Goal: Task Accomplishment & Management: Manage account settings

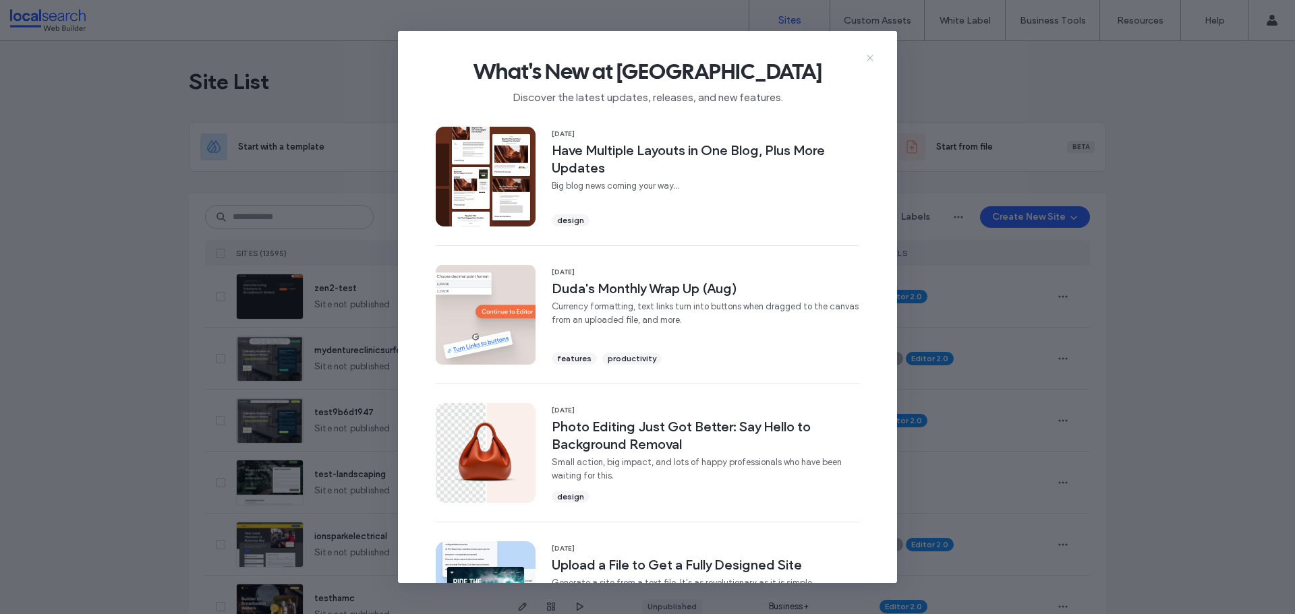
click at [870, 54] on icon at bounding box center [870, 58] width 11 height 11
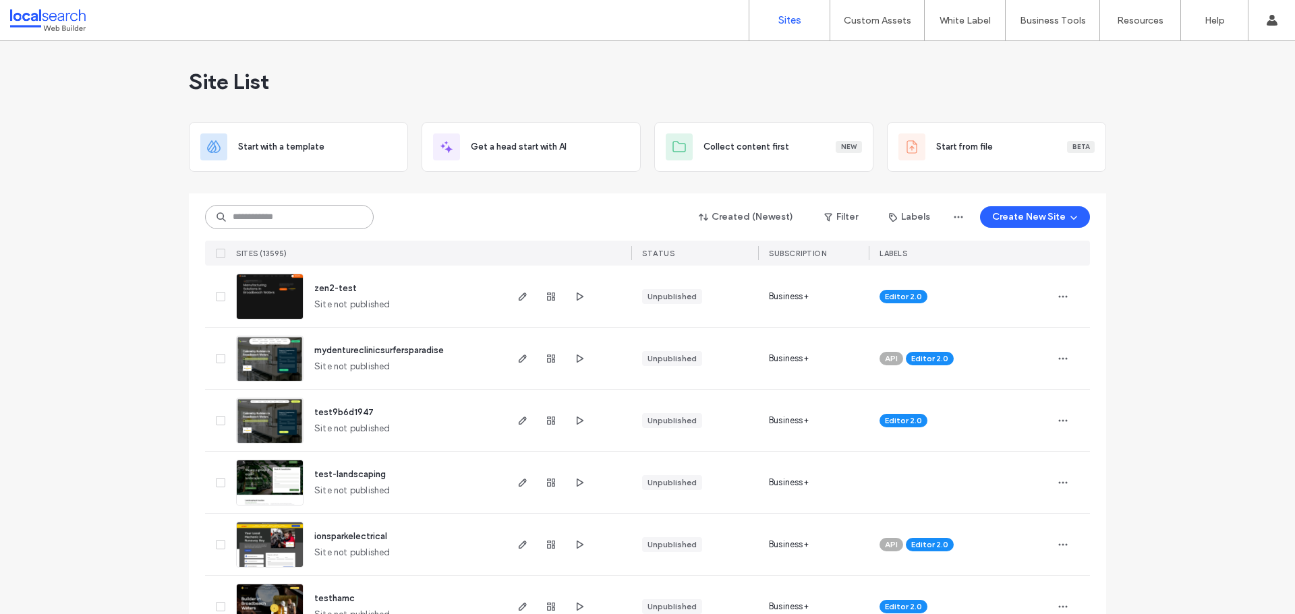
click at [268, 215] on input at bounding box center [289, 217] width 169 height 24
paste input "********"
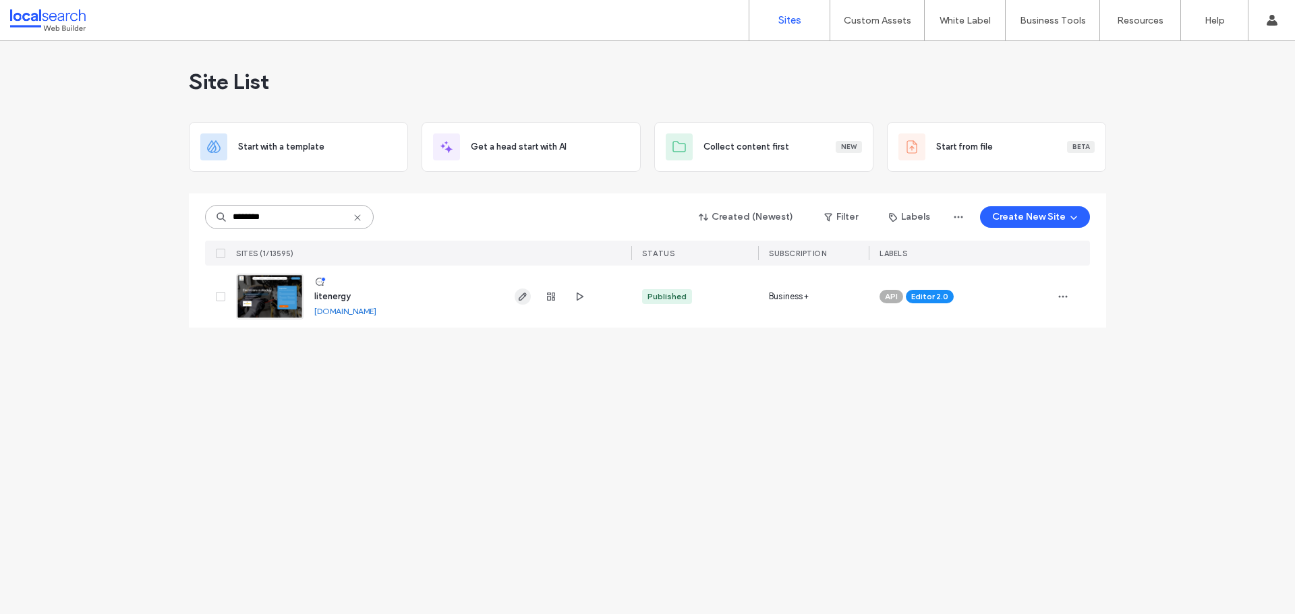
type input "********"
click at [528, 292] on span "button" at bounding box center [523, 297] width 16 height 16
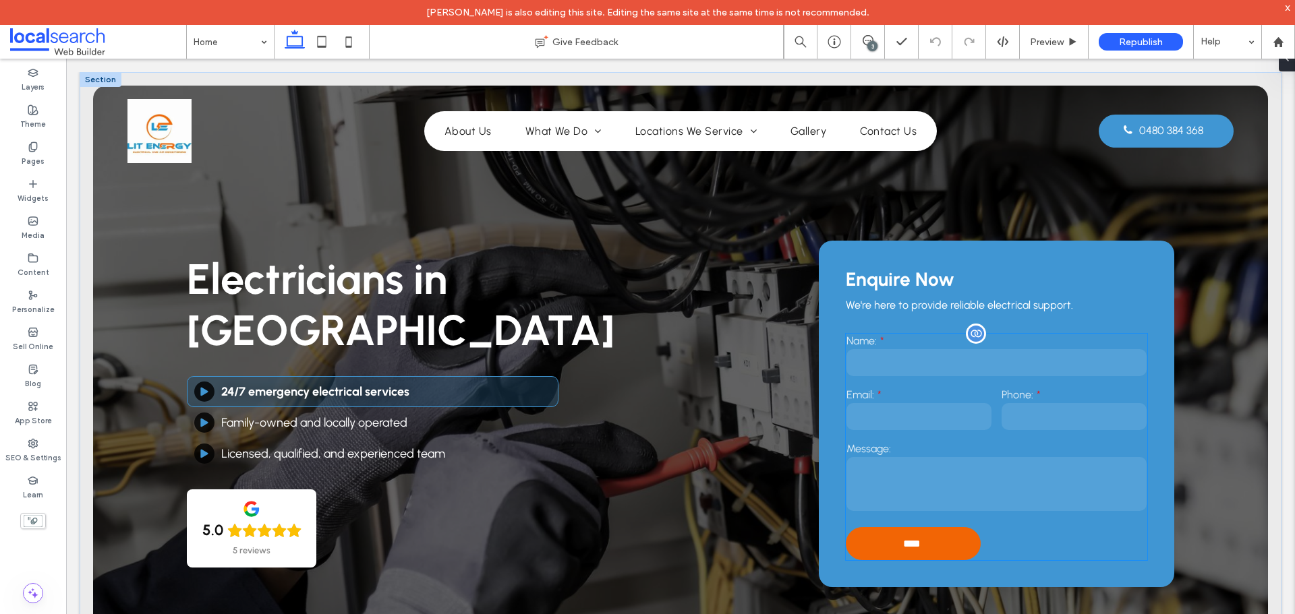
click at [914, 426] on input "email" at bounding box center [918, 416] width 145 height 27
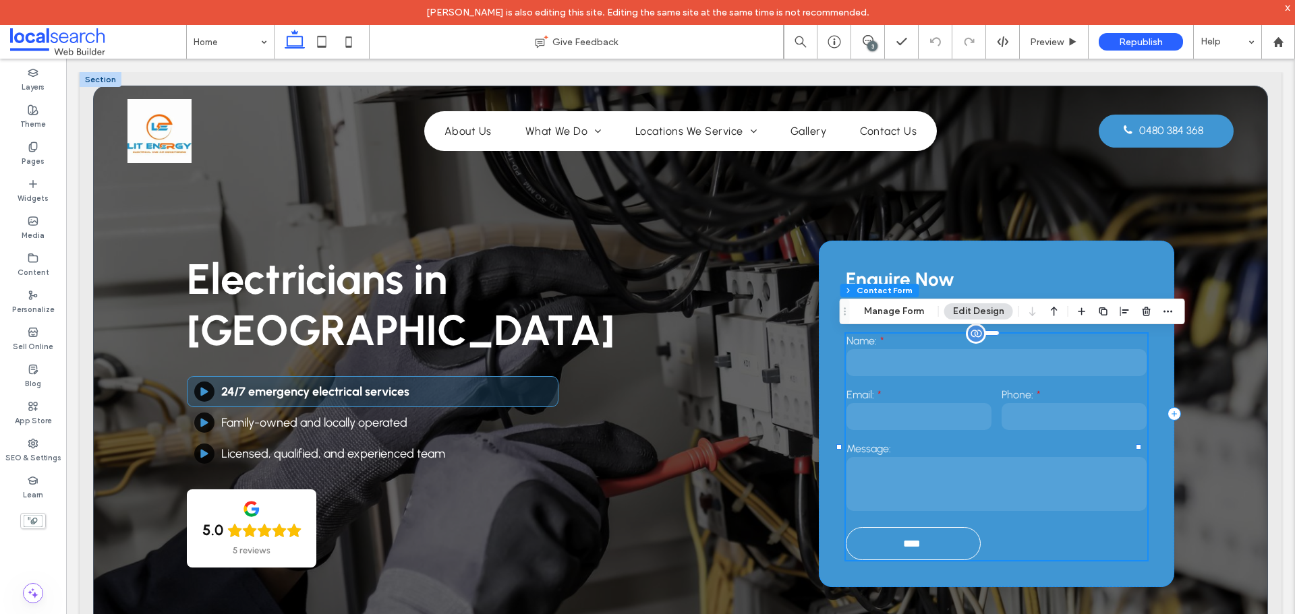
type input "**"
type input "*"
type input "***"
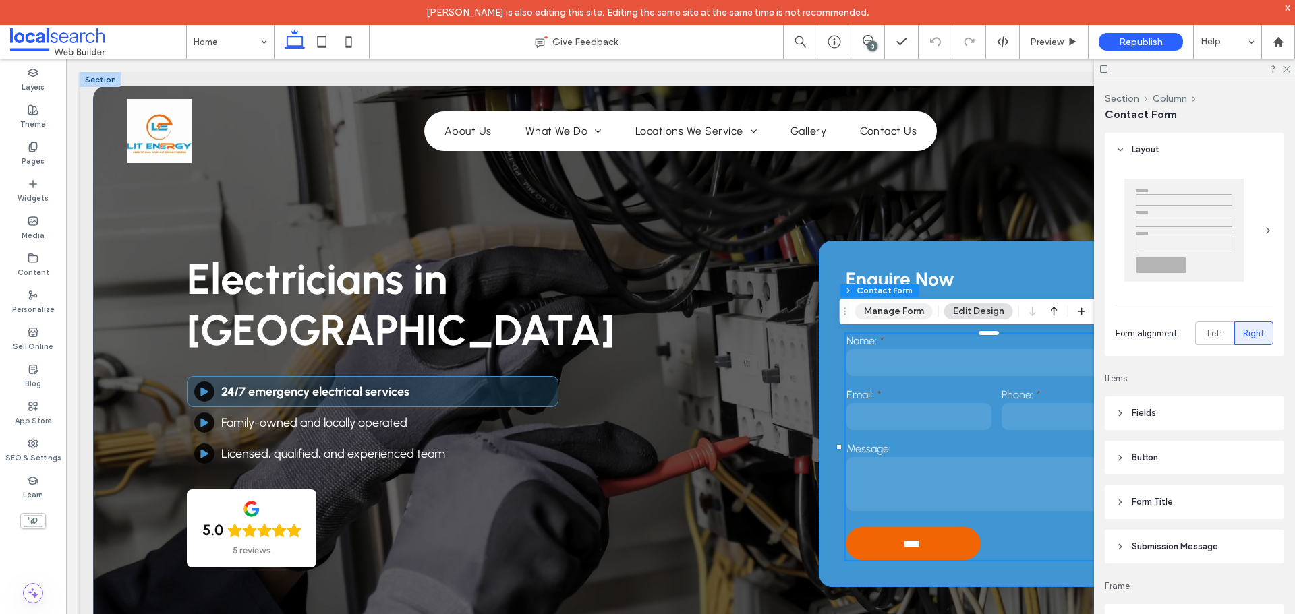
click at [885, 313] on button "Manage Form" at bounding box center [894, 312] width 78 height 16
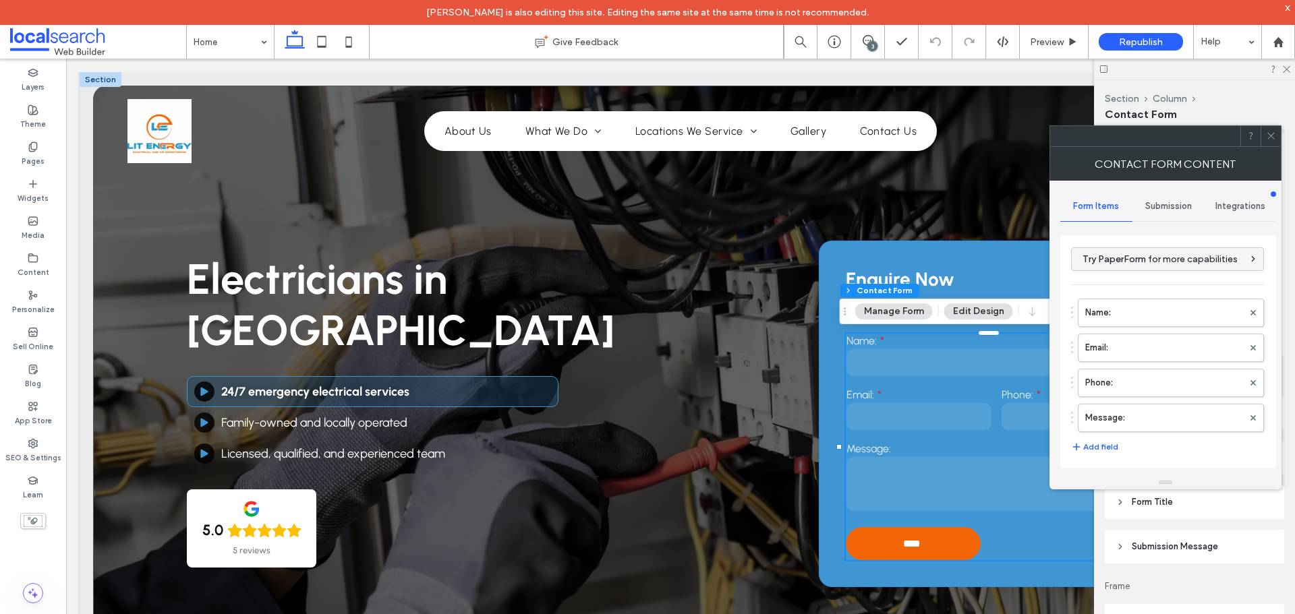
click at [1172, 199] on div "Submission" at bounding box center [1168, 207] width 72 height 30
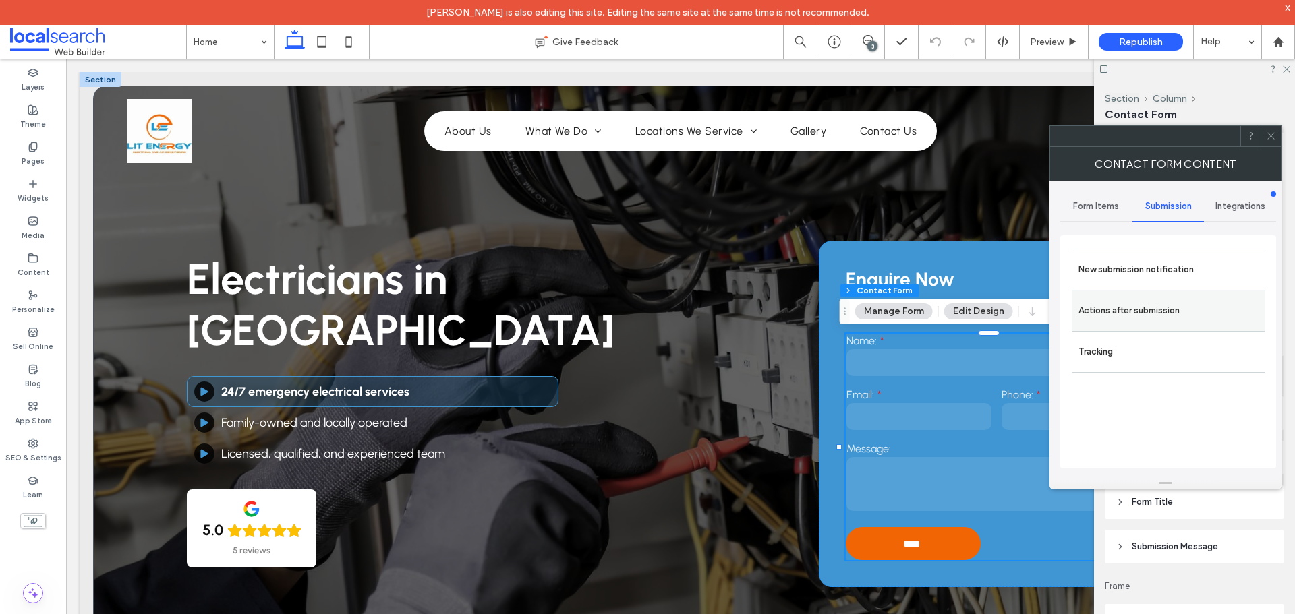
click at [1120, 303] on label "Actions after submission" at bounding box center [1168, 310] width 180 height 27
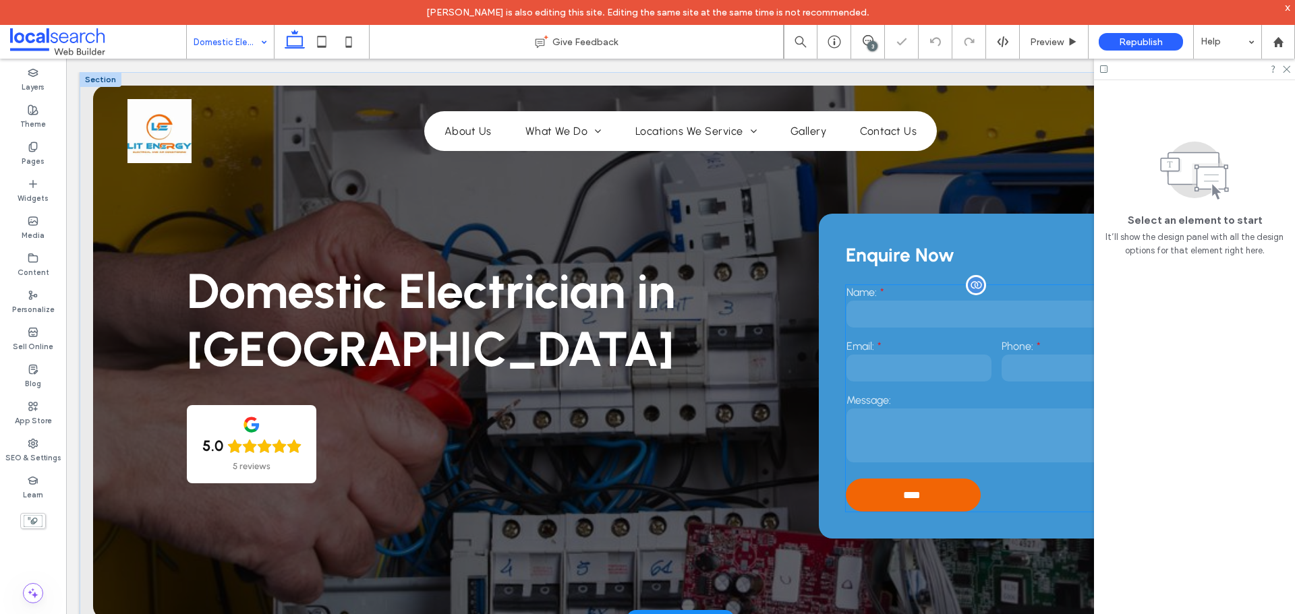
click at [884, 370] on input "email" at bounding box center [918, 368] width 145 height 27
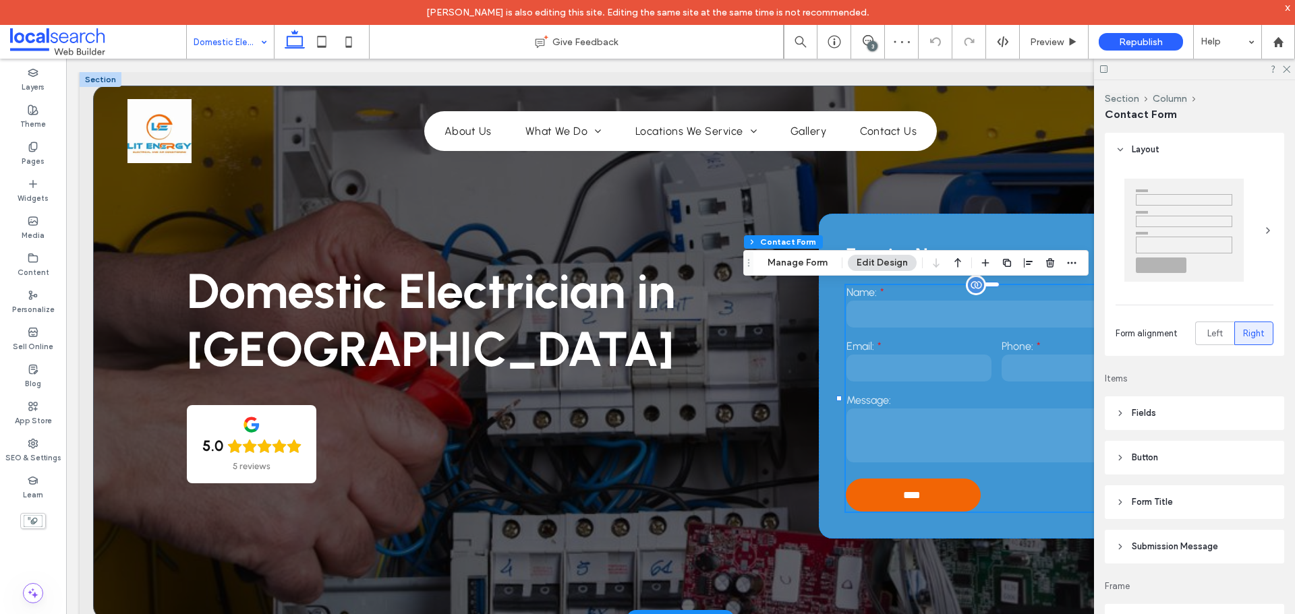
type input "**"
type input "*"
type input "***"
click at [807, 262] on button "Manage Form" at bounding box center [798, 263] width 78 height 16
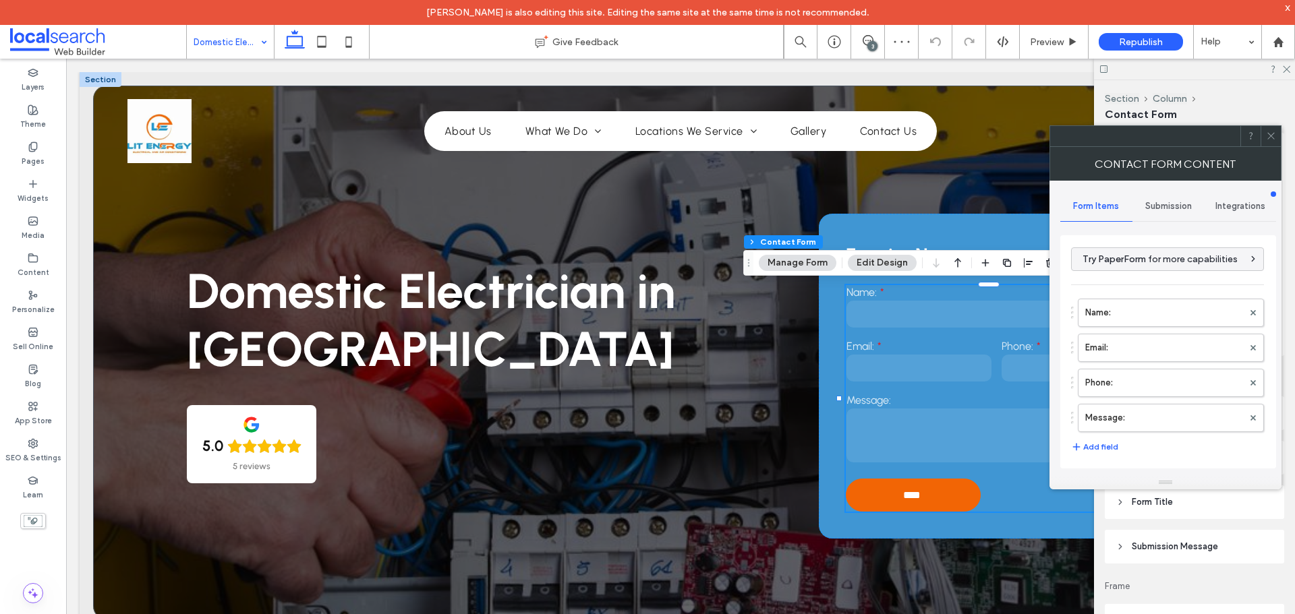
click at [1164, 200] on div "Submission" at bounding box center [1168, 207] width 72 height 30
click at [1147, 267] on label "New submission notification" at bounding box center [1168, 269] width 180 height 27
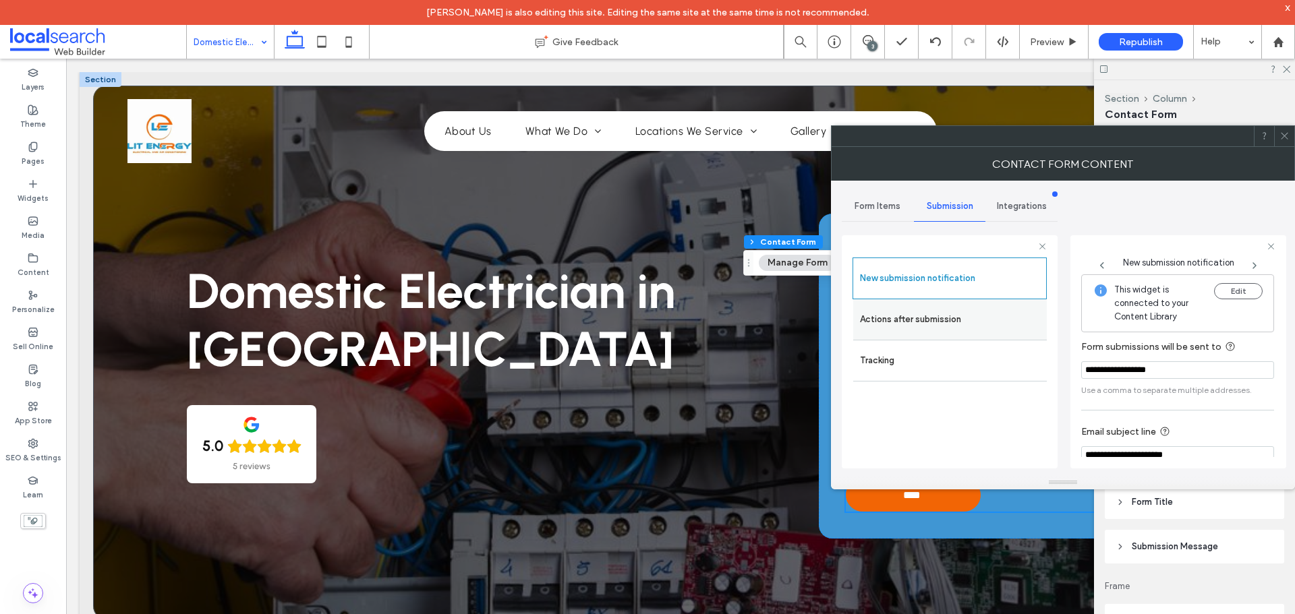
click at [934, 314] on label "Actions after submission" at bounding box center [950, 319] width 180 height 27
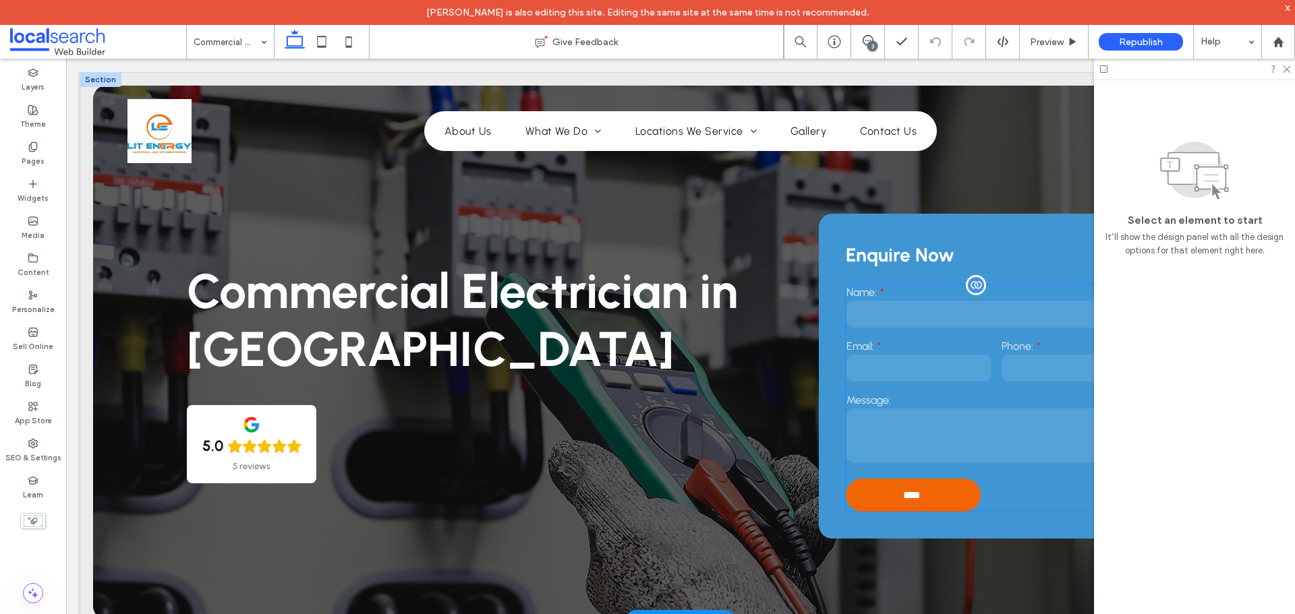
click at [957, 353] on div "Email:" at bounding box center [918, 362] width 155 height 54
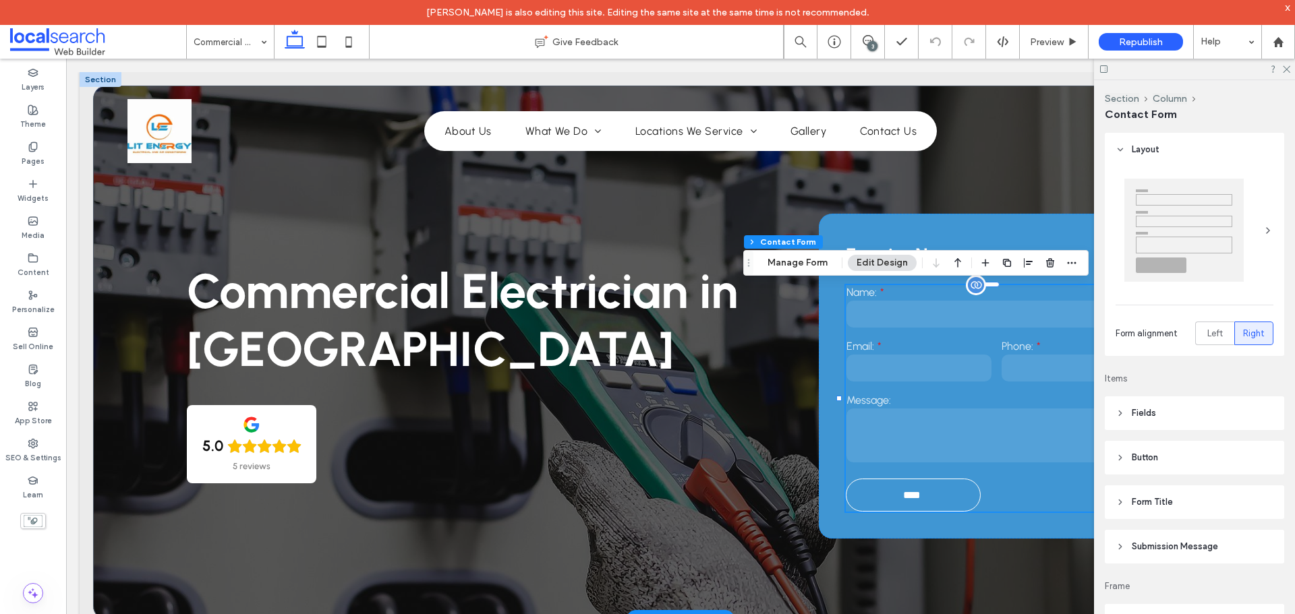
type input "**"
type input "*"
type input "***"
click at [788, 260] on button "Manage Form" at bounding box center [798, 263] width 78 height 16
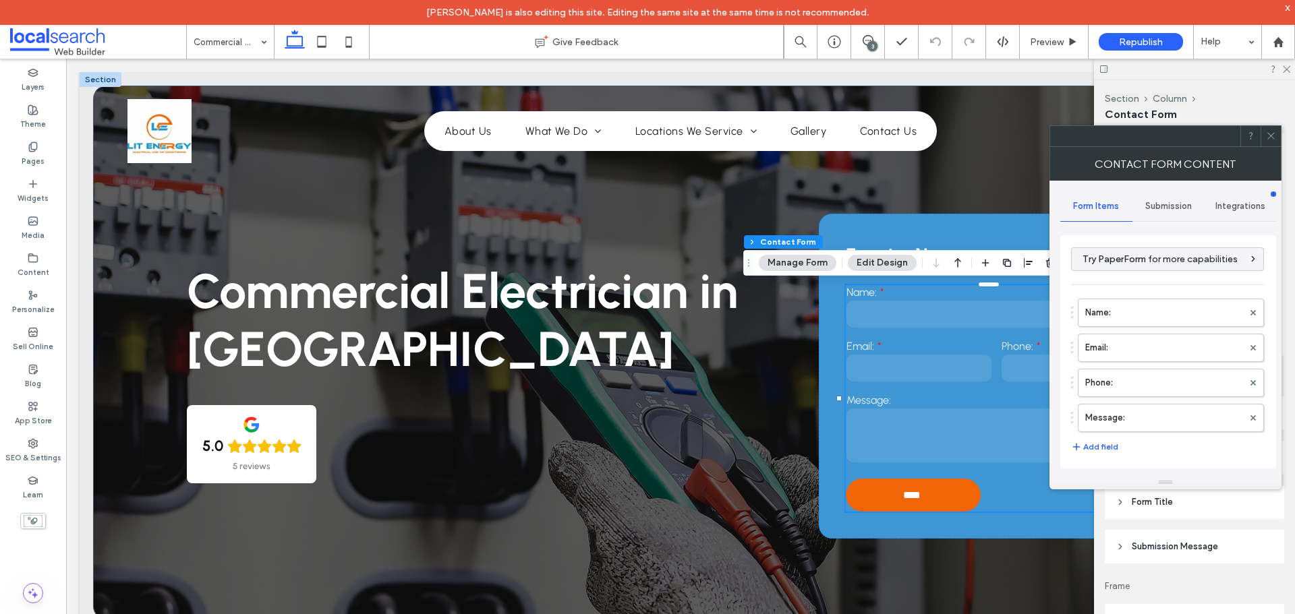
click at [1165, 204] on span "Submission" at bounding box center [1168, 206] width 47 height 11
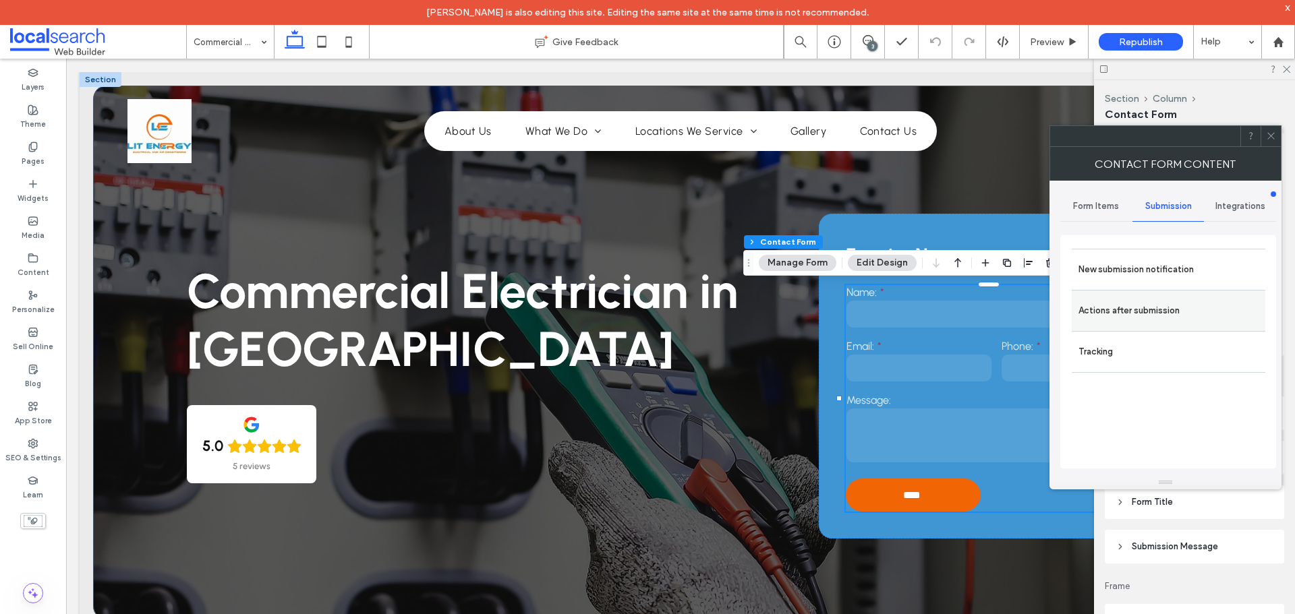
click at [1132, 293] on div "Actions after submission" at bounding box center [1169, 310] width 194 height 41
click at [1133, 302] on label "Actions after submission" at bounding box center [1168, 310] width 180 height 27
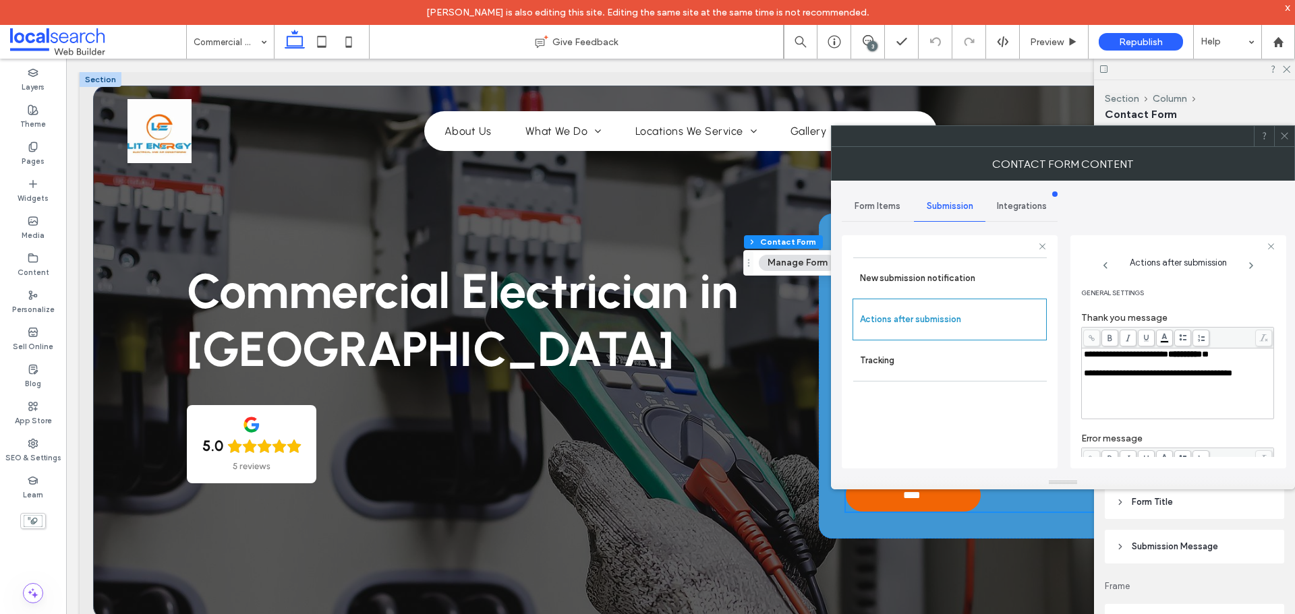
click at [1288, 140] on icon at bounding box center [1284, 136] width 10 height 10
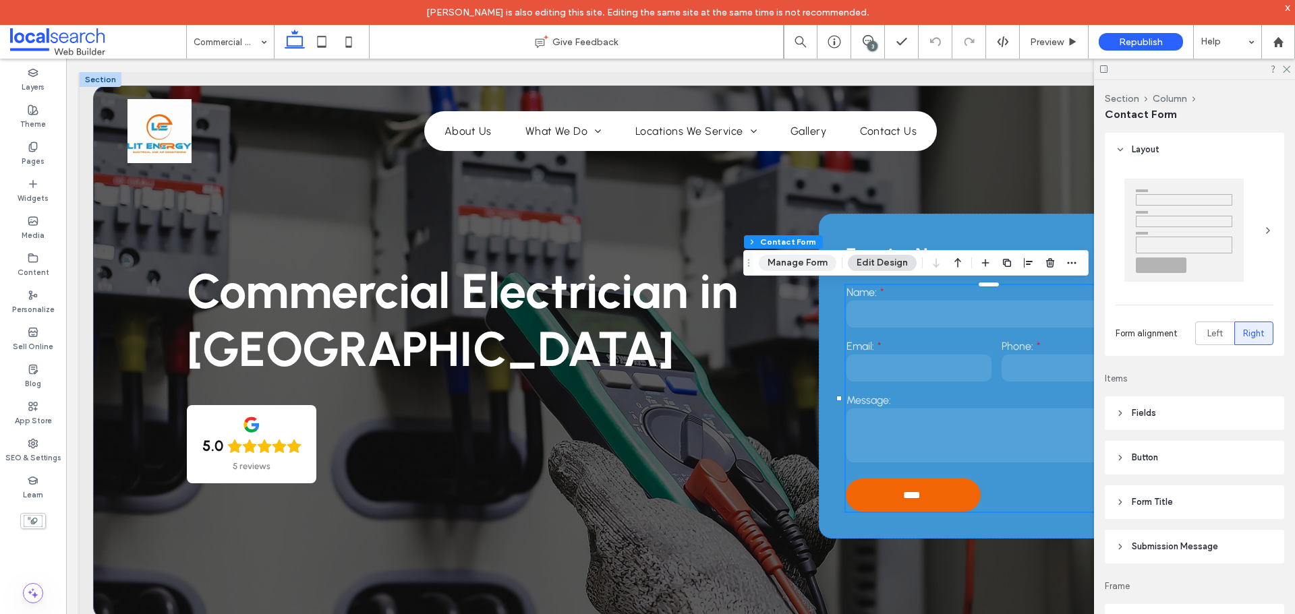
click at [771, 265] on button "Manage Form" at bounding box center [798, 263] width 78 height 16
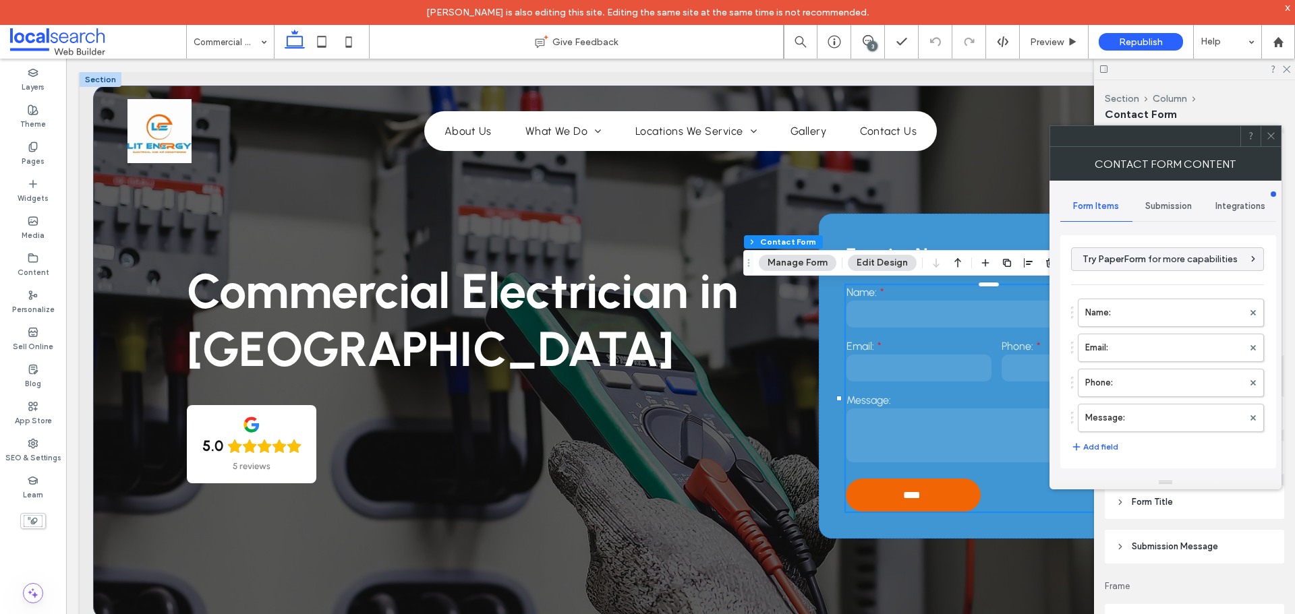
click at [1153, 209] on span "Submission" at bounding box center [1168, 206] width 47 height 11
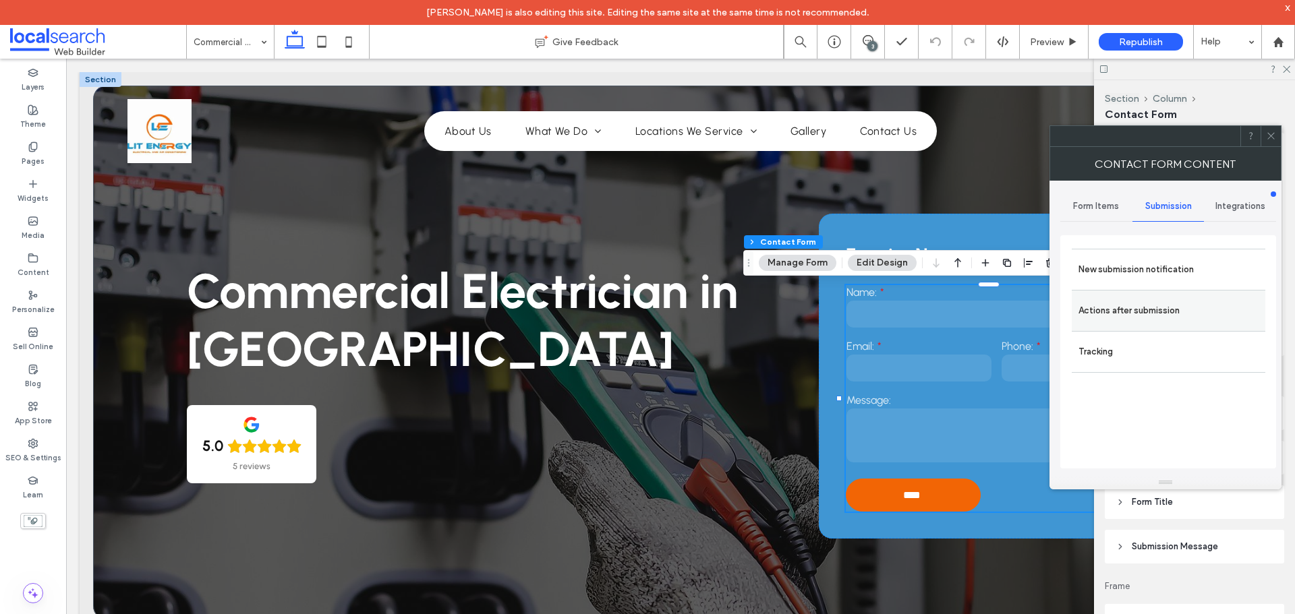
click at [1133, 303] on label "Actions after submission" at bounding box center [1168, 310] width 180 height 27
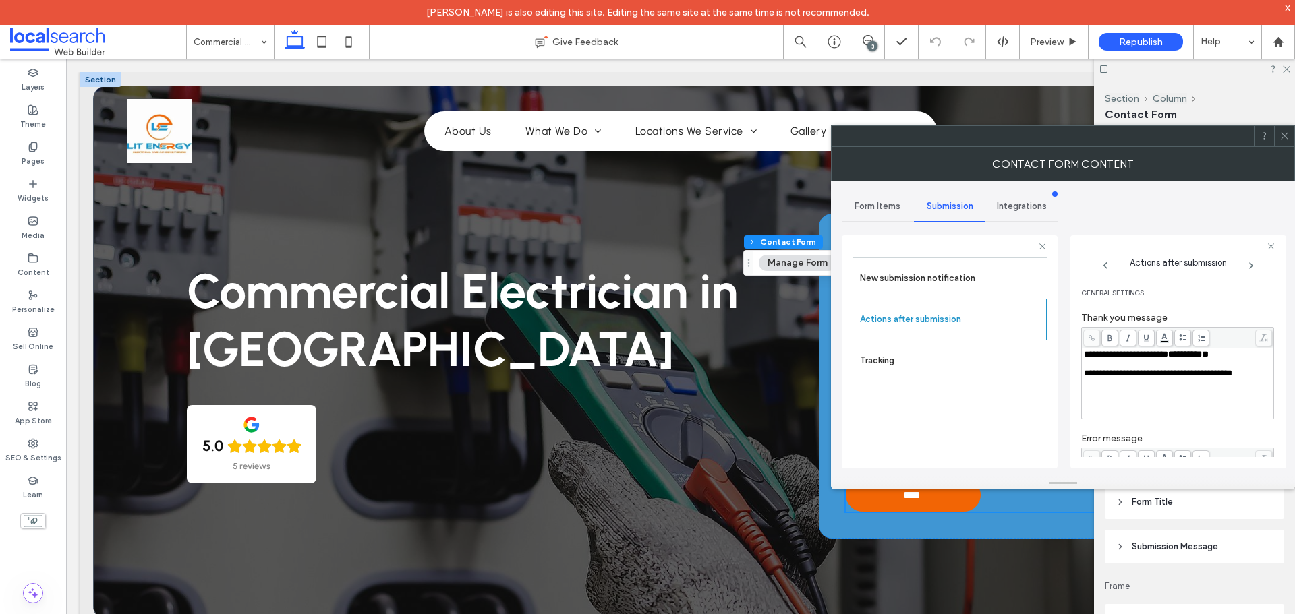
click at [1276, 132] on div at bounding box center [1284, 136] width 20 height 20
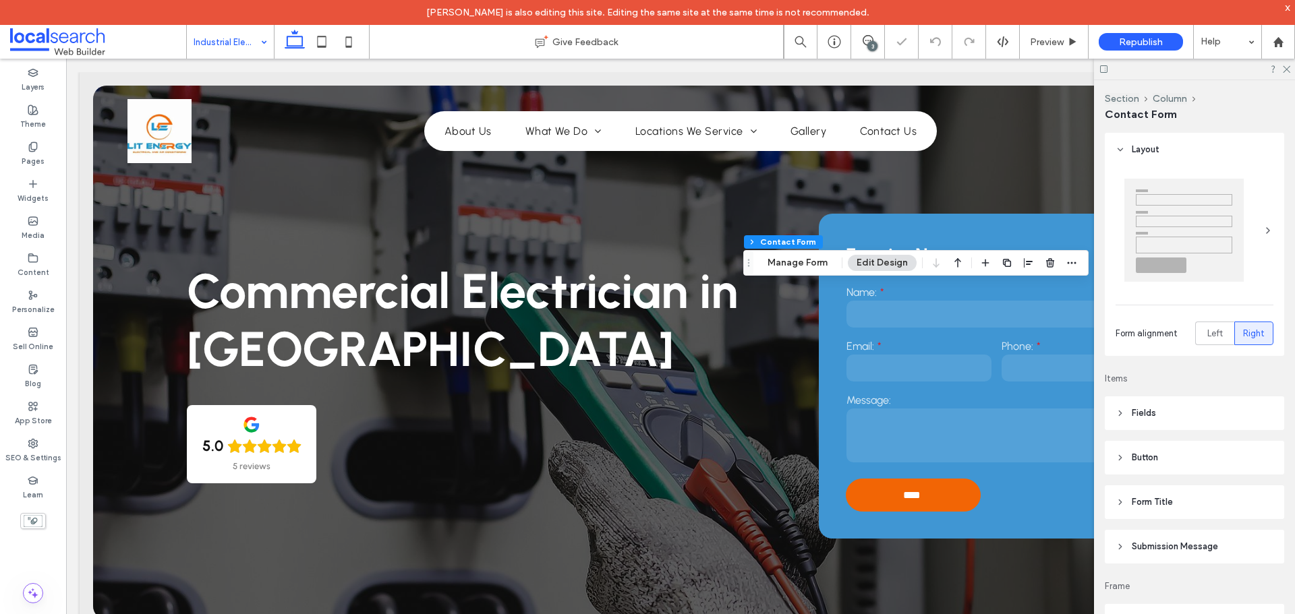
type input "**"
type input "*"
type input "***"
click at [786, 257] on button "Manage Form" at bounding box center [798, 263] width 78 height 16
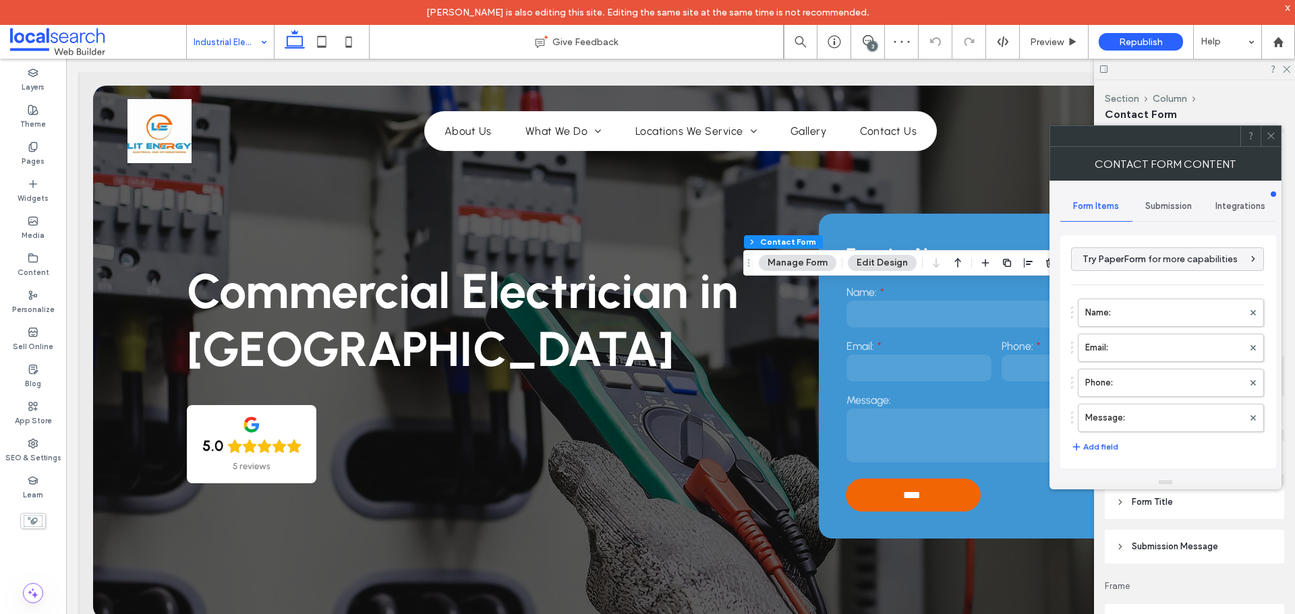
click at [1167, 204] on span "Submission" at bounding box center [1168, 206] width 47 height 11
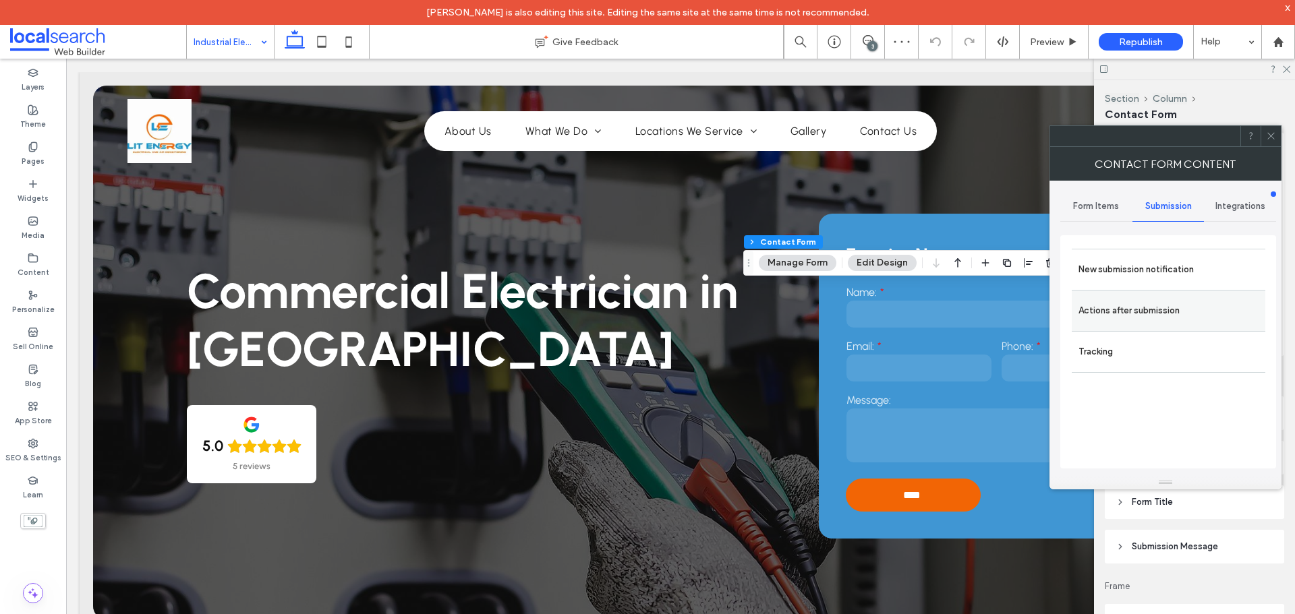
click at [1167, 312] on label "Actions after submission" at bounding box center [1168, 310] width 180 height 27
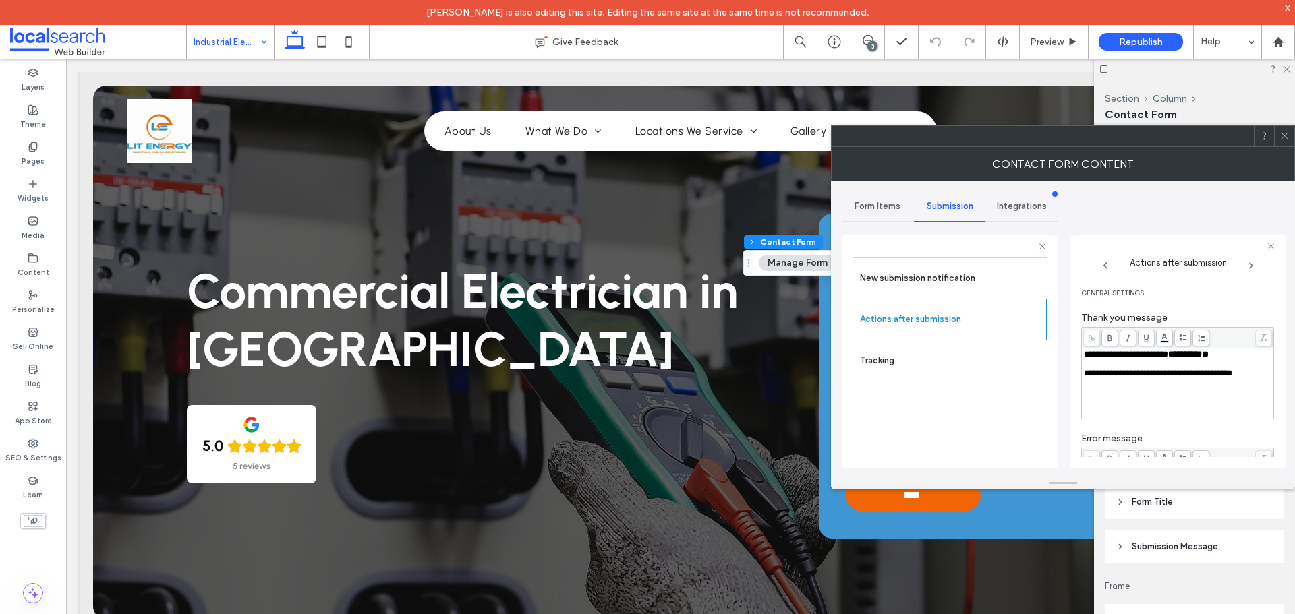
click at [1284, 134] on icon at bounding box center [1284, 136] width 10 height 10
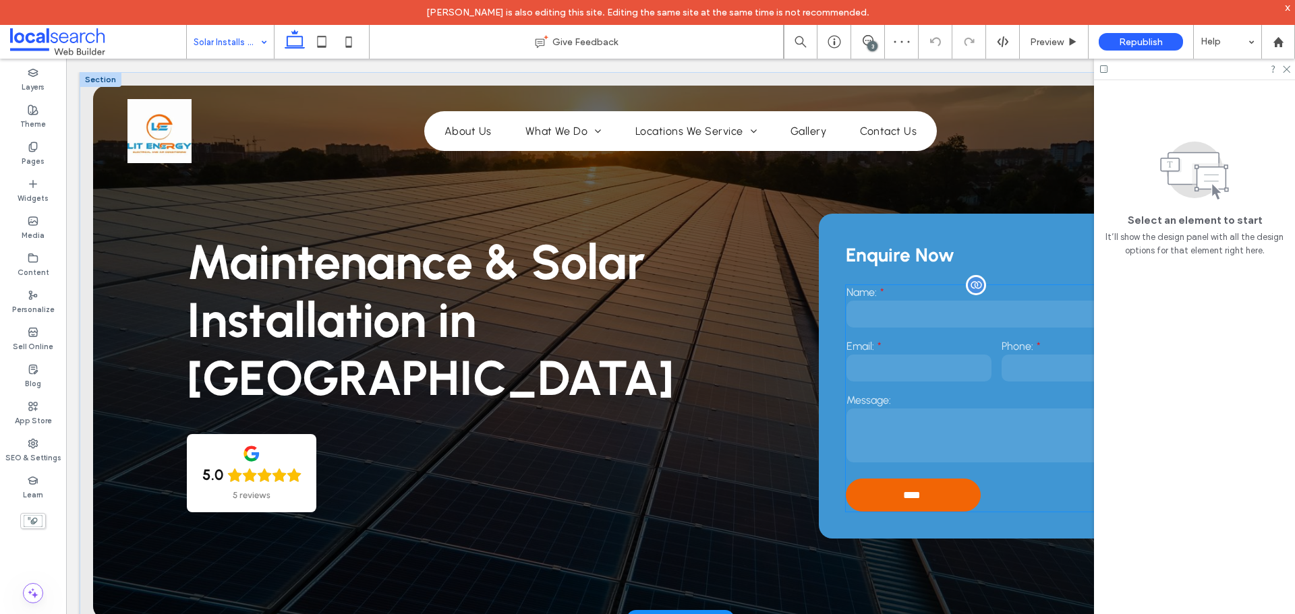
click at [857, 314] on input "text" at bounding box center [996, 314] width 300 height 27
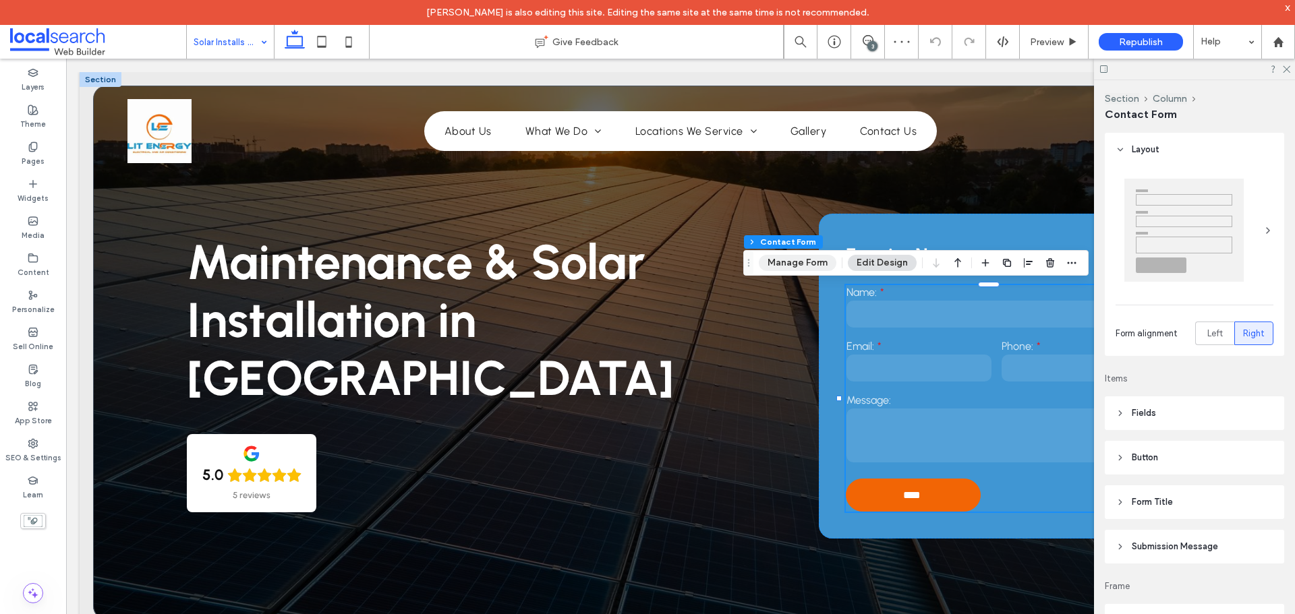
click at [802, 261] on button "Manage Form" at bounding box center [798, 263] width 78 height 16
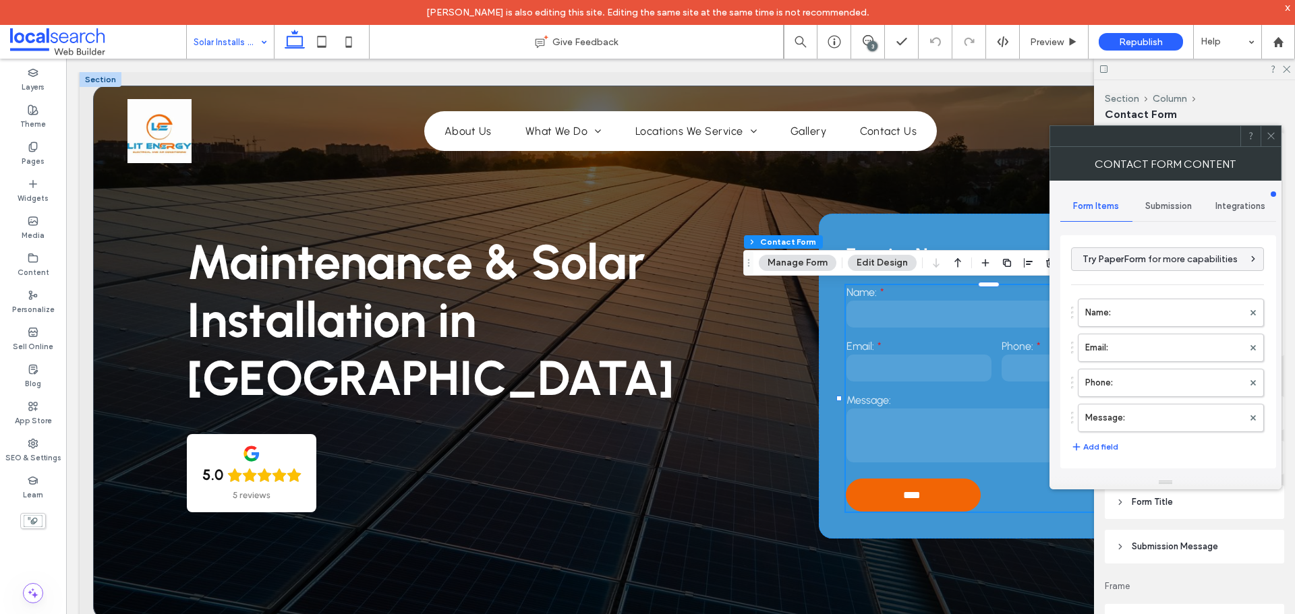
click at [1155, 204] on span "Submission" at bounding box center [1168, 206] width 47 height 11
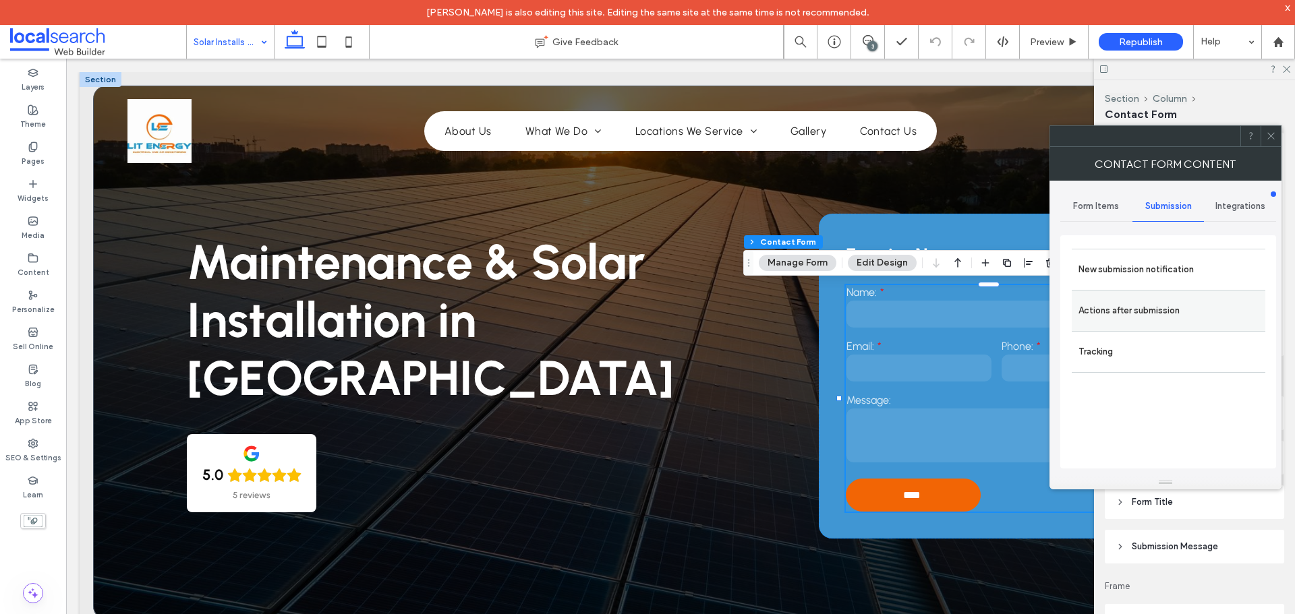
click at [1138, 301] on label "Actions after submission" at bounding box center [1168, 310] width 180 height 27
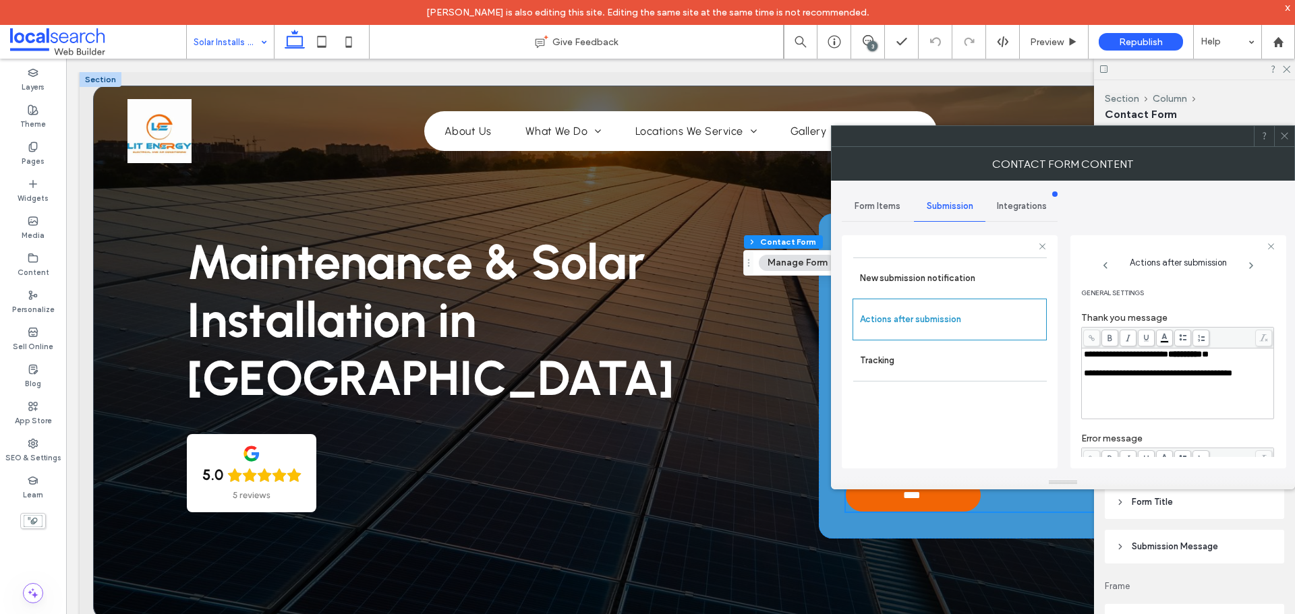
click at [1282, 137] on icon at bounding box center [1284, 136] width 10 height 10
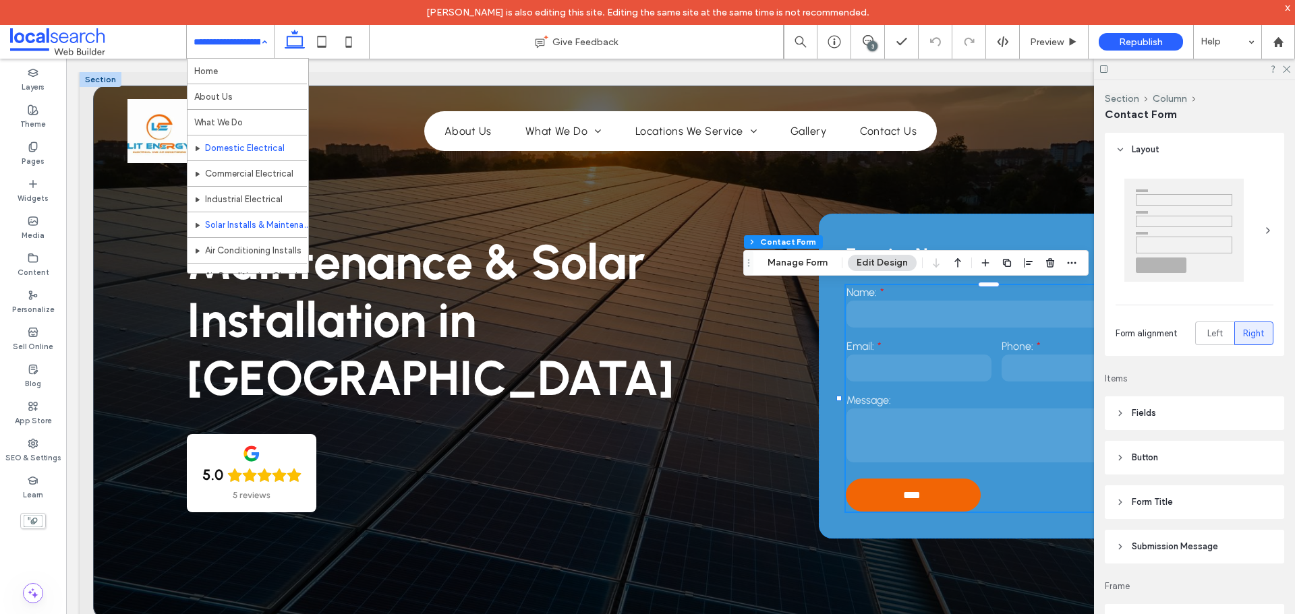
scroll to position [67, 0]
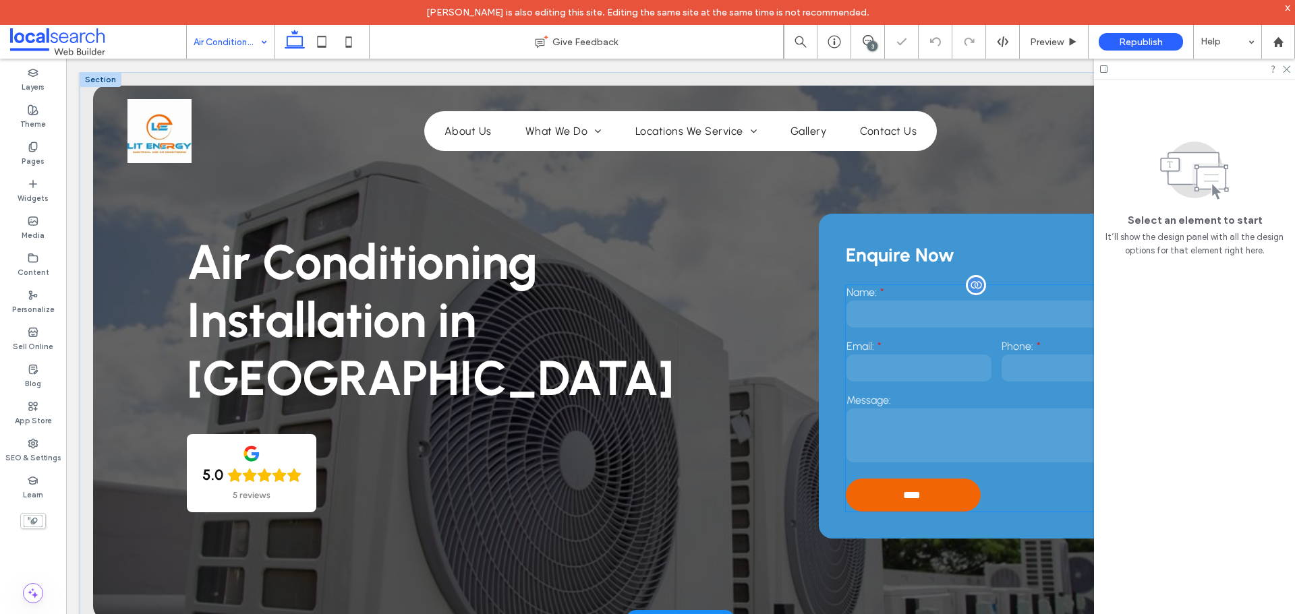
click at [908, 308] on input "text" at bounding box center [996, 314] width 300 height 27
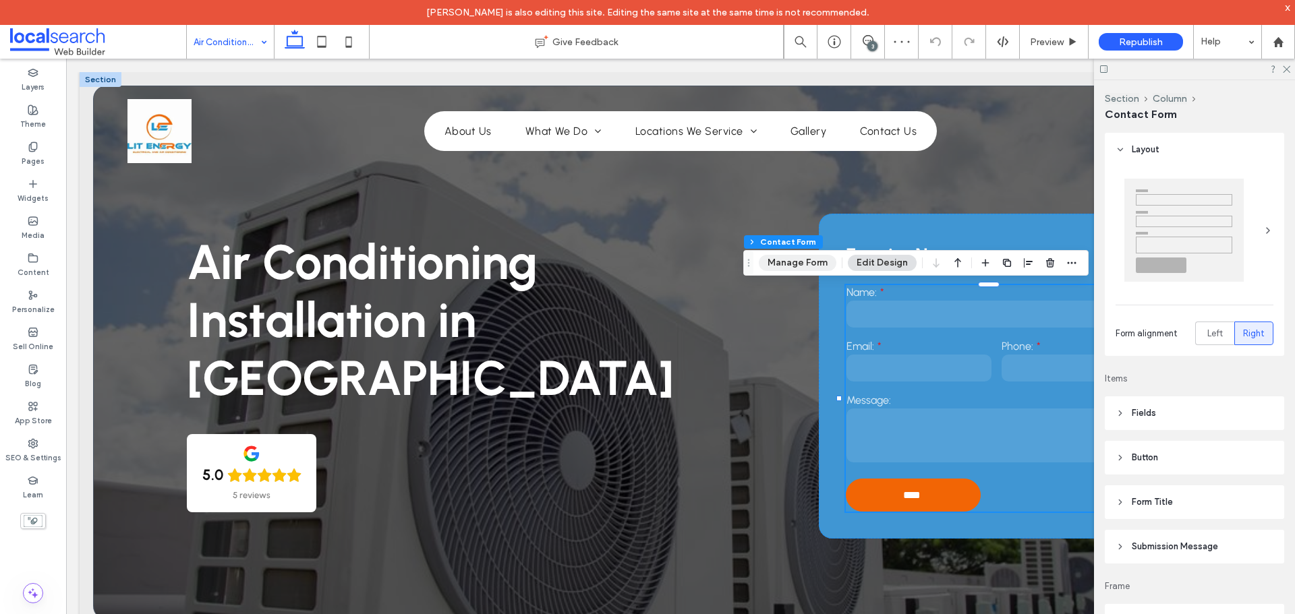
click at [801, 260] on button "Manage Form" at bounding box center [798, 263] width 78 height 16
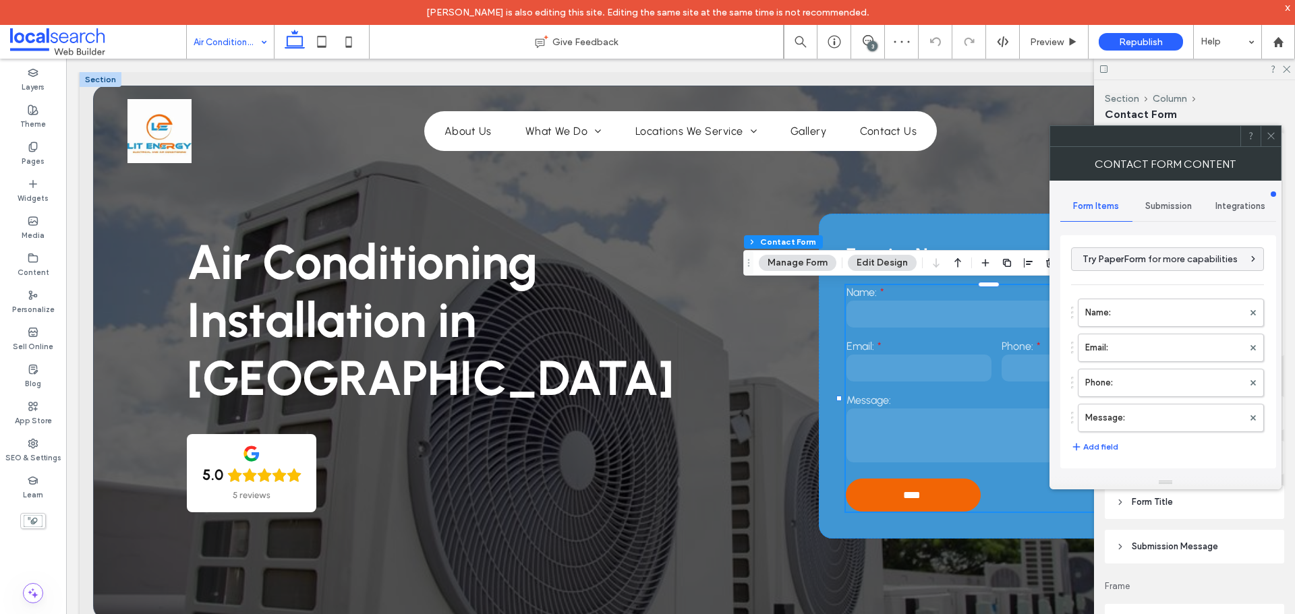
type input "****"
click at [1172, 203] on span "Submission" at bounding box center [1168, 206] width 47 height 11
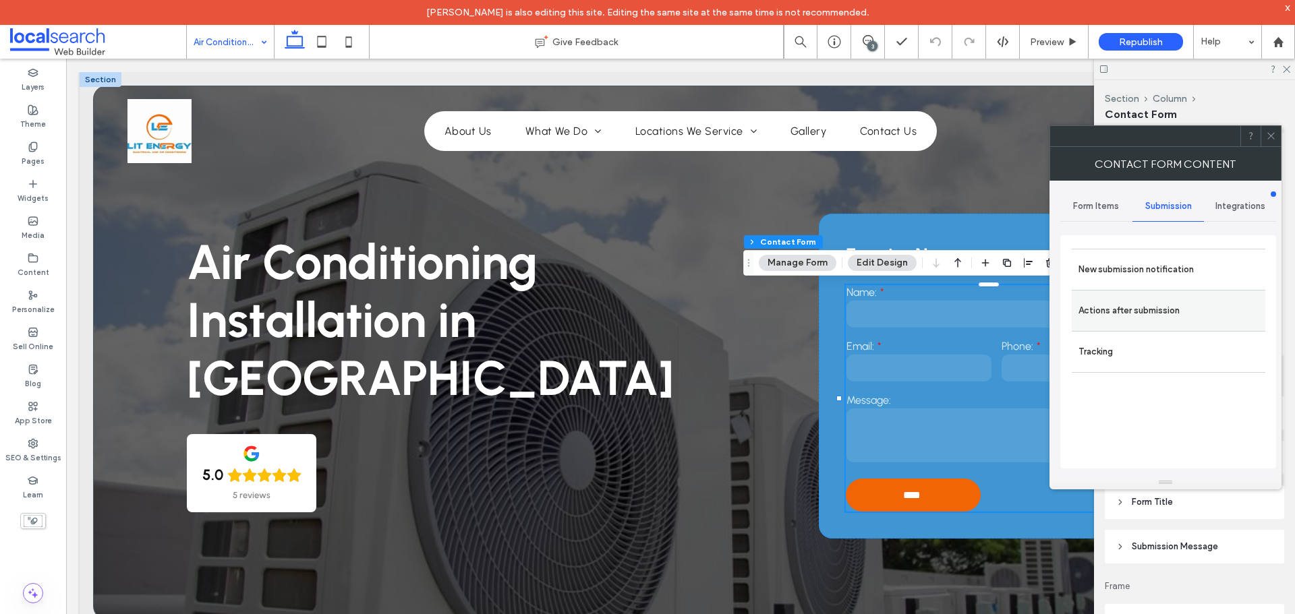
click at [1160, 322] on label "Actions after submission" at bounding box center [1168, 310] width 180 height 27
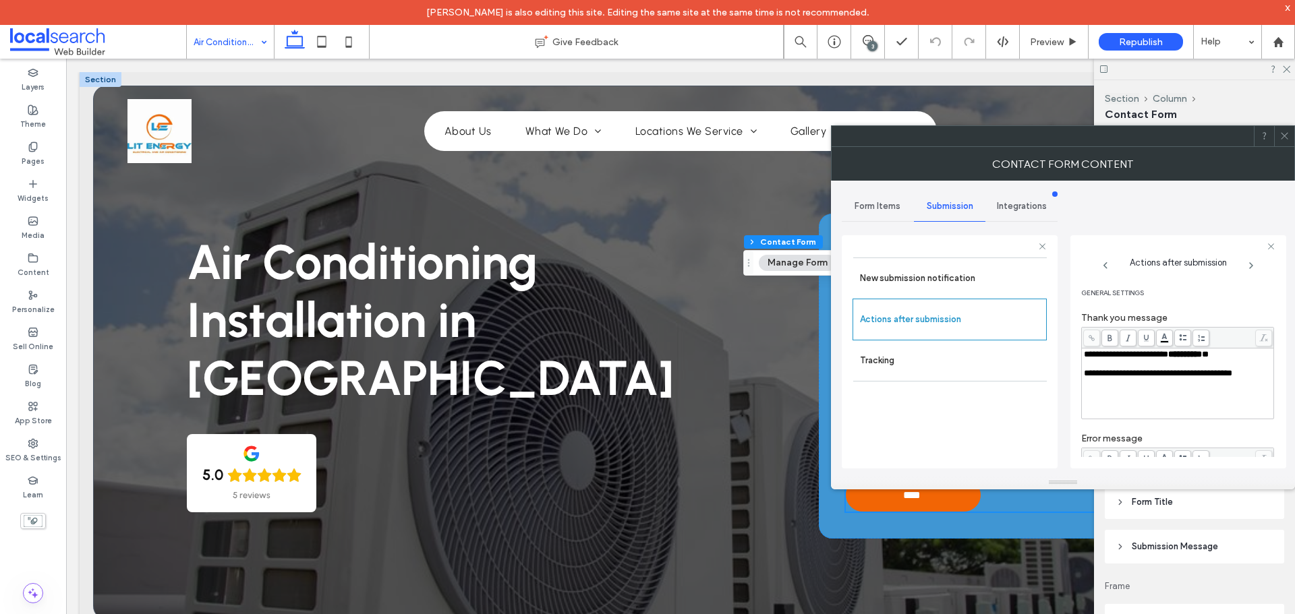
click at [1282, 139] on icon at bounding box center [1284, 136] width 10 height 10
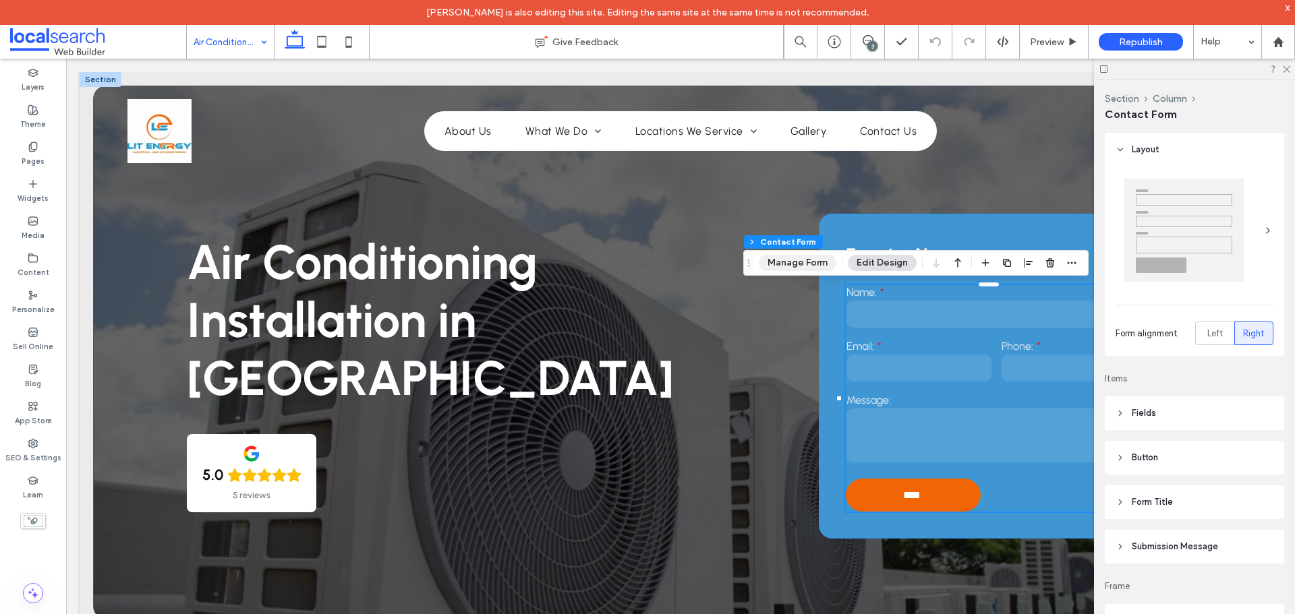
click at [801, 264] on button "Manage Form" at bounding box center [798, 263] width 78 height 16
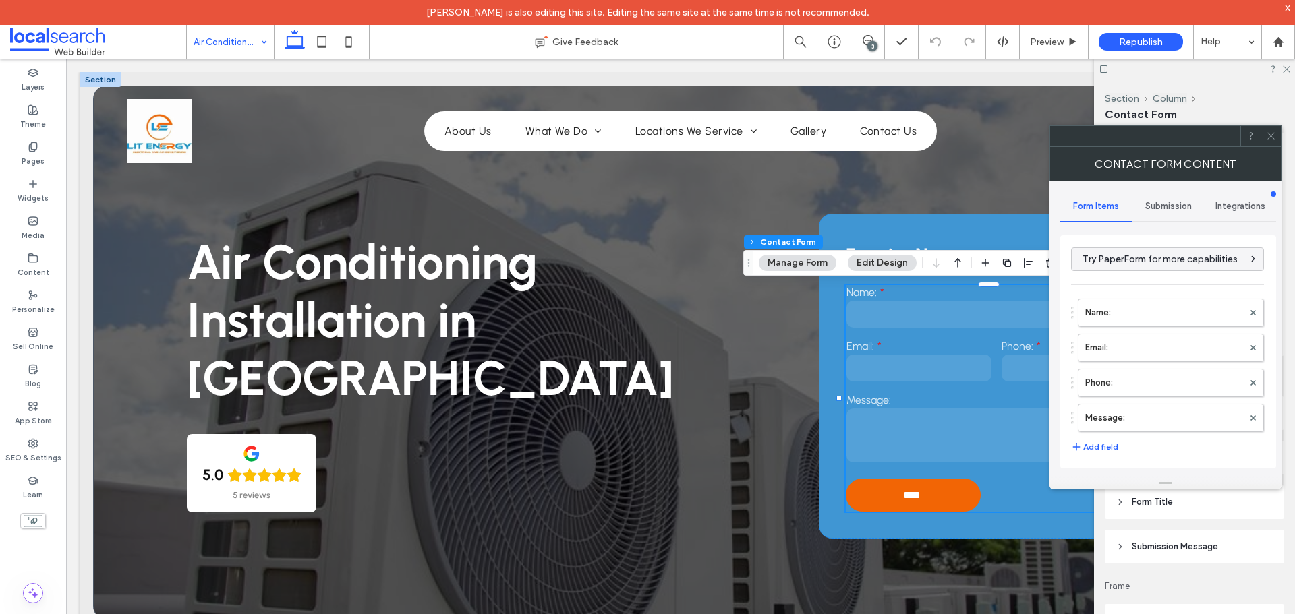
click at [1182, 201] on span "Submission" at bounding box center [1168, 206] width 47 height 11
click at [1161, 283] on label "New submission notification" at bounding box center [1168, 269] width 180 height 27
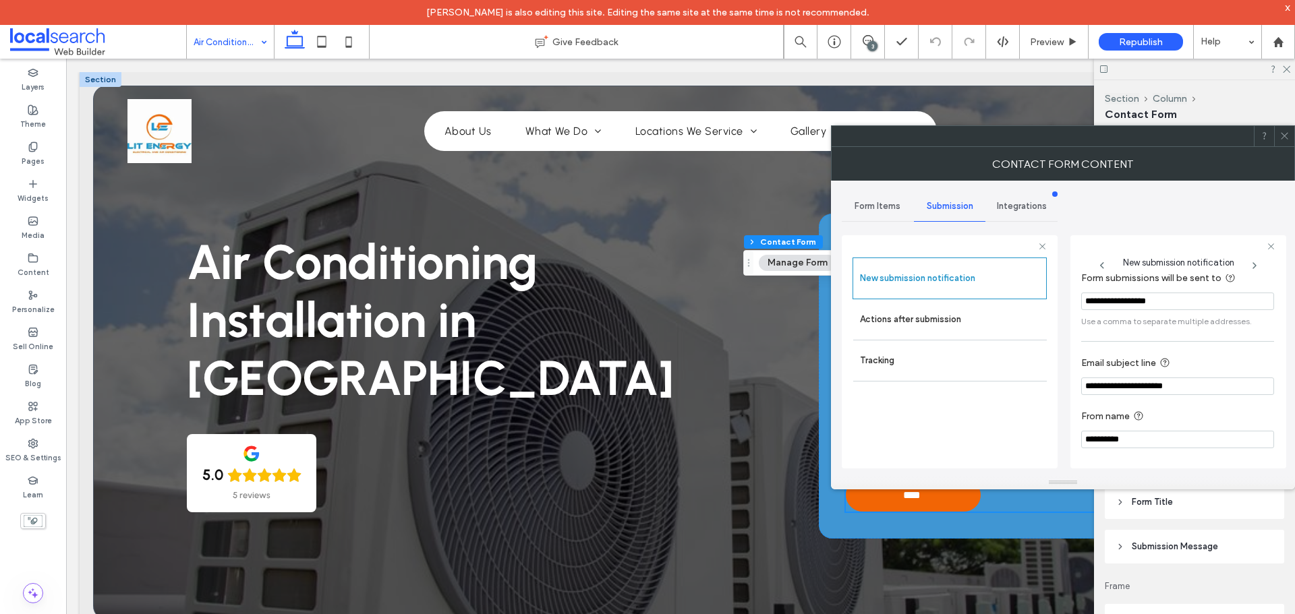
scroll to position [70, 0]
click at [950, 313] on label "Actions after submission" at bounding box center [950, 319] width 180 height 27
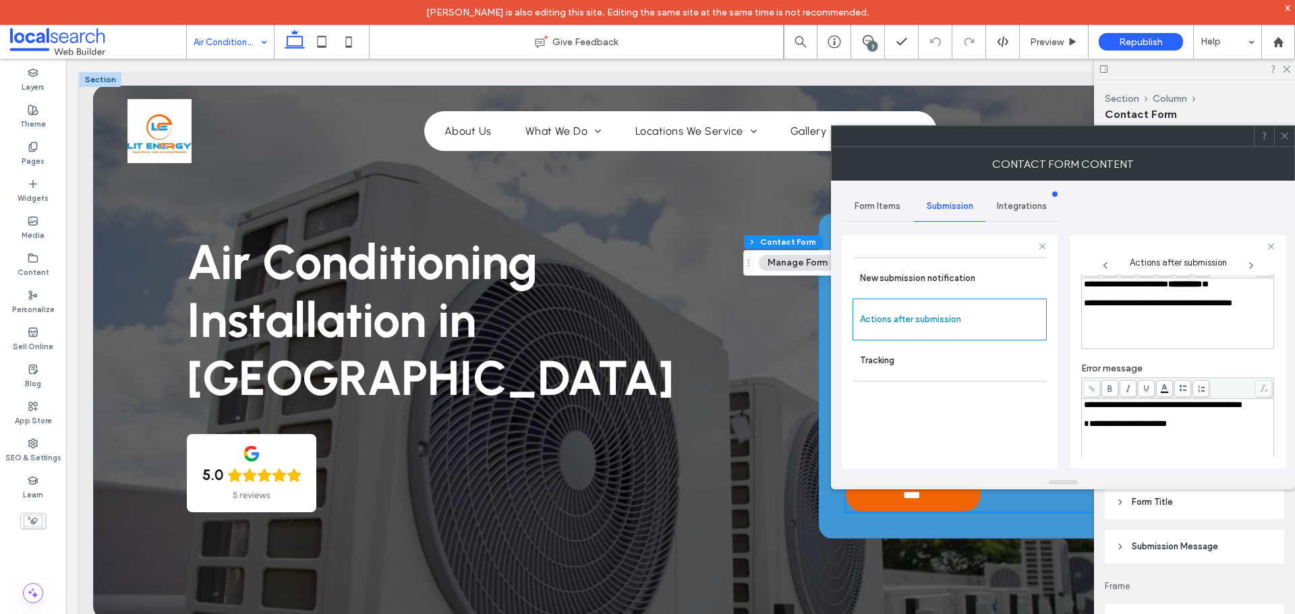
click at [1284, 142] on span at bounding box center [1284, 136] width 10 height 20
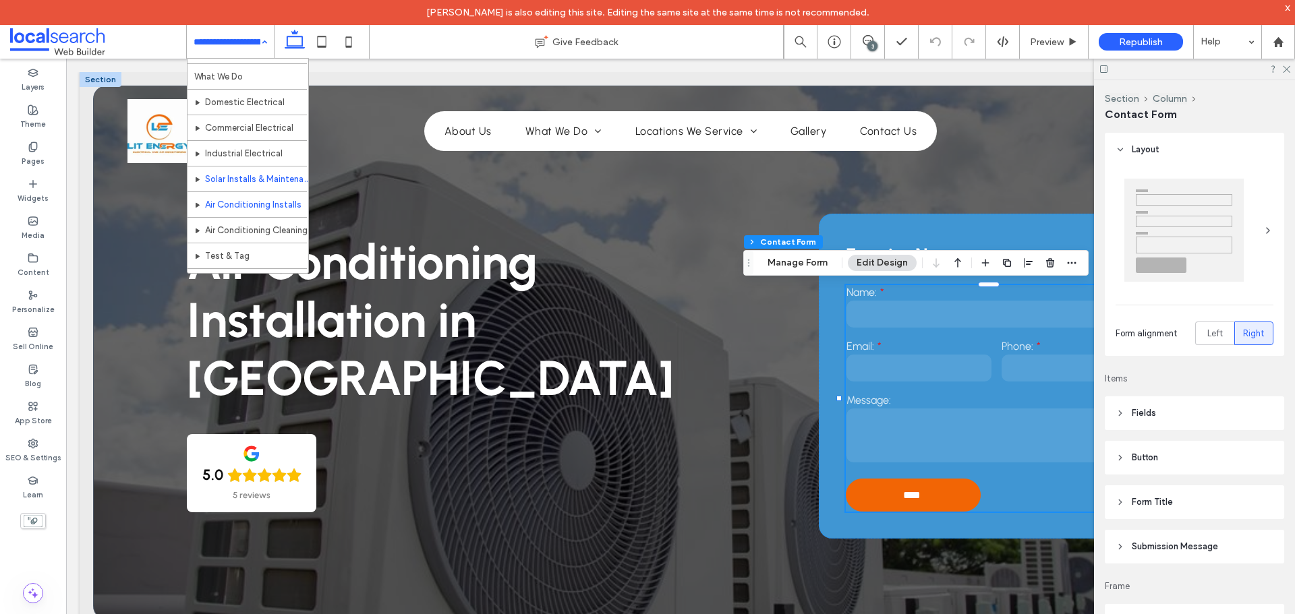
scroll to position [67, 0]
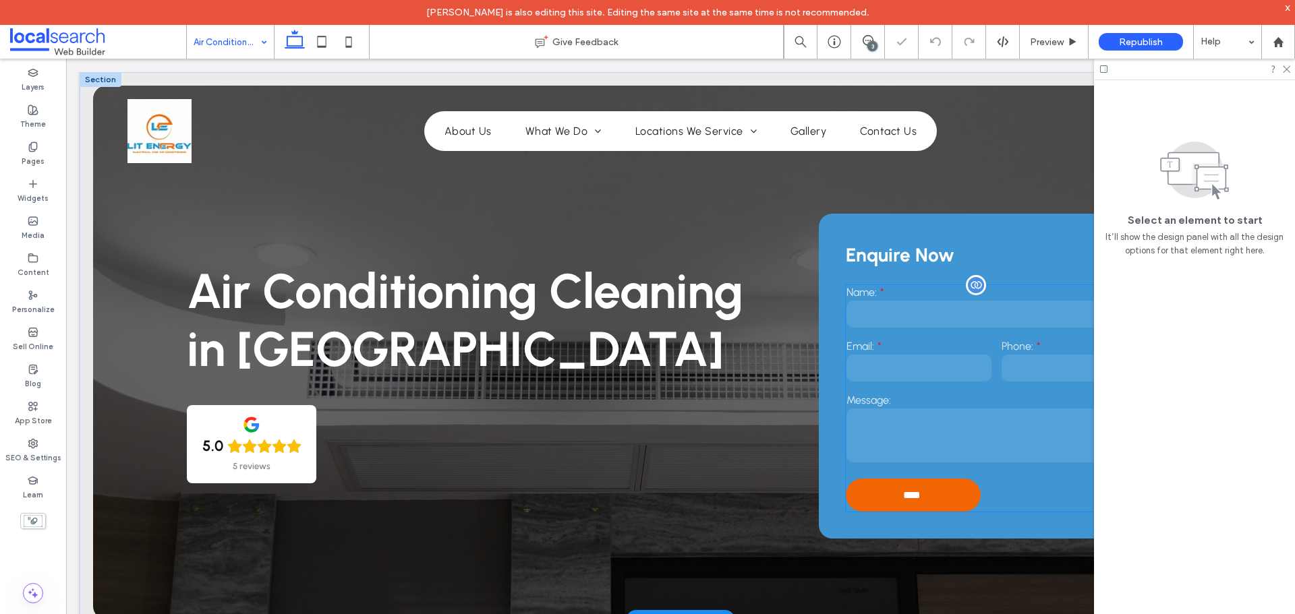
click at [910, 336] on div "Email:" at bounding box center [918, 362] width 155 height 54
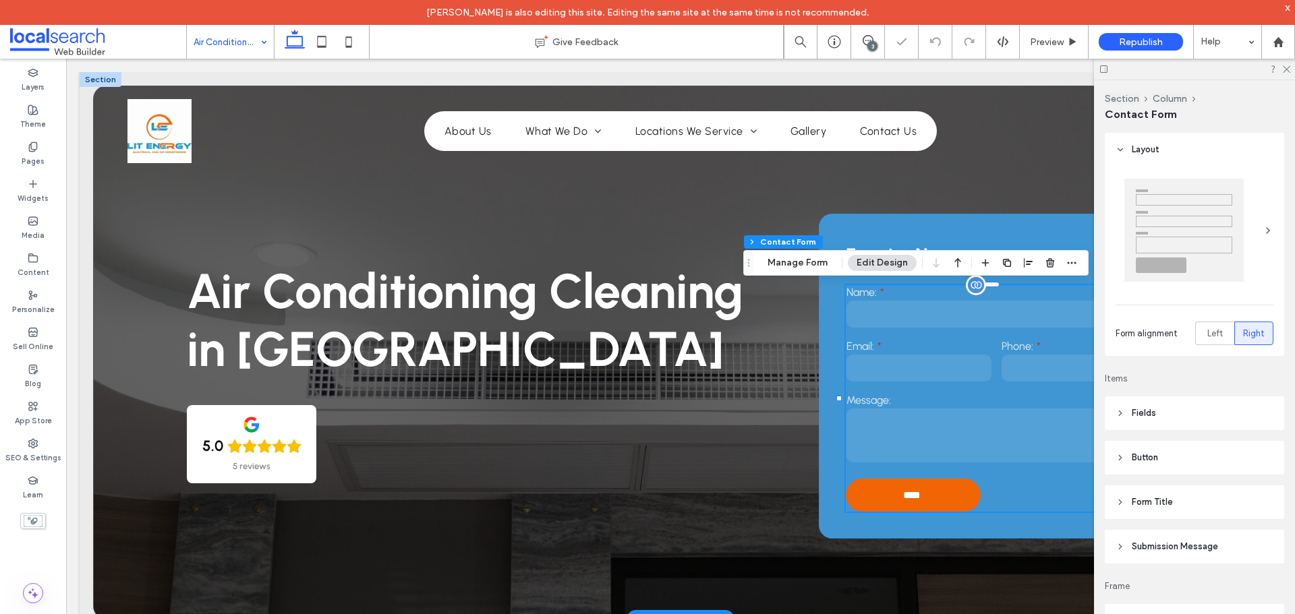
type input "**"
type input "*"
type input "***"
click at [798, 263] on button "Manage Form" at bounding box center [798, 263] width 78 height 16
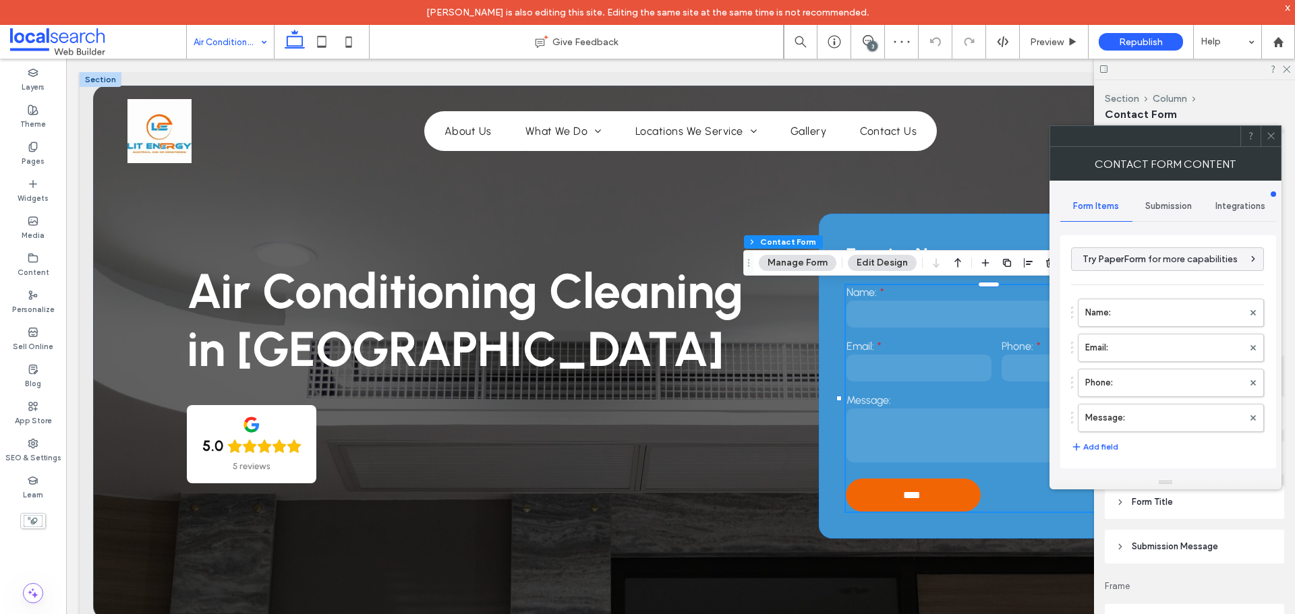
click at [1153, 204] on span "Submission" at bounding box center [1168, 206] width 47 height 11
click at [1143, 263] on label "New submission notification" at bounding box center [1168, 269] width 180 height 27
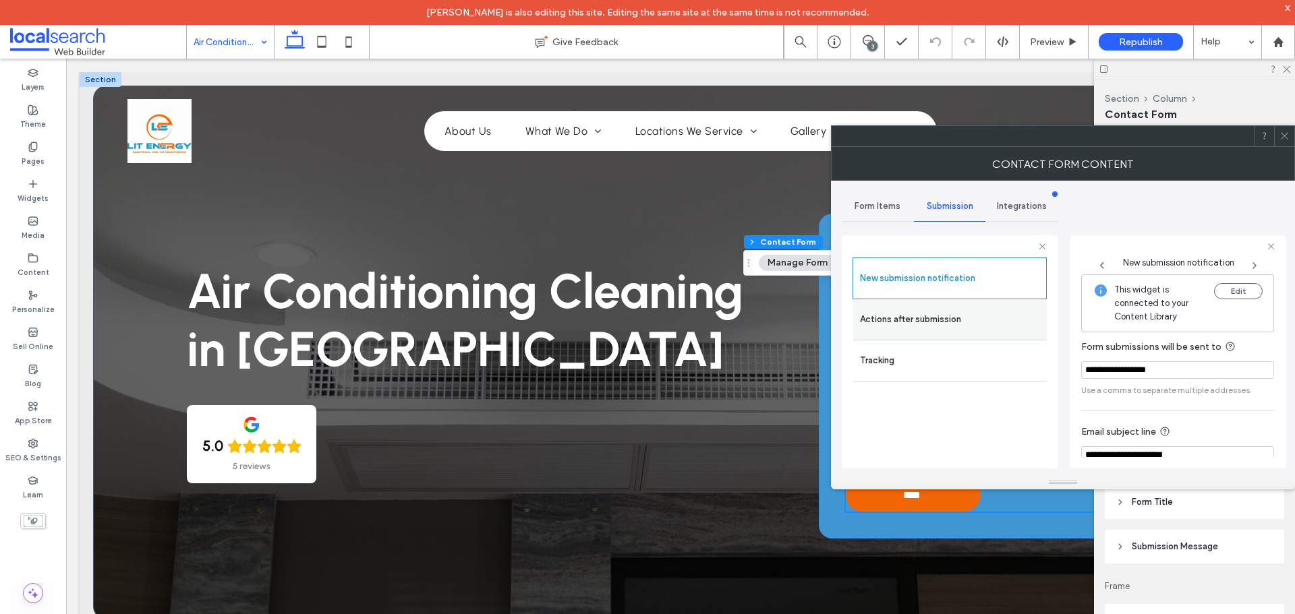
click at [979, 320] on label "Actions after submission" at bounding box center [950, 319] width 180 height 27
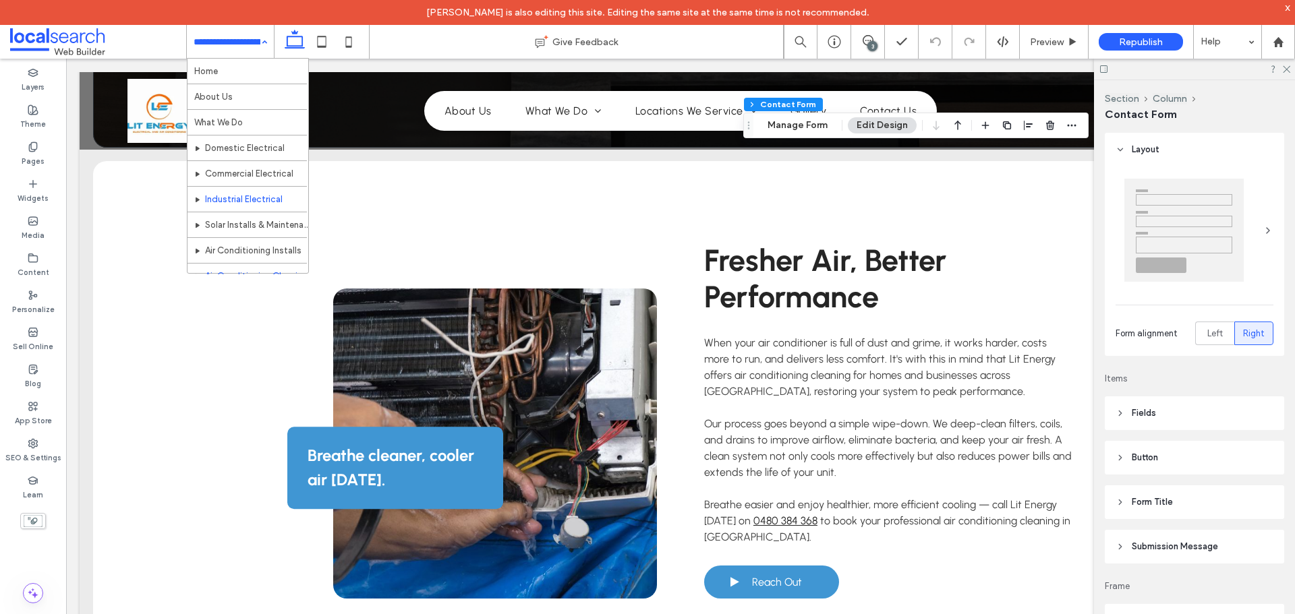
scroll to position [135, 0]
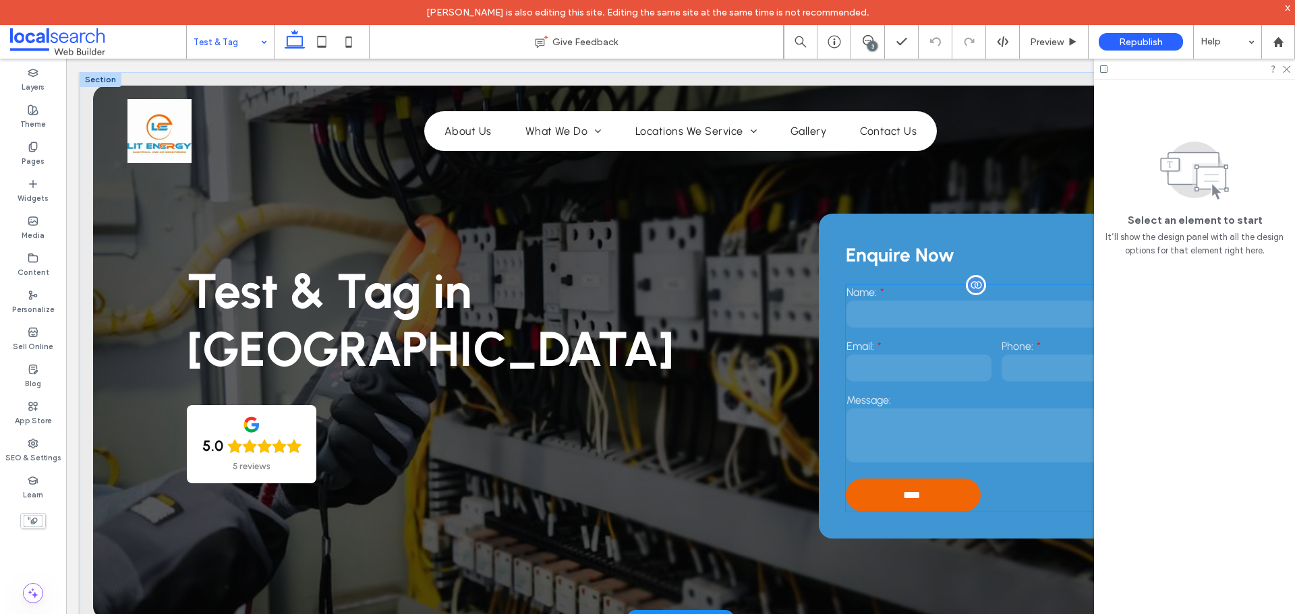
click at [927, 346] on label "Email:" at bounding box center [918, 346] width 145 height 13
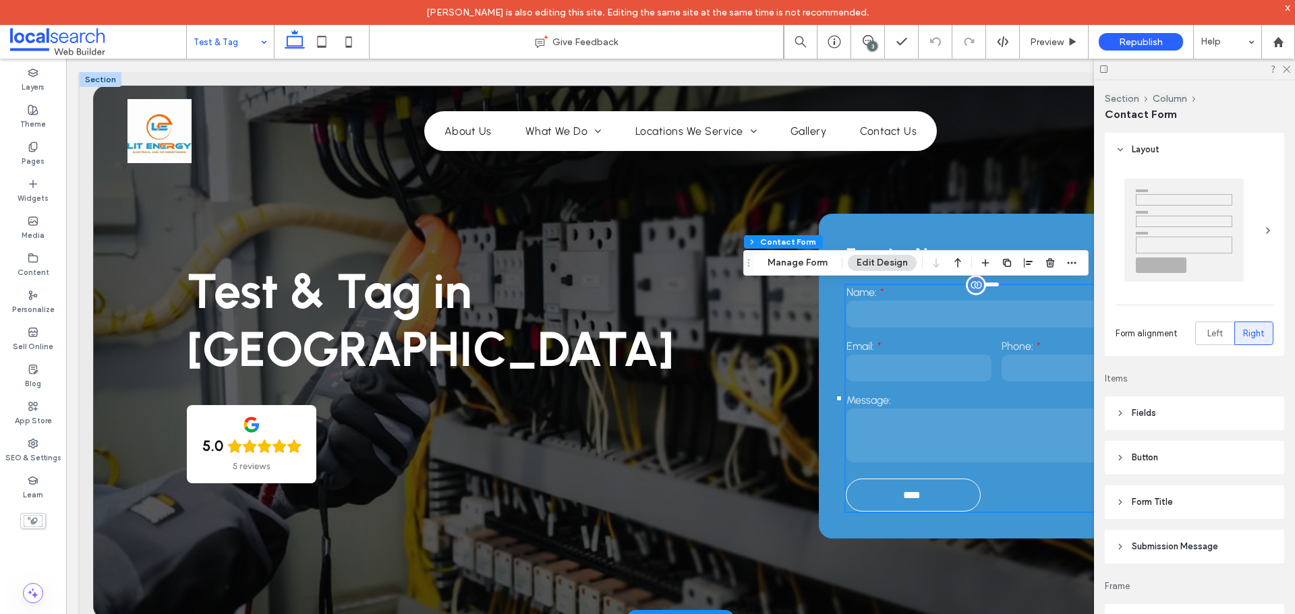
type input "**"
type input "*"
type input "***"
click at [798, 261] on button "Manage Form" at bounding box center [798, 263] width 78 height 16
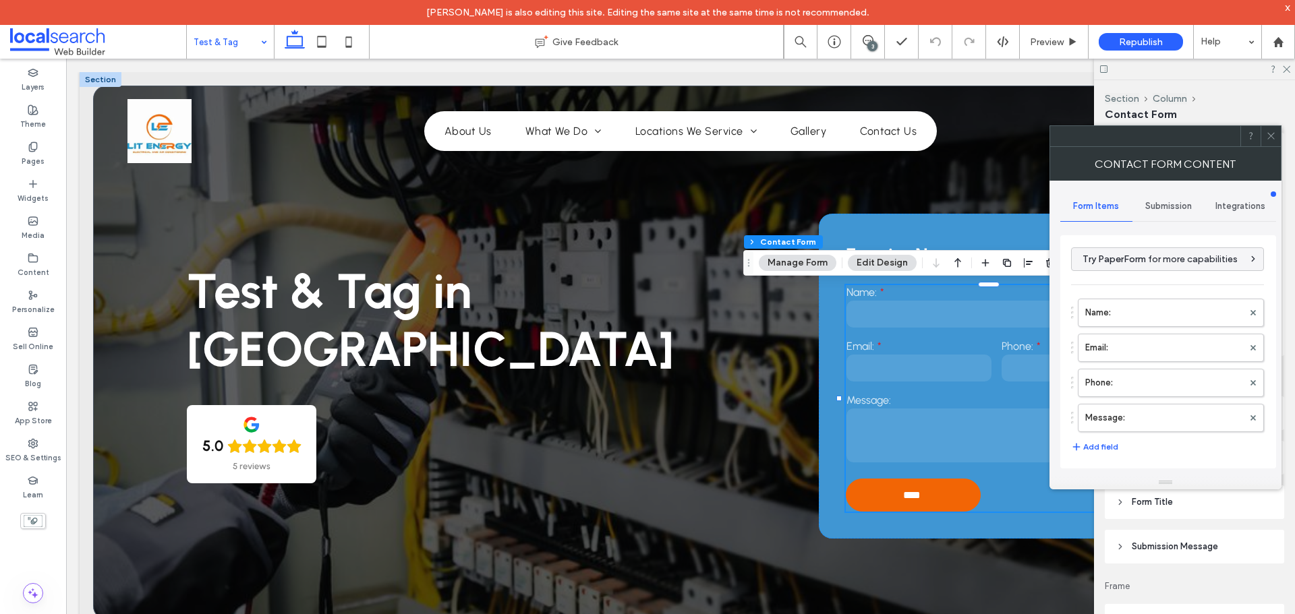
click at [1174, 194] on div "Submission" at bounding box center [1168, 207] width 72 height 30
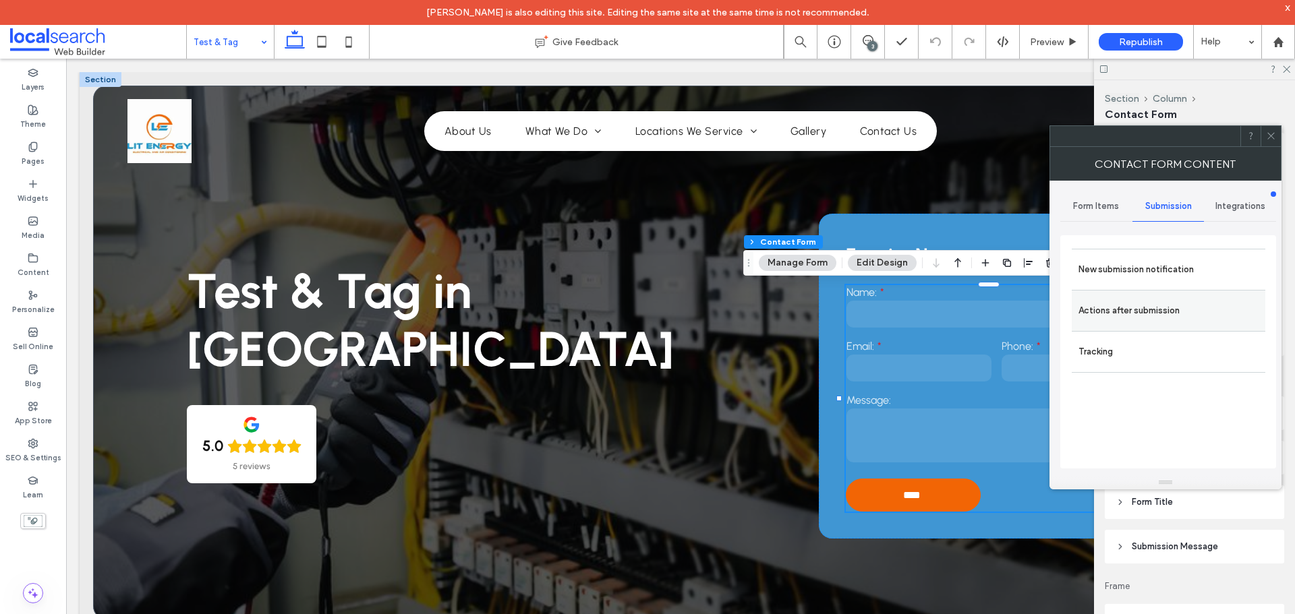
click at [1138, 317] on label "Actions after submission" at bounding box center [1168, 310] width 180 height 27
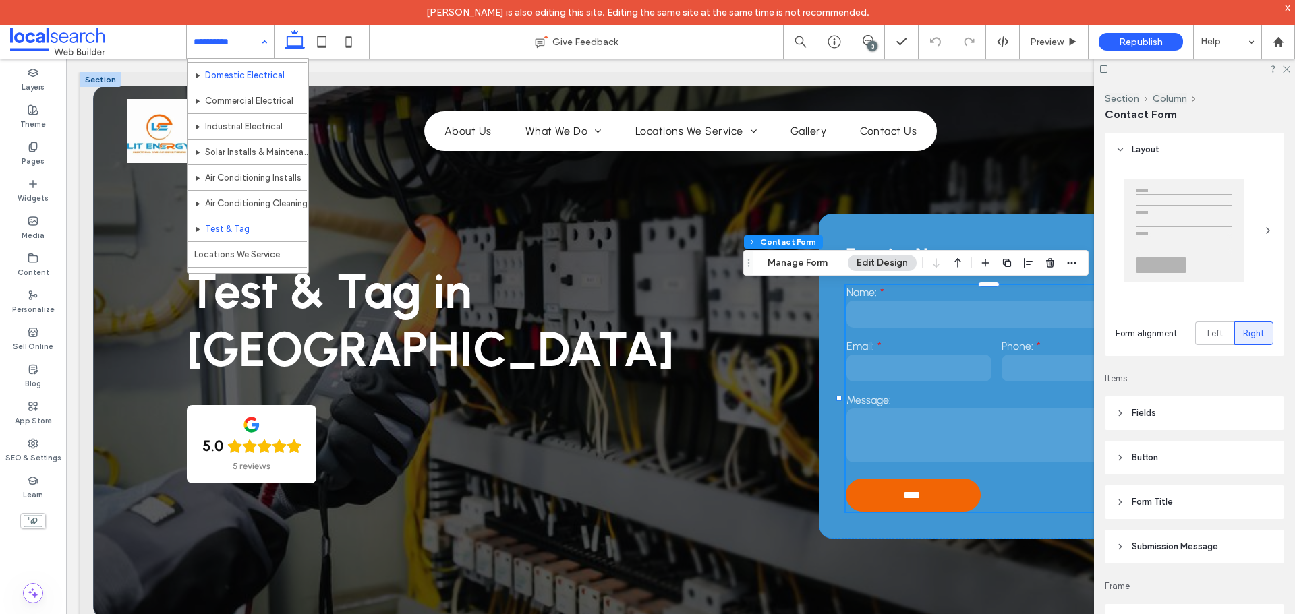
scroll to position [202, 0]
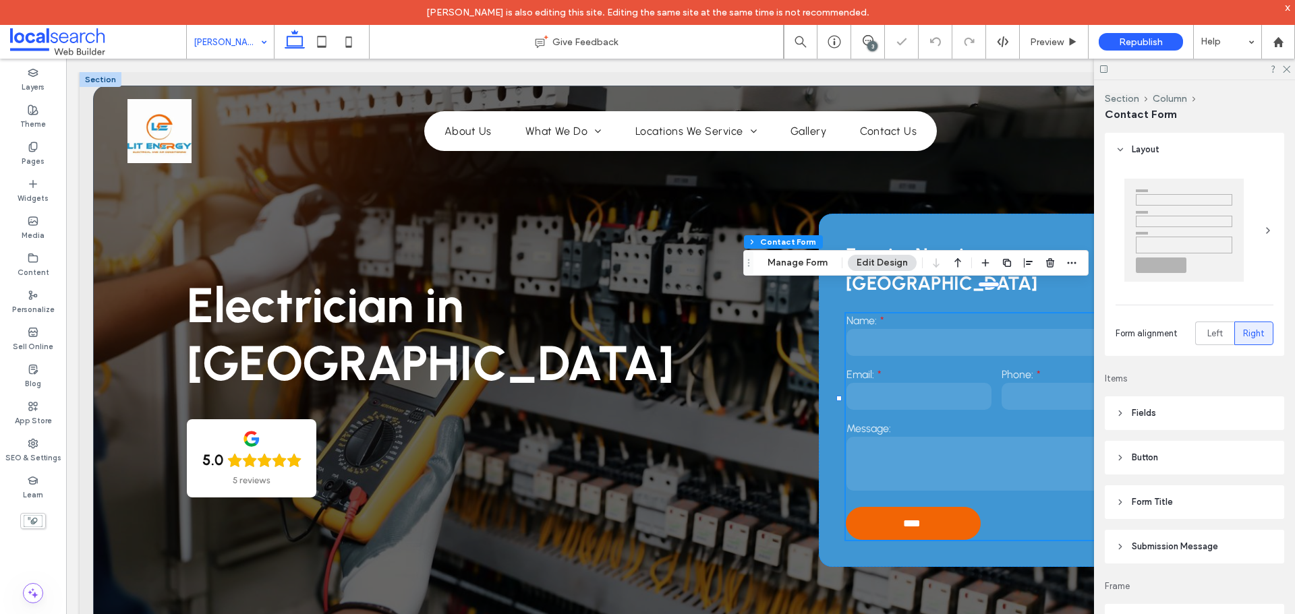
type input "**"
type input "*"
type input "***"
click at [815, 259] on button "Manage Form" at bounding box center [798, 263] width 78 height 16
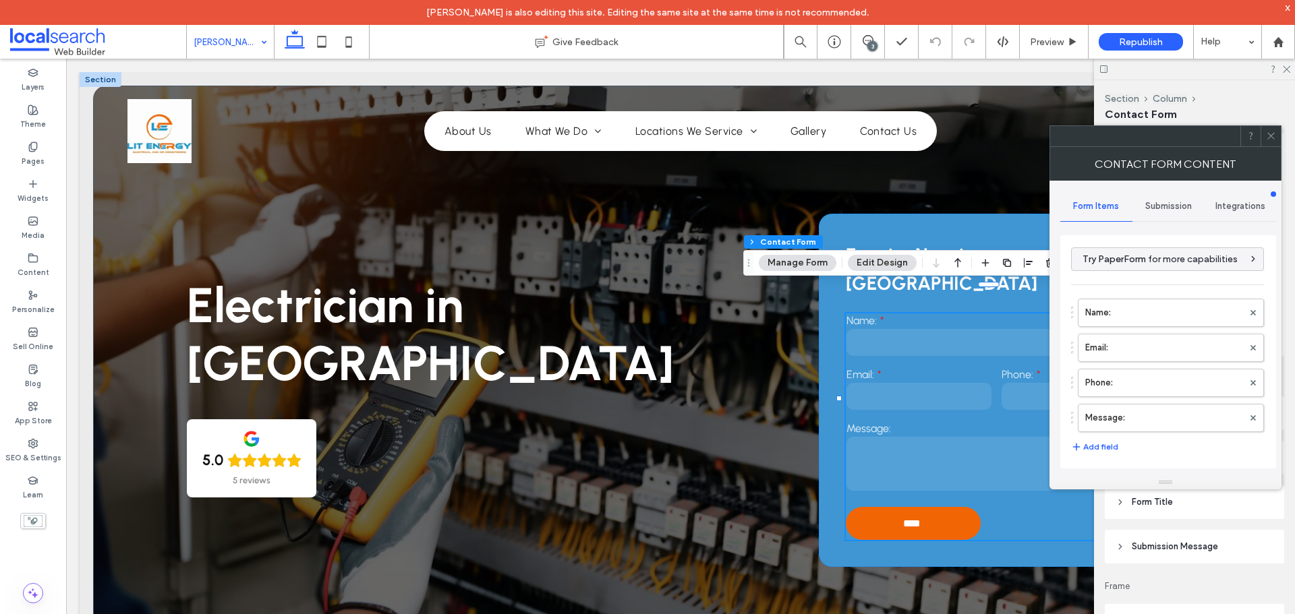
click at [1156, 206] on span "Submission" at bounding box center [1168, 206] width 47 height 11
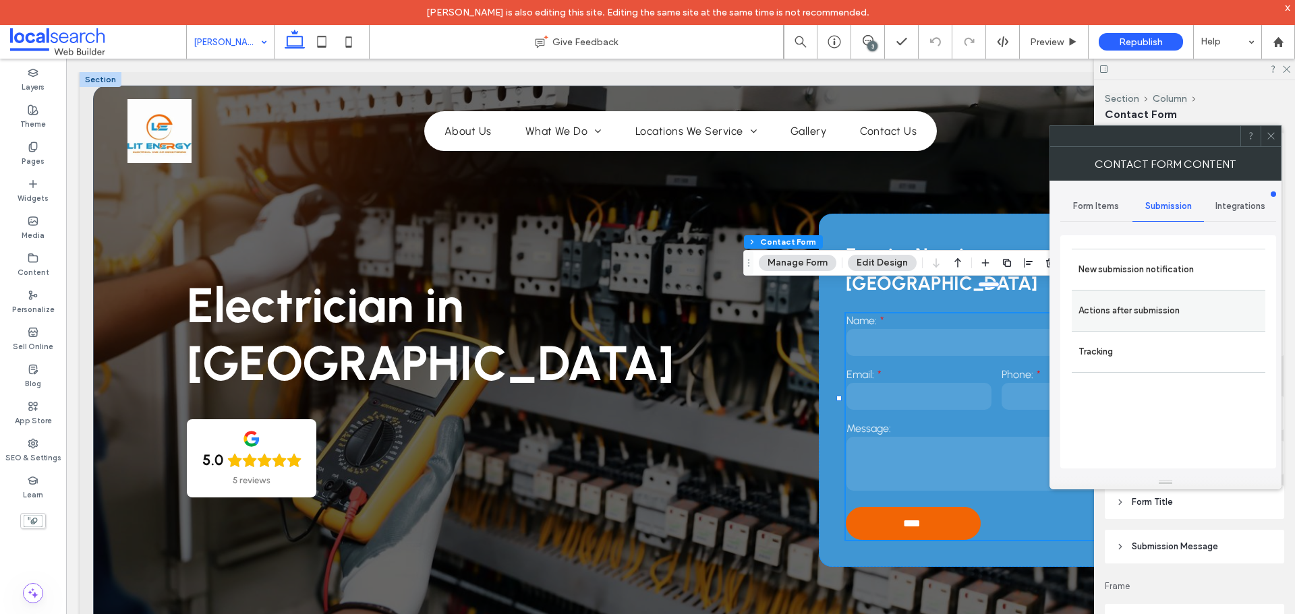
click at [1137, 310] on label "Actions after submission" at bounding box center [1168, 310] width 180 height 27
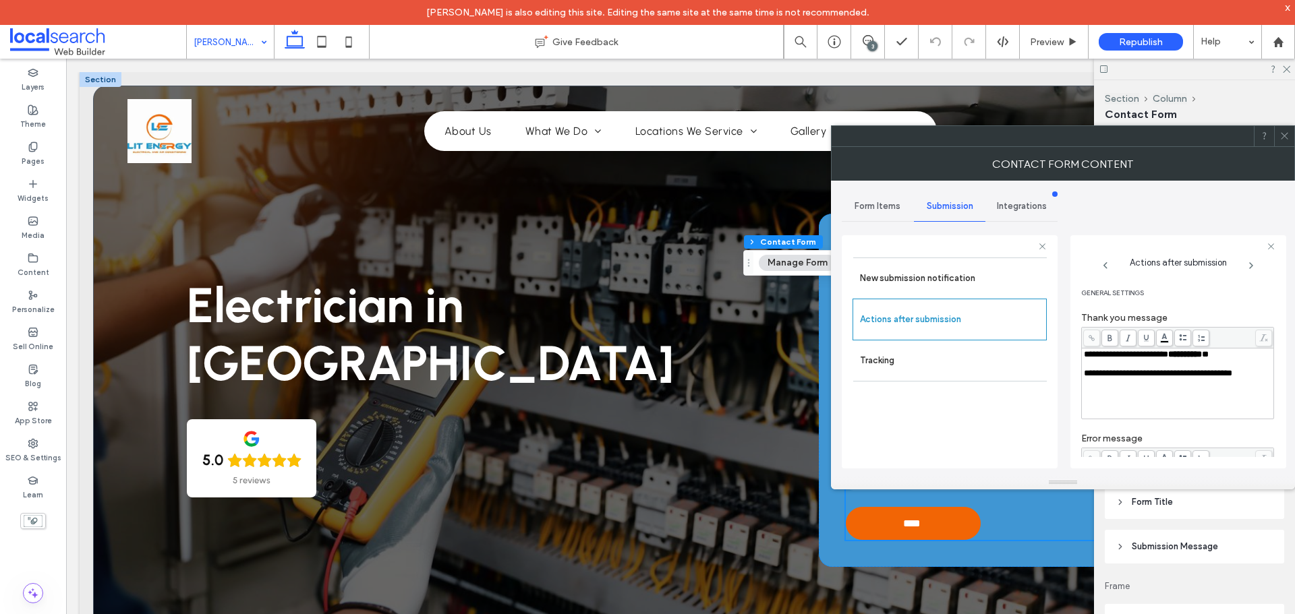
click at [1287, 142] on span at bounding box center [1284, 136] width 10 height 20
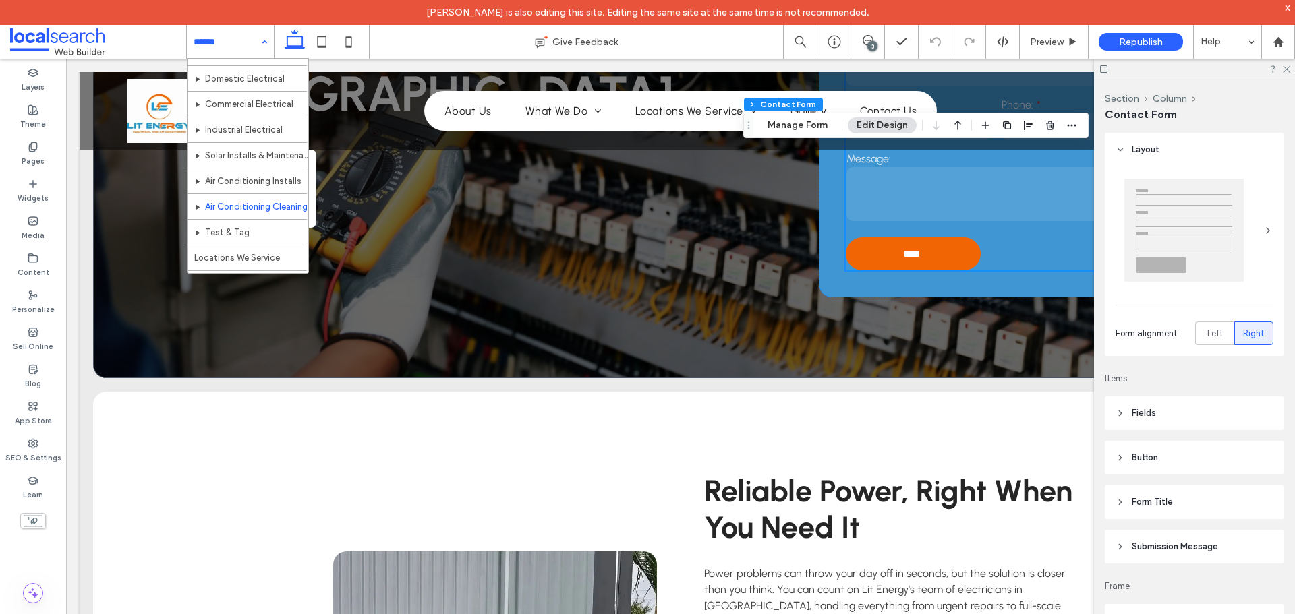
scroll to position [135, 0]
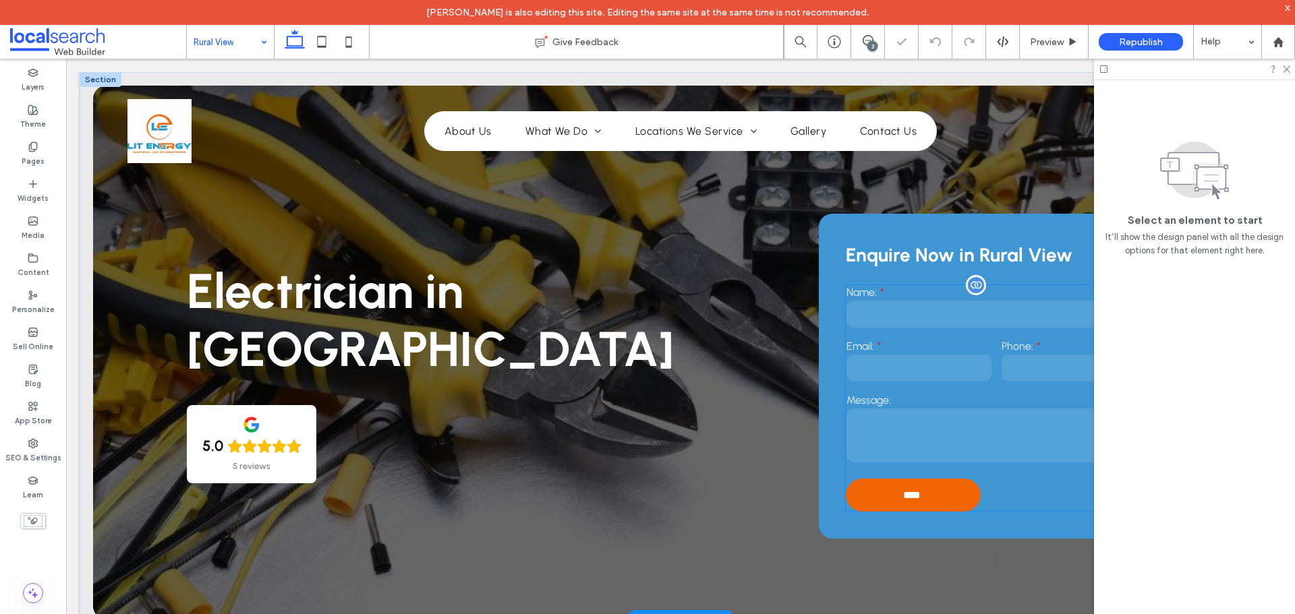
click at [925, 333] on div "Name:" at bounding box center [996, 308] width 310 height 54
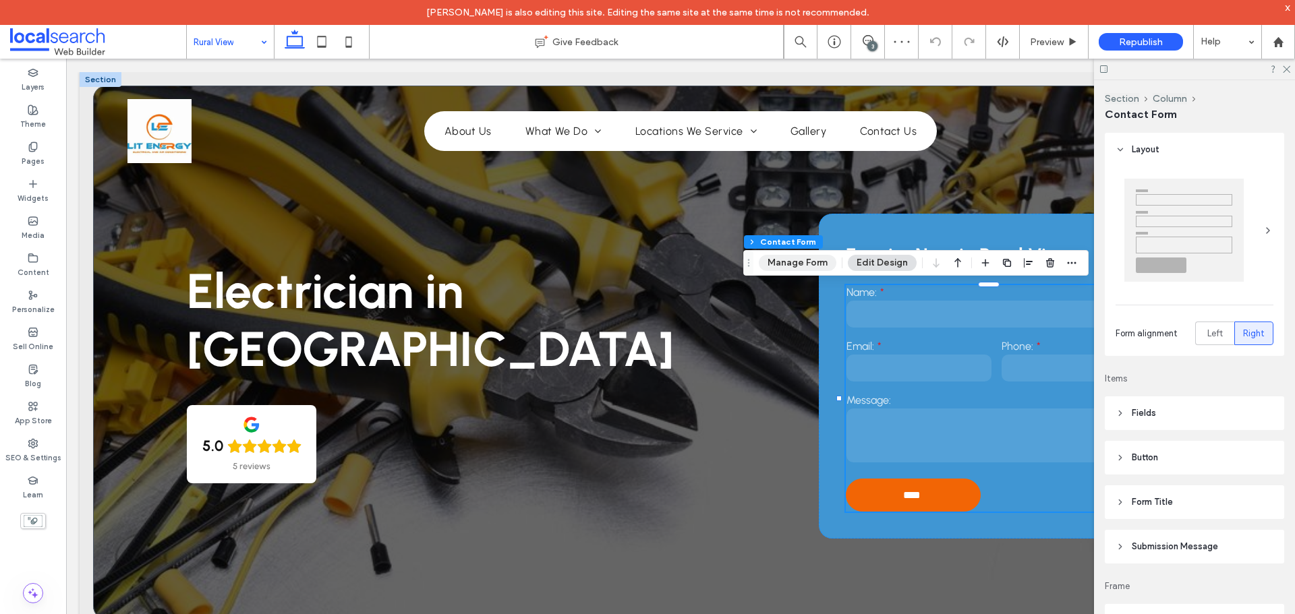
click at [805, 262] on button "Manage Form" at bounding box center [798, 263] width 78 height 16
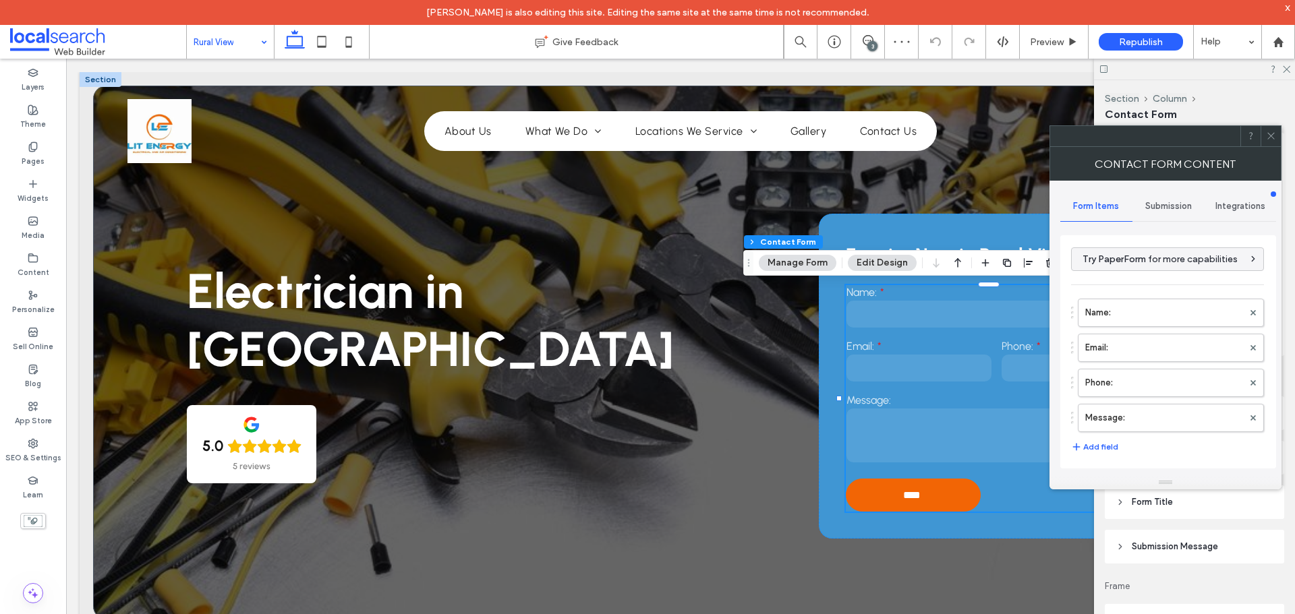
click at [1146, 206] on span "Submission" at bounding box center [1168, 206] width 47 height 11
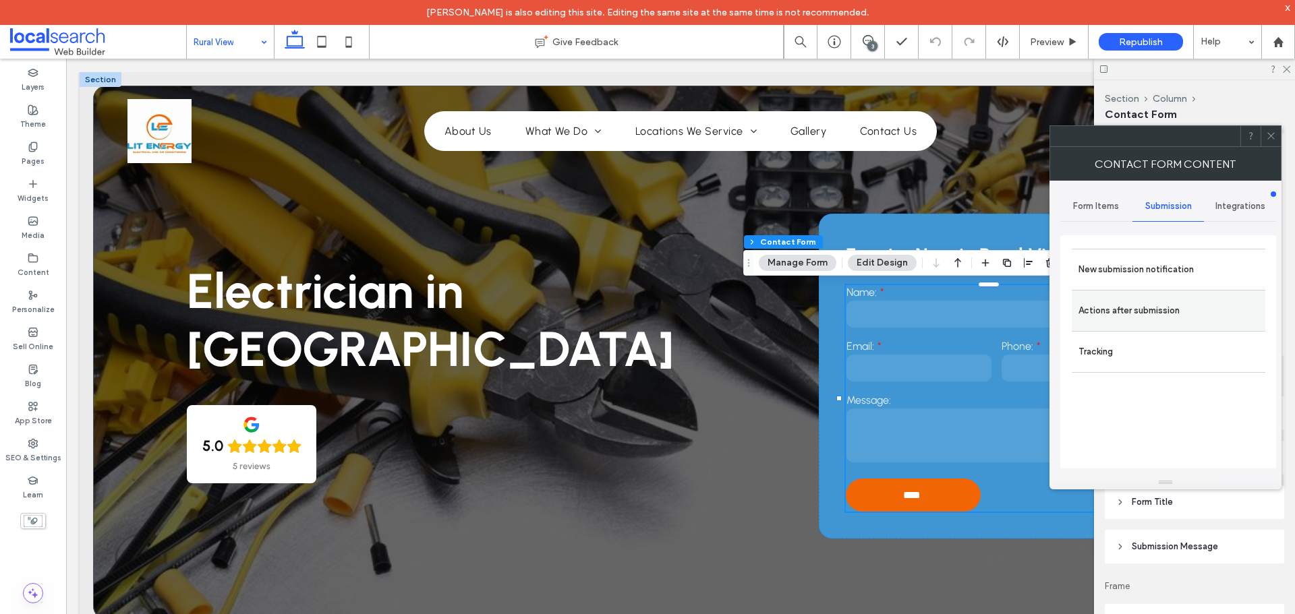
click at [1136, 308] on label "Actions after submission" at bounding box center [1168, 310] width 180 height 27
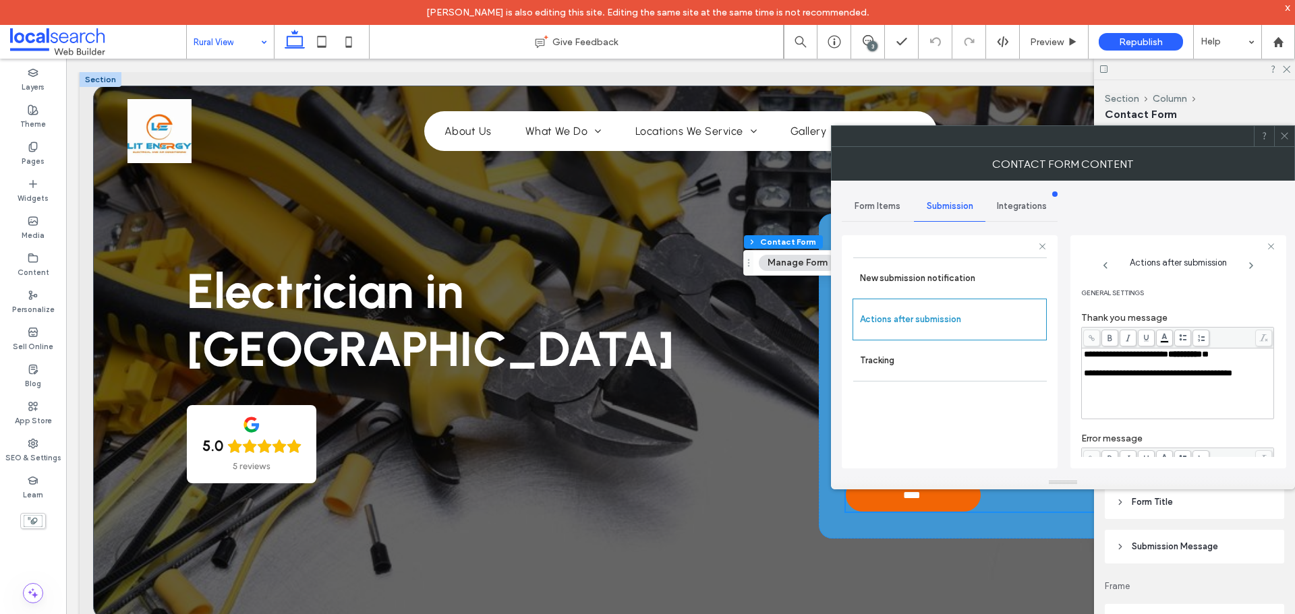
click at [1290, 140] on div at bounding box center [1284, 136] width 20 height 20
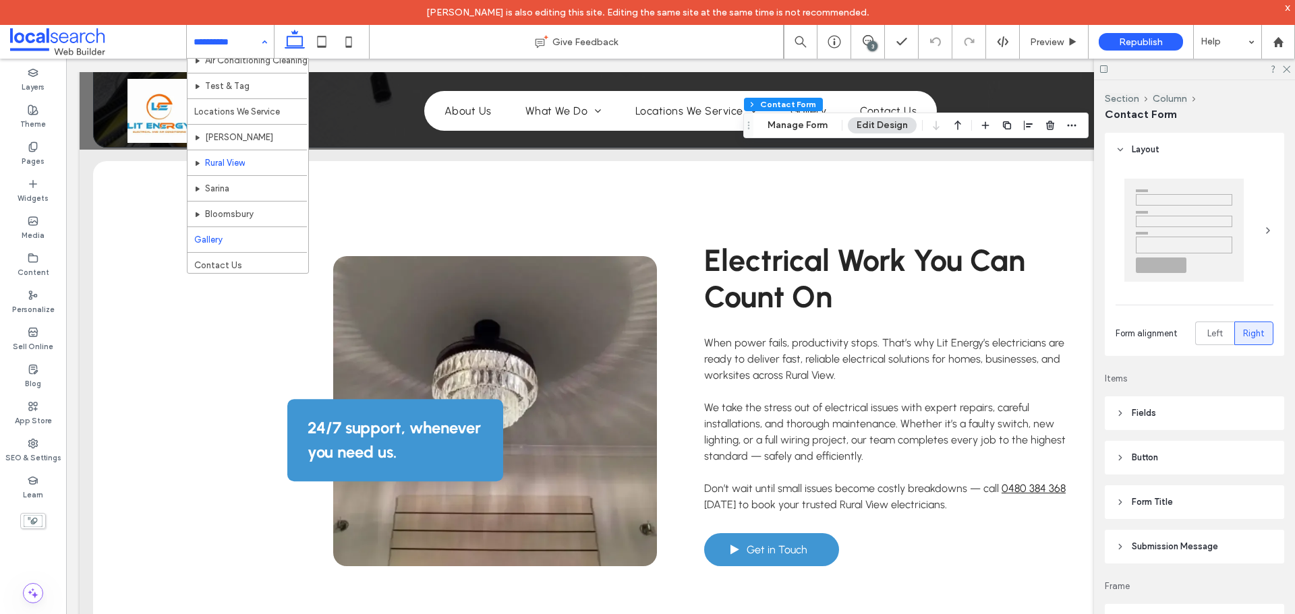
scroll to position [219, 0]
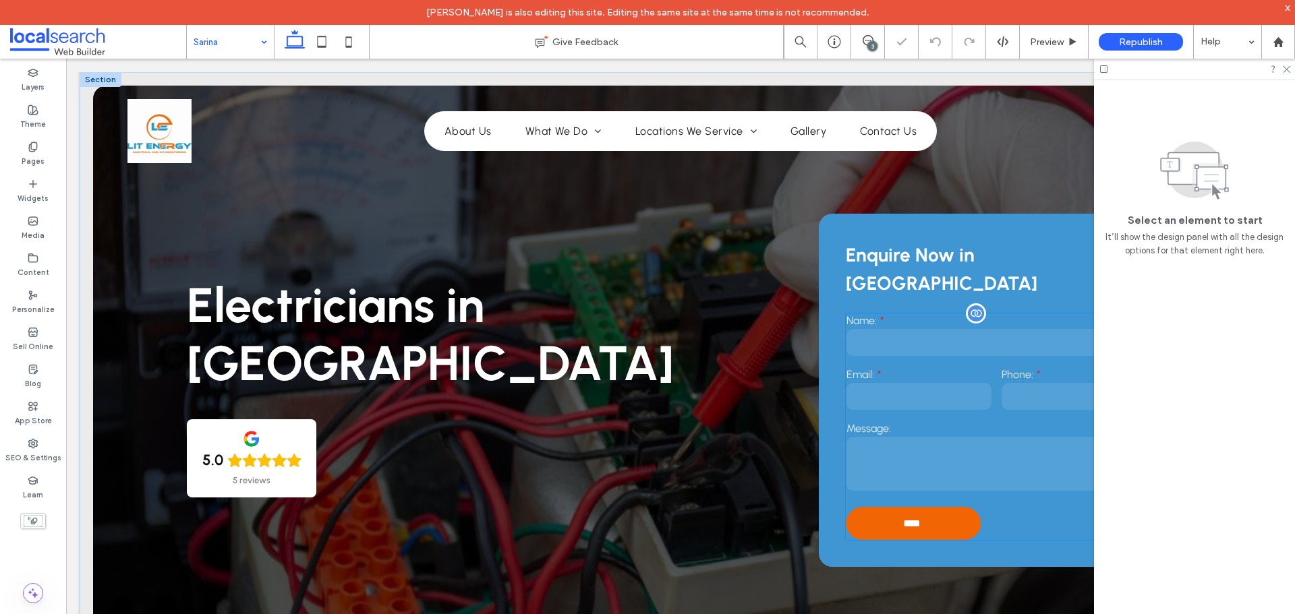
click at [946, 383] on input "email" at bounding box center [918, 396] width 145 height 27
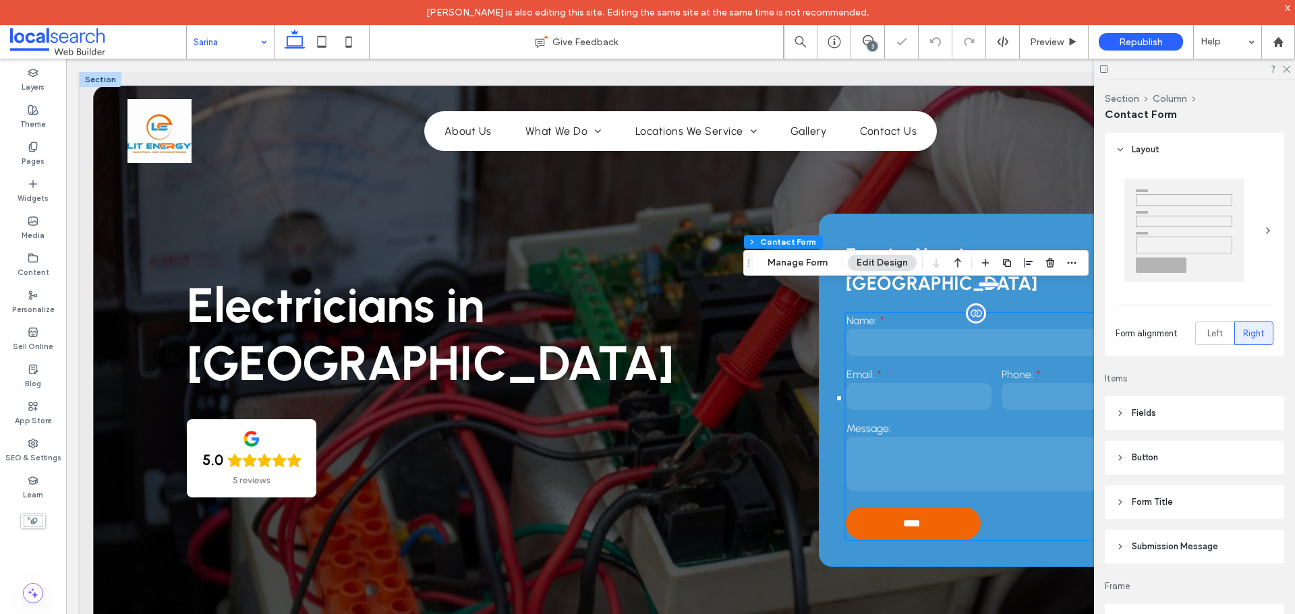
type input "**"
type input "*"
type input "***"
click at [797, 255] on button "Manage Form" at bounding box center [798, 263] width 78 height 16
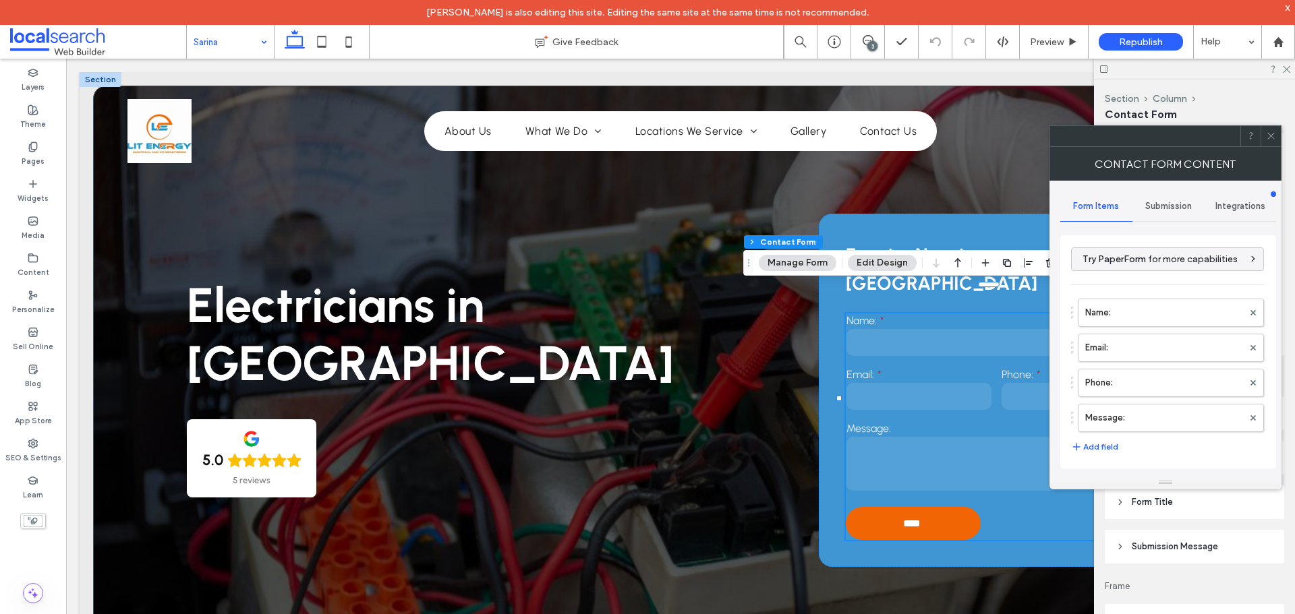
click at [1180, 204] on span "Submission" at bounding box center [1168, 206] width 47 height 11
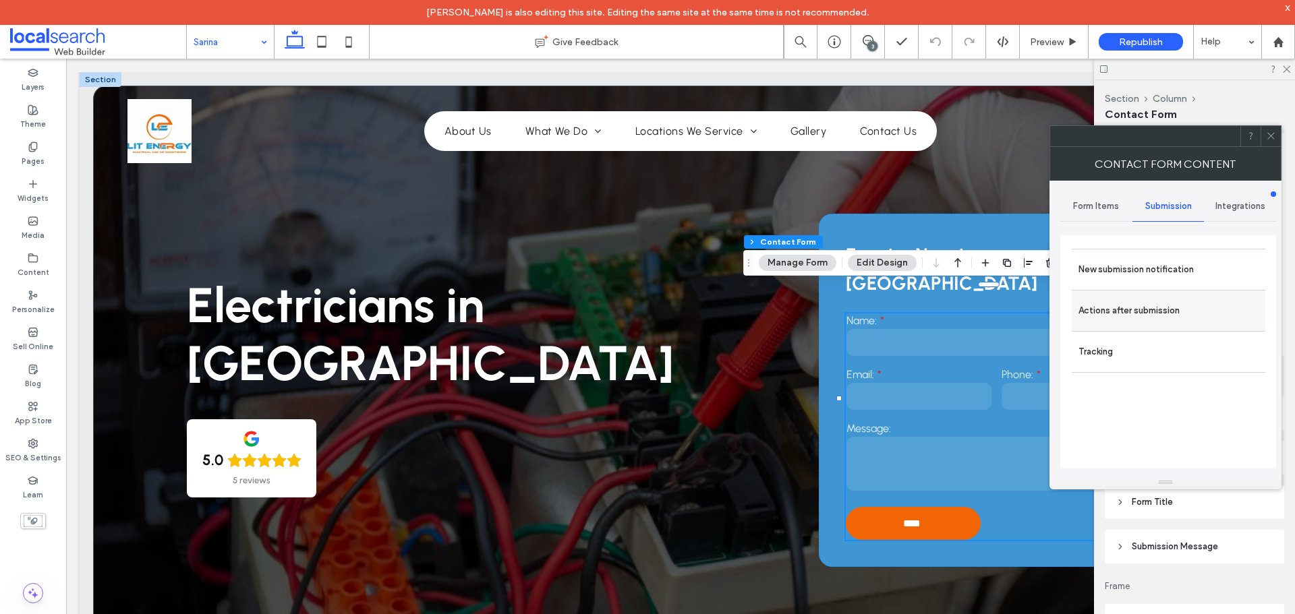
click at [1174, 308] on label "Actions after submission" at bounding box center [1168, 310] width 180 height 27
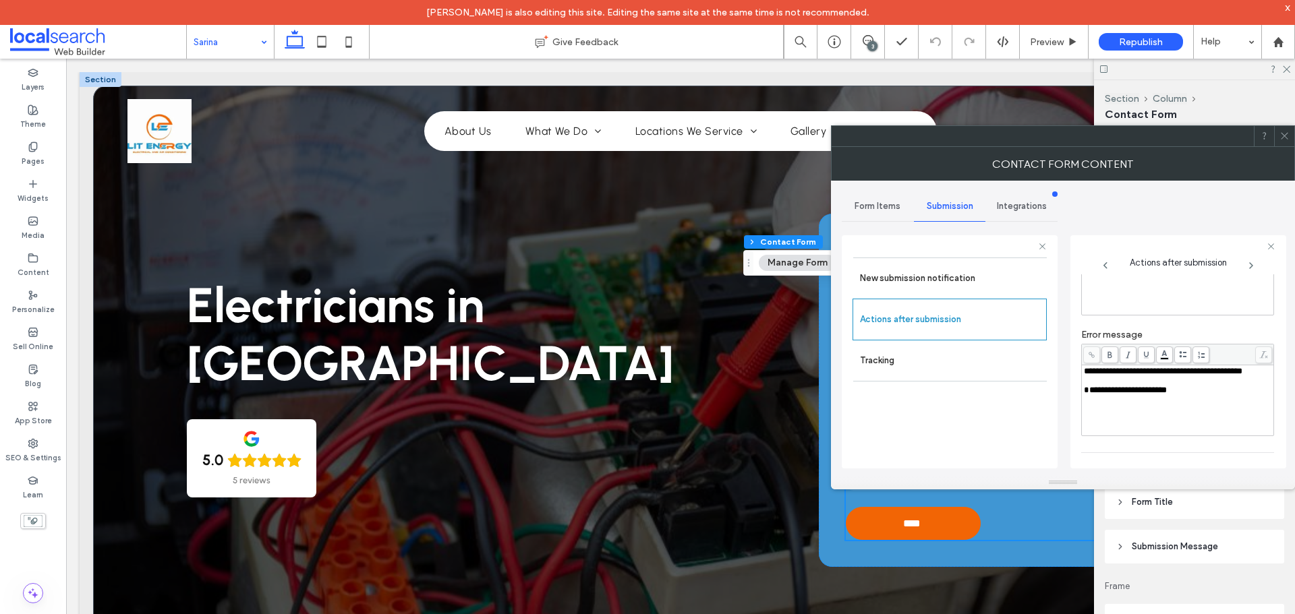
scroll to position [135, 0]
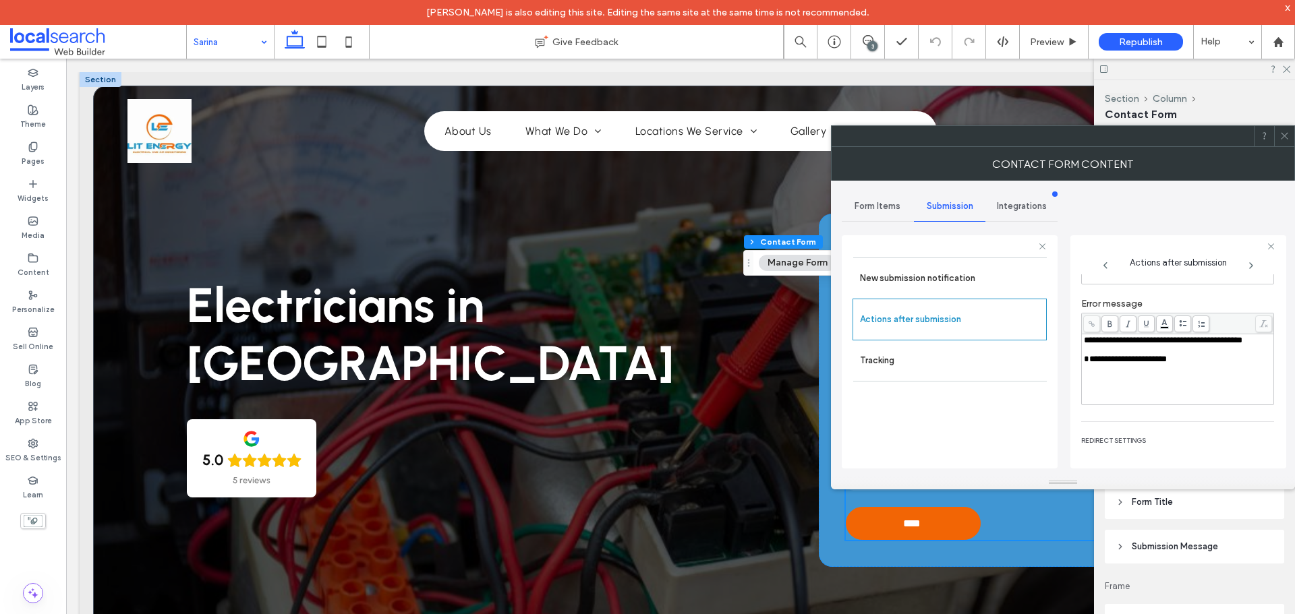
click at [1279, 135] on div at bounding box center [1284, 136] width 20 height 20
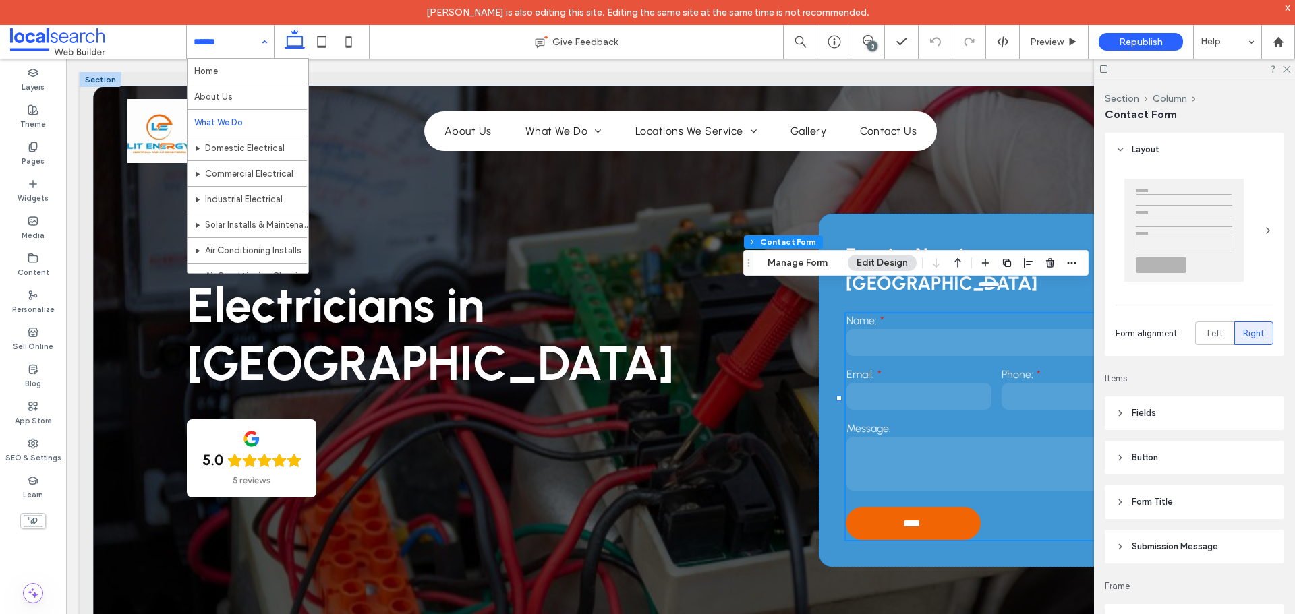
drag, startPoint x: 239, startPoint y: 33, endPoint x: 242, endPoint y: 115, distance: 81.7
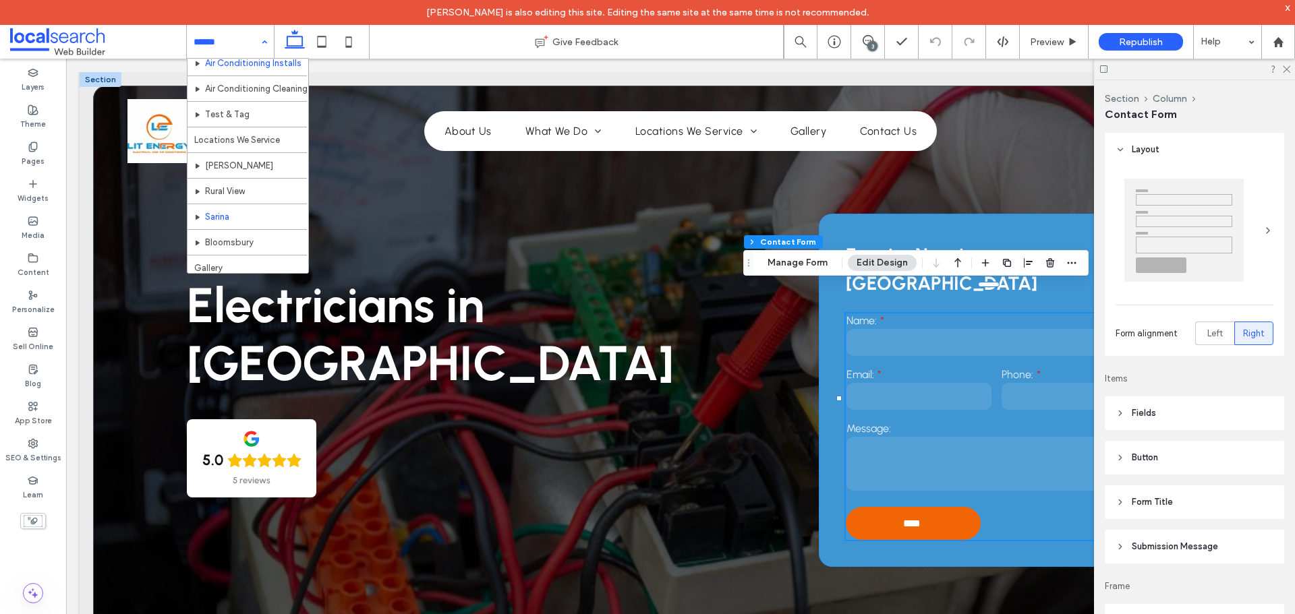
scroll to position [219, 0]
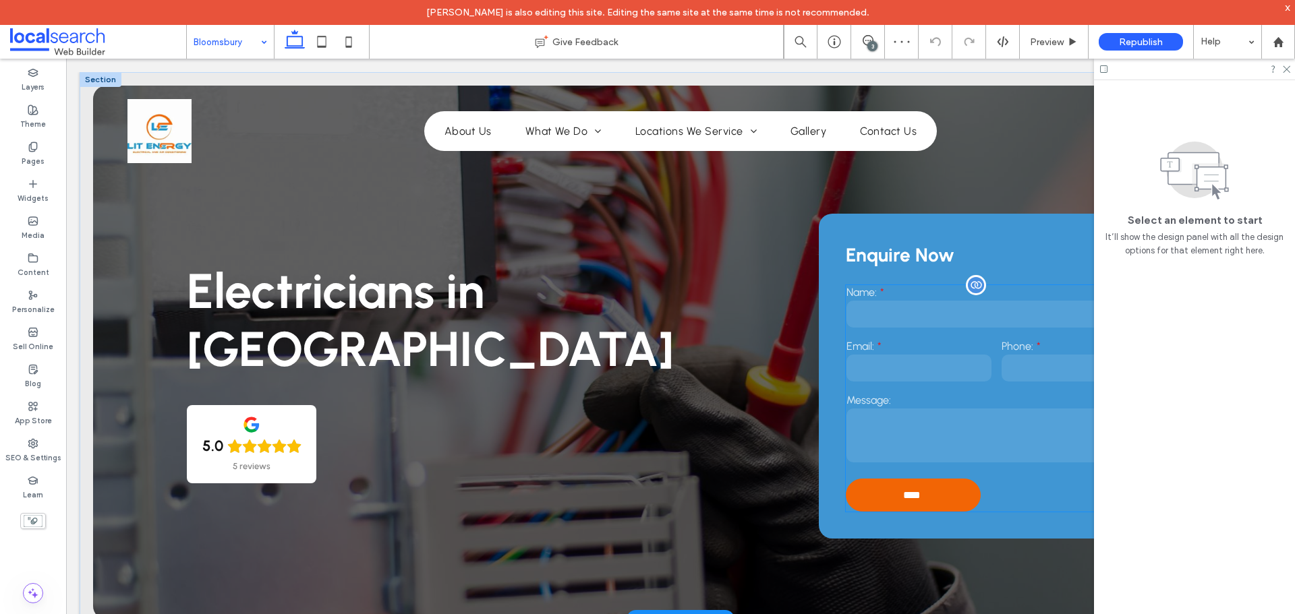
click at [928, 346] on label "Email:" at bounding box center [918, 346] width 145 height 13
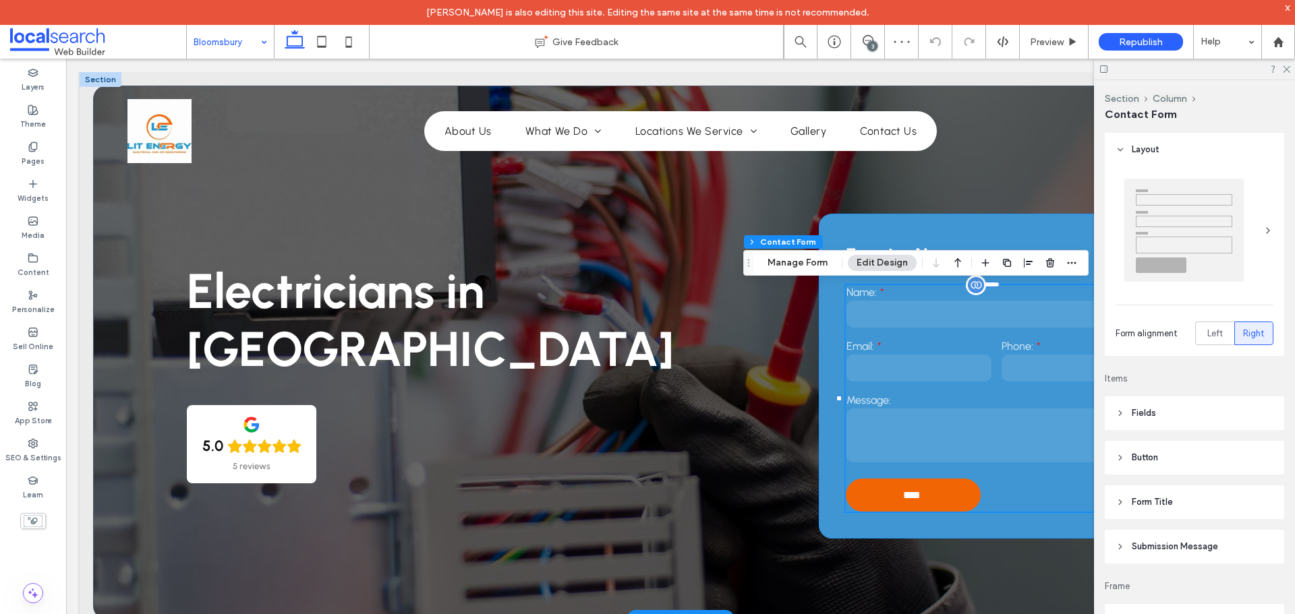
type input "**"
type input "*"
type input "***"
click at [795, 256] on button "Manage Form" at bounding box center [798, 263] width 78 height 16
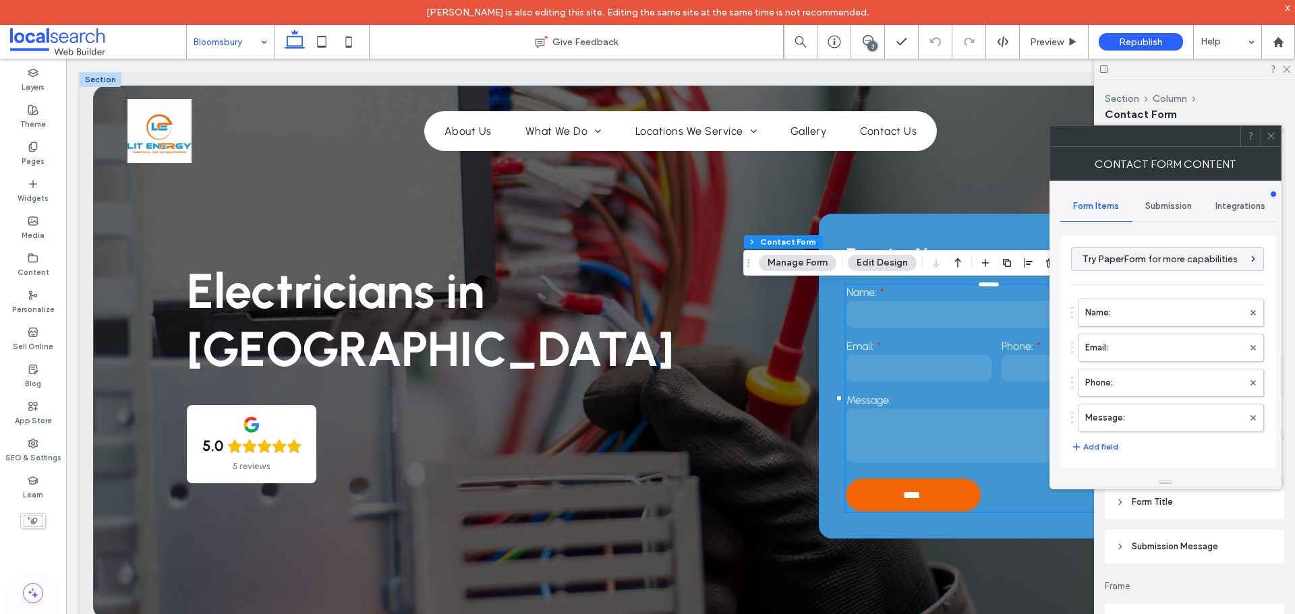
click at [1155, 202] on span "Submission" at bounding box center [1168, 206] width 47 height 11
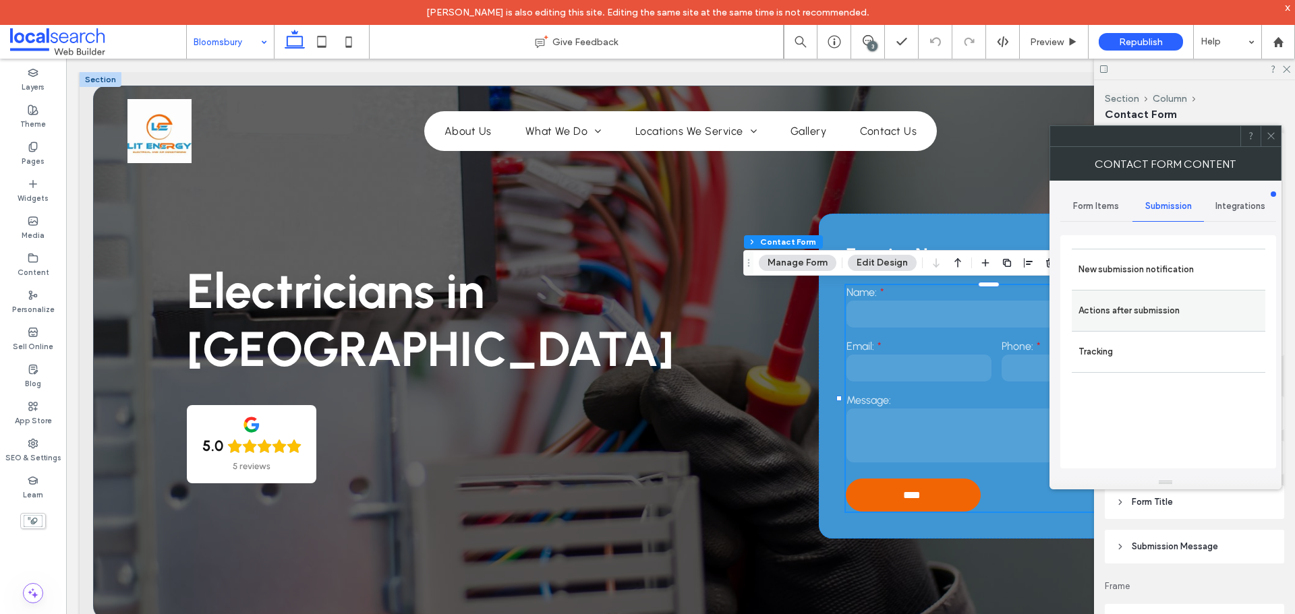
click at [1150, 318] on label "Actions after submission" at bounding box center [1168, 310] width 180 height 27
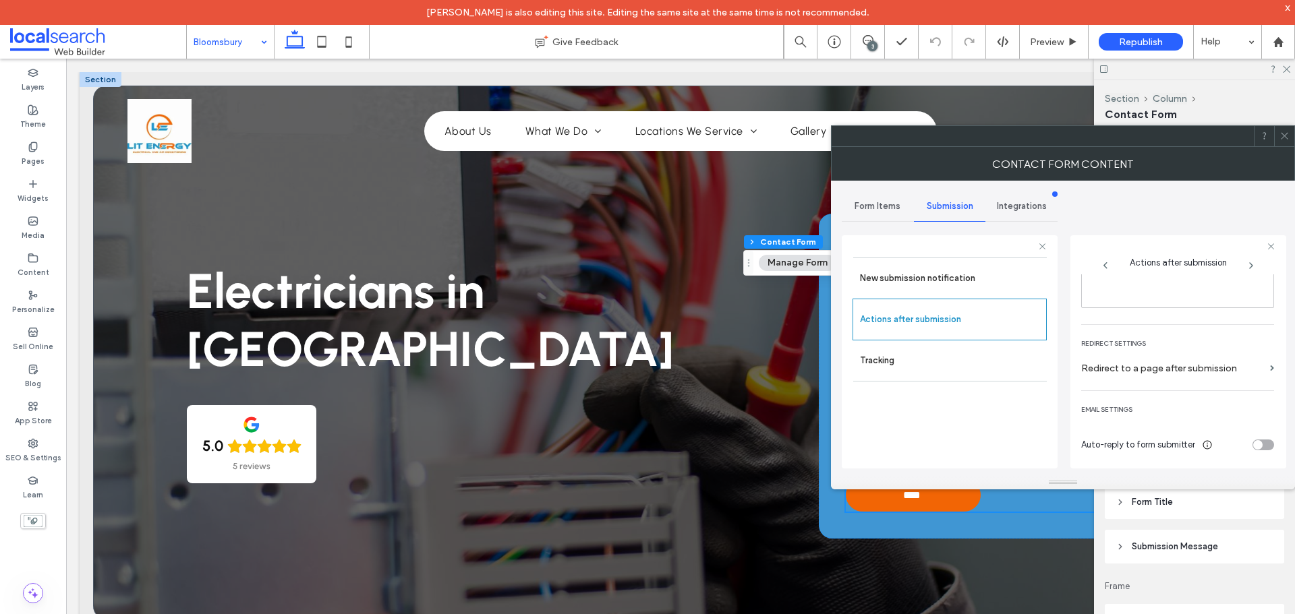
scroll to position [233, 0]
click at [1288, 138] on icon at bounding box center [1284, 136] width 10 height 10
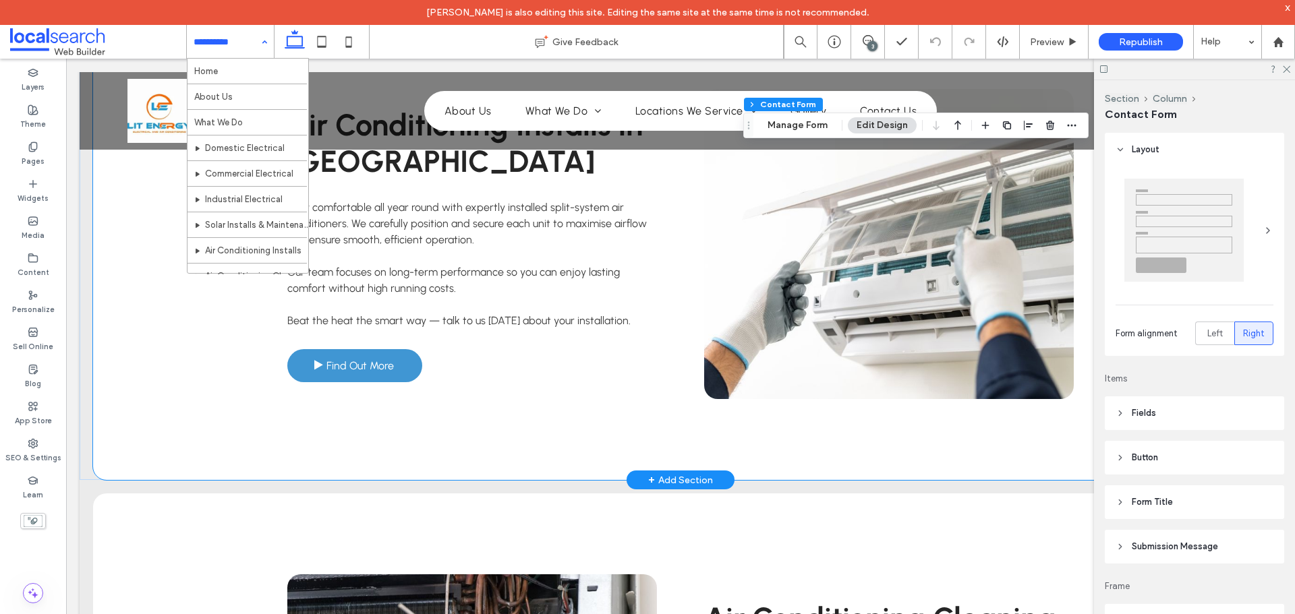
scroll to position [3507, 0]
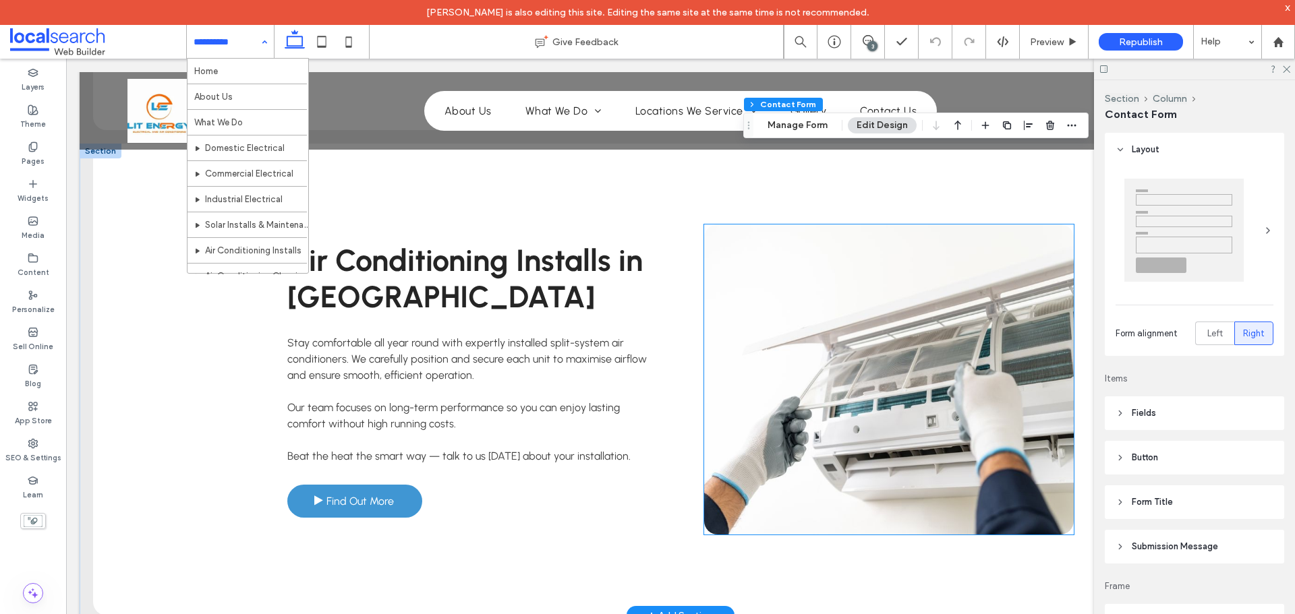
click at [827, 367] on link at bounding box center [889, 380] width 370 height 310
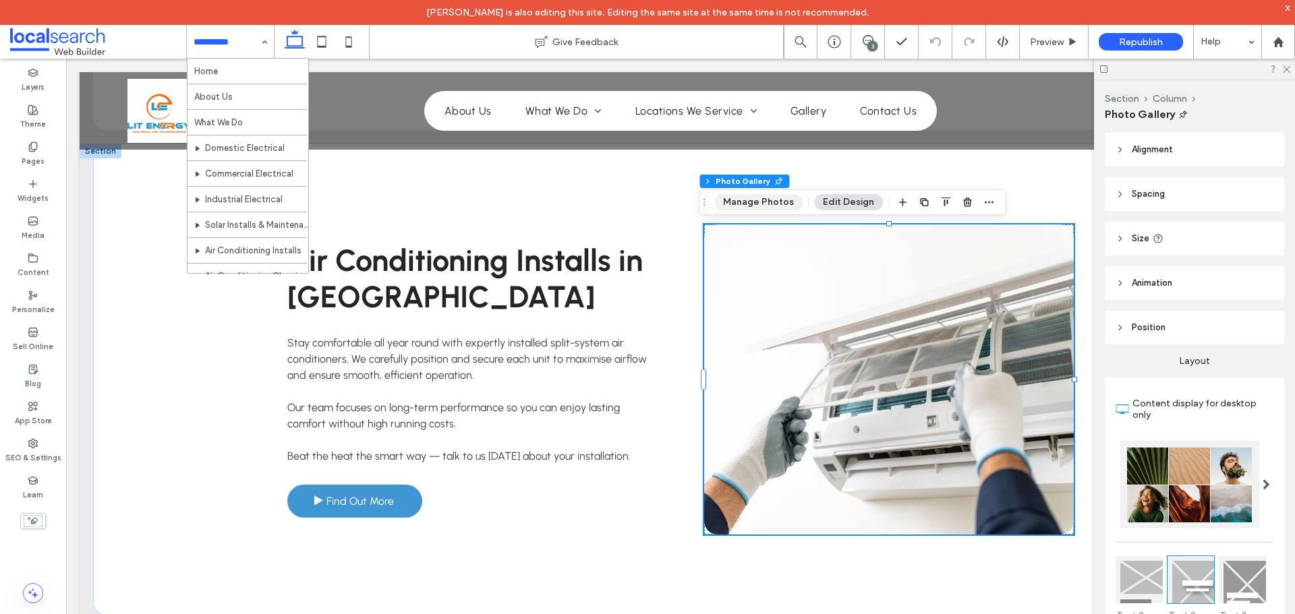
click at [768, 197] on button "Manage Photos" at bounding box center [758, 202] width 88 height 16
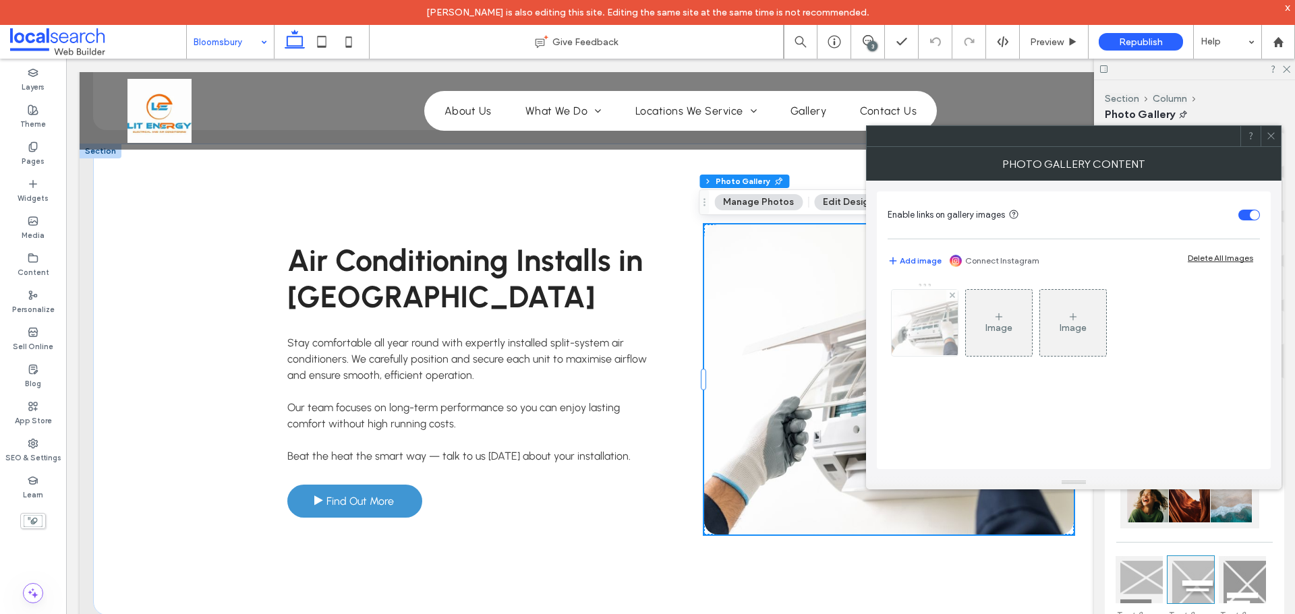
click at [913, 346] on img at bounding box center [925, 323] width 100 height 66
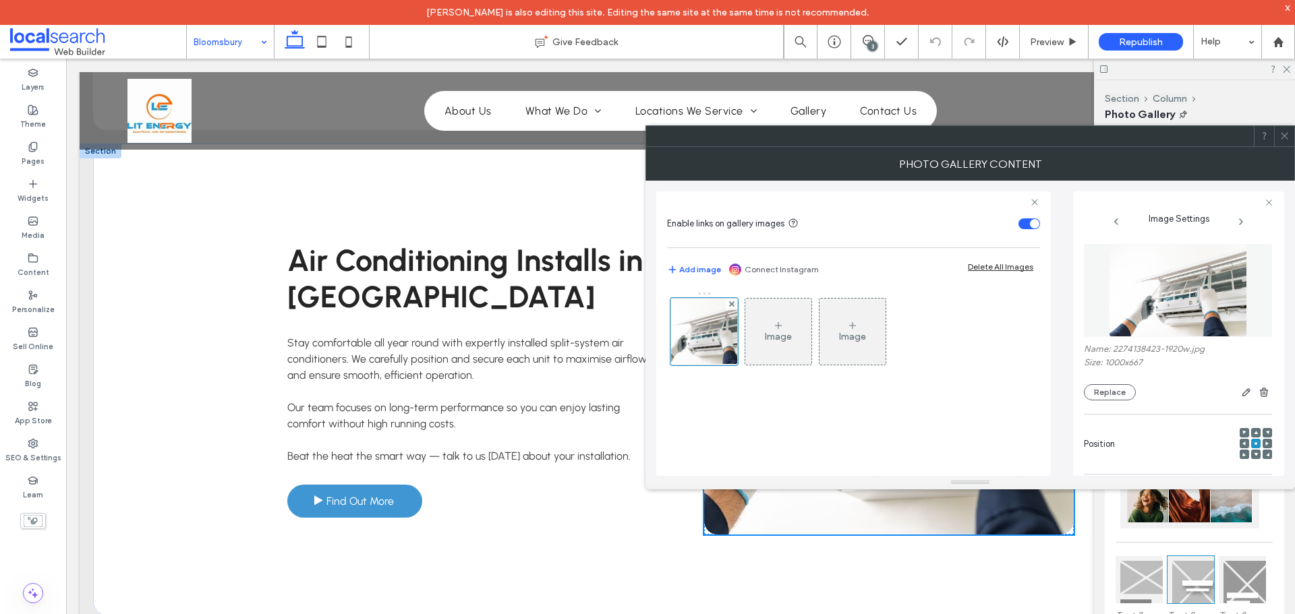
click at [1281, 133] on icon at bounding box center [1284, 136] width 10 height 10
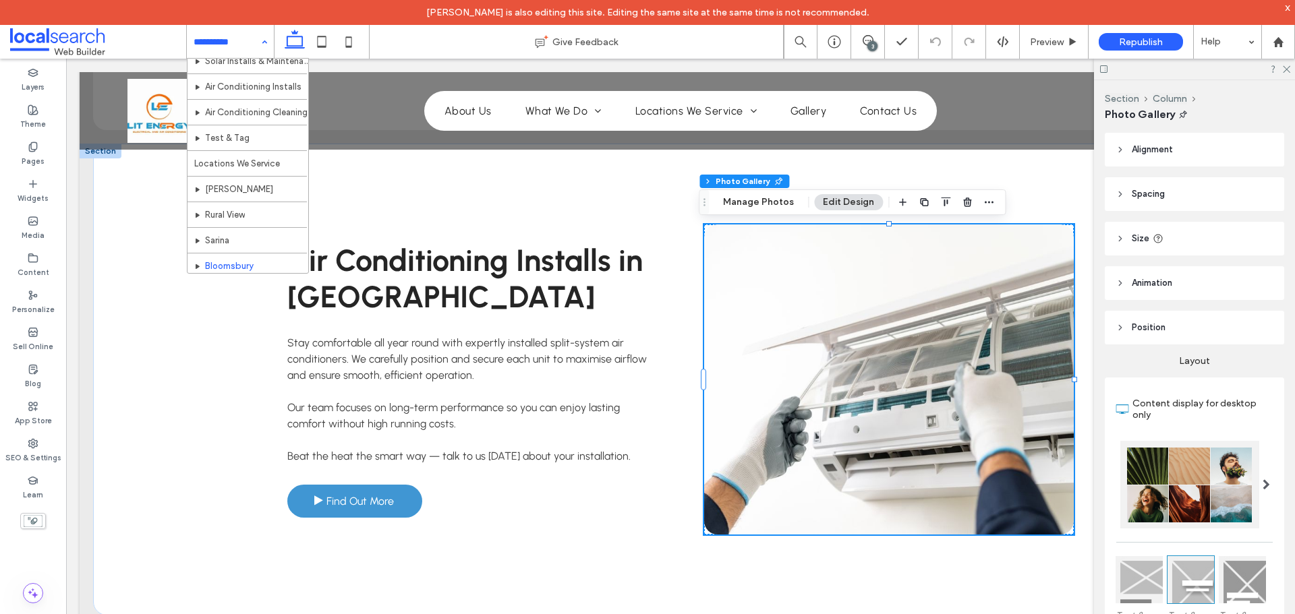
scroll to position [219, 0]
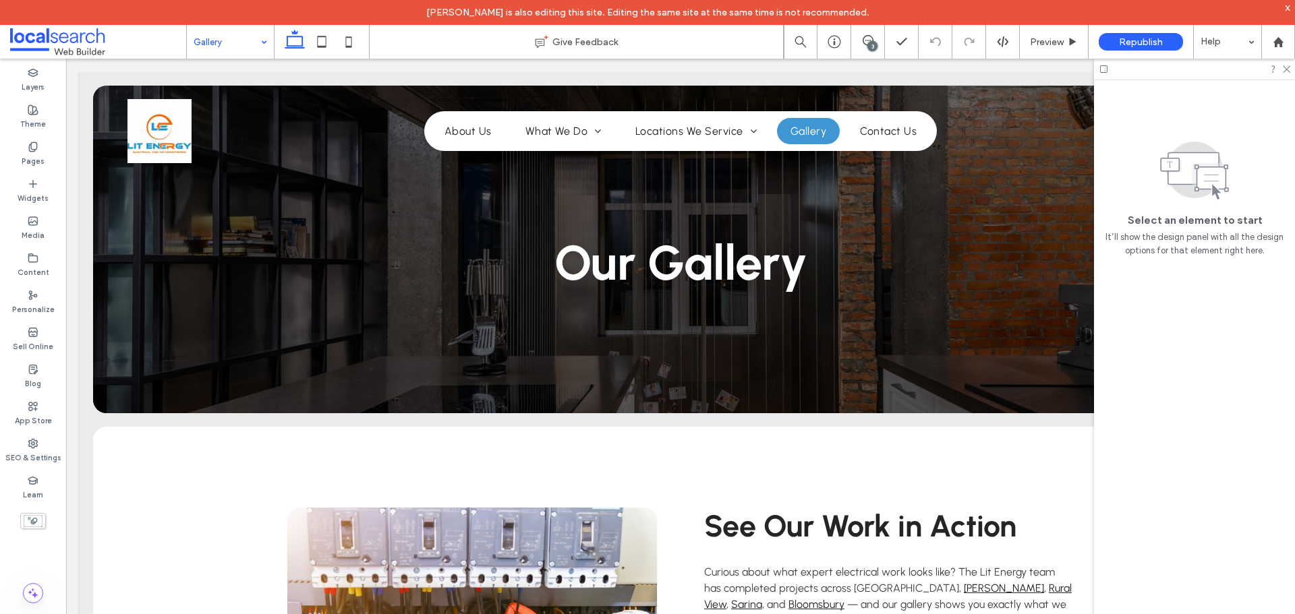
click at [246, 40] on input at bounding box center [227, 42] width 67 height 34
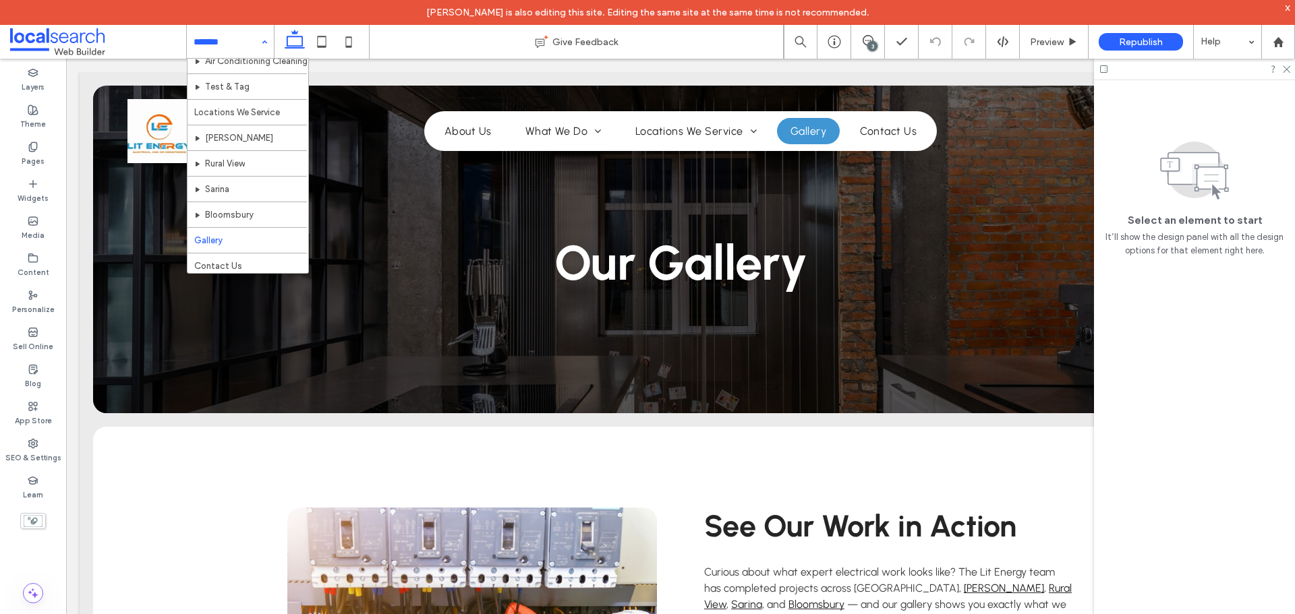
scroll to position [219, 0]
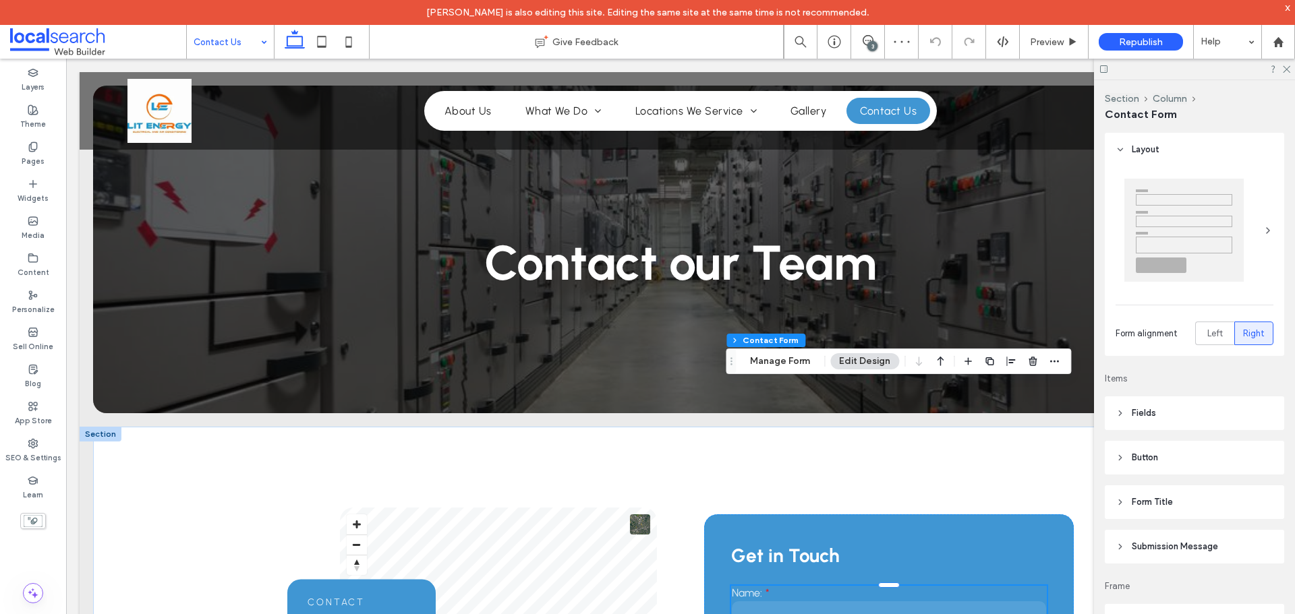
scroll to position [202, 0]
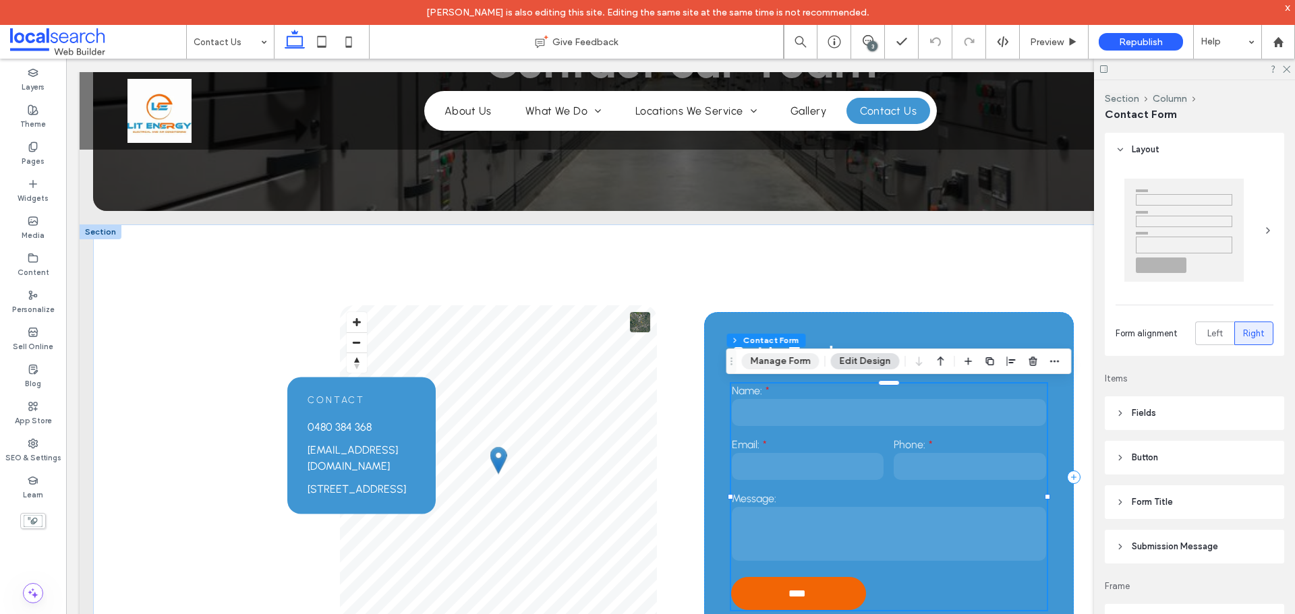
click at [782, 362] on button "Manage Form" at bounding box center [780, 361] width 78 height 16
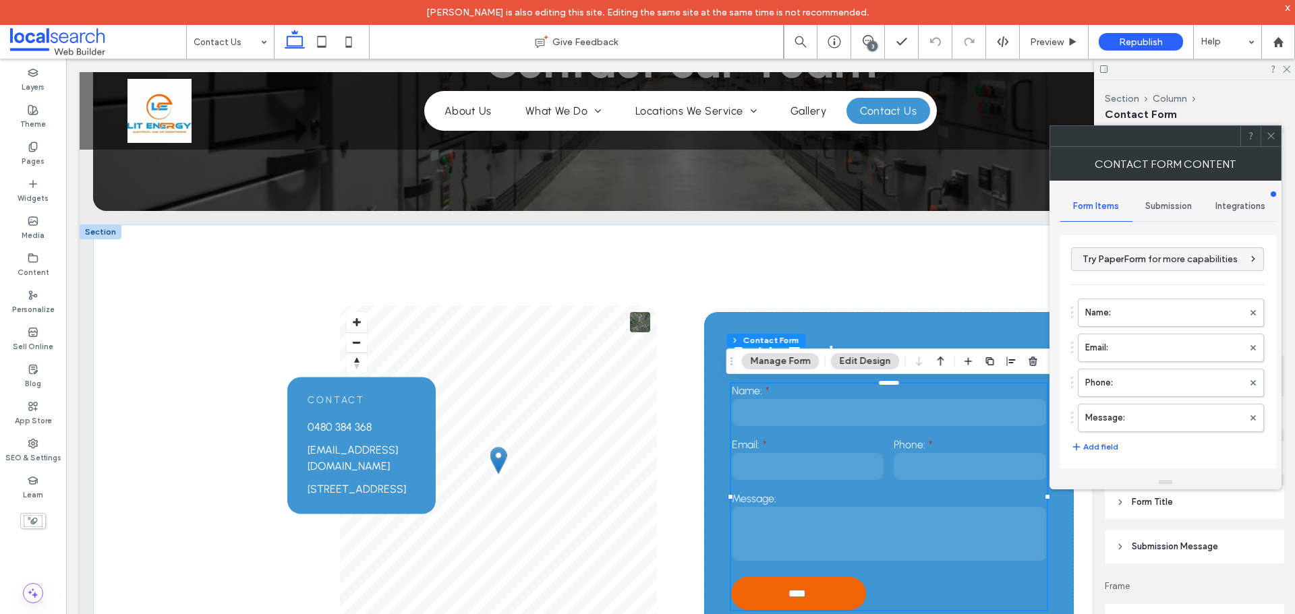
click at [1167, 206] on span "Submission" at bounding box center [1168, 206] width 47 height 11
click at [1157, 270] on label "New submission notification" at bounding box center [1168, 269] width 180 height 27
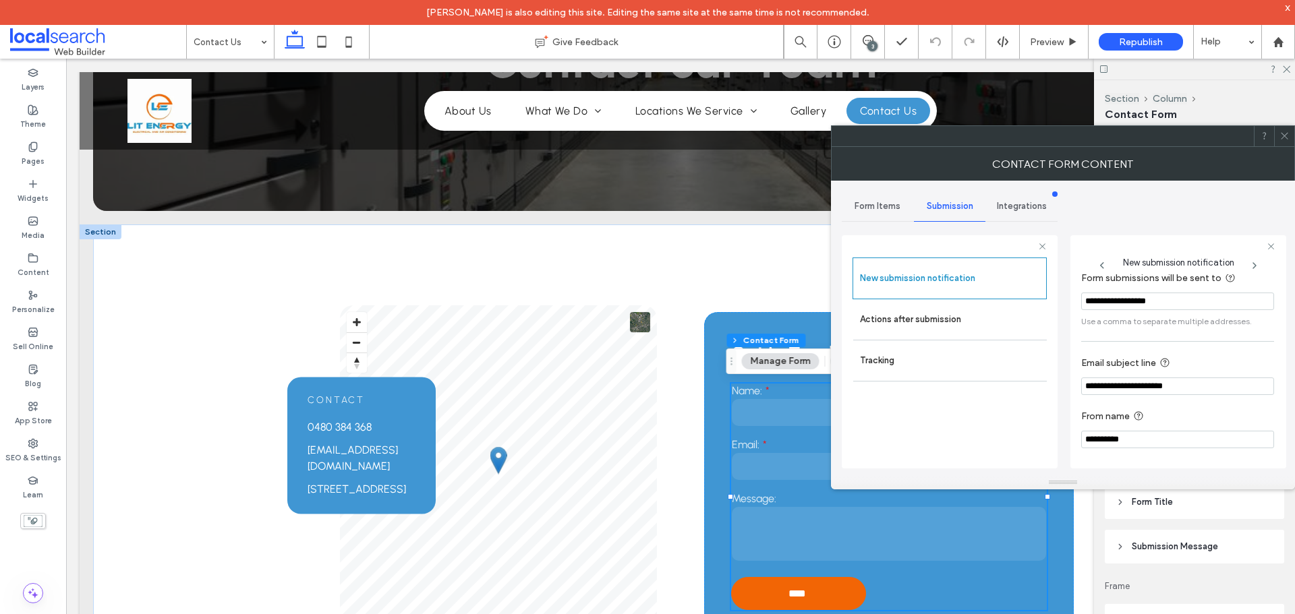
scroll to position [70, 0]
click at [1289, 132] on icon at bounding box center [1284, 136] width 10 height 10
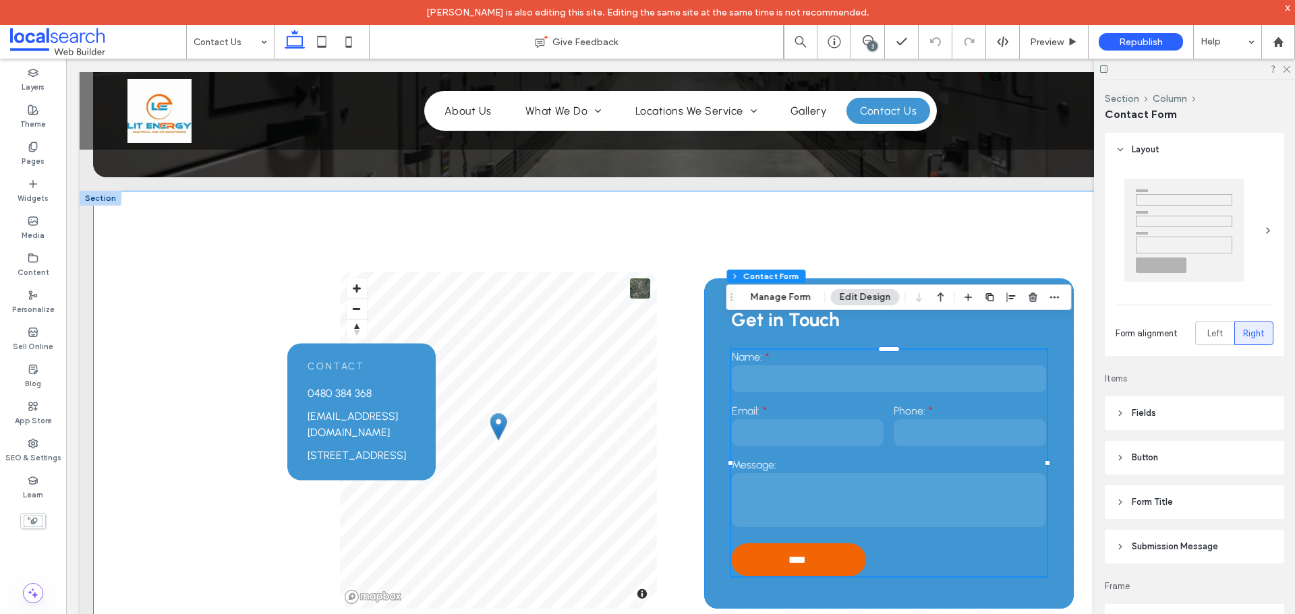
scroll to position [270, 0]
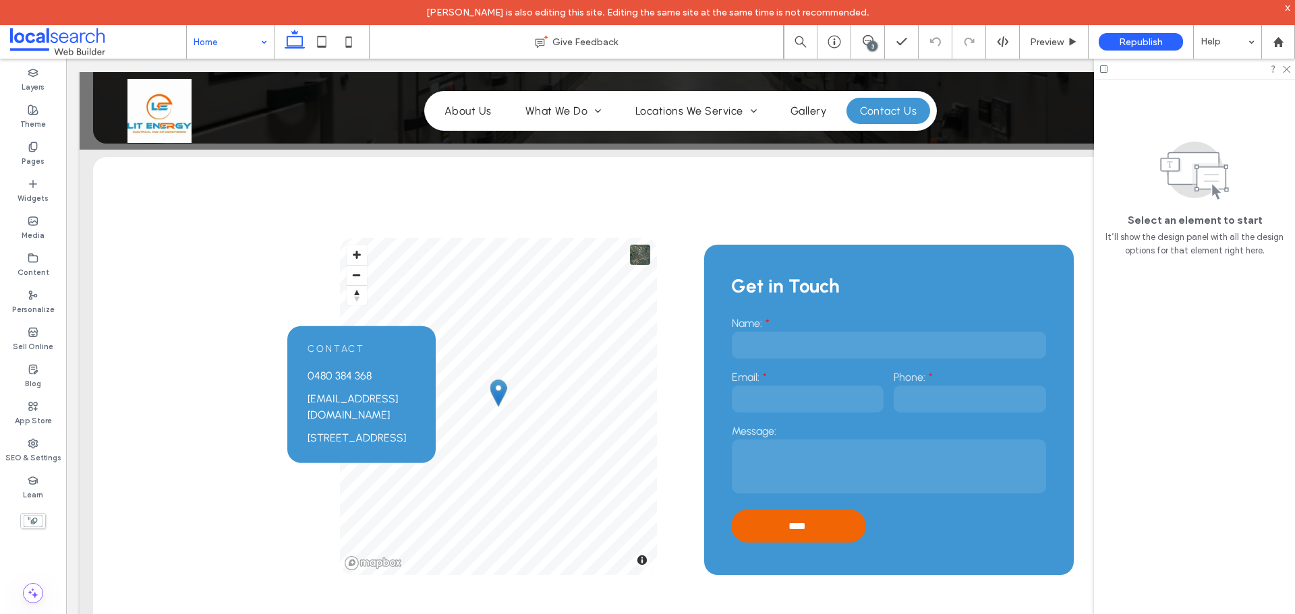
click at [1290, 66] on div at bounding box center [1194, 69] width 201 height 21
click at [1287, 72] on icon at bounding box center [1285, 68] width 9 height 9
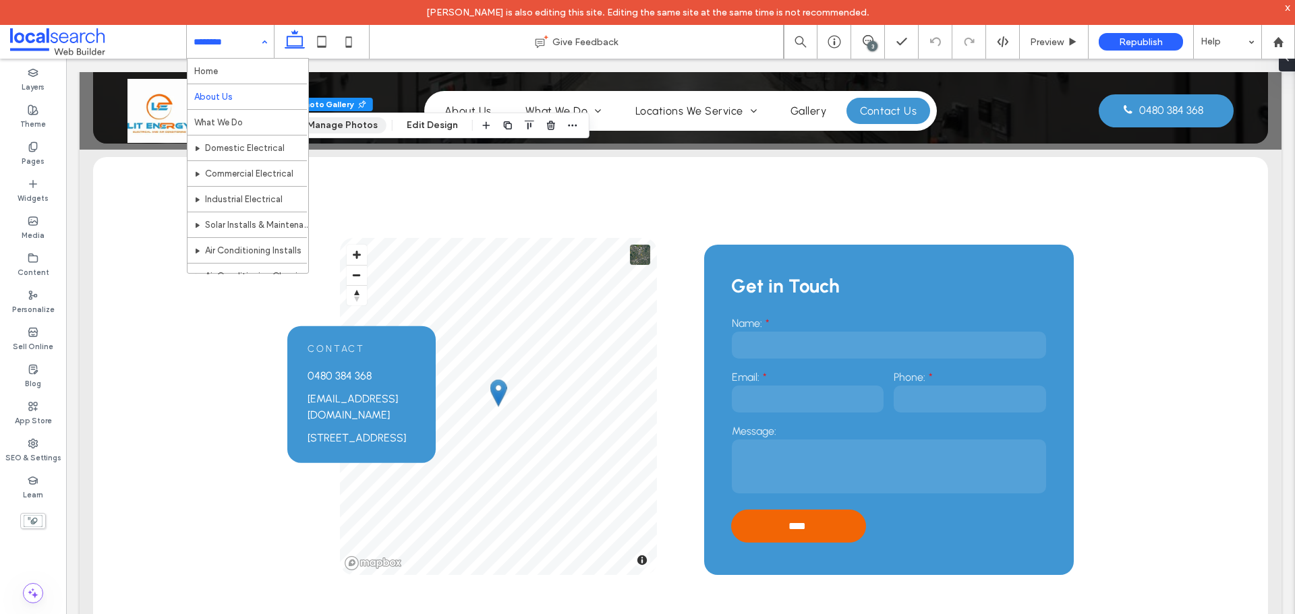
click at [356, 125] on button "Manage Photos" at bounding box center [342, 125] width 88 height 16
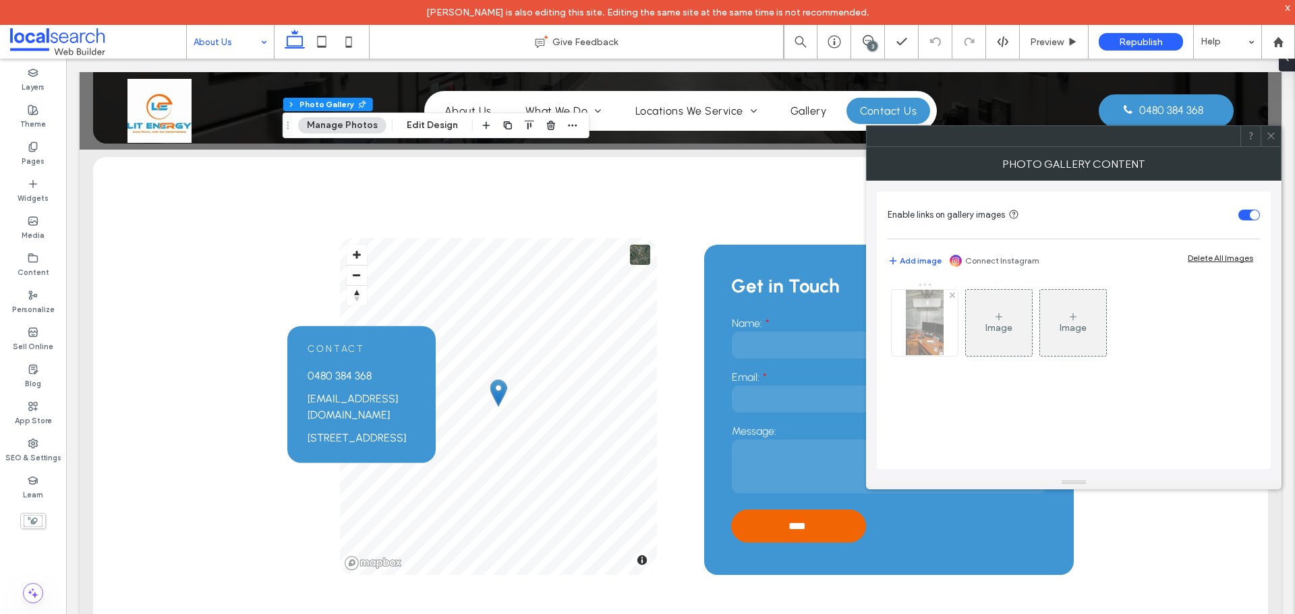
click at [940, 324] on img at bounding box center [924, 323] width 37 height 66
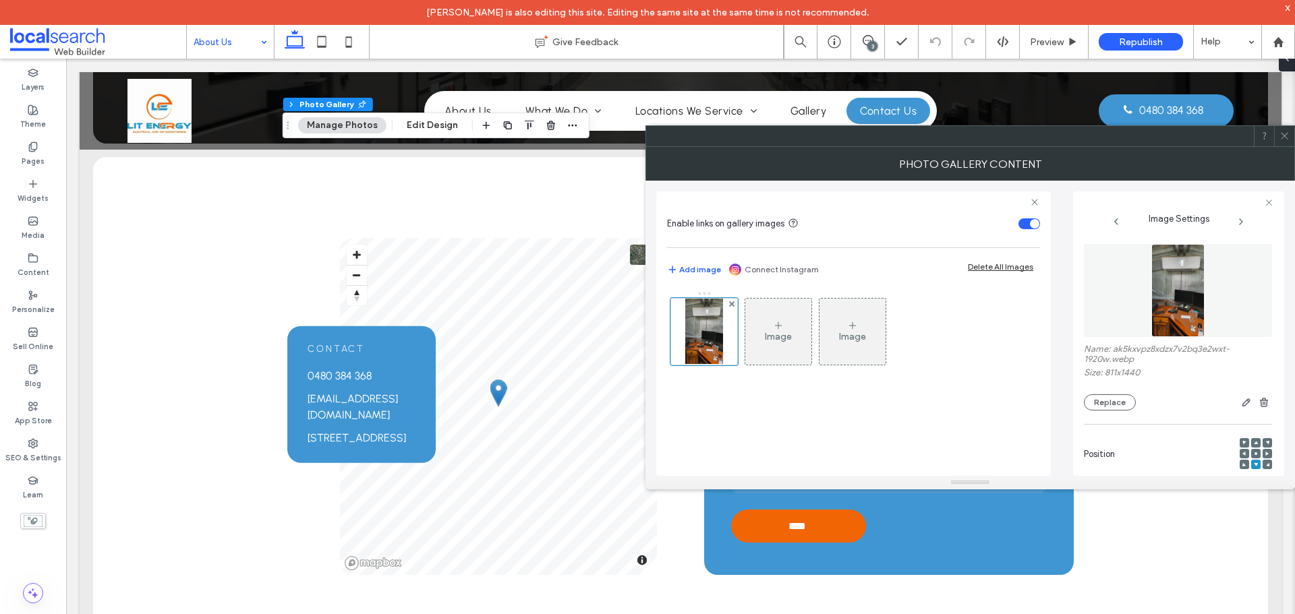
scroll to position [395, 0]
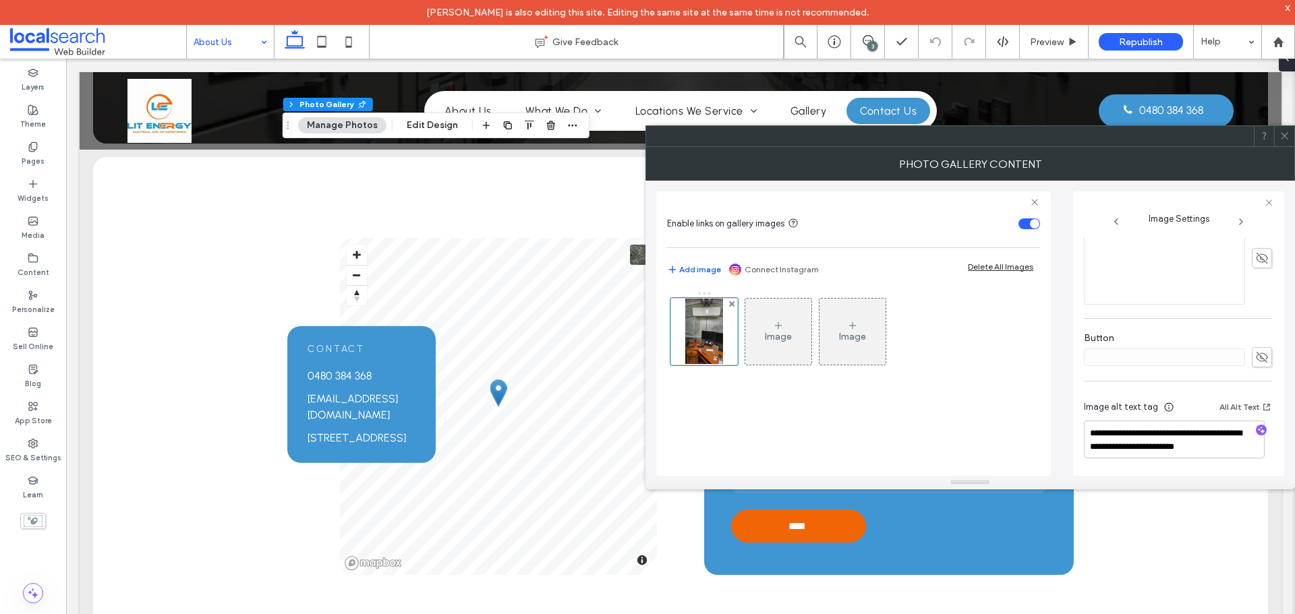
click at [1288, 140] on icon at bounding box center [1284, 136] width 10 height 10
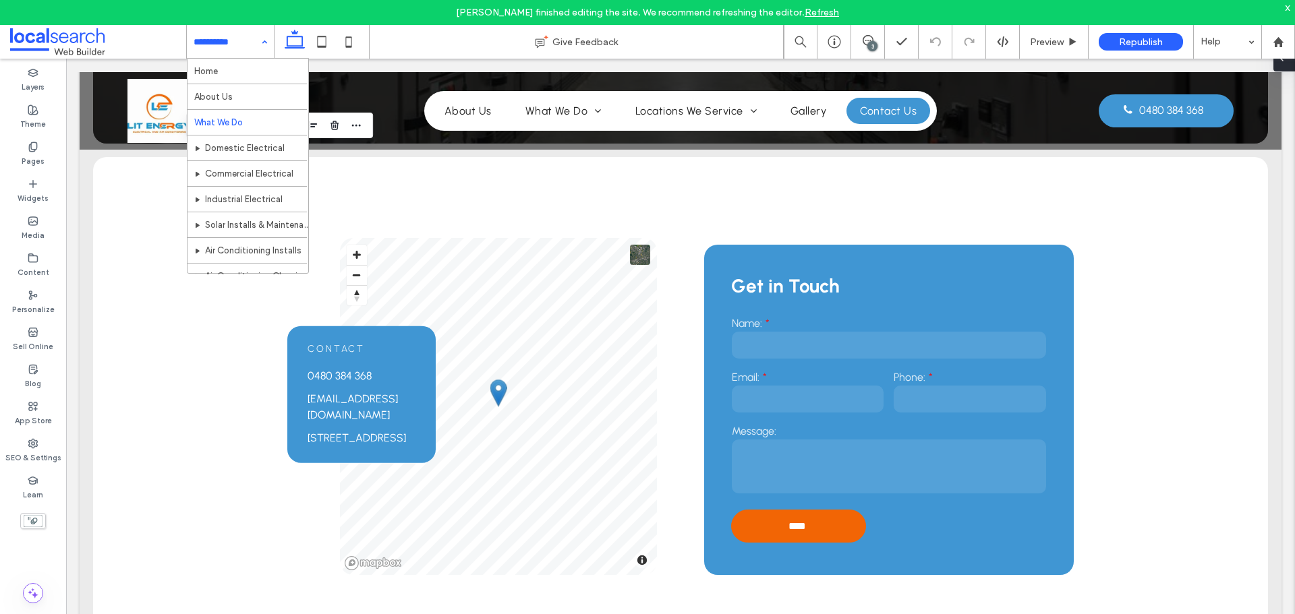
click at [1286, 69] on span at bounding box center [1281, 58] width 11 height 27
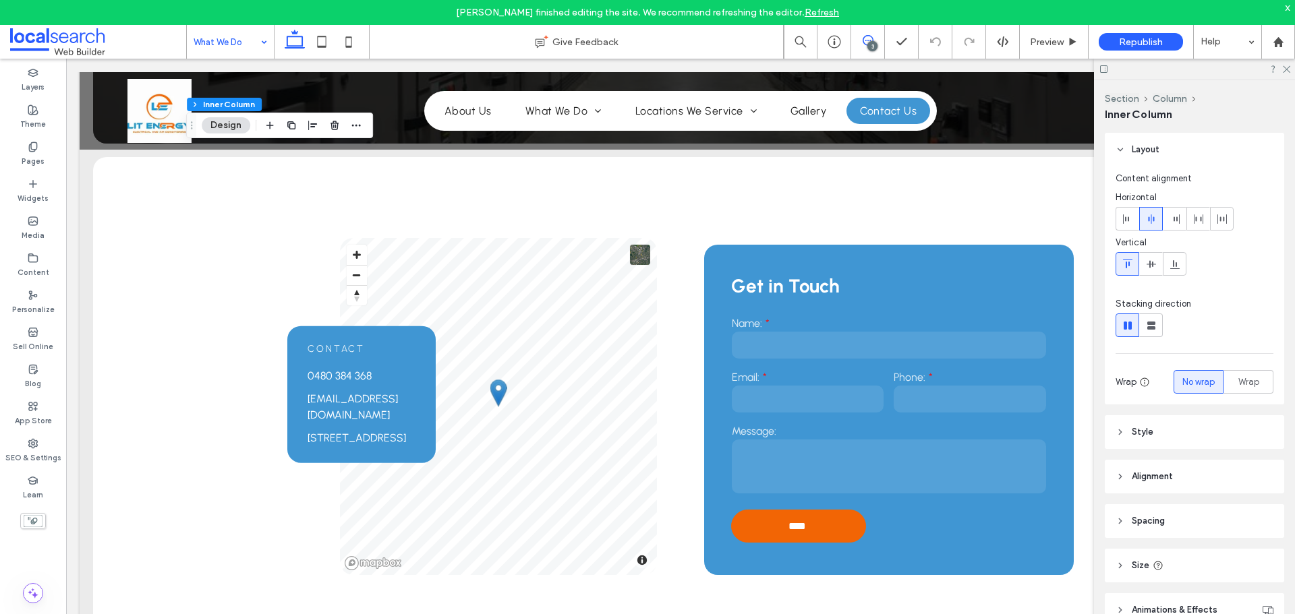
click at [863, 42] on use at bounding box center [868, 40] width 11 height 11
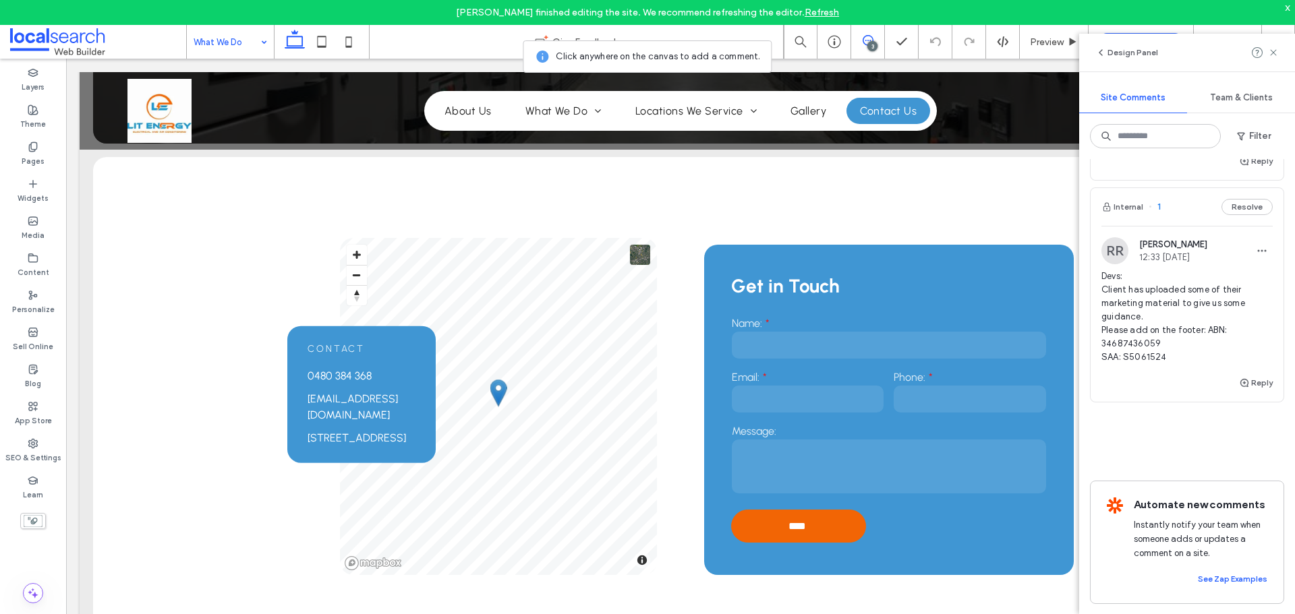
scroll to position [455, 0]
click at [1274, 55] on icon at bounding box center [1273, 52] width 11 height 11
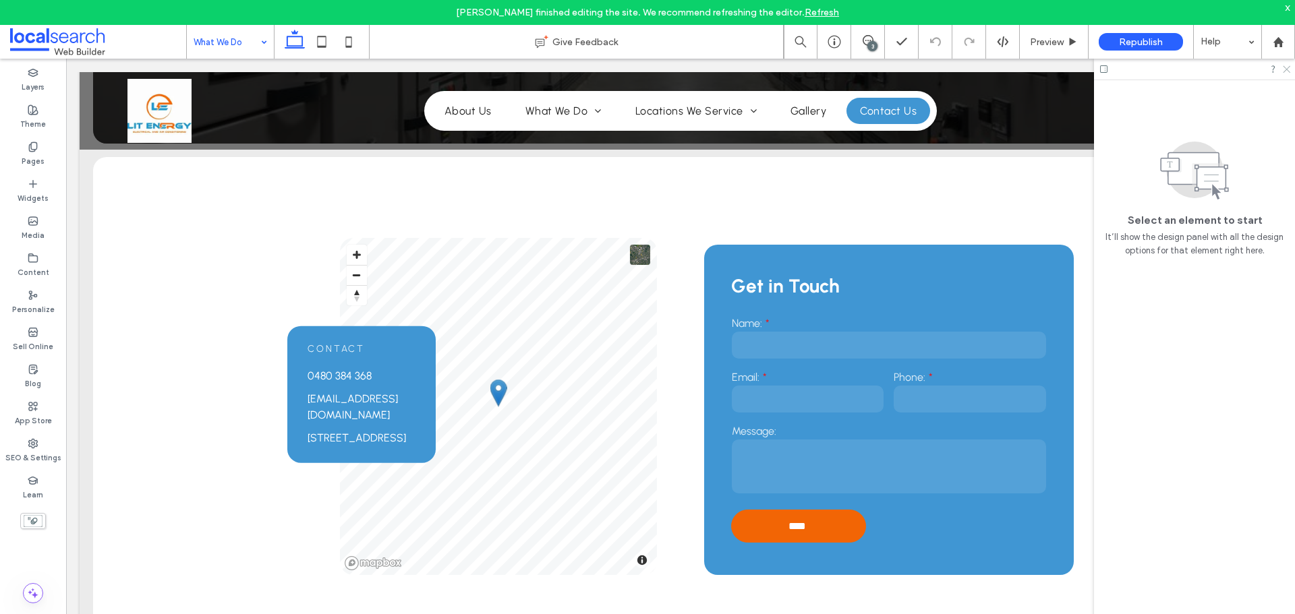
click at [1285, 69] on icon at bounding box center [1285, 68] width 9 height 9
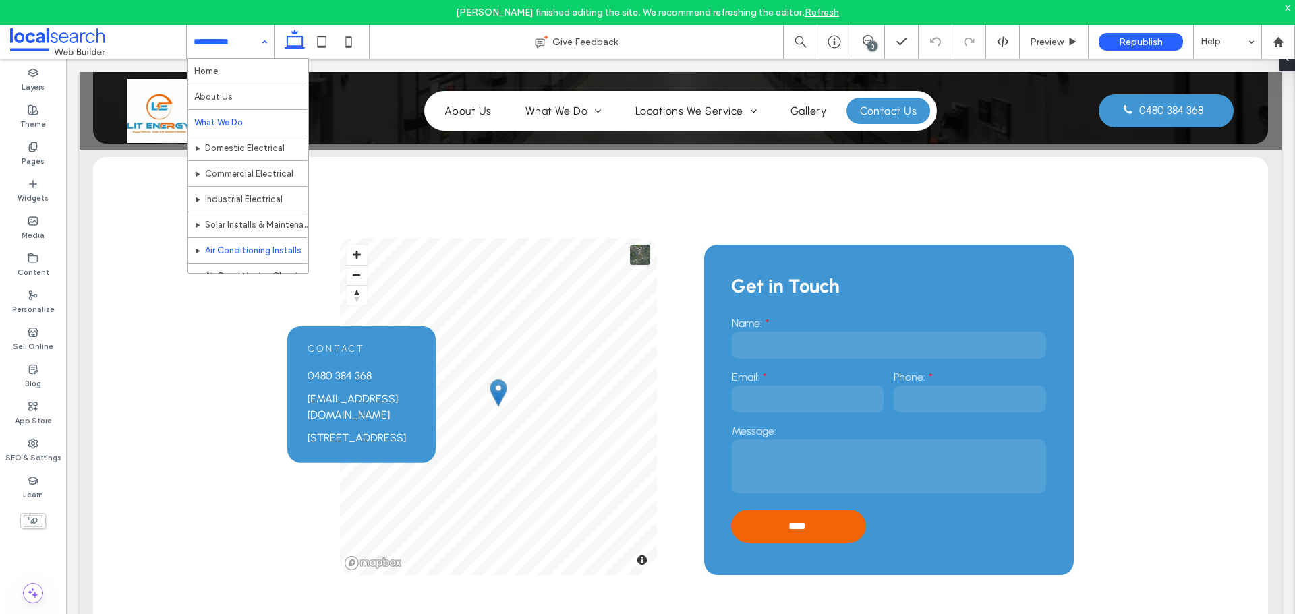
scroll to position [219, 0]
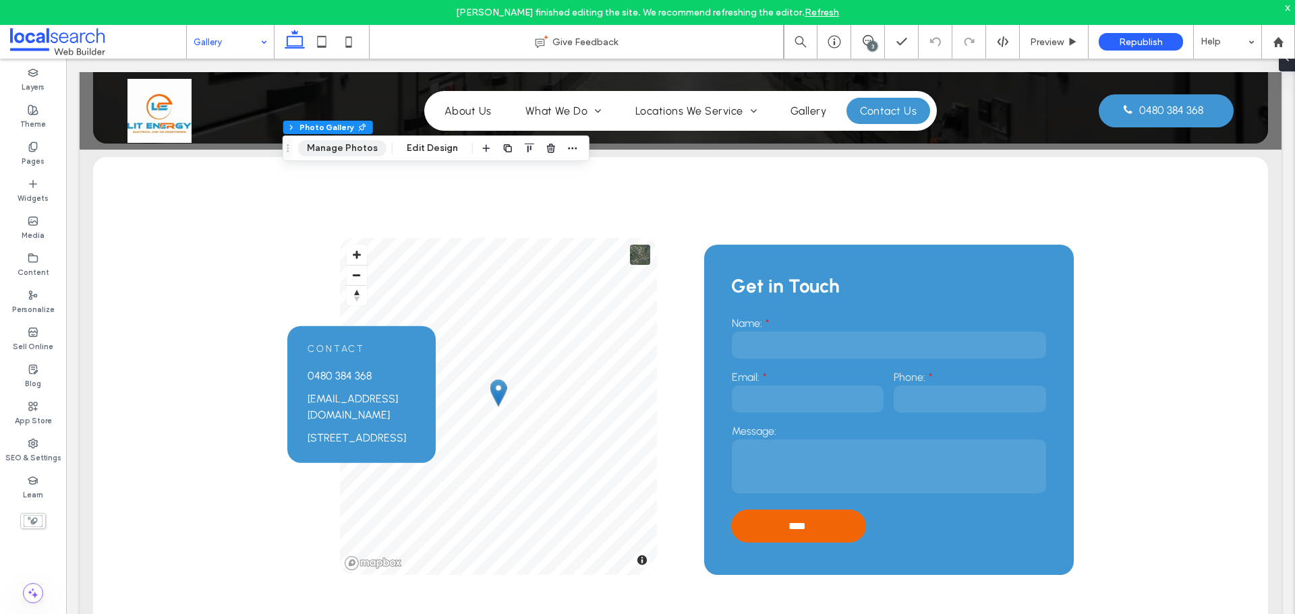
click at [352, 150] on button "Manage Photos" at bounding box center [342, 148] width 88 height 16
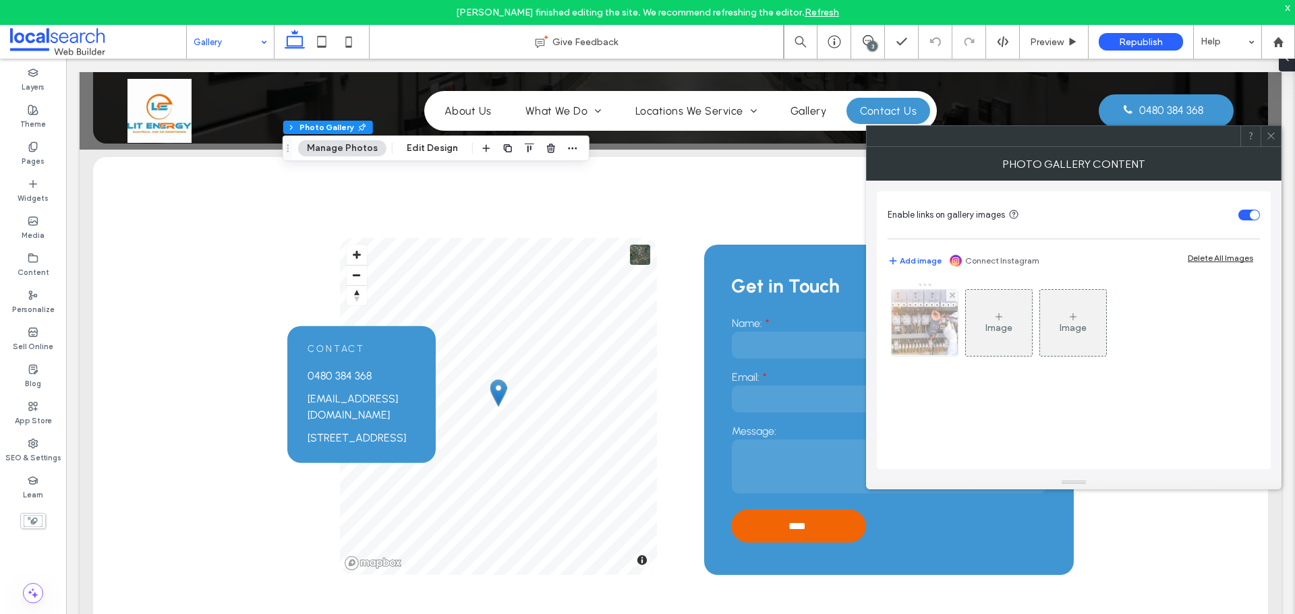
click at [913, 345] on img at bounding box center [925, 323] width 100 height 66
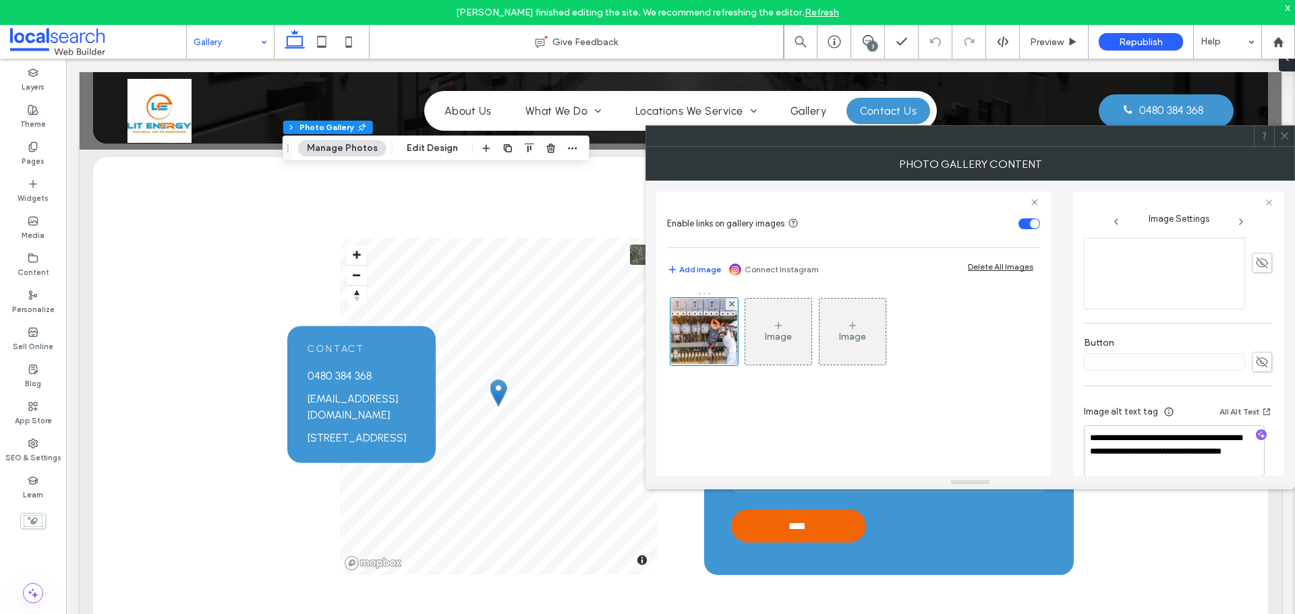
scroll to position [399, 0]
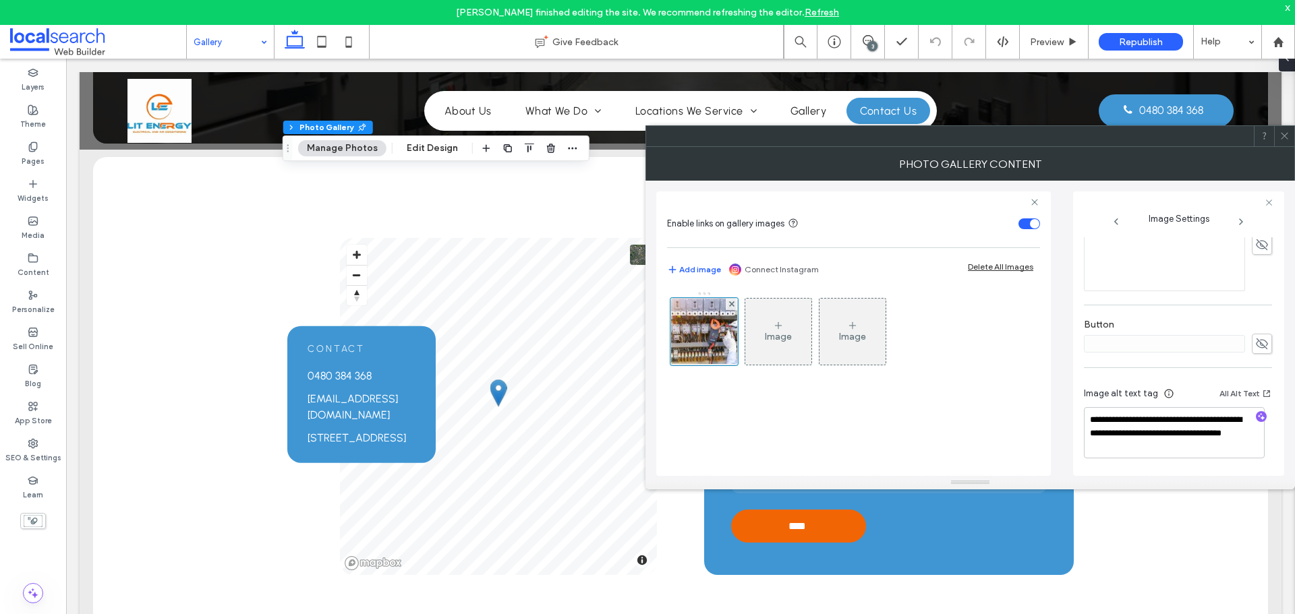
click at [1290, 137] on div at bounding box center [1284, 136] width 20 height 20
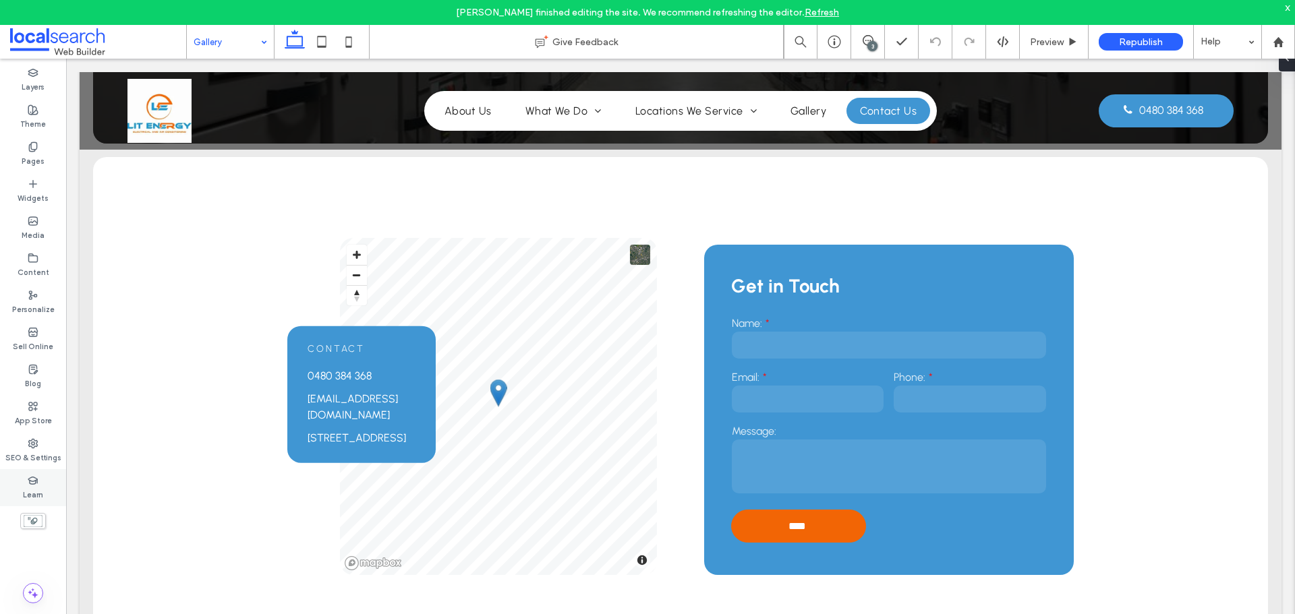
type input "********"
type input "**"
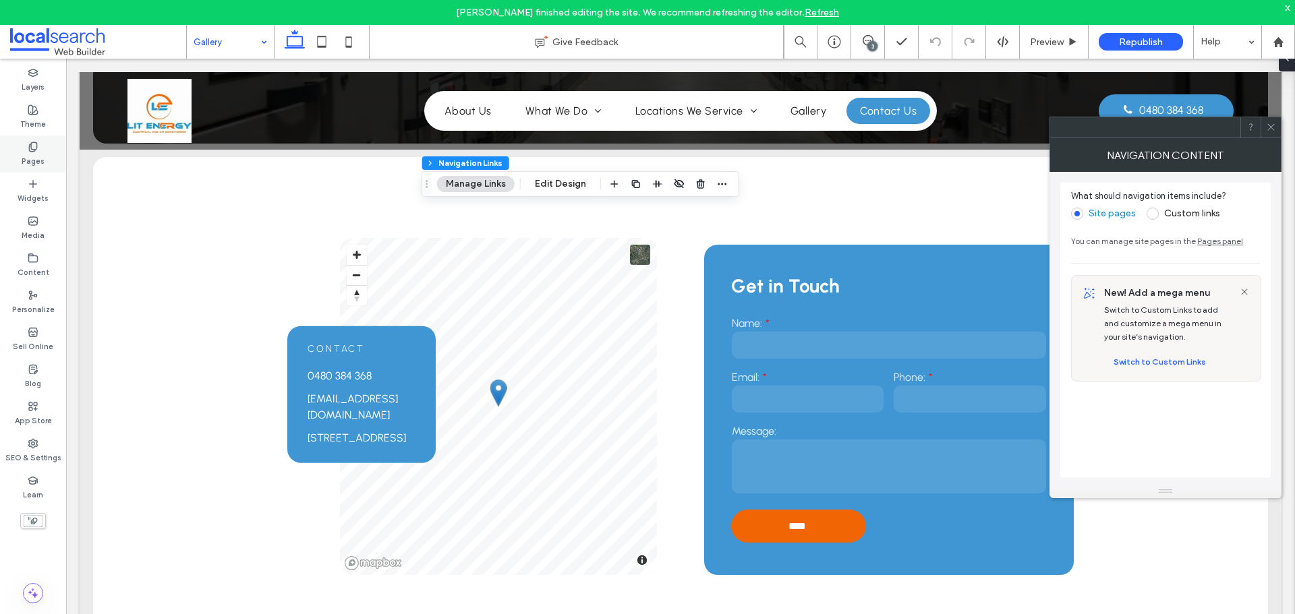
click at [37, 163] on label "Pages" at bounding box center [33, 159] width 23 height 15
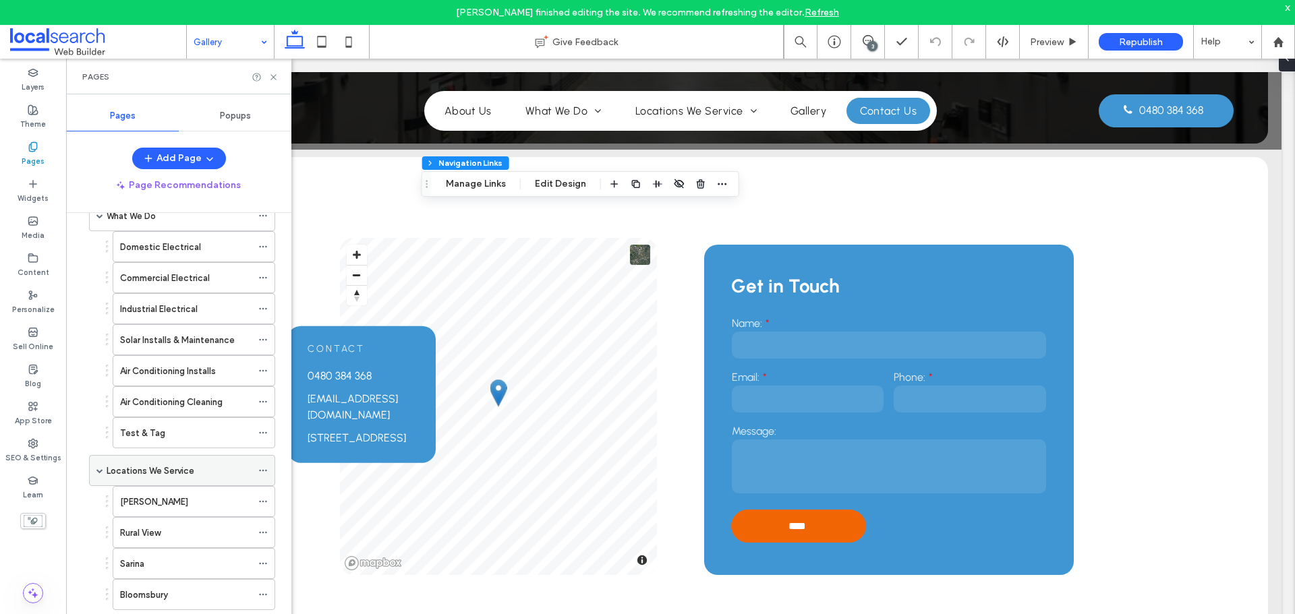
scroll to position [198, 0]
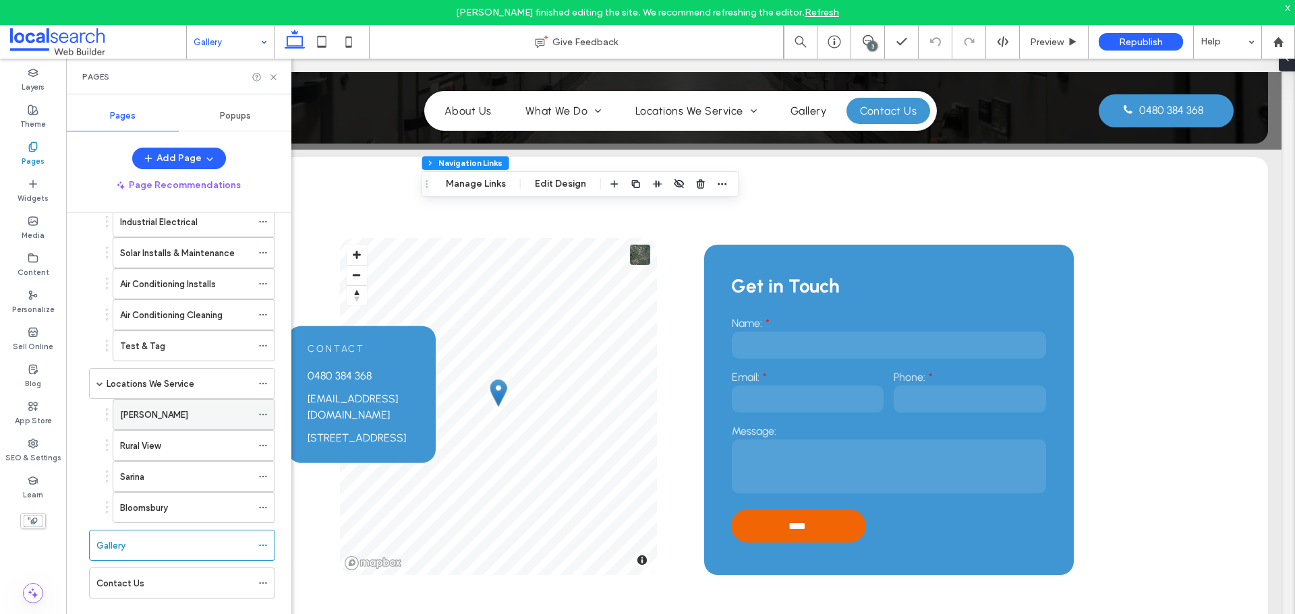
click at [262, 412] on icon at bounding box center [262, 414] width 9 height 9
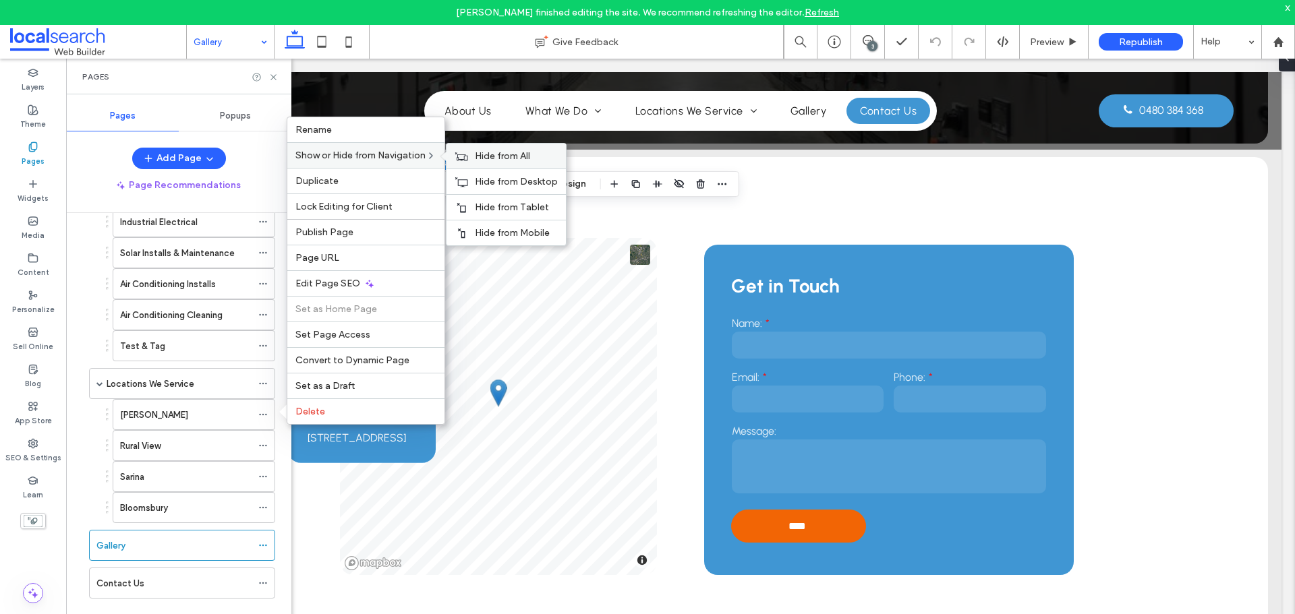
click at [490, 154] on span "Hide from All" at bounding box center [502, 155] width 55 height 11
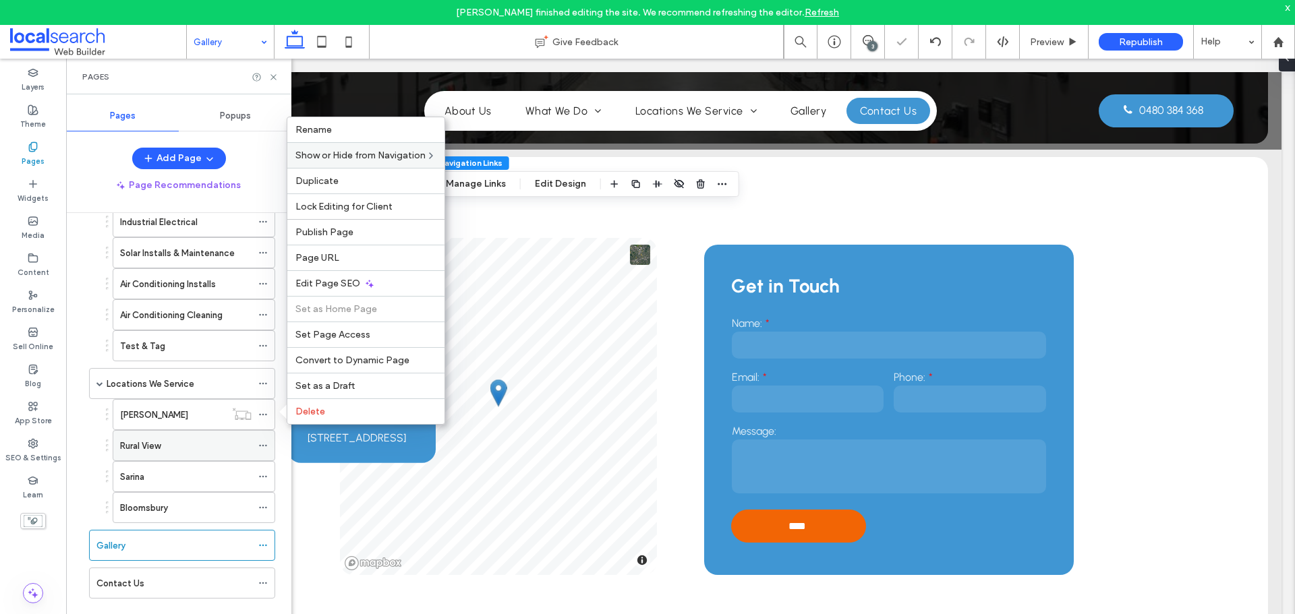
click at [264, 445] on icon at bounding box center [262, 445] width 9 height 9
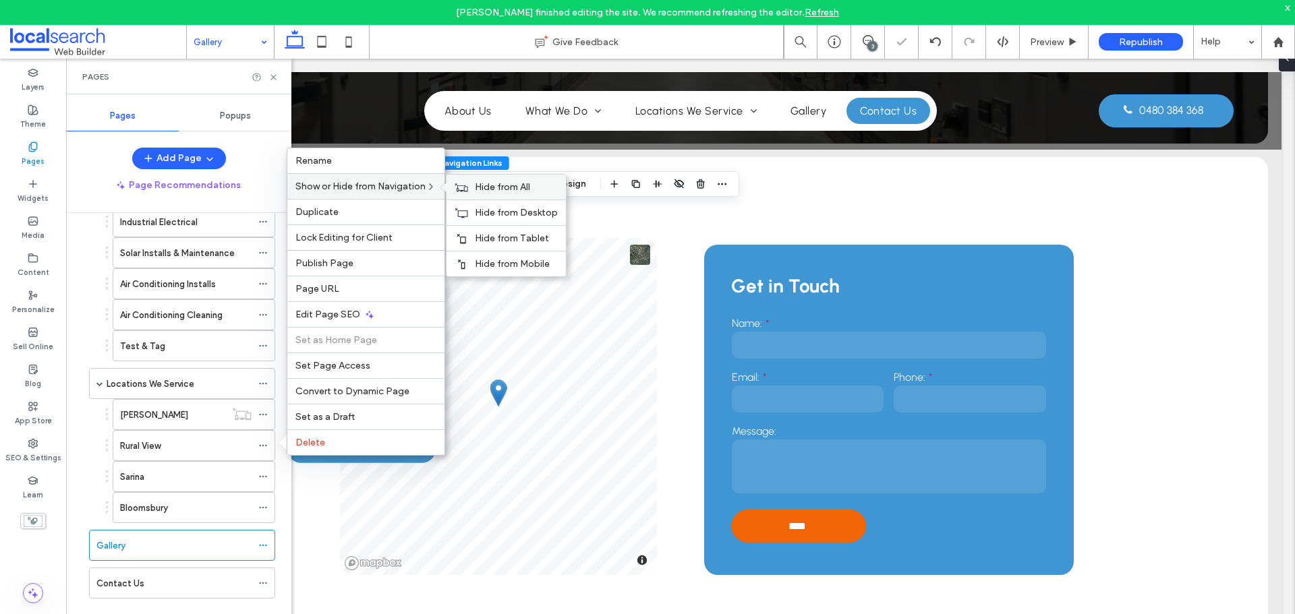
click at [487, 182] on span "Hide from All" at bounding box center [502, 186] width 55 height 11
click at [264, 472] on icon at bounding box center [262, 476] width 9 height 9
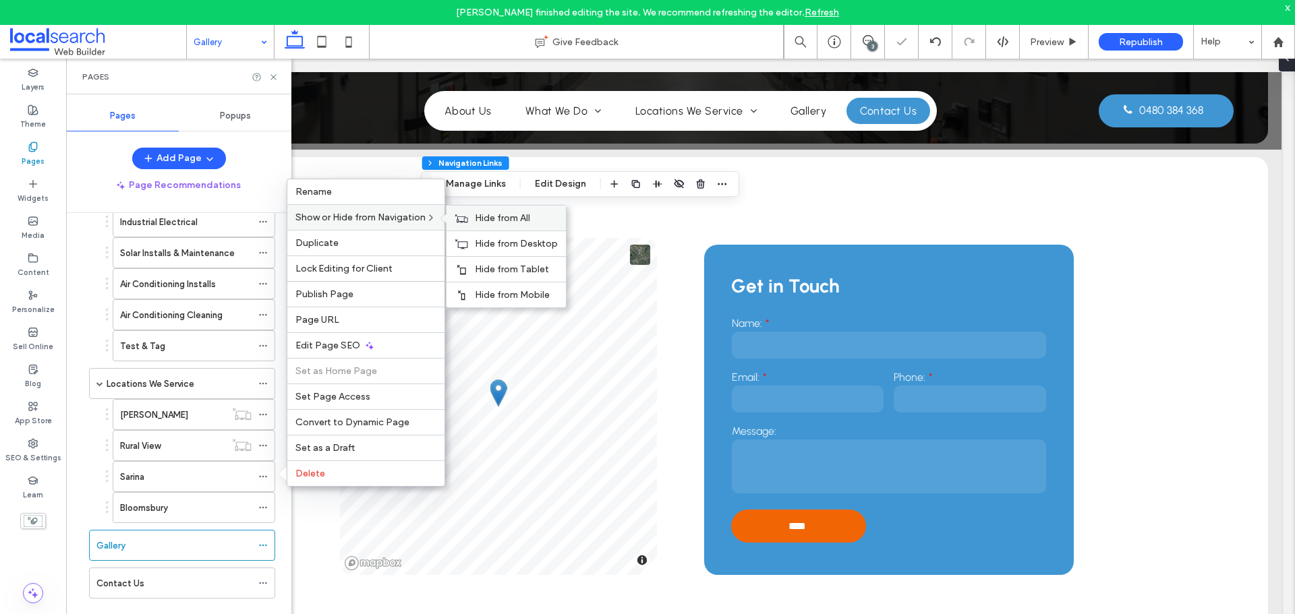
click at [476, 217] on div "Hide from All" at bounding box center [505, 218] width 119 height 25
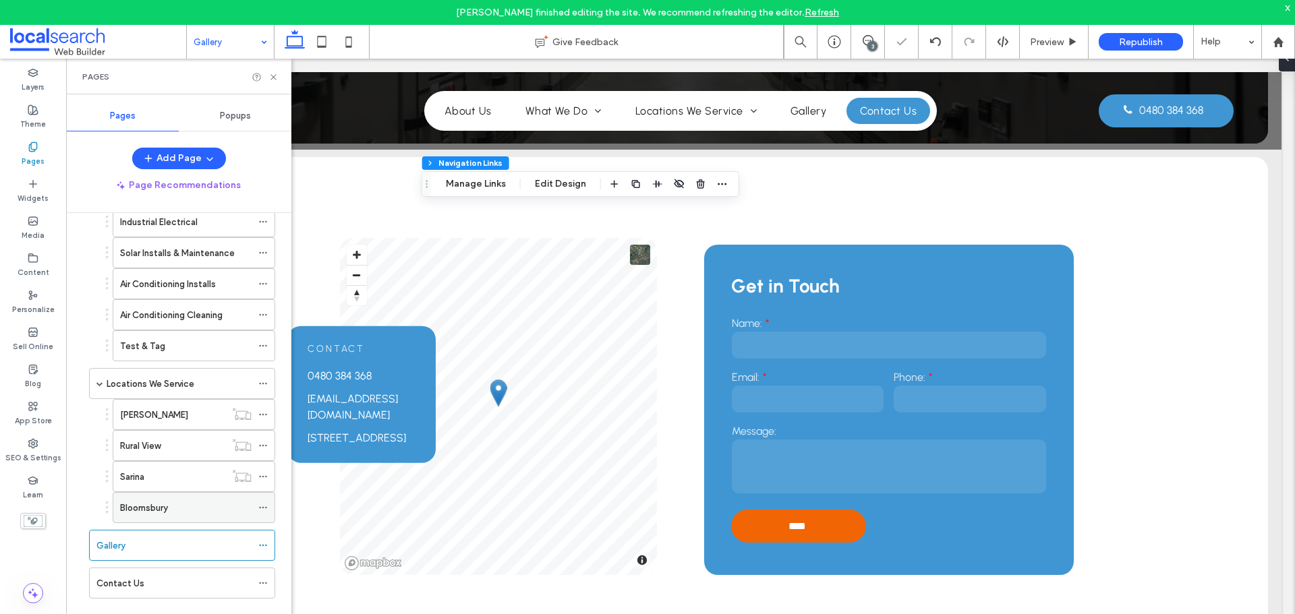
click at [262, 505] on icon at bounding box center [262, 507] width 9 height 9
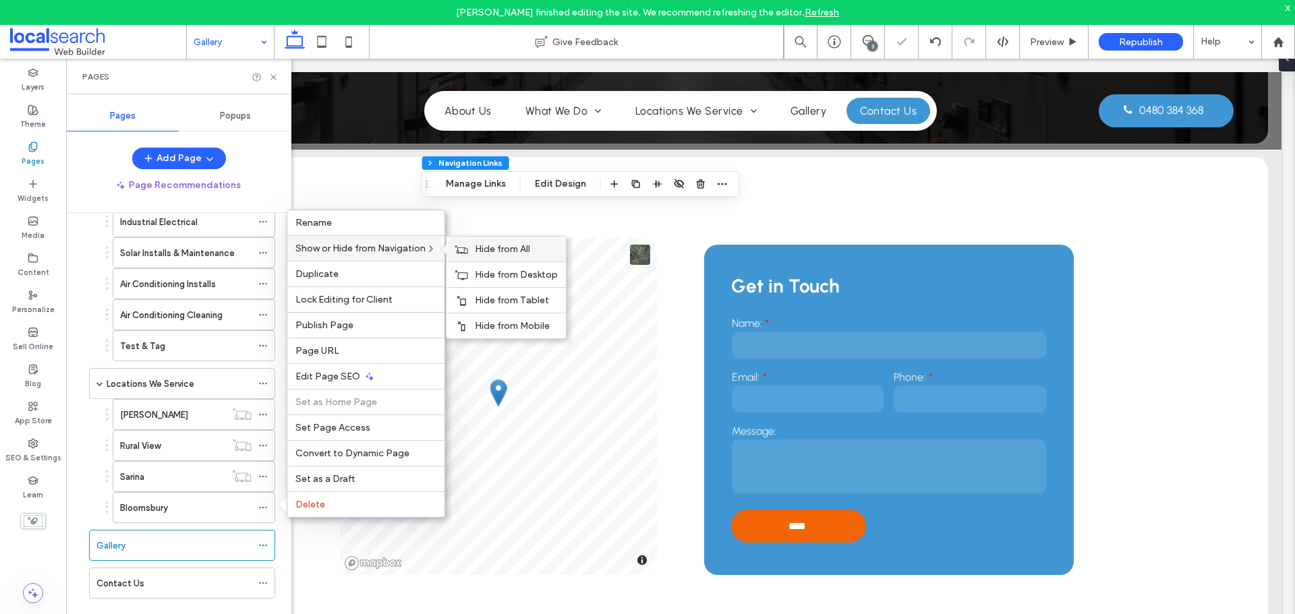
click at [490, 252] on span "Hide from All" at bounding box center [502, 248] width 55 height 11
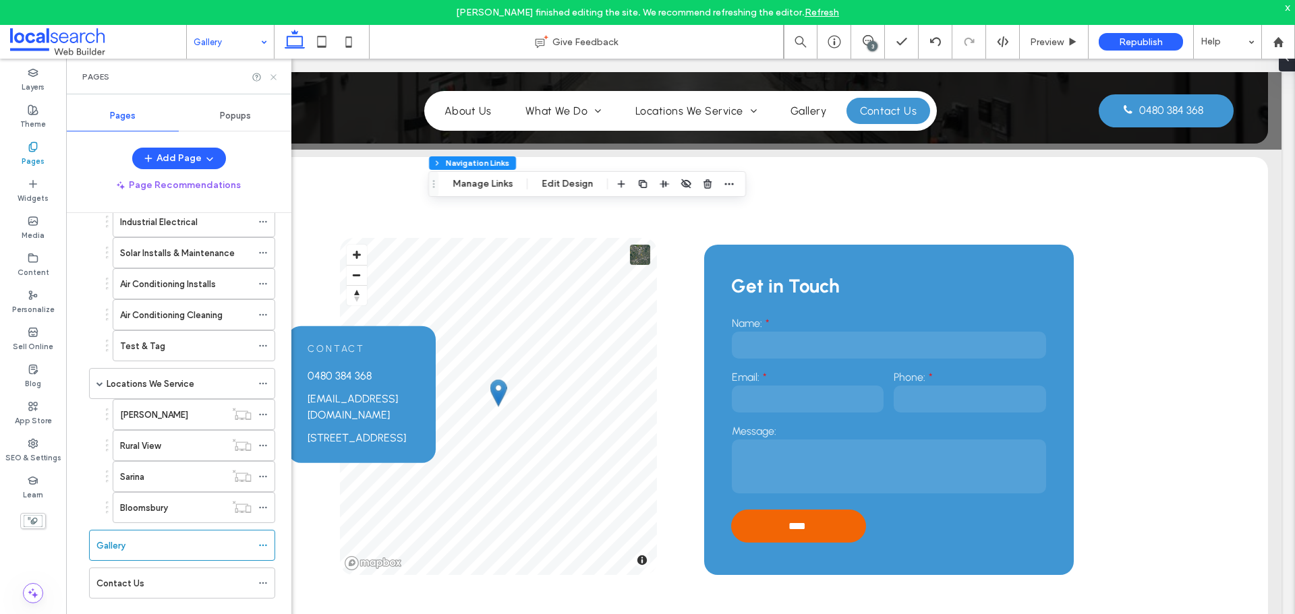
click at [272, 76] on icon at bounding box center [273, 77] width 10 height 10
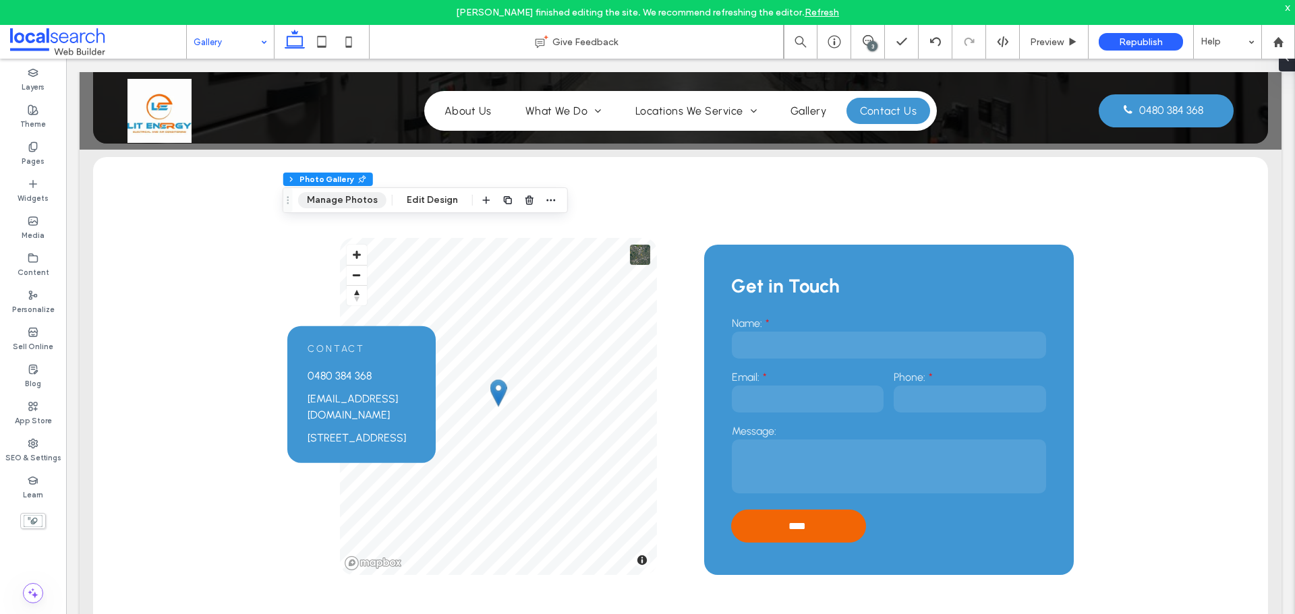
click at [354, 204] on button "Manage Photos" at bounding box center [342, 200] width 88 height 16
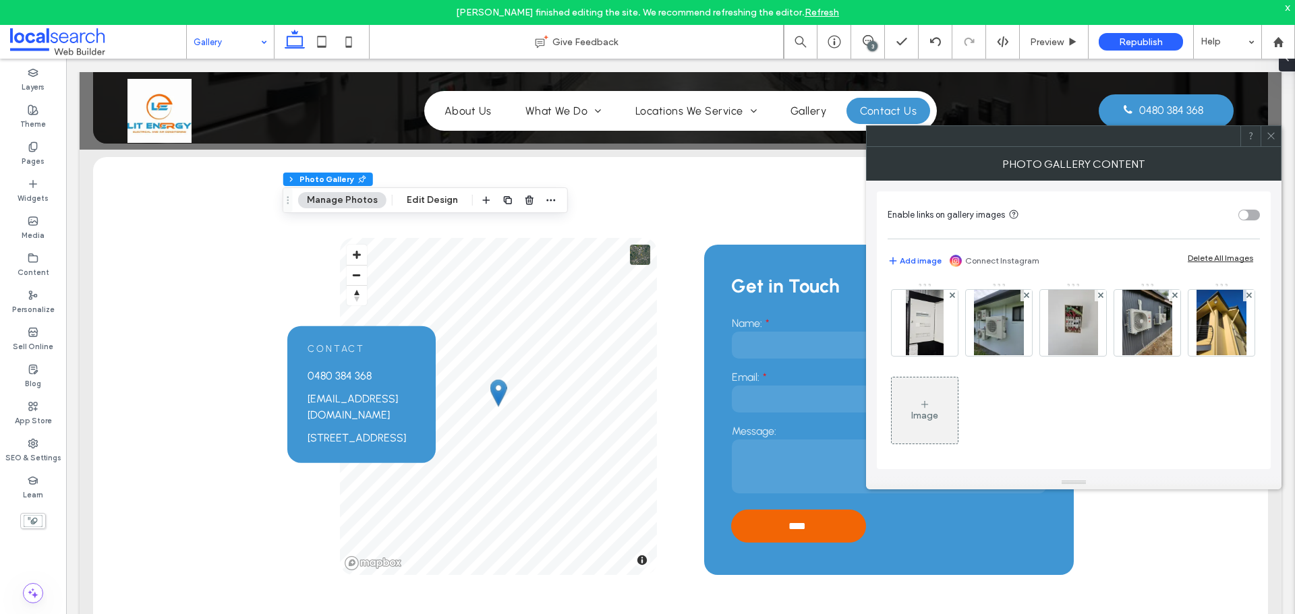
click at [1267, 131] on div at bounding box center [1271, 136] width 20 height 20
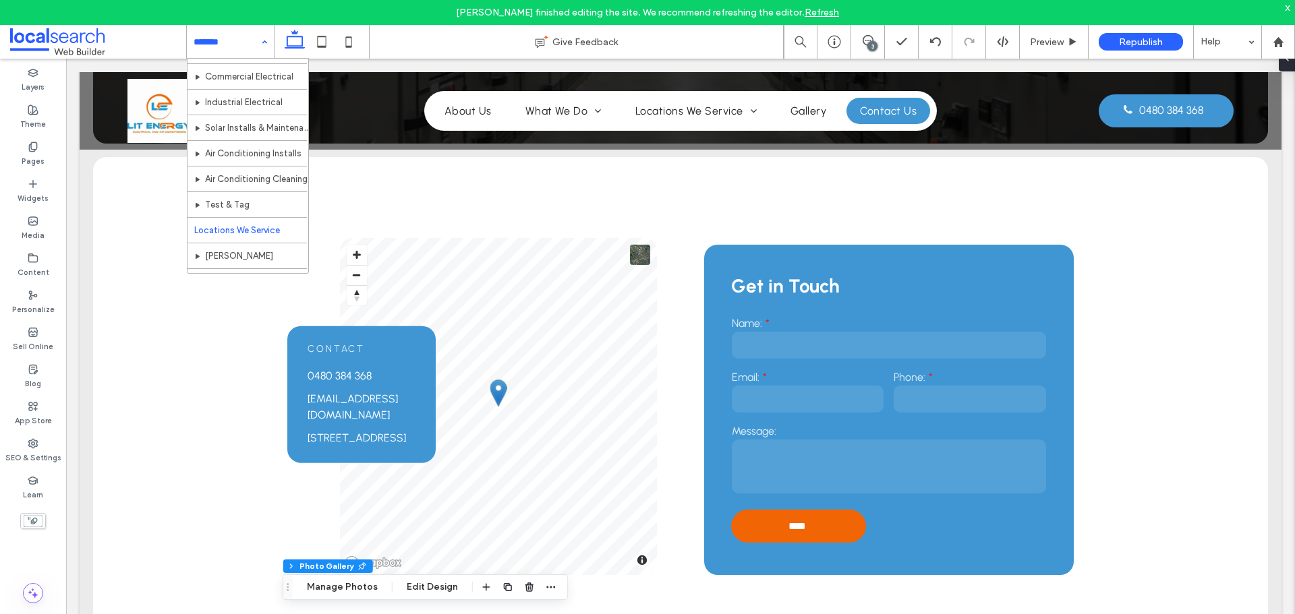
scroll to position [219, 0]
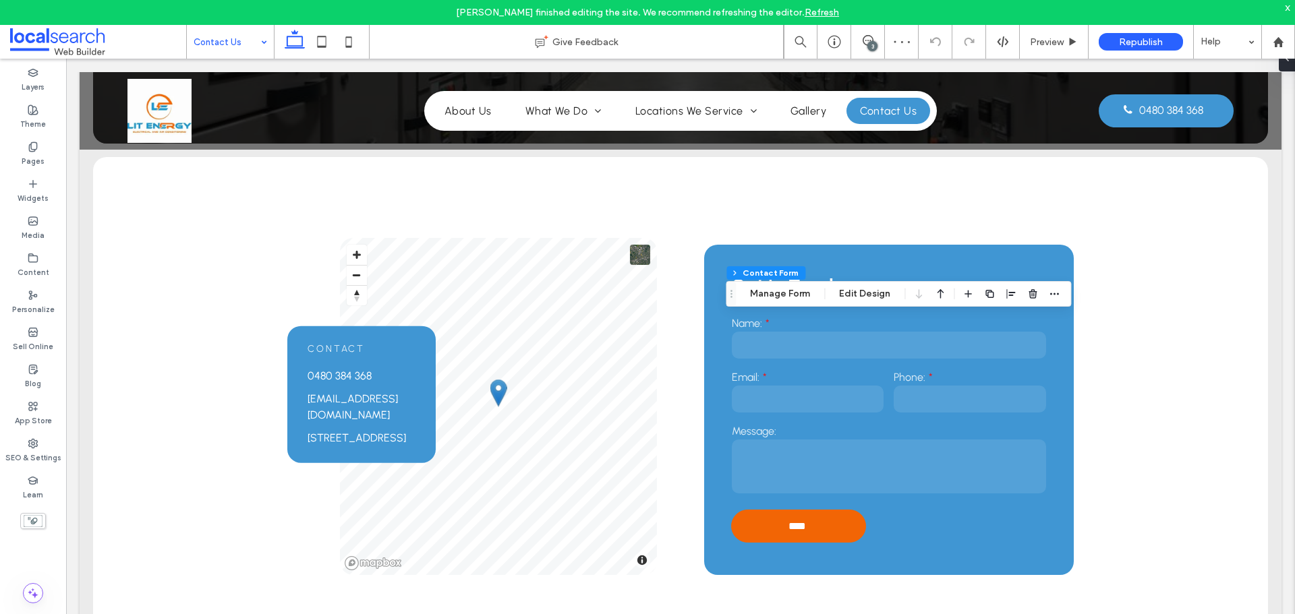
type input "**"
type input "*"
type input "***"
click at [797, 300] on button "Manage Form" at bounding box center [780, 294] width 78 height 16
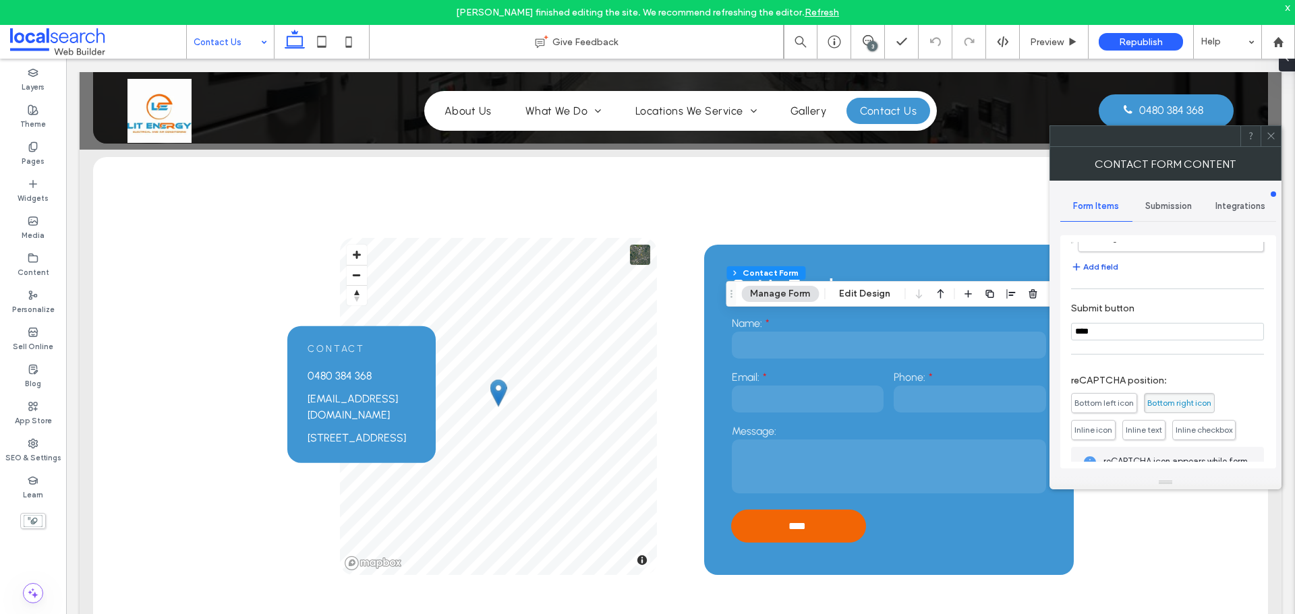
scroll to position [273, 0]
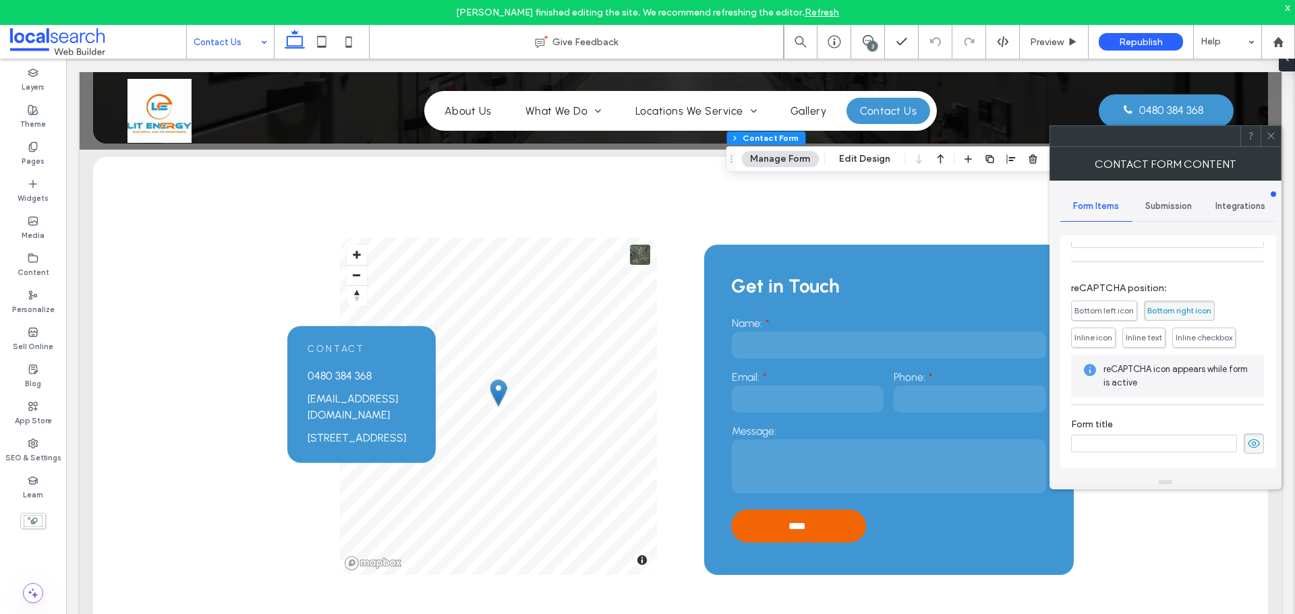
click at [1268, 136] on icon at bounding box center [1271, 136] width 10 height 10
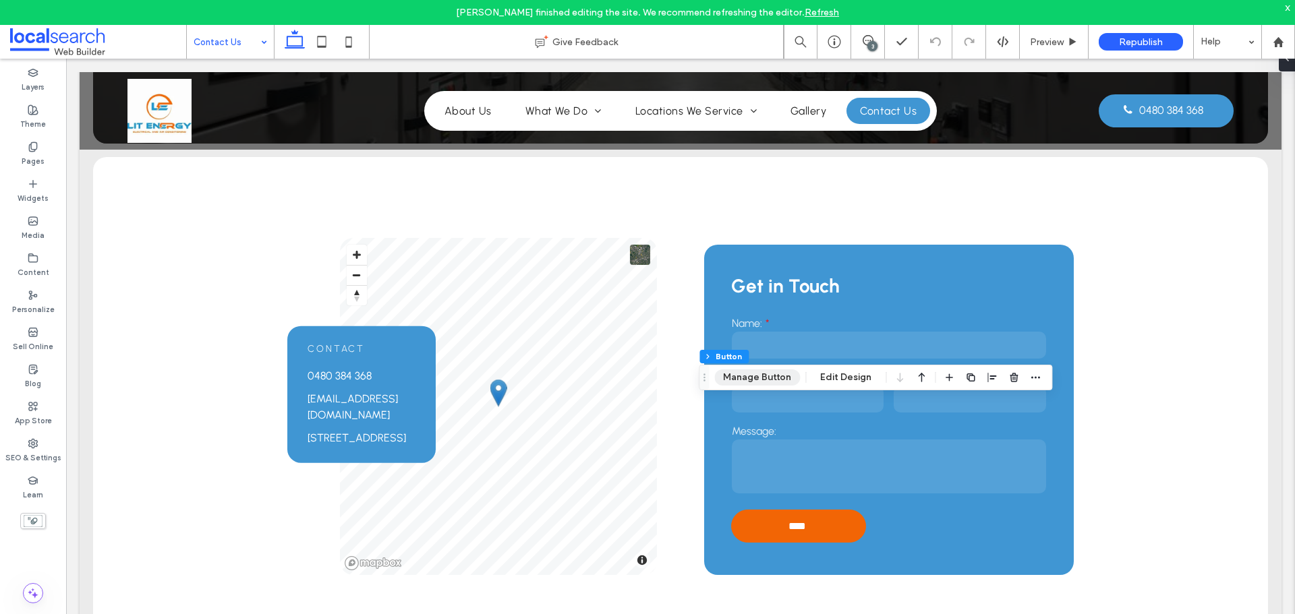
click at [748, 378] on button "Manage Button" at bounding box center [757, 378] width 86 height 16
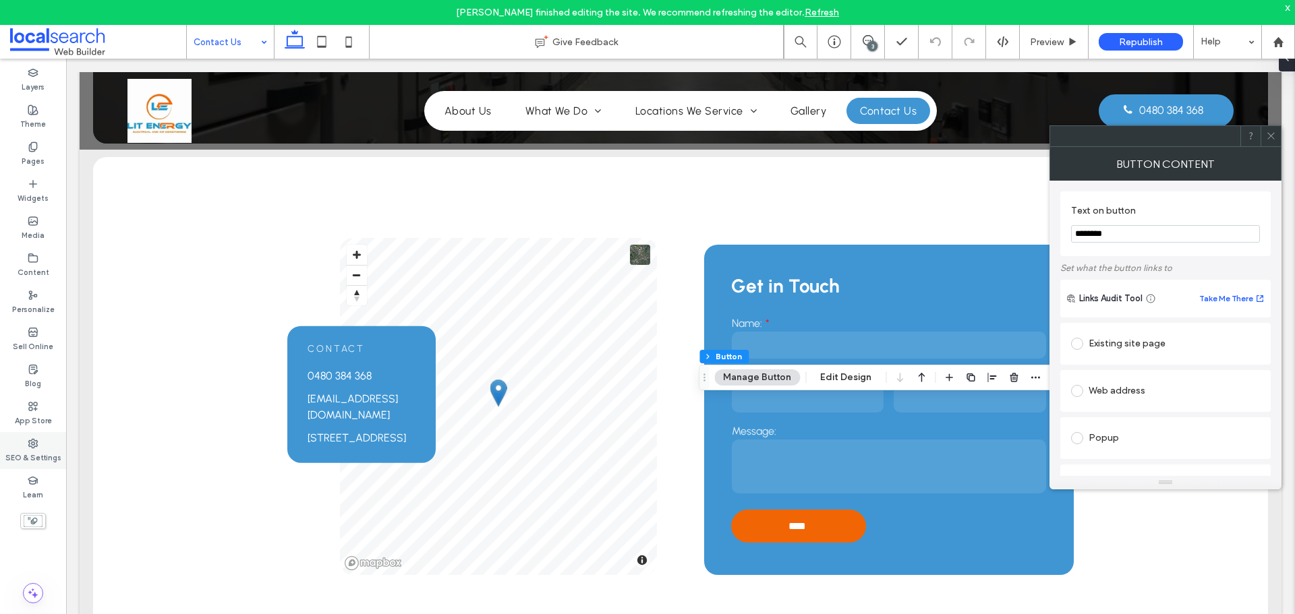
click at [30, 457] on label "SEO & Settings" at bounding box center [33, 456] width 56 height 15
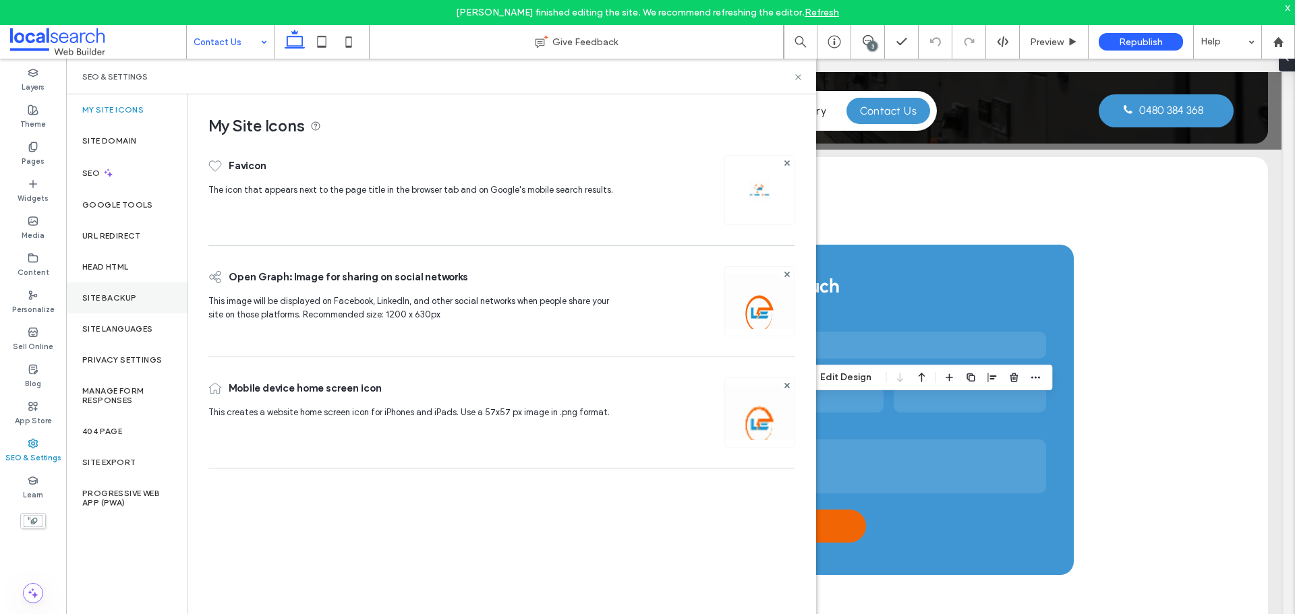
click at [120, 293] on label "Site Backup" at bounding box center [109, 297] width 54 height 9
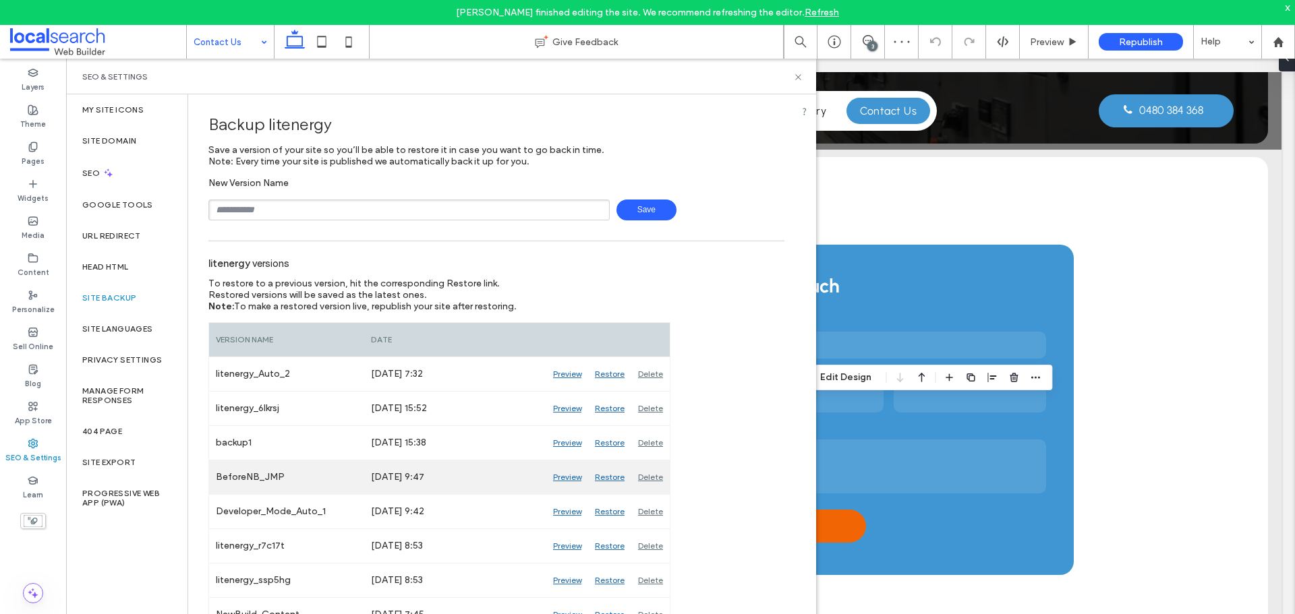
click at [568, 478] on div "Preview" at bounding box center [567, 478] width 42 height 34
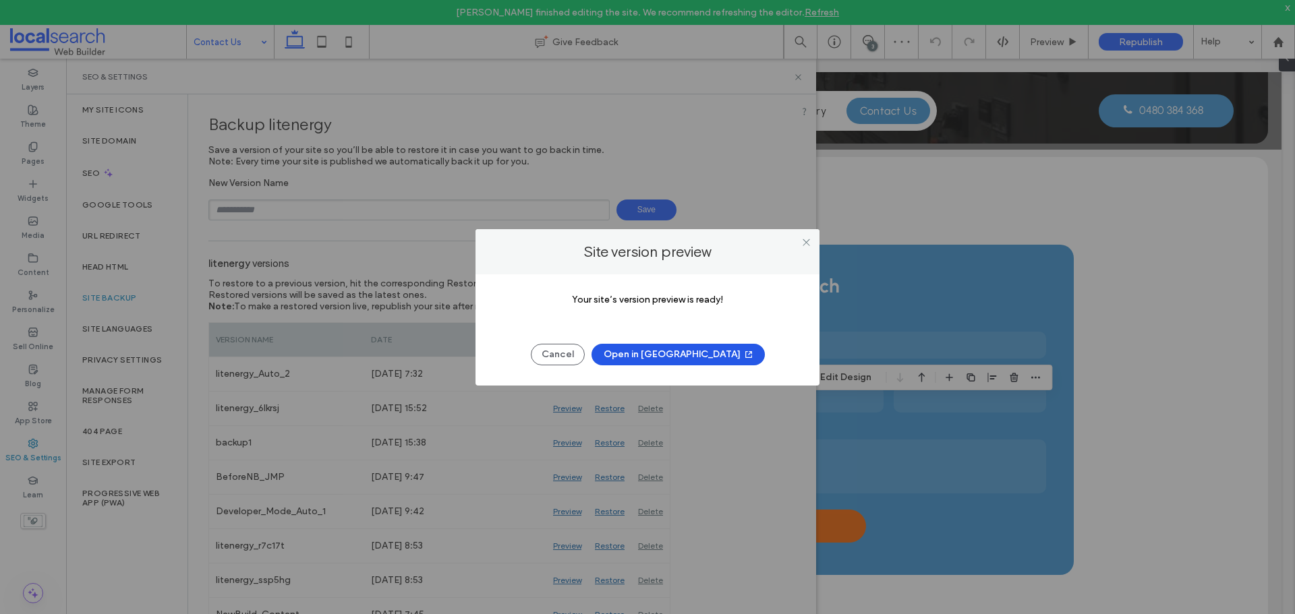
click at [688, 357] on button "Open in New Tab" at bounding box center [677, 355] width 173 height 22
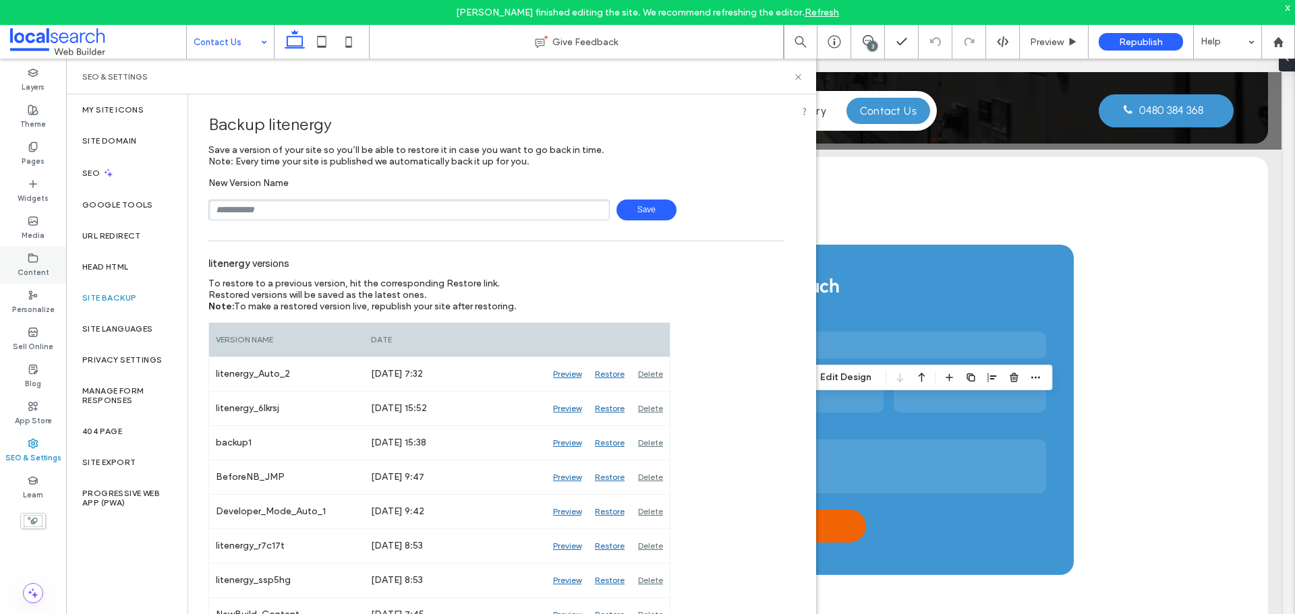
click at [51, 263] on div "Content" at bounding box center [33, 265] width 66 height 37
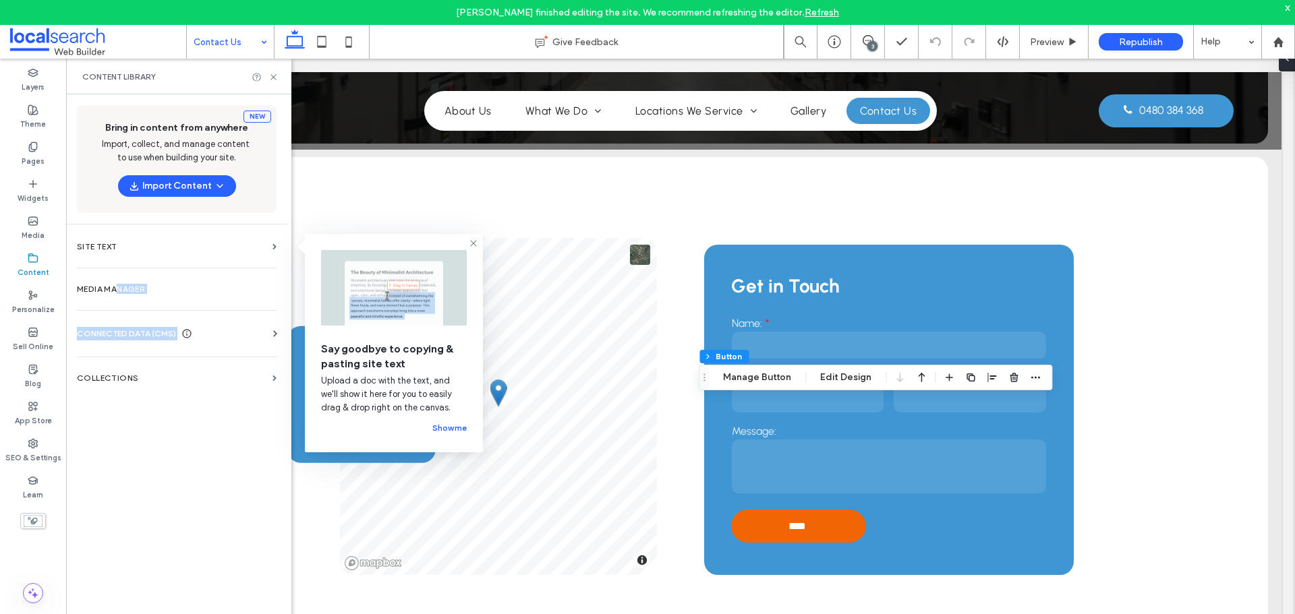
drag, startPoint x: 117, startPoint y: 293, endPoint x: 138, endPoint y: 340, distance: 51.6
click at [136, 343] on div "New Bring in content from anywhere Import, collect, and manage content to use w…" at bounding box center [176, 365] width 221 height 542
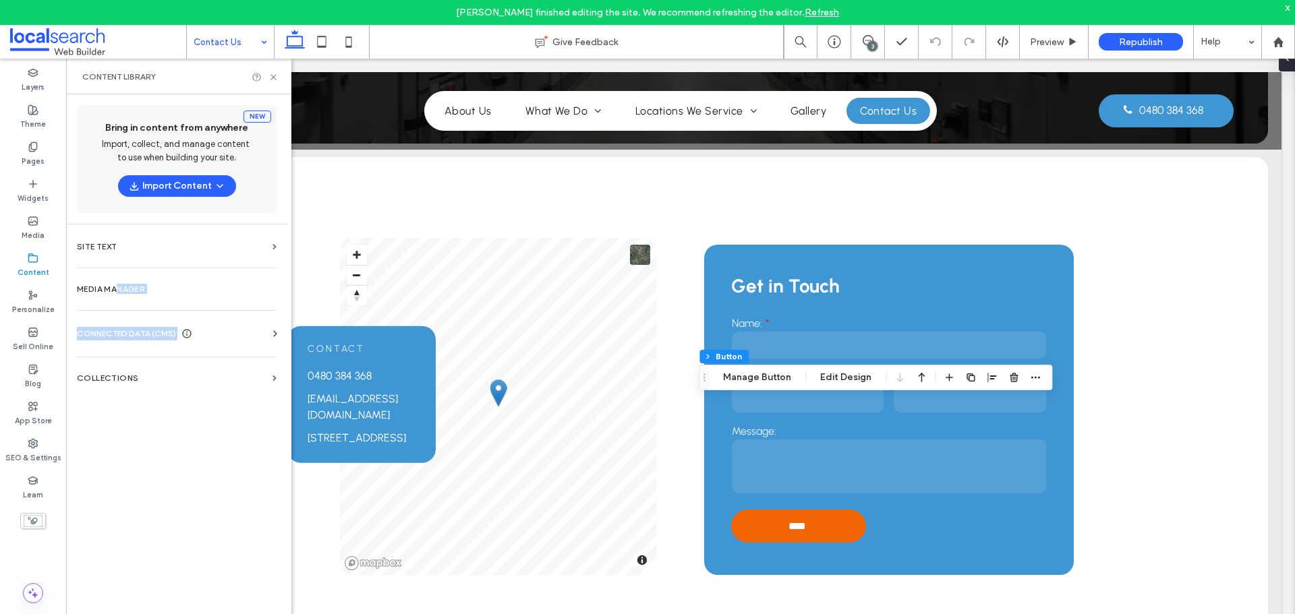
click at [138, 327] on span "CONNECTED DATA (CMS)" at bounding box center [126, 333] width 99 height 13
click at [130, 361] on section "Business Info" at bounding box center [179, 366] width 205 height 31
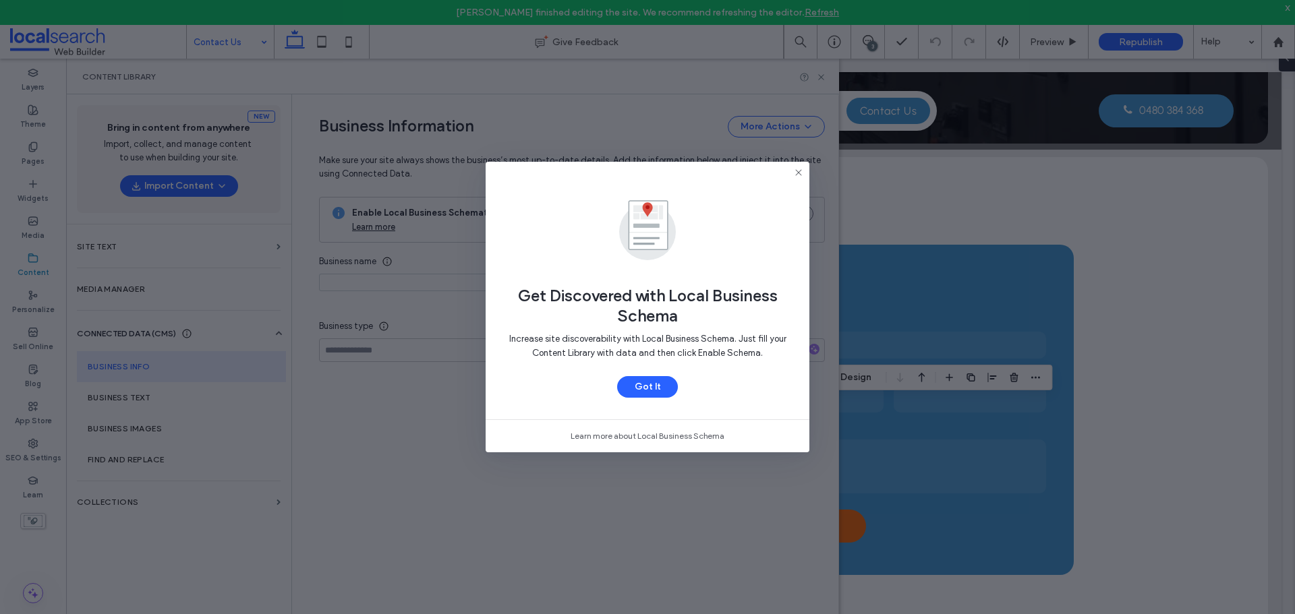
type input "**********"
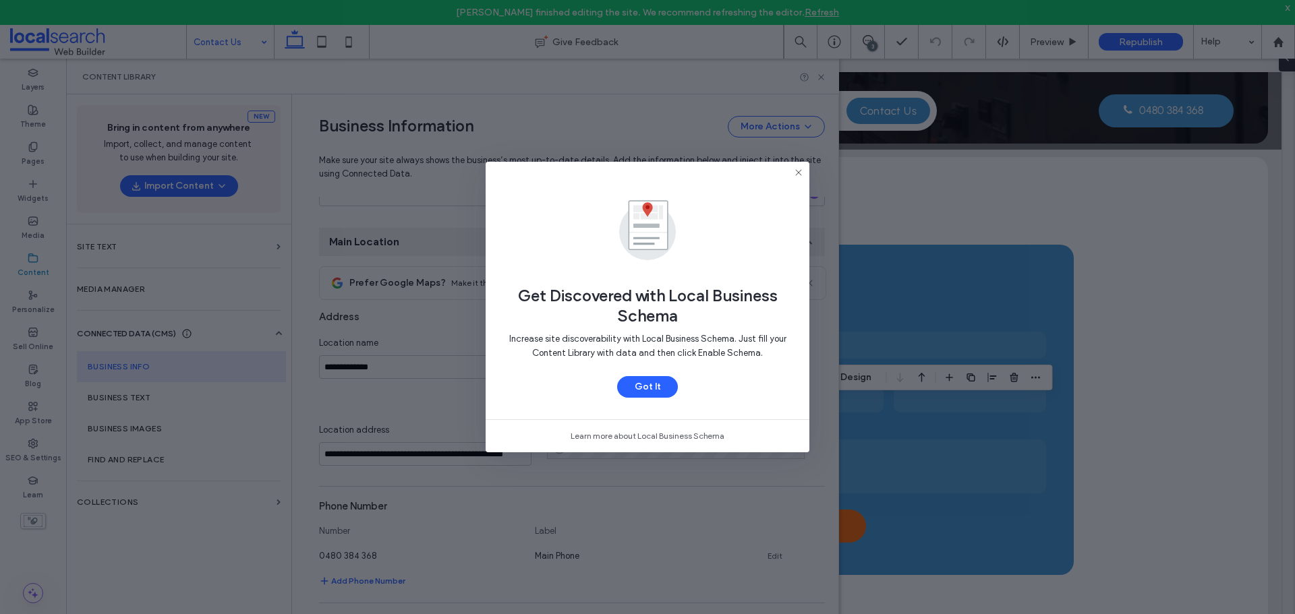
click at [802, 173] on icon at bounding box center [798, 172] width 11 height 11
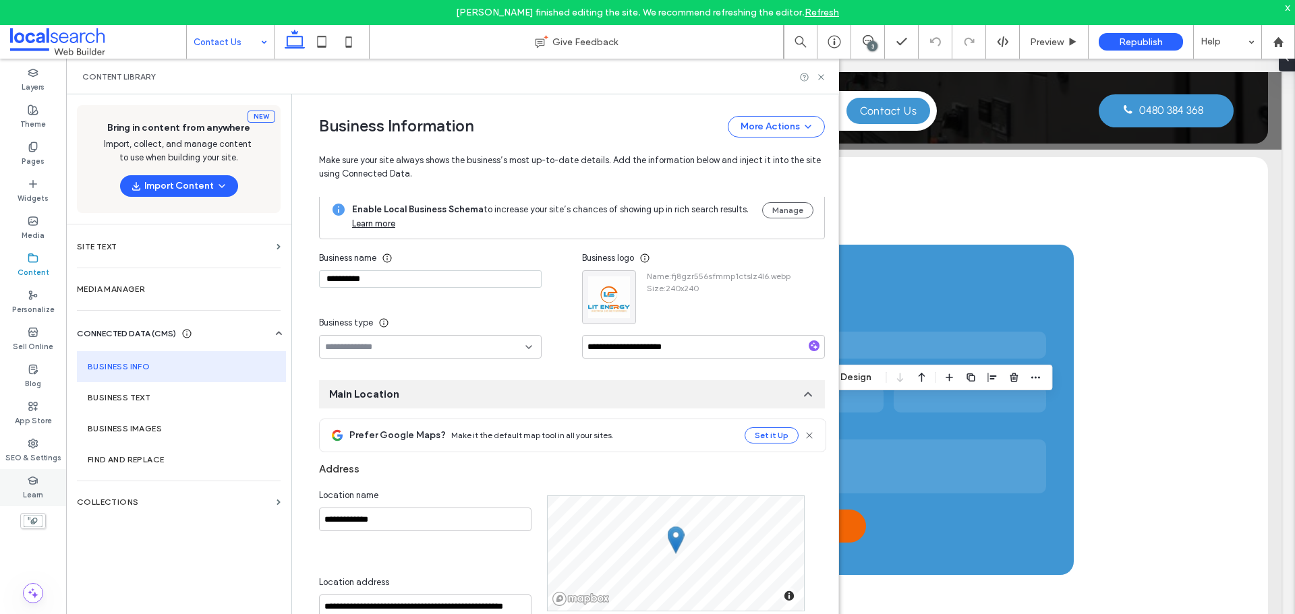
scroll to position [0, 0]
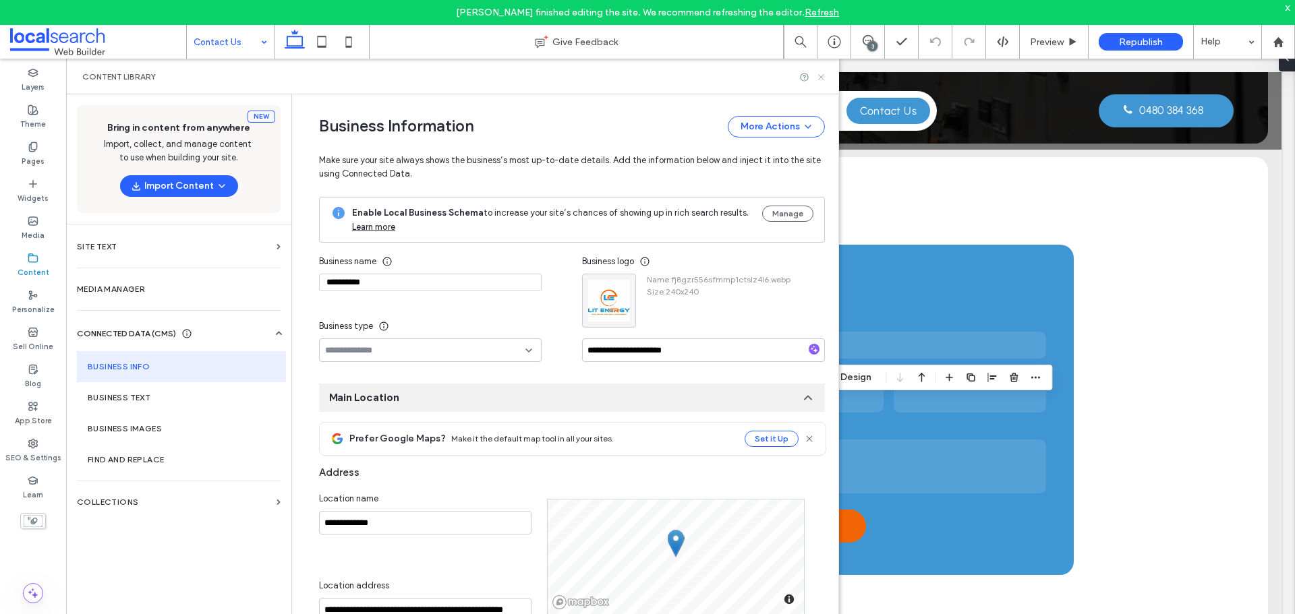
click at [820, 80] on icon at bounding box center [821, 77] width 10 height 10
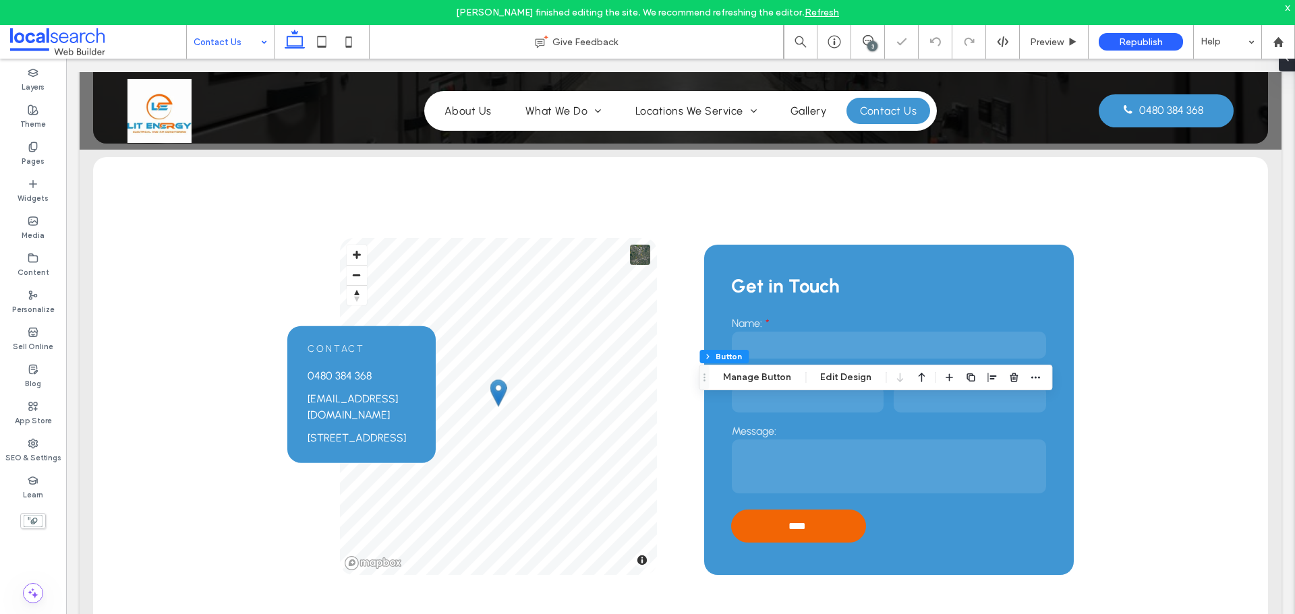
click at [870, 47] on div "3" at bounding box center [872, 46] width 10 height 10
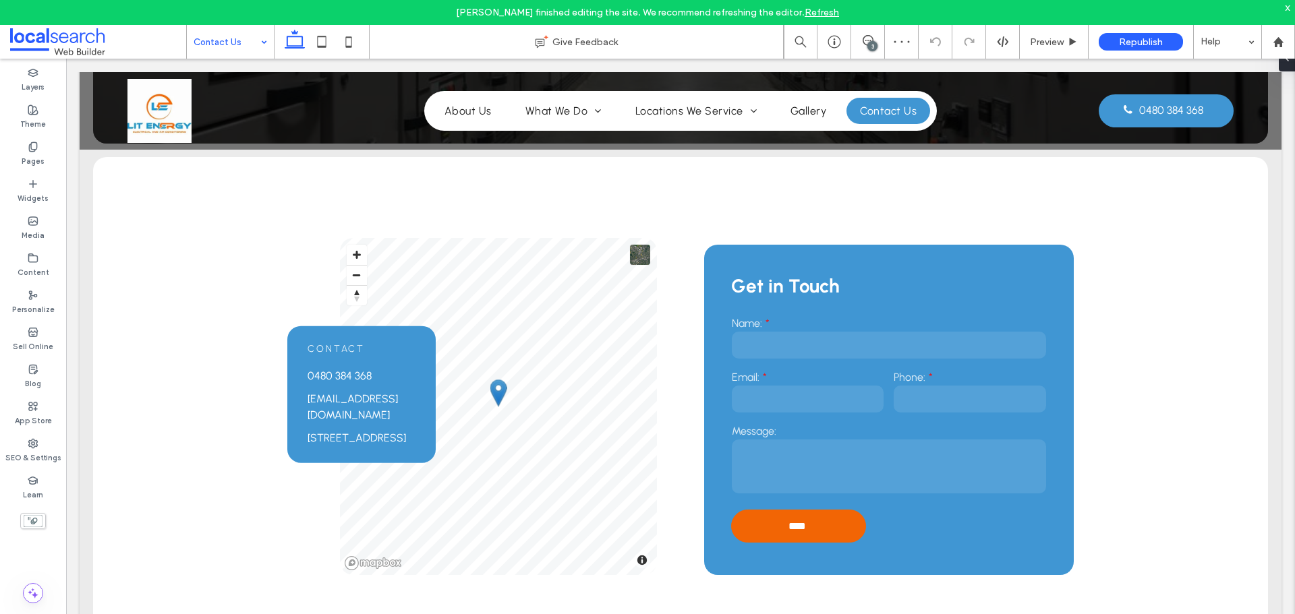
click at [870, 45] on div "3" at bounding box center [872, 46] width 10 height 10
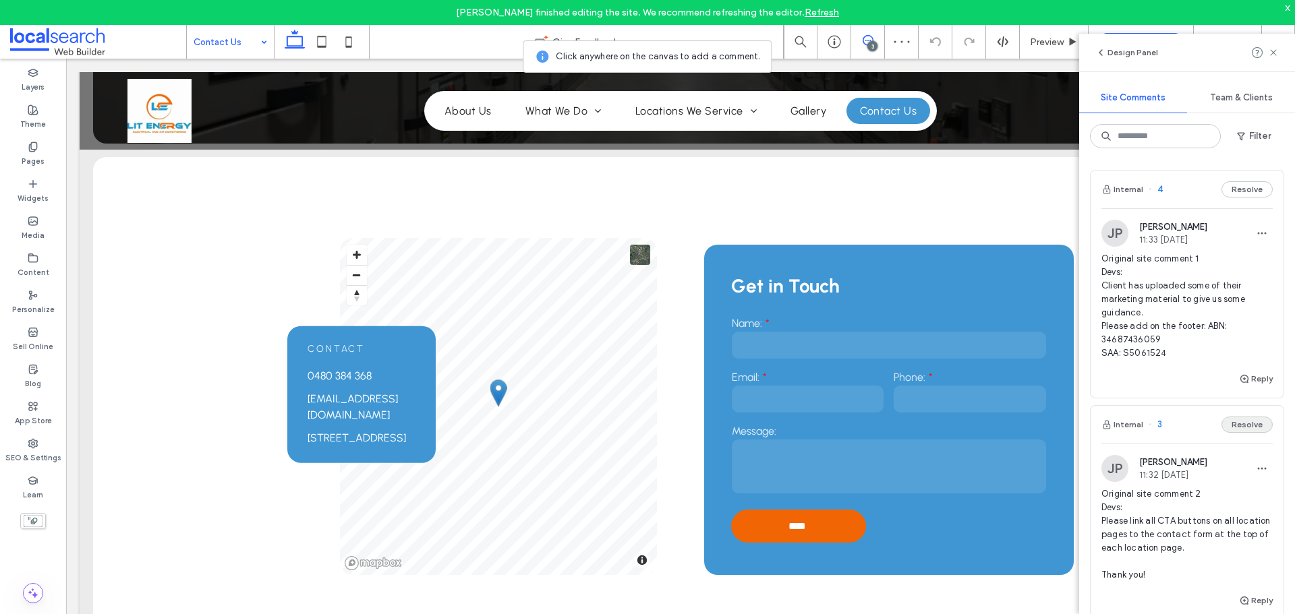
scroll to position [135, 0]
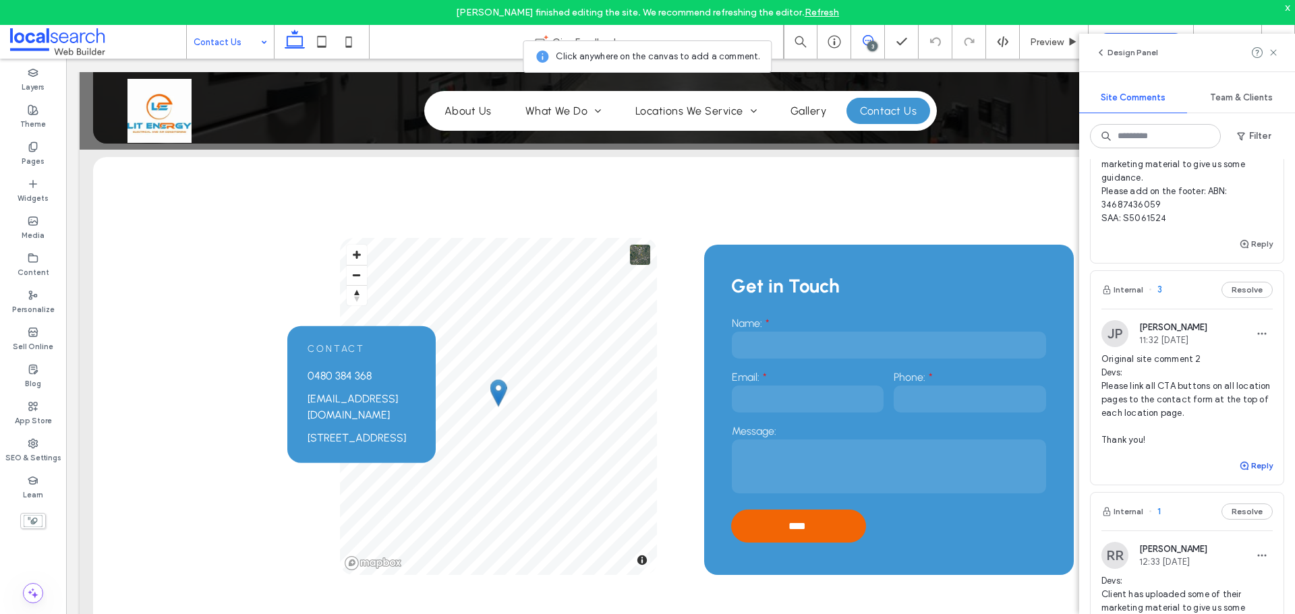
click at [1239, 461] on icon "button" at bounding box center [1244, 466] width 11 height 11
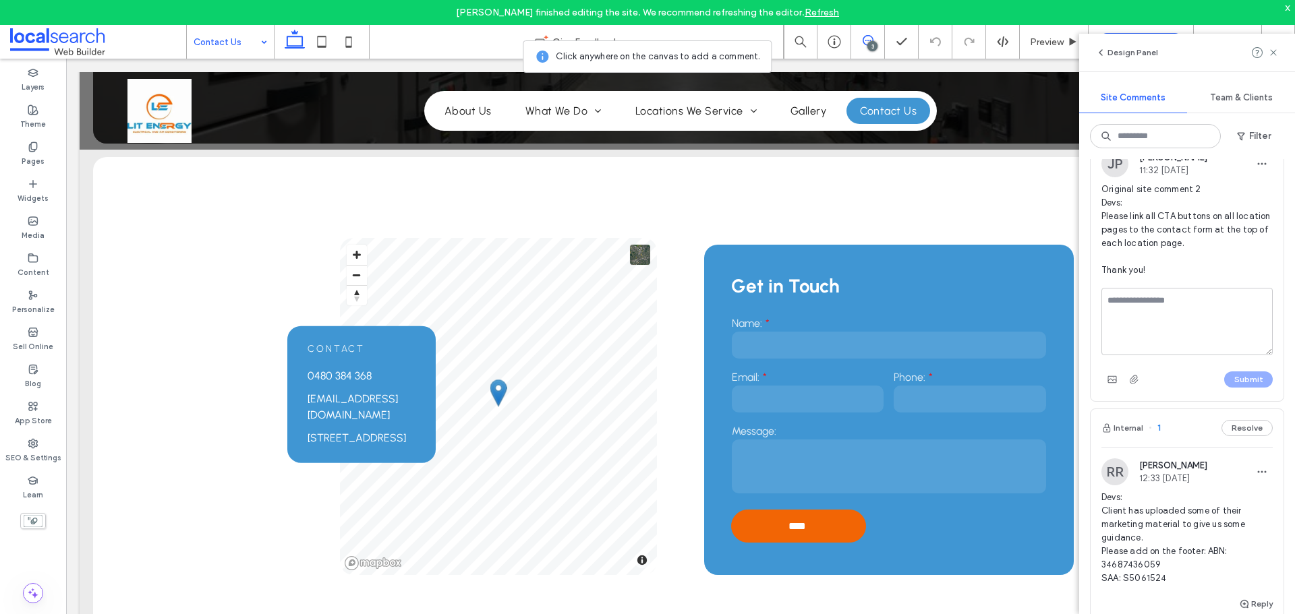
scroll to position [405, 0]
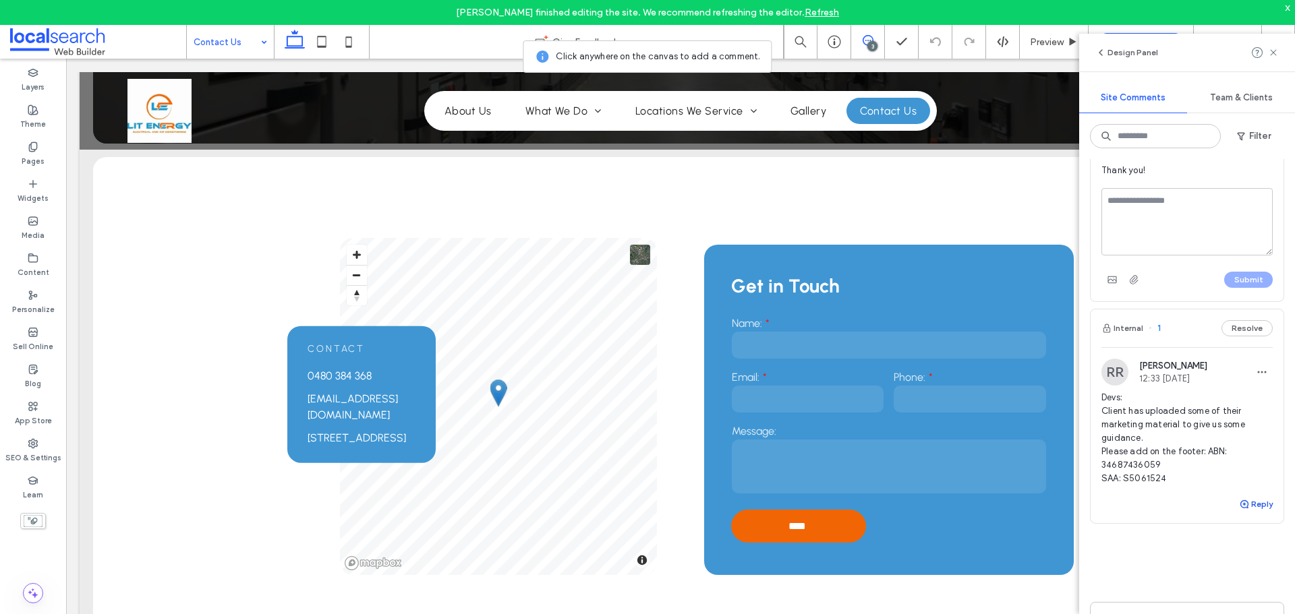
click at [1241, 505] on button "Reply" at bounding box center [1256, 504] width 34 height 16
type textarea "**********"
drag, startPoint x: 1245, startPoint y: 590, endPoint x: 1236, endPoint y: 582, distance: 11.9
click at [1245, 590] on button "Submit" at bounding box center [1248, 588] width 49 height 16
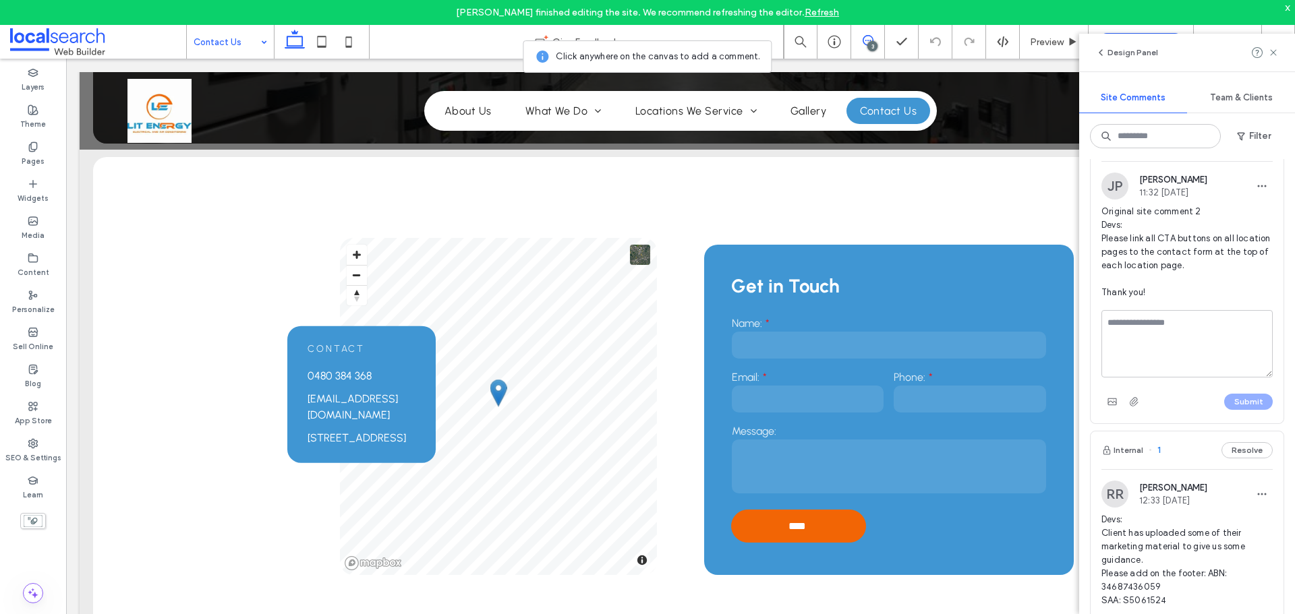
scroll to position [67, 0]
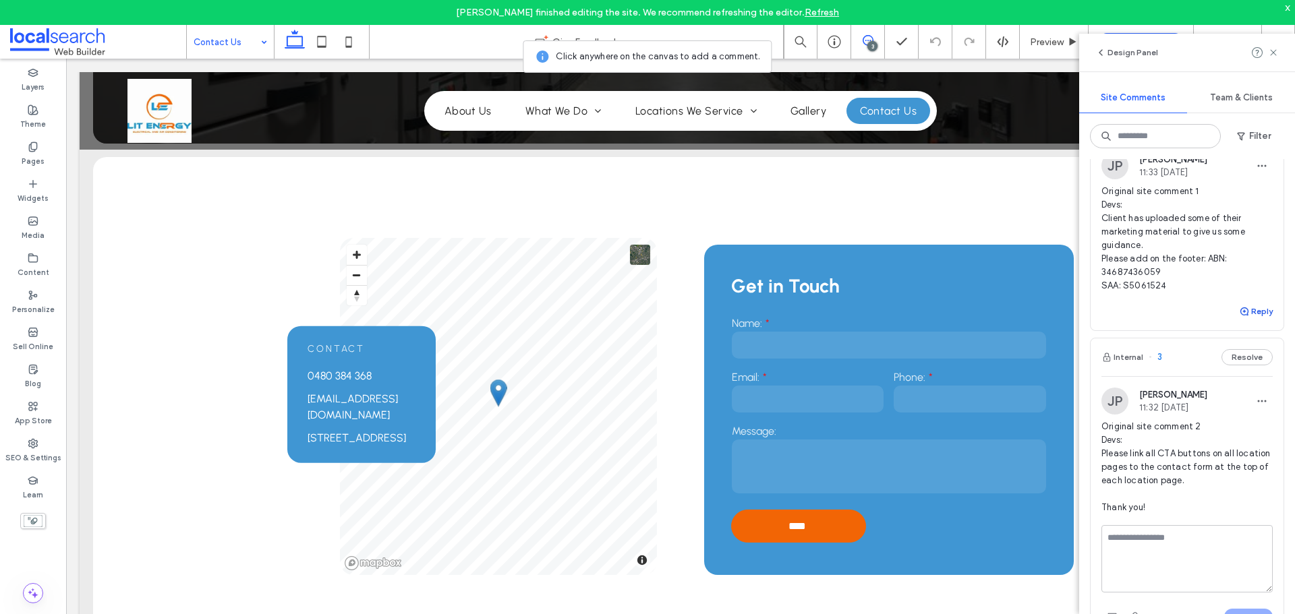
click at [1240, 312] on use "button" at bounding box center [1244, 312] width 8 height 8
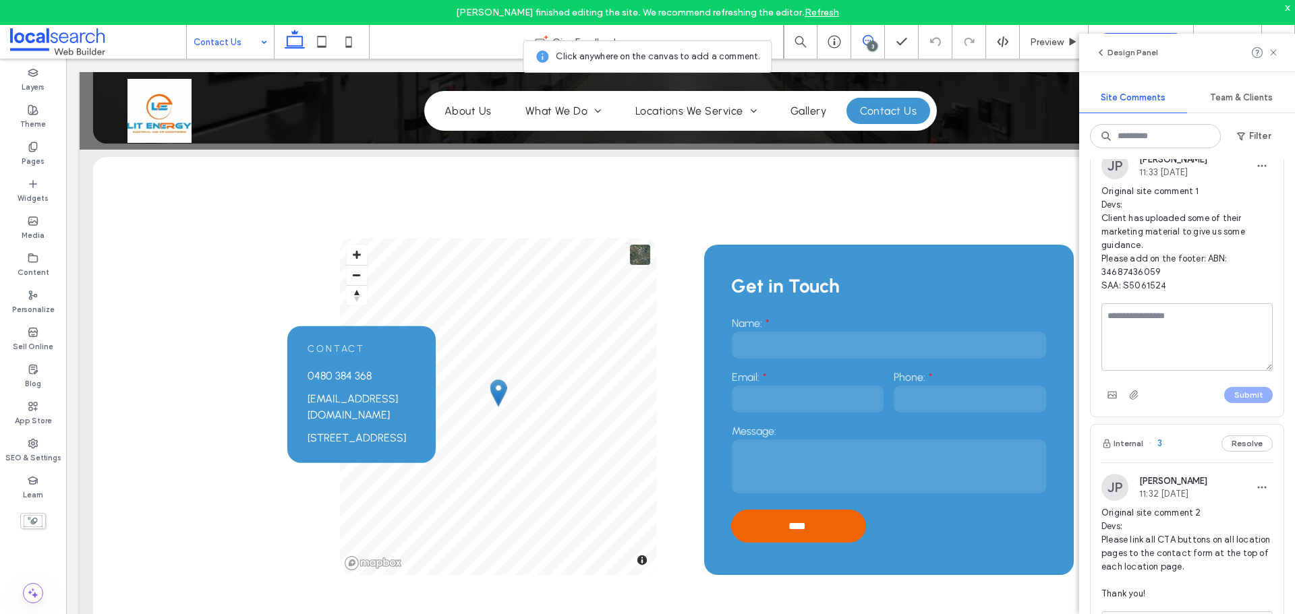
click at [1128, 346] on textarea at bounding box center [1186, 337] width 171 height 67
type textarea "**********"
click at [1246, 391] on button "Submit" at bounding box center [1248, 395] width 49 height 16
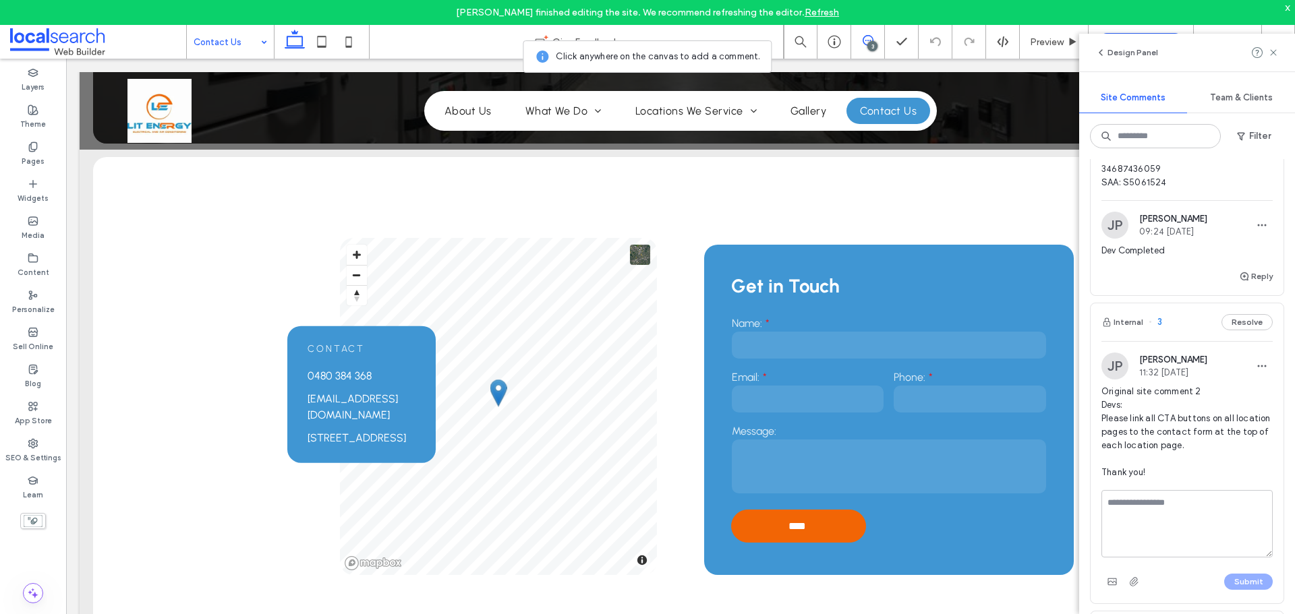
scroll to position [202, 0]
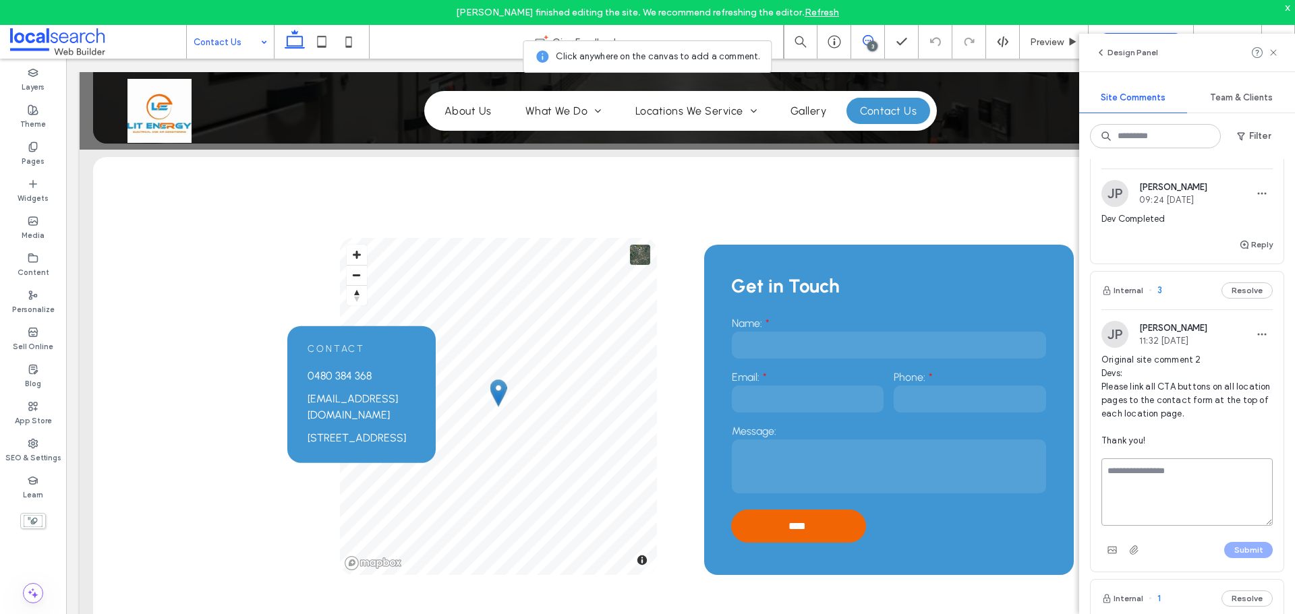
click at [1197, 481] on textarea at bounding box center [1186, 492] width 171 height 67
paste textarea "**********"
type textarea "**********"
click at [1230, 544] on button "Submit" at bounding box center [1248, 550] width 49 height 16
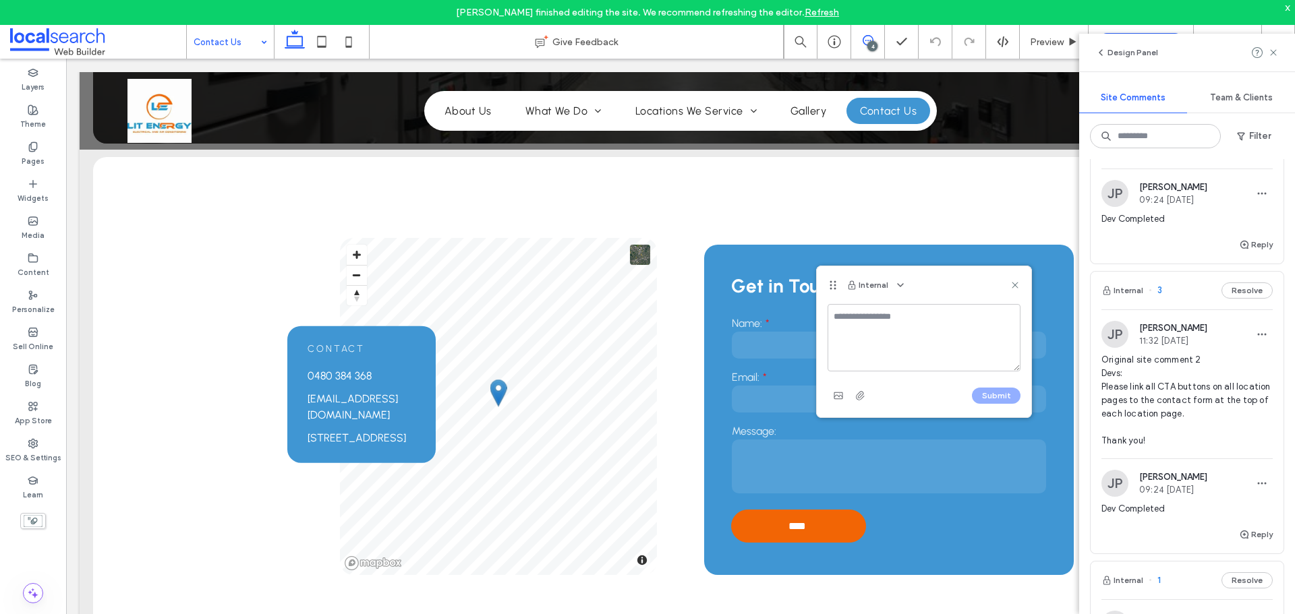
click at [1008, 289] on div "Internal" at bounding box center [924, 285] width 214 height 38
click at [1275, 54] on icon at bounding box center [1273, 52] width 11 height 11
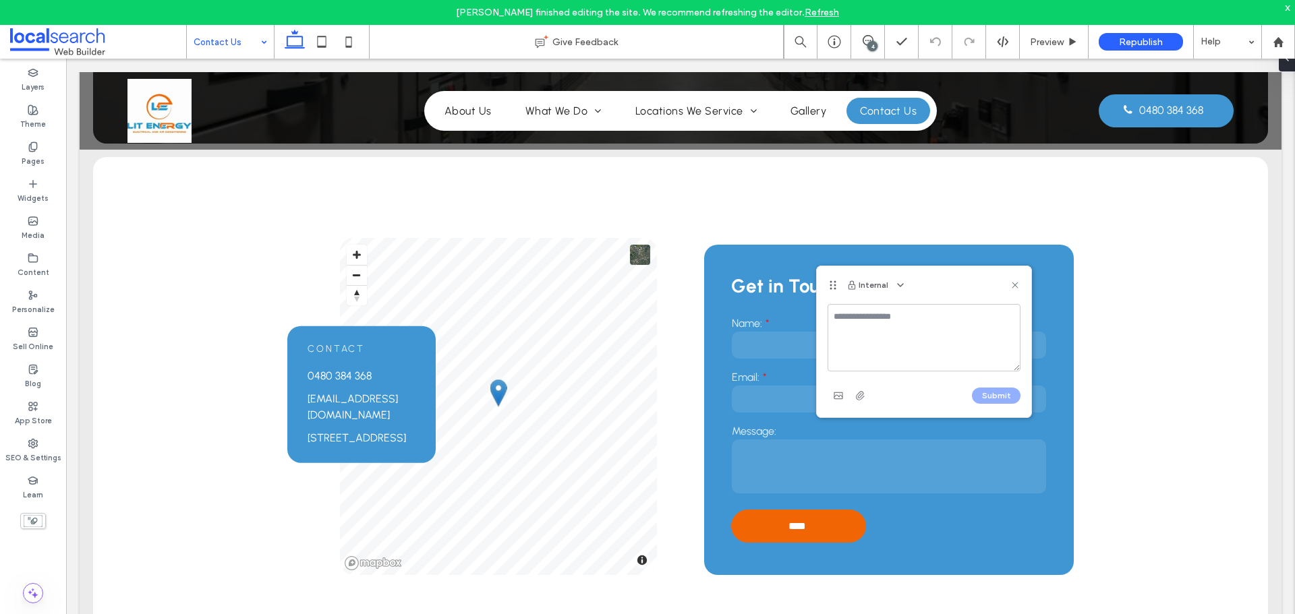
scroll to position [0, 0]
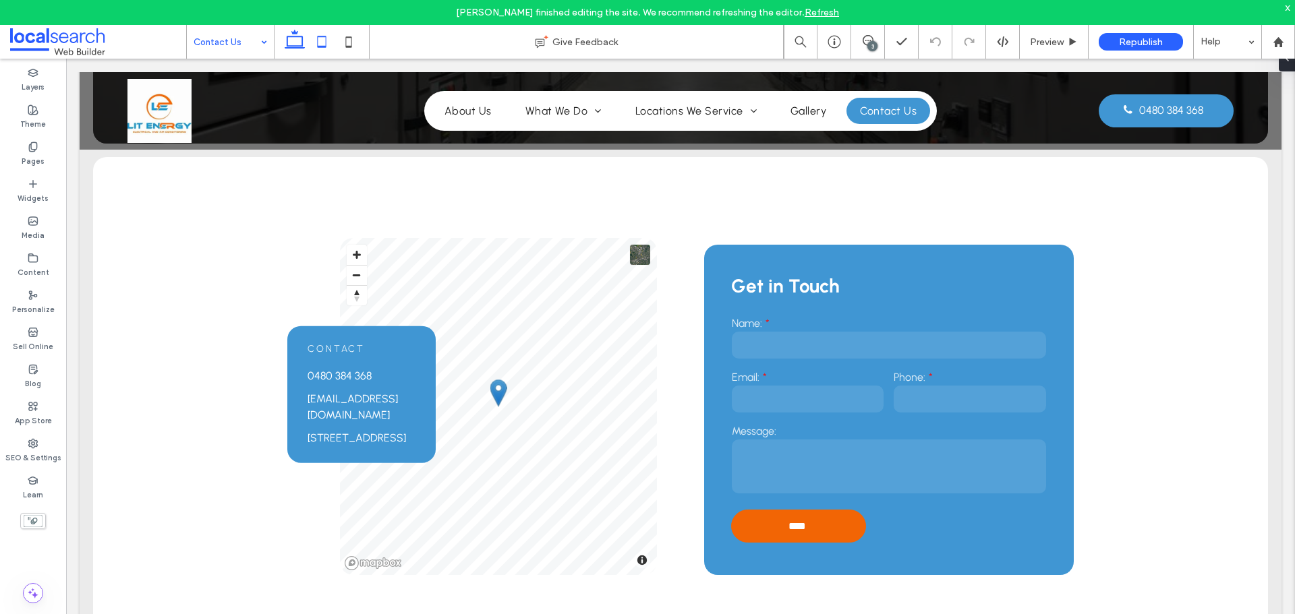
click at [322, 36] on icon at bounding box center [321, 41] width 27 height 27
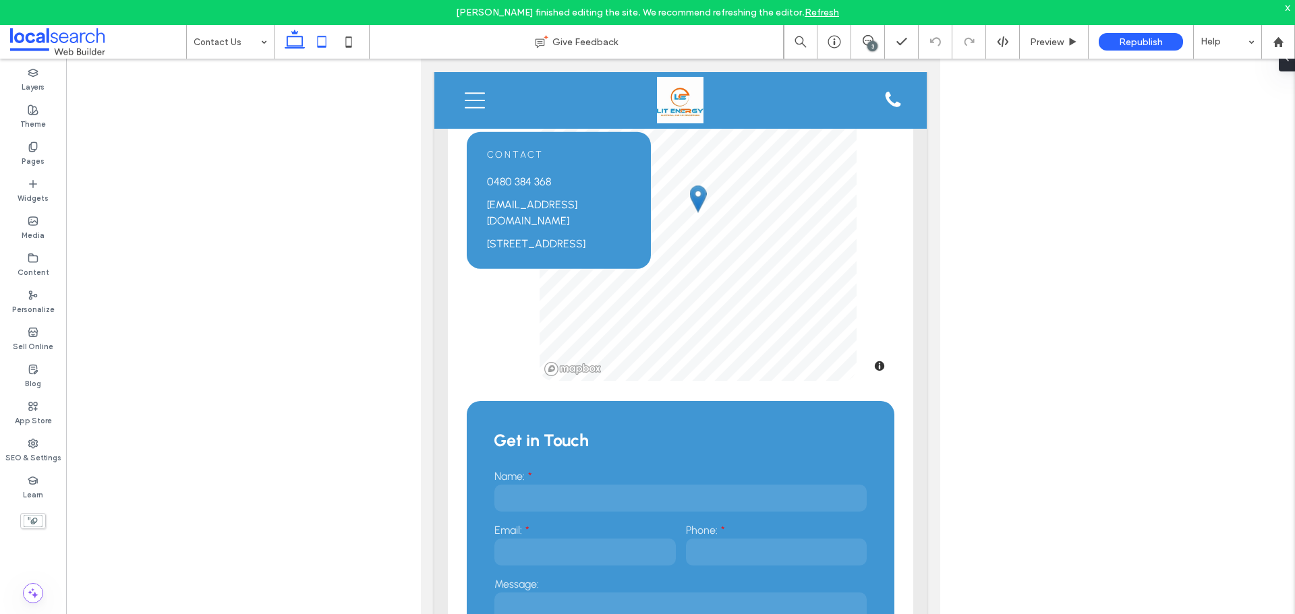
click at [282, 39] on icon at bounding box center [294, 41] width 27 height 27
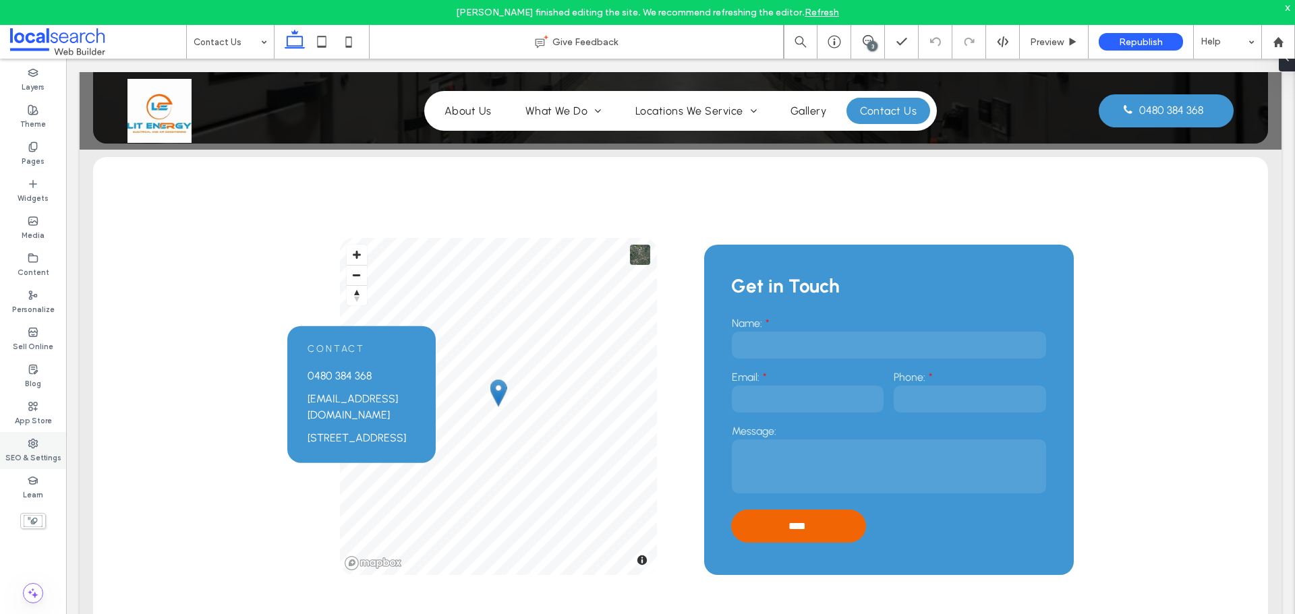
drag, startPoint x: 31, startPoint y: 432, endPoint x: 26, endPoint y: 443, distance: 12.4
click at [31, 432] on div "App Store" at bounding box center [33, 413] width 66 height 37
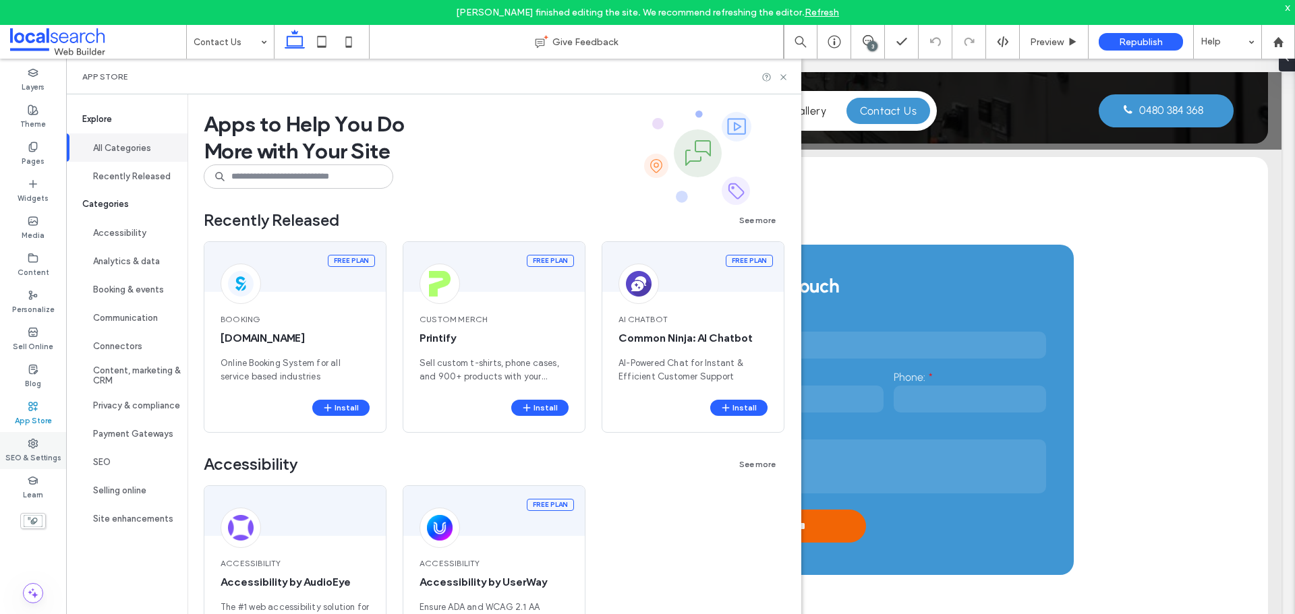
click at [25, 451] on label "SEO & Settings" at bounding box center [33, 456] width 56 height 15
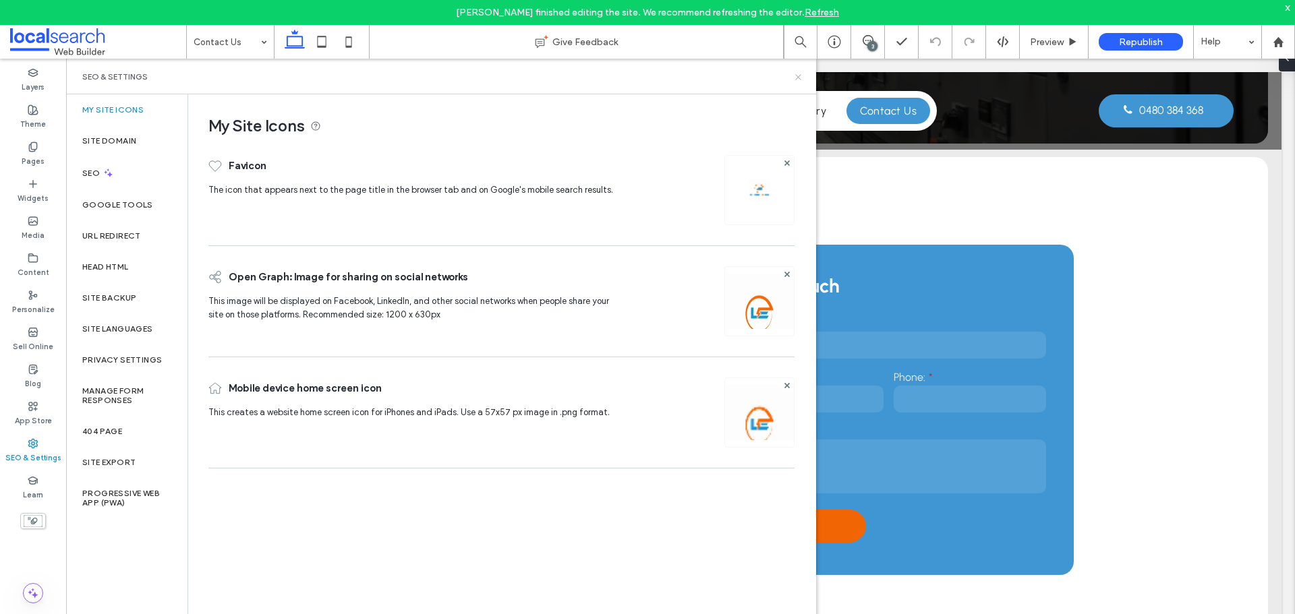
click at [799, 79] on icon at bounding box center [798, 77] width 10 height 10
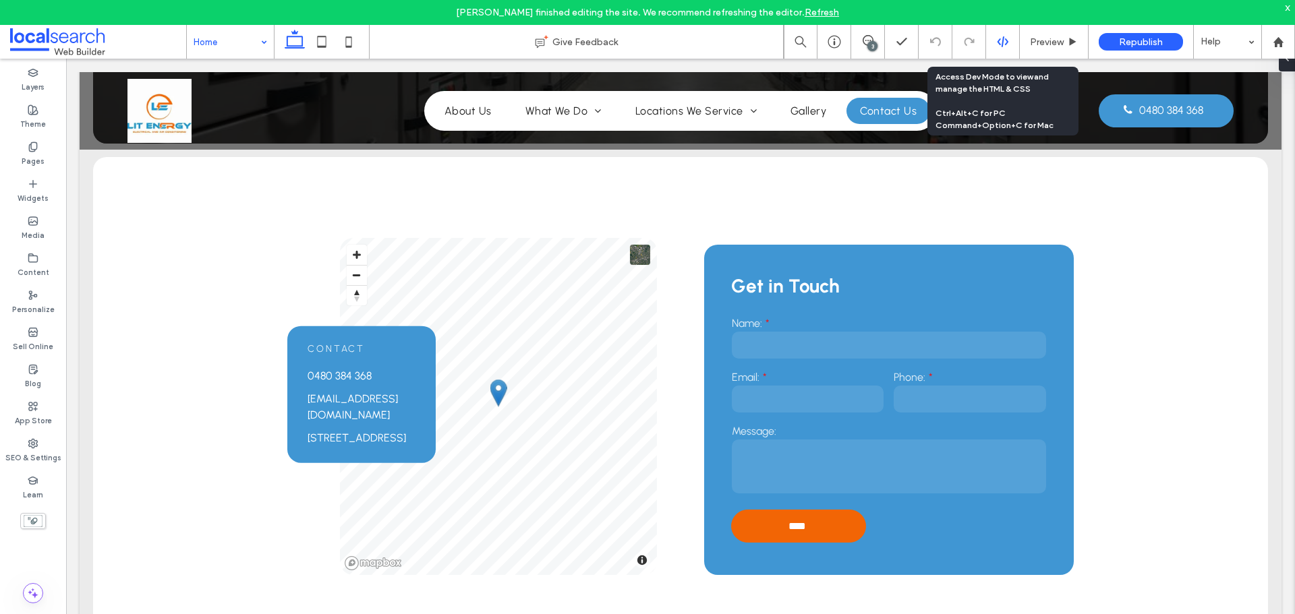
click at [993, 36] on div at bounding box center [1002, 42] width 33 height 12
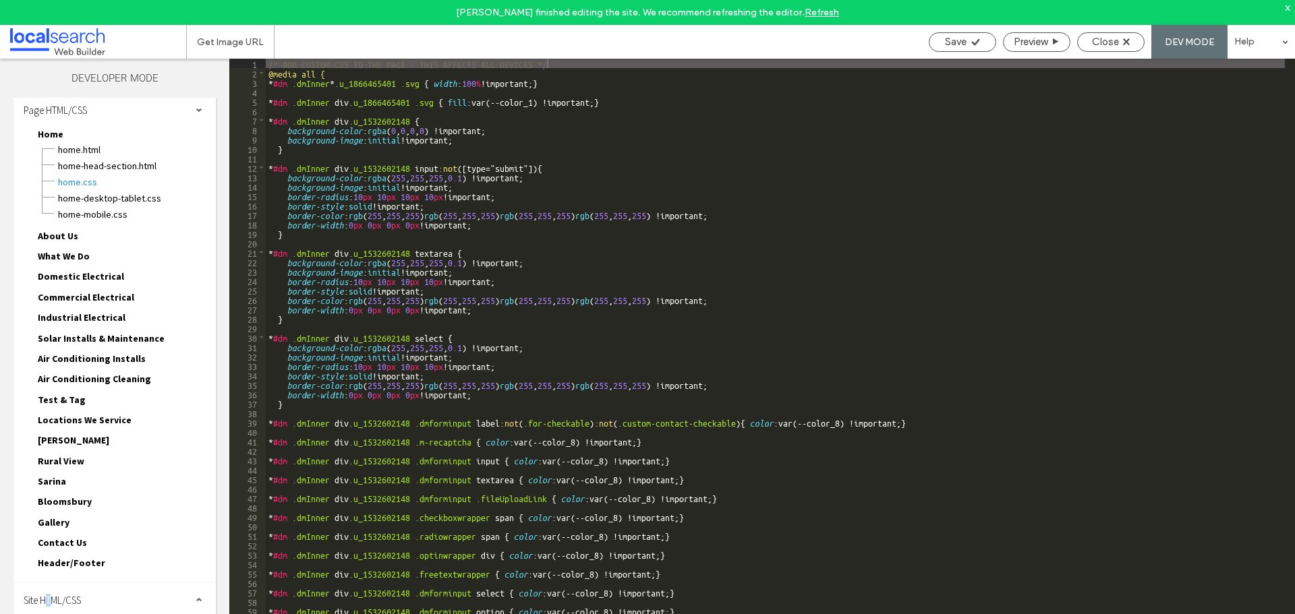
click at [51, 594] on div "Site HTML/CSS" at bounding box center [114, 600] width 202 height 34
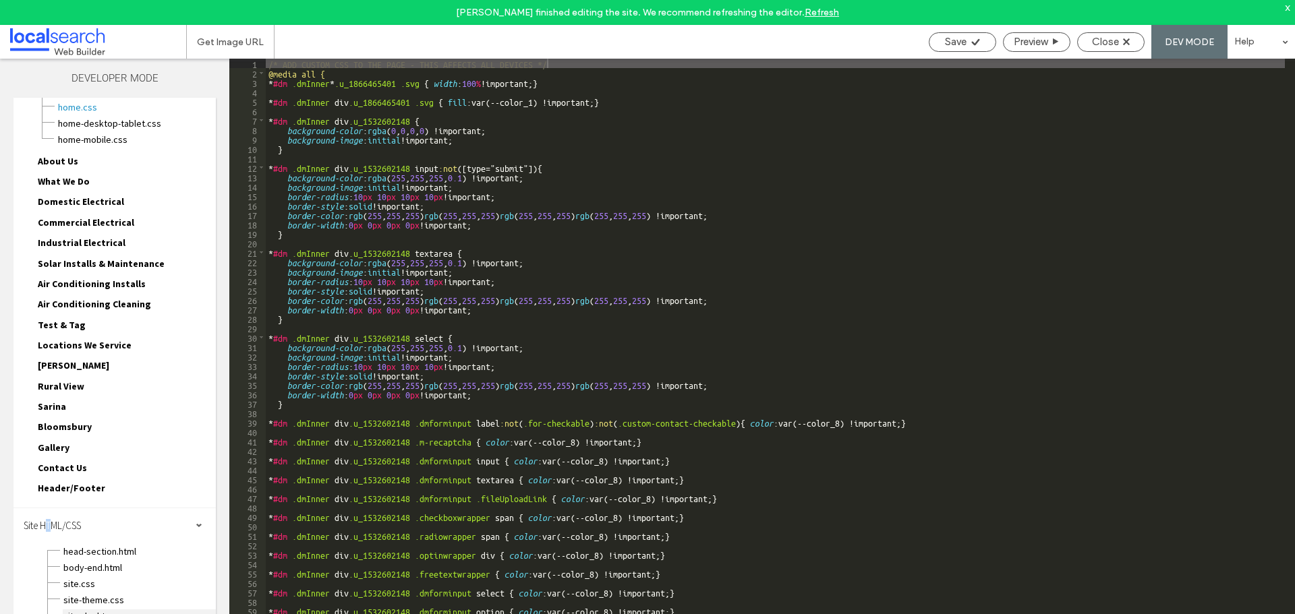
scroll to position [126, 0]
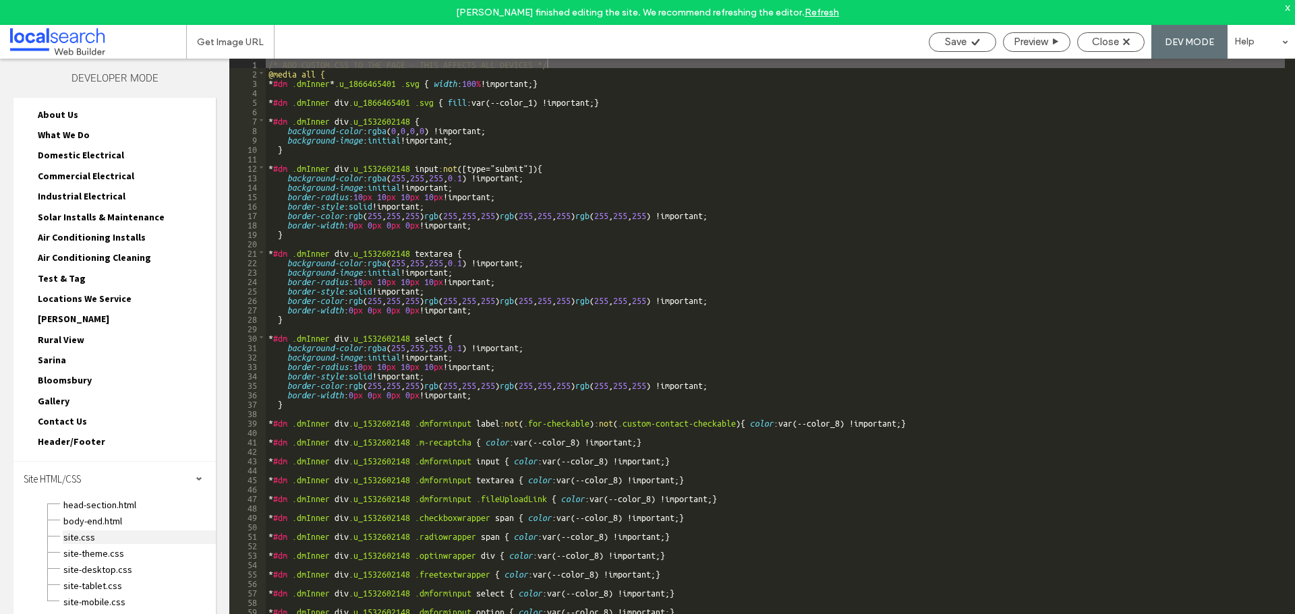
click at [86, 540] on span "site.css" at bounding box center [139, 537] width 153 height 13
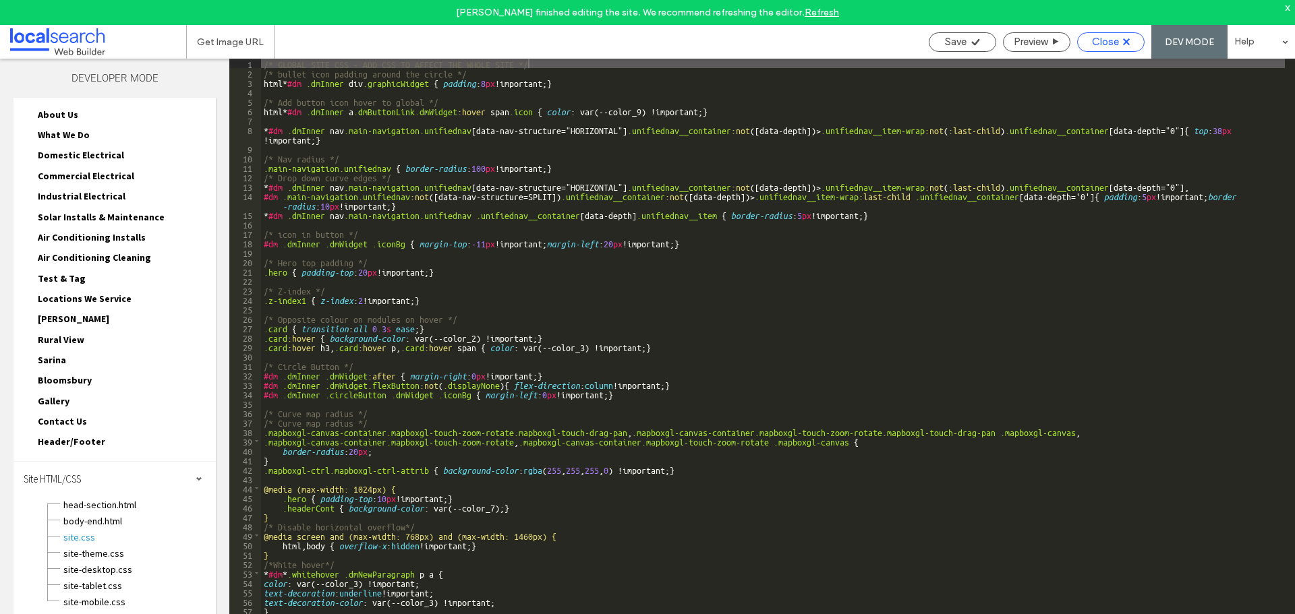
click at [1105, 45] on span "Close" at bounding box center [1105, 42] width 27 height 12
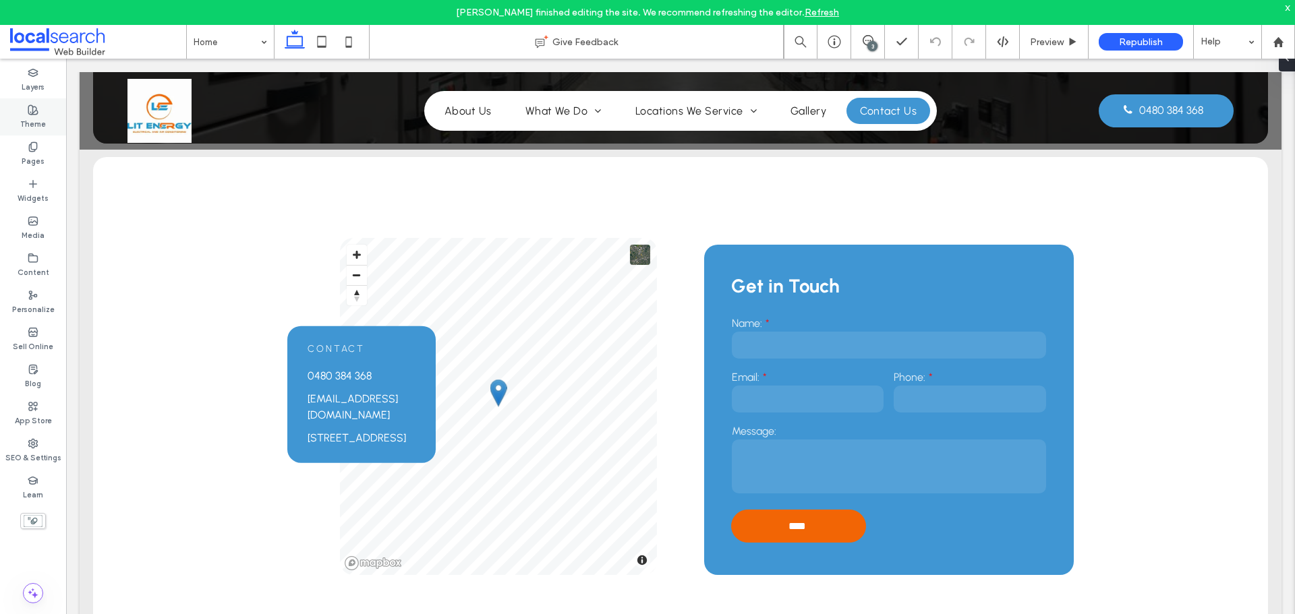
click at [21, 123] on label "Theme" at bounding box center [33, 122] width 26 height 15
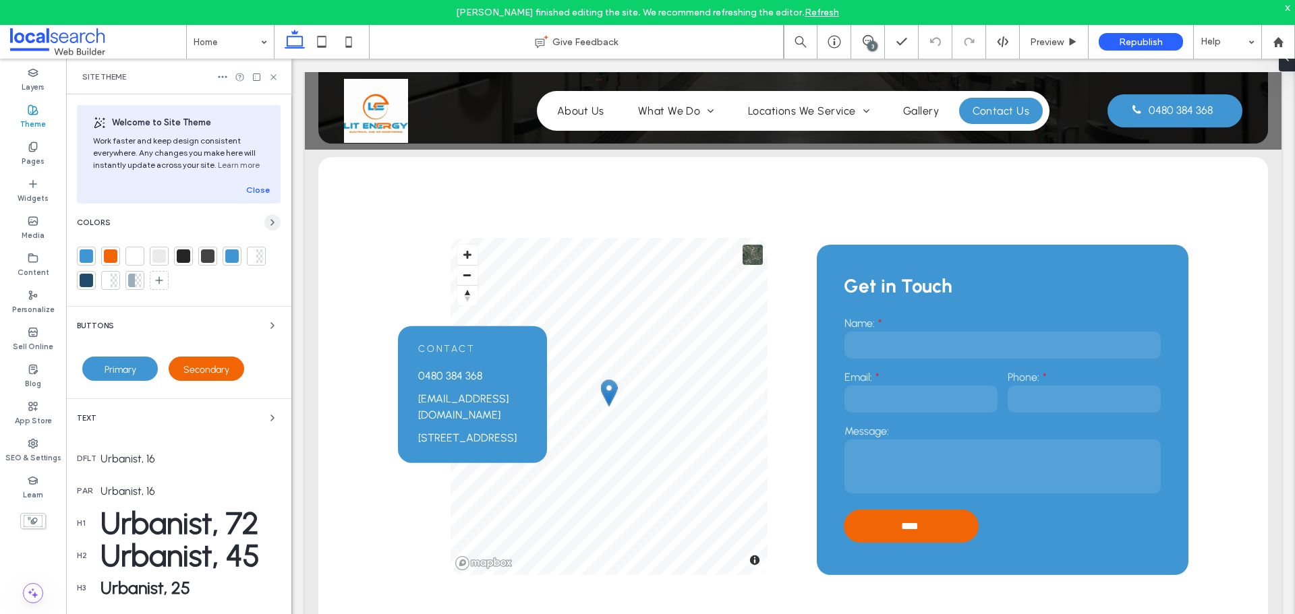
click at [267, 220] on icon "button" at bounding box center [272, 222] width 11 height 11
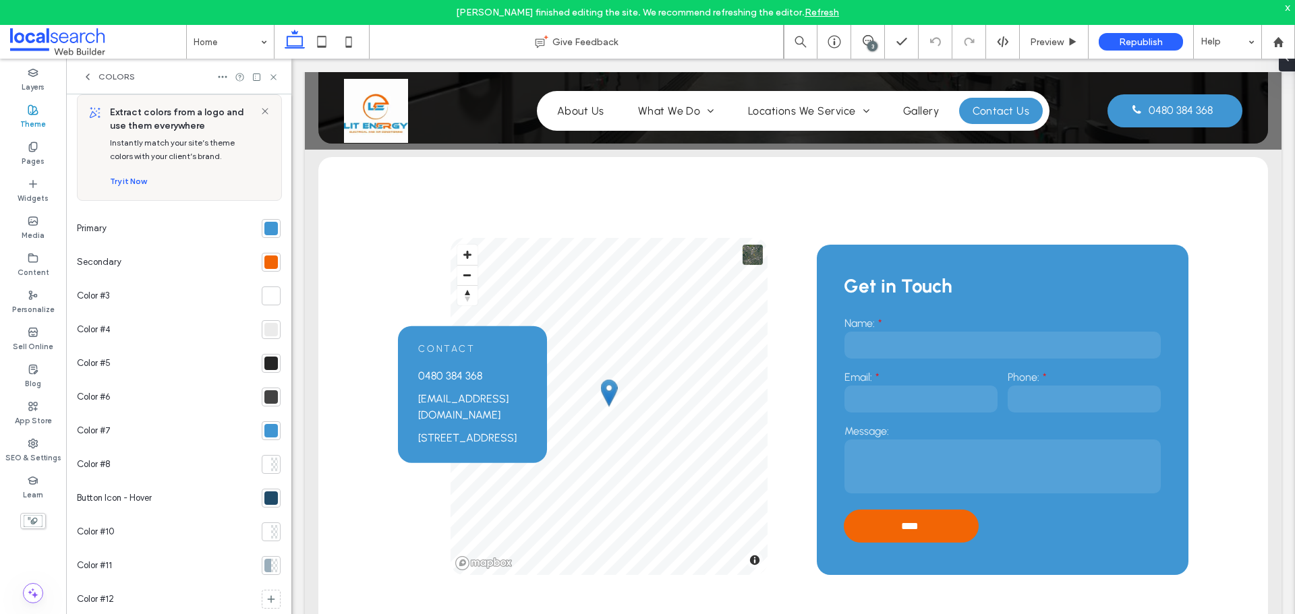
scroll to position [15, 0]
click at [265, 229] on div at bounding box center [270, 224] width 13 height 13
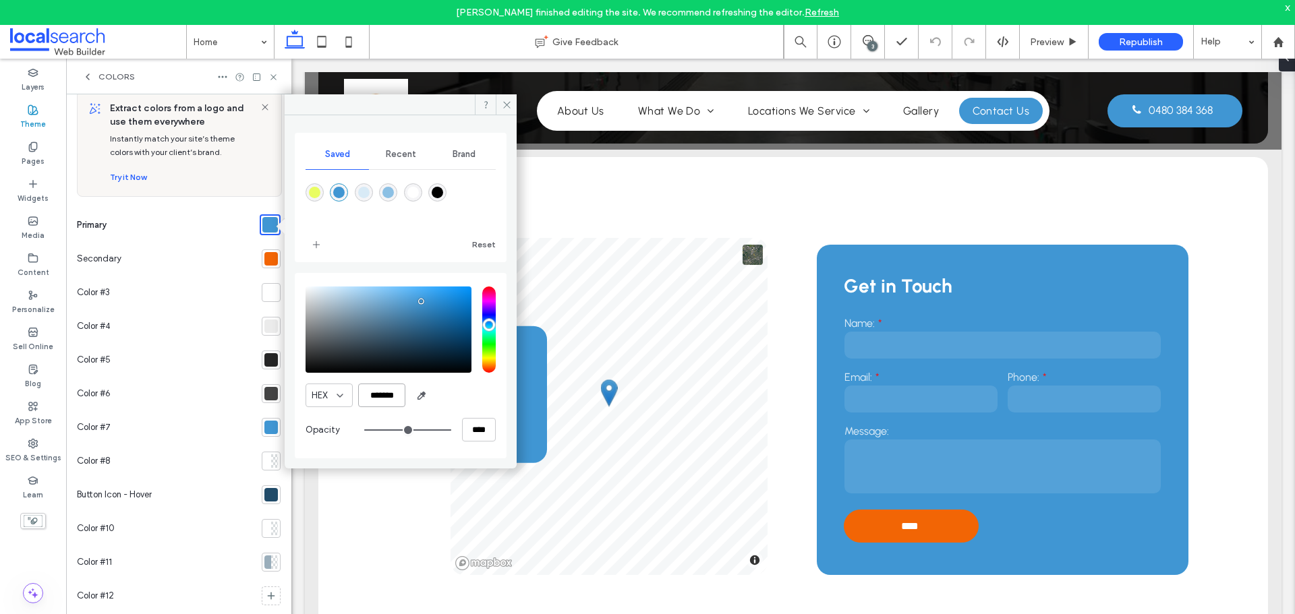
click at [388, 393] on input "*******" at bounding box center [381, 396] width 47 height 24
click at [387, 391] on input "*******" at bounding box center [381, 396] width 47 height 24
click at [34, 268] on label "Content" at bounding box center [34, 271] width 32 height 15
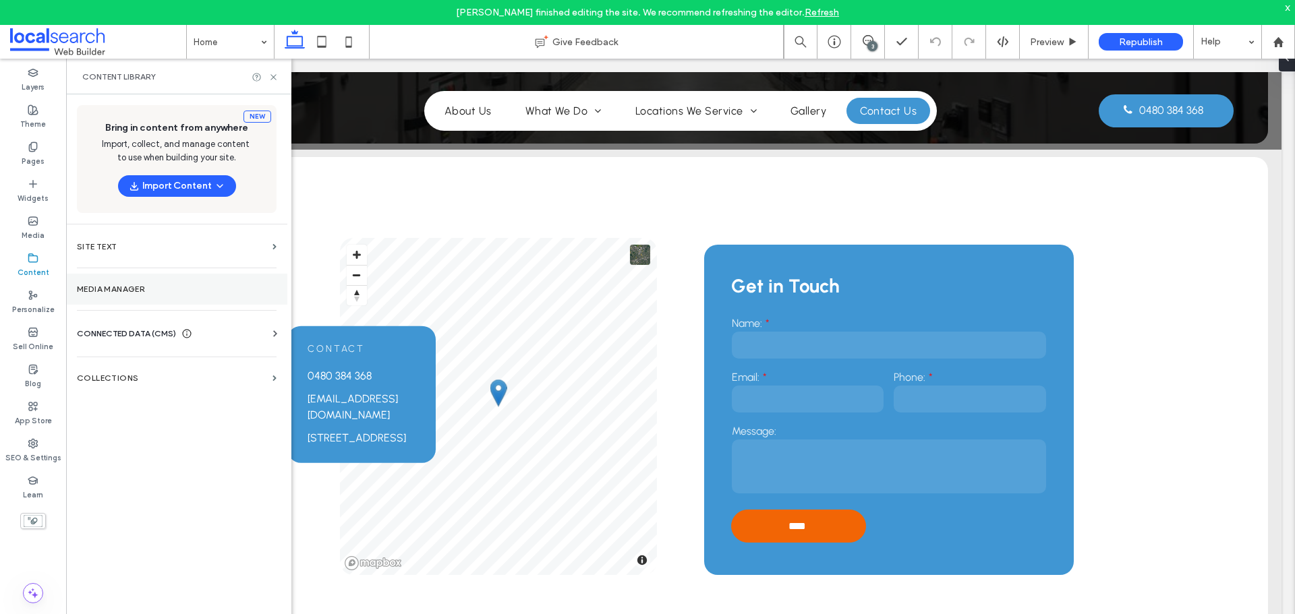
click at [129, 295] on section "Media Manager" at bounding box center [176, 289] width 221 height 31
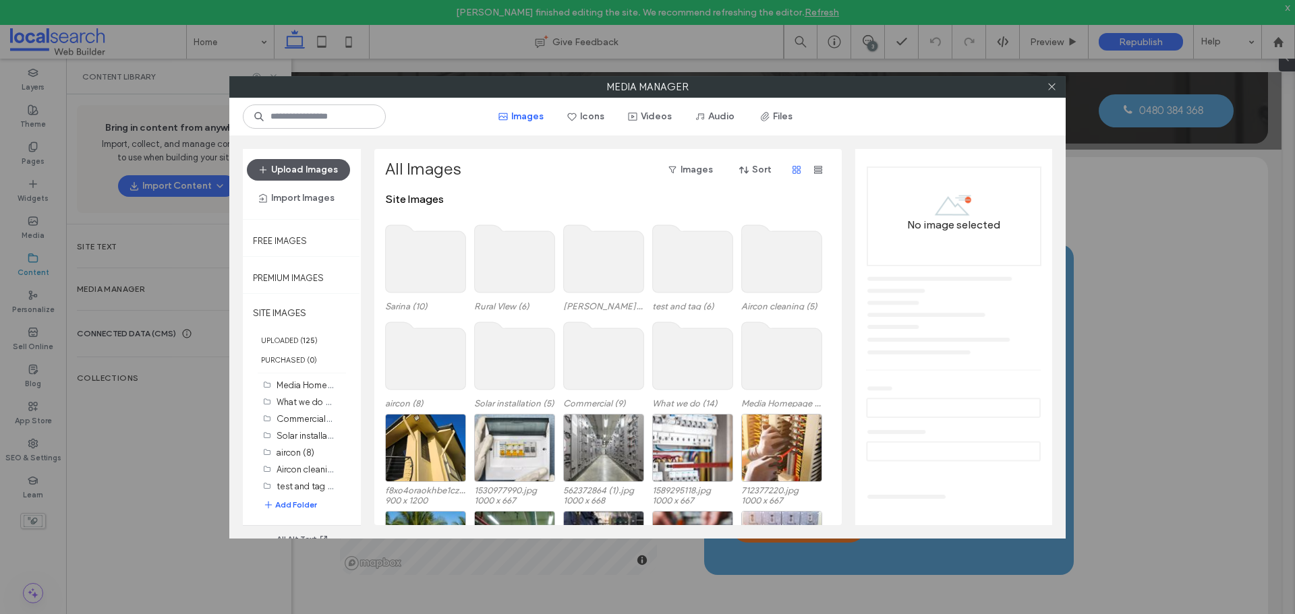
click at [326, 164] on button "Upload Images" at bounding box center [298, 170] width 103 height 22
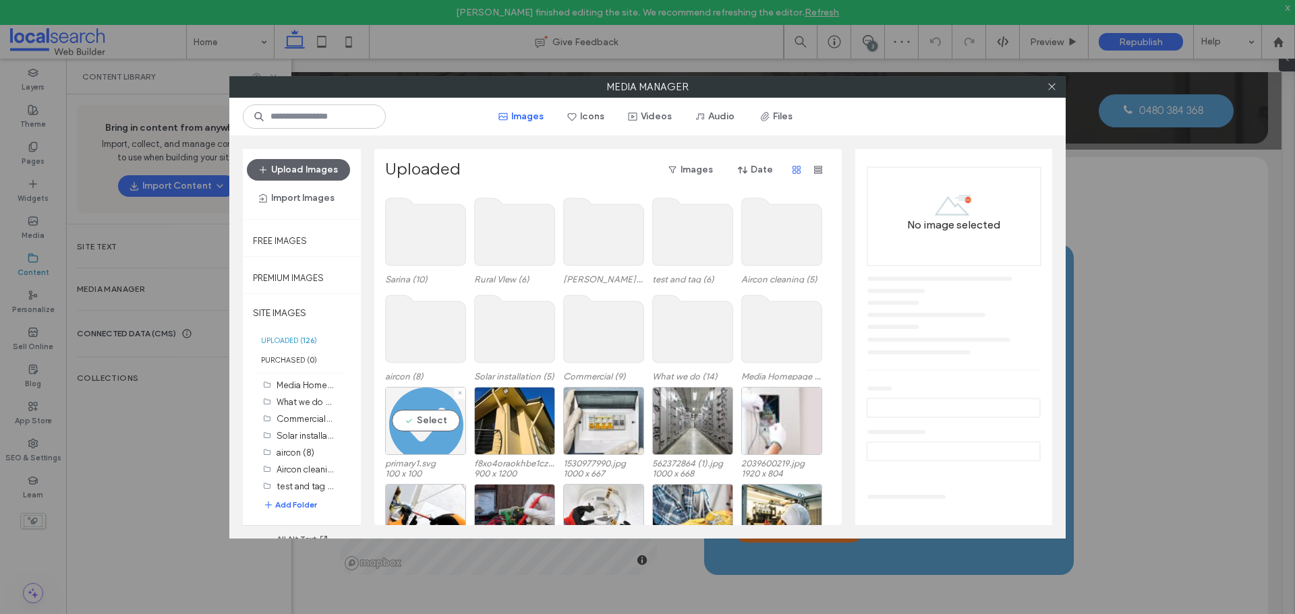
drag, startPoint x: 430, startPoint y: 422, endPoint x: 459, endPoint y: 411, distance: 31.2
click at [430, 422] on div "Select" at bounding box center [425, 421] width 81 height 68
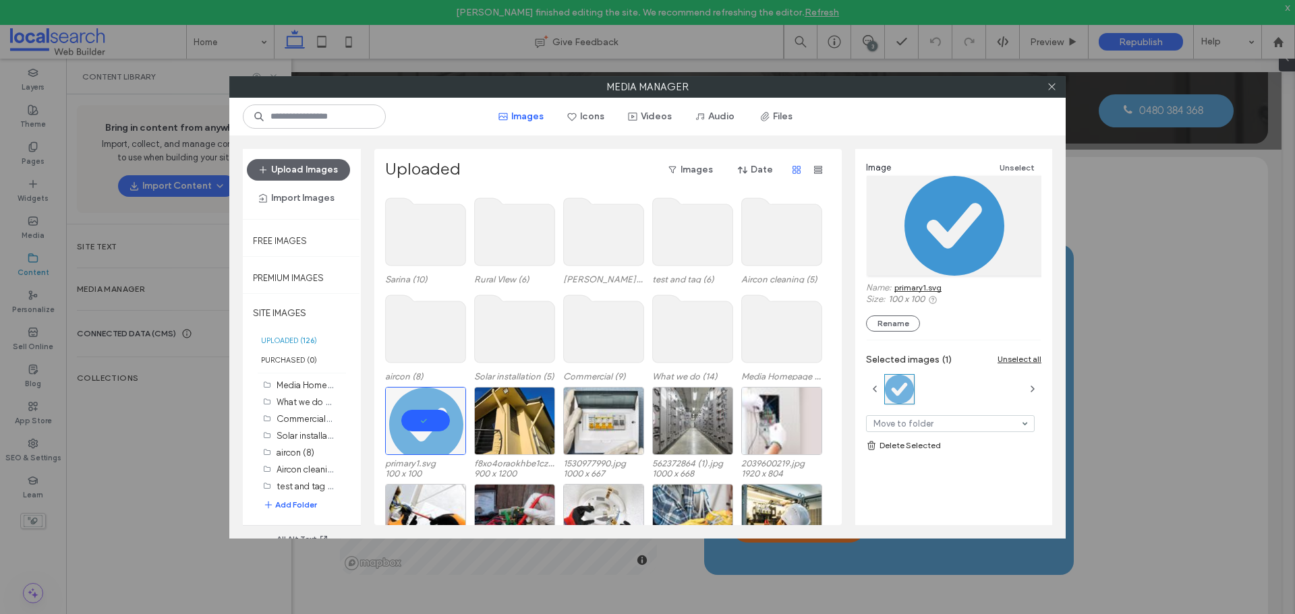
click at [915, 288] on link "primary1.svg" at bounding box center [917, 288] width 47 height 10
click at [1053, 86] on icon at bounding box center [1052, 87] width 10 height 10
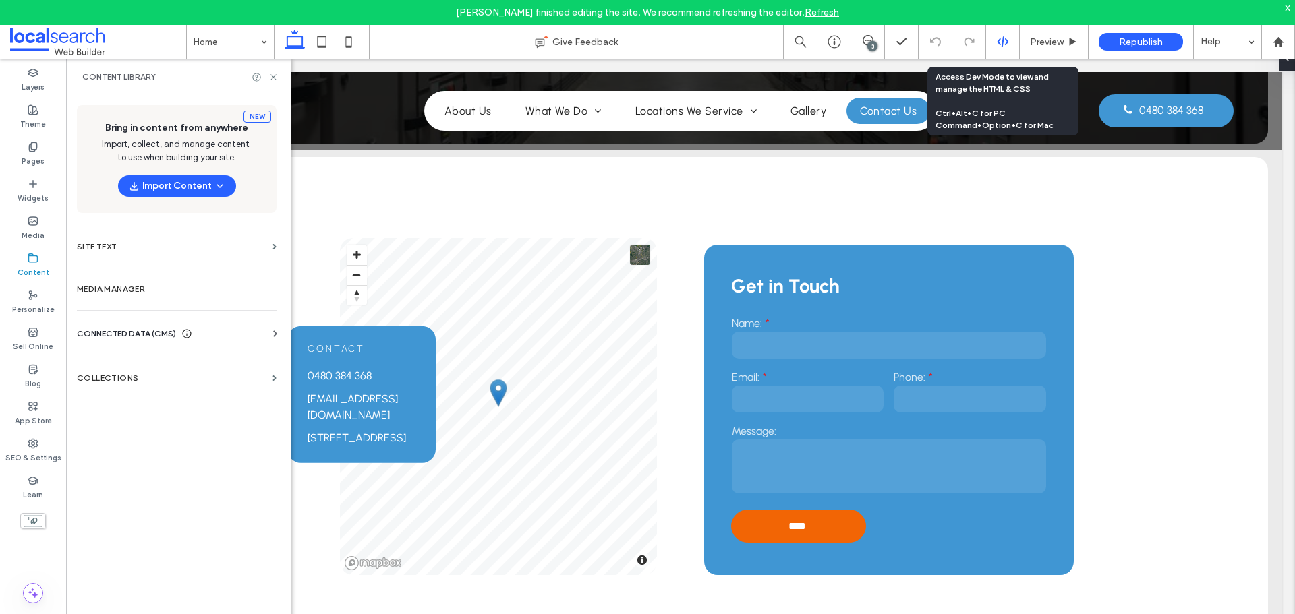
click at [998, 54] on div at bounding box center [1003, 42] width 34 height 34
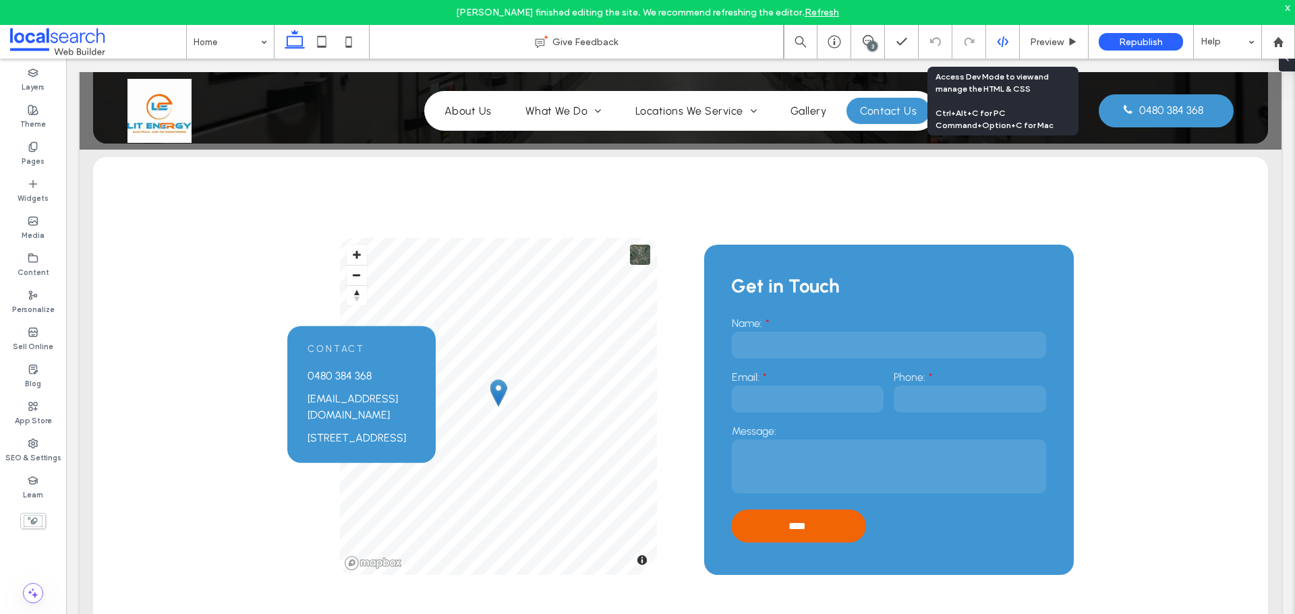
click at [1000, 42] on icon at bounding box center [1003, 42] width 12 height 12
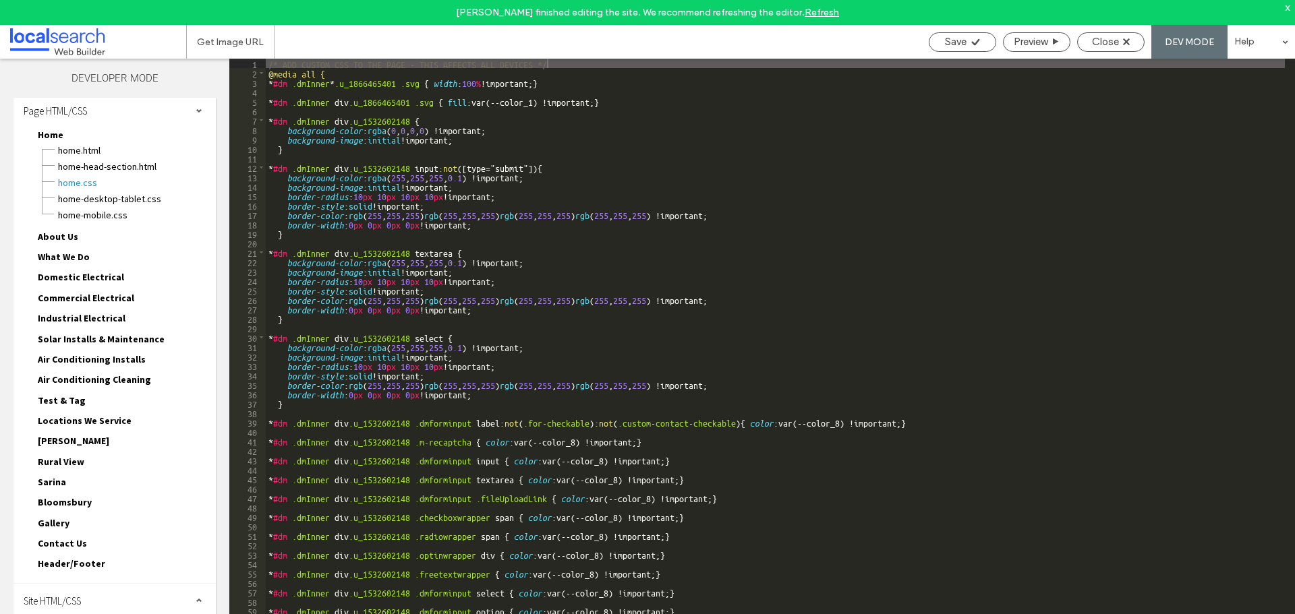
scroll to position [5, 0]
click at [43, 596] on span "Site HTML/CSS" at bounding box center [52, 600] width 57 height 13
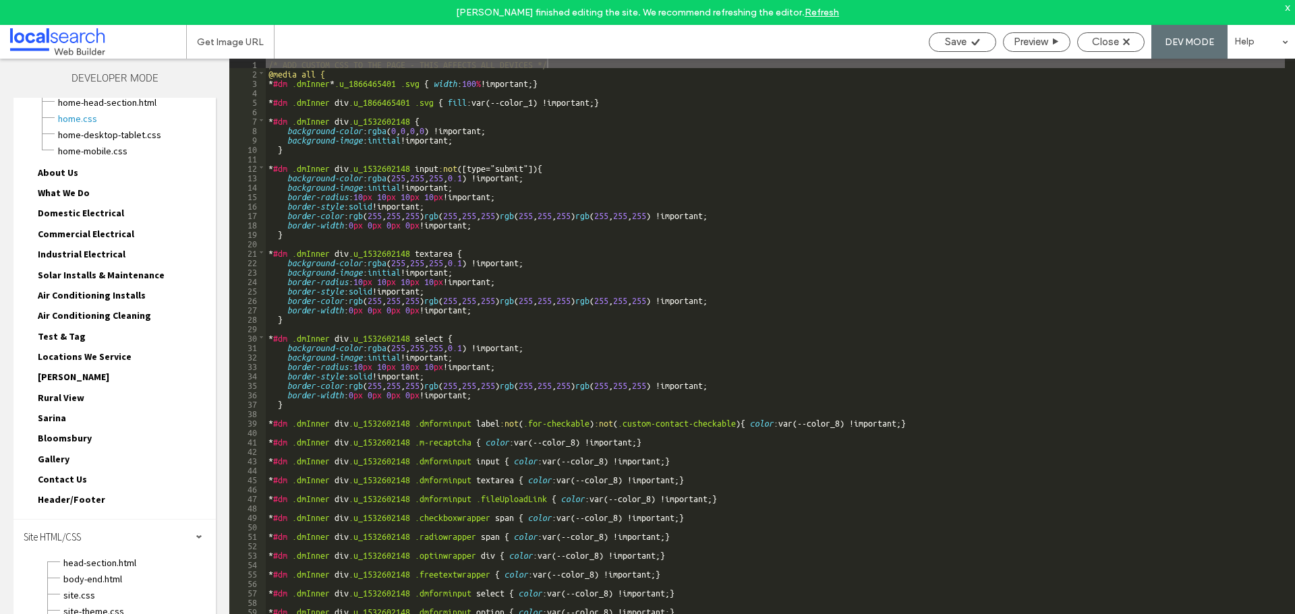
scroll to position [126, 0]
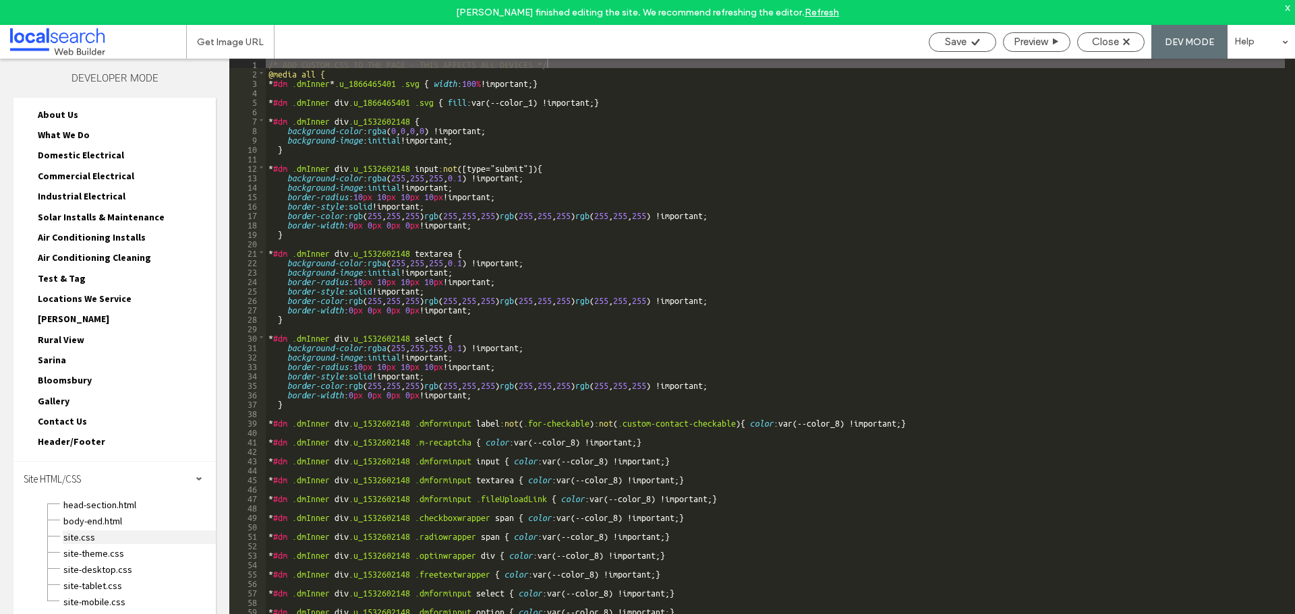
click at [73, 542] on span "site.css" at bounding box center [139, 537] width 153 height 13
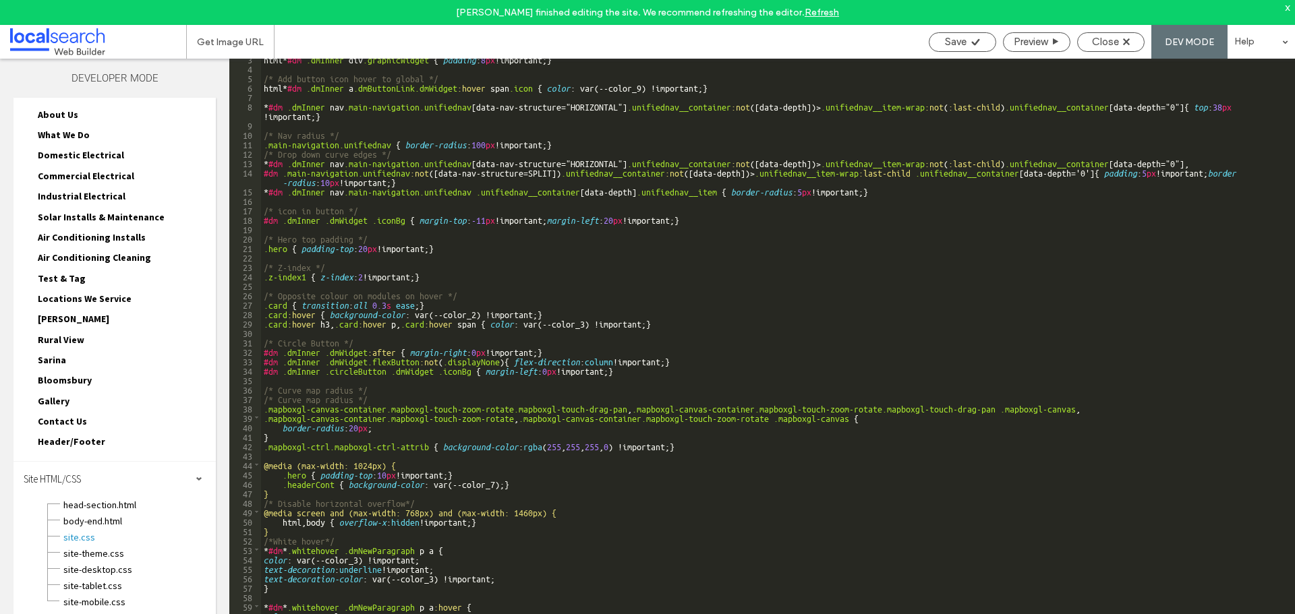
scroll to position [0, 0]
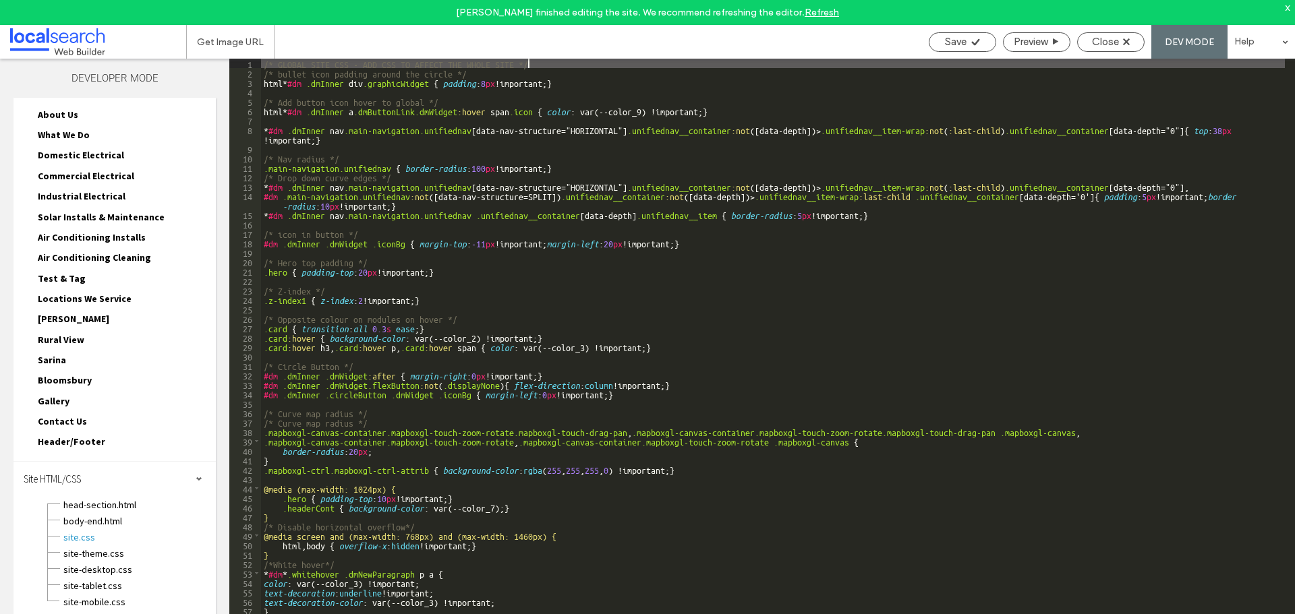
click at [558, 60] on div "/* GLOBAL SITE CSS - ADD CSS TO AFFECT THE WHOLE SITE */ /* bullet icon padding…" at bounding box center [773, 359] width 1024 height 600
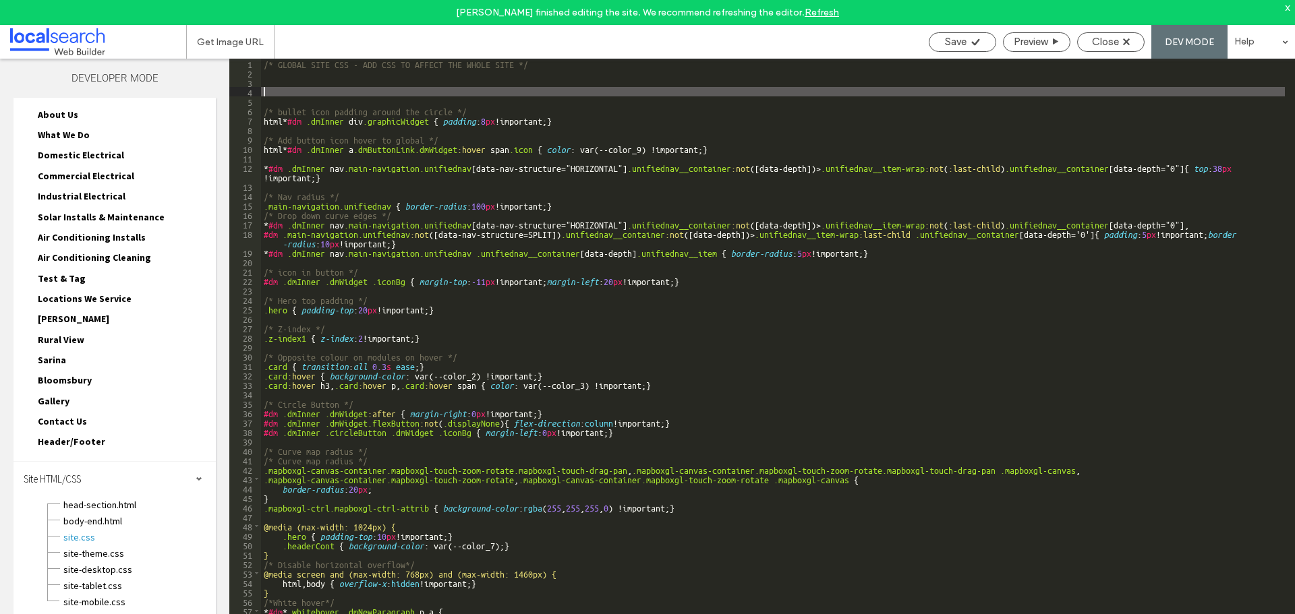
click at [366, 90] on div "/* GLOBAL SITE CSS - ADD CSS TO AFFECT THE WHOLE SITE */ /* bullet icon padding…" at bounding box center [773, 359] width 1024 height 600
paste textarea
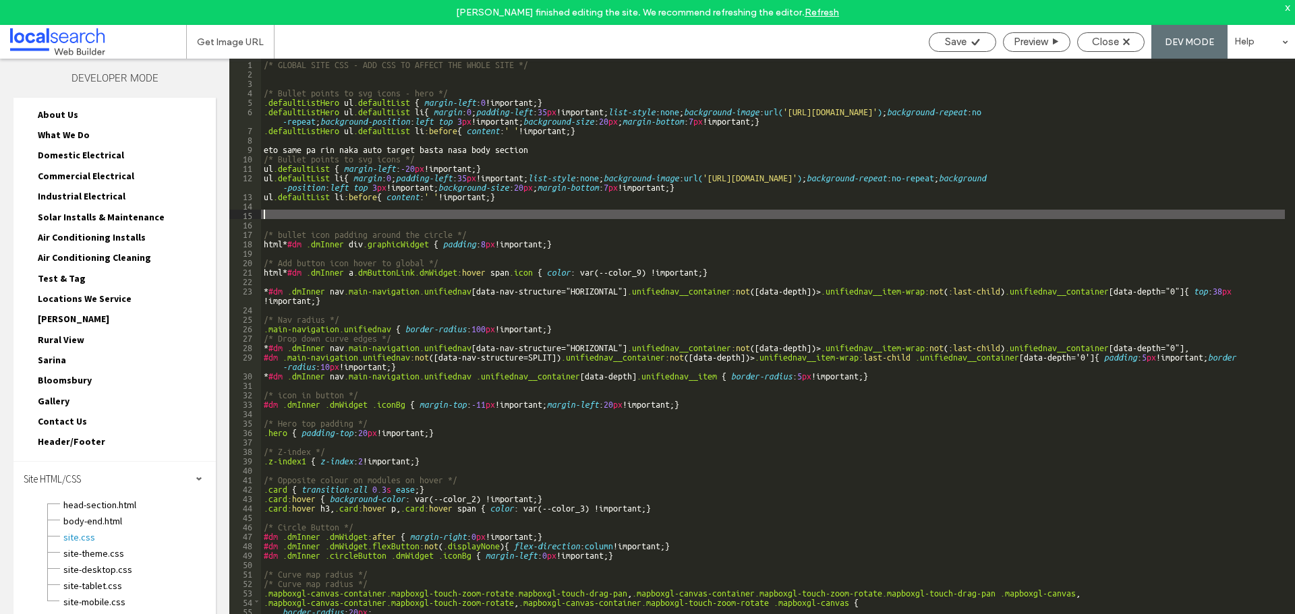
type textarea "**"
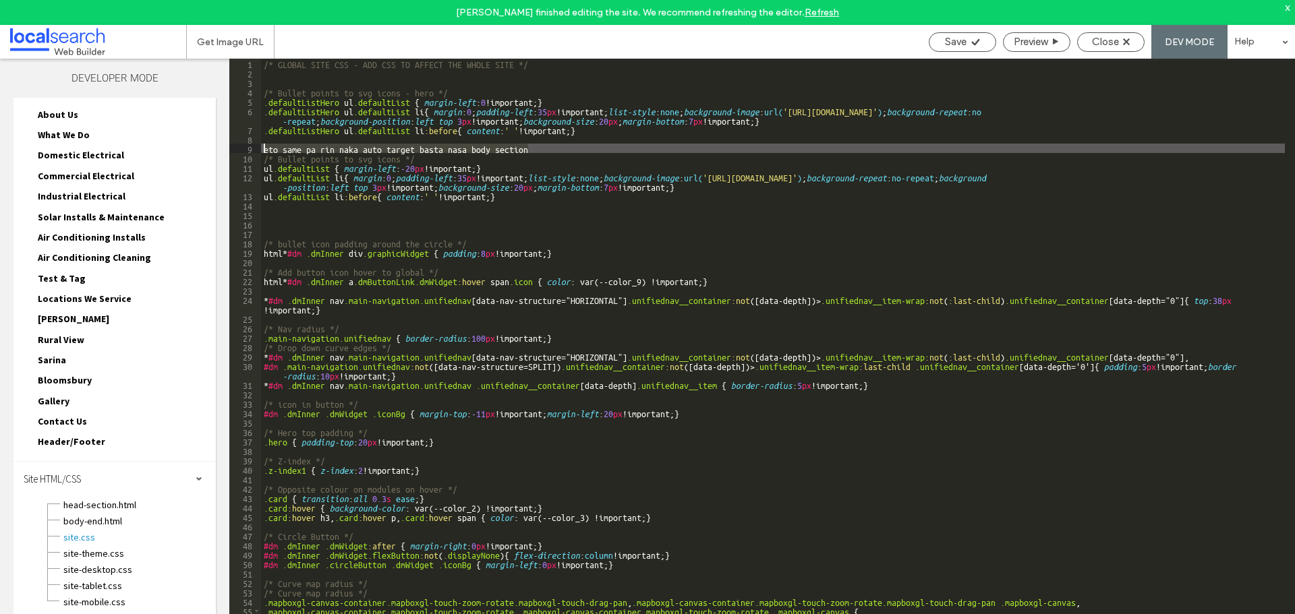
drag, startPoint x: 533, startPoint y: 145, endPoint x: 259, endPoint y: 152, distance: 274.6
click at [259, 152] on div "** 1 2 3 4 5 6 7 8 9 10 11 12 13 14 15 16 17 18 19 20 21 22 23 24 25 26 27 28 2…" at bounding box center [762, 349] width 1066 height 581
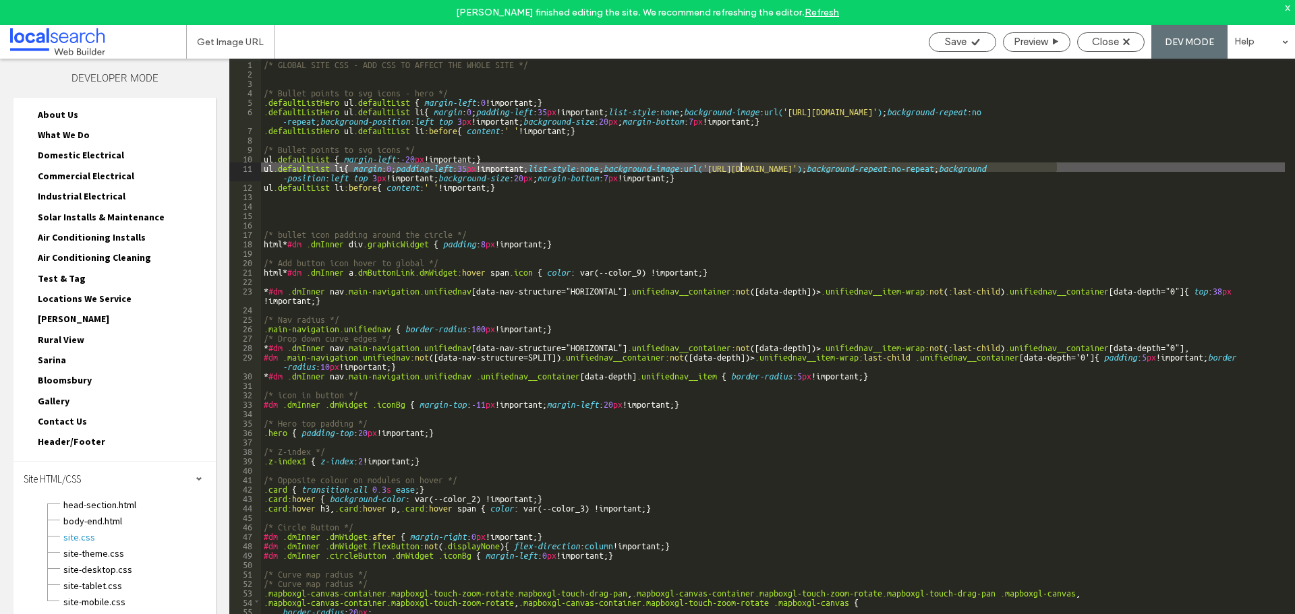
drag, startPoint x: 1055, startPoint y: 168, endPoint x: 739, endPoint y: 169, distance: 315.6
click at [739, 169] on div "/* GLOBAL SITE CSS - ADD CSS TO AFFECT THE WHOLE SITE */ /* Bullet points to sv…" at bounding box center [773, 359] width 1024 height 600
click at [959, 37] on span "Save" at bounding box center [956, 42] width 22 height 12
click at [966, 45] on div "Save" at bounding box center [962, 42] width 66 height 12
click at [1103, 42] on span "Close" at bounding box center [1105, 42] width 27 height 12
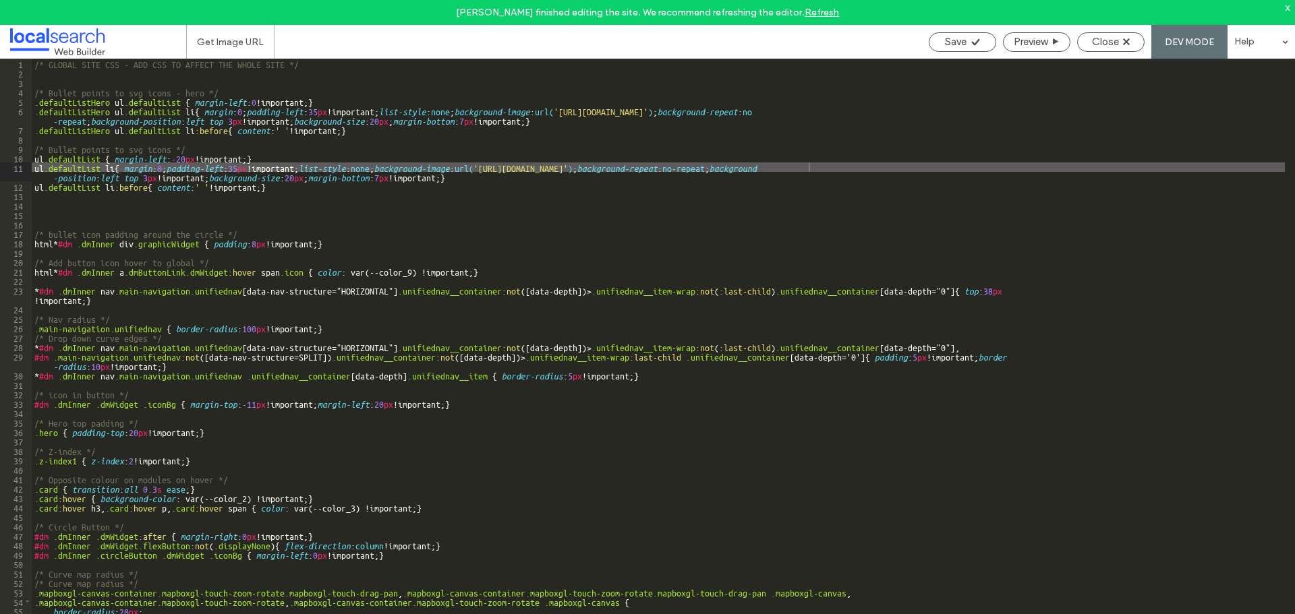
scroll to position [117, 0]
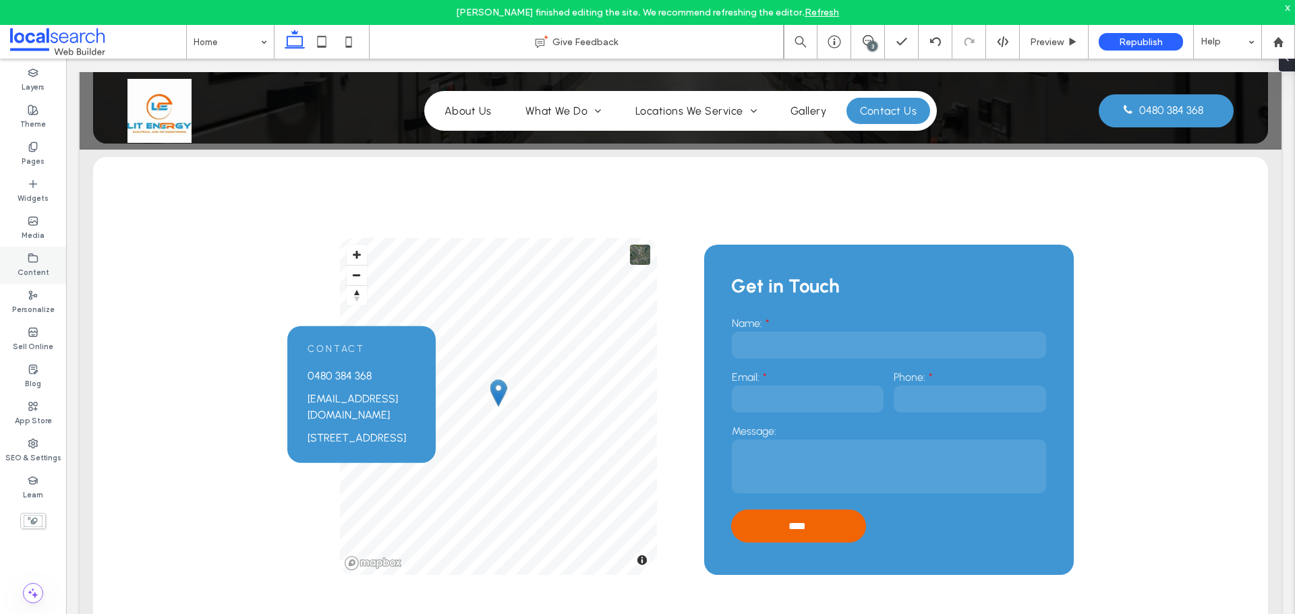
click at [38, 261] on use at bounding box center [33, 258] width 9 height 8
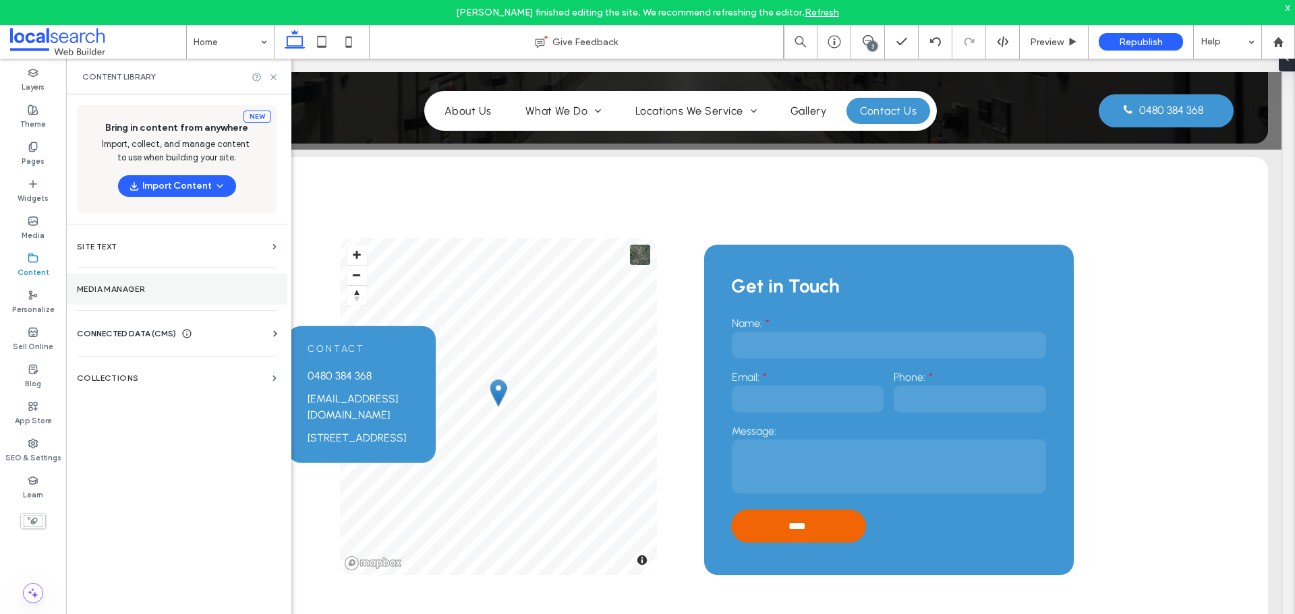
click at [138, 283] on section "Media Manager" at bounding box center [176, 289] width 221 height 31
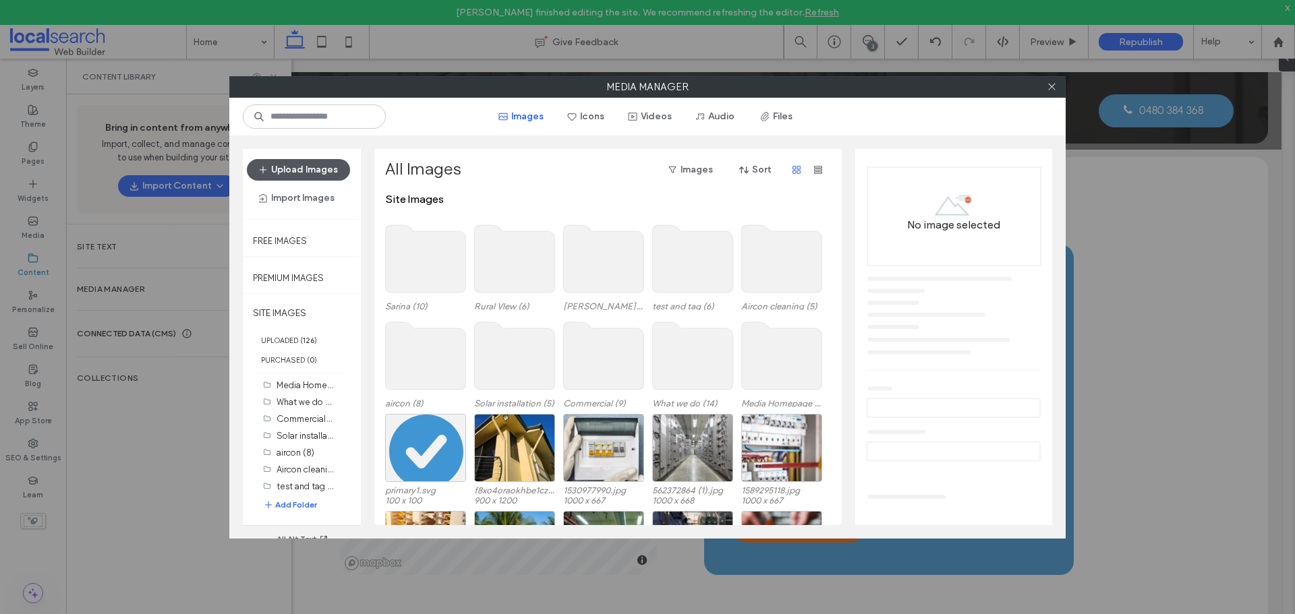
click at [312, 170] on button "Upload Images" at bounding box center [298, 170] width 103 height 22
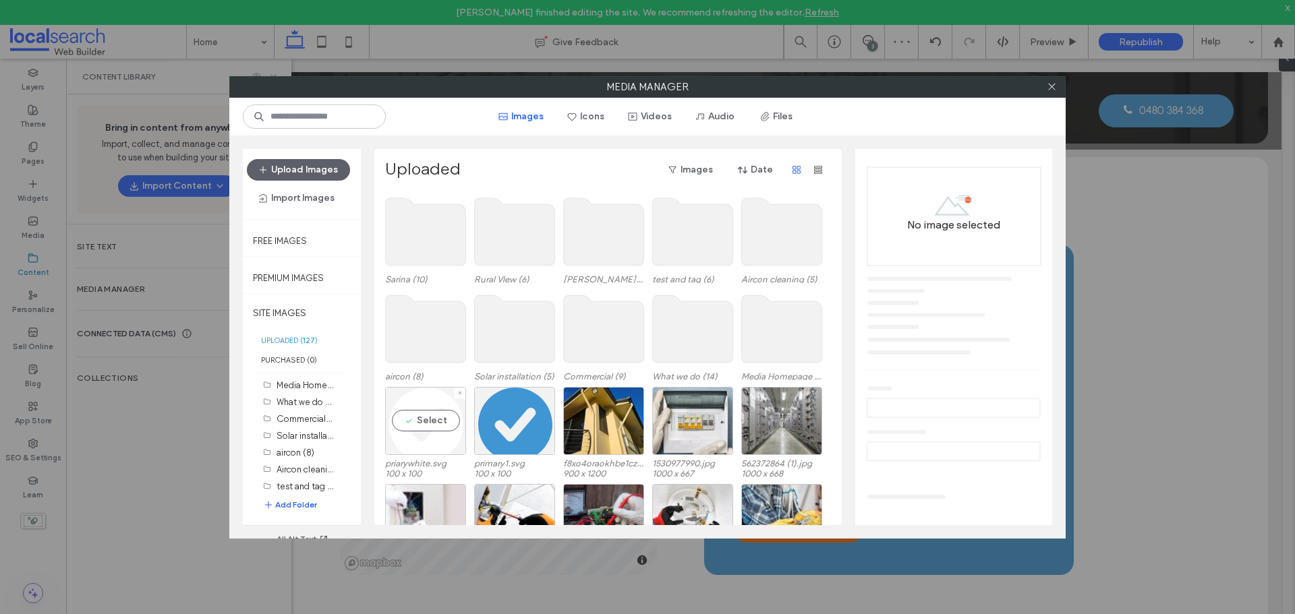
click at [411, 410] on div "Select" at bounding box center [425, 421] width 81 height 68
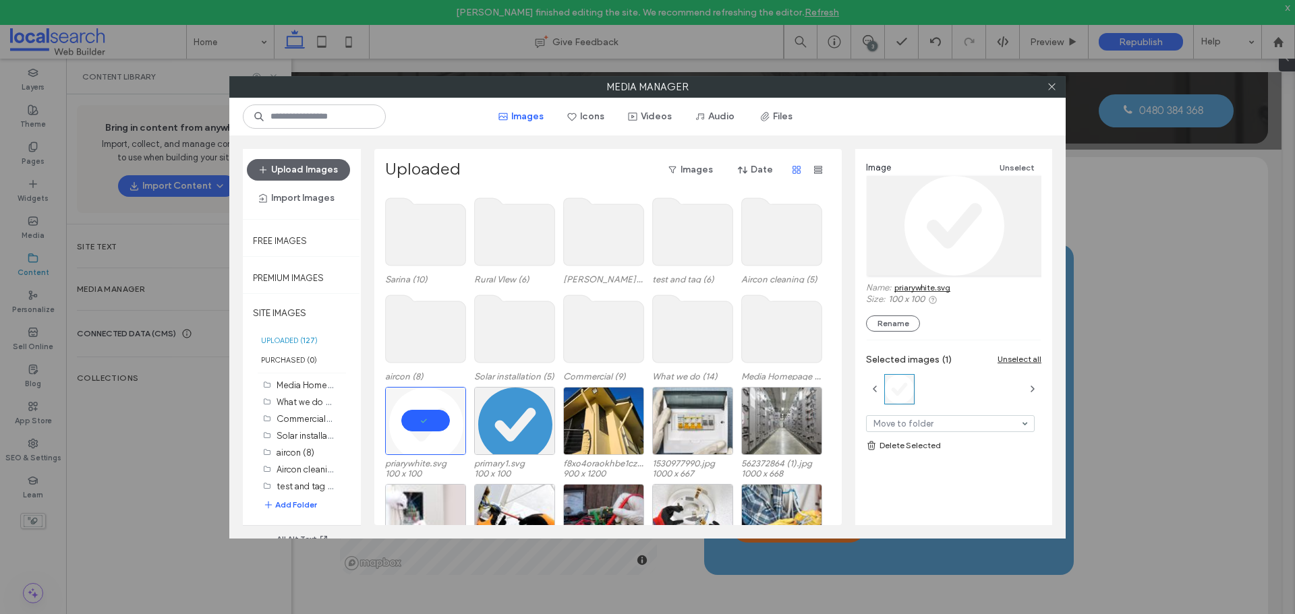
click at [936, 289] on link "priarywhite.svg" at bounding box center [922, 288] width 56 height 10
click at [1047, 82] on div at bounding box center [1051, 87] width 20 height 20
click at [1051, 84] on icon at bounding box center [1052, 87] width 10 height 10
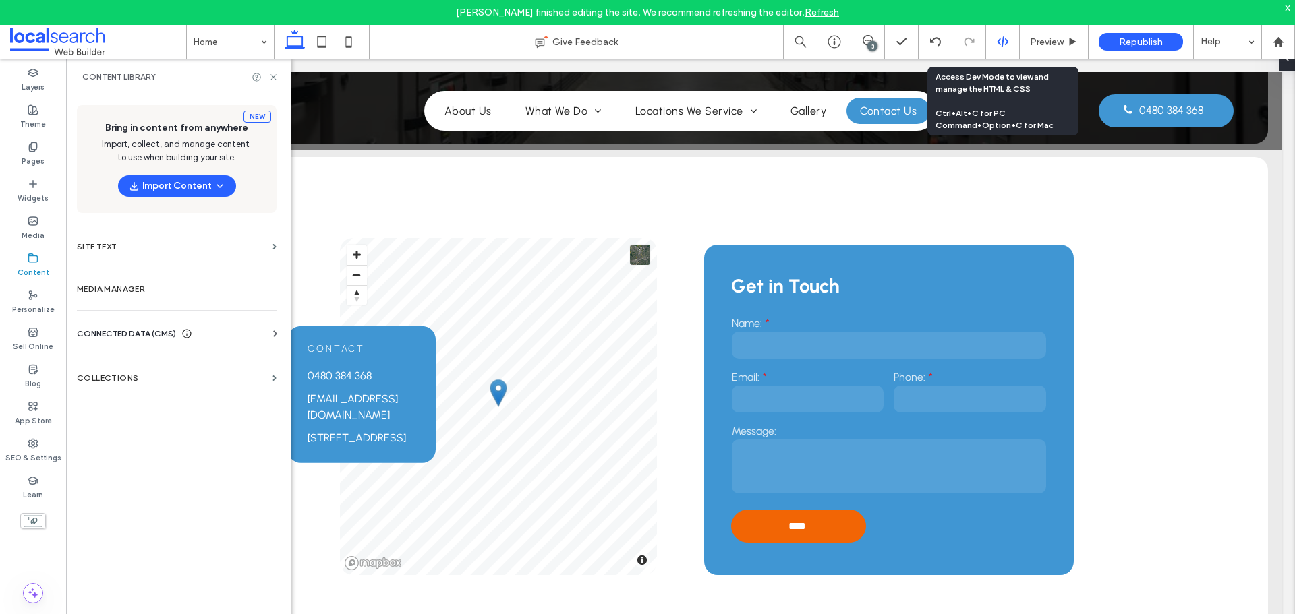
click at [1000, 40] on use at bounding box center [1002, 41] width 11 height 11
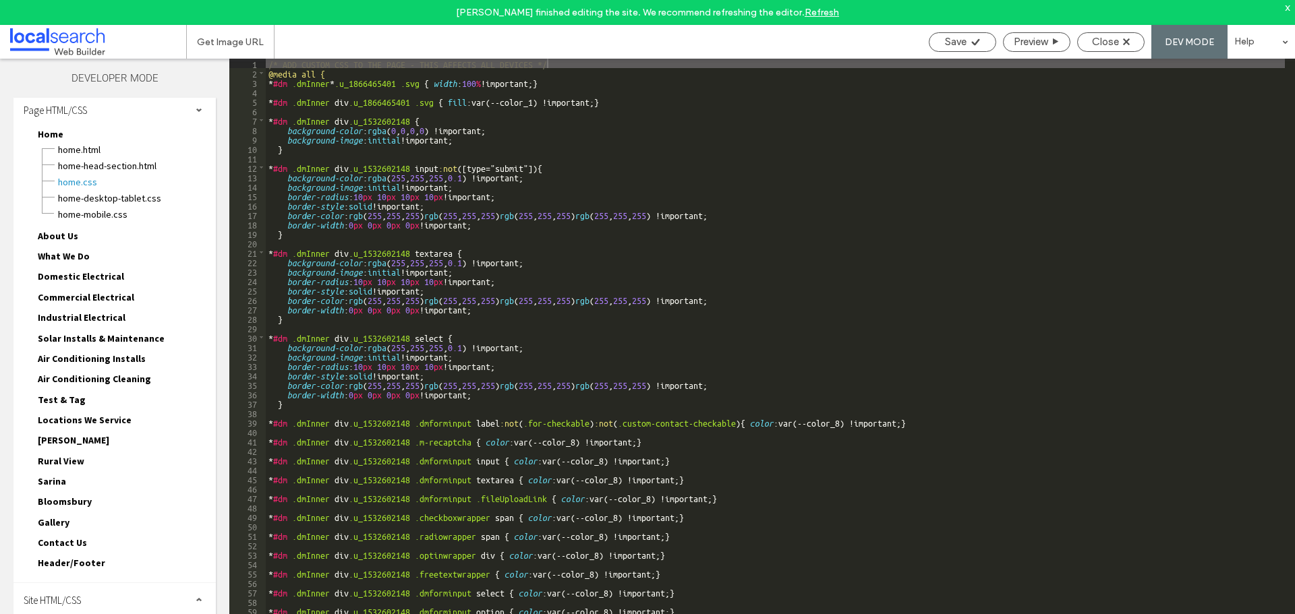
click at [56, 589] on div "Site HTML/CSS" at bounding box center [114, 600] width 202 height 34
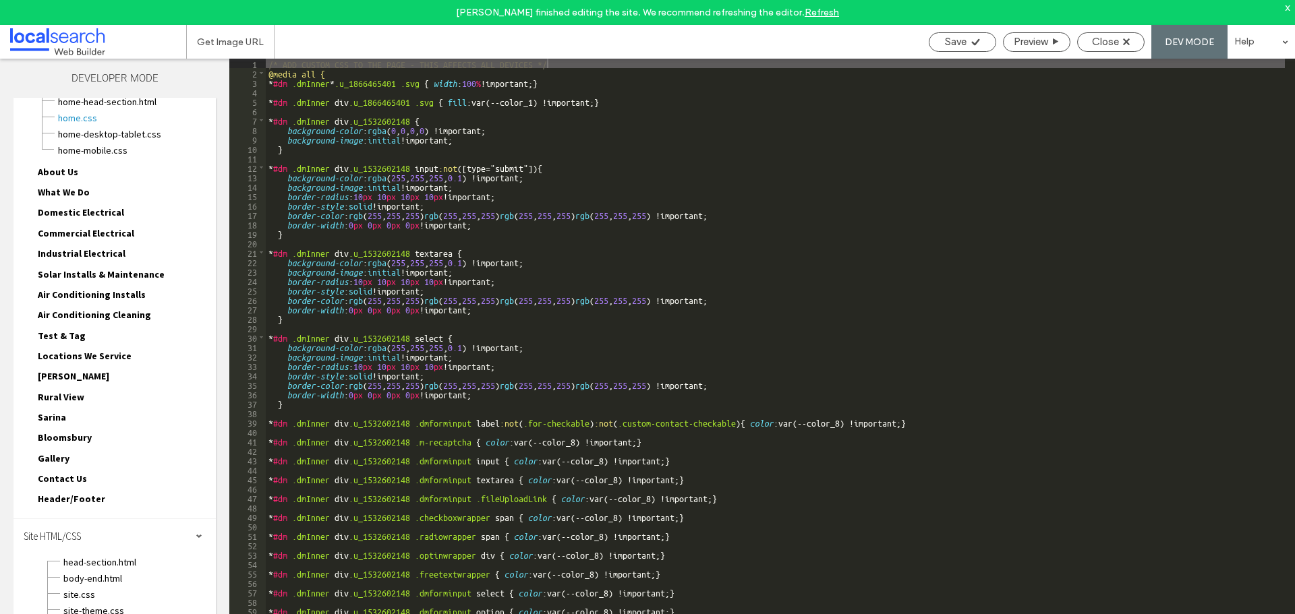
scroll to position [126, 0]
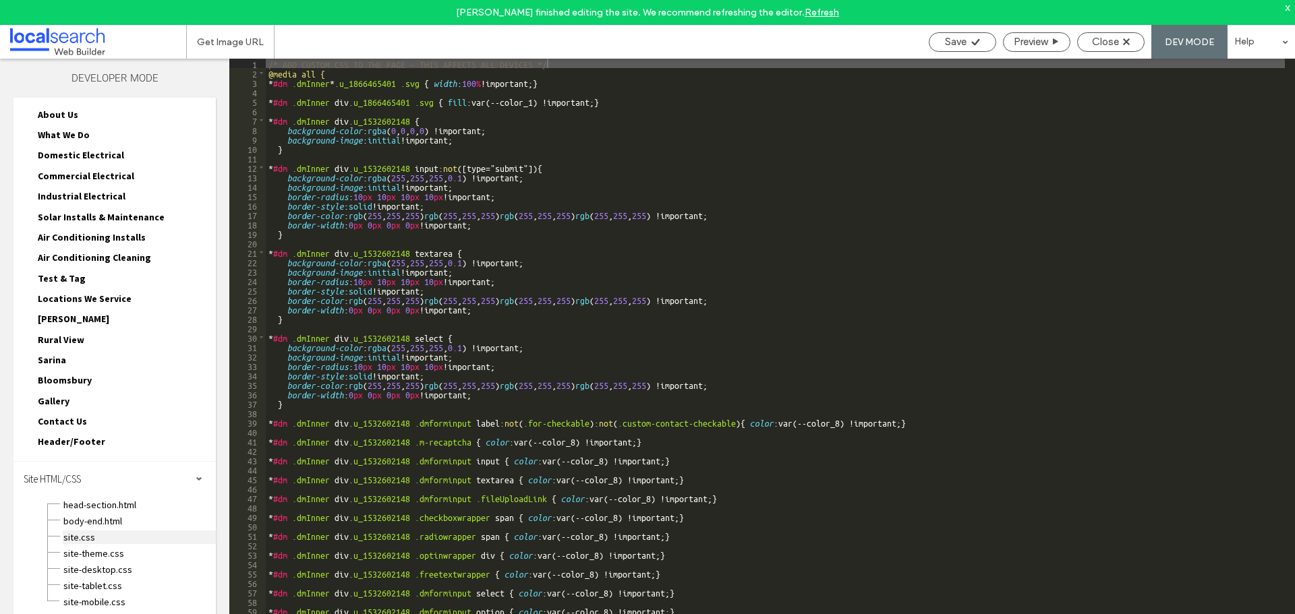
click at [79, 540] on span "site.css" at bounding box center [139, 537] width 153 height 13
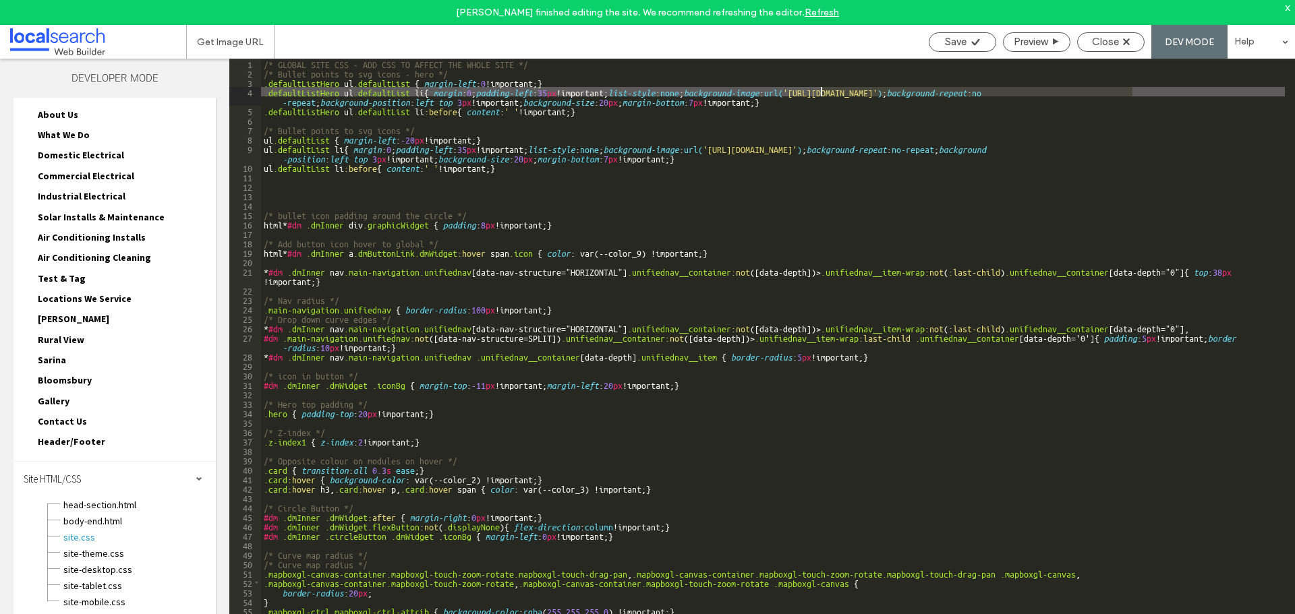
drag, startPoint x: 1132, startPoint y: 87, endPoint x: 821, endPoint y: 90, distance: 310.9
click at [821, 90] on div "/* GLOBAL SITE CSS - ADD CSS TO AFFECT THE WHOLE SITE */ /* Bullet points to sv…" at bounding box center [773, 359] width 1024 height 600
click at [958, 45] on span "Save" at bounding box center [956, 42] width 22 height 12
click at [1108, 47] on span "Close" at bounding box center [1105, 42] width 27 height 12
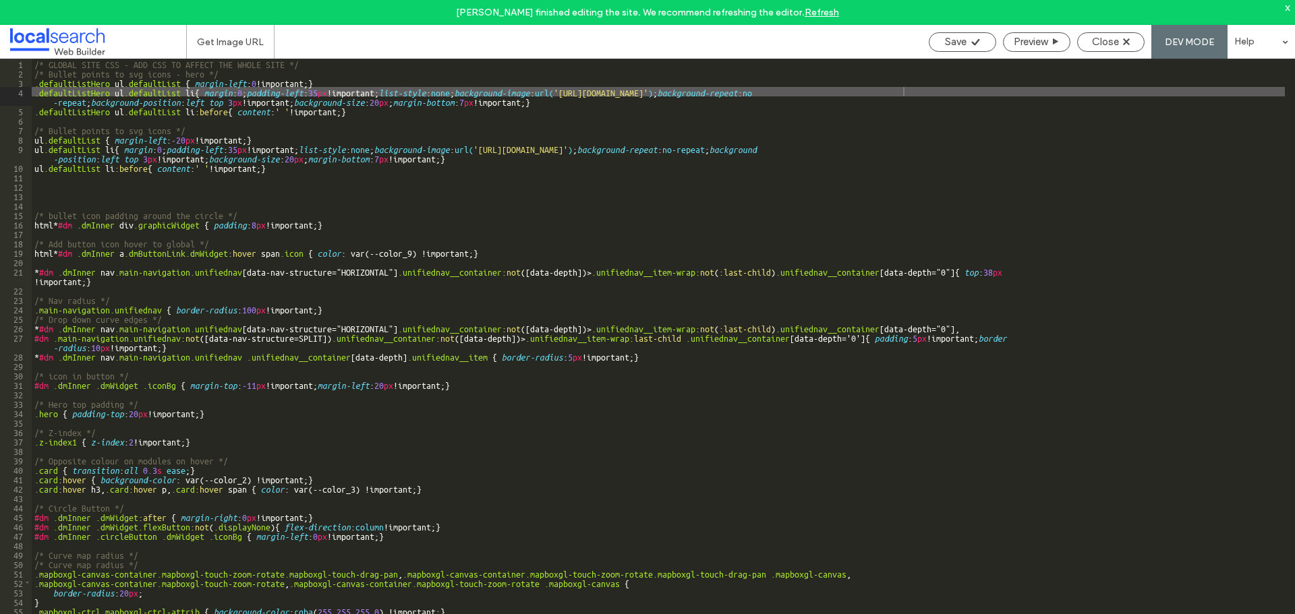
scroll to position [117, 0]
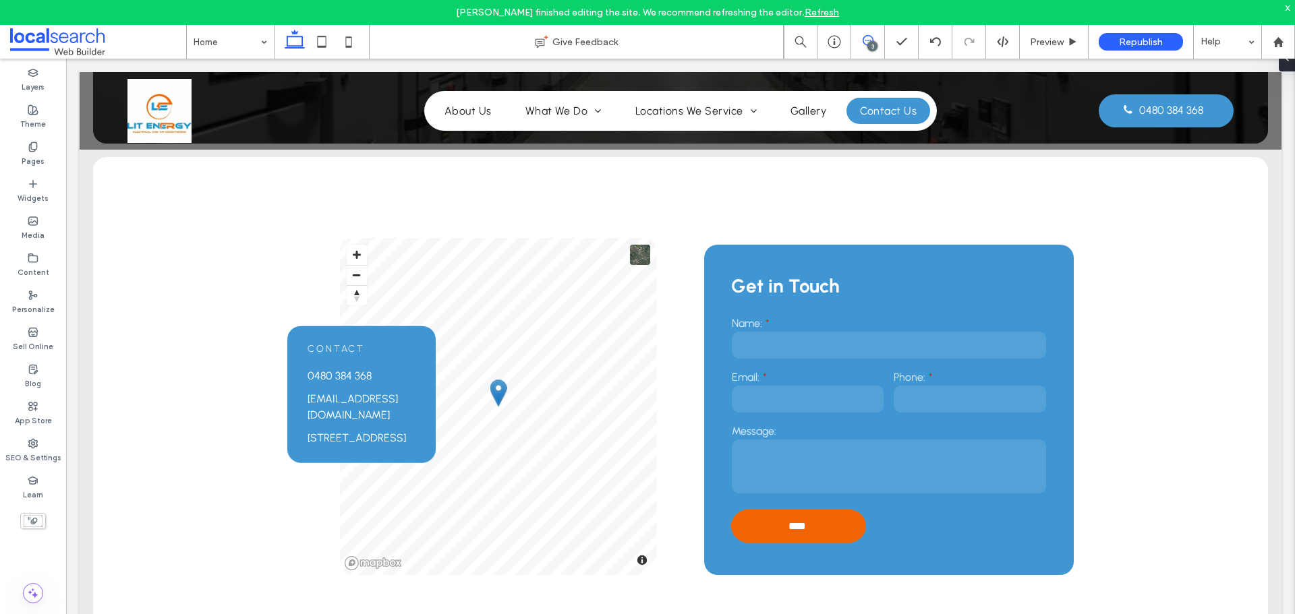
click at [864, 43] on use at bounding box center [868, 40] width 11 height 11
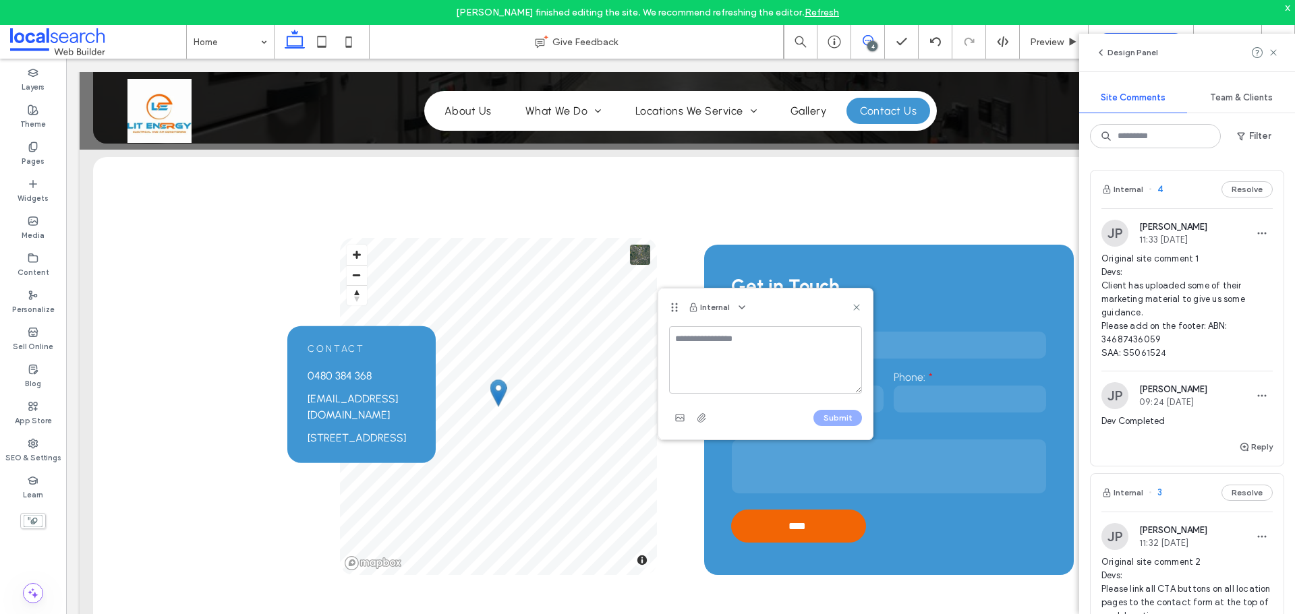
click at [699, 354] on textarea at bounding box center [765, 359] width 193 height 67
type textarea "**********"
click at [849, 413] on button "Submit" at bounding box center [837, 418] width 49 height 16
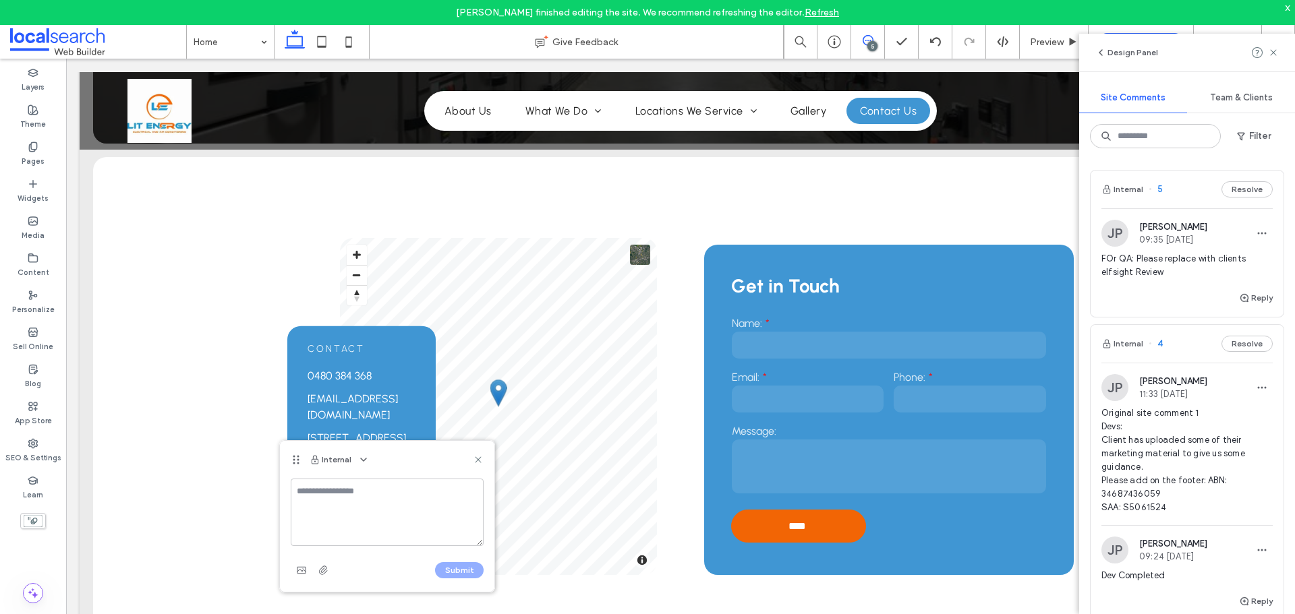
click at [318, 505] on textarea at bounding box center [387, 512] width 193 height 67
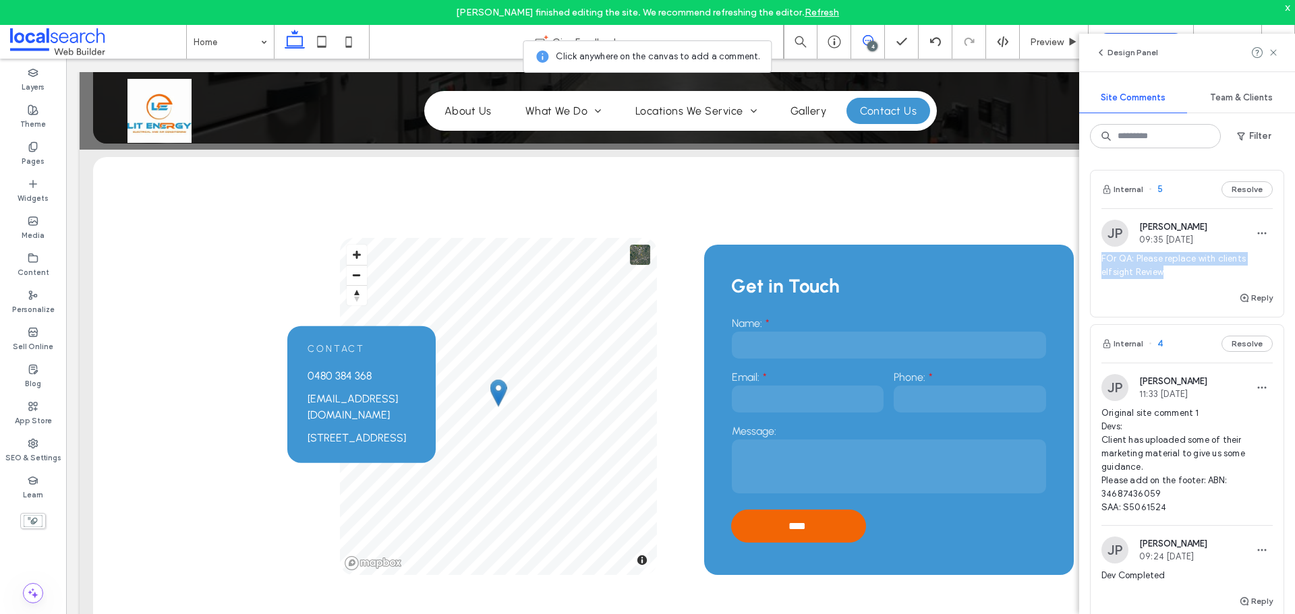
drag, startPoint x: 1172, startPoint y: 277, endPoint x: 1102, endPoint y: 256, distance: 73.2
click at [1102, 256] on span "FOr QA: Please replace with clients elfsight Review" at bounding box center [1186, 265] width 171 height 27
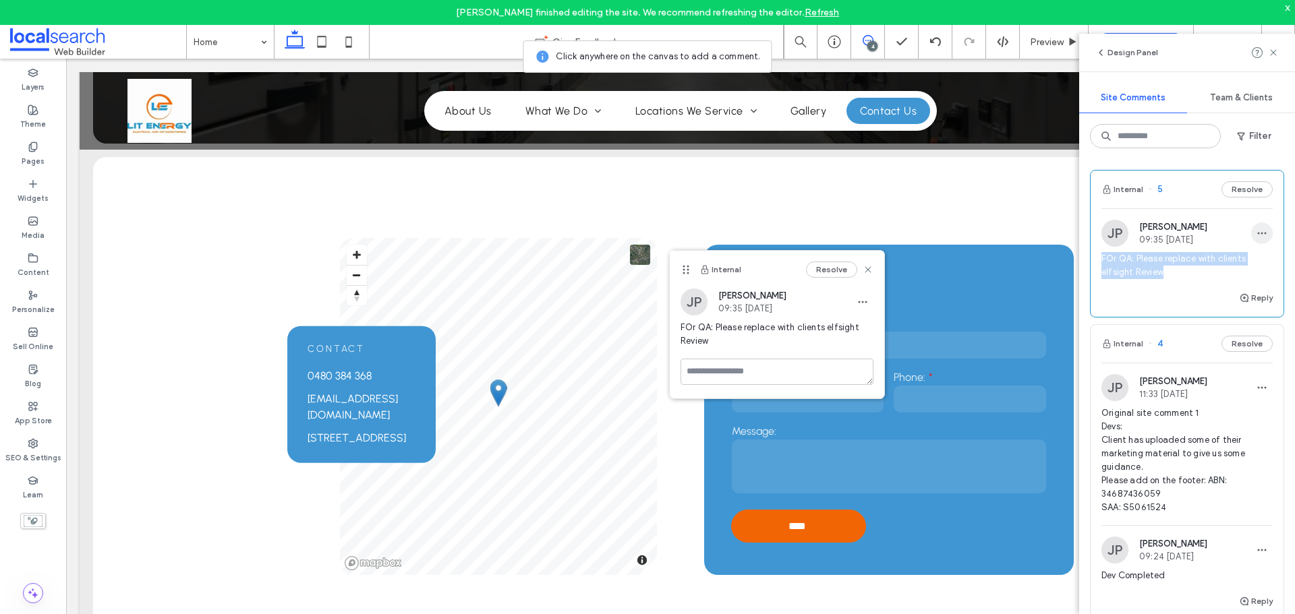
click at [1258, 233] on use "button" at bounding box center [1262, 234] width 9 height 2
click at [1159, 270] on span "Edit" at bounding box center [1162, 268] width 18 height 13
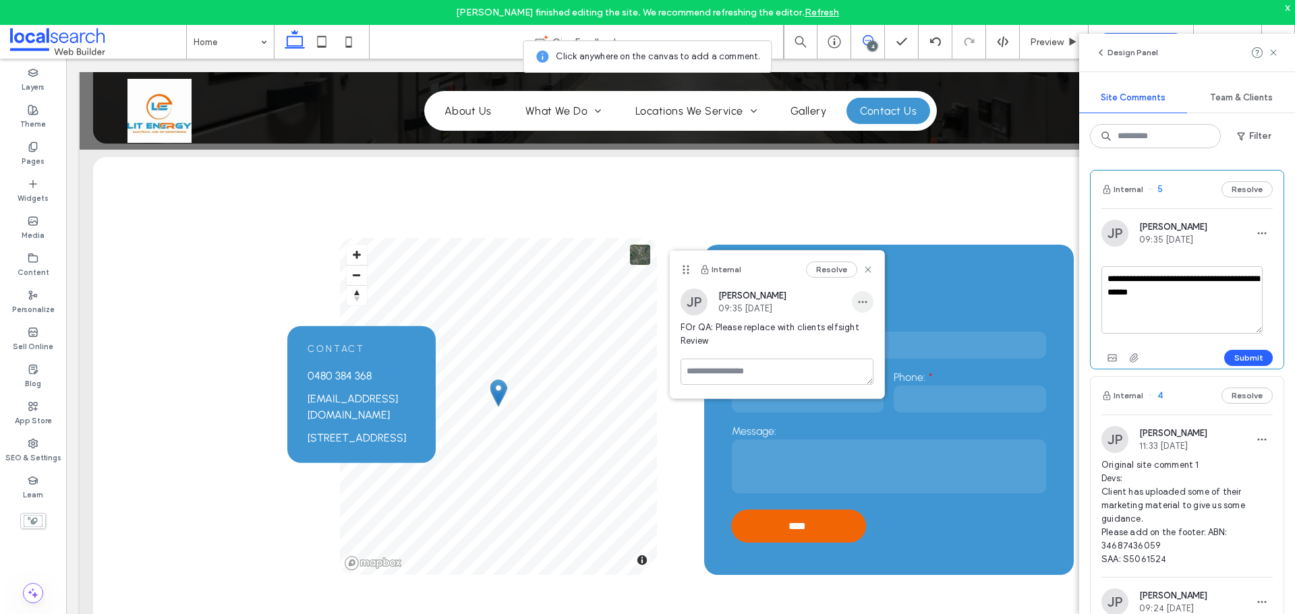
click at [857, 307] on span "button" at bounding box center [863, 302] width 22 height 22
click at [872, 339] on span "Edit" at bounding box center [872, 336] width 18 height 13
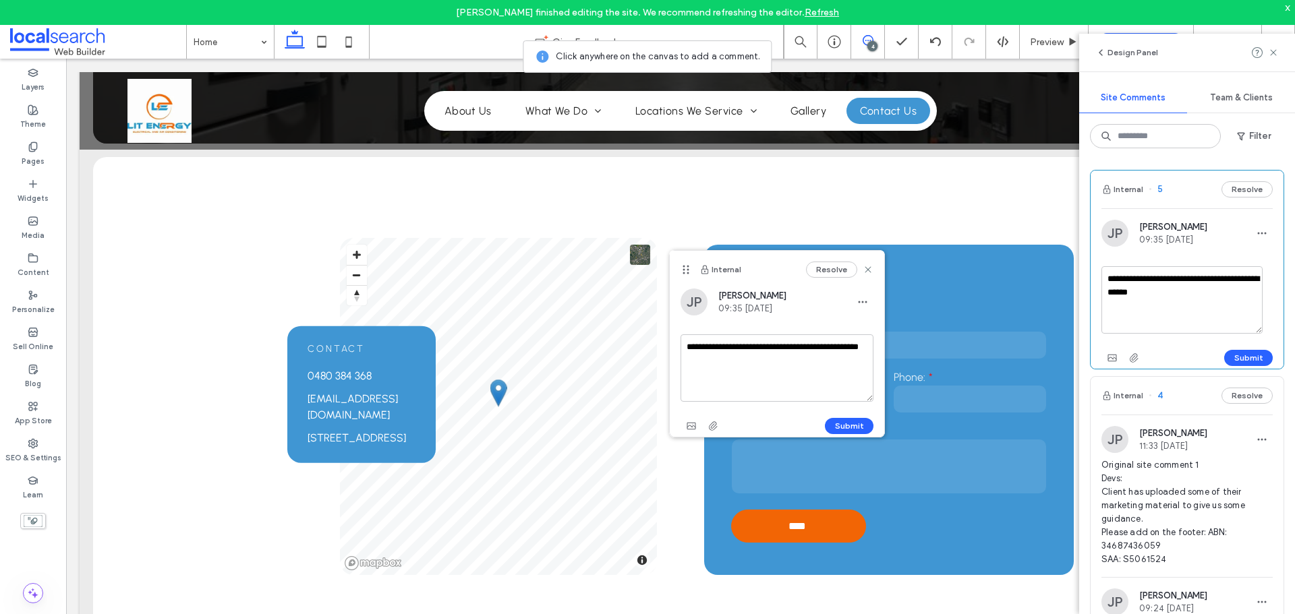
click at [699, 345] on textarea "**********" at bounding box center [777, 368] width 193 height 67
click at [739, 363] on textarea "**********" at bounding box center [777, 368] width 193 height 67
type textarea "**********"
click at [869, 271] on use at bounding box center [868, 269] width 6 height 6
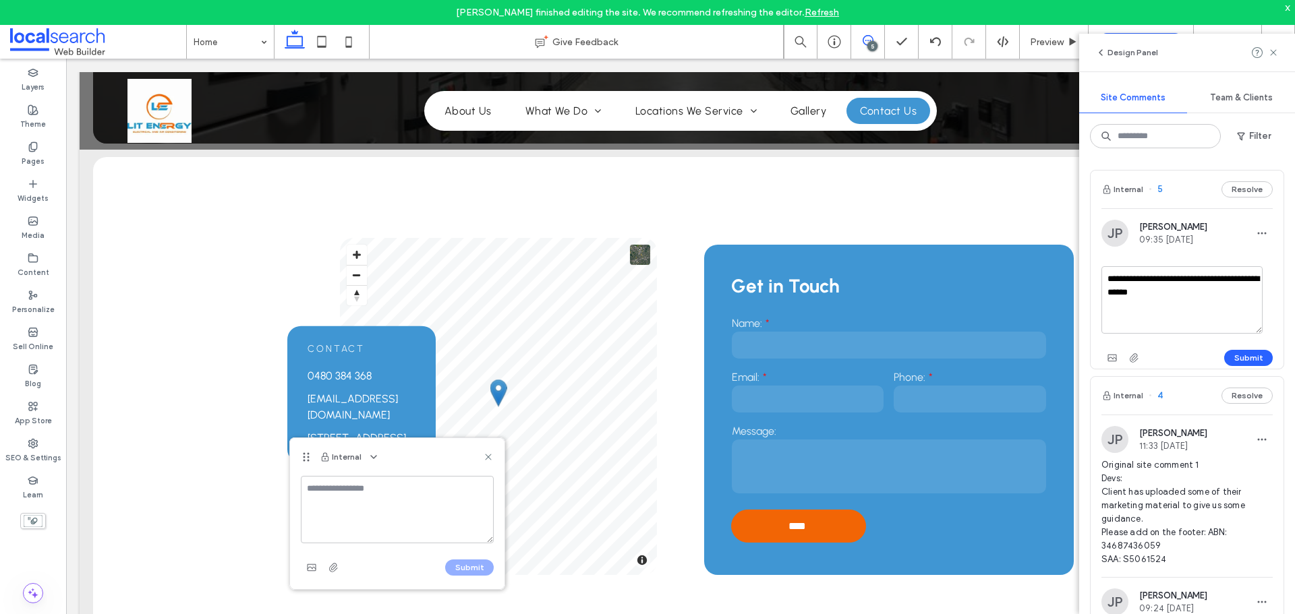
click at [321, 504] on textarea at bounding box center [397, 509] width 193 height 67
type textarea "**********"
click at [469, 567] on button "Submit" at bounding box center [469, 568] width 49 height 16
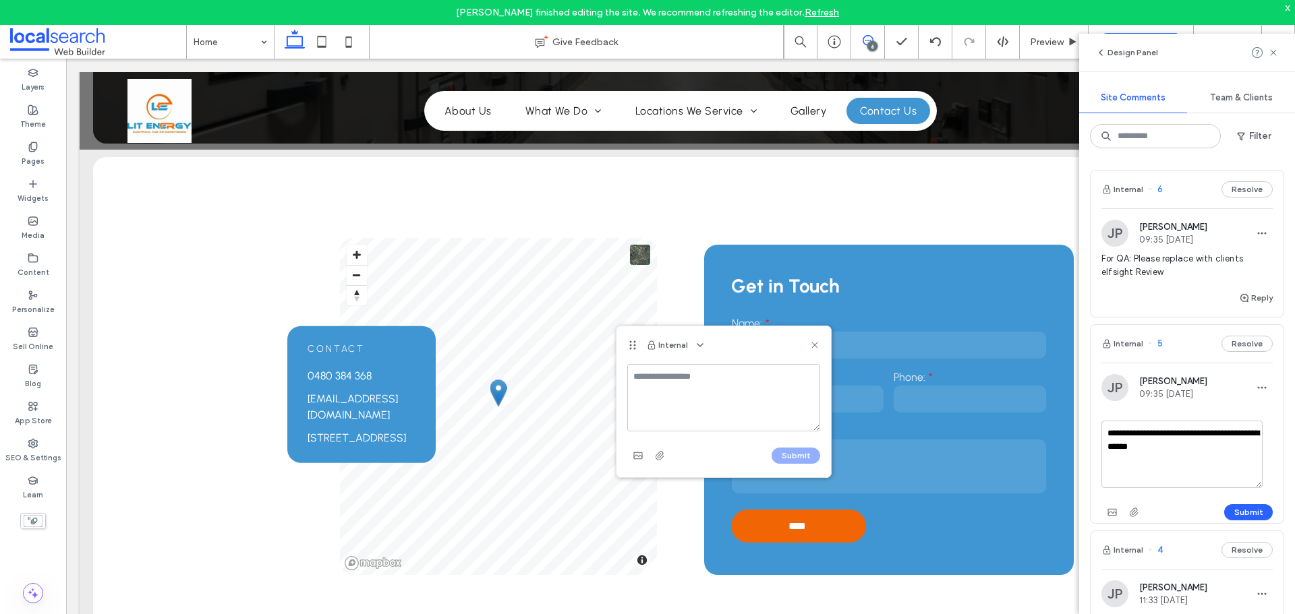
click at [673, 396] on textarea at bounding box center [723, 397] width 193 height 67
click at [707, 379] on textarea "**********" at bounding box center [723, 397] width 193 height 67
click at [722, 376] on textarea "**********" at bounding box center [723, 397] width 193 height 67
drag, startPoint x: 715, startPoint y: 376, endPoint x: 734, endPoint y: 405, distance: 35.5
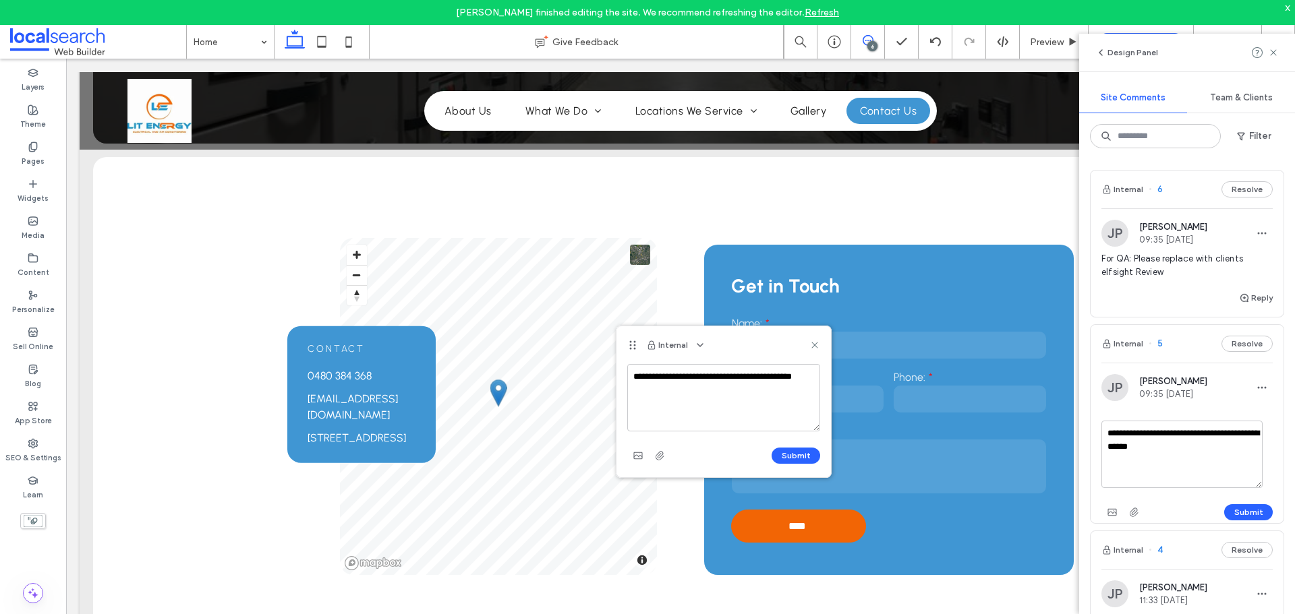
click at [734, 405] on textarea "**********" at bounding box center [723, 397] width 193 height 67
type textarea "**********"
click at [819, 350] on icon at bounding box center [814, 345] width 11 height 11
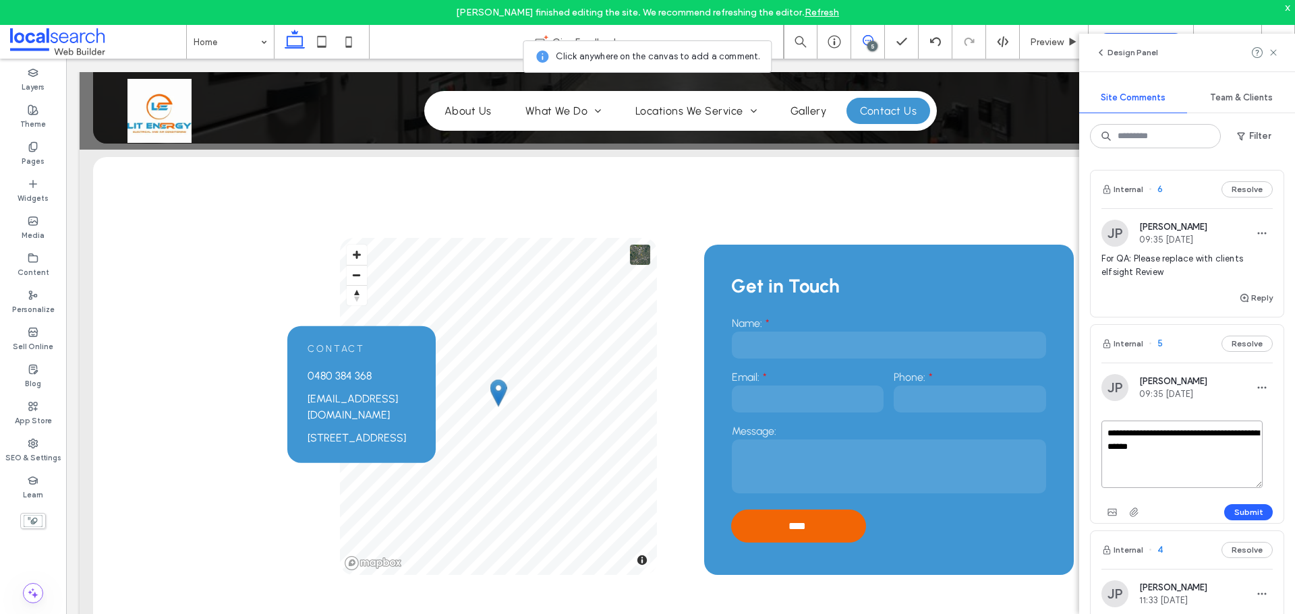
click at [1209, 438] on textarea "**********" at bounding box center [1181, 454] width 161 height 67
click at [1177, 453] on textarea "**********" at bounding box center [1181, 454] width 161 height 67
type textarea "**********"
click at [1250, 514] on button "Submit" at bounding box center [1248, 512] width 49 height 16
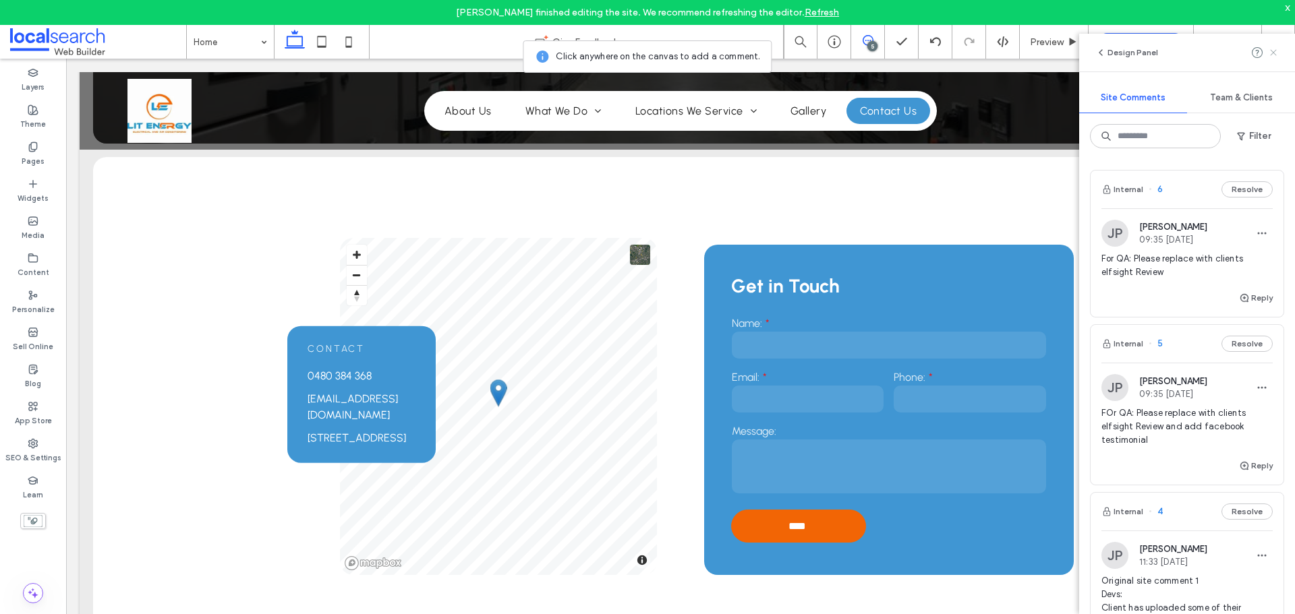
click at [1275, 56] on icon at bounding box center [1273, 52] width 11 height 11
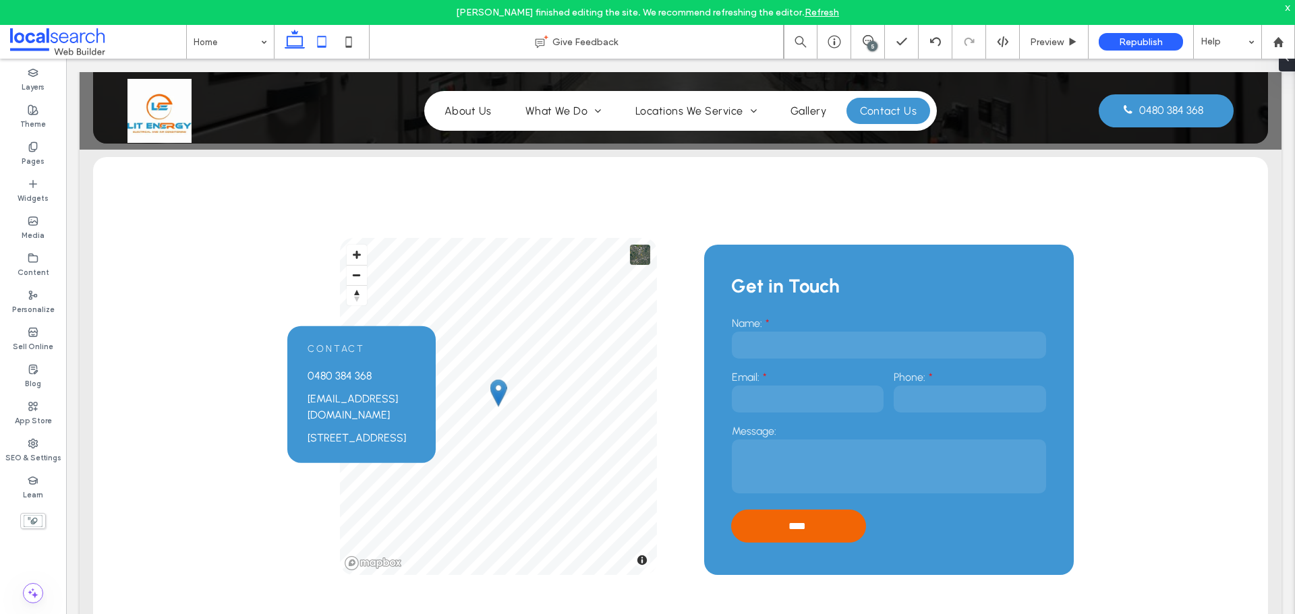
click at [324, 41] on icon at bounding box center [321, 41] width 27 height 27
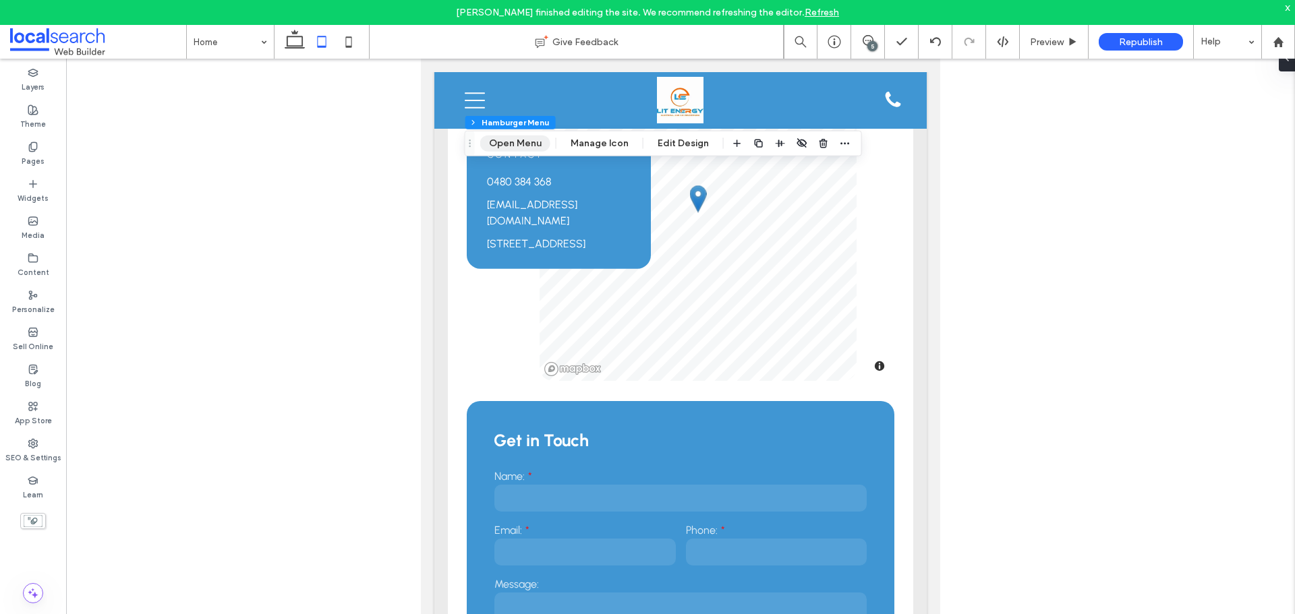
click at [502, 144] on button "Open Menu" at bounding box center [515, 144] width 70 height 16
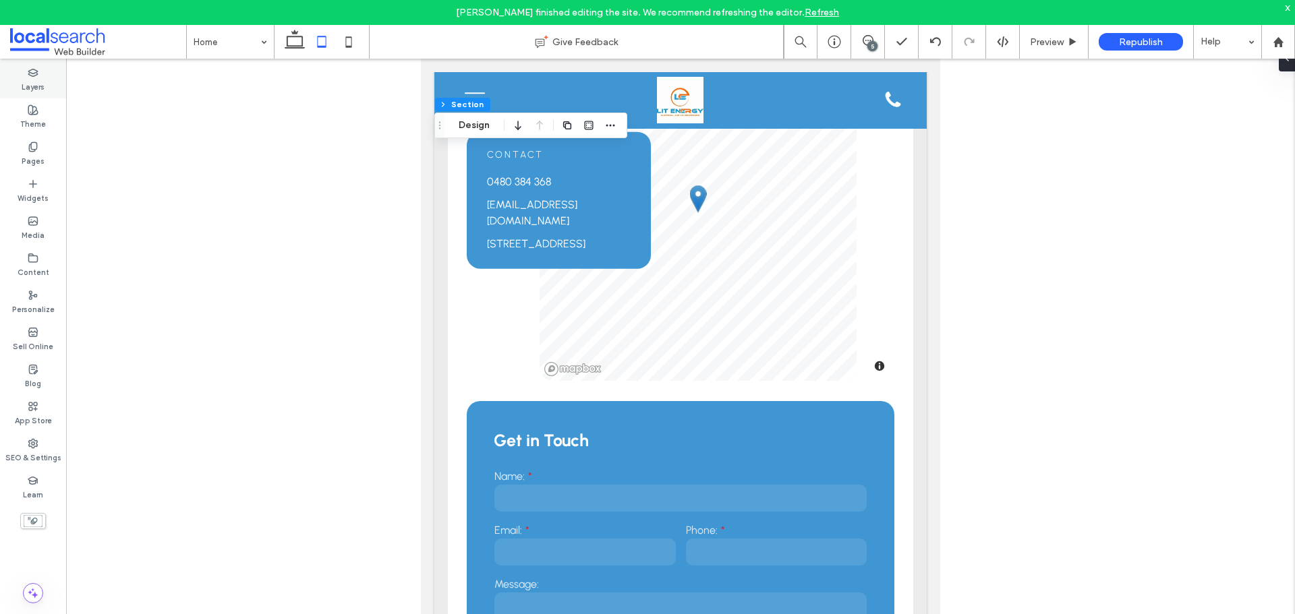
click at [36, 82] on label "Layers" at bounding box center [33, 85] width 23 height 15
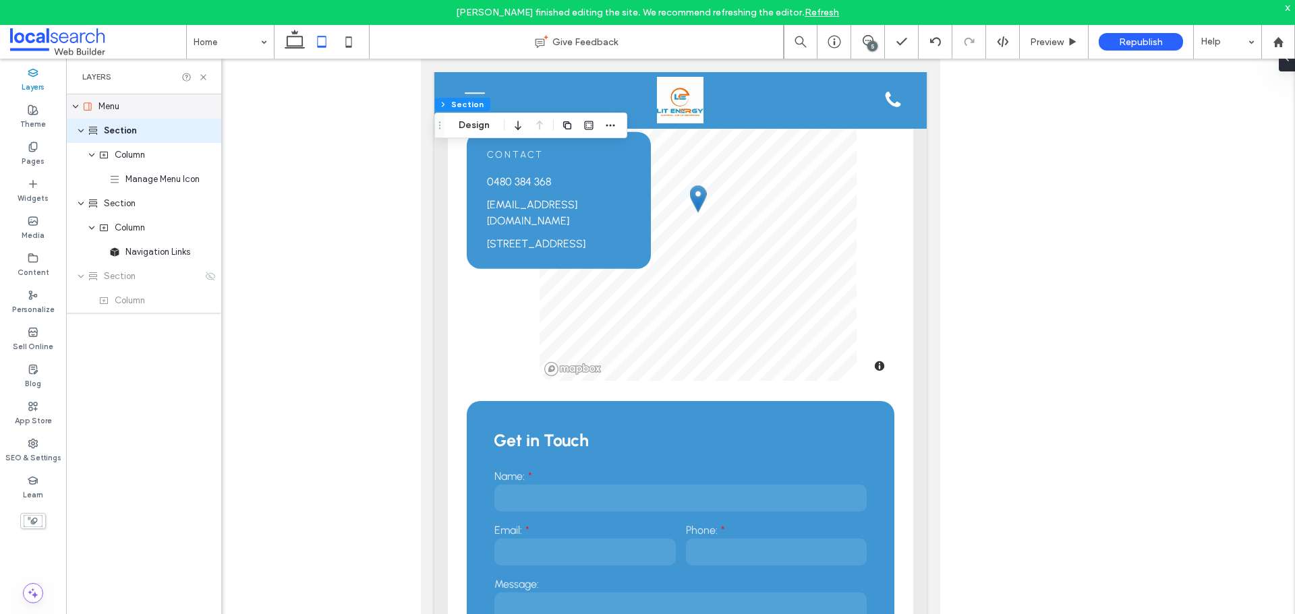
click at [114, 106] on span "Menu" at bounding box center [108, 106] width 21 height 13
click at [1294, 63] on div at bounding box center [1284, 58] width 22 height 27
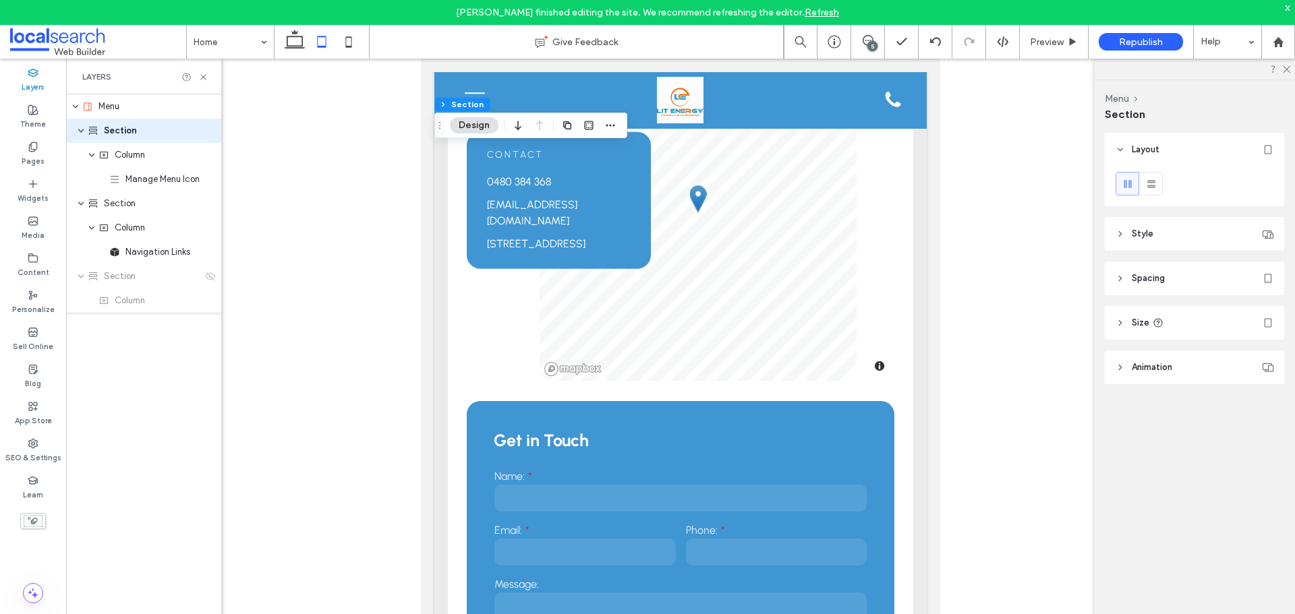
click at [1193, 233] on header "Style" at bounding box center [1194, 234] width 179 height 34
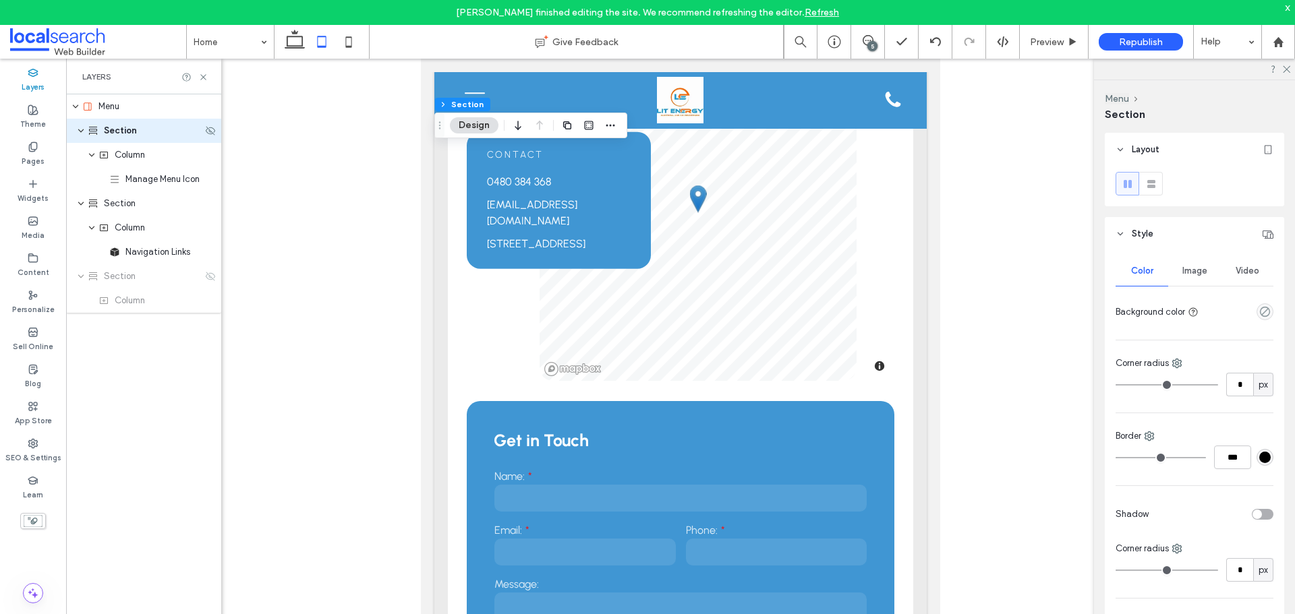
click at [106, 125] on span "Section" at bounding box center [120, 130] width 33 height 13
click at [103, 111] on span "Menu" at bounding box center [108, 106] width 21 height 13
click at [114, 109] on span "Menu" at bounding box center [108, 106] width 21 height 13
click at [125, 106] on div "Menu" at bounding box center [147, 106] width 131 height 13
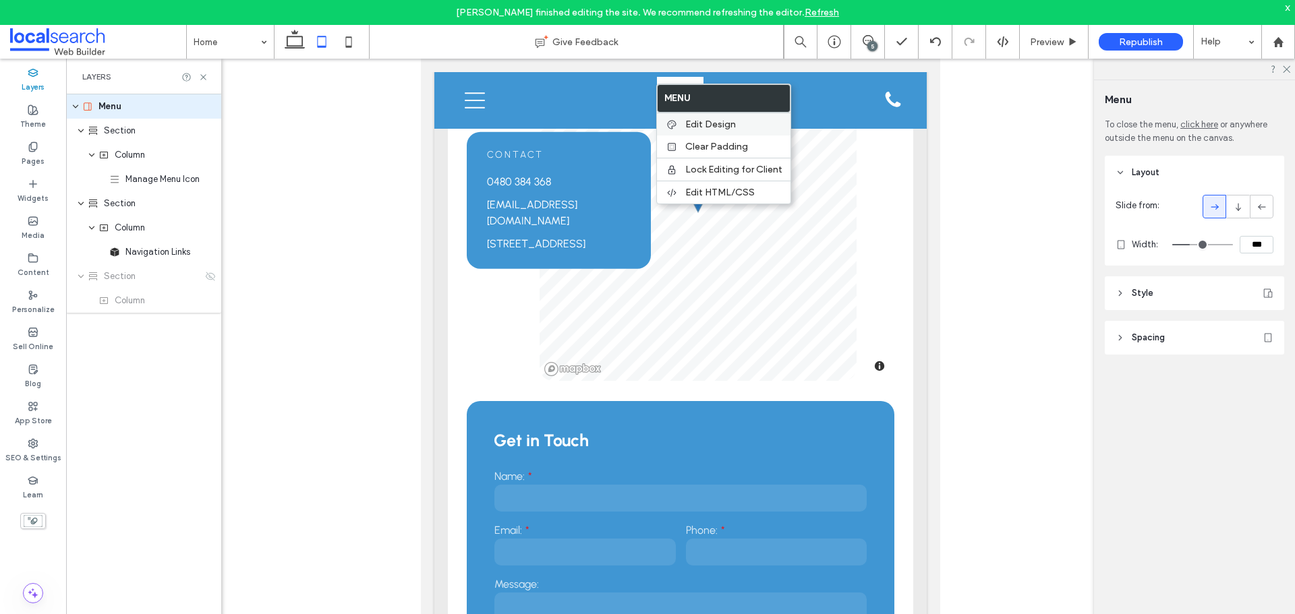
click at [694, 118] on div "Edit Design" at bounding box center [724, 124] width 134 height 23
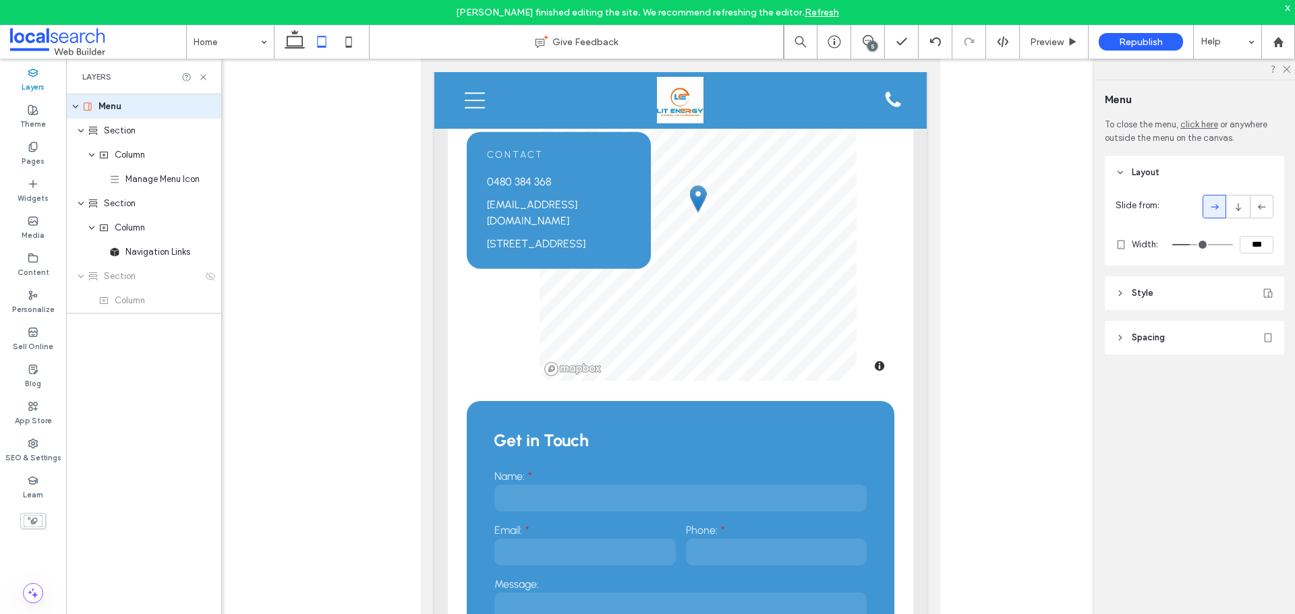
click at [1194, 293] on header "Style" at bounding box center [1194, 294] width 179 height 34
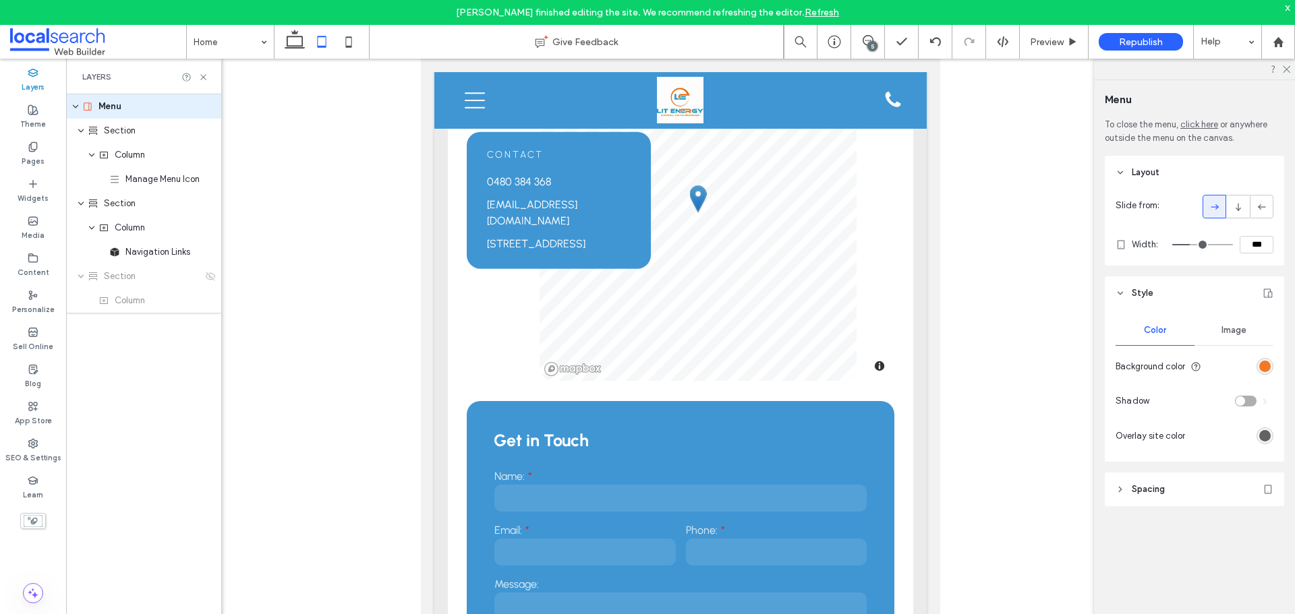
click at [1264, 369] on div "rgb(242, 101, 5)" at bounding box center [1264, 366] width 11 height 11
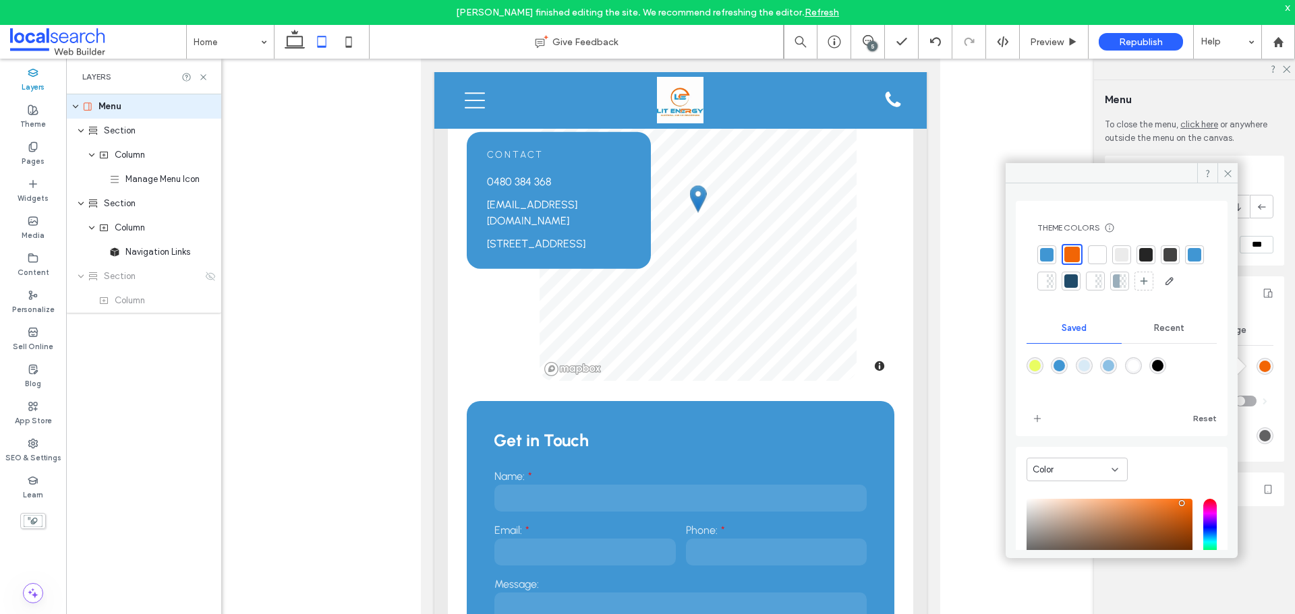
click at [1044, 255] on div at bounding box center [1046, 254] width 13 height 13
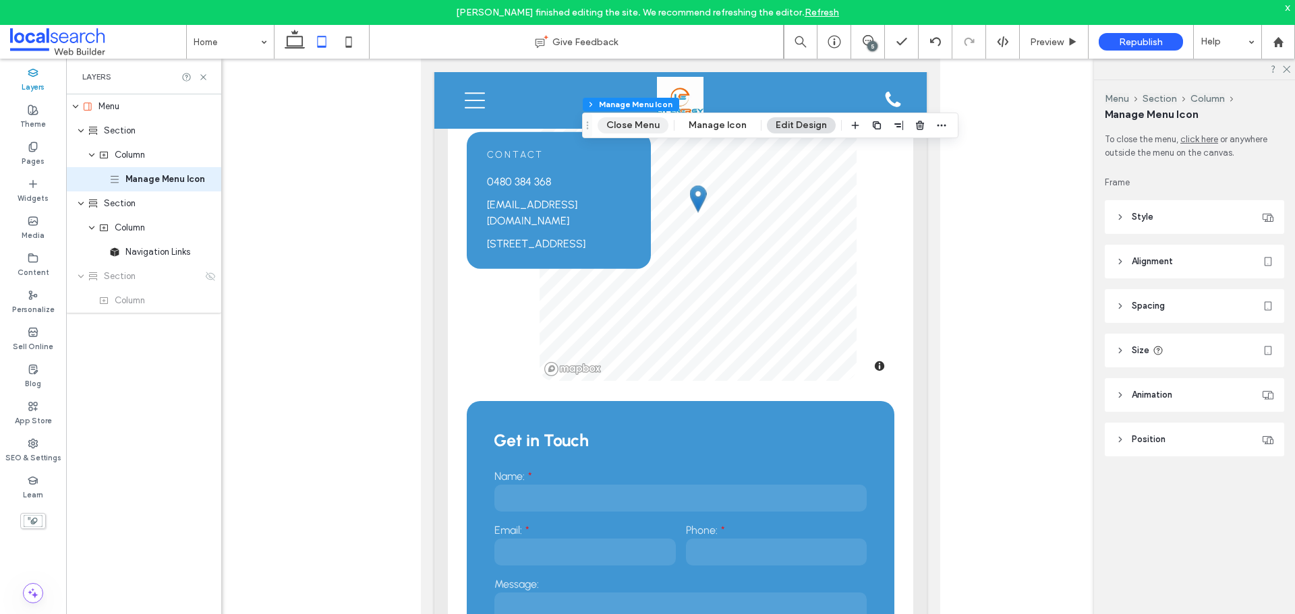
click at [639, 124] on button "Close Menu" at bounding box center [633, 125] width 71 height 16
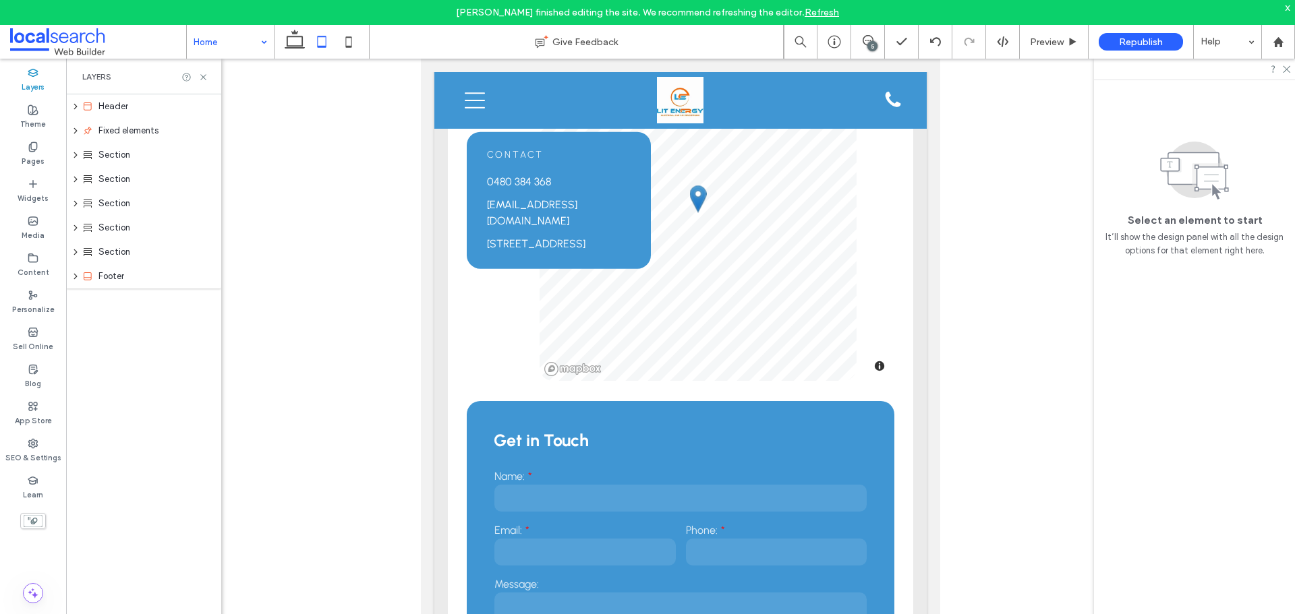
click at [226, 104] on div at bounding box center [680, 347] width 1229 height 577
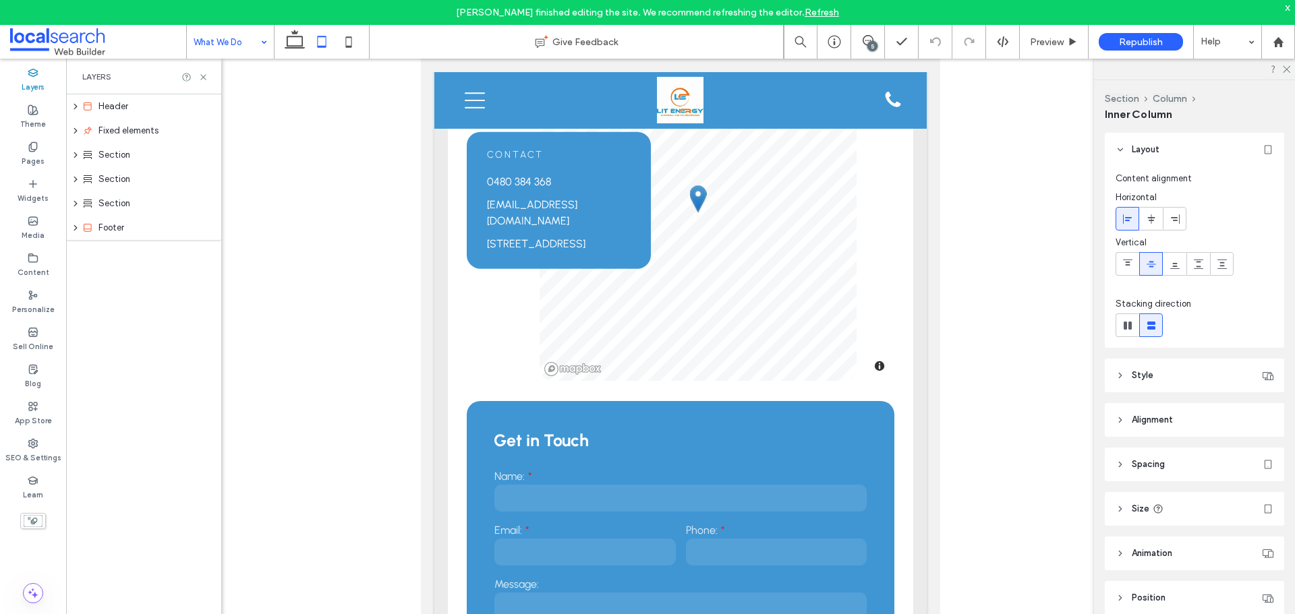
scroll to position [35, 0]
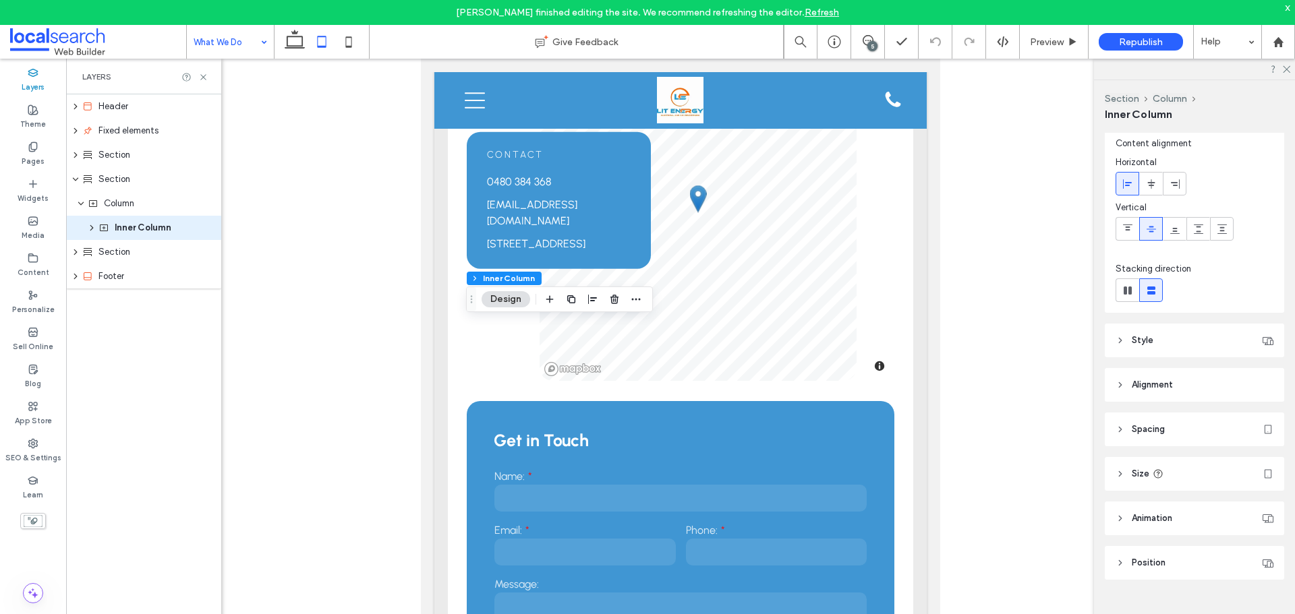
click at [1161, 388] on span "Alignment" at bounding box center [1152, 384] width 41 height 13
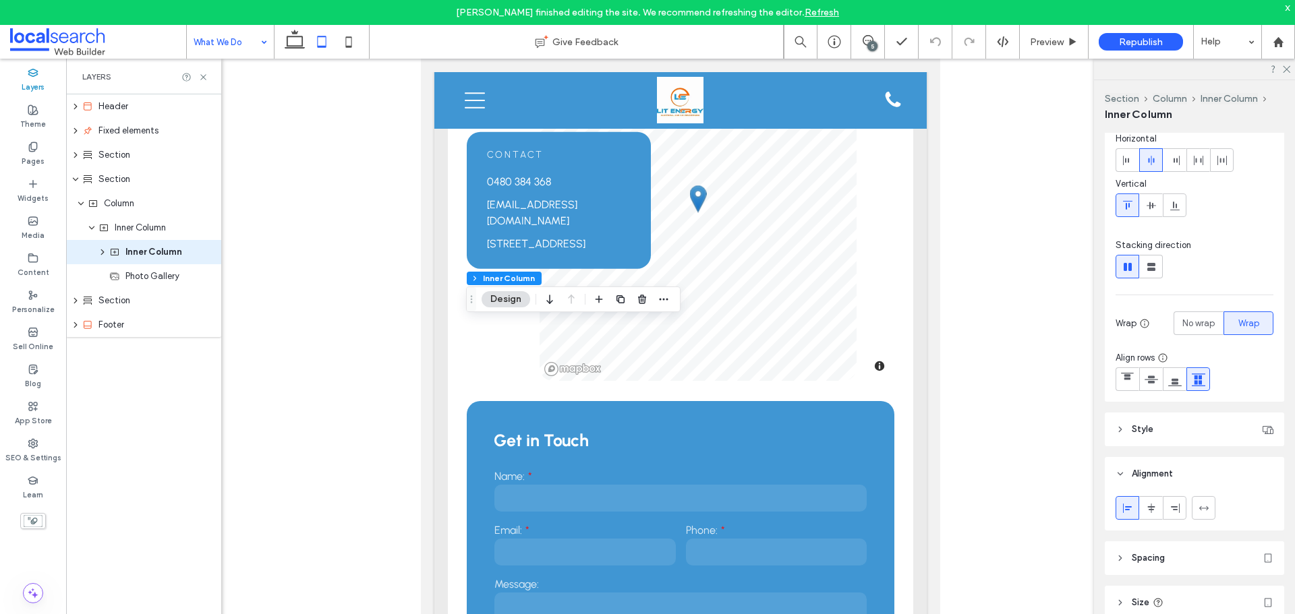
scroll to position [135, 0]
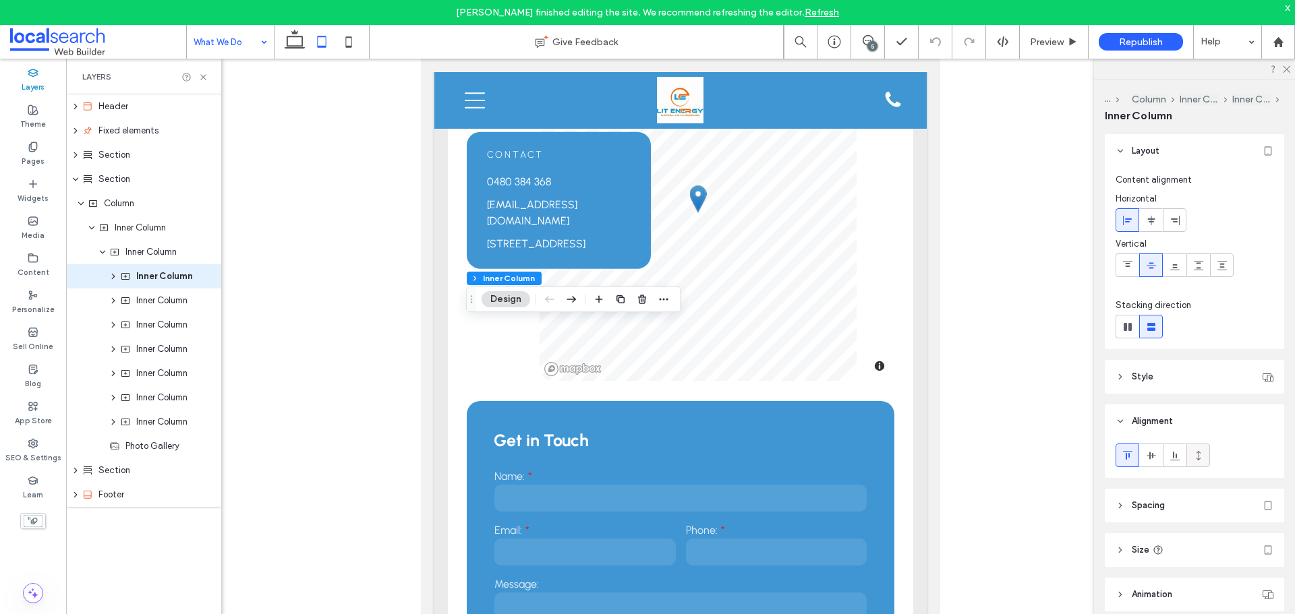
click at [1193, 448] on span at bounding box center [1198, 455] width 11 height 22
type input "***"
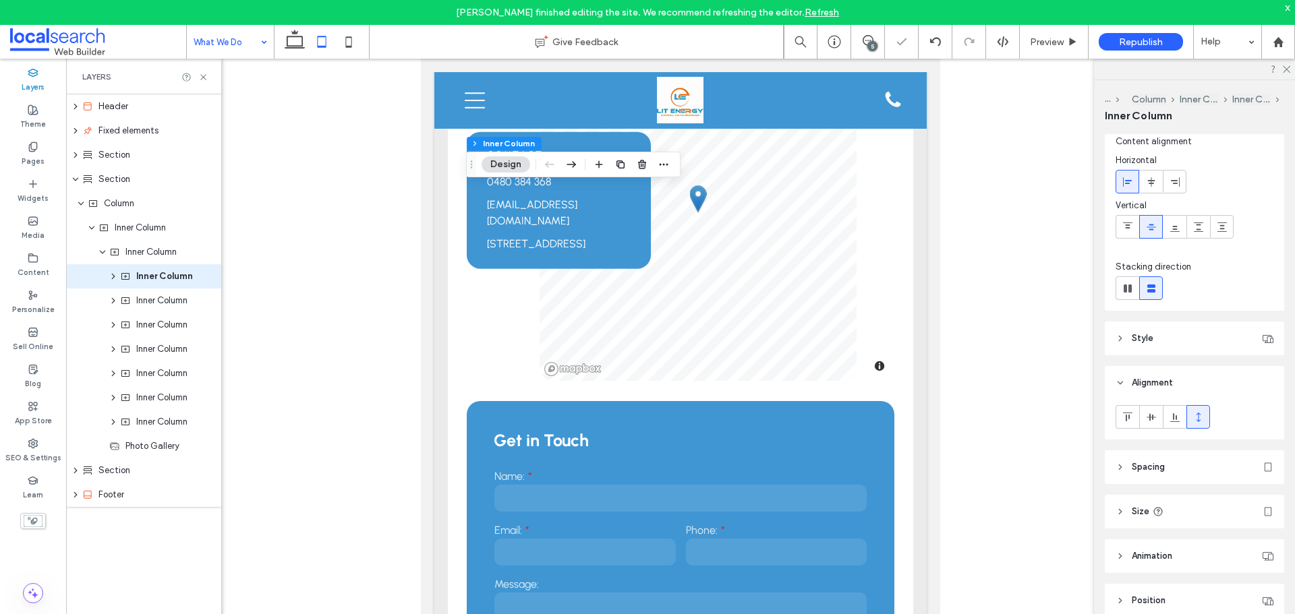
scroll to position [76, 0]
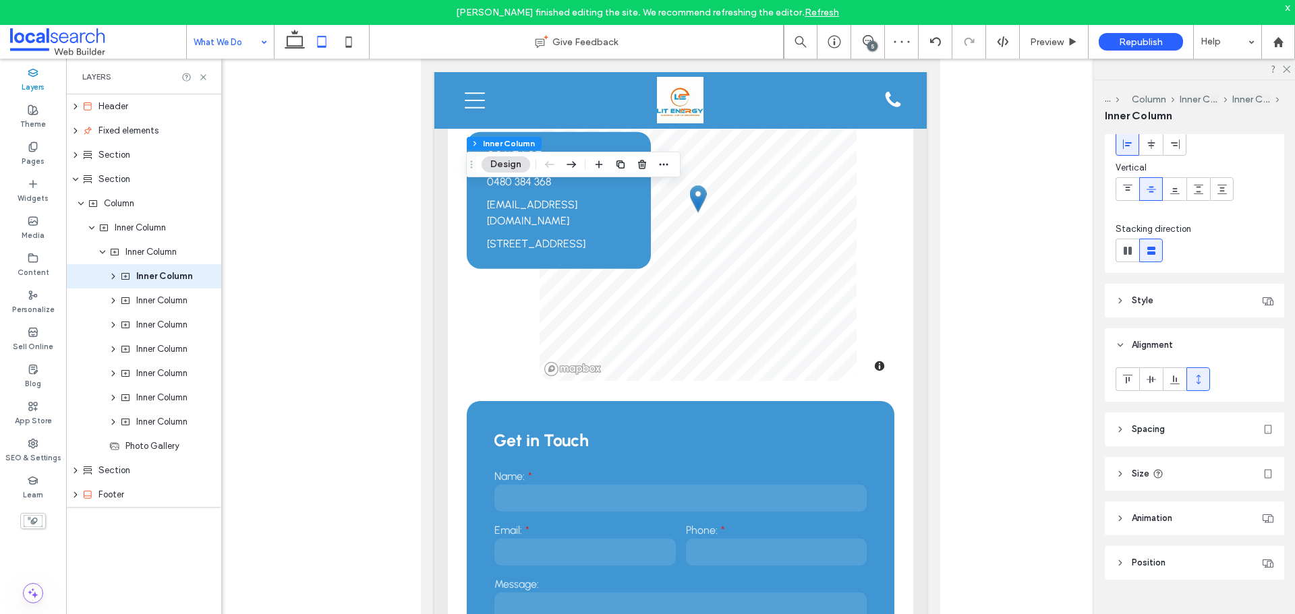
click at [1189, 471] on header "Size" at bounding box center [1194, 474] width 179 height 34
click at [1257, 548] on div "%" at bounding box center [1263, 548] width 13 height 13
click at [1259, 548] on span "%" at bounding box center [1263, 548] width 8 height 13
click at [1259, 543] on span "%" at bounding box center [1263, 548] width 8 height 13
click at [1259, 520] on span "A" at bounding box center [1256, 524] width 5 height 13
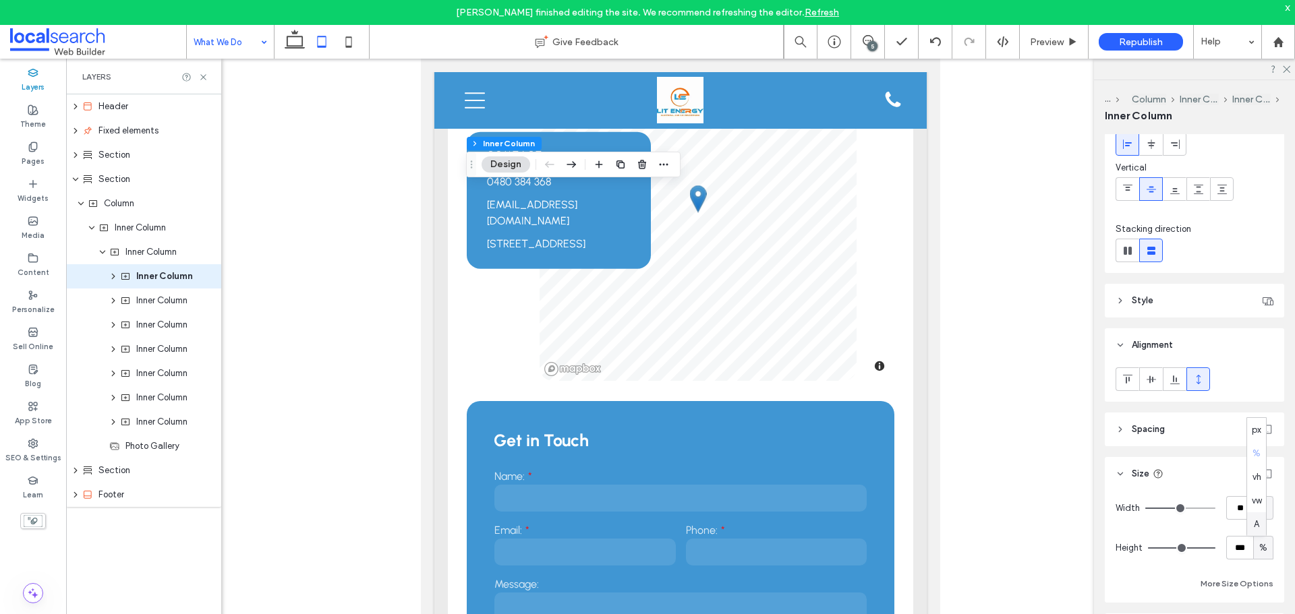
type input "*"
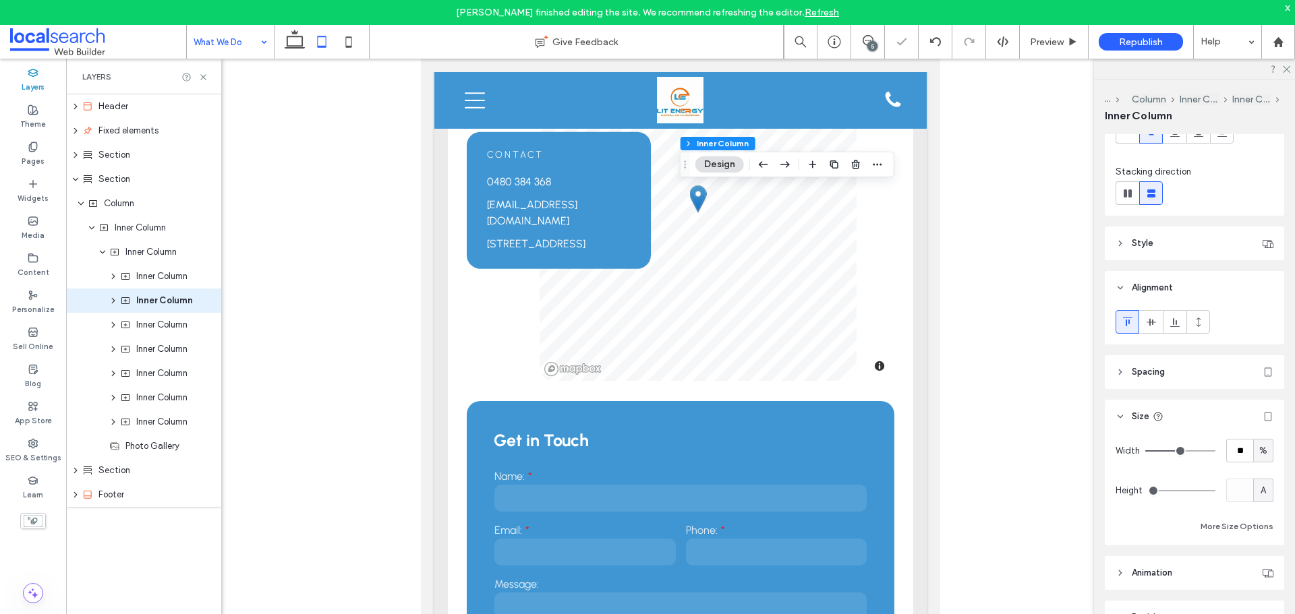
scroll to position [135, 0]
click at [1196, 333] on div at bounding box center [1194, 324] width 179 height 40
click at [1198, 320] on use at bounding box center [1198, 320] width 4 height 9
type input "***"
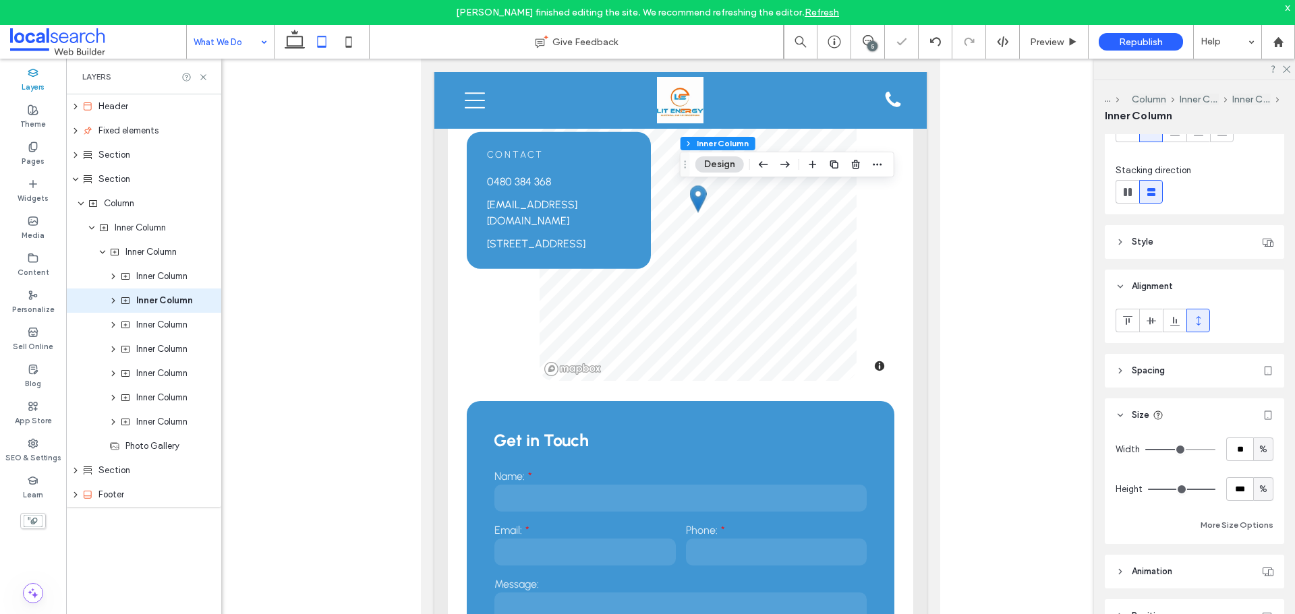
click at [1259, 488] on span "%" at bounding box center [1263, 489] width 8 height 13
click at [1257, 467] on span "A" at bounding box center [1256, 465] width 5 height 13
type input "*"
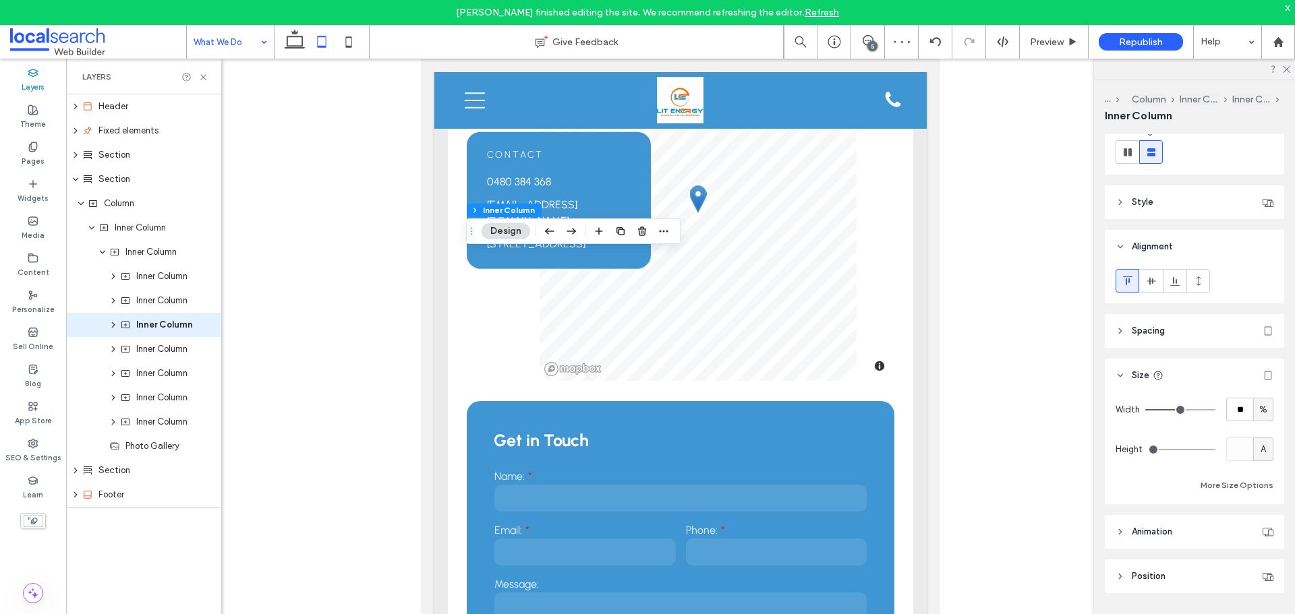
scroll to position [188, 0]
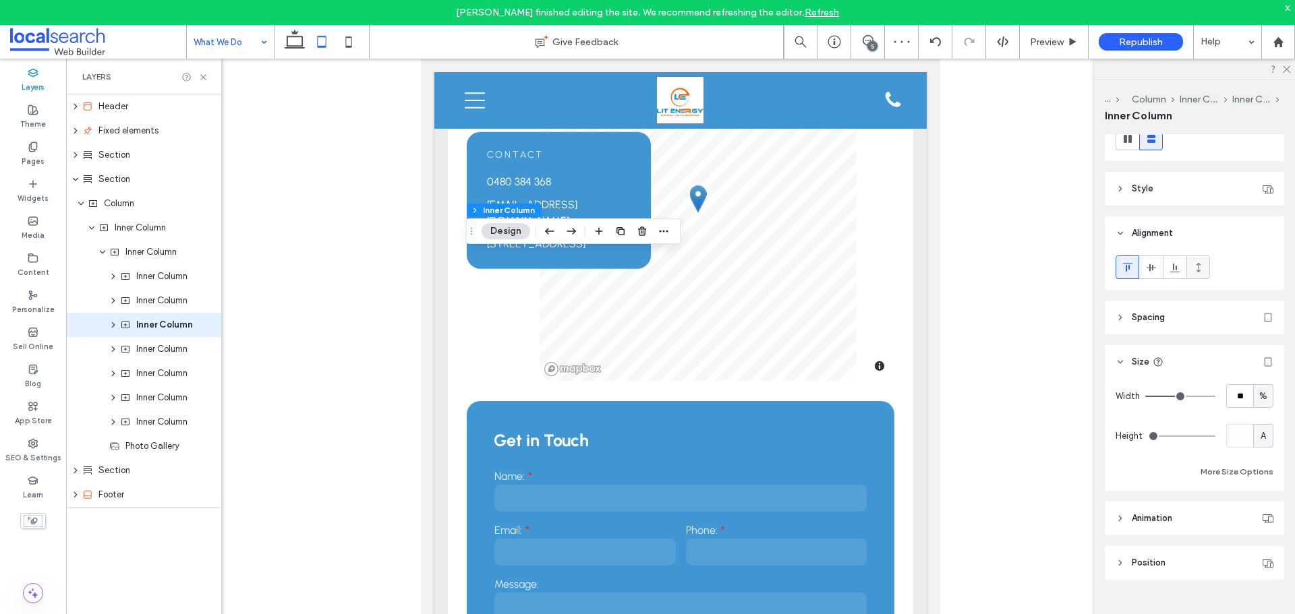
click at [1201, 279] on label at bounding box center [1198, 268] width 24 height 24
type input "***"
click at [1262, 444] on div "%" at bounding box center [1263, 436] width 20 height 24
click at [1257, 554] on span "A" at bounding box center [1256, 554] width 5 height 13
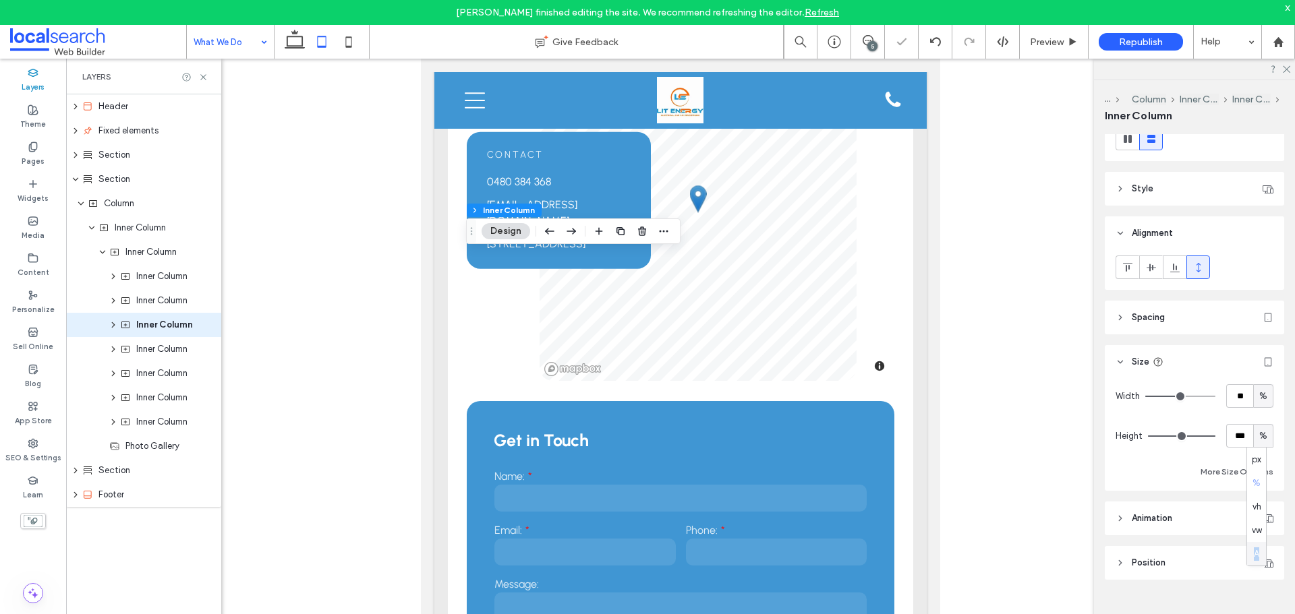
type input "*"
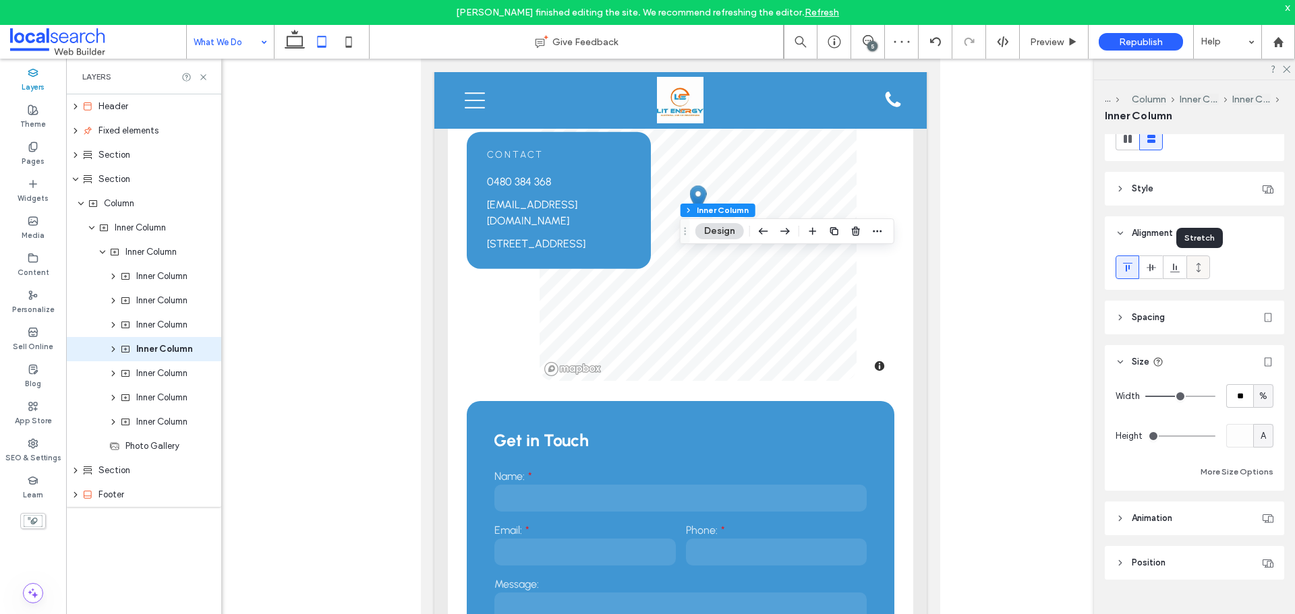
click at [1199, 263] on use at bounding box center [1198, 266] width 4 height 9
type input "***"
click at [1257, 435] on div "%" at bounding box center [1263, 436] width 13 height 13
click at [1256, 554] on span "A" at bounding box center [1256, 554] width 5 height 13
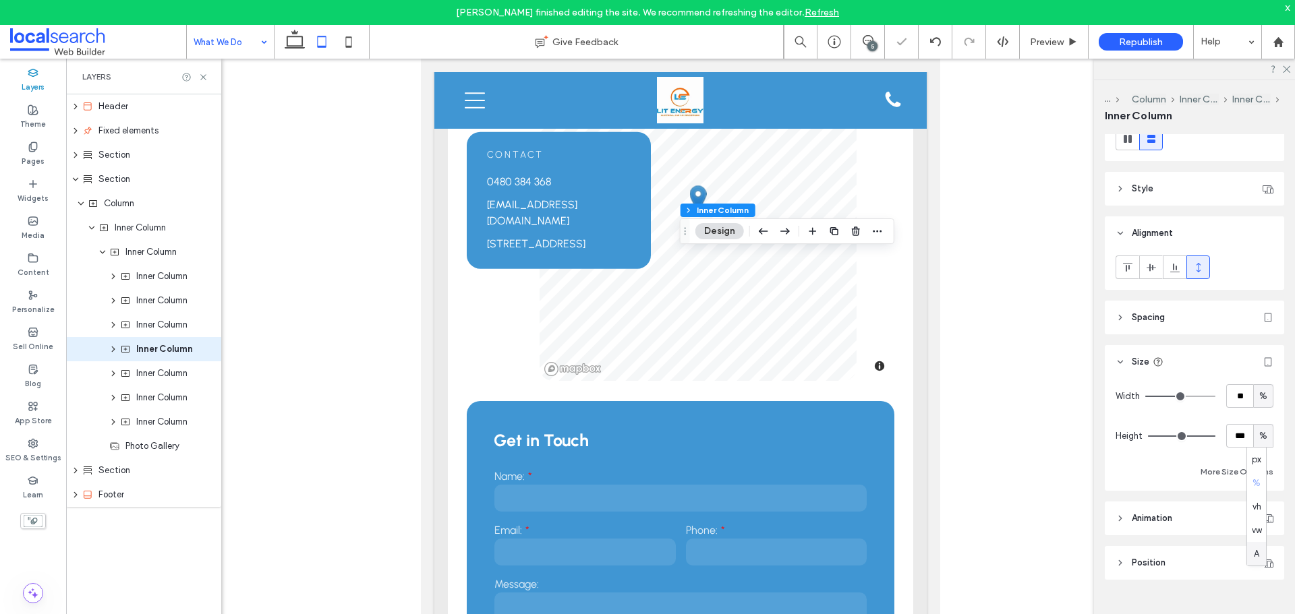
type input "*"
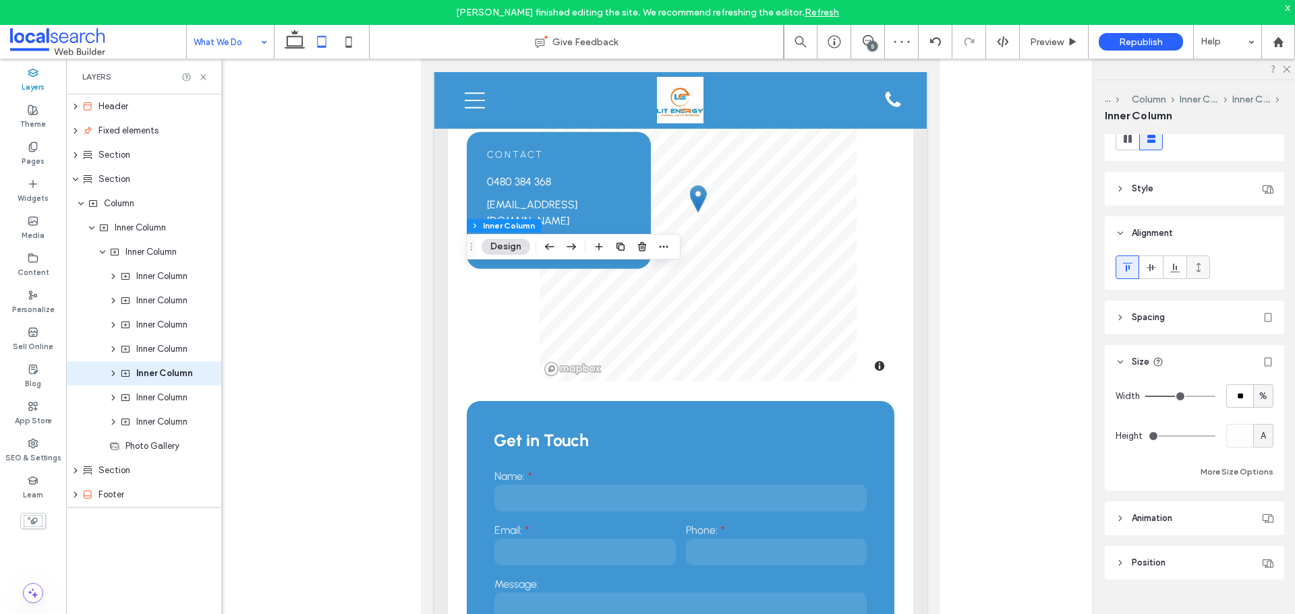
click at [1200, 266] on icon at bounding box center [1198, 267] width 11 height 11
type input "***"
click at [1259, 434] on span "%" at bounding box center [1263, 436] width 8 height 13
click at [1253, 539] on div "vw" at bounding box center [1256, 531] width 19 height 24
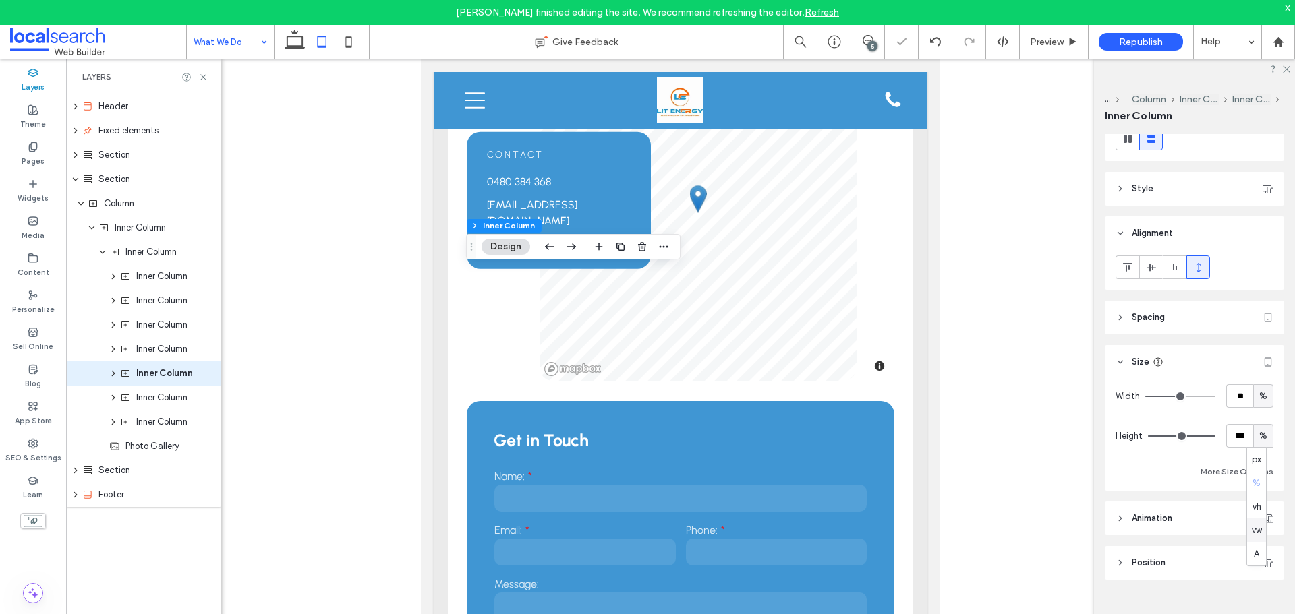
type input "***"
type input "*****"
click at [1253, 539] on div "Layout Content alignment Horizontal Vertical Stacking direction Style Color Ima…" at bounding box center [1199, 384] width 188 height 500
click at [1259, 437] on span "vw" at bounding box center [1264, 436] width 10 height 13
click at [1250, 551] on div "A" at bounding box center [1256, 554] width 19 height 24
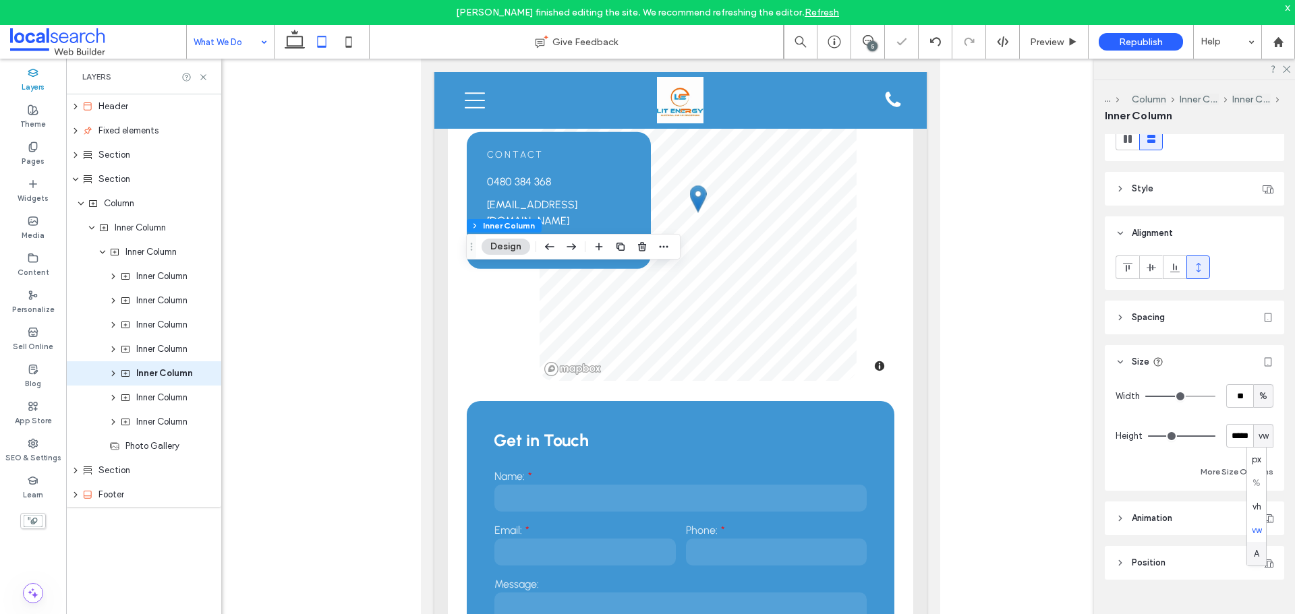
type input "*"
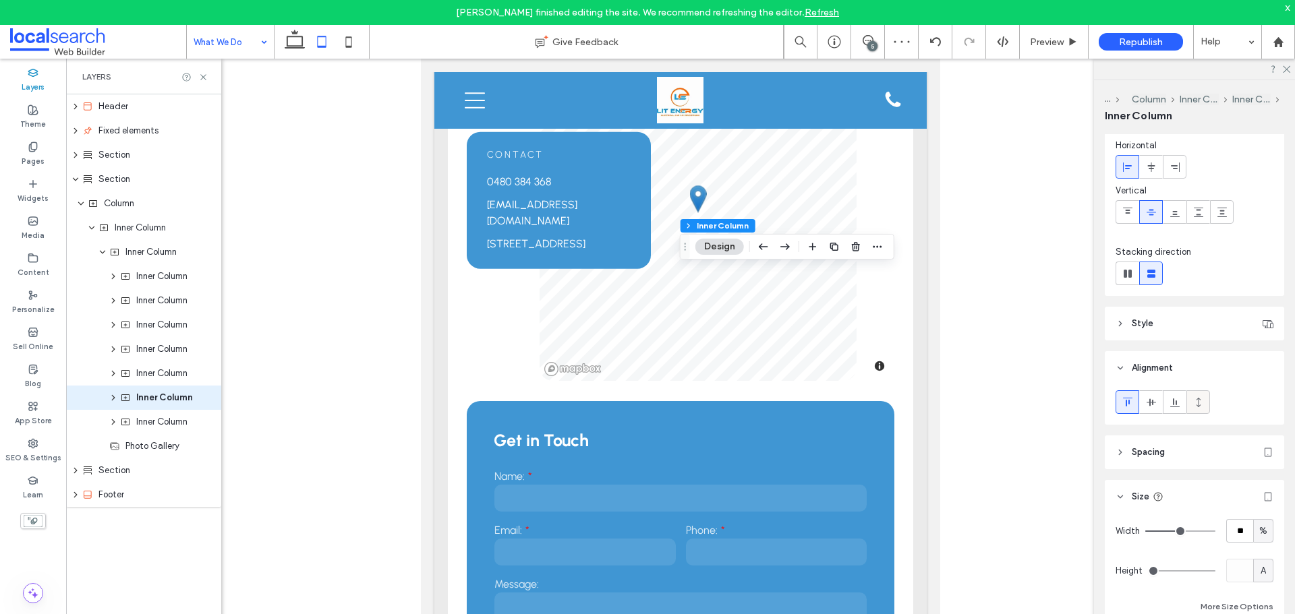
click at [1203, 407] on icon at bounding box center [1198, 402] width 11 height 11
type input "***"
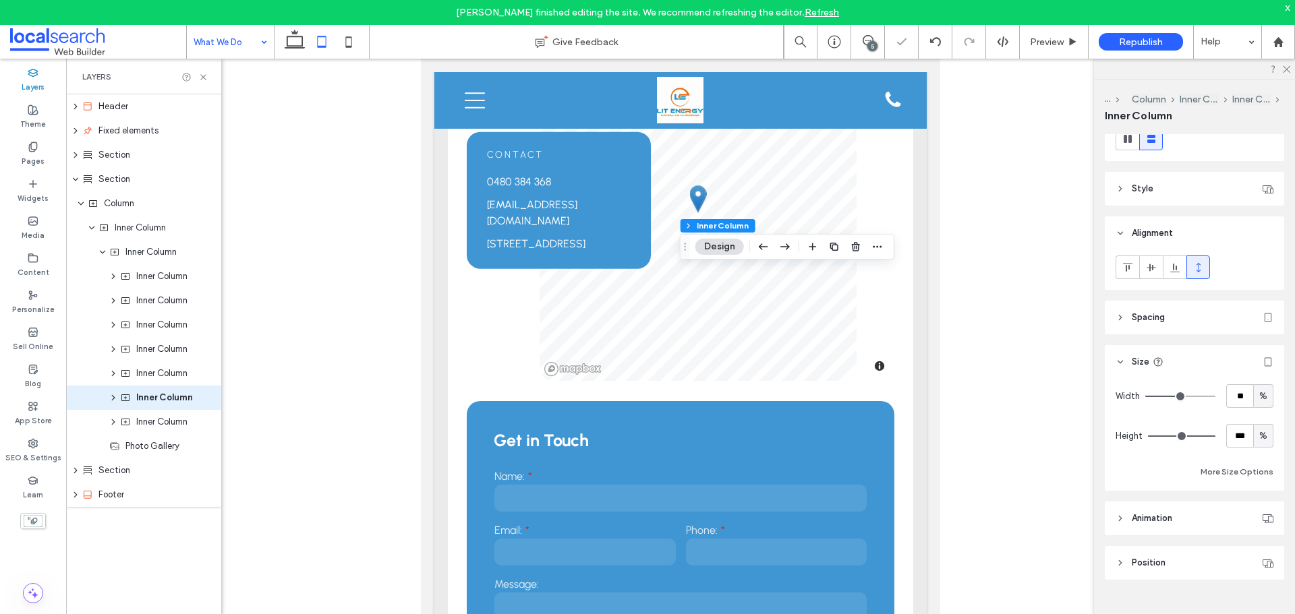
click at [1259, 440] on span "%" at bounding box center [1263, 436] width 8 height 13
click at [1265, 554] on div "A" at bounding box center [1256, 554] width 19 height 24
type input "*"
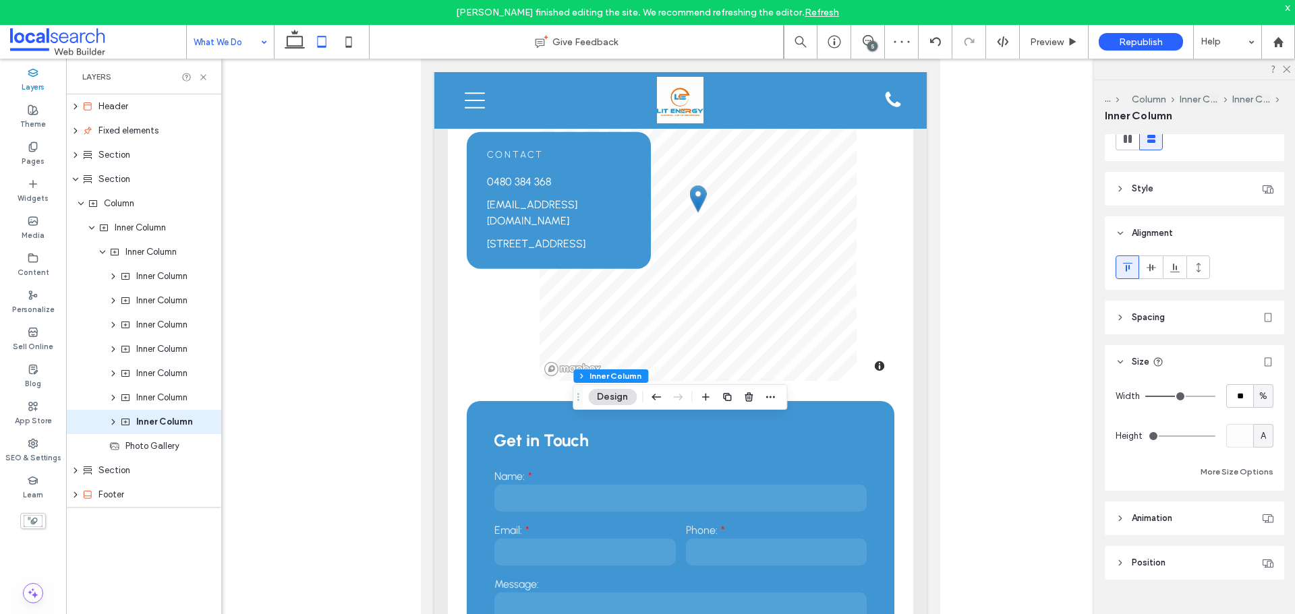
click at [1261, 432] on span "A" at bounding box center [1263, 436] width 5 height 13
click at [1197, 270] on use at bounding box center [1198, 266] width 4 height 9
type input "***"
click at [1260, 434] on span "%" at bounding box center [1263, 436] width 8 height 13
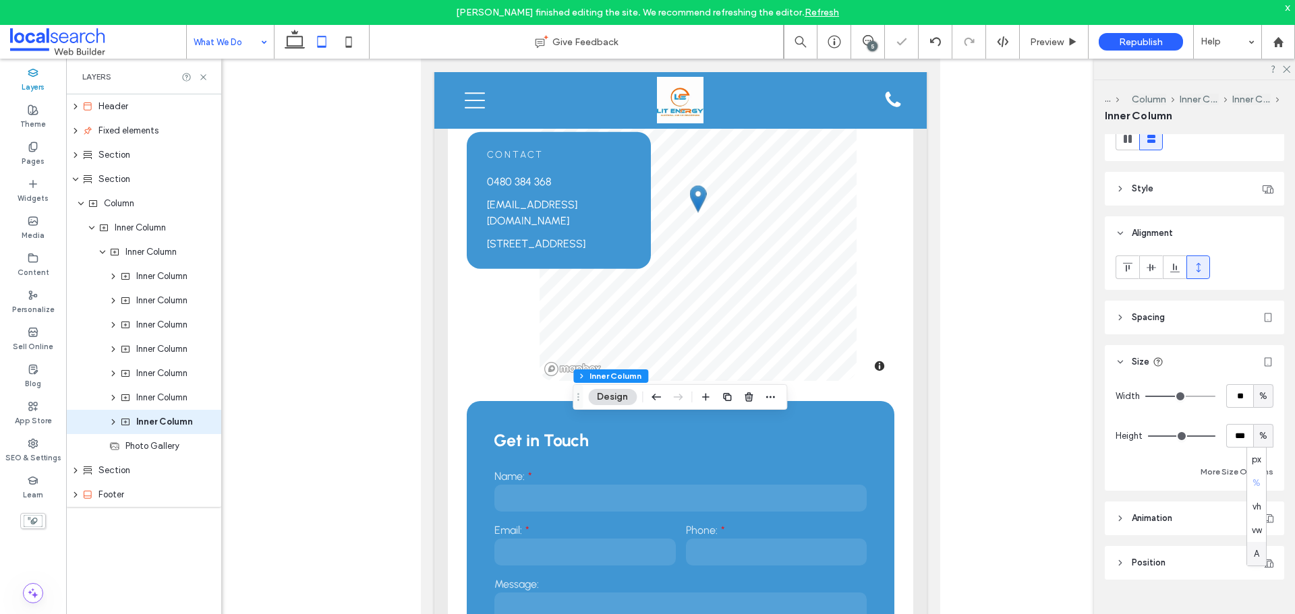
click at [1258, 556] on span "A" at bounding box center [1256, 554] width 5 height 13
type input "*"
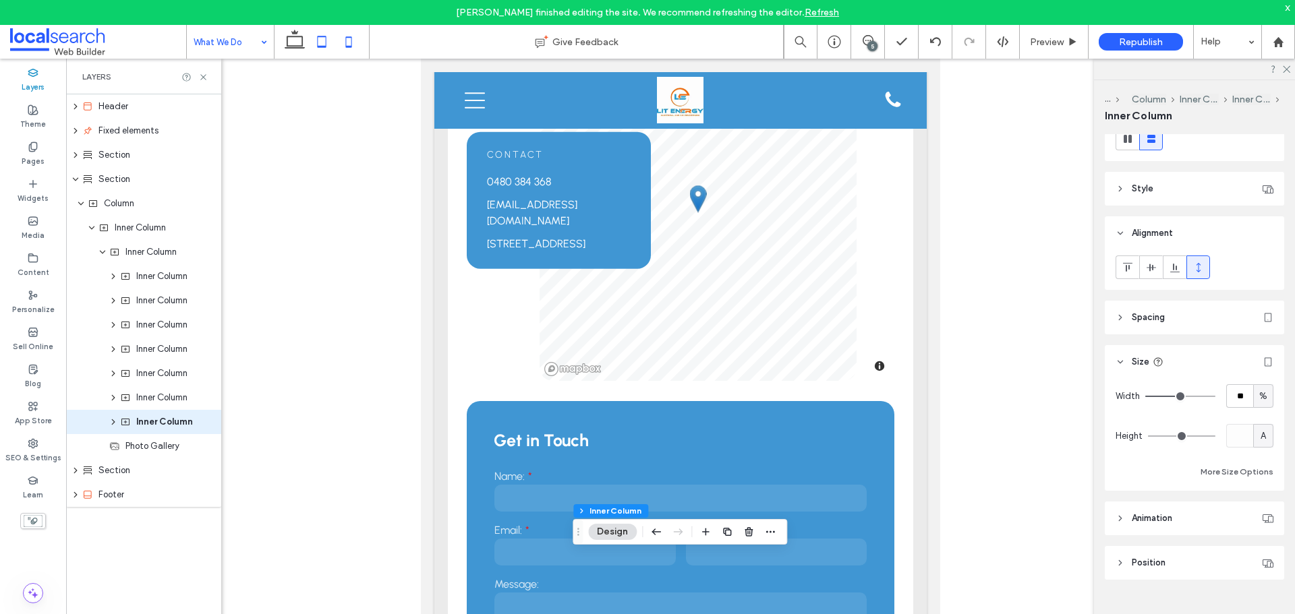
click at [351, 42] on icon at bounding box center [348, 41] width 27 height 27
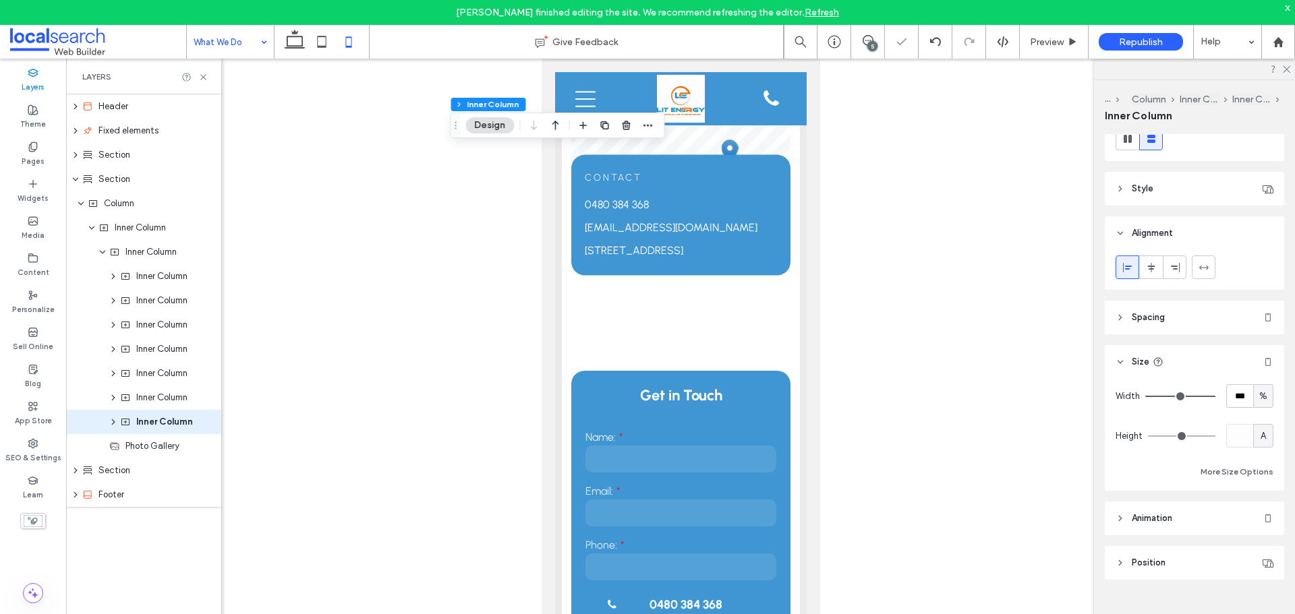
type input "***"
click at [291, 45] on icon at bounding box center [294, 41] width 27 height 27
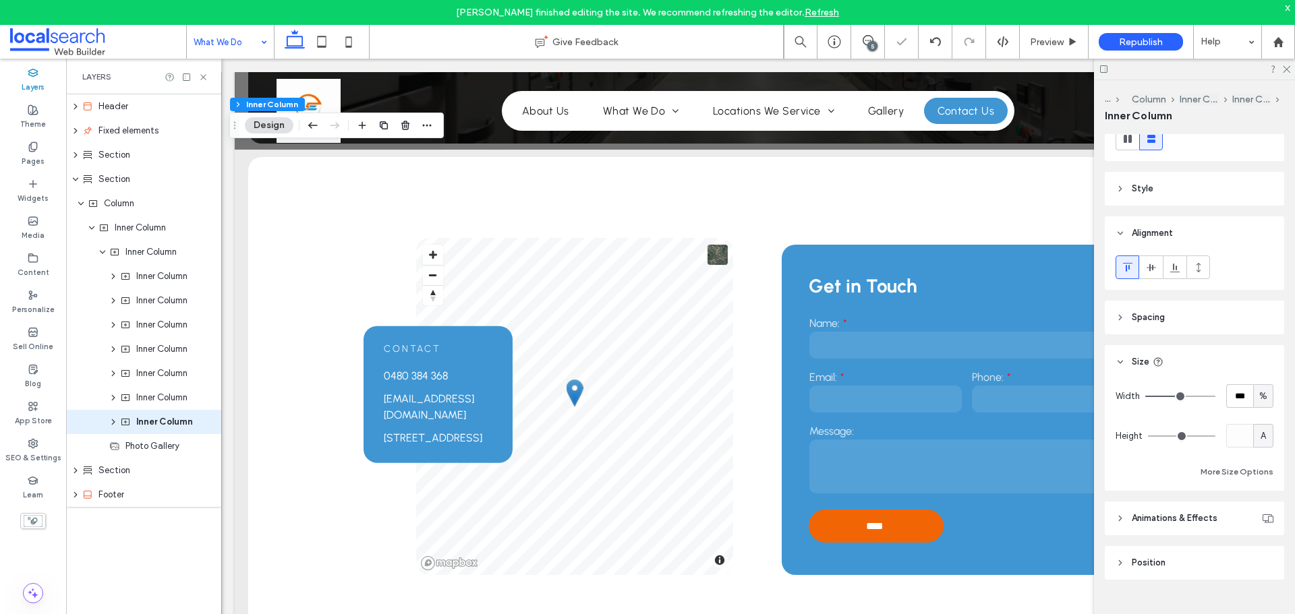
type input "**"
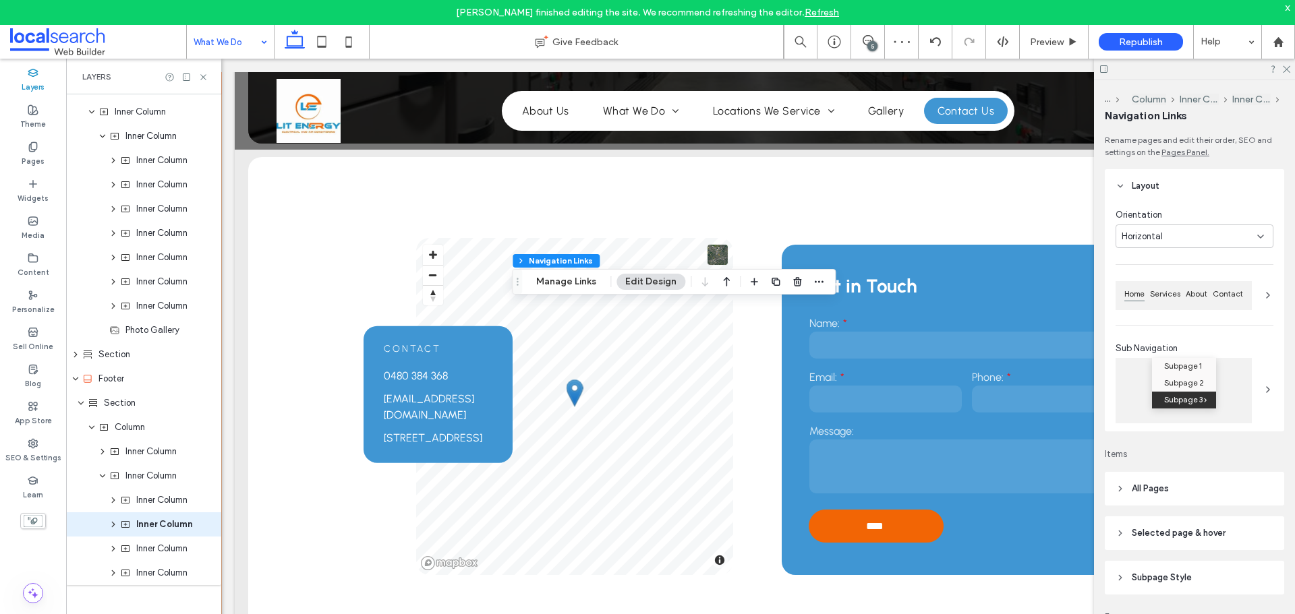
type input "***"
type input "****"
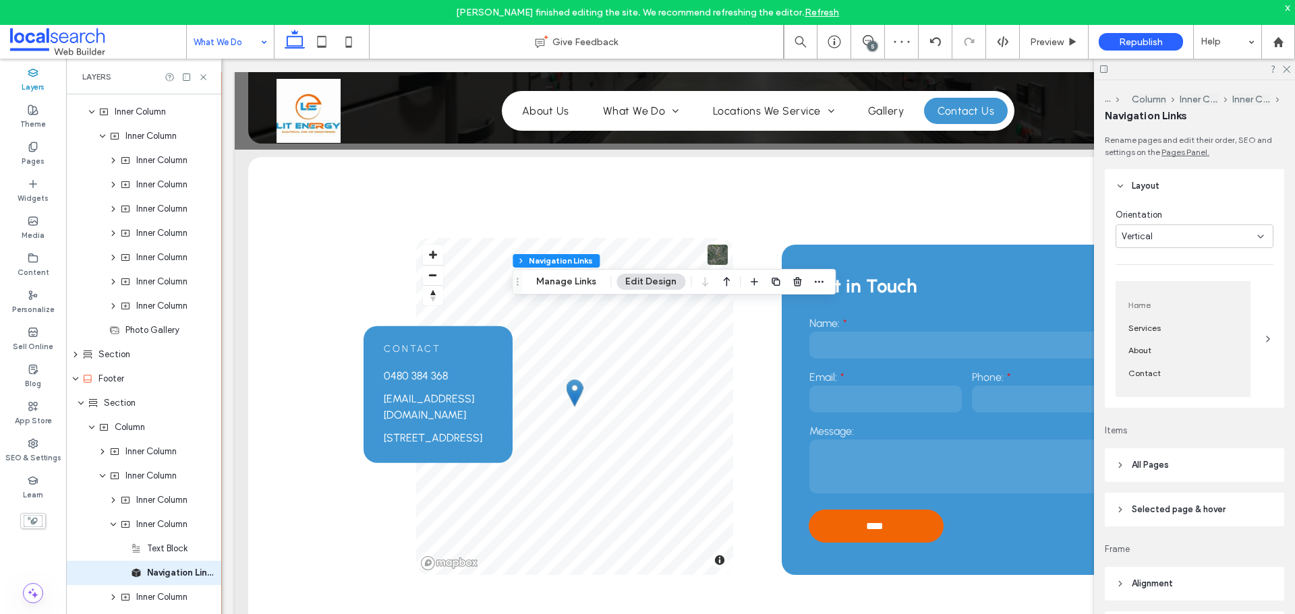
scroll to position [165, 0]
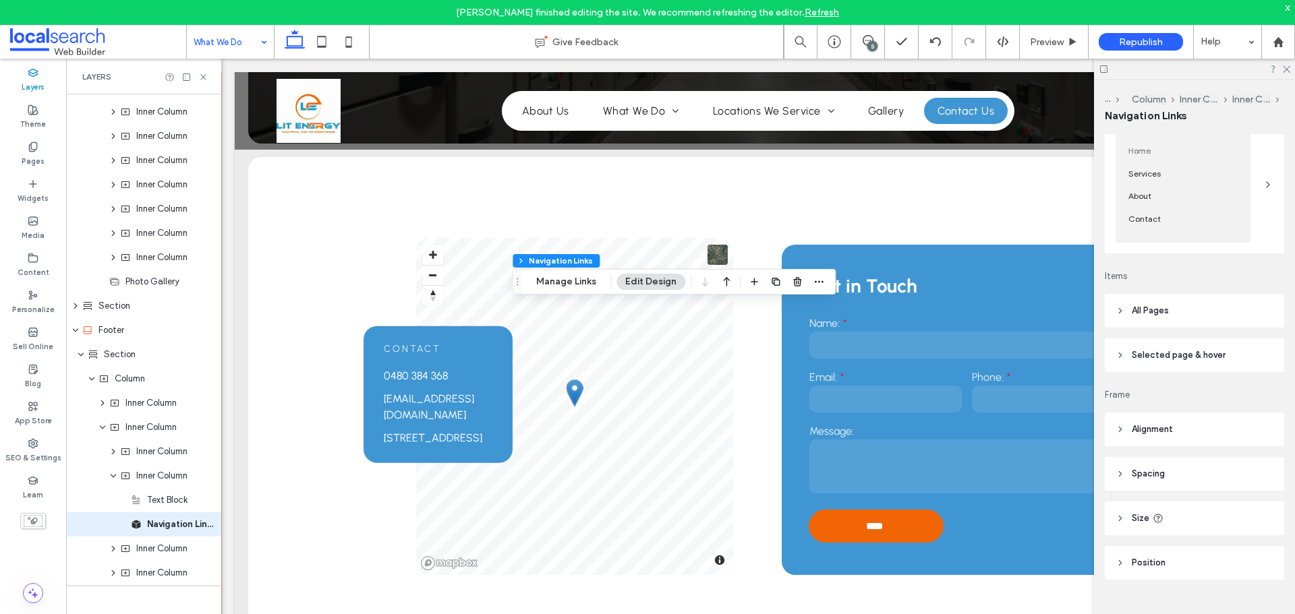
click at [1194, 363] on header "Selected page & hover" at bounding box center [1194, 356] width 179 height 34
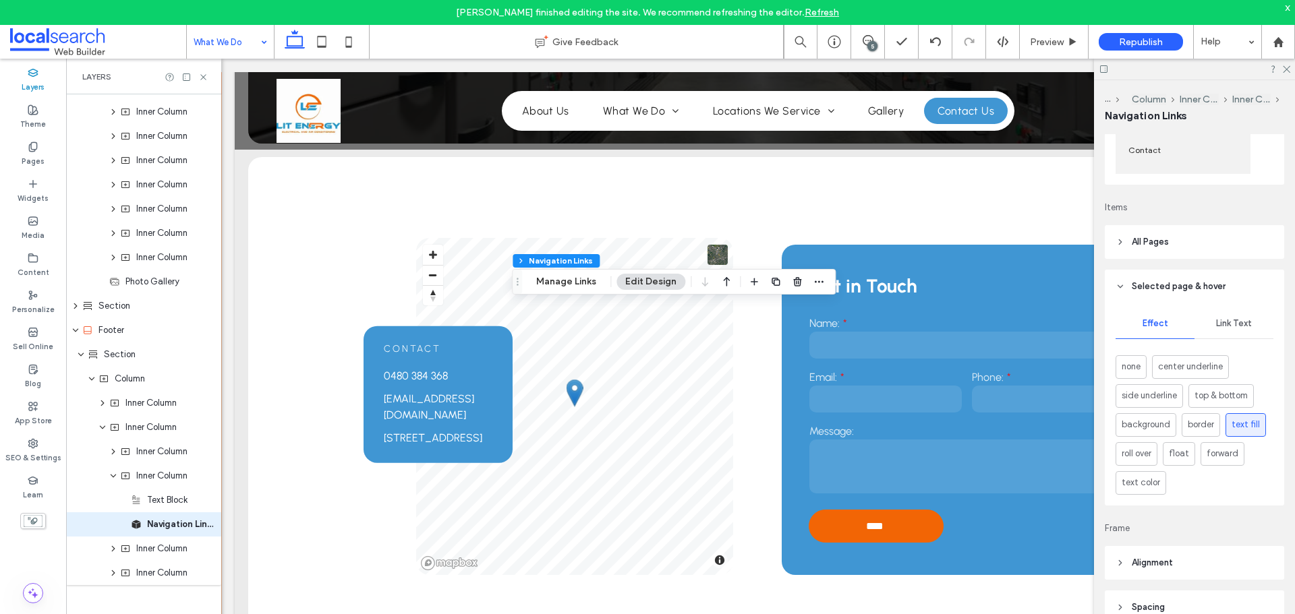
scroll to position [310, 0]
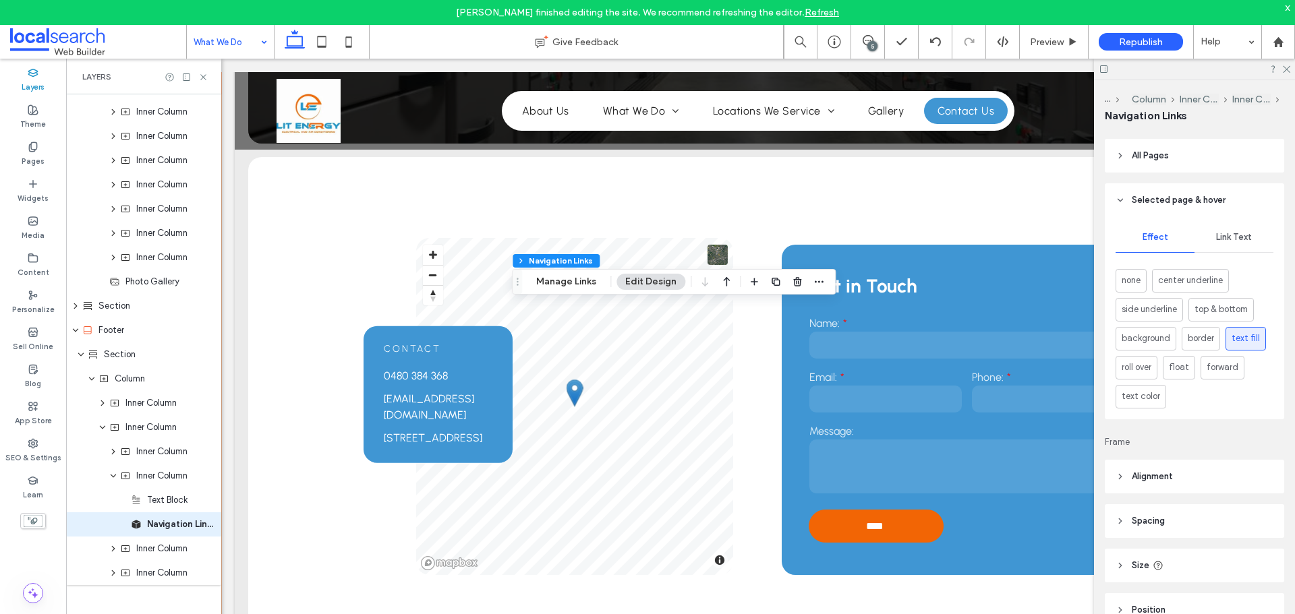
click at [1242, 243] on div "Link Text" at bounding box center [1233, 238] width 79 height 30
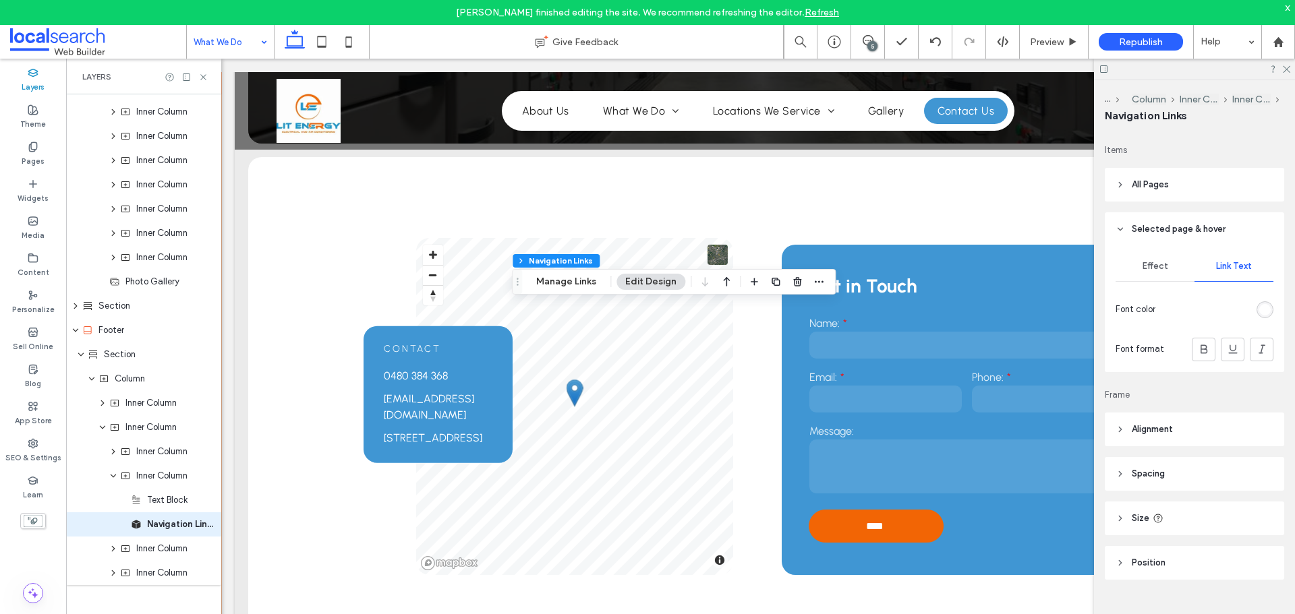
click at [1158, 269] on span "Effect" at bounding box center [1156, 266] width 26 height 11
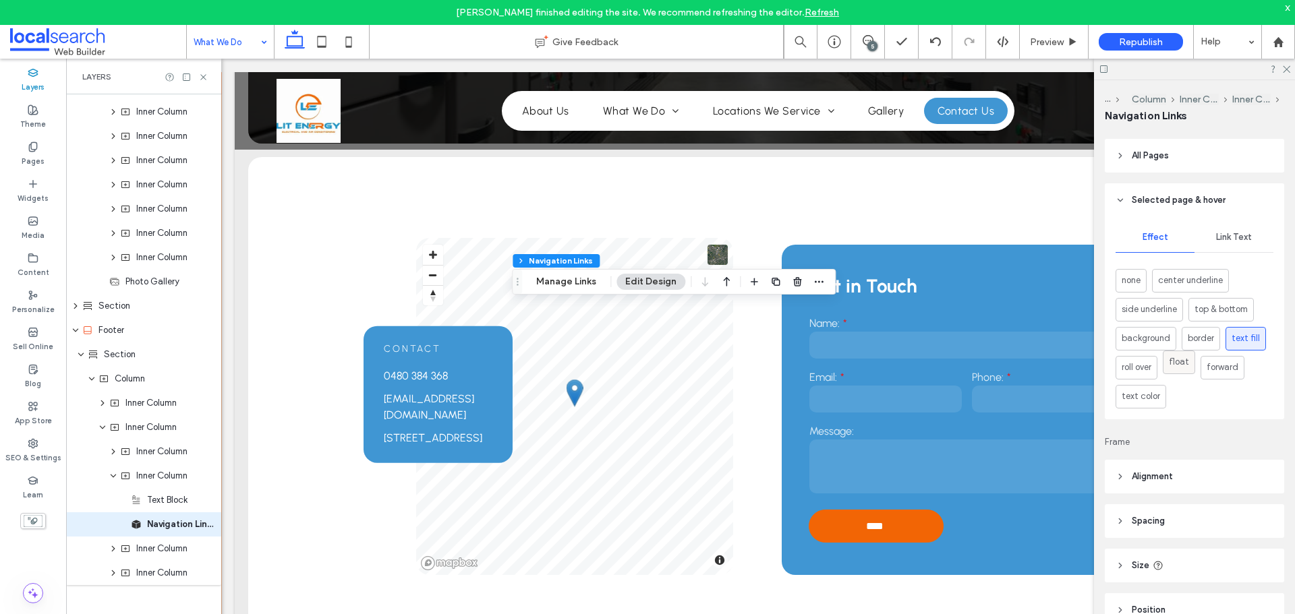
scroll to position [357, 0]
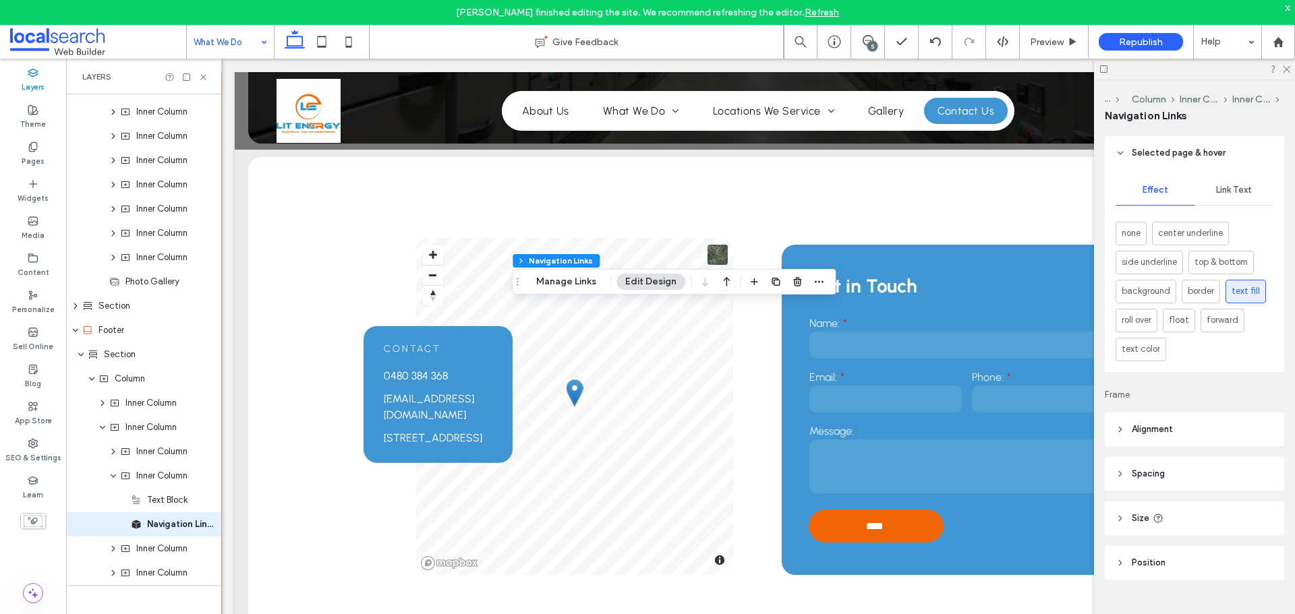
click at [1230, 185] on span "Link Text" at bounding box center [1234, 190] width 36 height 11
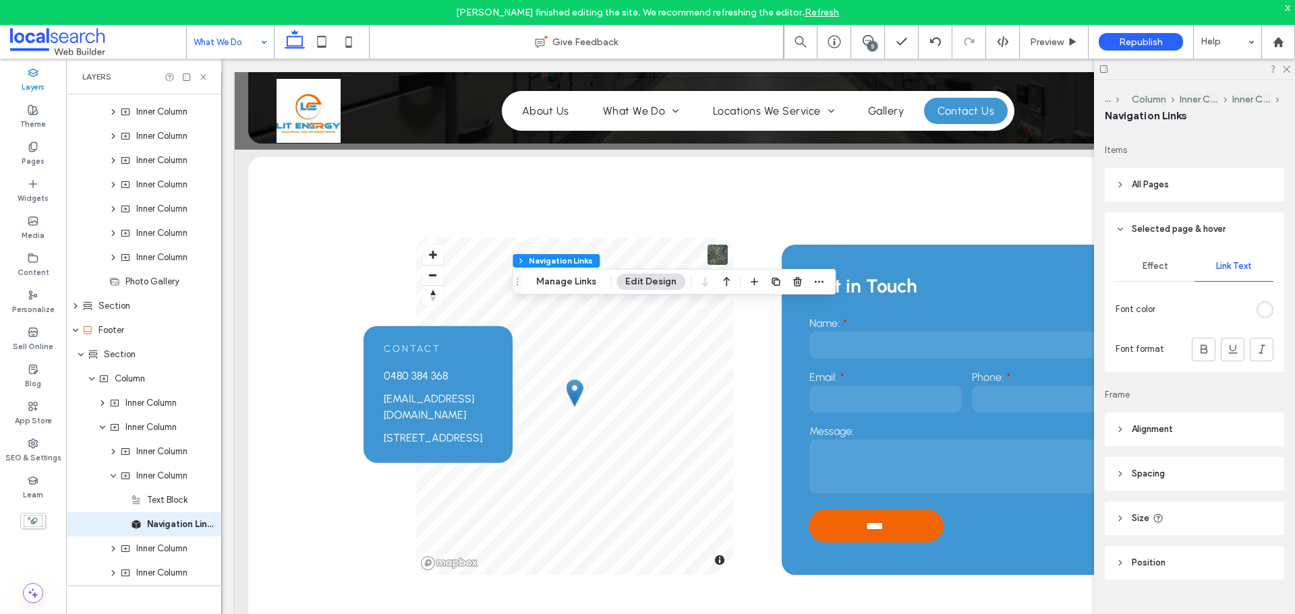
click at [1259, 306] on div "rgb(255, 255, 255)" at bounding box center [1264, 309] width 11 height 11
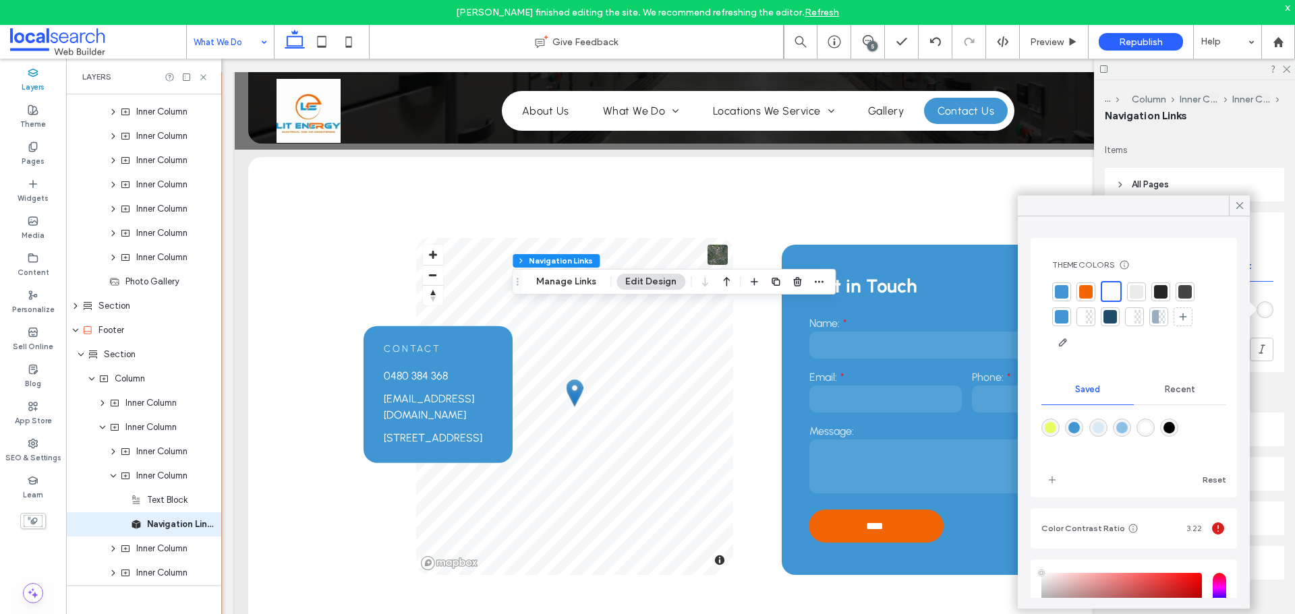
click at [1110, 322] on div at bounding box center [1109, 316] width 13 height 13
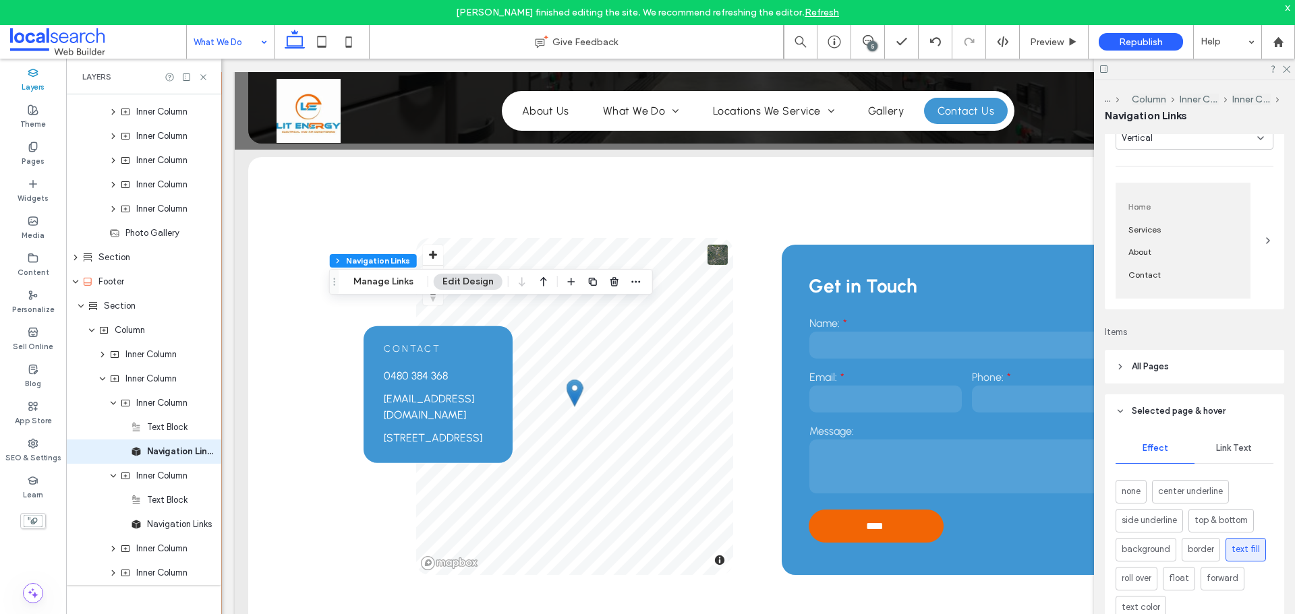
scroll to position [270, 0]
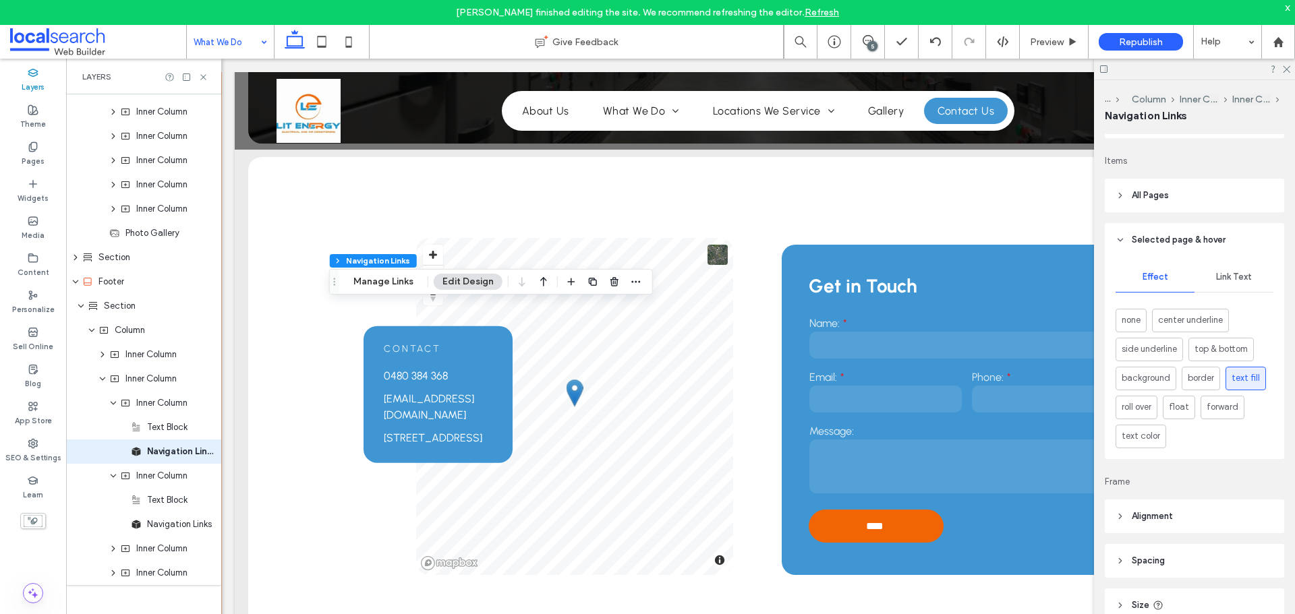
click at [1241, 272] on span "Link Text" at bounding box center [1234, 277] width 36 height 11
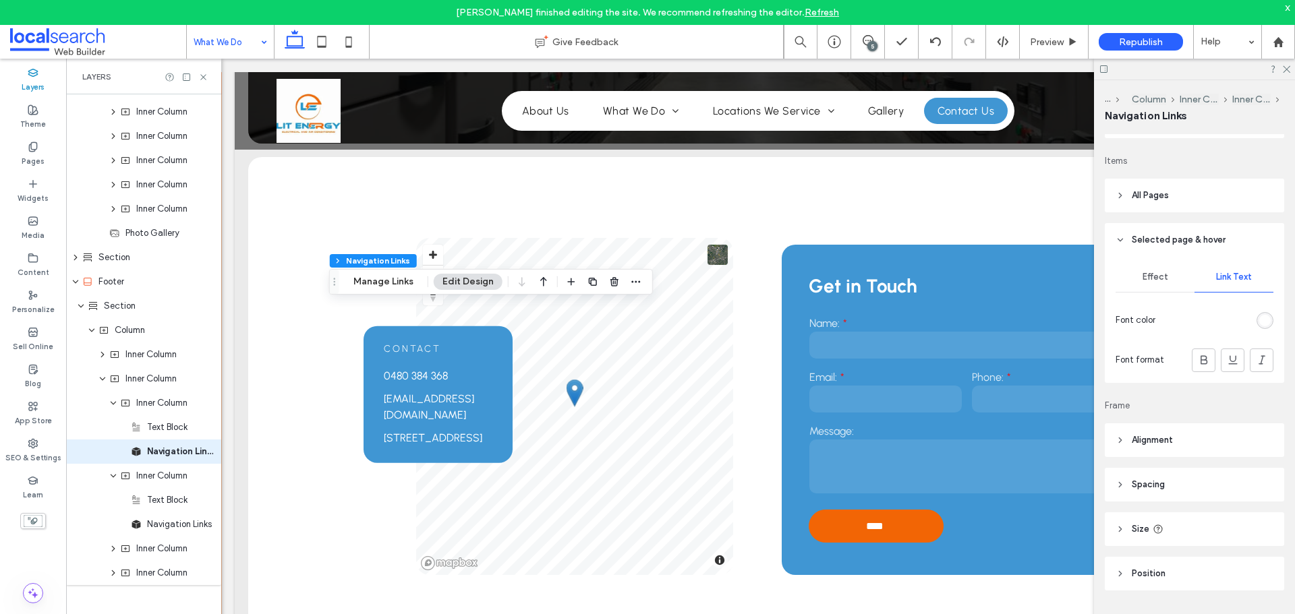
click at [1259, 320] on div "rgb(255, 255, 255)" at bounding box center [1264, 320] width 11 height 11
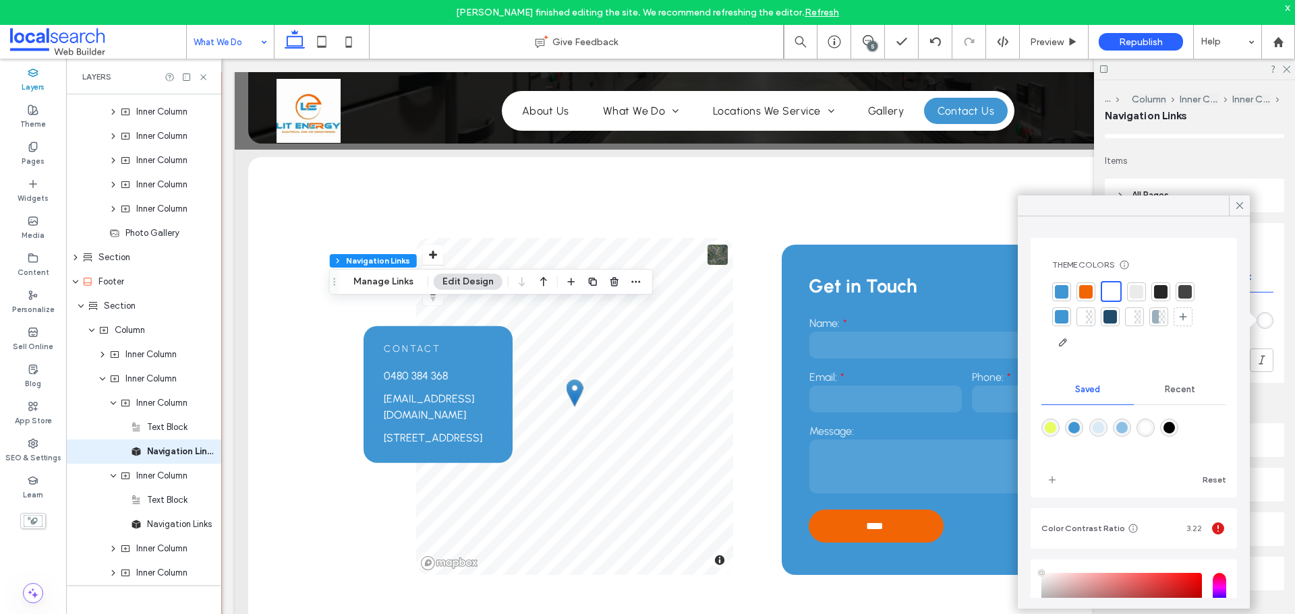
click at [1101, 316] on div at bounding box center [1110, 317] width 19 height 19
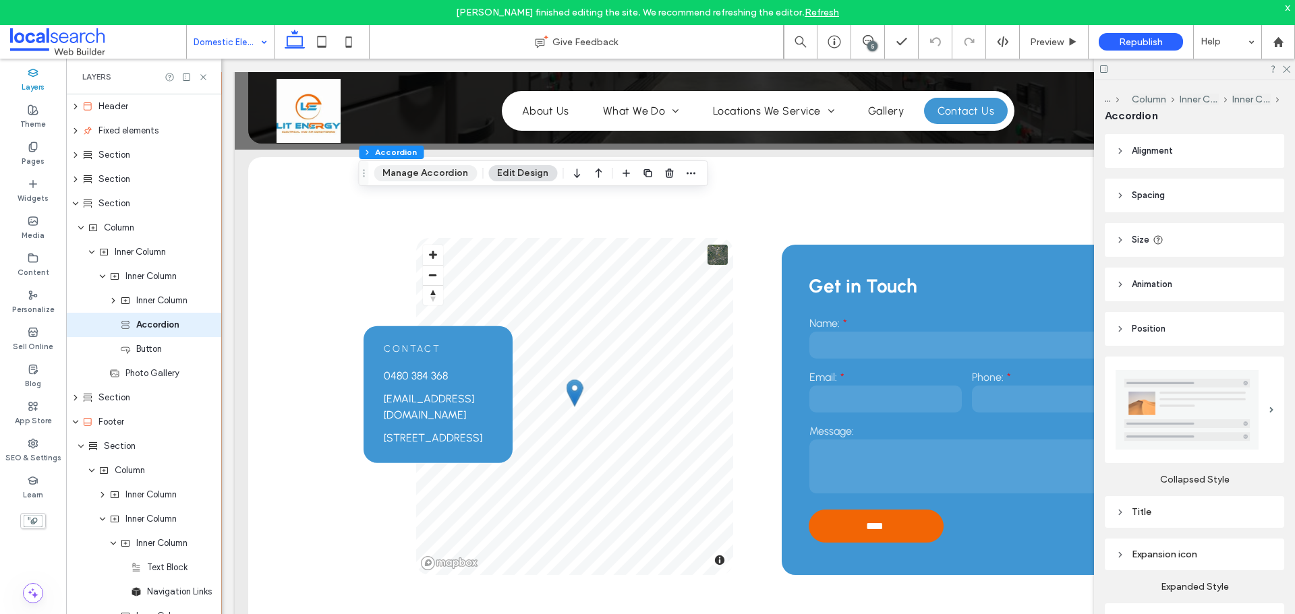
click at [427, 174] on button "Manage Accordion" at bounding box center [425, 173] width 103 height 16
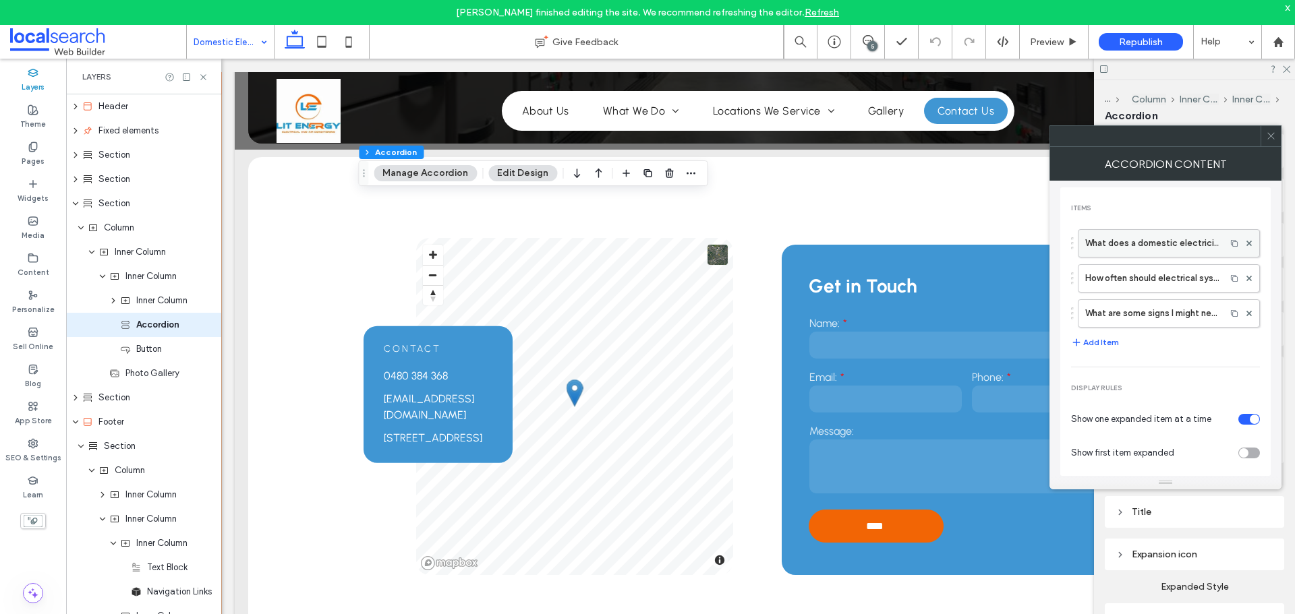
click at [1136, 232] on label "What does a domestic electrician do?" at bounding box center [1152, 243] width 134 height 27
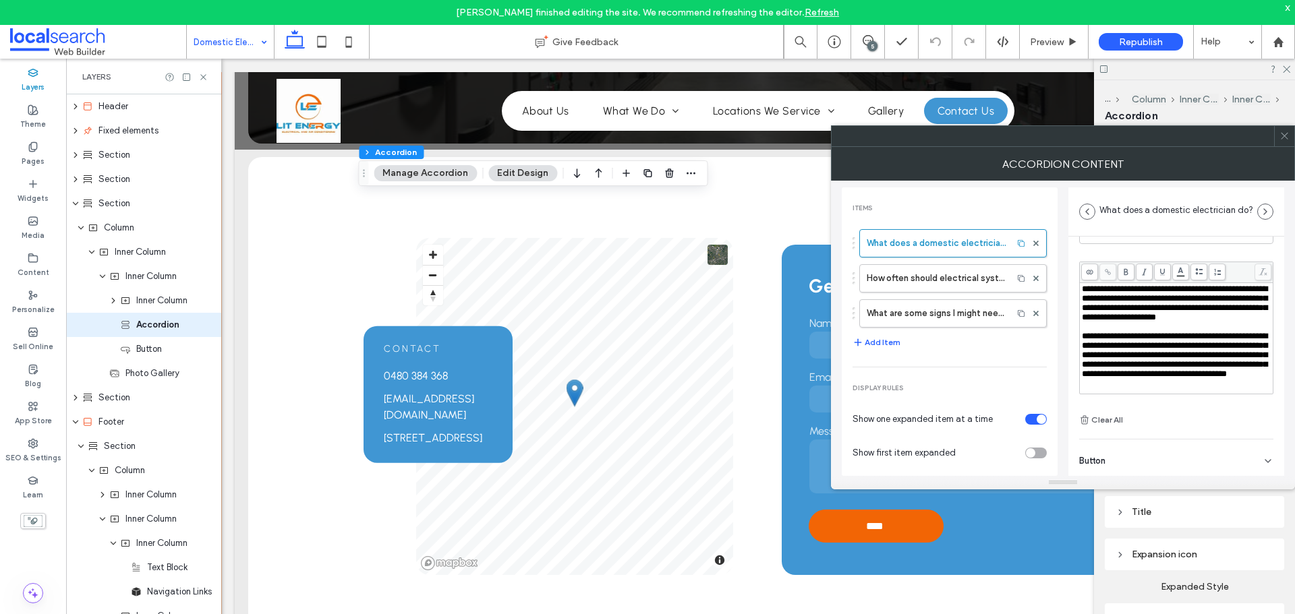
scroll to position [94, 0]
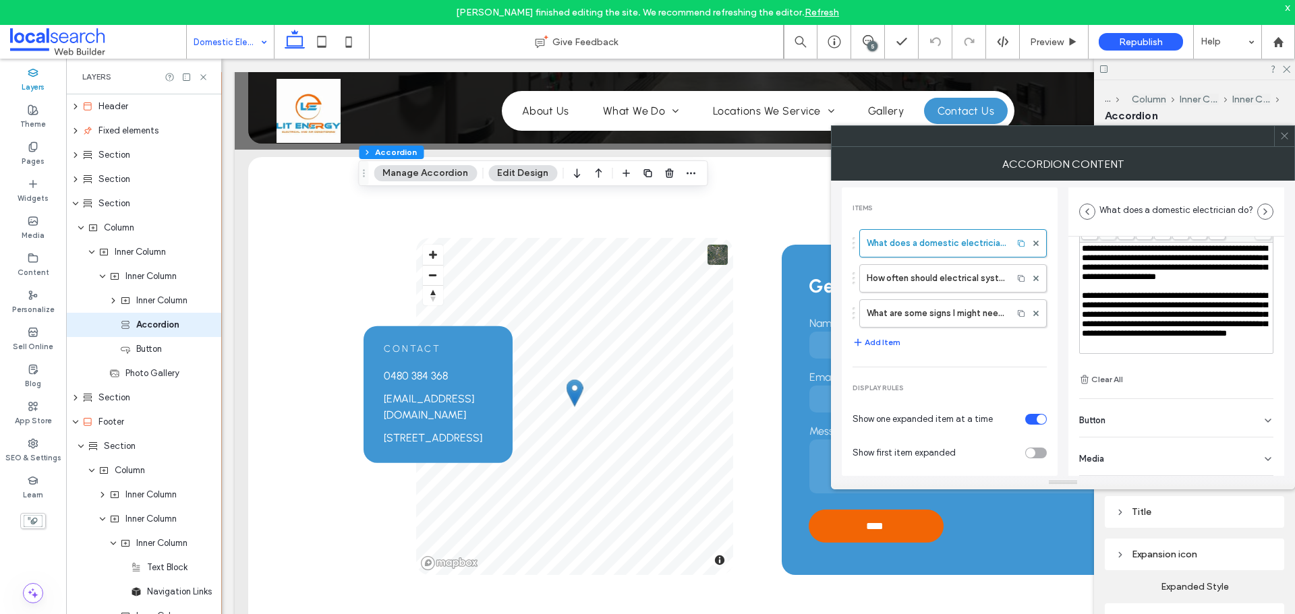
click at [1137, 420] on div "Button" at bounding box center [1176, 418] width 194 height 38
click at [963, 281] on label "How often should electrical systems in a home be checked?" at bounding box center [936, 278] width 139 height 27
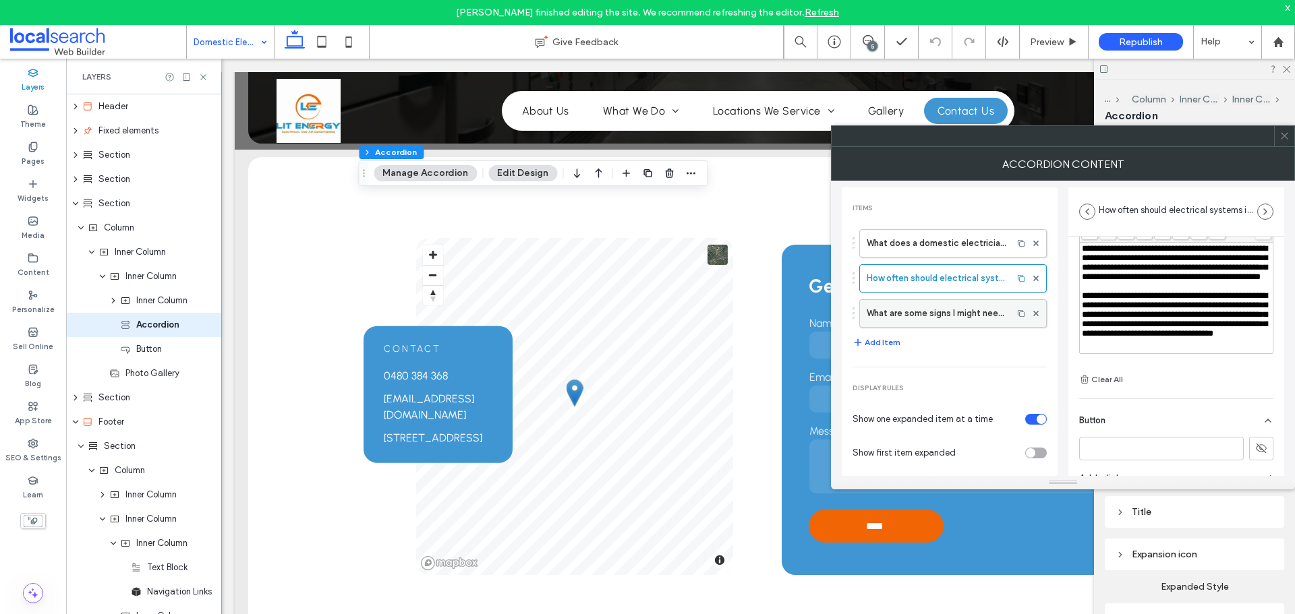
click at [945, 319] on label "What are some signs I might need electrical repairs?" at bounding box center [936, 313] width 139 height 27
type input "**********"
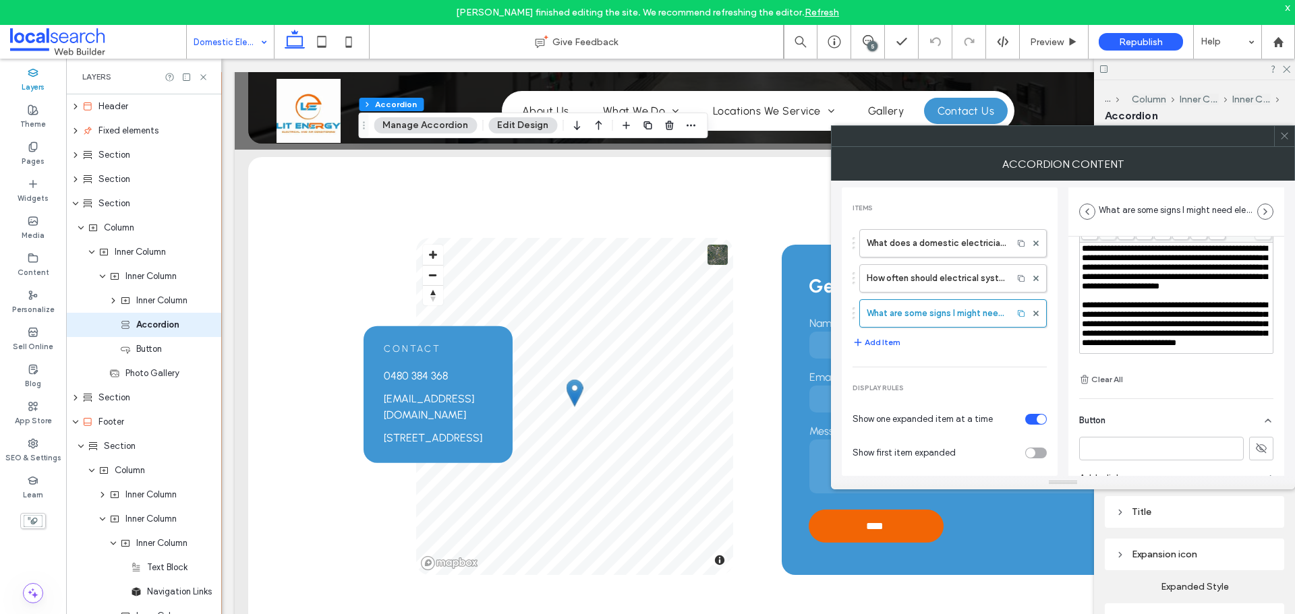
drag, startPoint x: 1292, startPoint y: 138, endPoint x: 1235, endPoint y: 148, distance: 58.3
click at [1292, 138] on div at bounding box center [1284, 136] width 20 height 20
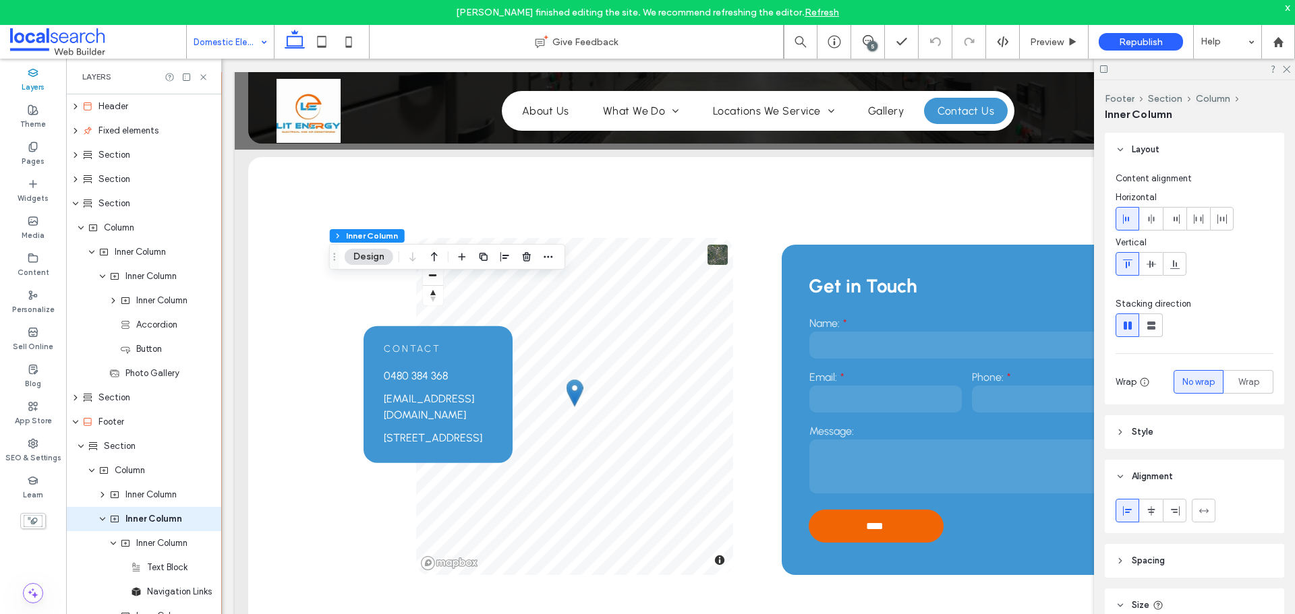
scroll to position [140, 0]
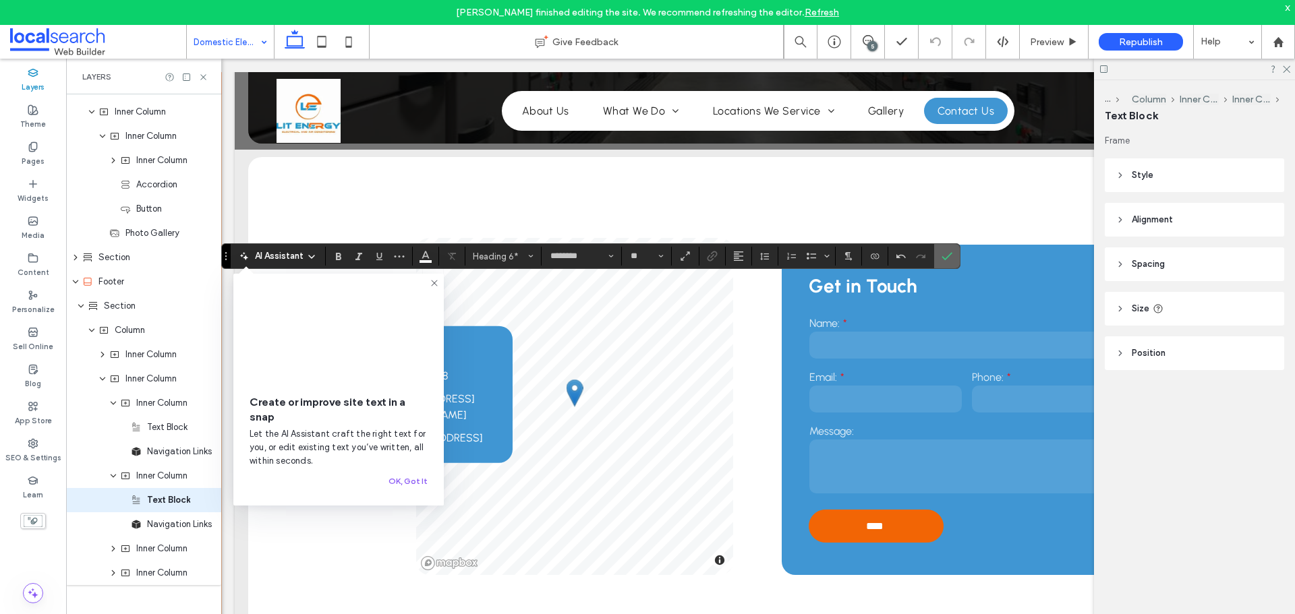
click at [951, 256] on icon "Confirm" at bounding box center [947, 256] width 11 height 11
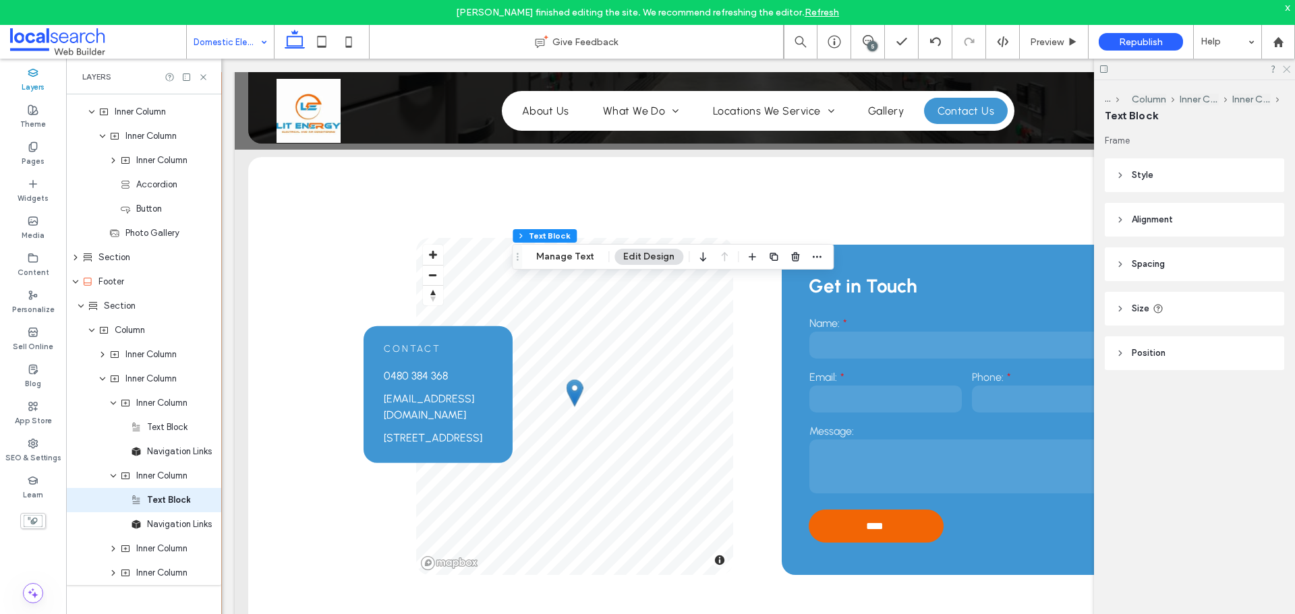
click at [1282, 71] on icon at bounding box center [1285, 68] width 9 height 9
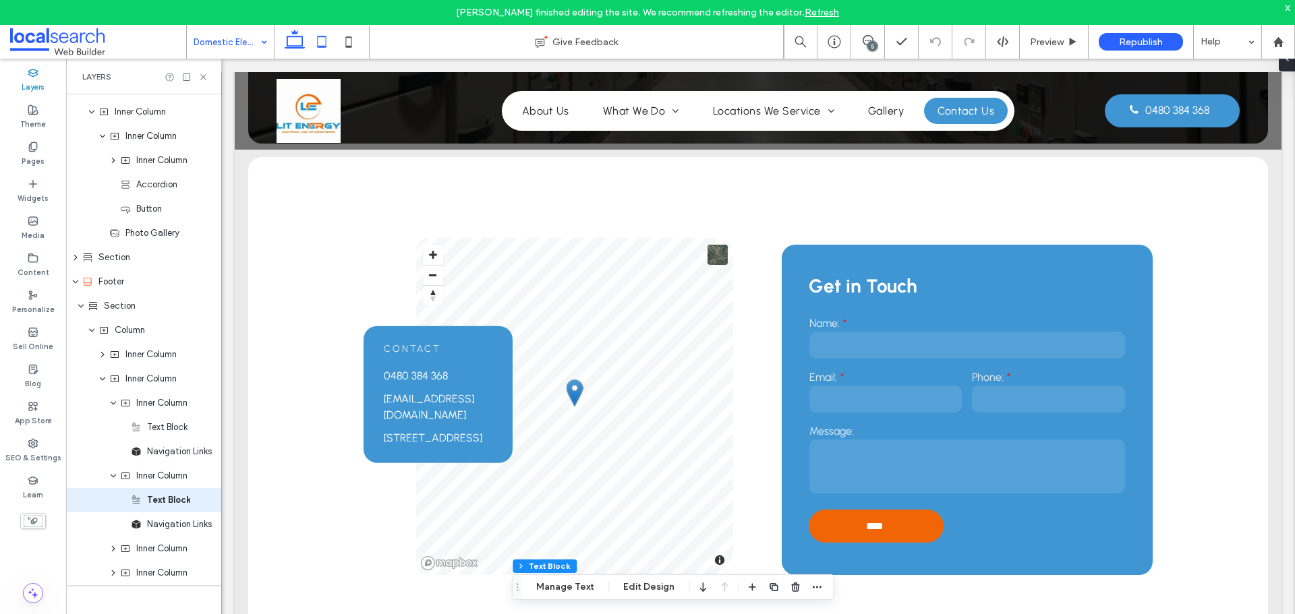
click at [320, 41] on icon at bounding box center [321, 41] width 27 height 27
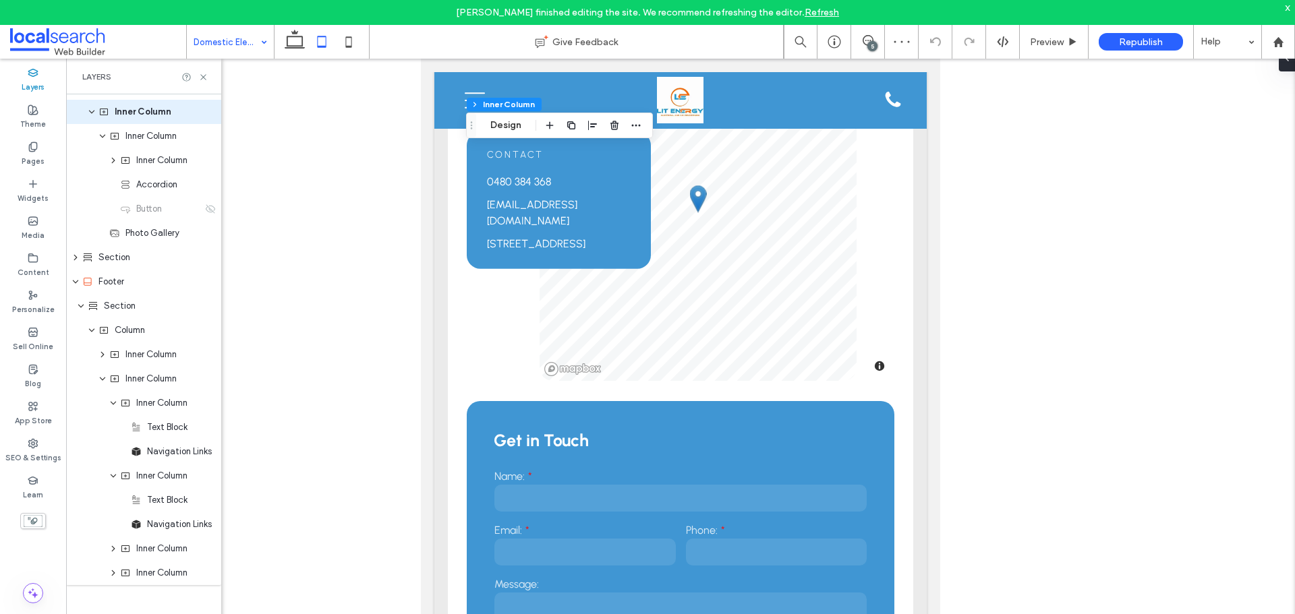
scroll to position [0, 0]
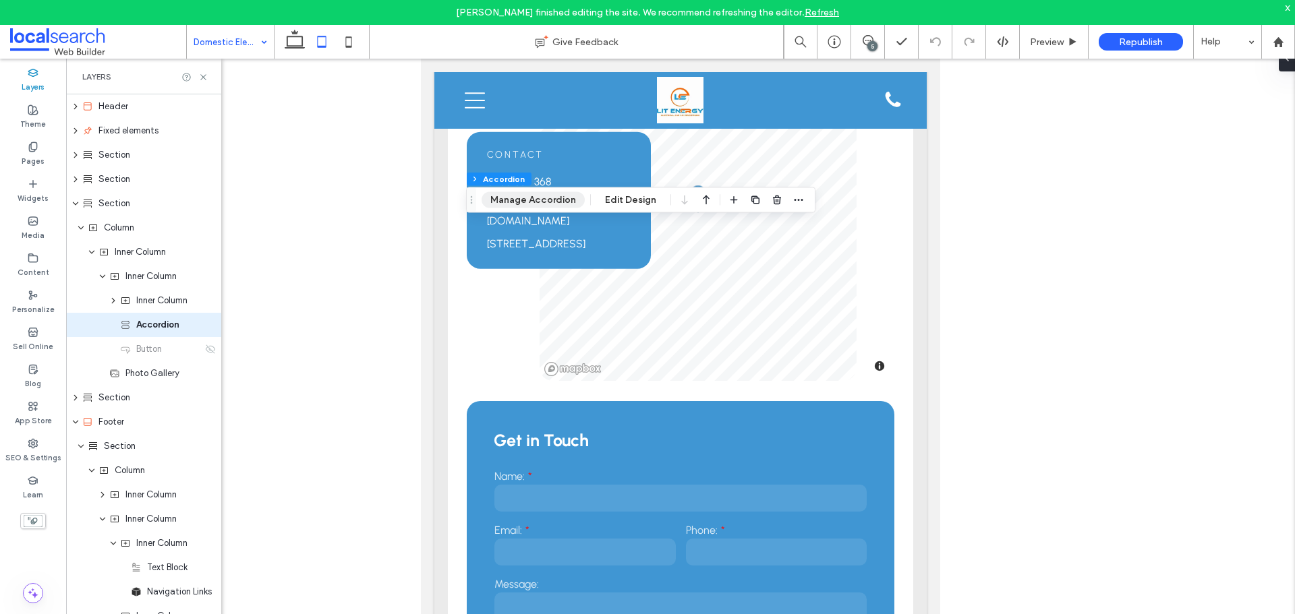
click at [539, 206] on button "Manage Accordion" at bounding box center [533, 200] width 103 height 16
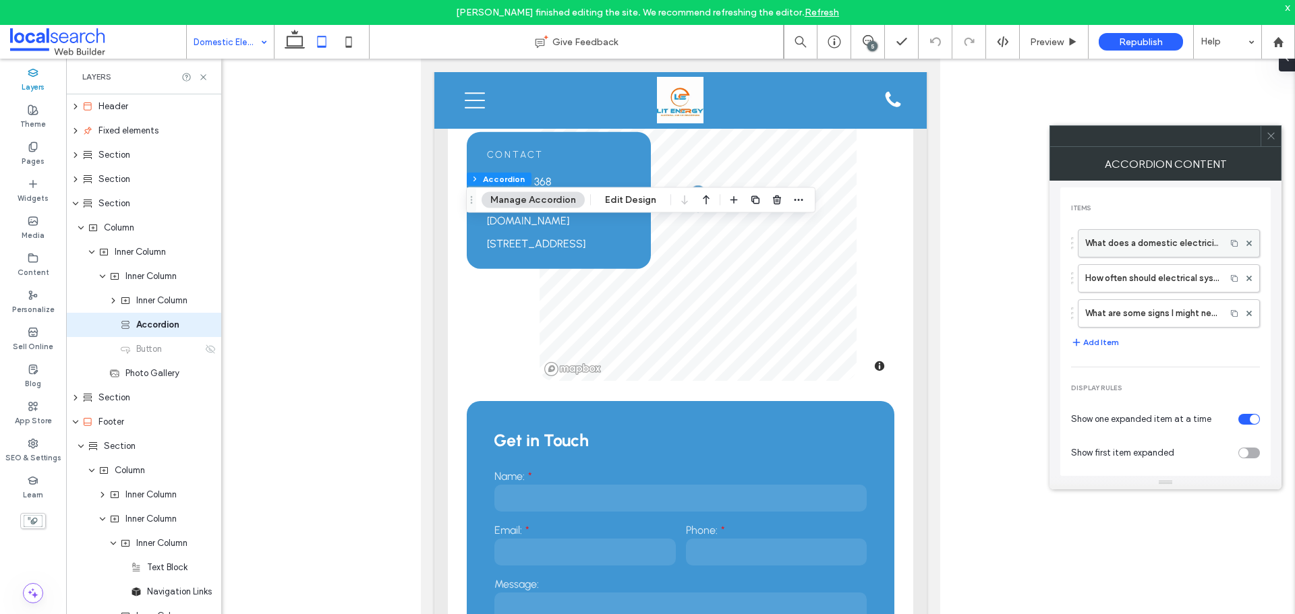
click at [1136, 246] on label "What does a domestic electrician do?" at bounding box center [1152, 243] width 134 height 27
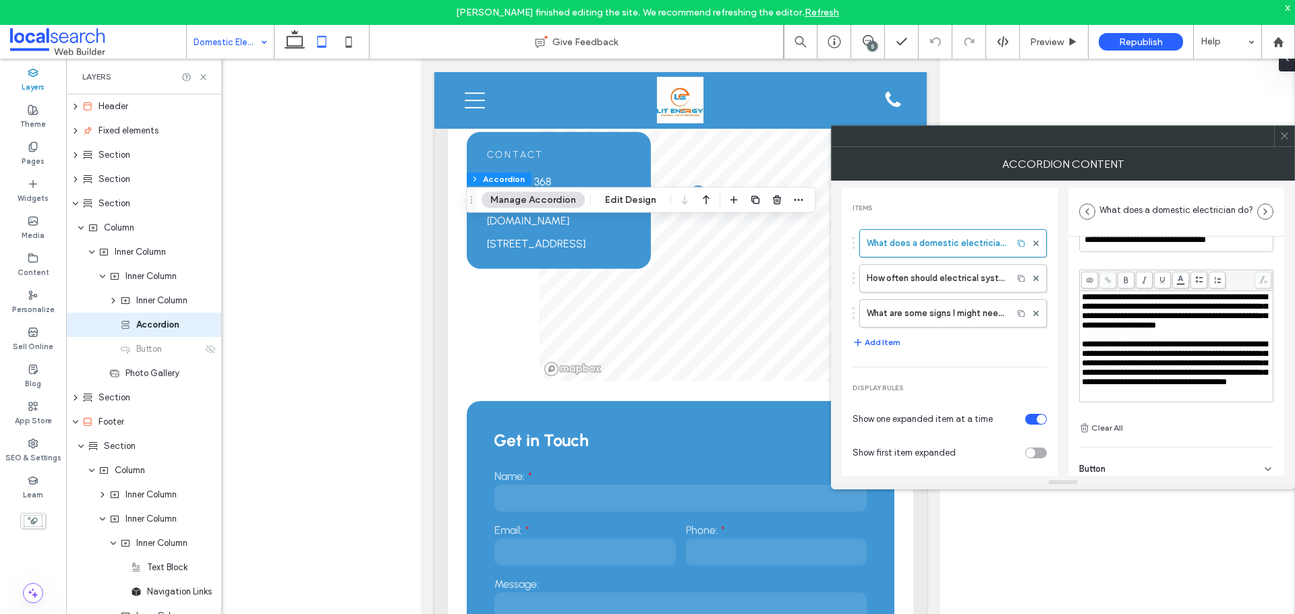
scroll to position [94, 0]
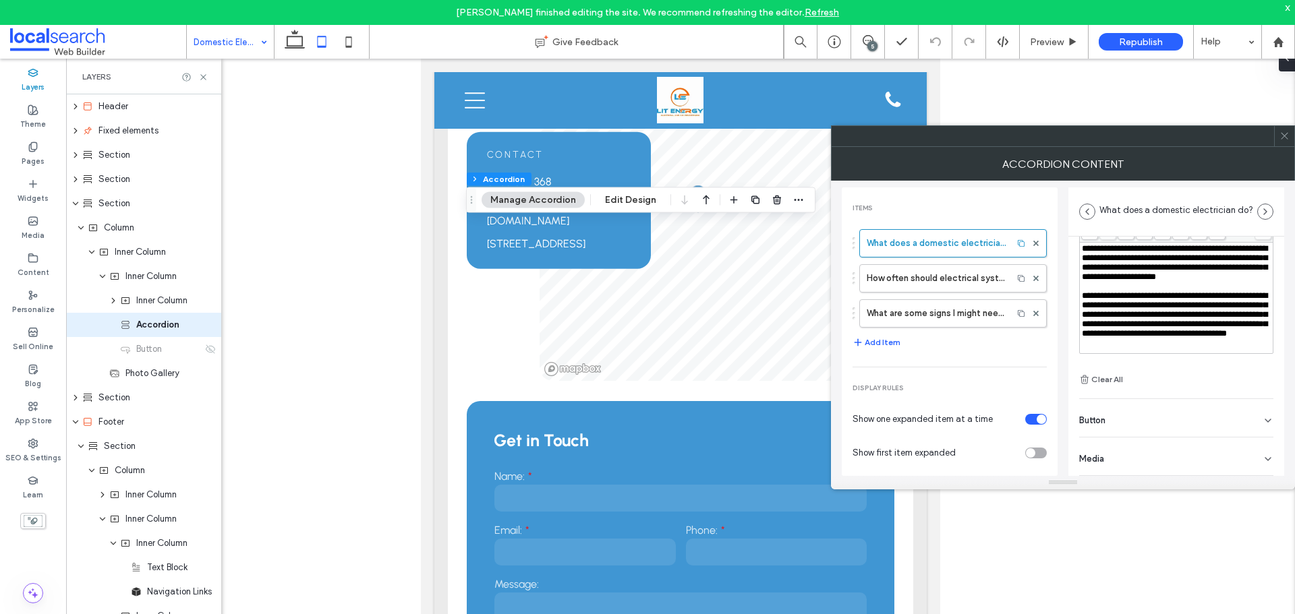
click at [1107, 424] on div "Button" at bounding box center [1176, 418] width 194 height 38
click at [946, 289] on label "How often should electrical systems in a home be checked?" at bounding box center [936, 278] width 139 height 27
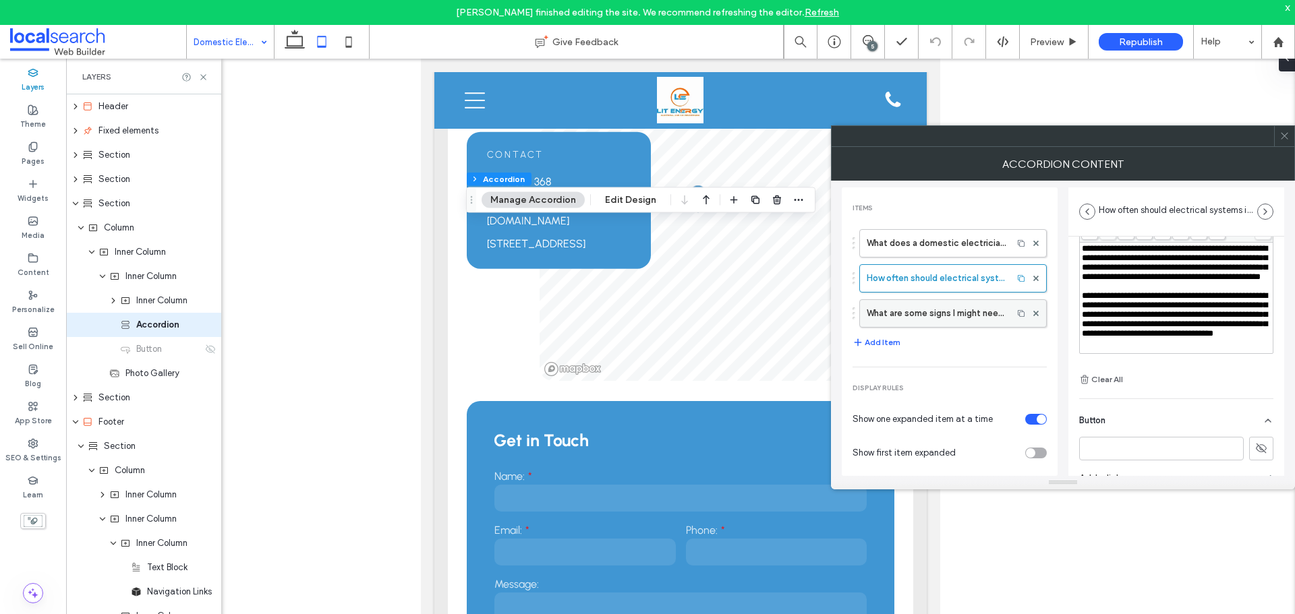
click at [948, 309] on label "What are some signs I might need electrical repairs?" at bounding box center [936, 313] width 139 height 27
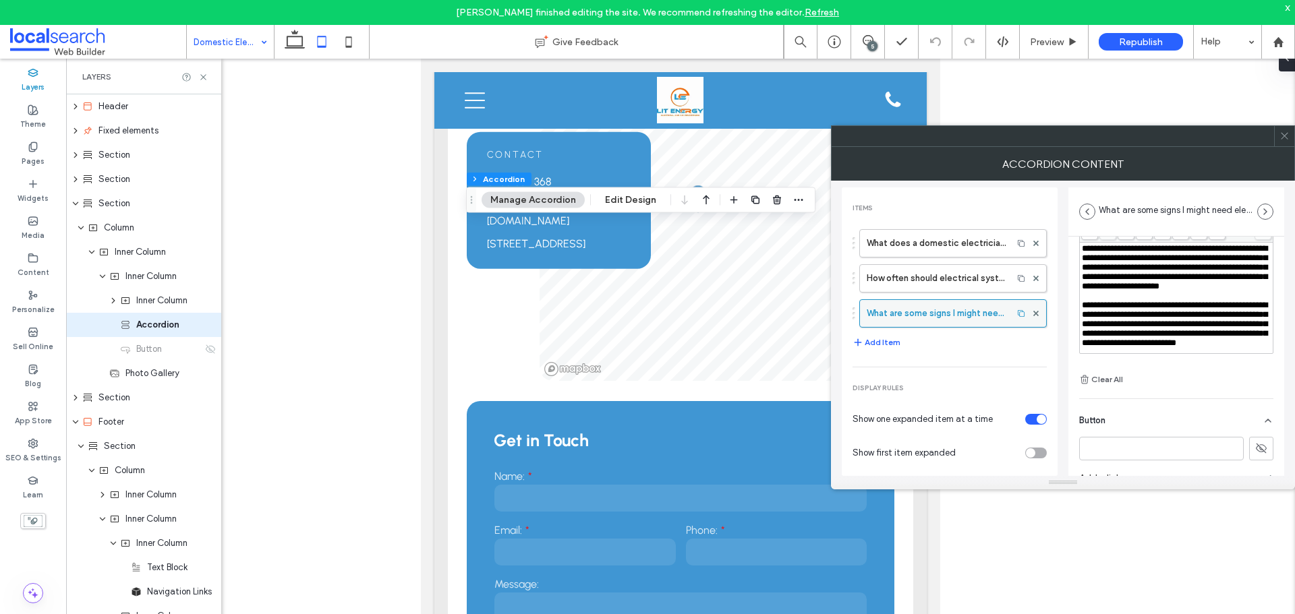
type input "**********"
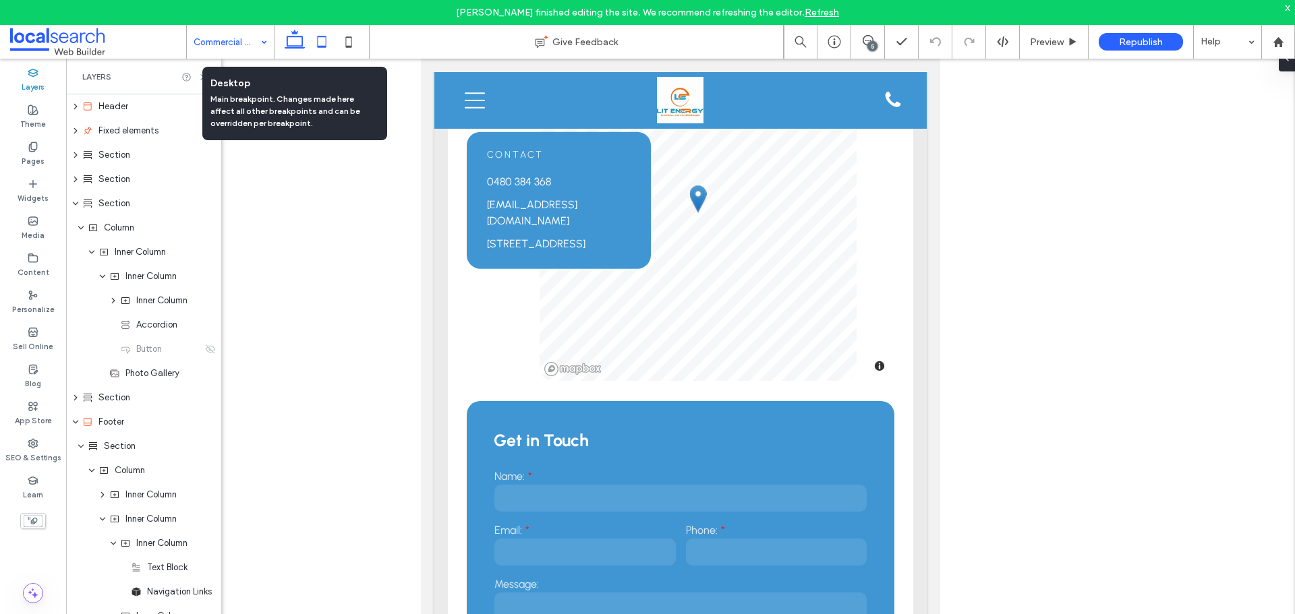
click at [293, 47] on use at bounding box center [295, 39] width 20 height 19
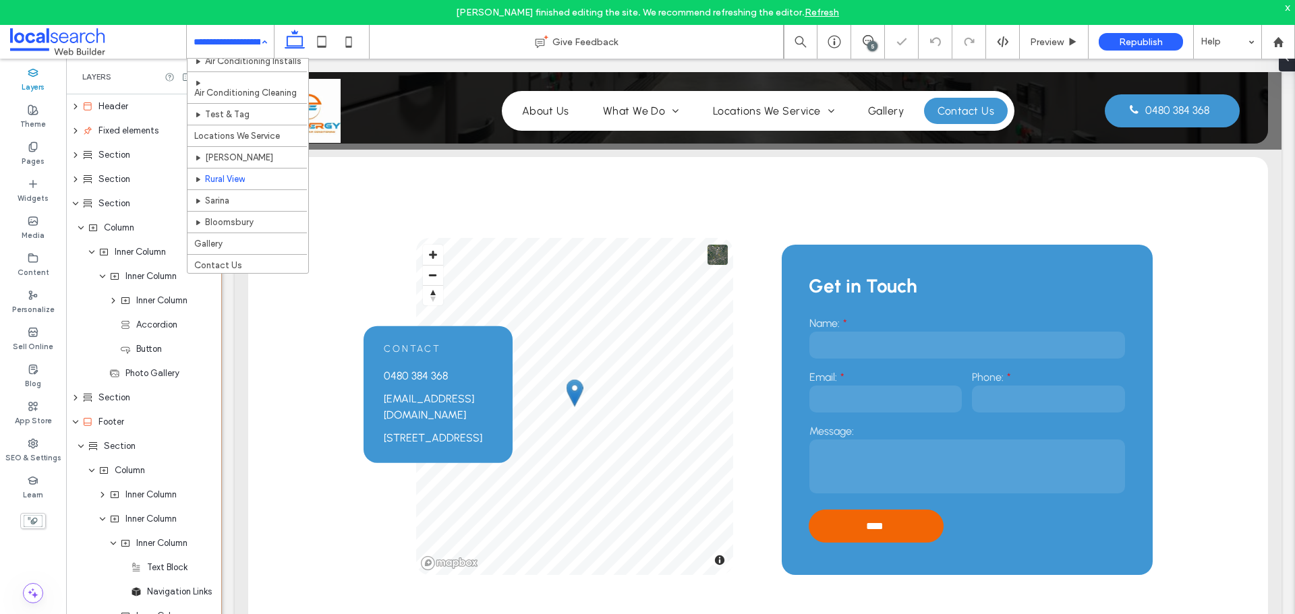
scroll to position [181, 0]
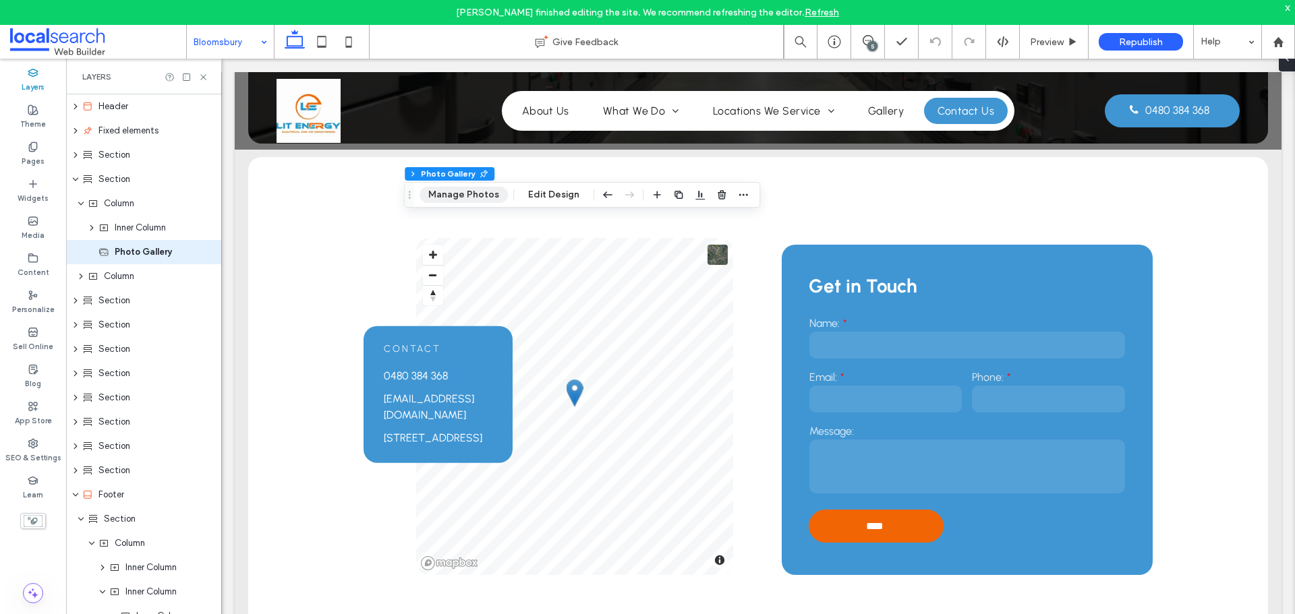
click at [462, 201] on button "Manage Photos" at bounding box center [464, 195] width 88 height 16
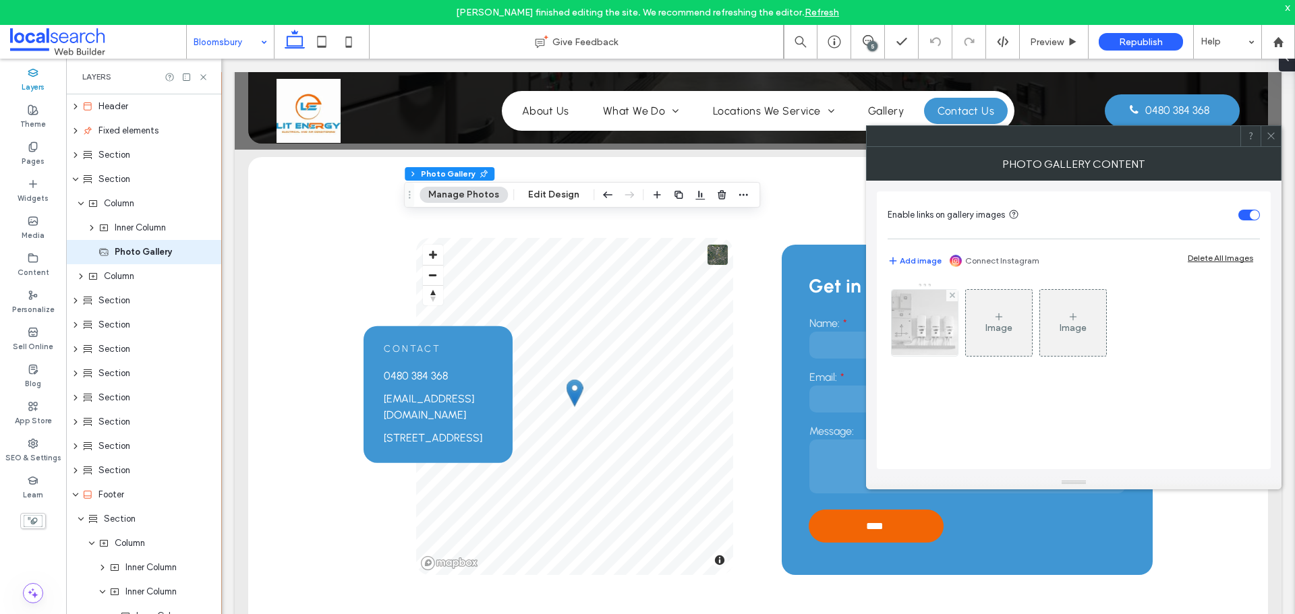
click at [905, 325] on img at bounding box center [925, 323] width 100 height 66
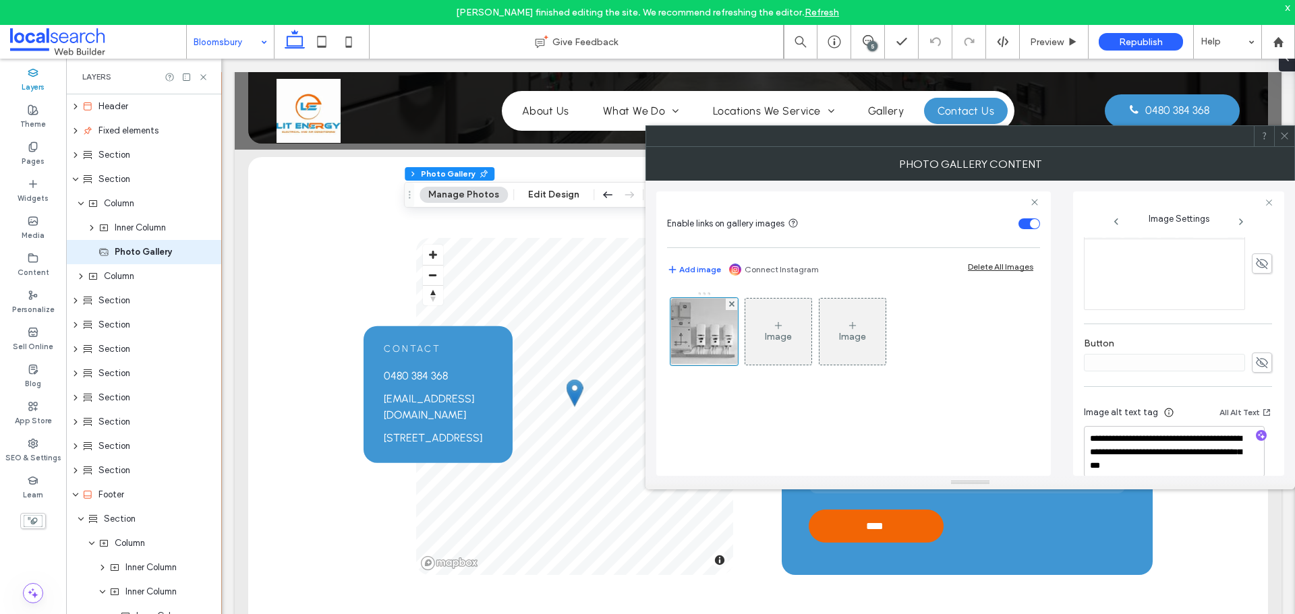
scroll to position [399, 0]
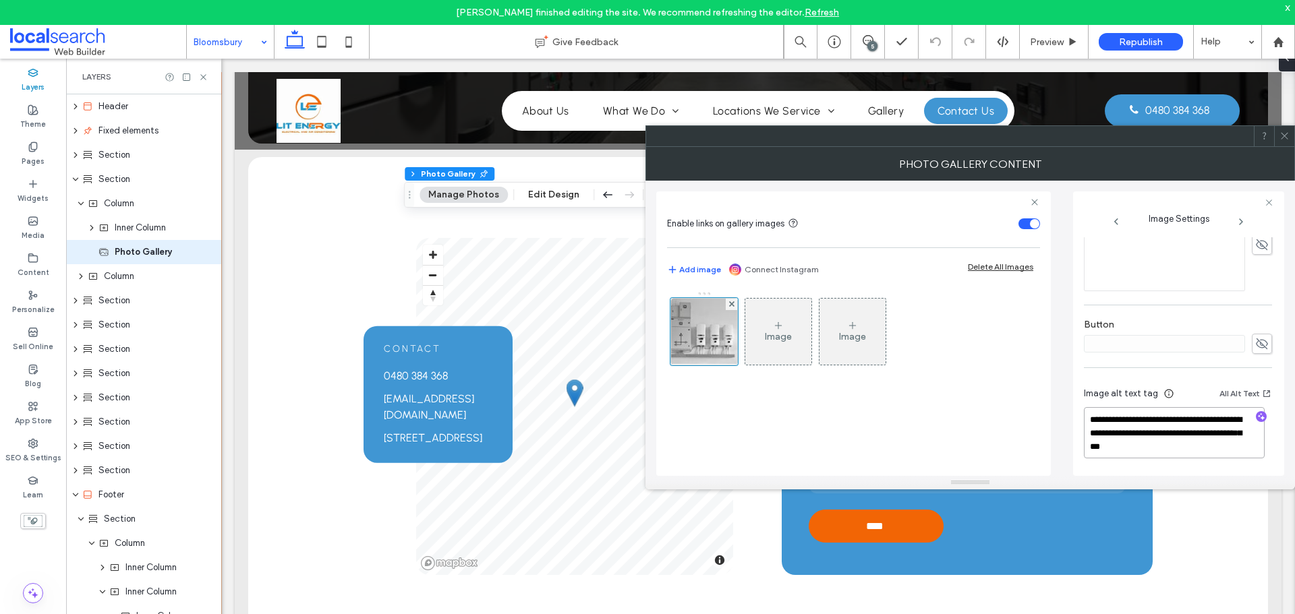
click at [1145, 444] on textarea "**********" at bounding box center [1174, 432] width 181 height 51
type textarea "**********"
click at [1281, 141] on span at bounding box center [1284, 136] width 10 height 20
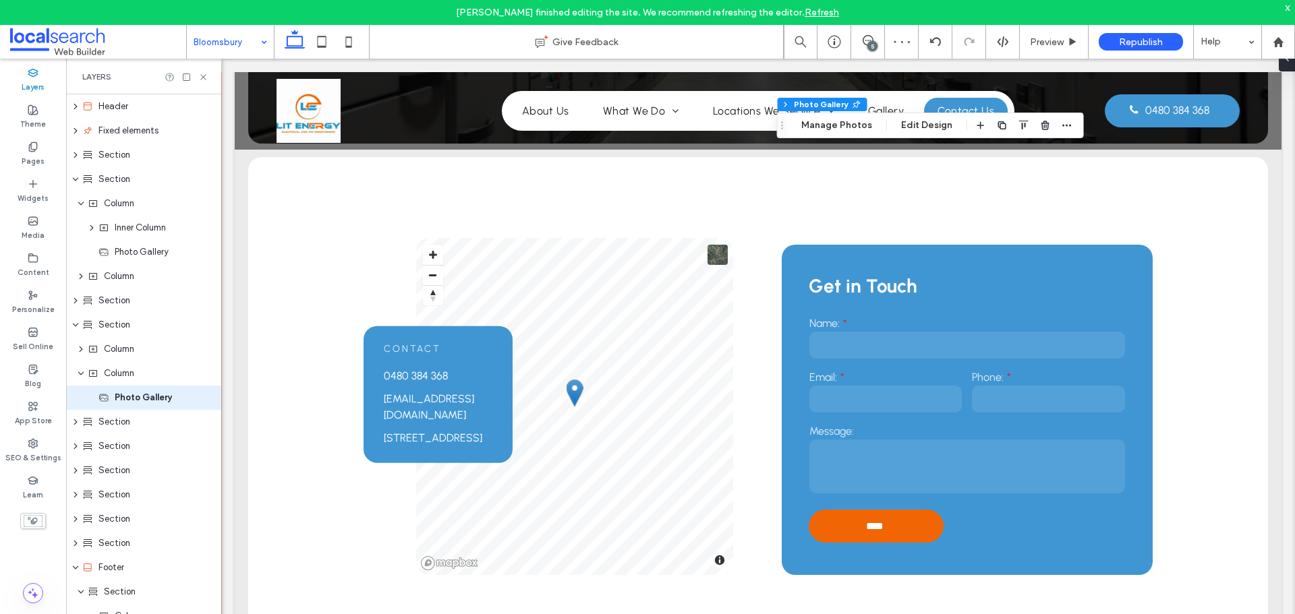
scroll to position [31, 0]
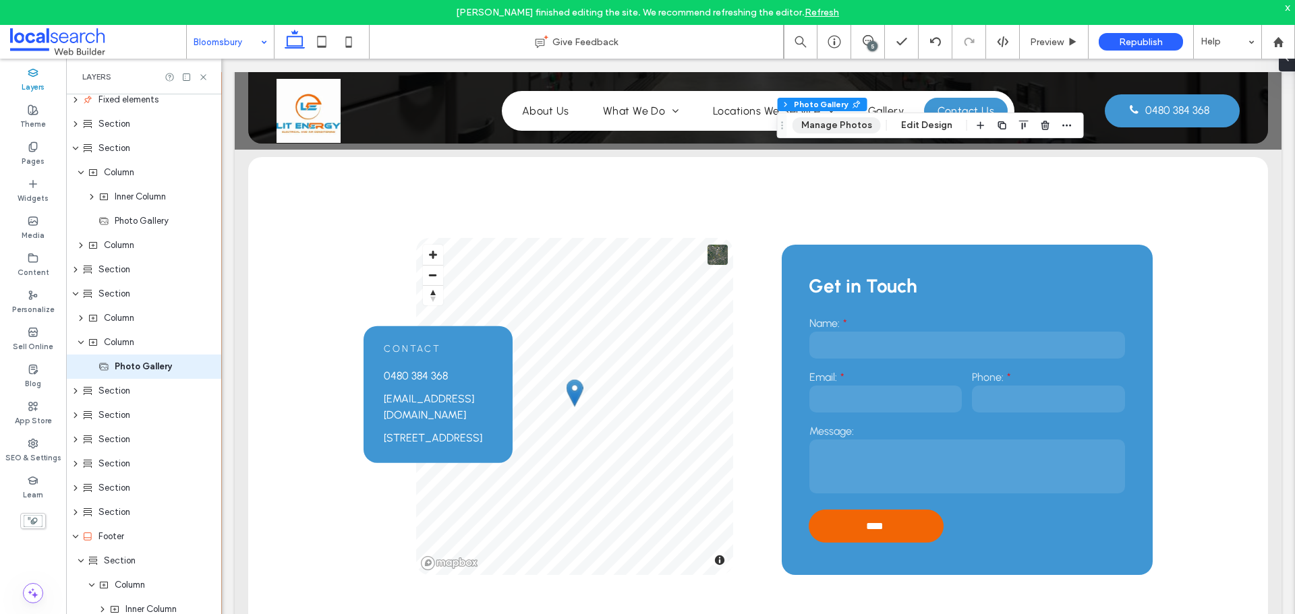
click at [808, 129] on button "Manage Photos" at bounding box center [836, 125] width 88 height 16
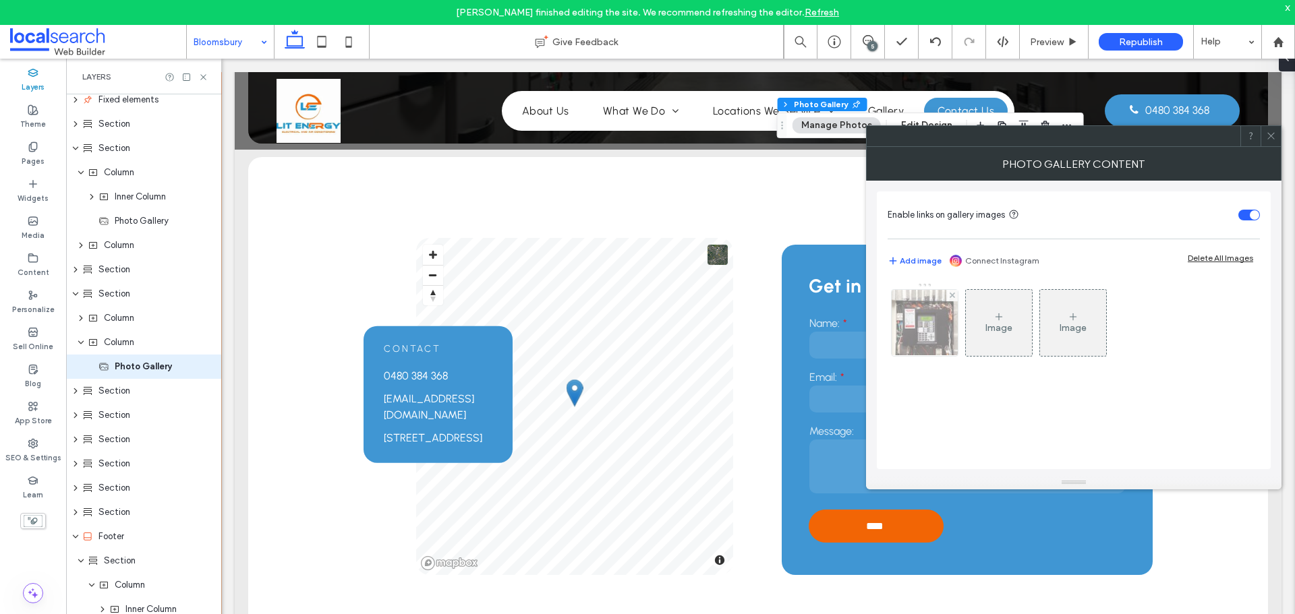
click at [923, 314] on img at bounding box center [925, 323] width 100 height 66
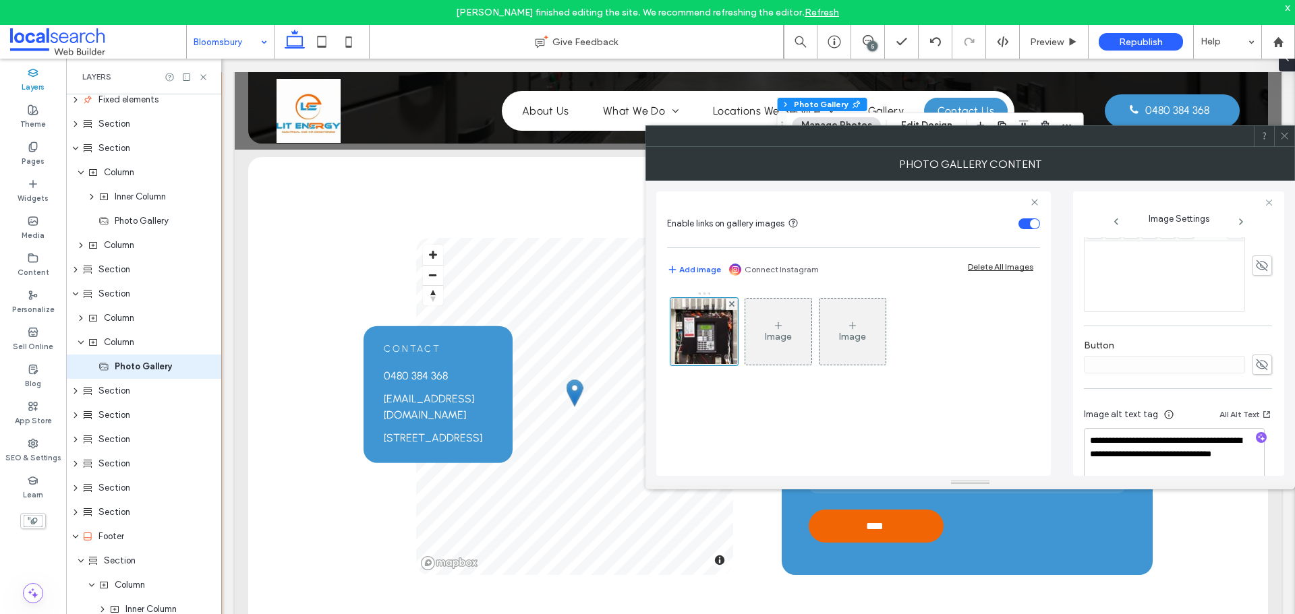
scroll to position [399, 0]
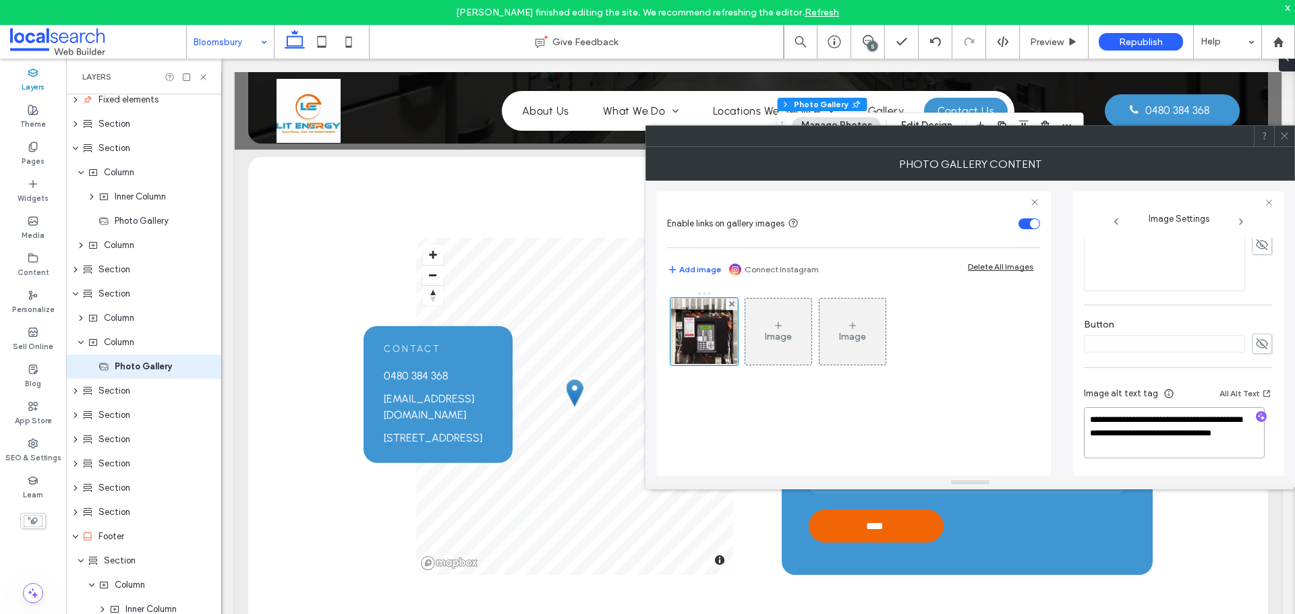
click at [1134, 447] on textarea "**********" at bounding box center [1174, 432] width 181 height 51
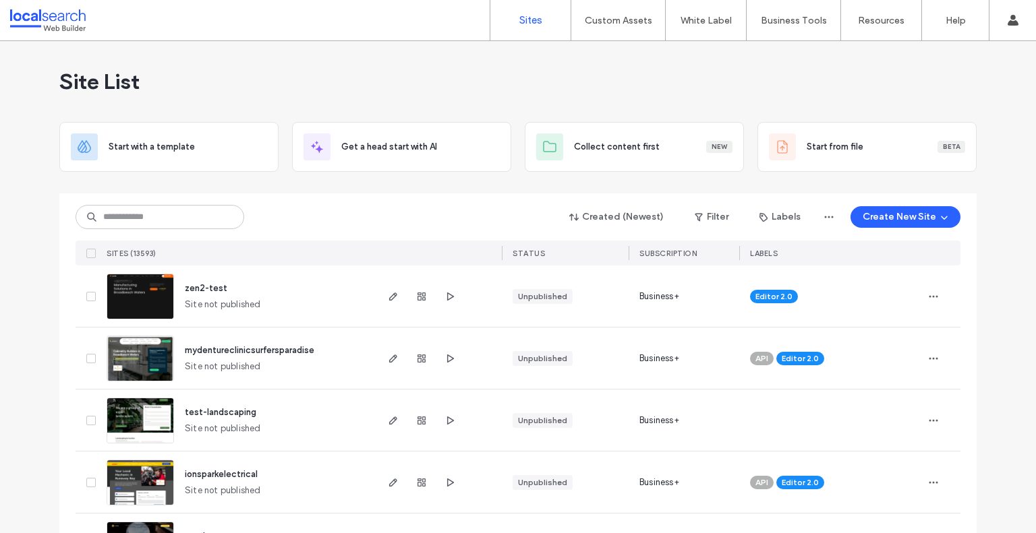
click at [173, 214] on input at bounding box center [160, 217] width 169 height 24
click at [175, 213] on input at bounding box center [160, 217] width 169 height 24
paste input "**********"
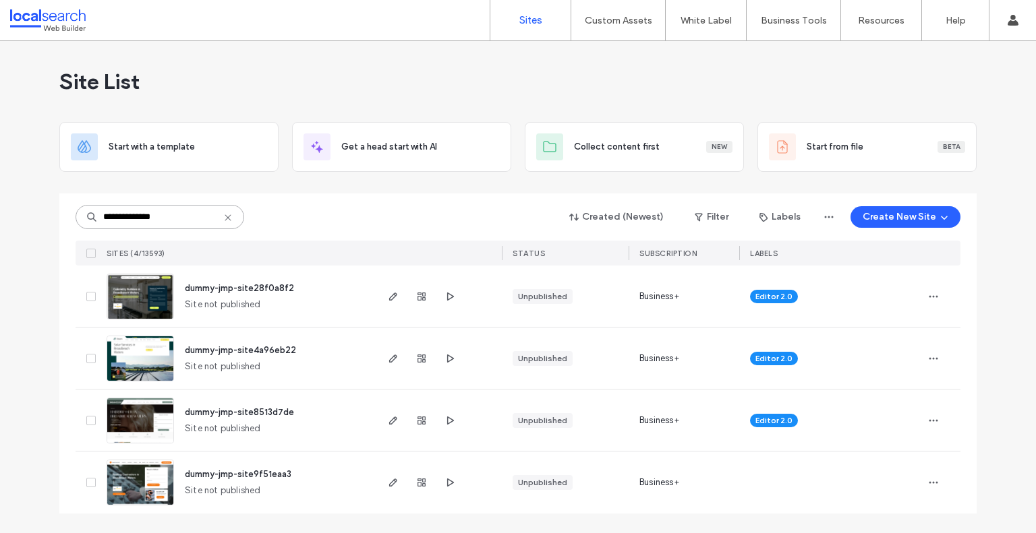
type input "**********"
click at [392, 305] on div at bounding box center [421, 296] width 73 height 61
click at [391, 302] on span "button" at bounding box center [393, 297] width 16 height 16
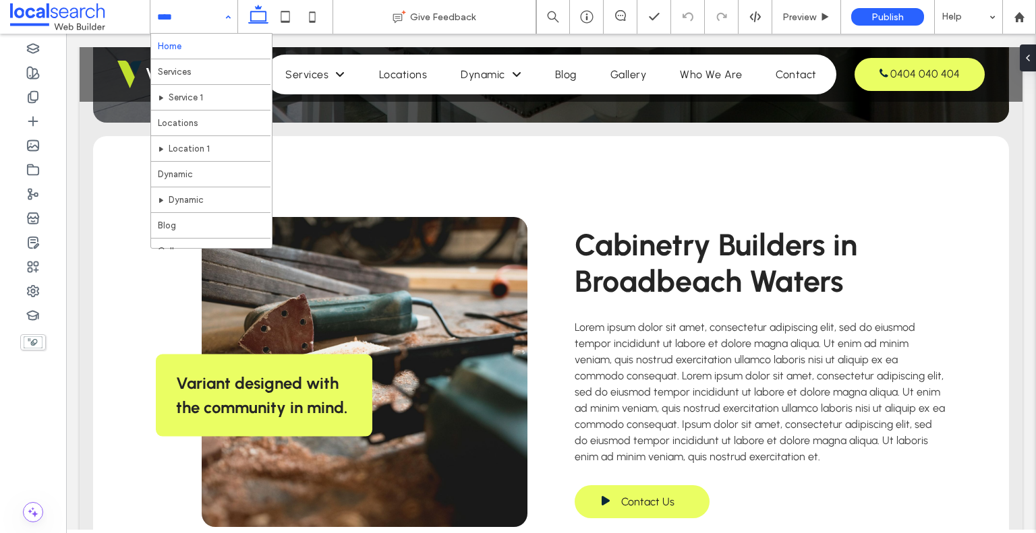
scroll to position [71, 0]
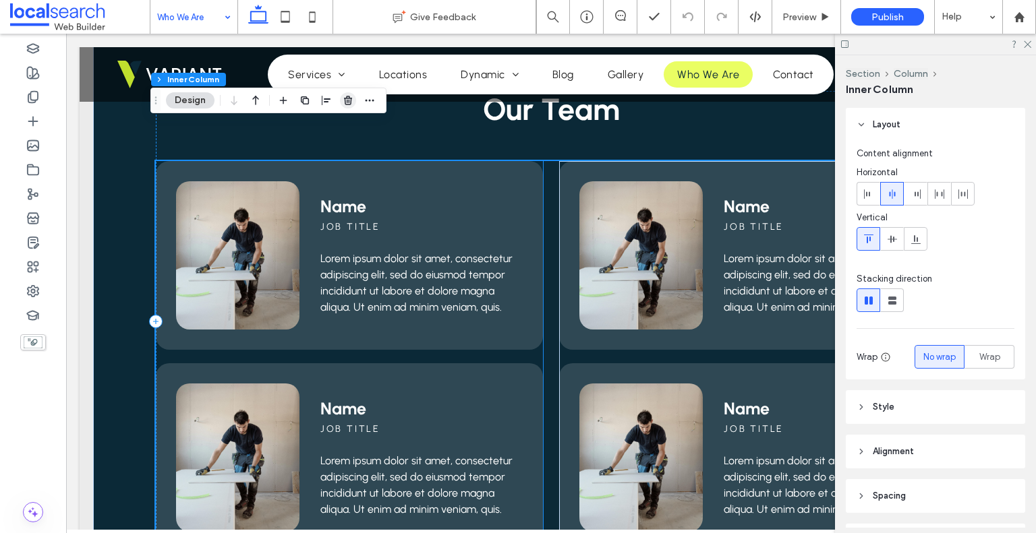
scroll to position [877, 0]
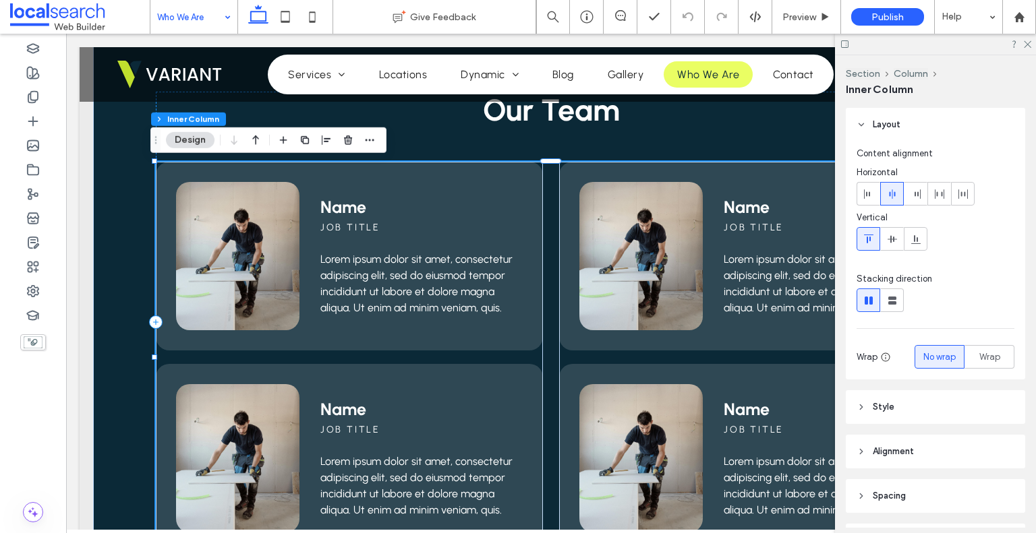
click at [200, 23] on input at bounding box center [190, 17] width 67 height 34
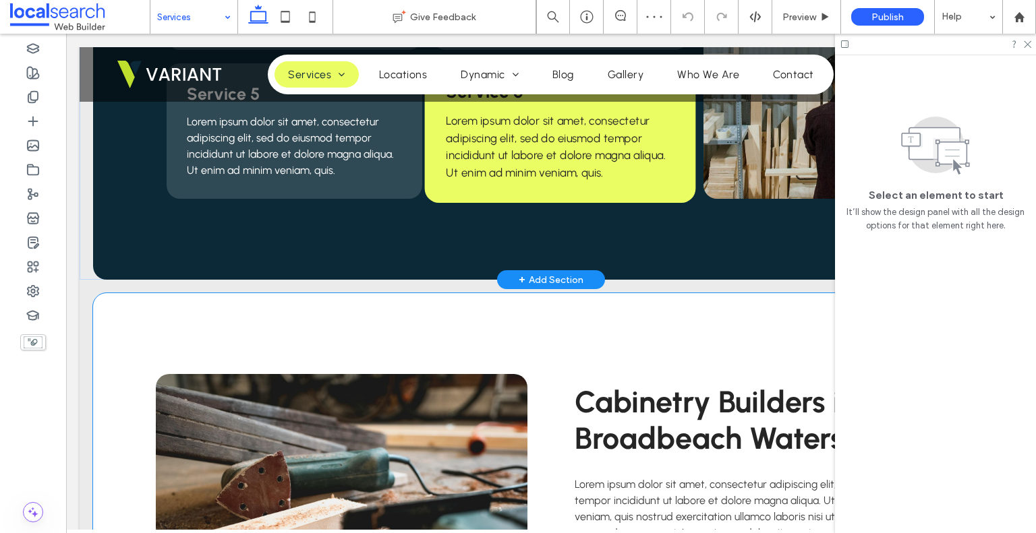
scroll to position [607, 0]
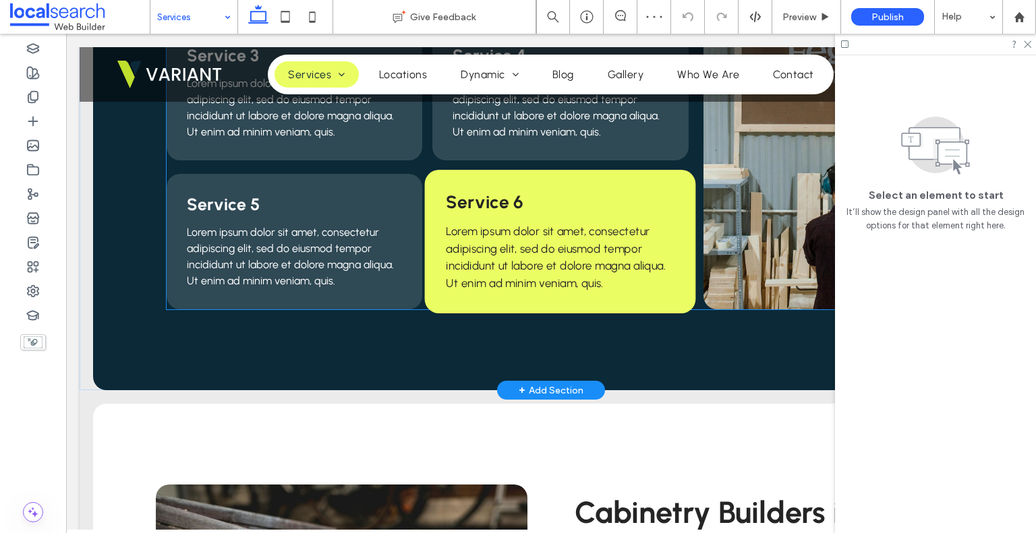
click at [461, 234] on span "Lorem ipsum dolor sit amet, consectetur adipiscing elit, sed do eiusmod tempor …" at bounding box center [555, 257] width 219 height 65
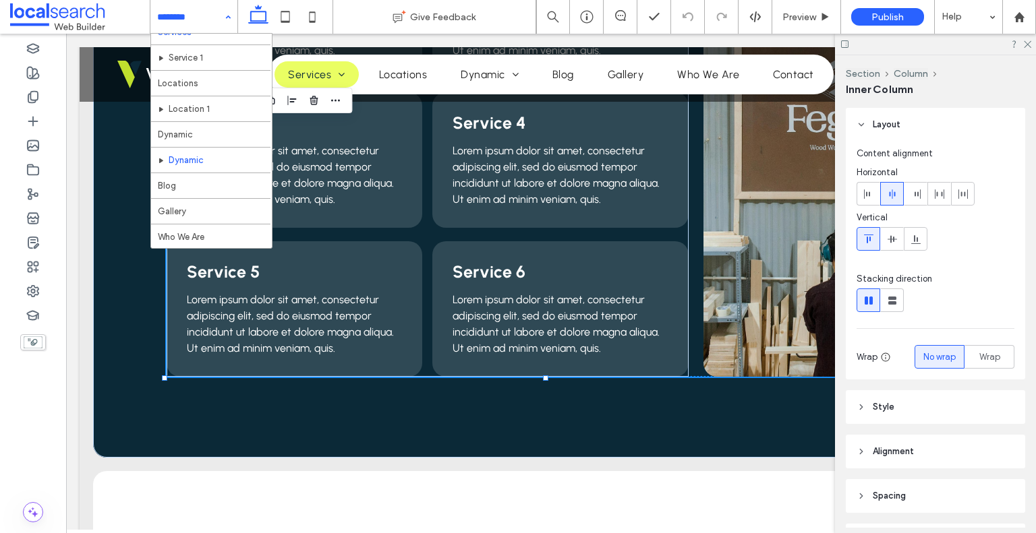
scroll to position [71, 0]
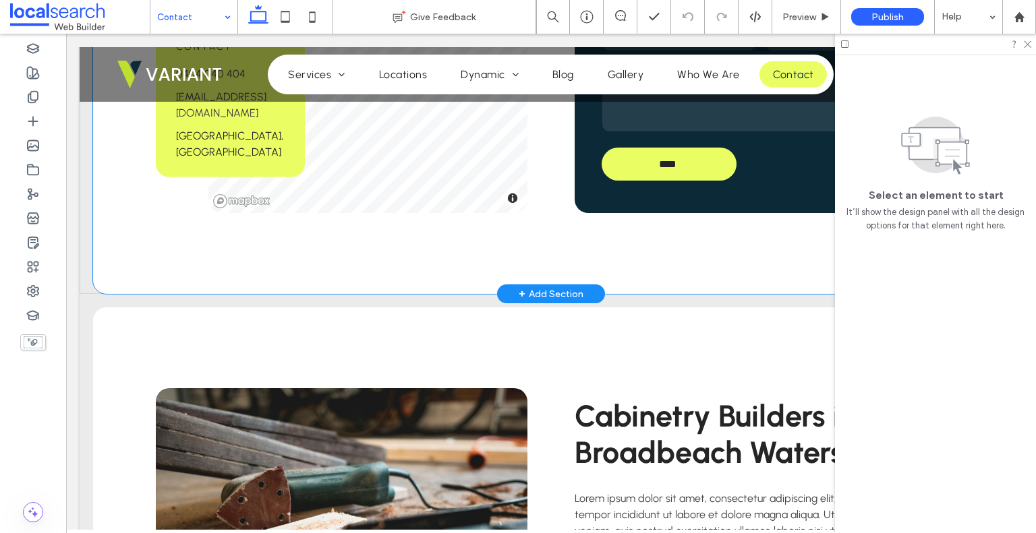
scroll to position [944, 0]
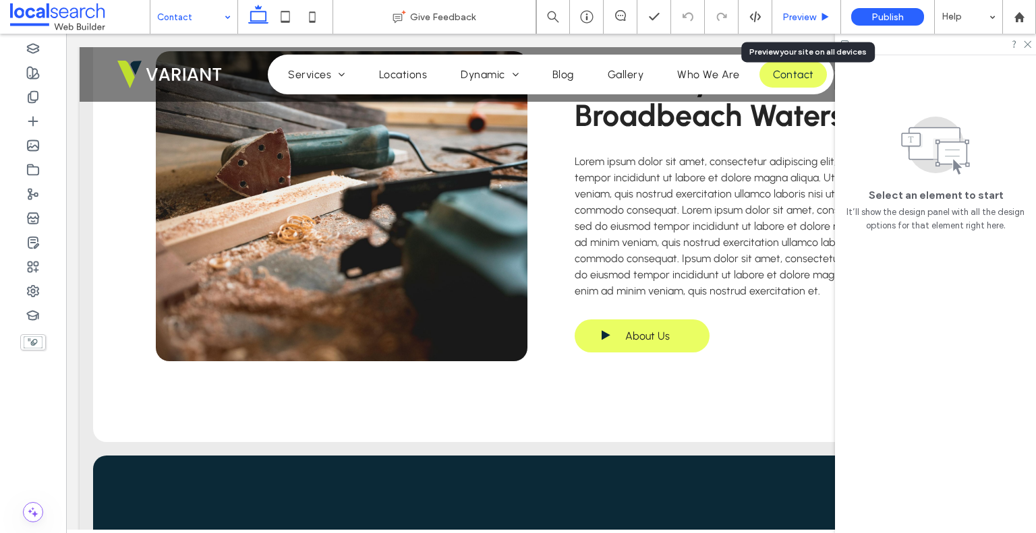
click at [798, 10] on div "Preview" at bounding box center [806, 17] width 69 height 34
click at [788, 21] on span "Preview" at bounding box center [799, 16] width 34 height 11
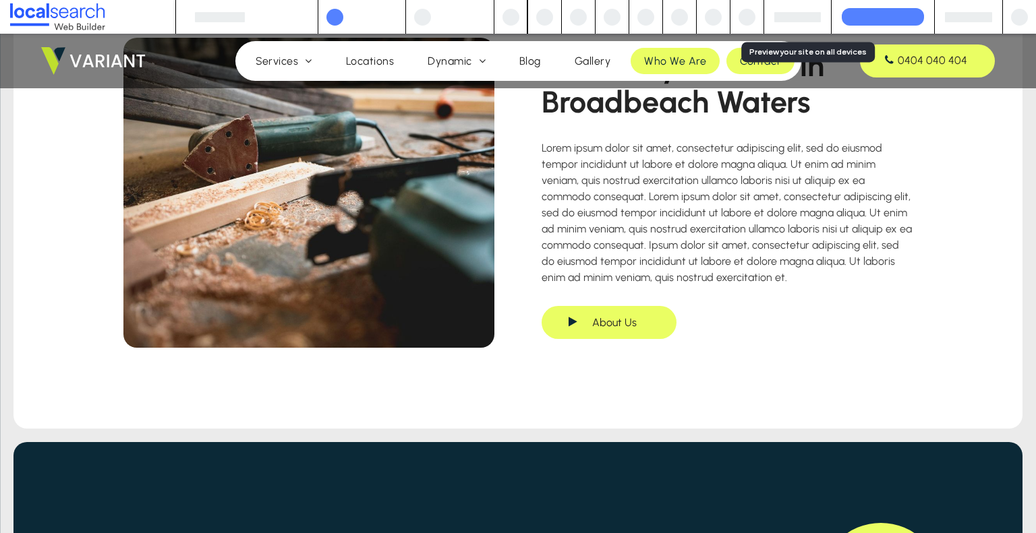
scroll to position [931, 0]
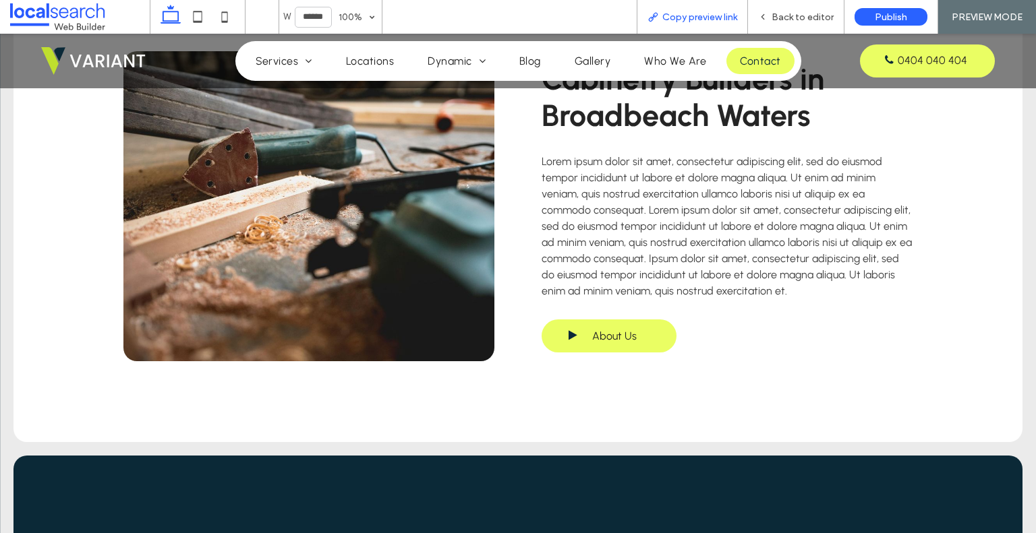
click at [679, 13] on span "Copy preview link" at bounding box center [699, 16] width 75 height 11
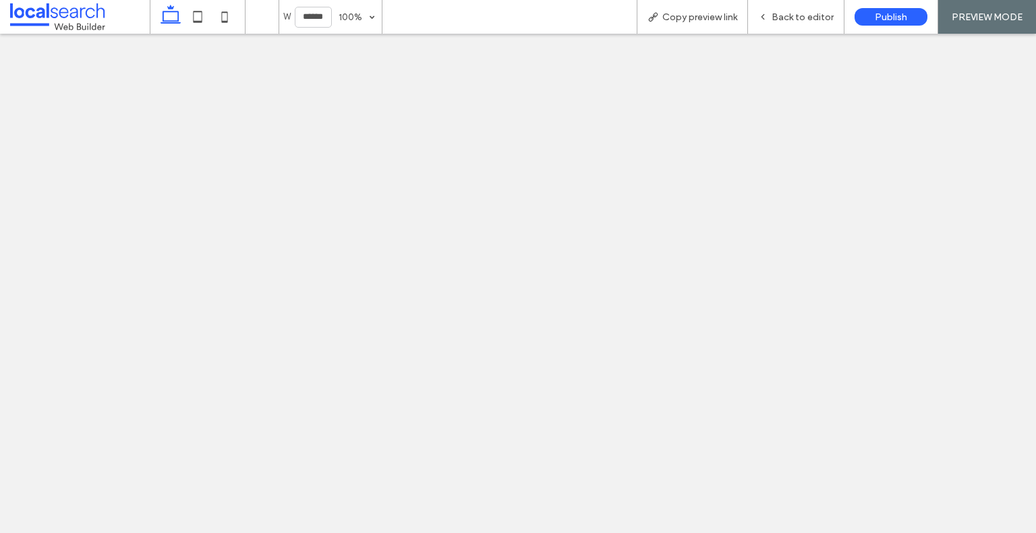
click at [701, 9] on div "Copy preview link" at bounding box center [692, 17] width 111 height 34
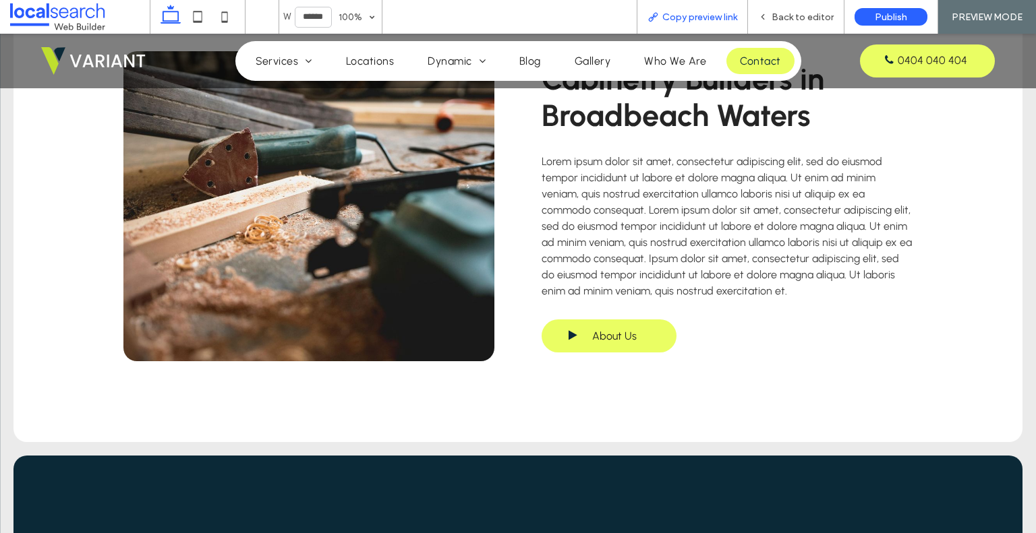
click at [678, 22] on span "Copy preview link" at bounding box center [699, 16] width 75 height 11
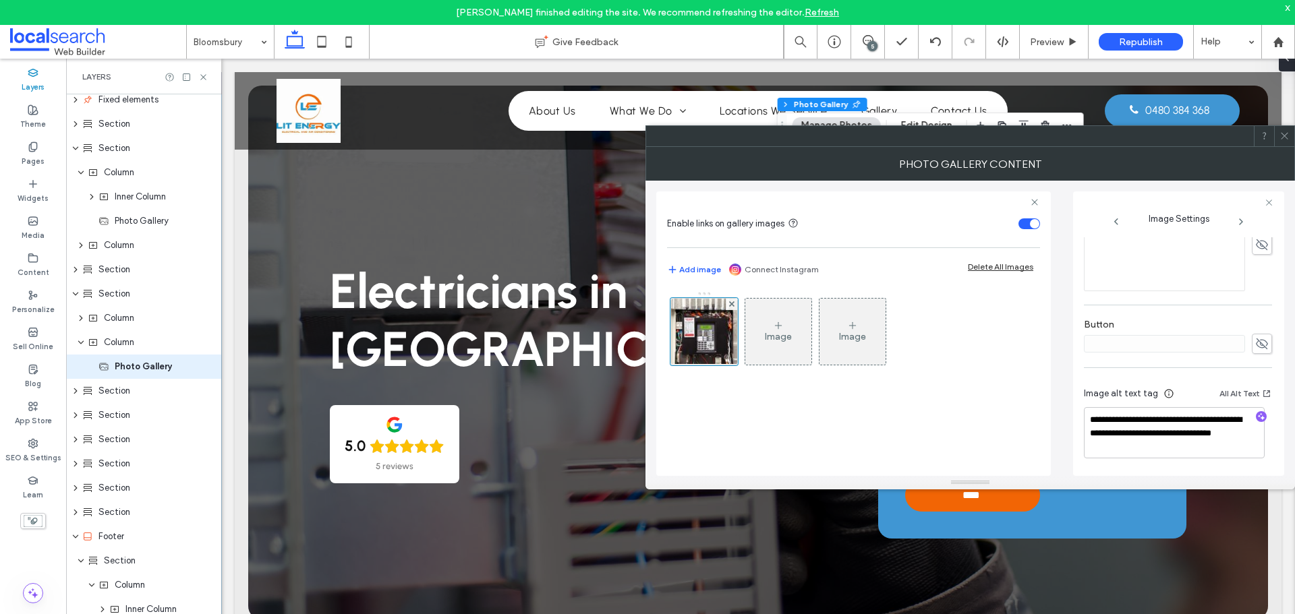
scroll to position [1619, 0]
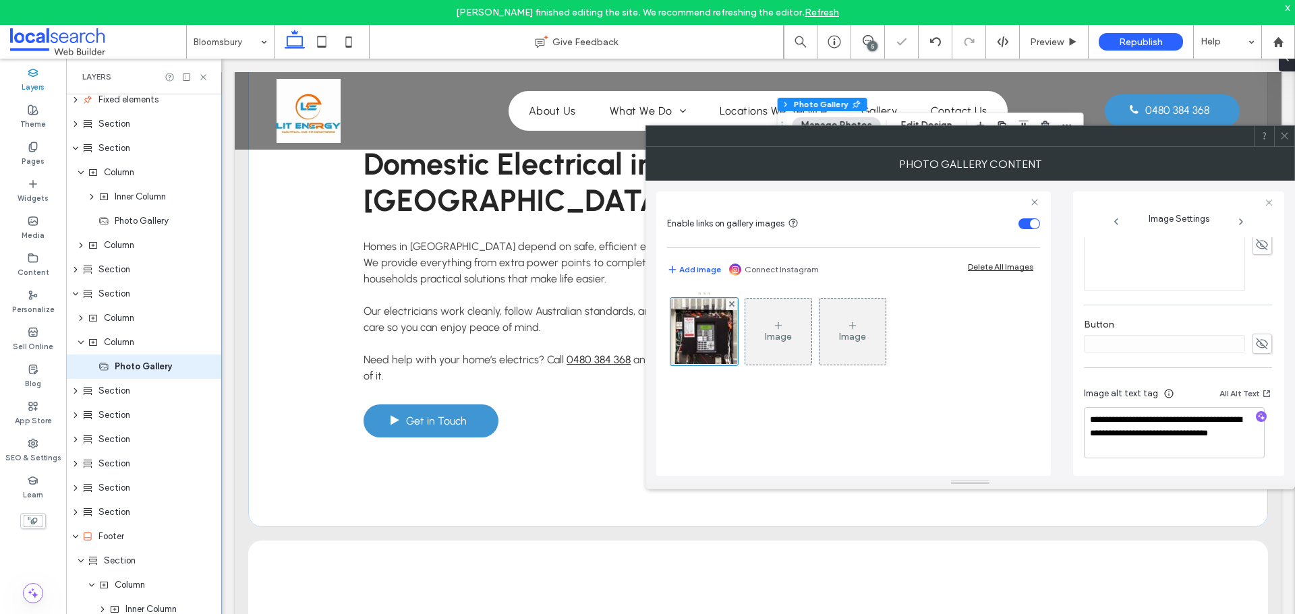
type textarea "**********"
drag, startPoint x: 1288, startPoint y: 138, endPoint x: 972, endPoint y: 275, distance: 344.1
click at [1286, 138] on icon at bounding box center [1284, 136] width 10 height 10
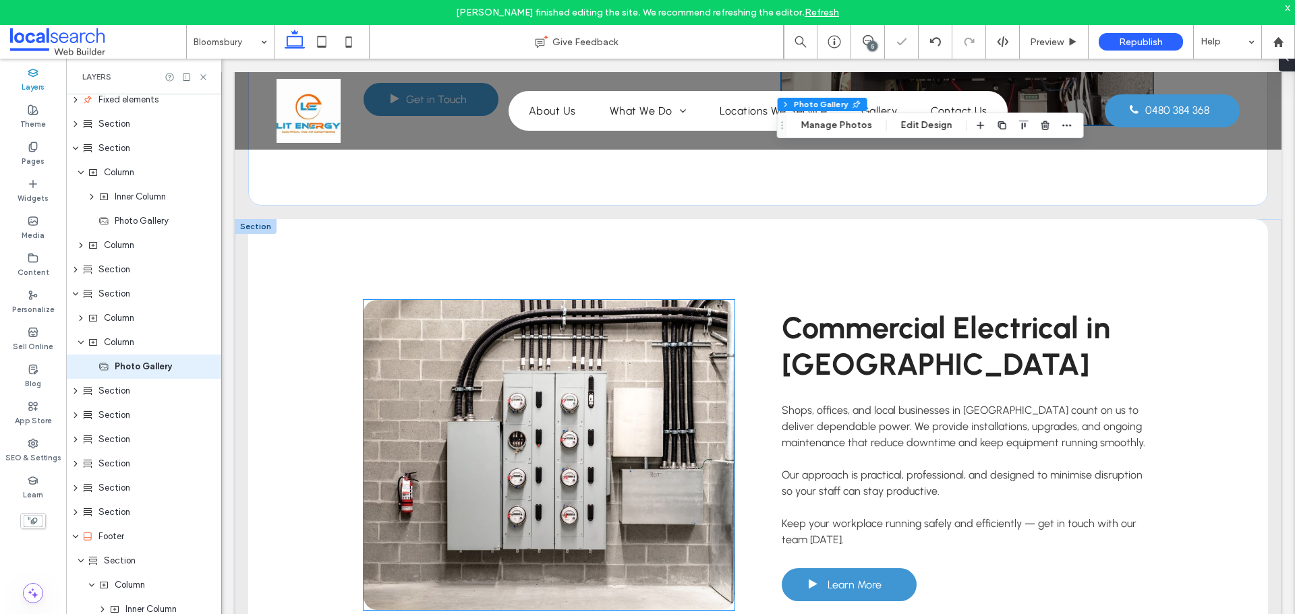
scroll to position [1956, 0]
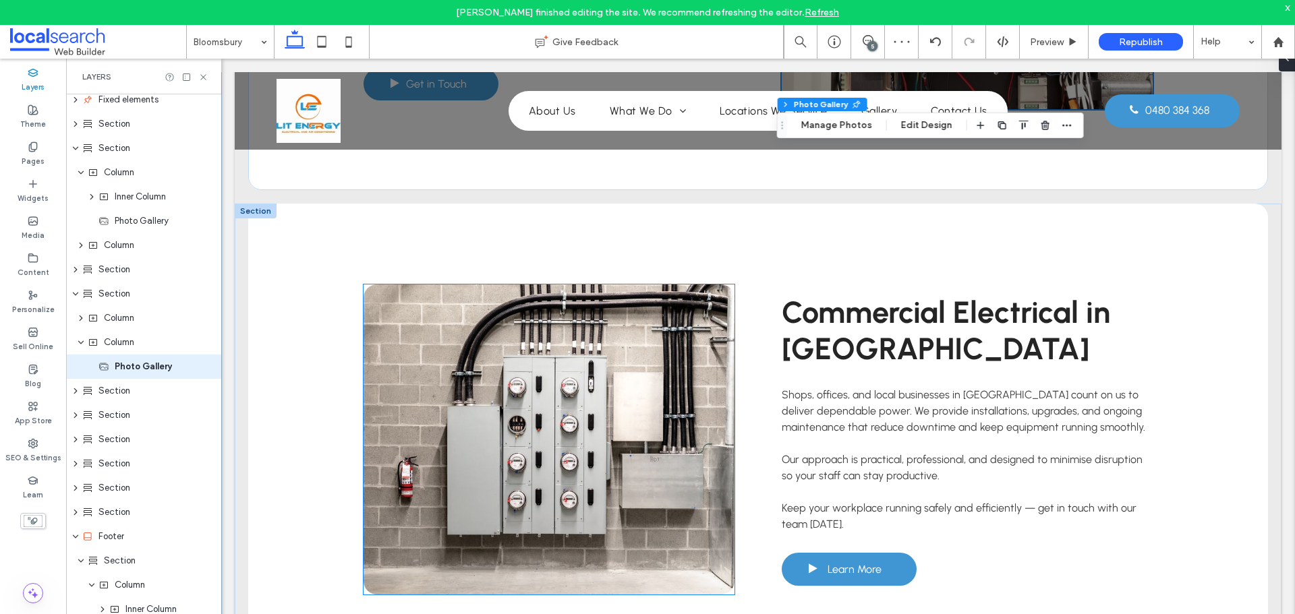
click at [623, 384] on link at bounding box center [549, 440] width 371 height 310
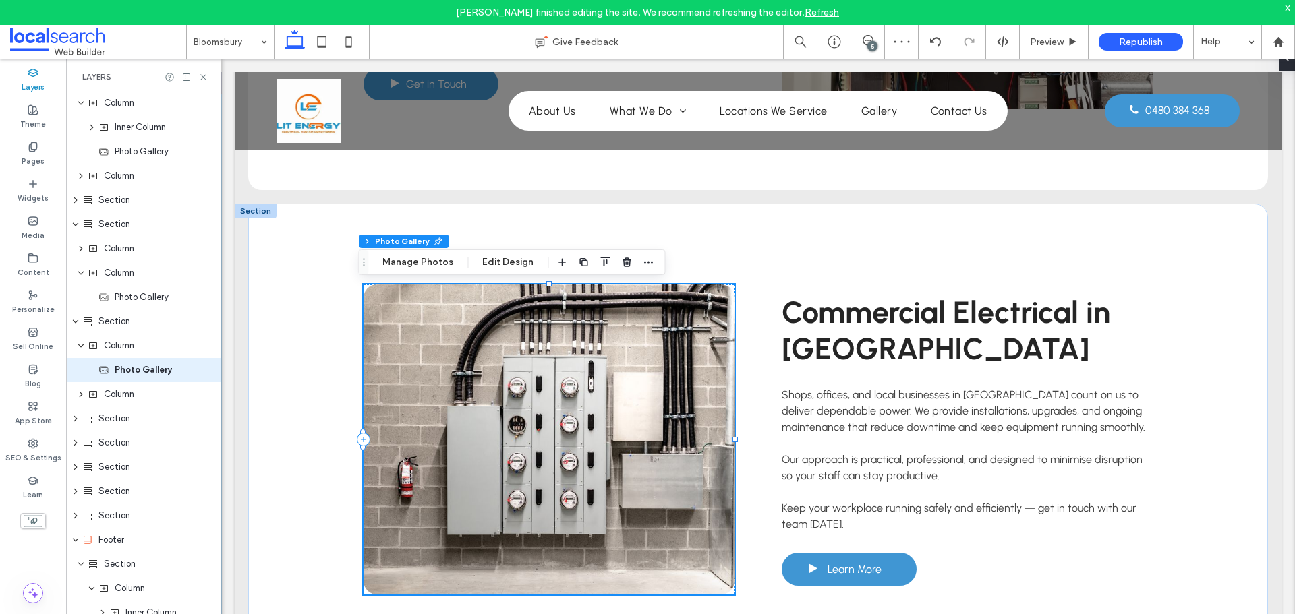
scroll to position [104, 0]
click at [400, 254] on button "Manage Photos" at bounding box center [418, 262] width 88 height 16
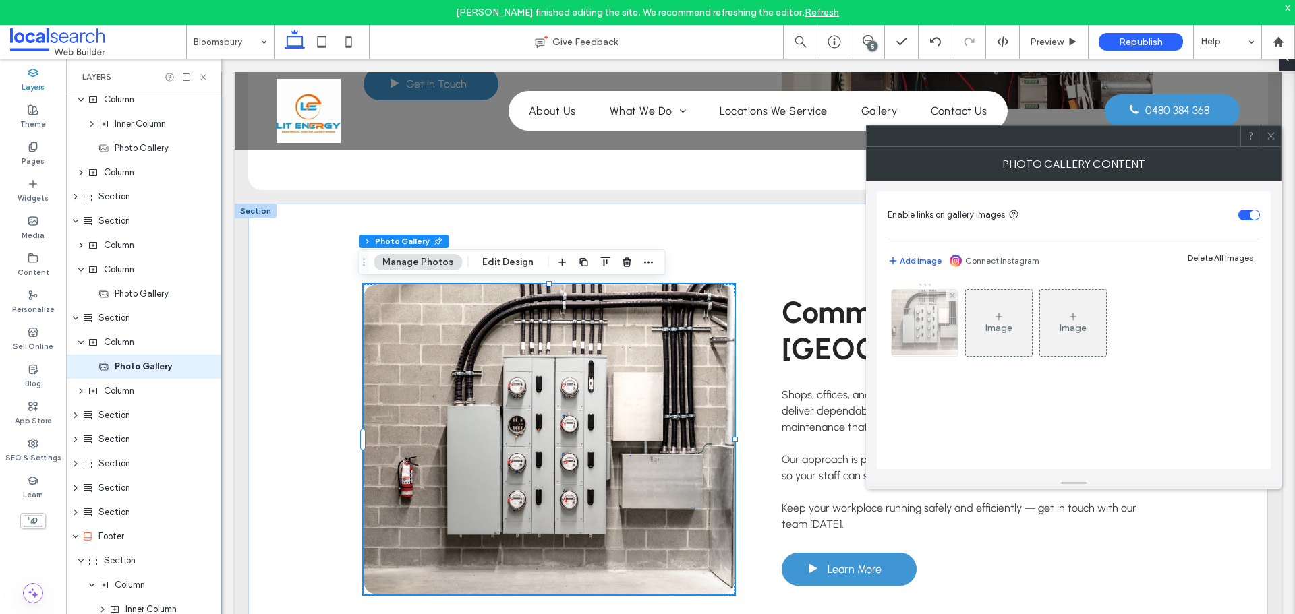
click at [911, 322] on img at bounding box center [924, 323] width 95 height 66
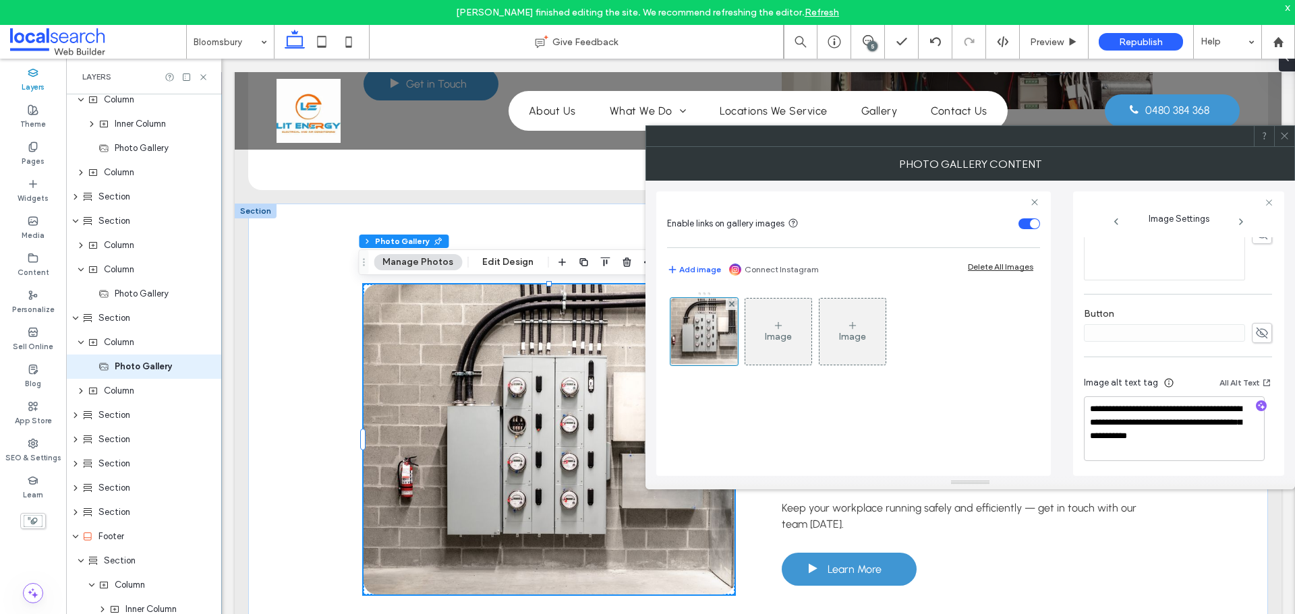
scroll to position [412, 0]
click at [1212, 430] on textarea "**********" at bounding box center [1174, 426] width 181 height 65
type textarea "**********"
click at [1286, 136] on icon at bounding box center [1284, 136] width 10 height 10
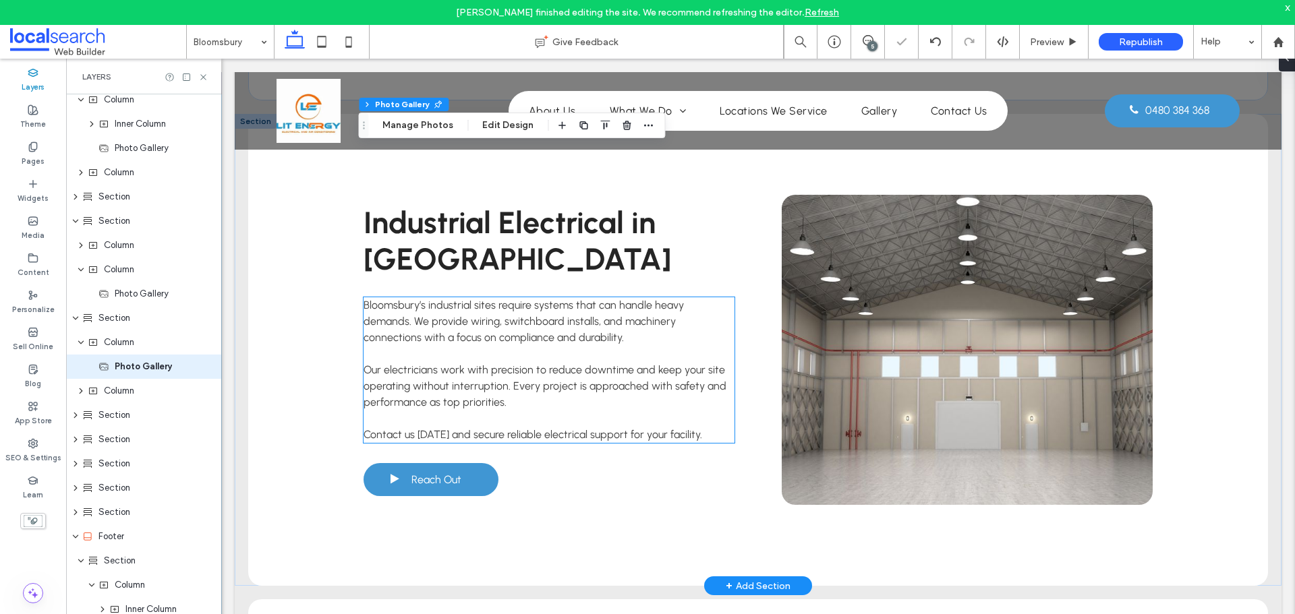
scroll to position [2630, 0]
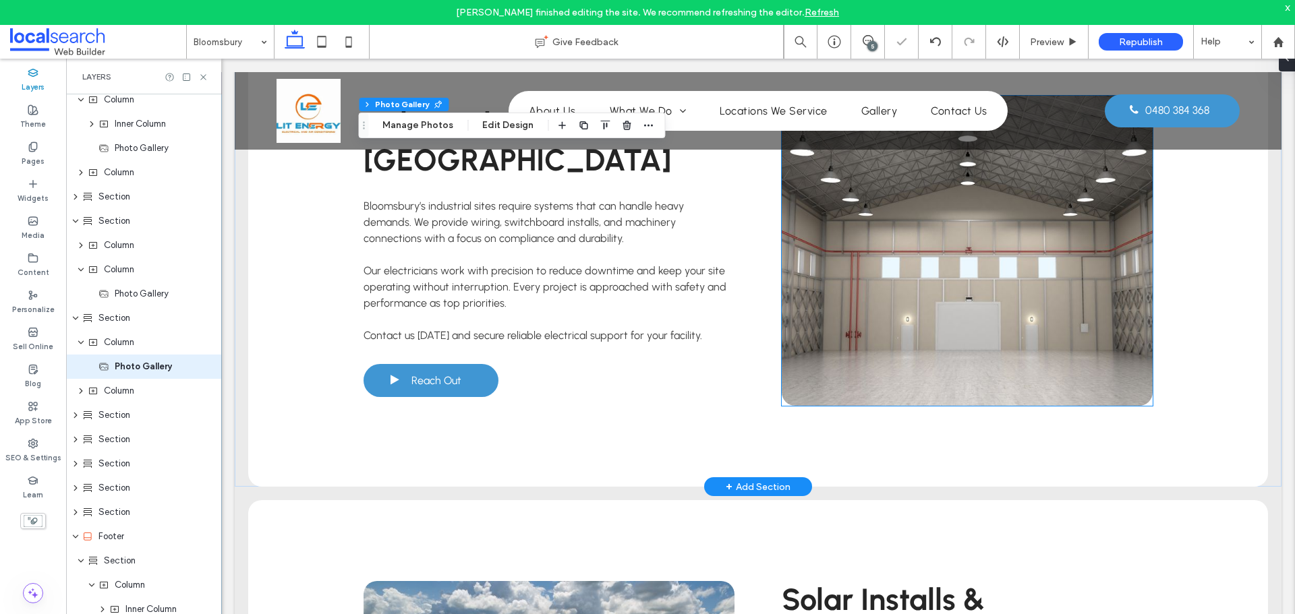
click at [967, 333] on link at bounding box center [967, 251] width 371 height 310
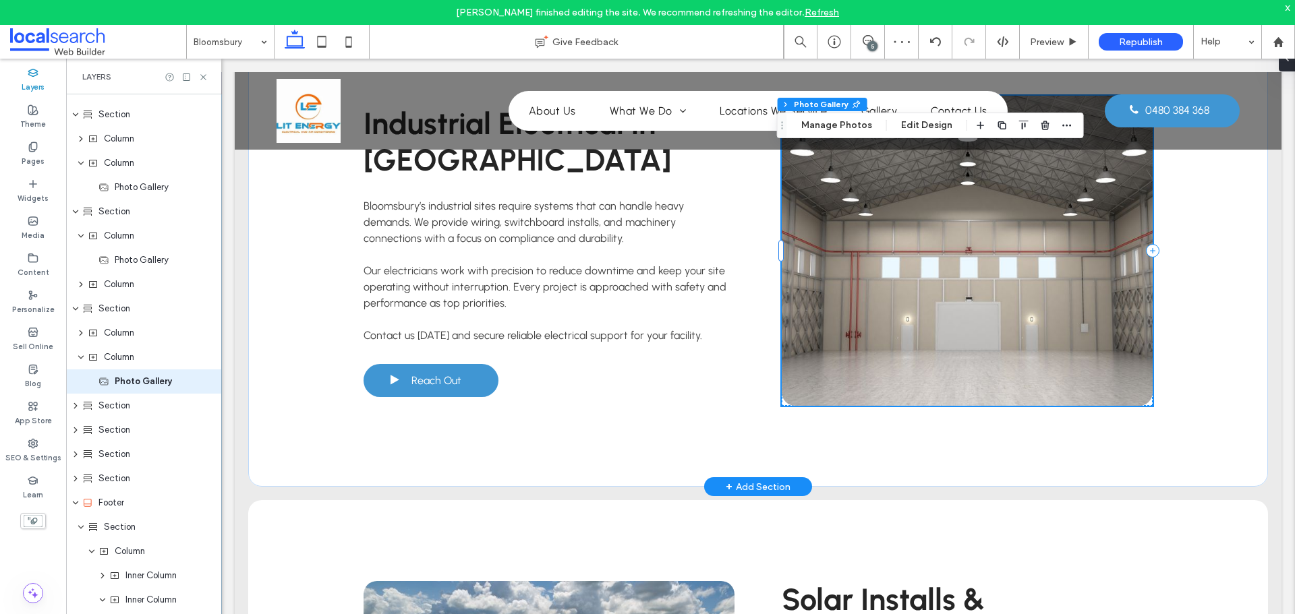
scroll to position [225, 0]
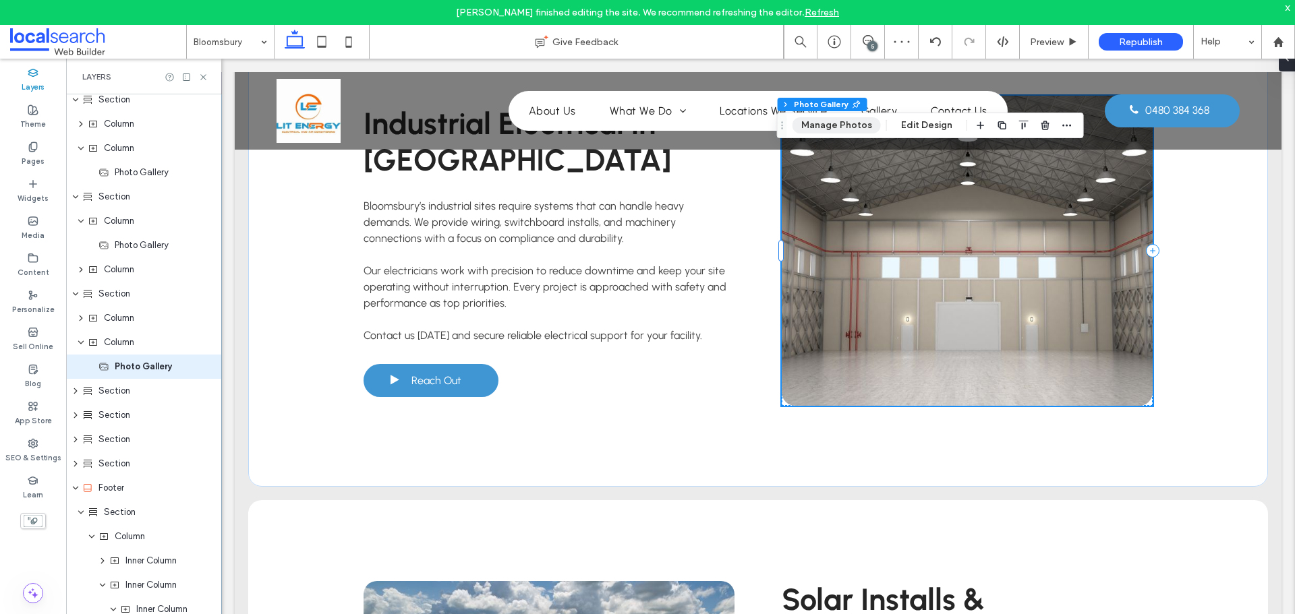
click at [832, 121] on button "Manage Photos" at bounding box center [836, 125] width 88 height 16
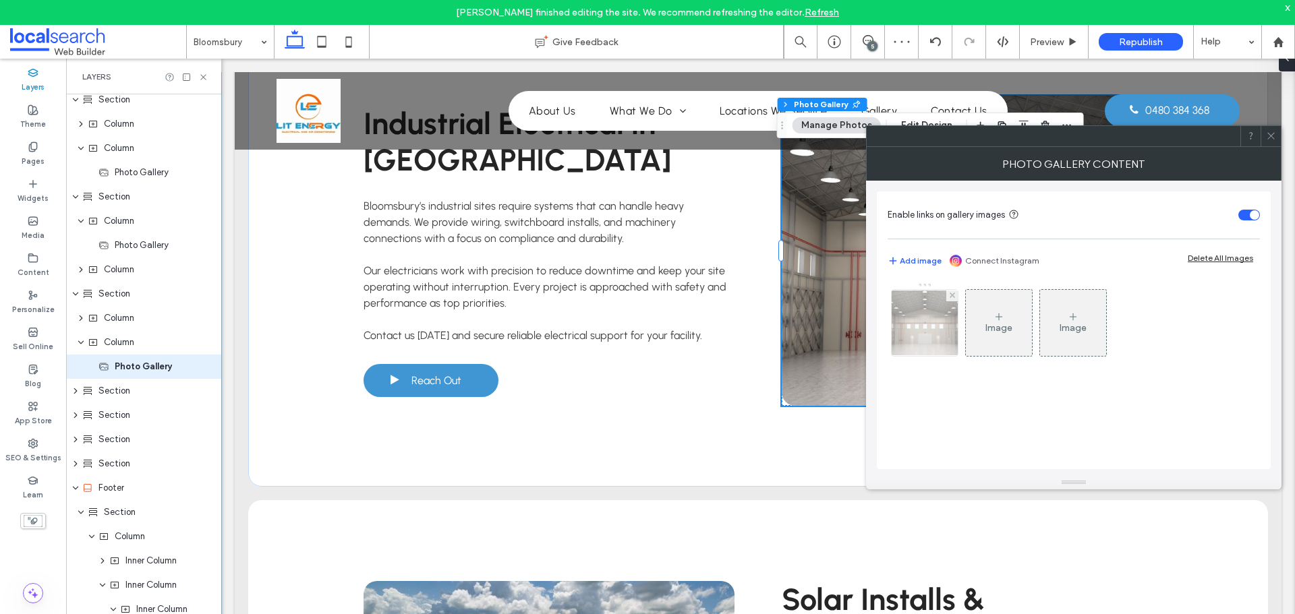
click at [936, 330] on img at bounding box center [925, 323] width 108 height 65
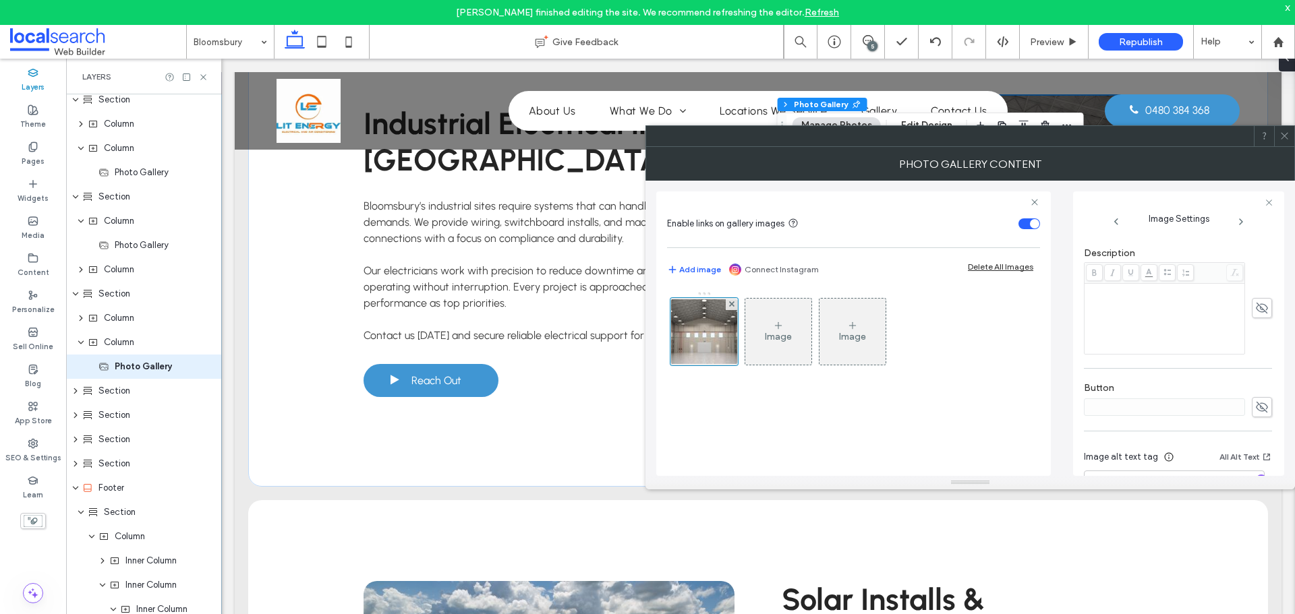
scroll to position [399, 0]
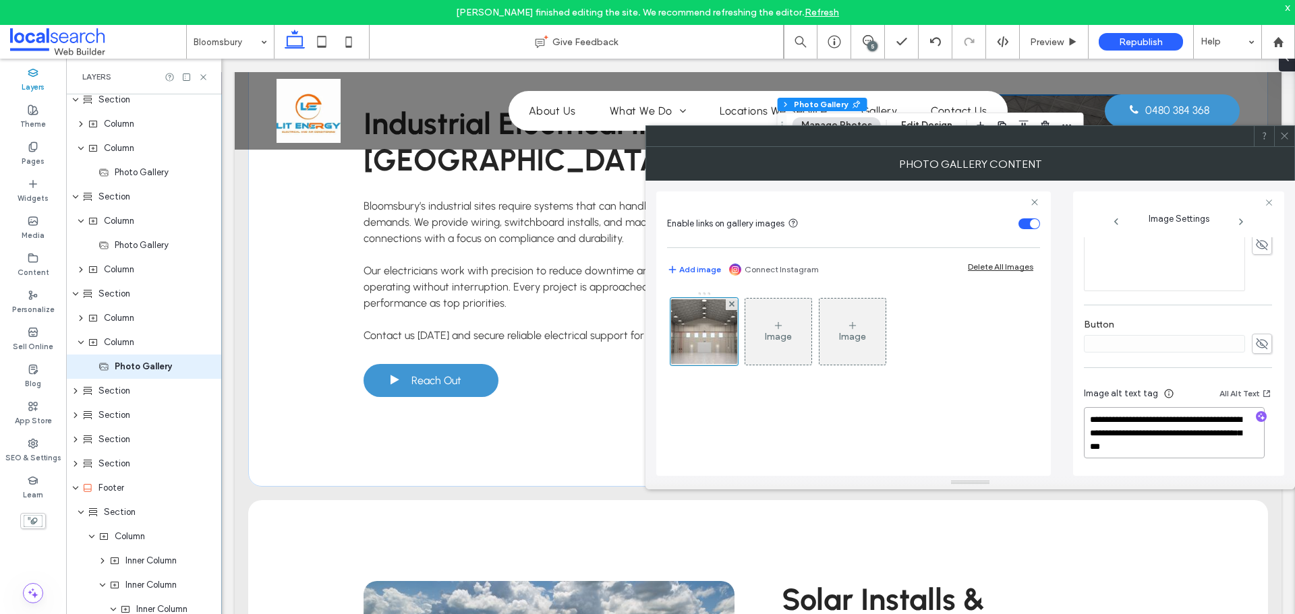
click at [1172, 446] on textarea "**********" at bounding box center [1174, 432] width 181 height 51
type textarea "**********"
click at [1287, 134] on icon at bounding box center [1284, 136] width 10 height 10
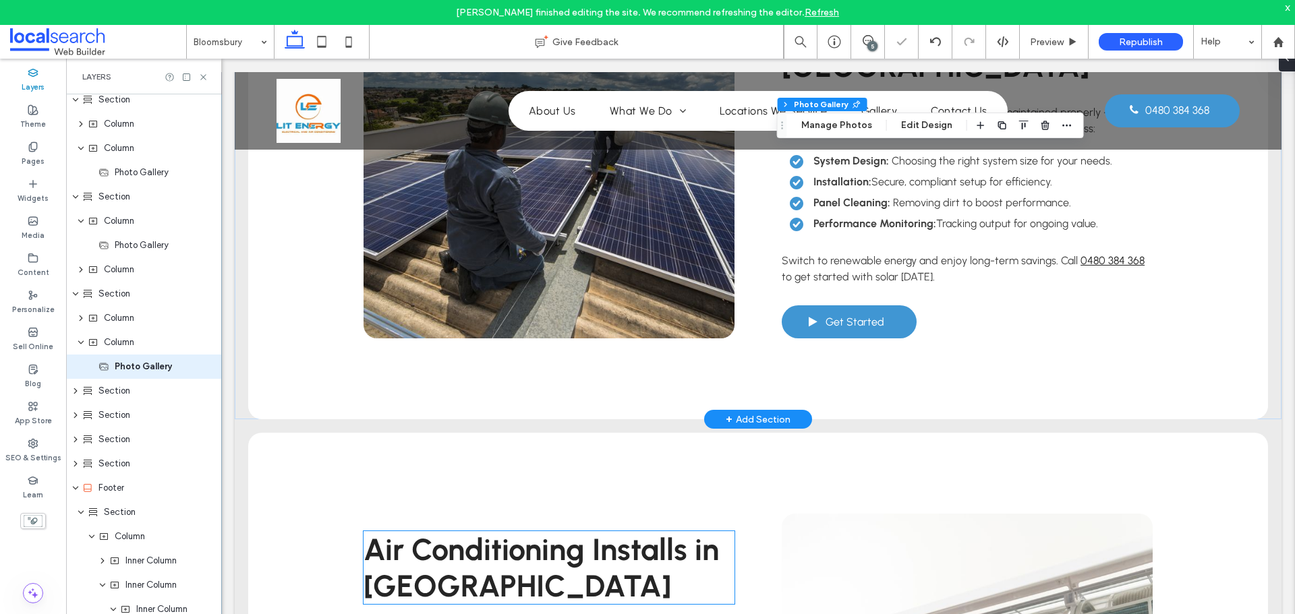
scroll to position [3035, 0]
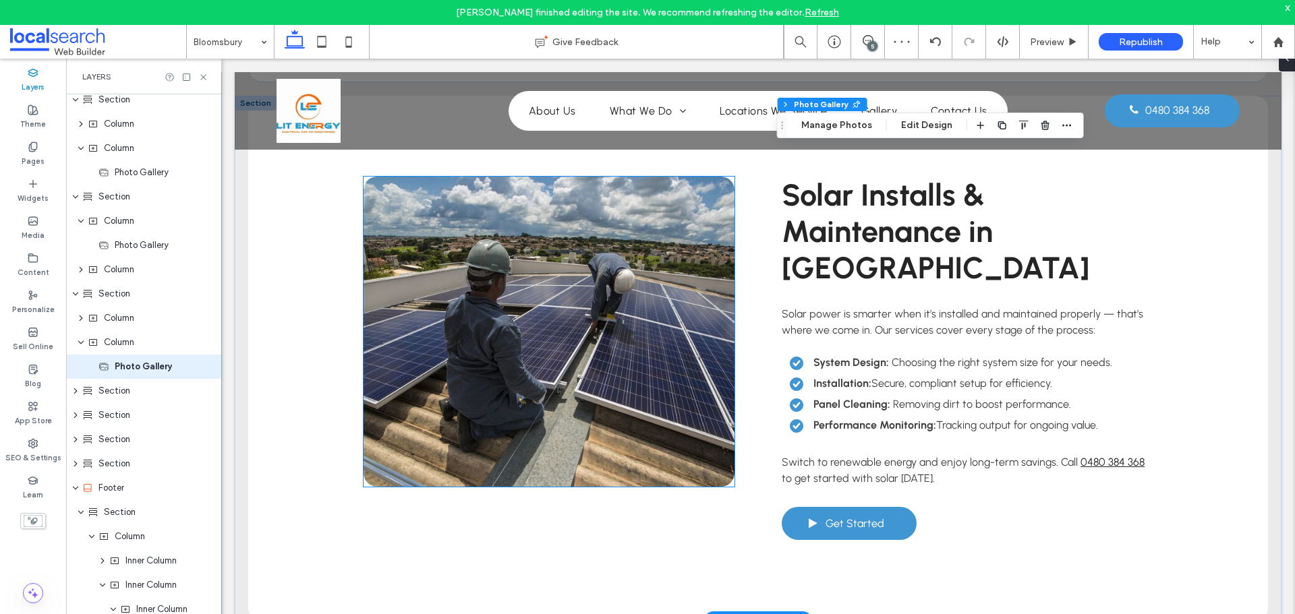
click at [610, 275] on link at bounding box center [549, 332] width 371 height 310
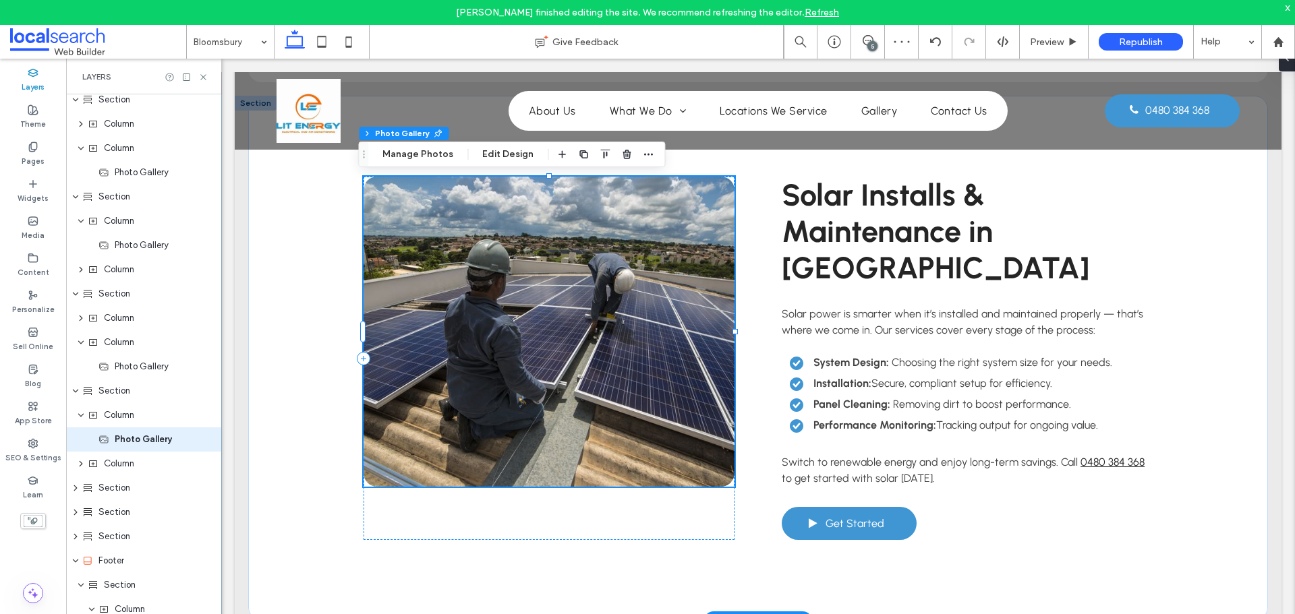
scroll to position [298, 0]
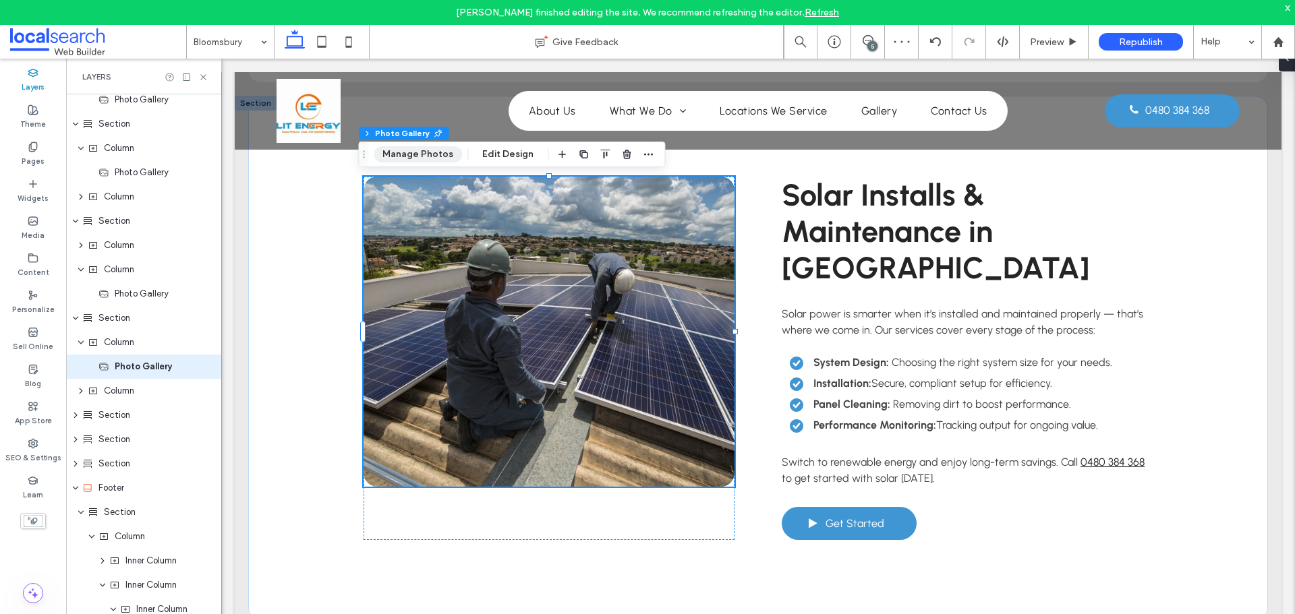
drag, startPoint x: 423, startPoint y: 153, endPoint x: 240, endPoint y: 142, distance: 183.1
click at [423, 153] on button "Manage Photos" at bounding box center [418, 154] width 88 height 16
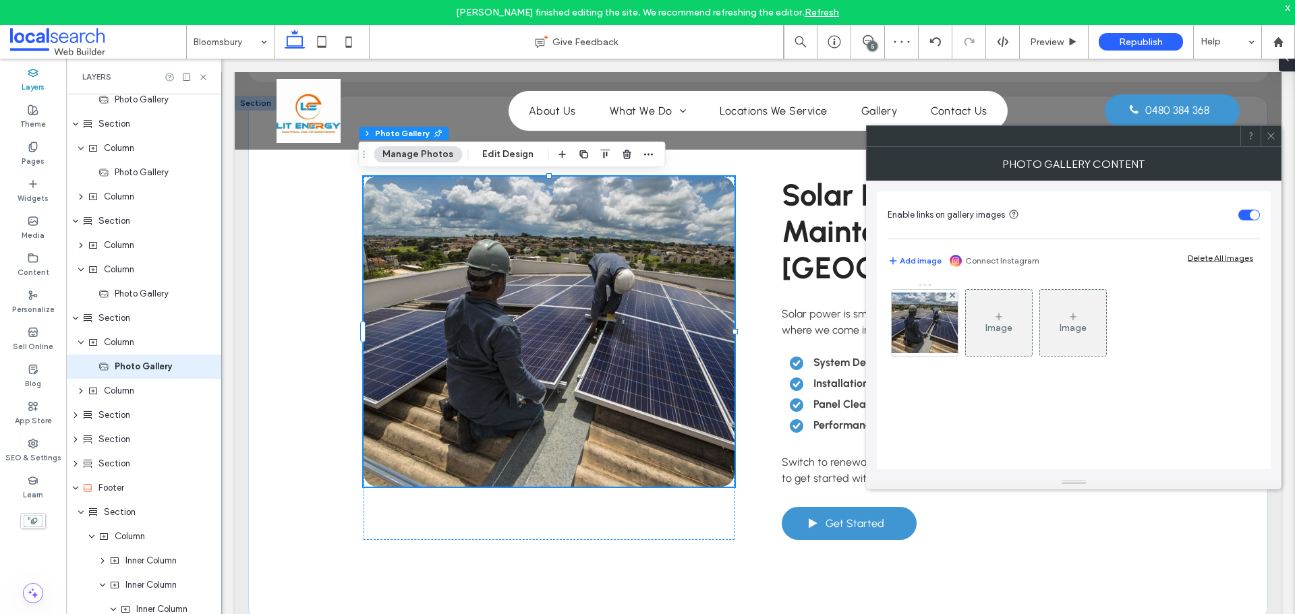
click at [889, 328] on div "Image Image" at bounding box center [1073, 327] width 371 height 88
click at [902, 326] on img at bounding box center [925, 323] width 108 height 61
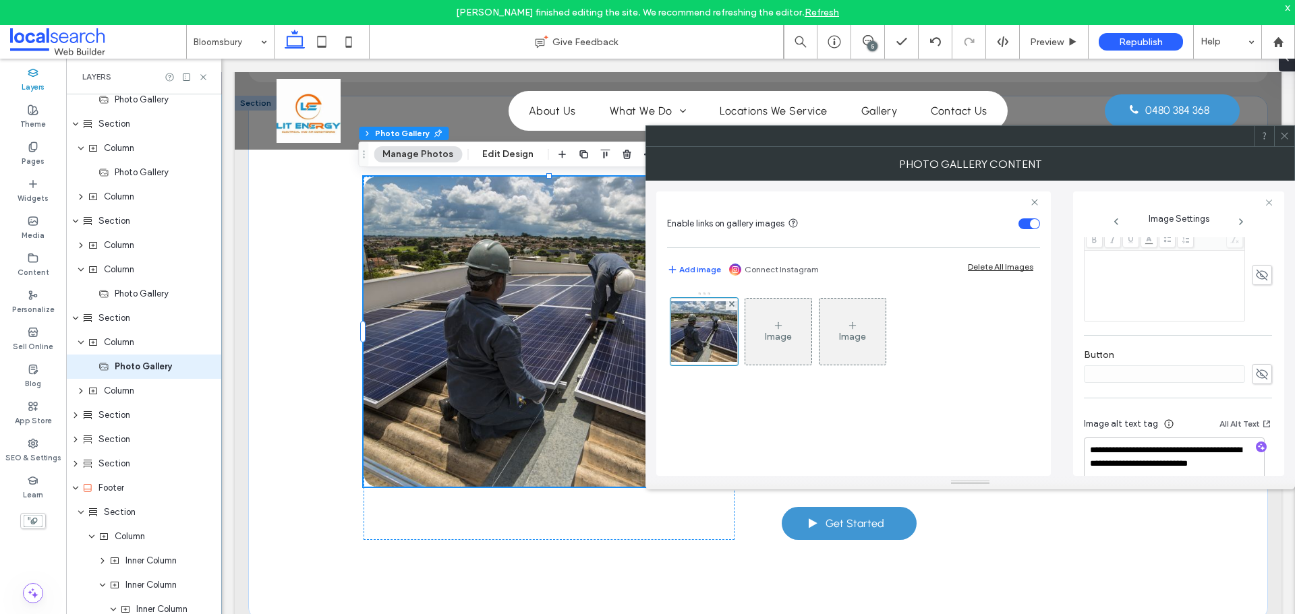
scroll to position [399, 0]
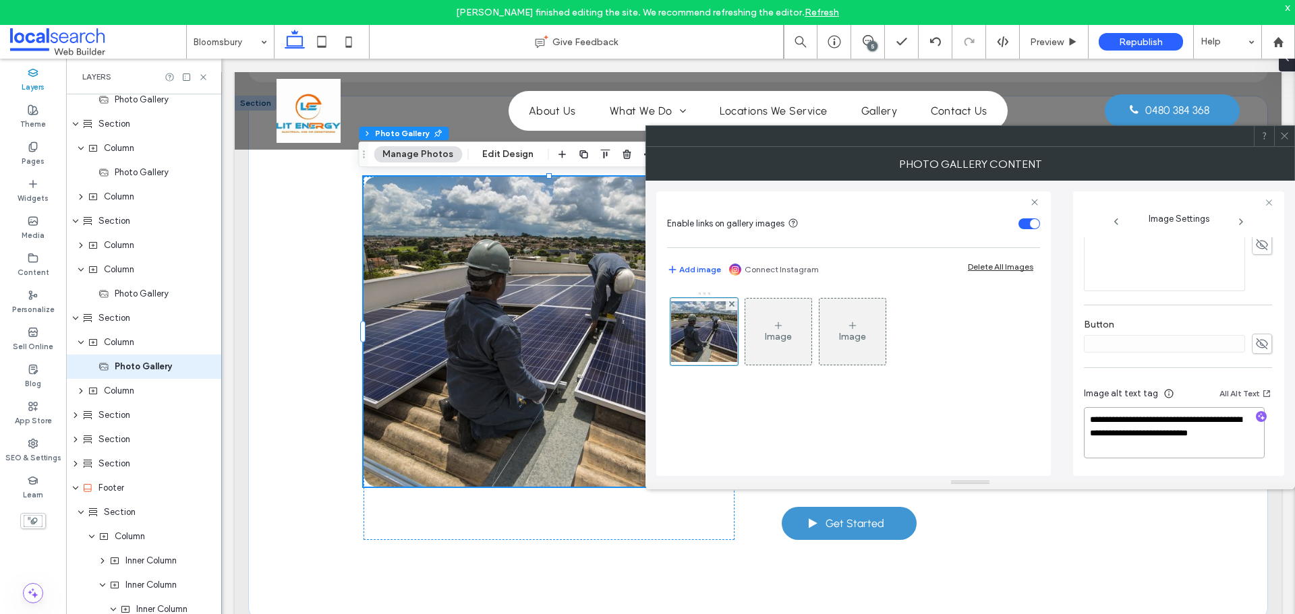
click at [1219, 431] on textarea "**********" at bounding box center [1174, 432] width 181 height 51
type textarea "**********"
drag, startPoint x: 1288, startPoint y: 137, endPoint x: 984, endPoint y: 310, distance: 349.8
click at [1285, 142] on span at bounding box center [1284, 136] width 10 height 20
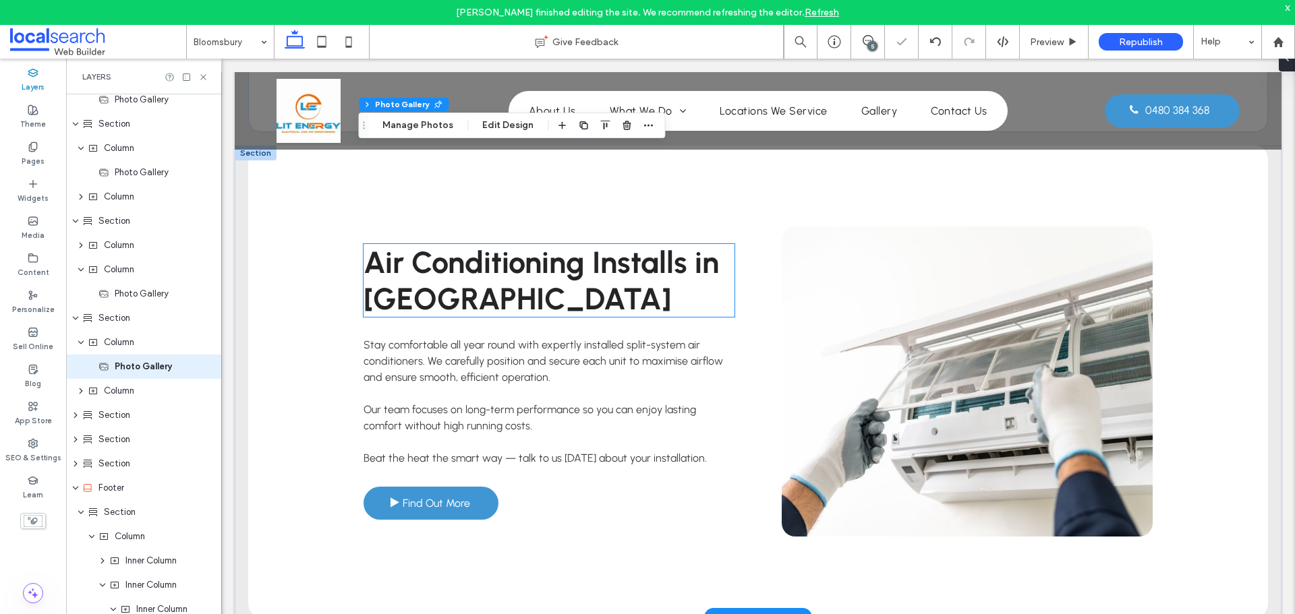
scroll to position [3710, 0]
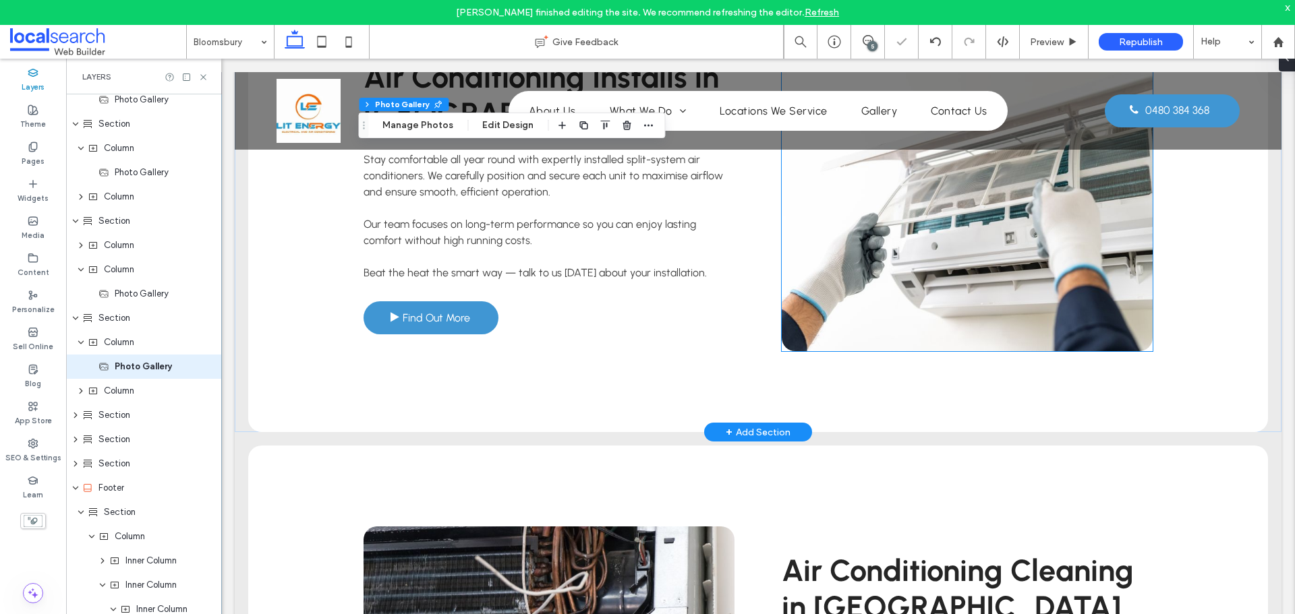
click at [905, 308] on link at bounding box center [967, 196] width 371 height 310
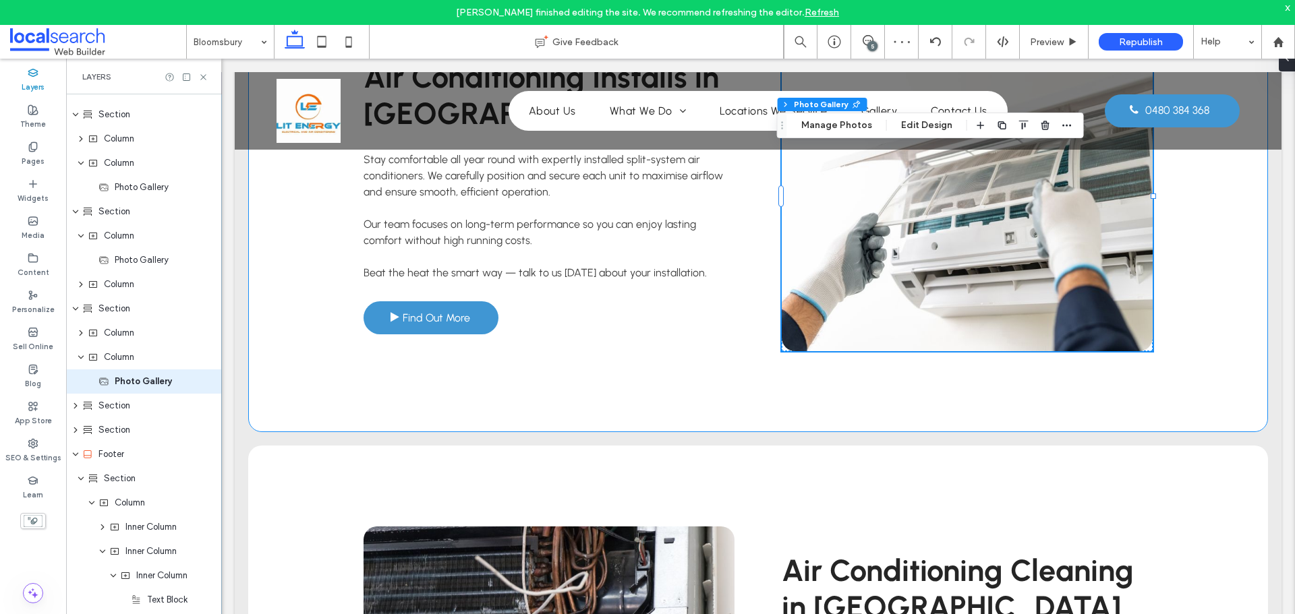
scroll to position [420, 0]
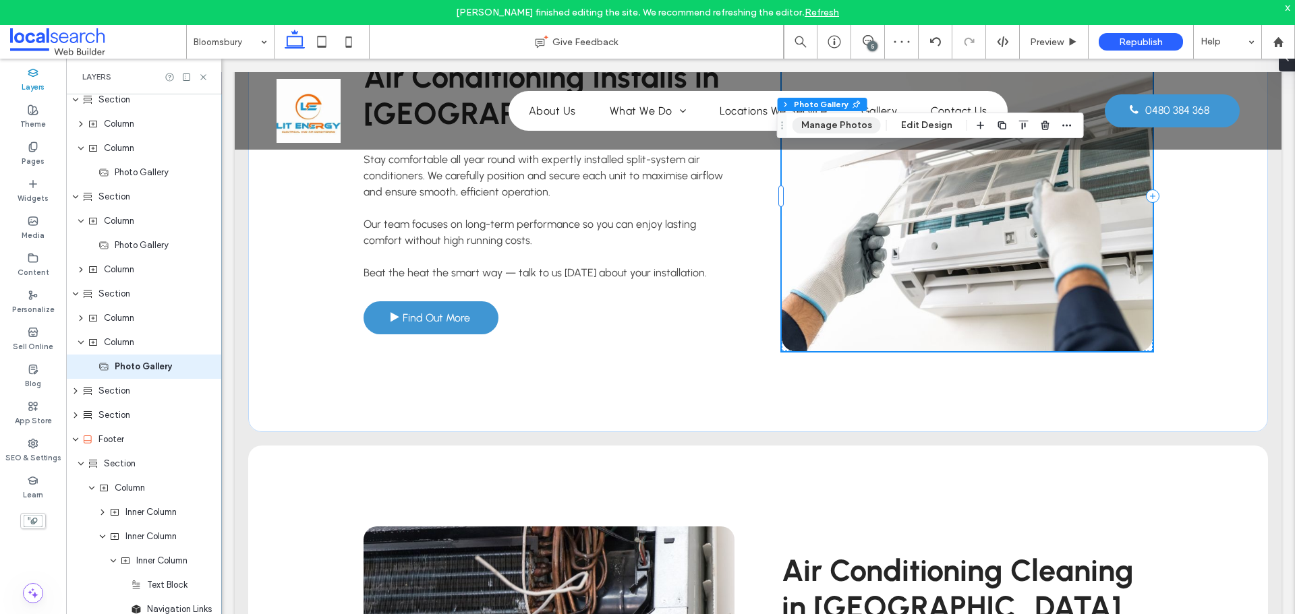
click at [840, 128] on button "Manage Photos" at bounding box center [836, 125] width 88 height 16
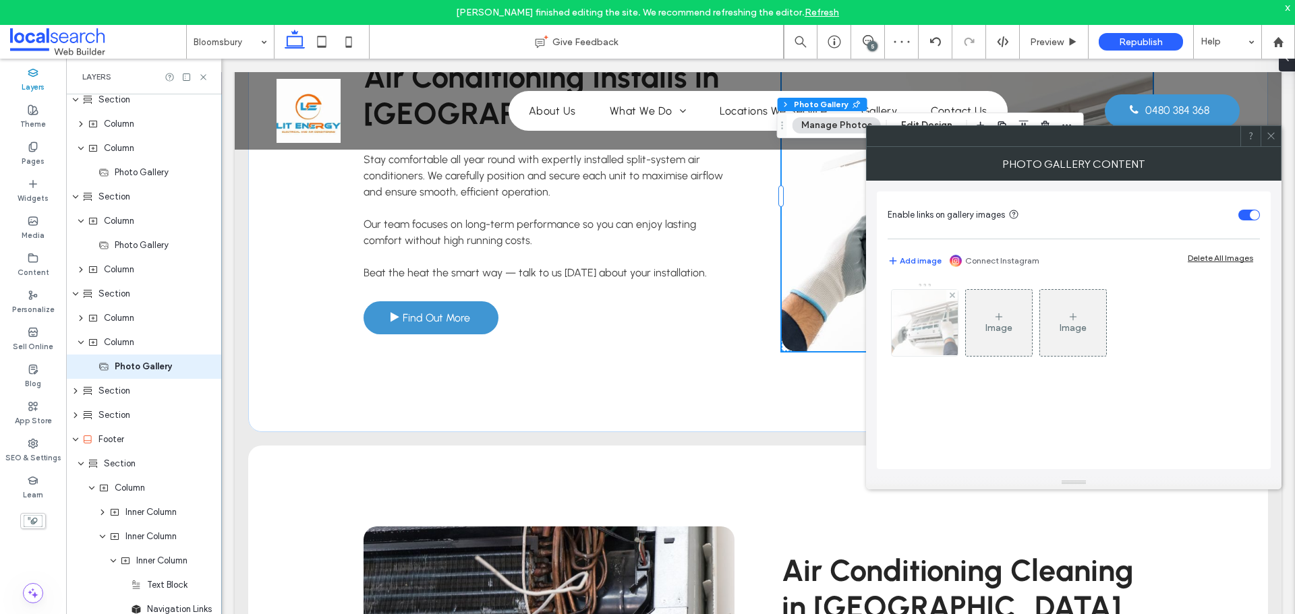
click at [925, 338] on img at bounding box center [925, 323] width 100 height 66
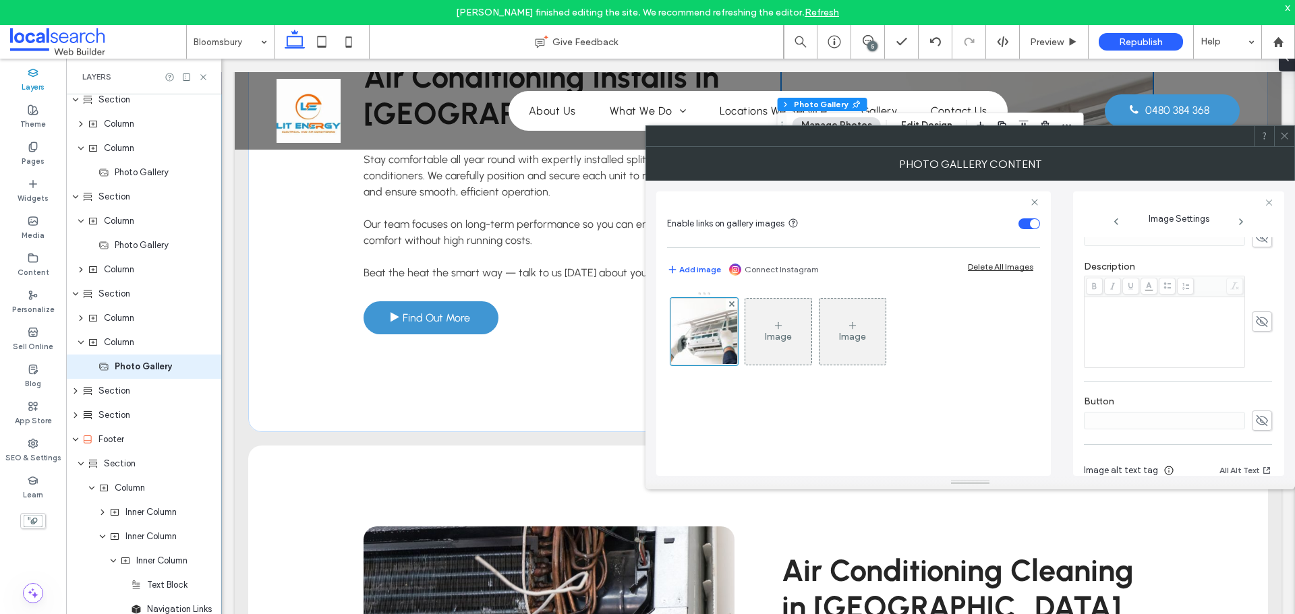
scroll to position [399, 0]
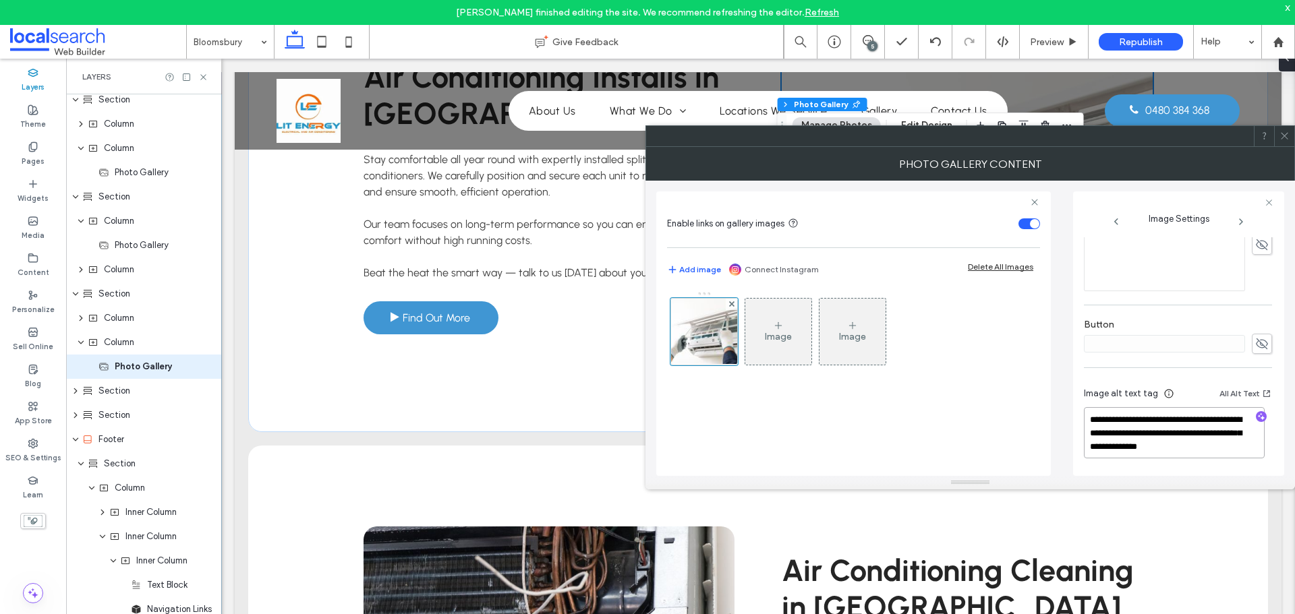
click at [1196, 451] on textarea "**********" at bounding box center [1174, 432] width 181 height 51
type textarea "**********"
click at [1284, 137] on icon at bounding box center [1284, 136] width 10 height 10
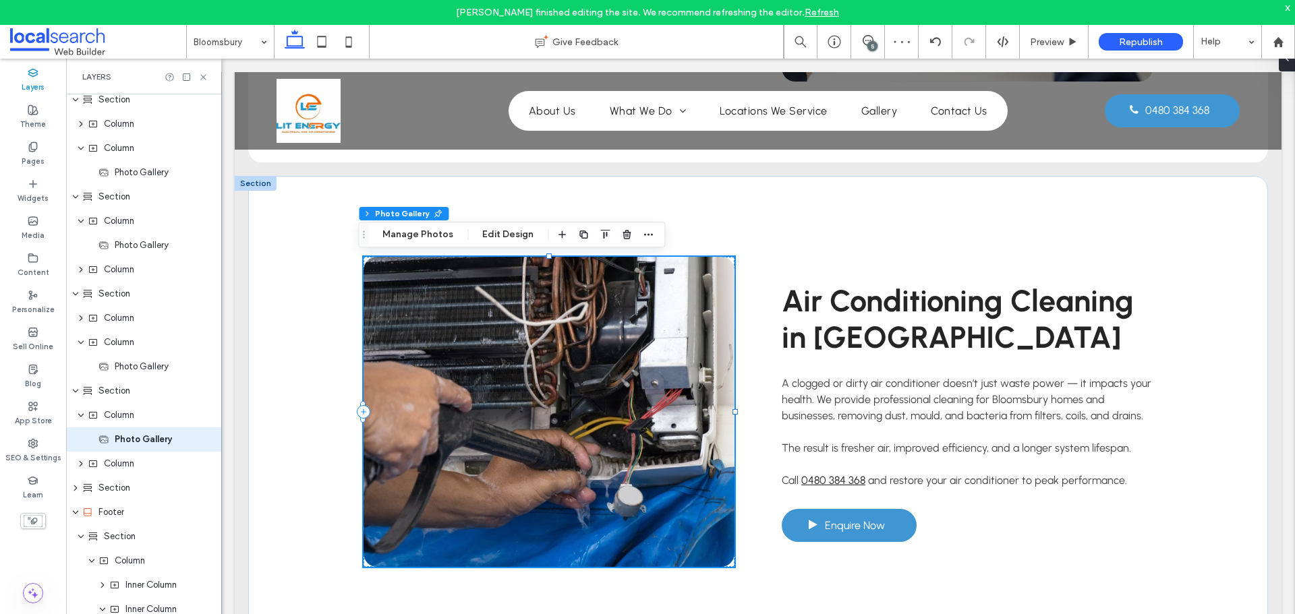
scroll to position [492, 0]
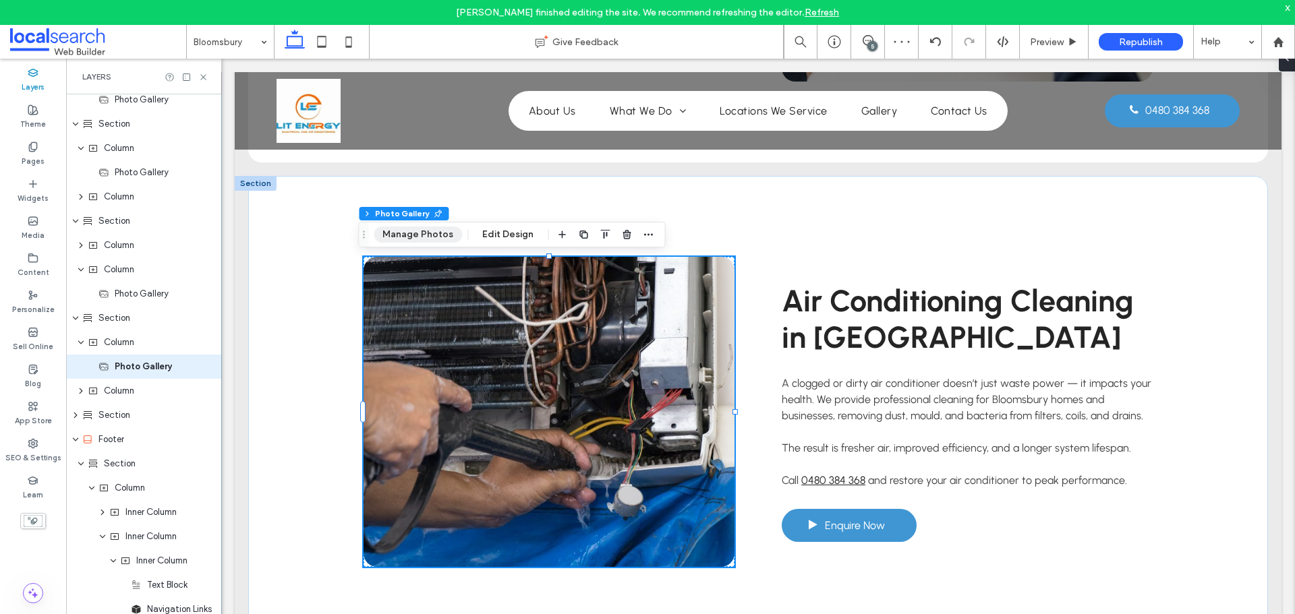
click at [422, 235] on button "Manage Photos" at bounding box center [418, 235] width 88 height 16
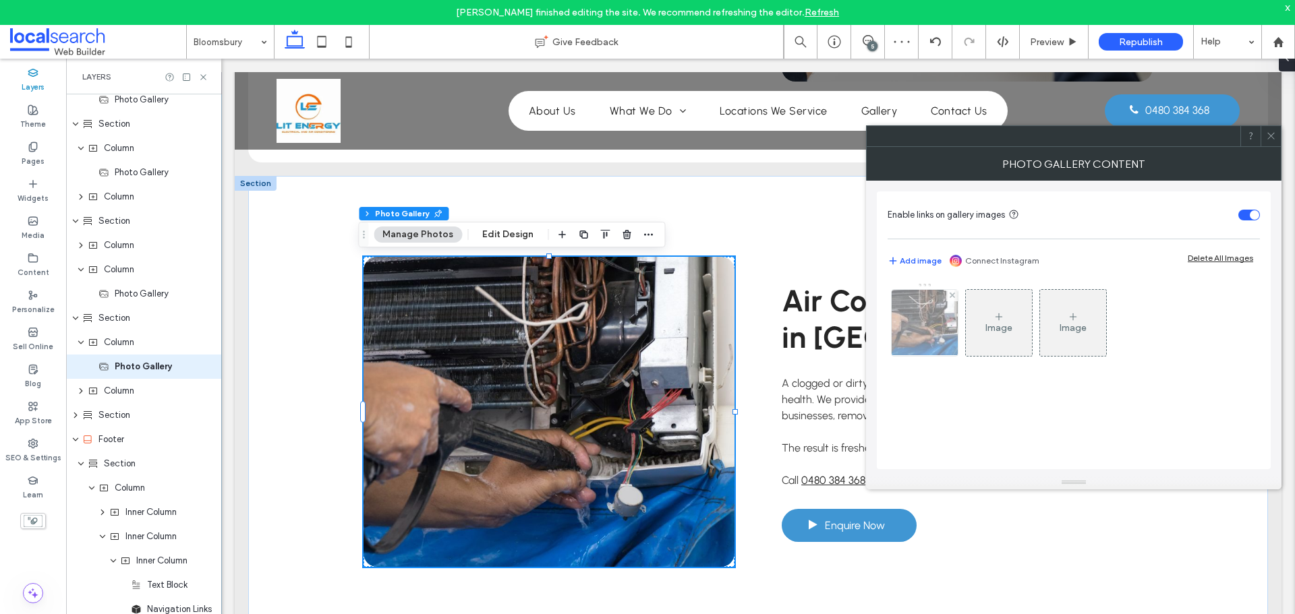
click at [926, 328] on img at bounding box center [925, 323] width 100 height 66
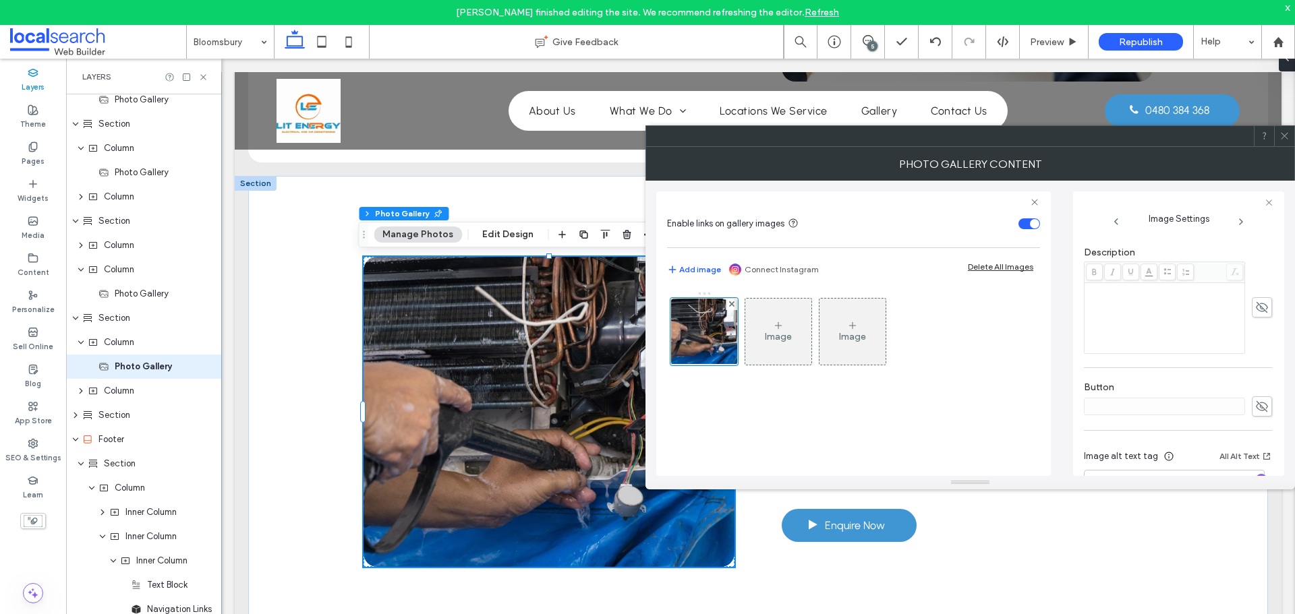
scroll to position [399, 0]
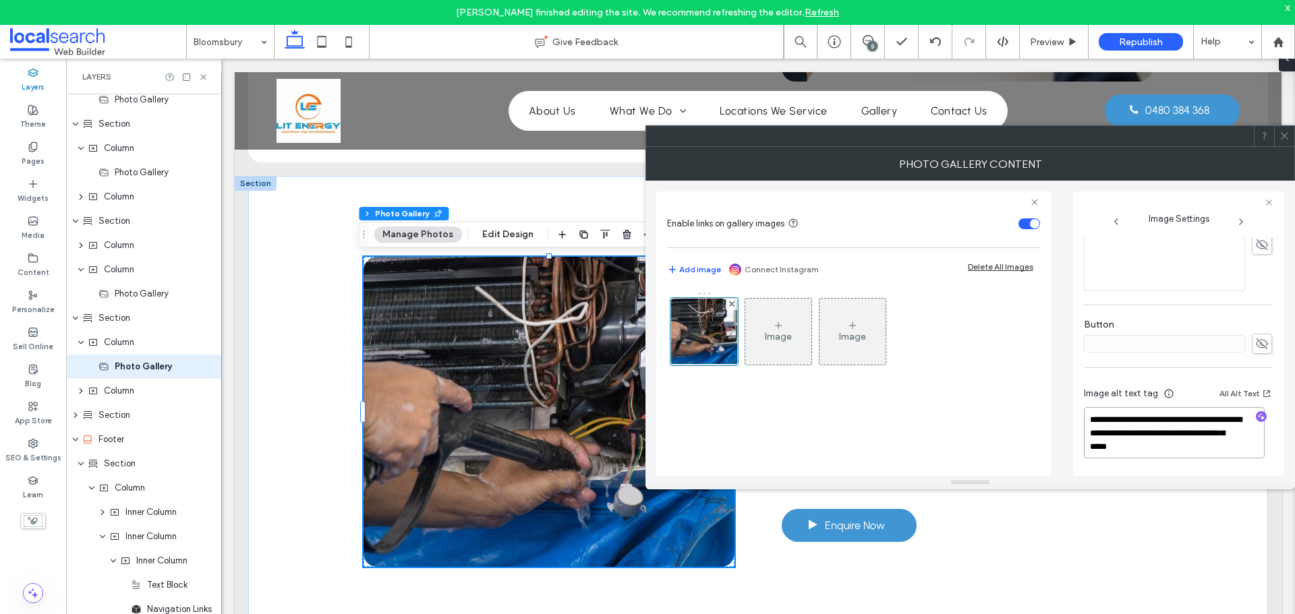
click at [1142, 449] on textarea "**********" at bounding box center [1174, 432] width 181 height 51
type textarea "**********"
click at [1284, 135] on icon at bounding box center [1284, 136] width 10 height 10
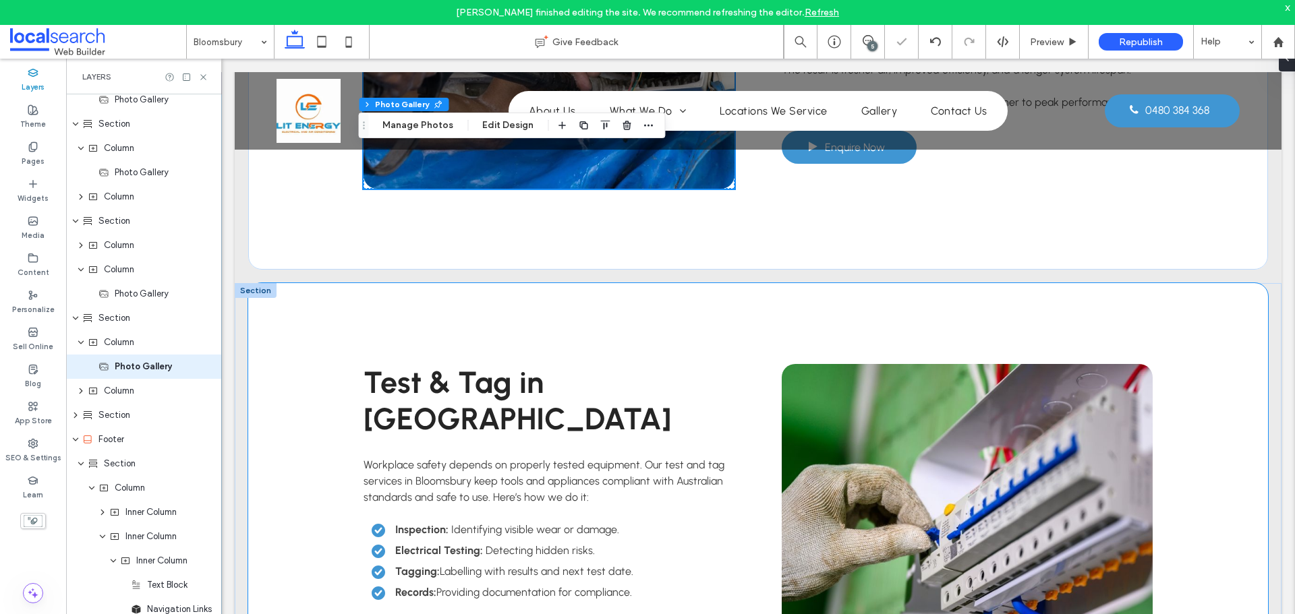
scroll to position [4519, 0]
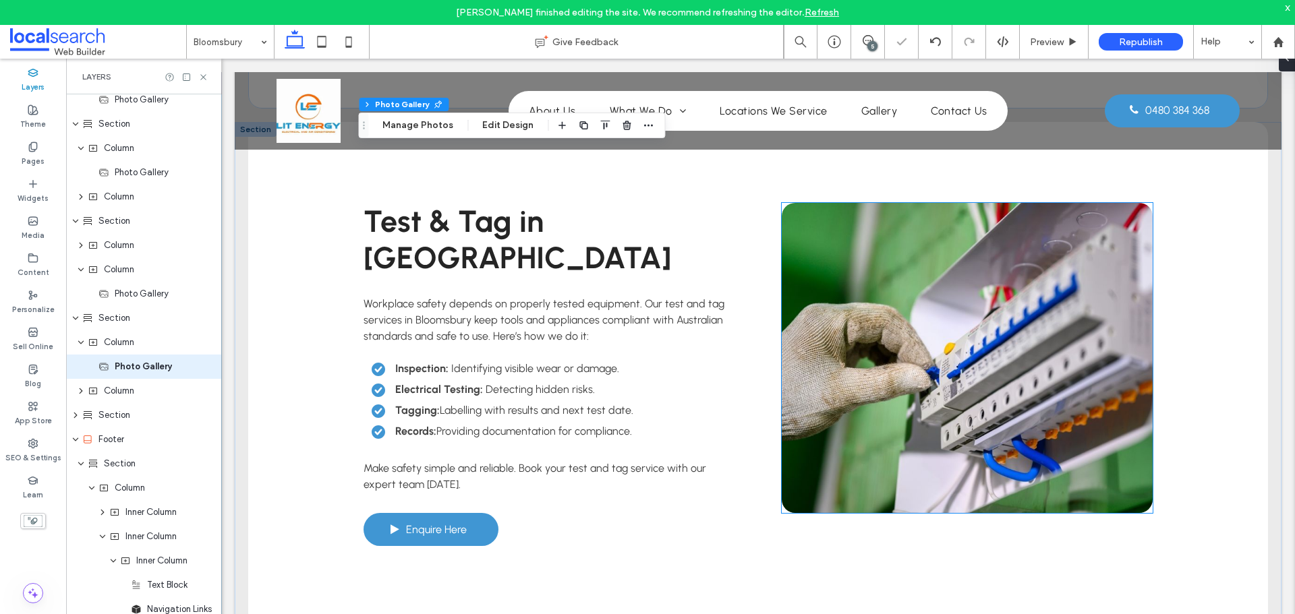
click at [801, 359] on link at bounding box center [967, 358] width 371 height 310
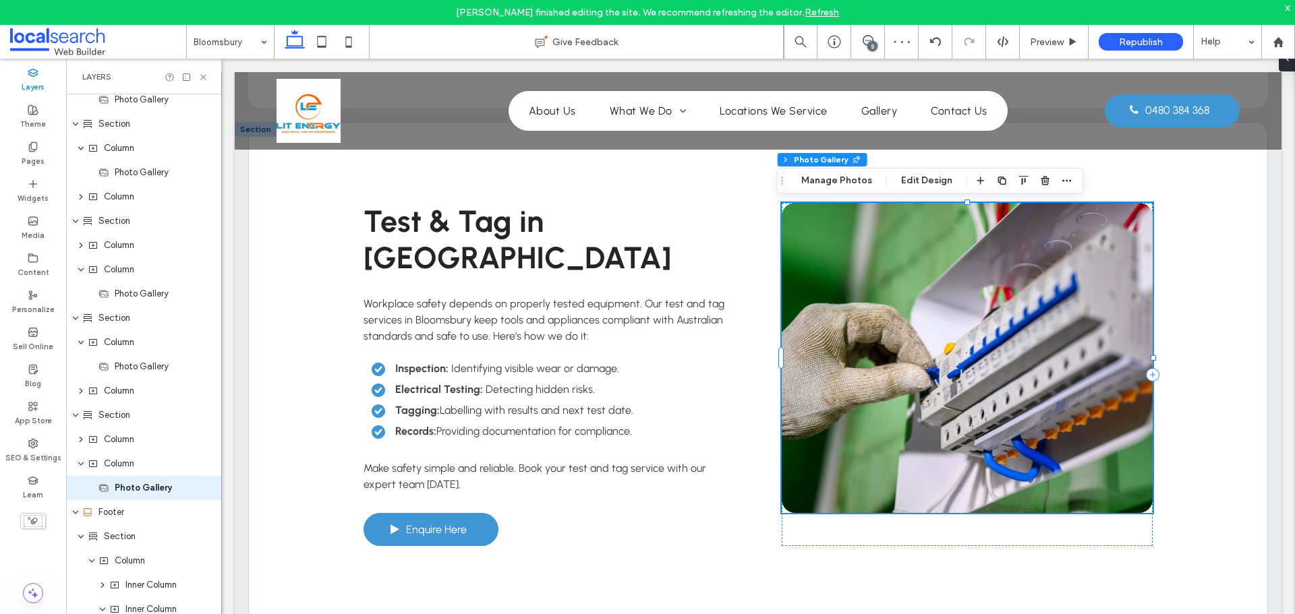
scroll to position [614, 0]
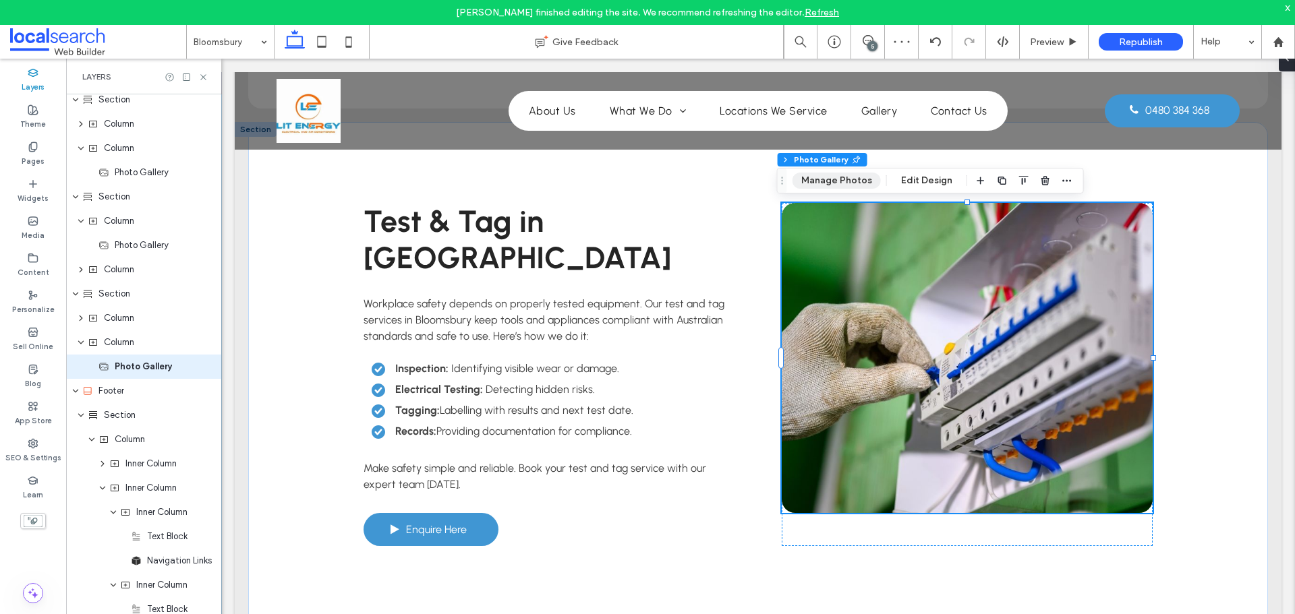
click at [819, 177] on button "Manage Photos" at bounding box center [836, 181] width 88 height 16
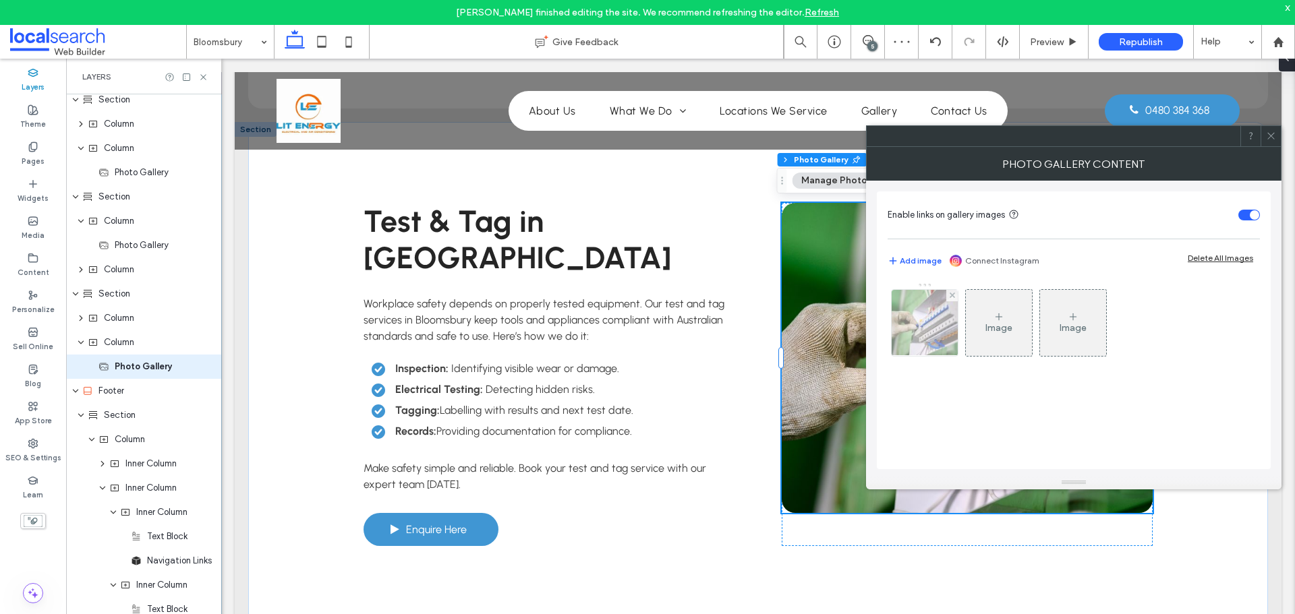
click at [919, 331] on img at bounding box center [925, 323] width 100 height 66
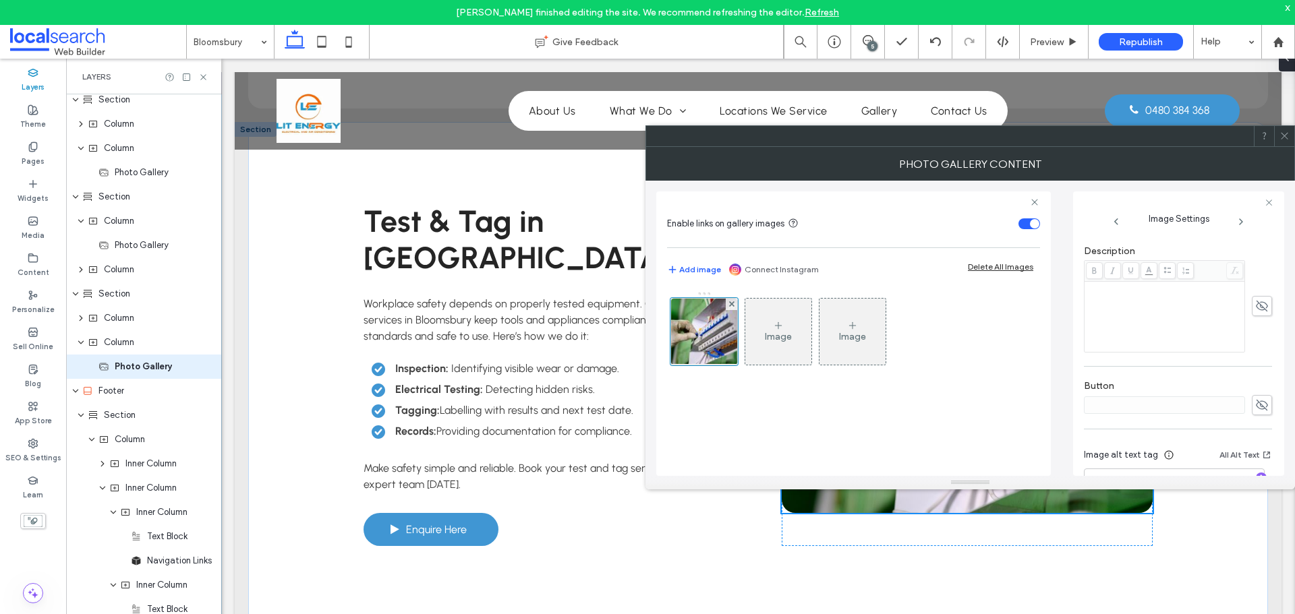
scroll to position [399, 0]
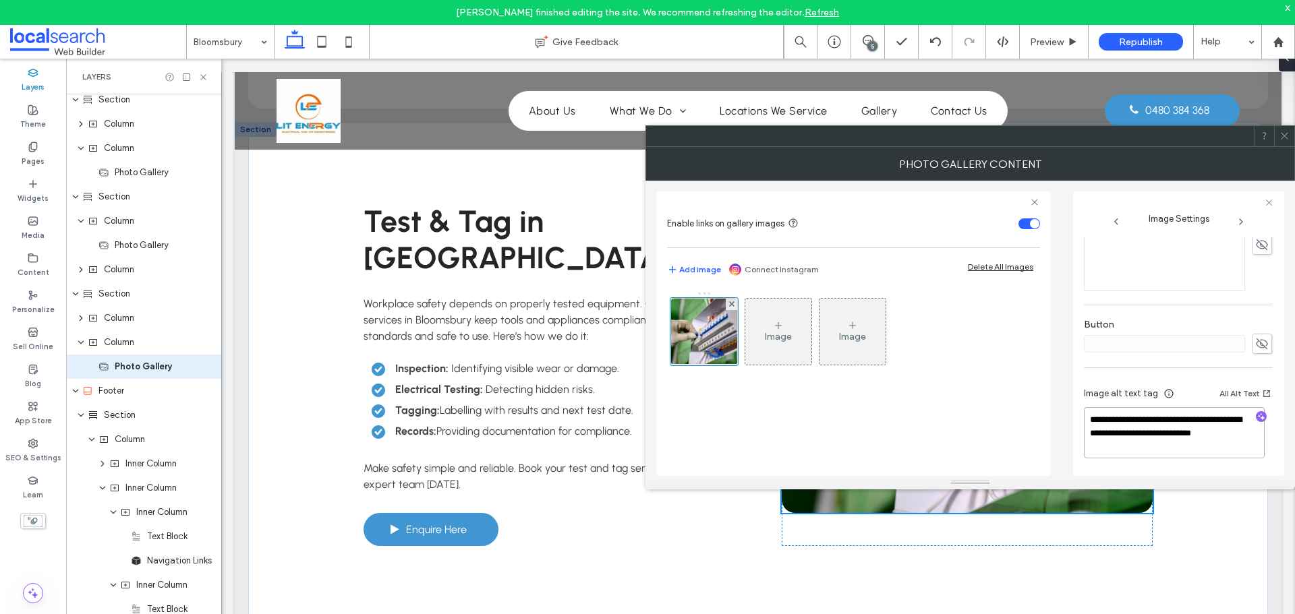
click at [1223, 432] on textarea "**********" at bounding box center [1174, 432] width 181 height 51
type textarea "**********"
click at [1288, 130] on span at bounding box center [1284, 136] width 10 height 20
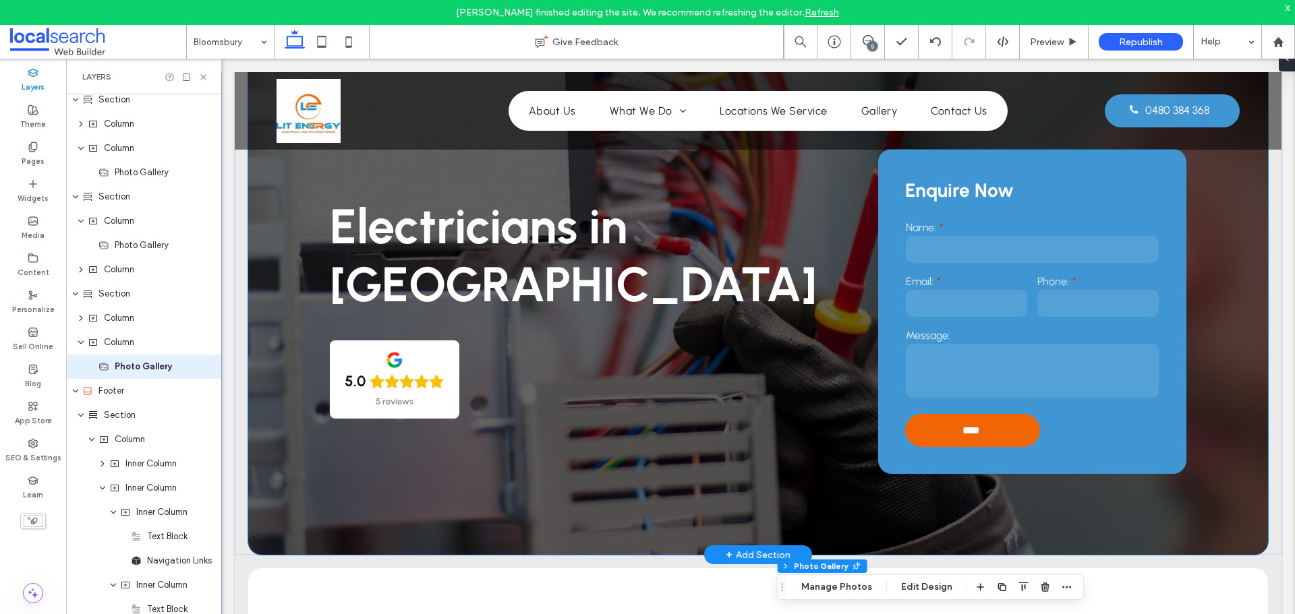
scroll to position [0, 0]
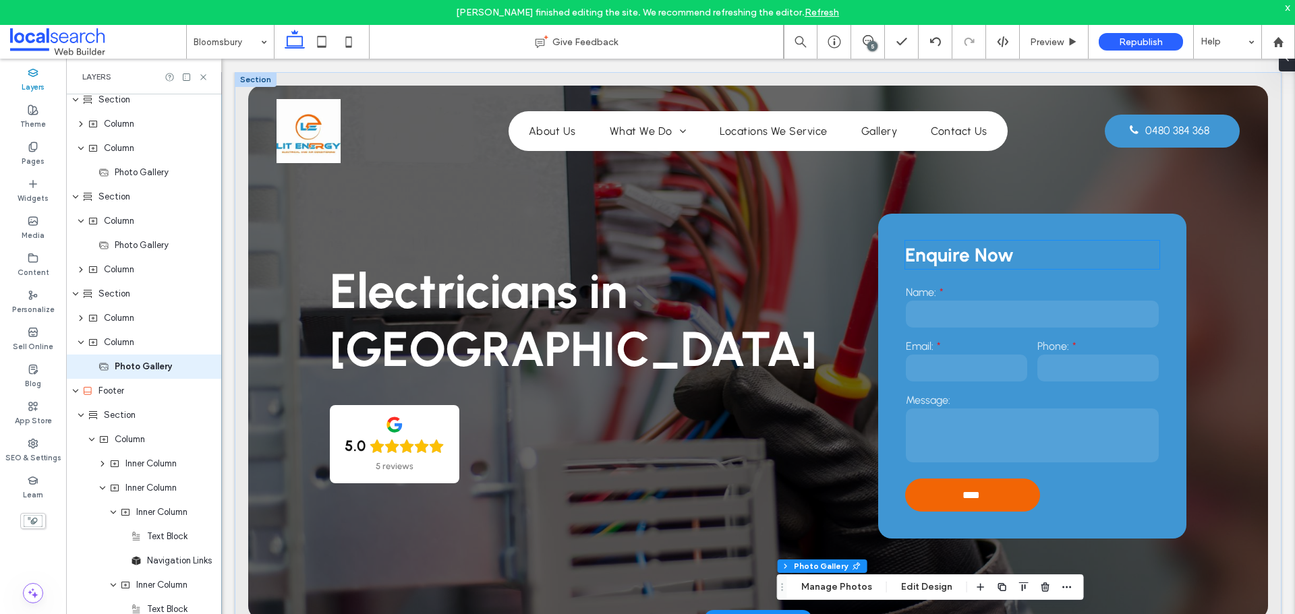
click at [991, 254] on strong "Enquire Now" at bounding box center [959, 254] width 109 height 23
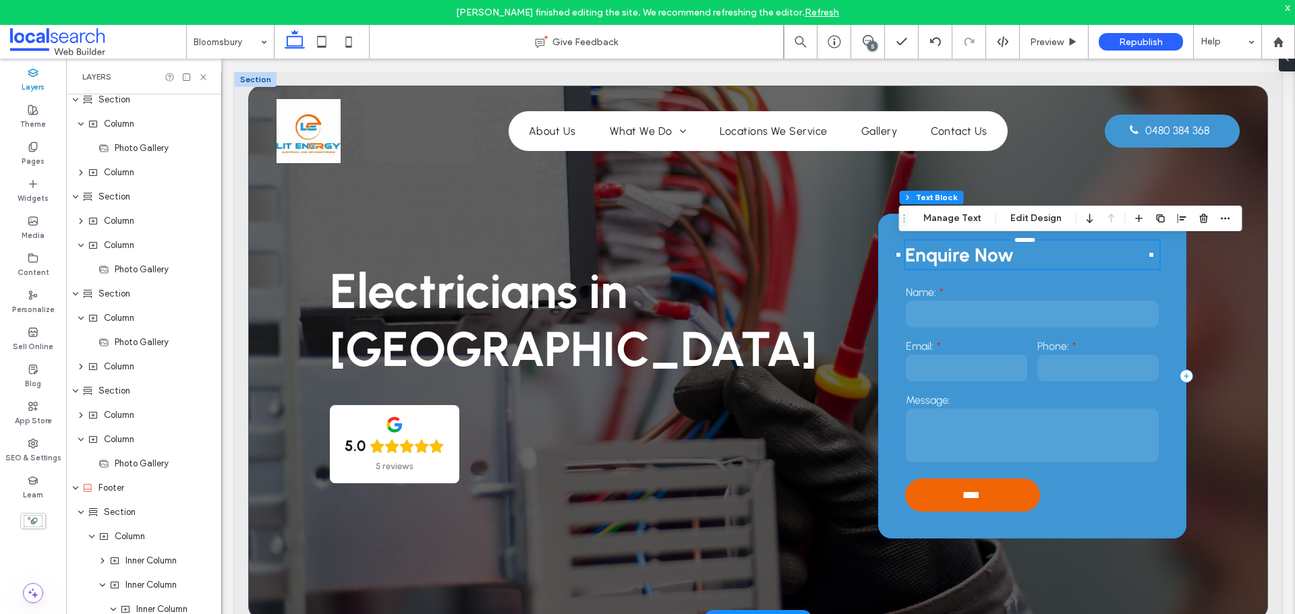
click at [991, 254] on div "Enquire Now" at bounding box center [1032, 255] width 254 height 28
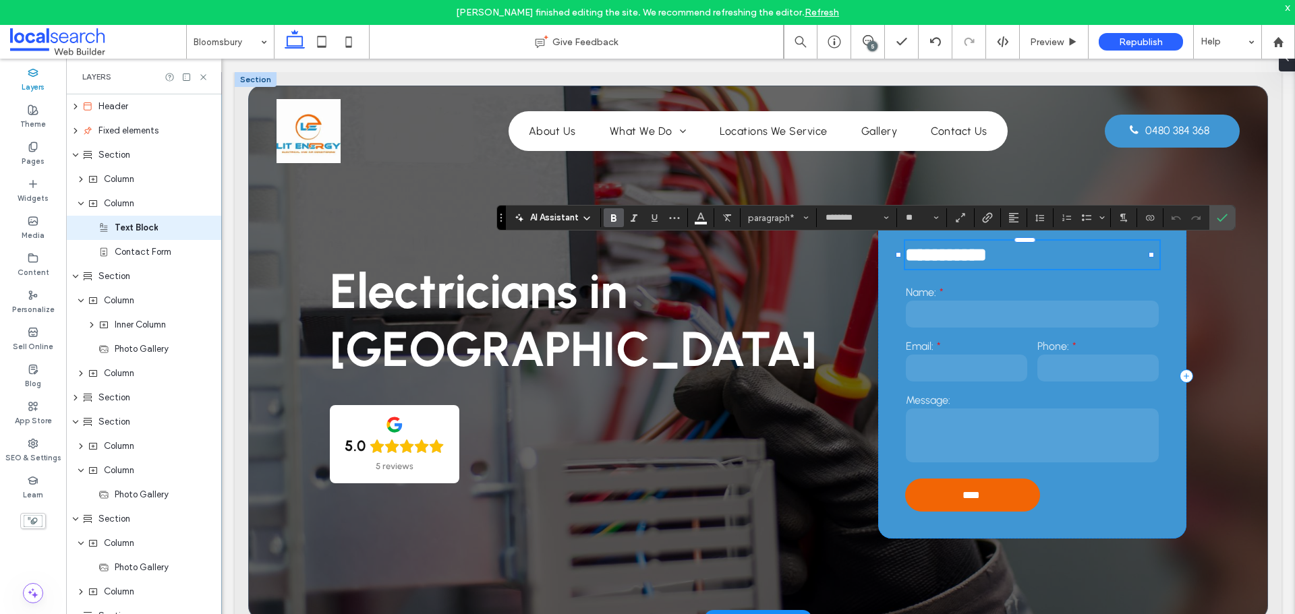
click at [1011, 263] on p "**********" at bounding box center [1032, 255] width 254 height 28
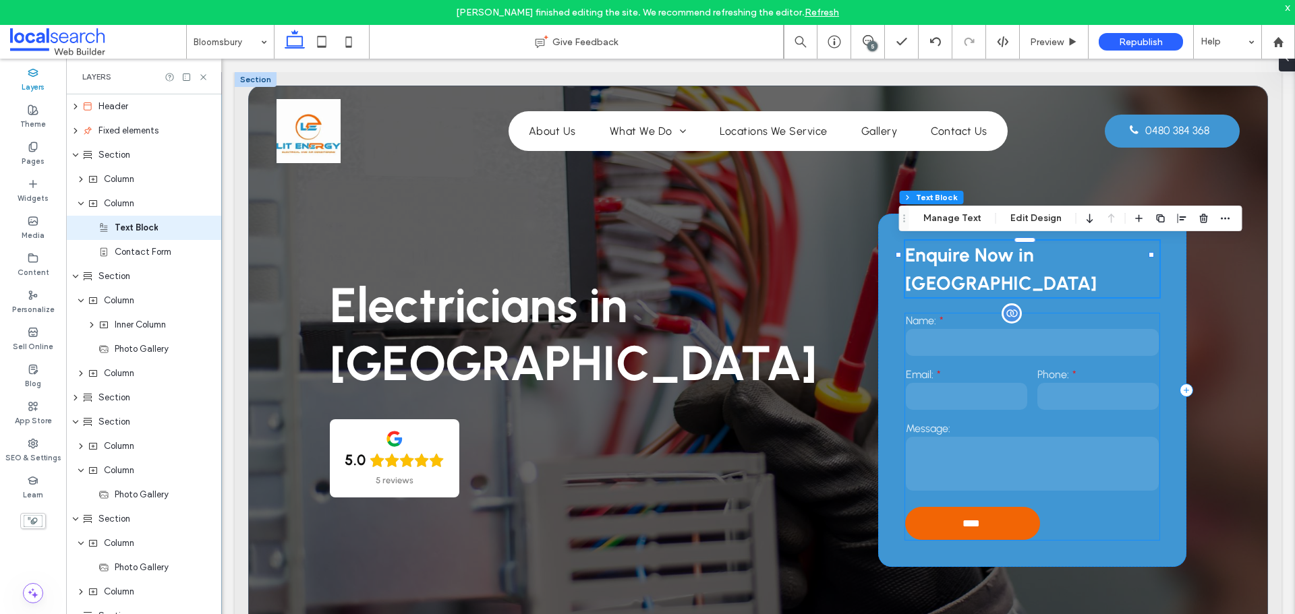
click at [1011, 422] on label "Message:" at bounding box center [1032, 428] width 253 height 13
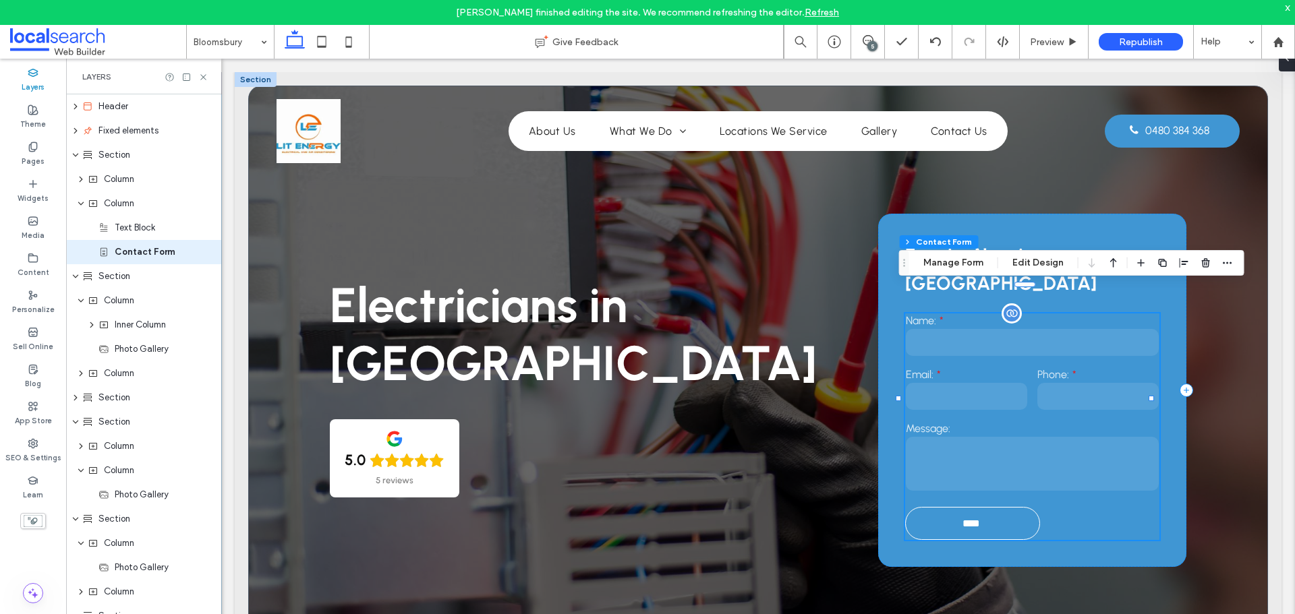
type input "**"
type input "*"
type input "***"
click at [946, 268] on button "Manage Form" at bounding box center [954, 263] width 78 height 16
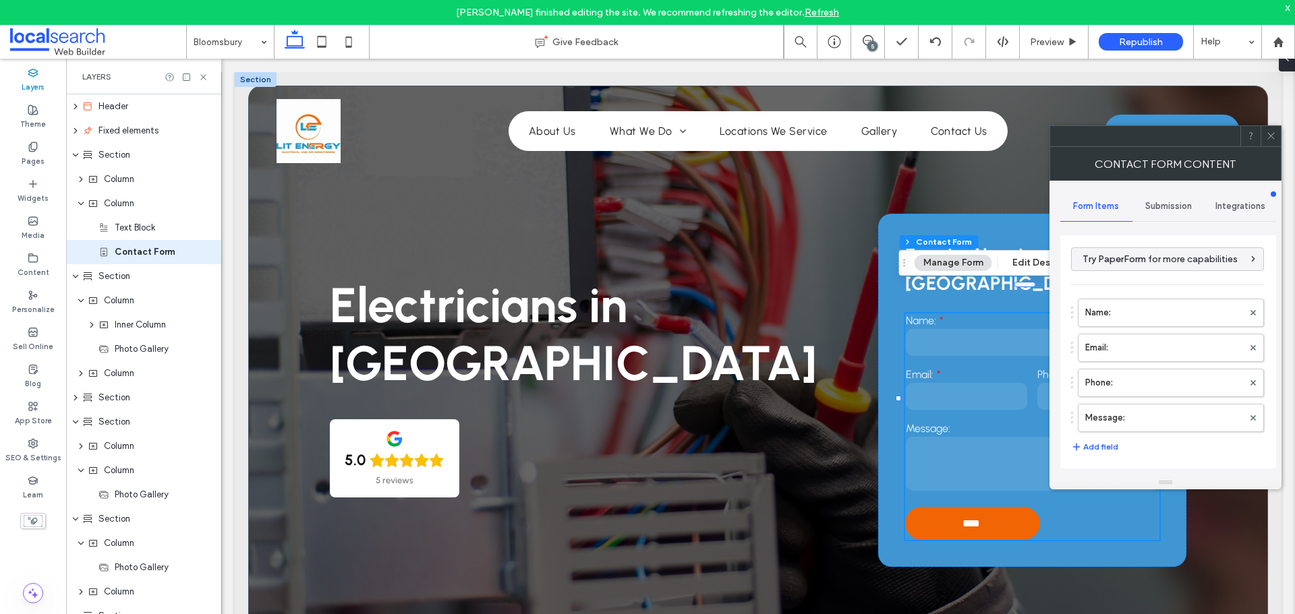
click at [1164, 210] on span "Submission" at bounding box center [1168, 206] width 47 height 11
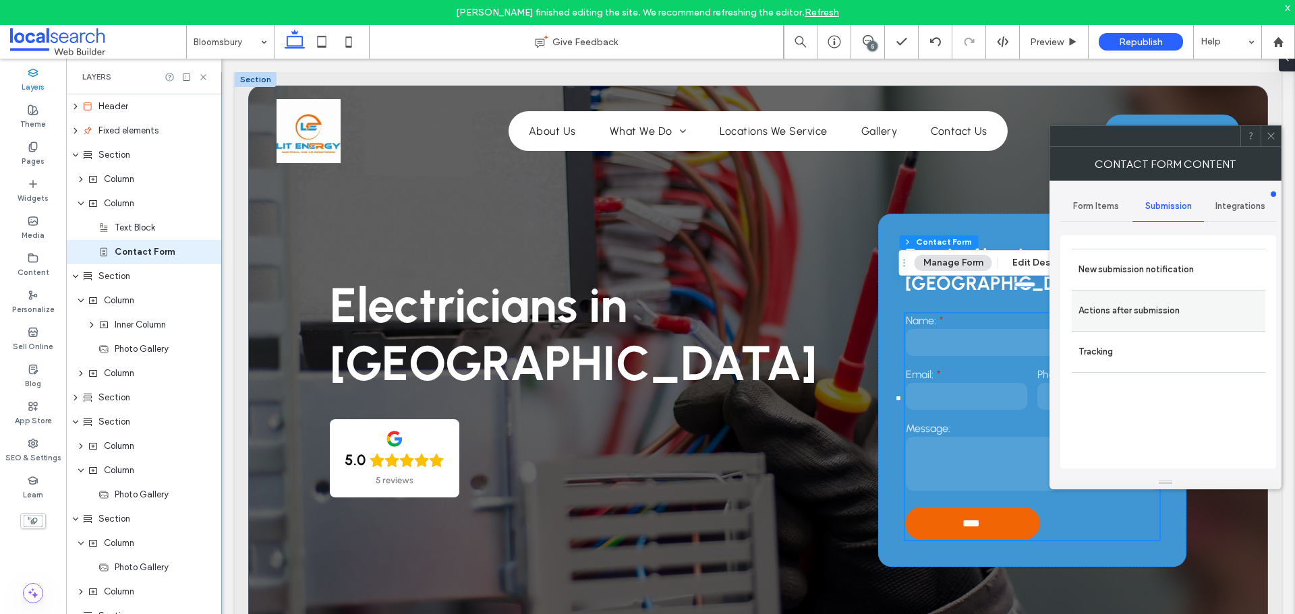
click at [1133, 310] on label "Actions after submission" at bounding box center [1168, 310] width 180 height 27
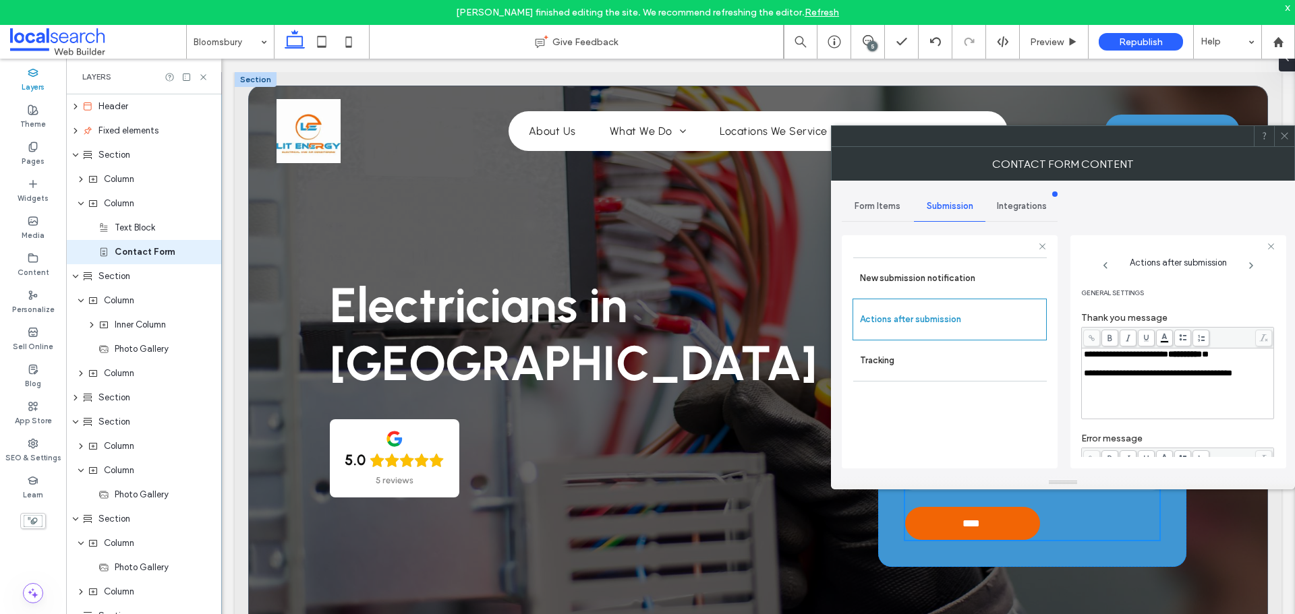
click at [1283, 138] on icon at bounding box center [1284, 136] width 10 height 10
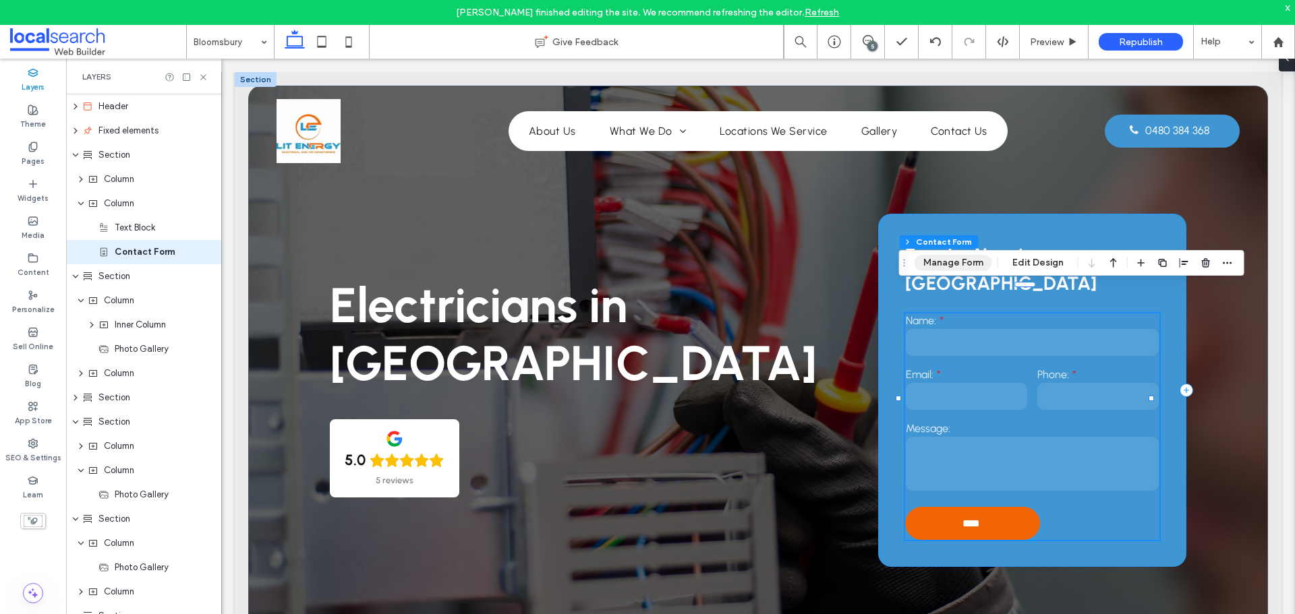
click at [953, 267] on button "Manage Form" at bounding box center [954, 263] width 78 height 16
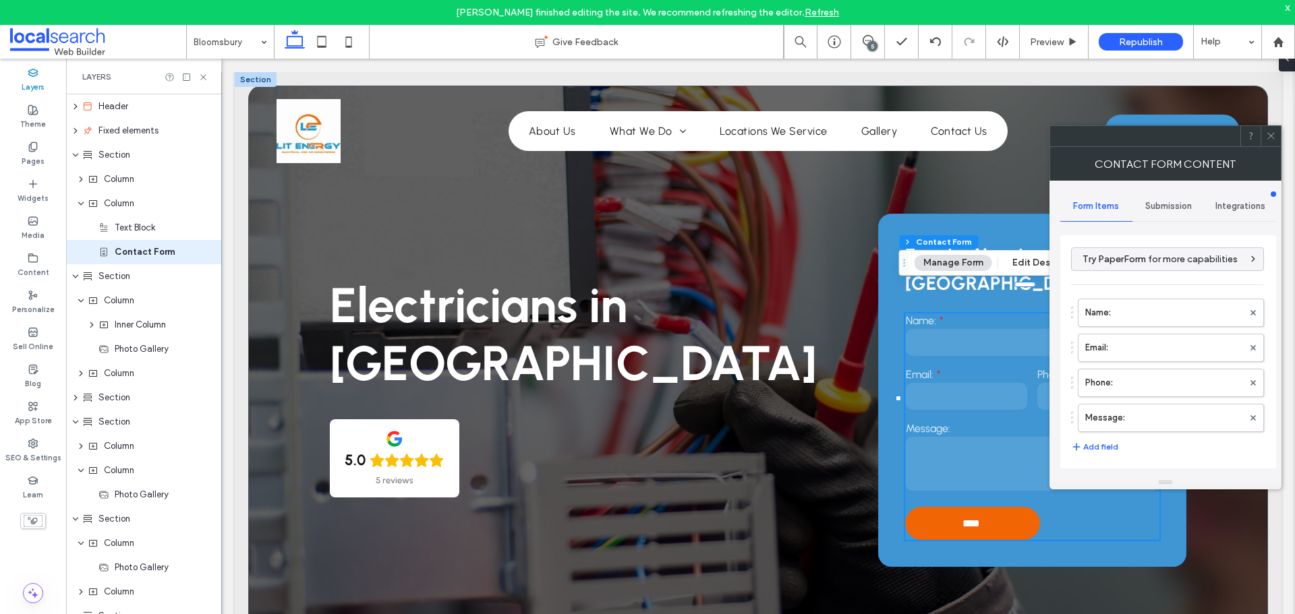
click at [1186, 201] on span "Submission" at bounding box center [1168, 206] width 47 height 11
click at [1174, 283] on div "New submission notification" at bounding box center [1169, 269] width 194 height 41
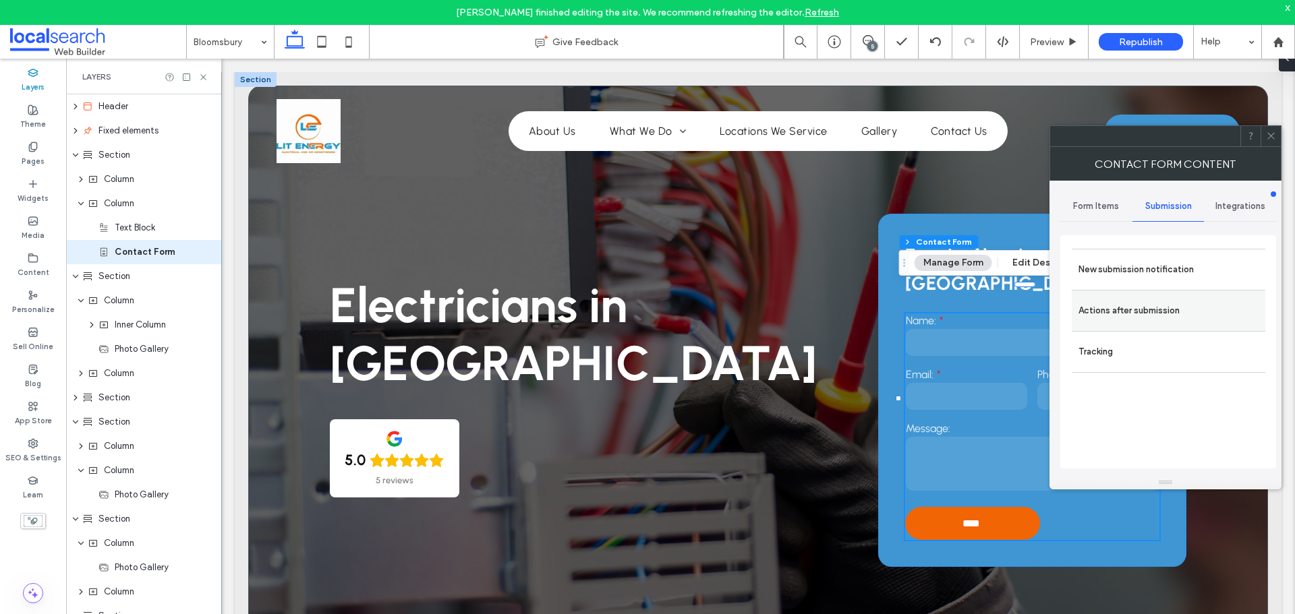
click at [1167, 320] on label "Actions after submission" at bounding box center [1168, 310] width 180 height 27
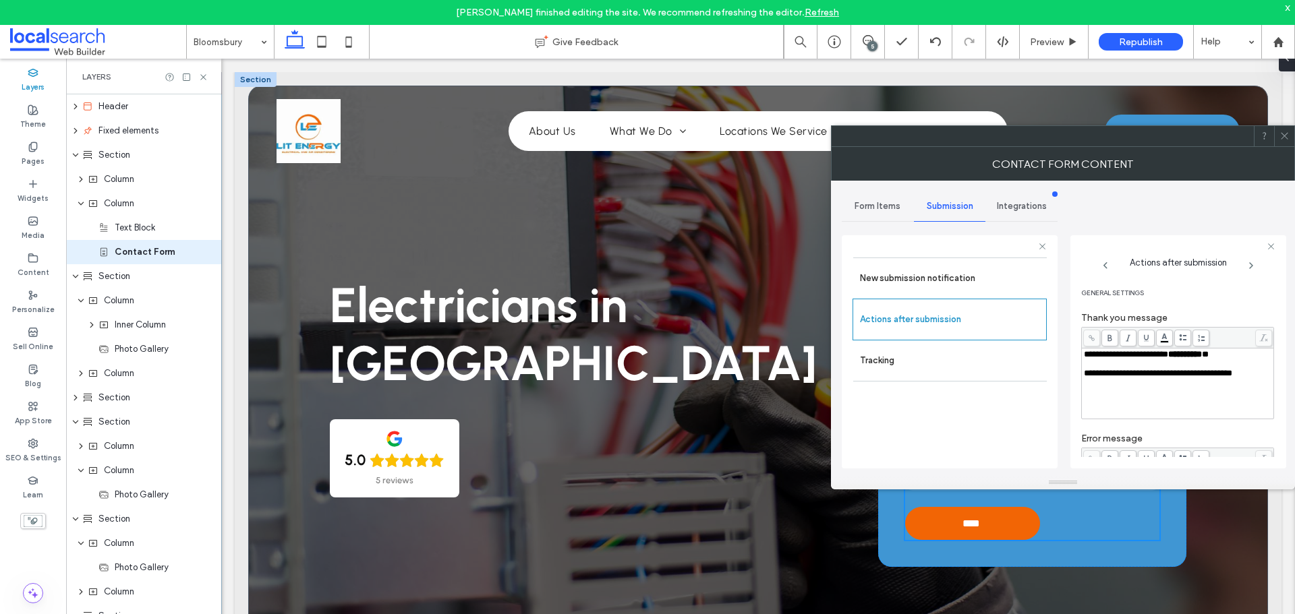
click at [1290, 136] on div at bounding box center [1284, 136] width 20 height 20
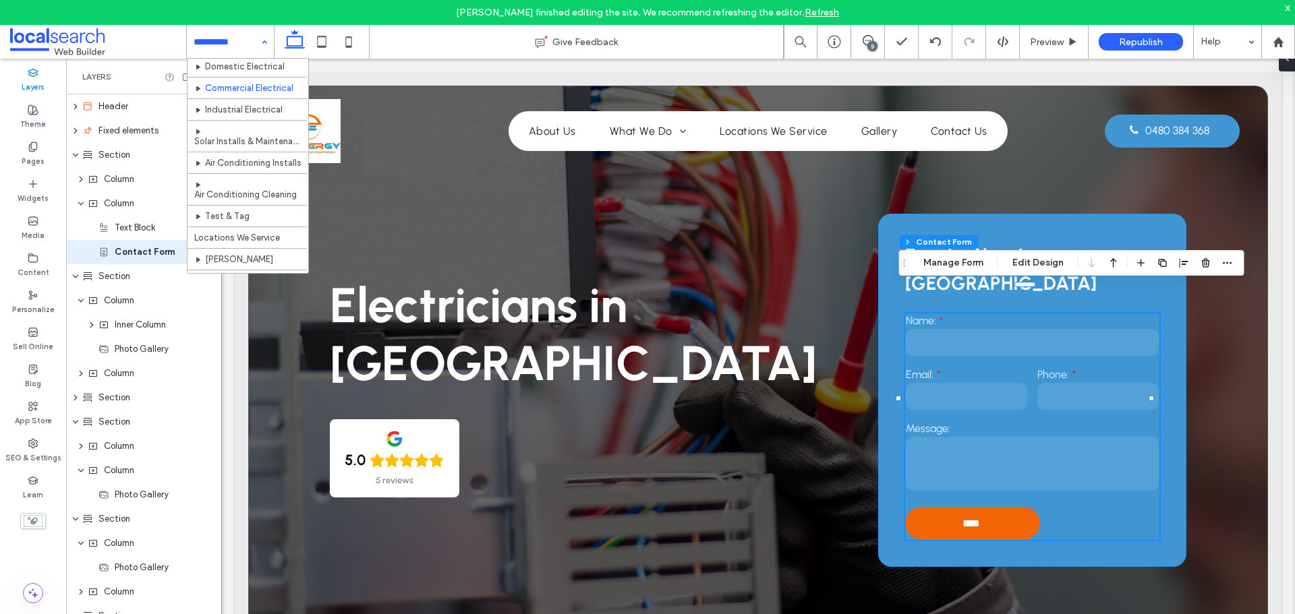
scroll to position [181, 0]
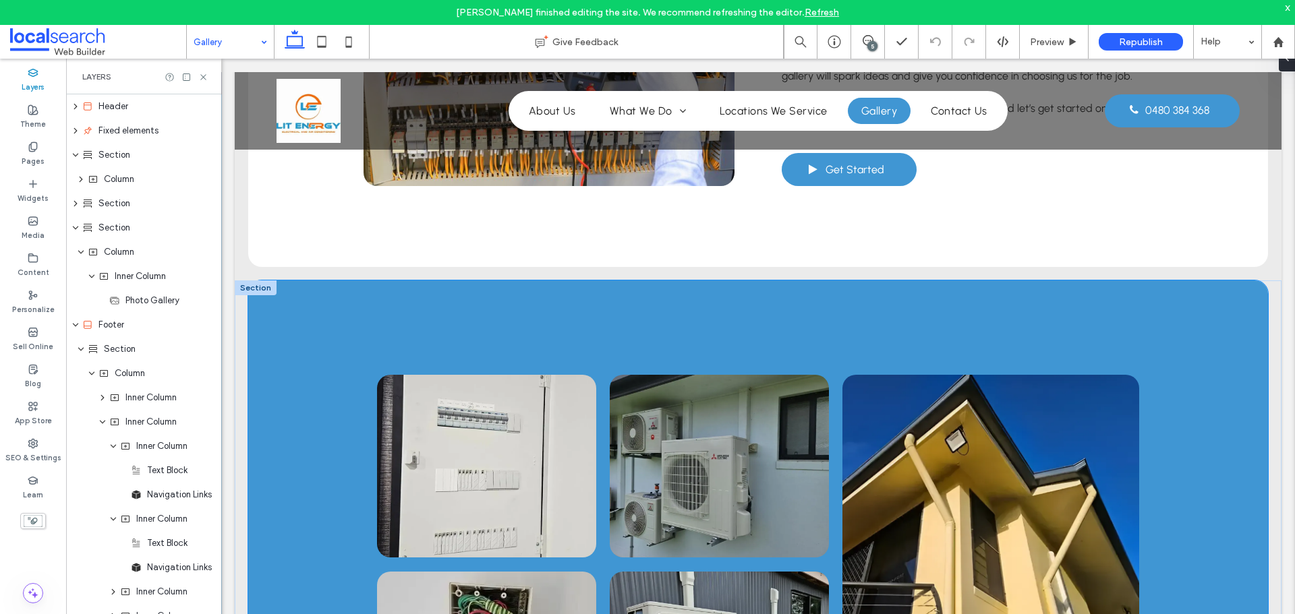
scroll to position [877, 0]
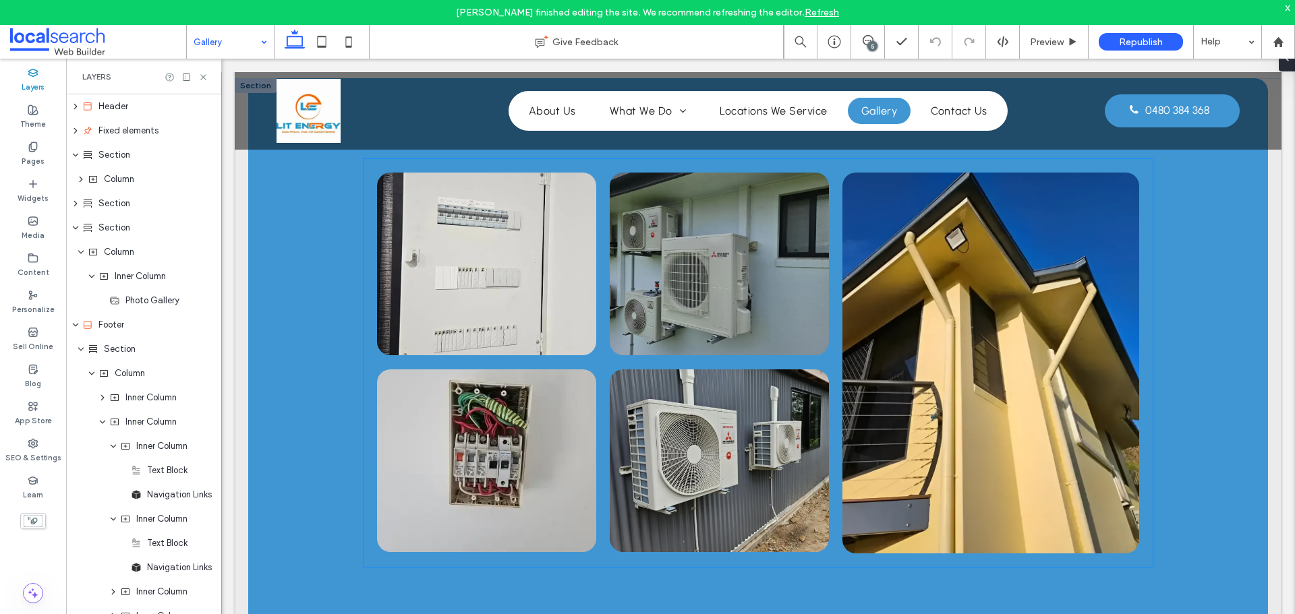
click at [525, 327] on link at bounding box center [486, 264] width 219 height 183
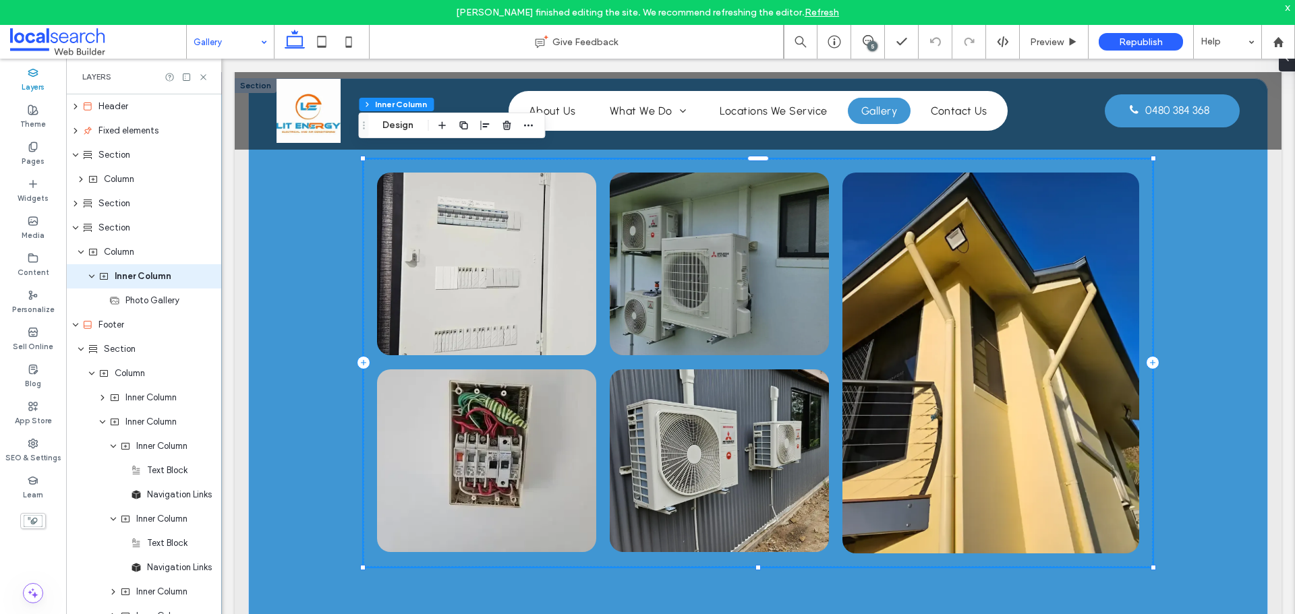
click at [491, 268] on link at bounding box center [486, 264] width 219 height 183
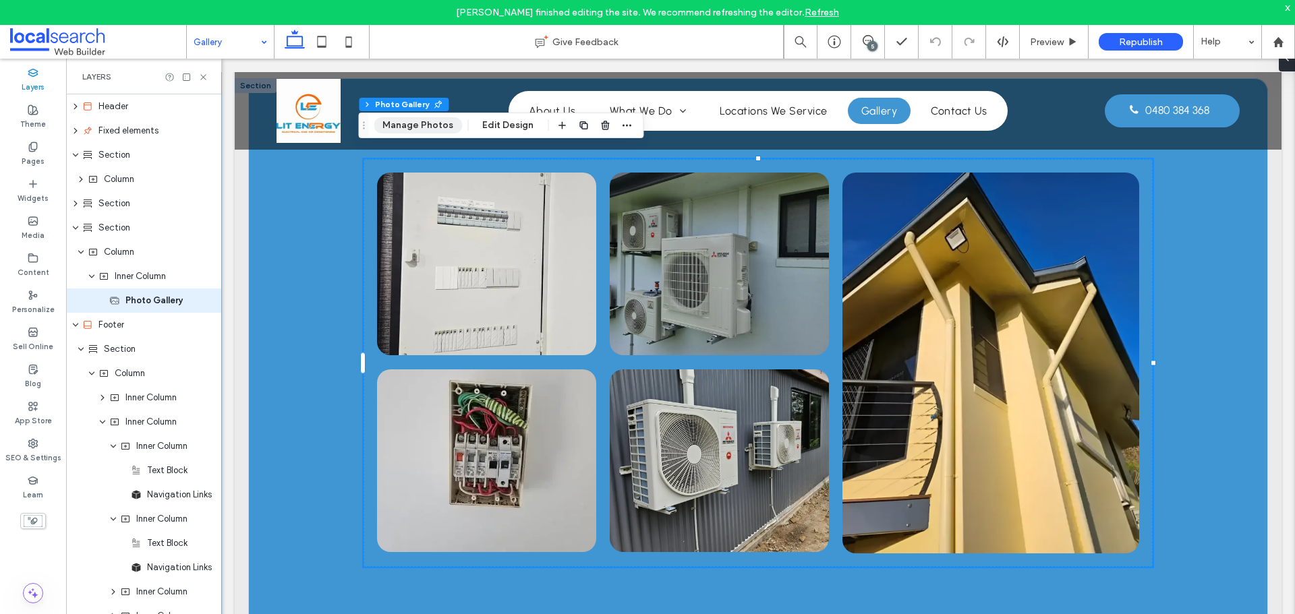
click at [432, 124] on button "Manage Photos" at bounding box center [418, 125] width 88 height 16
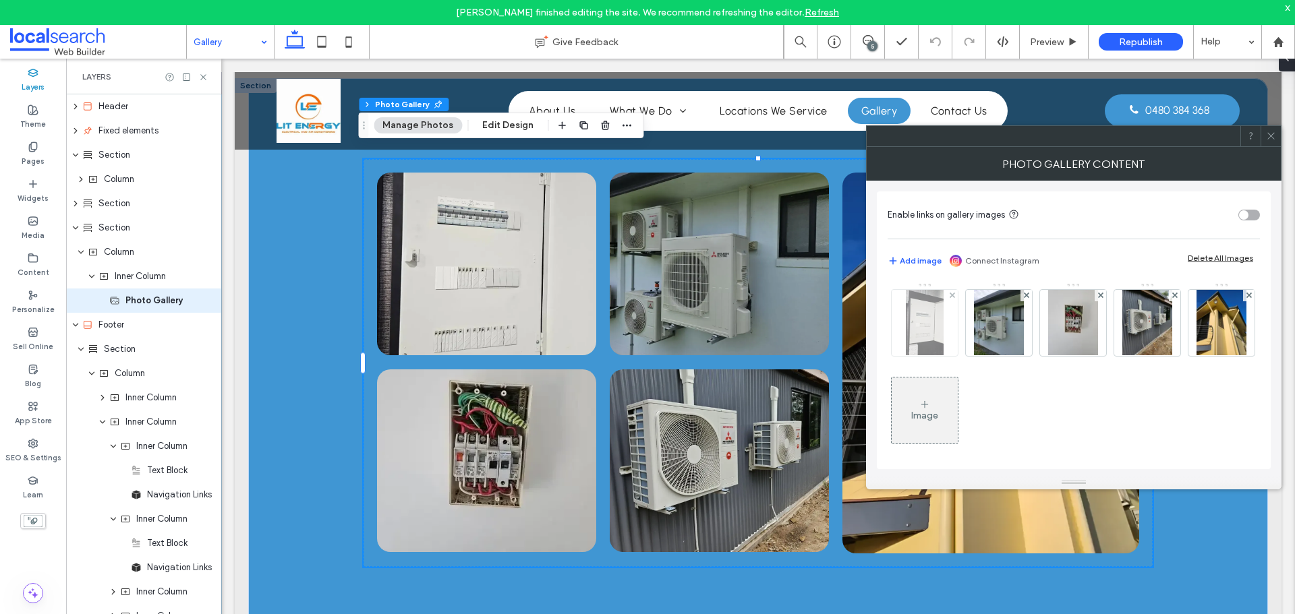
click at [932, 335] on img at bounding box center [924, 323] width 37 height 66
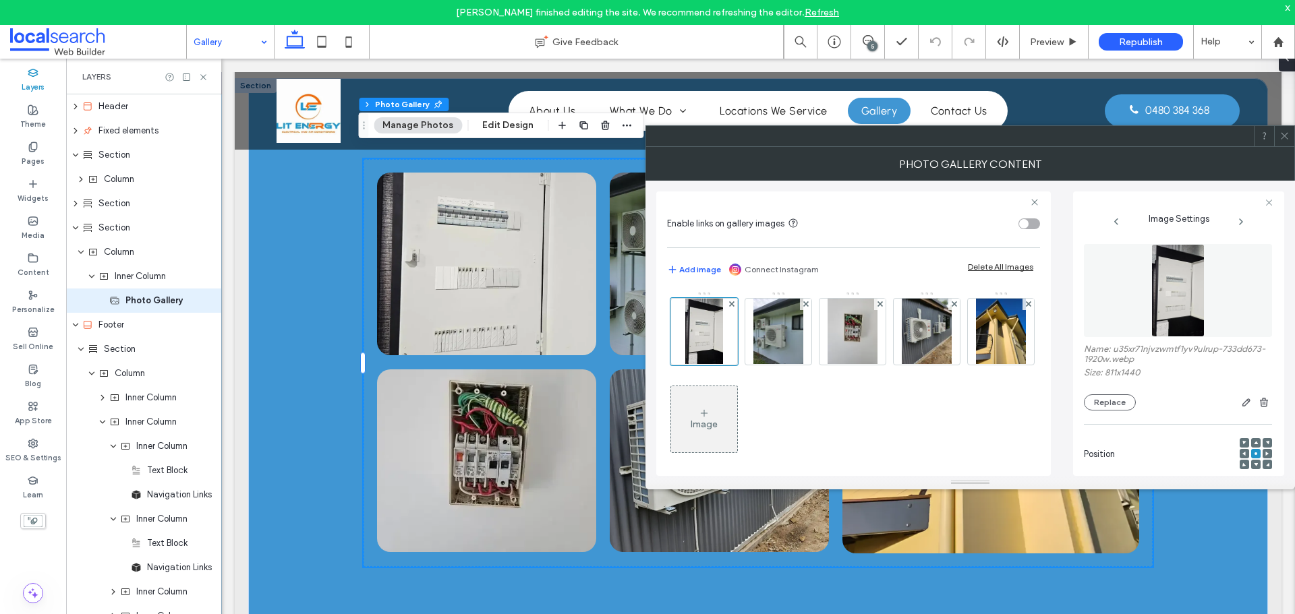
click at [1280, 140] on icon at bounding box center [1284, 136] width 10 height 10
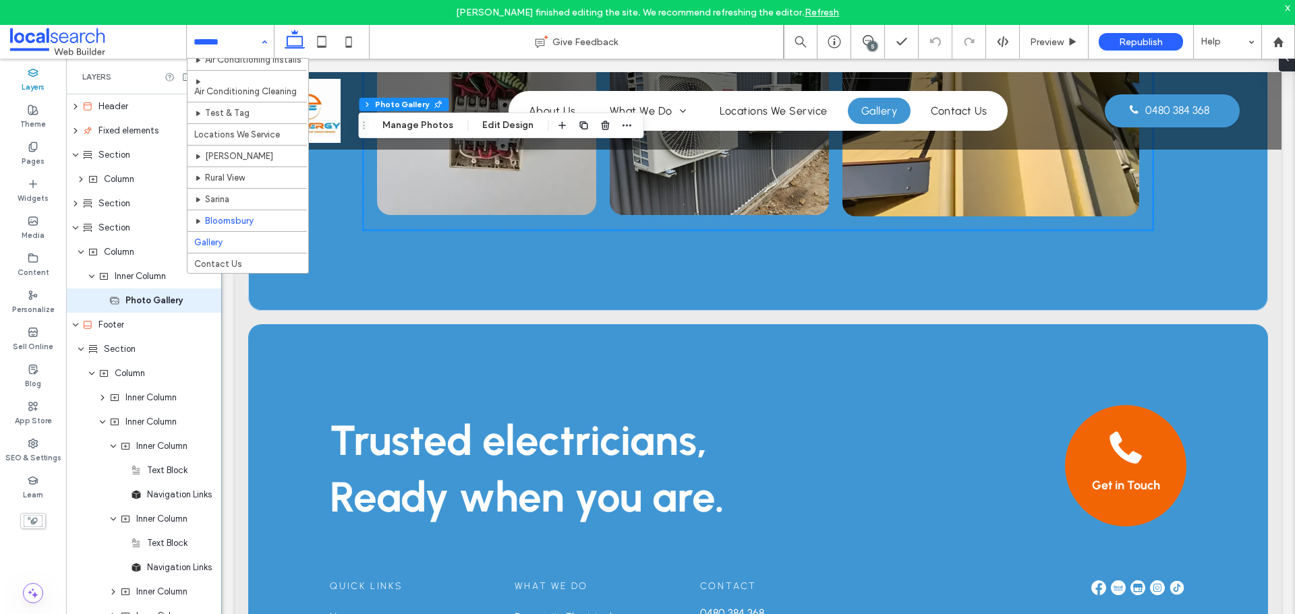
scroll to position [181, 0]
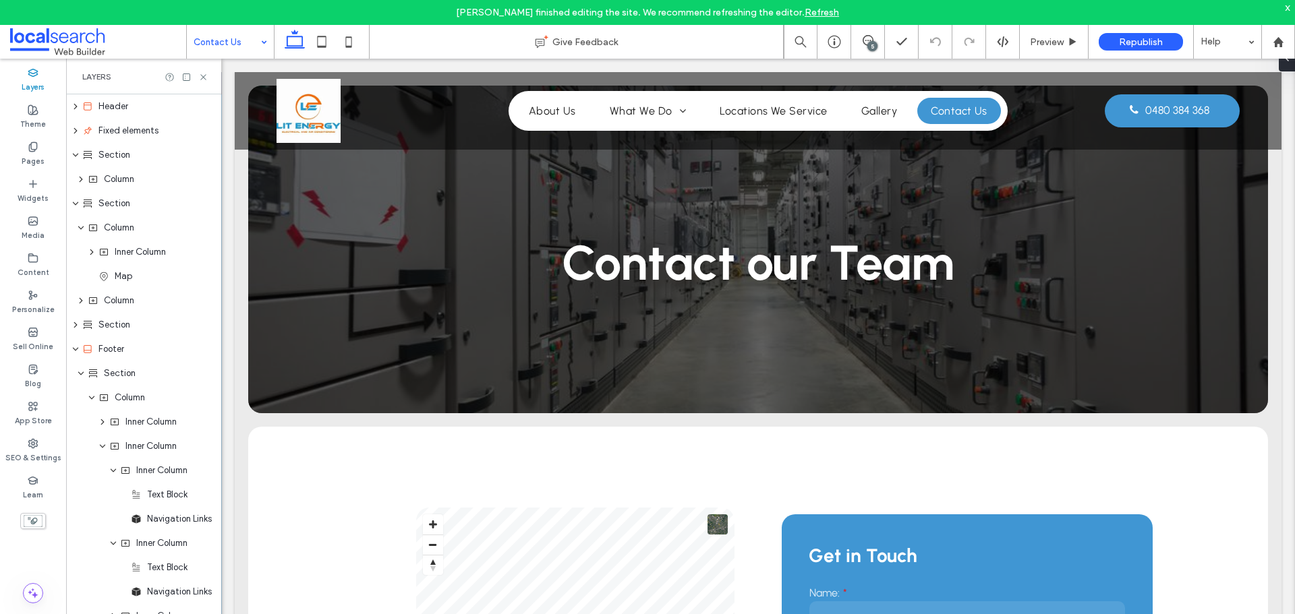
scroll to position [734, 0]
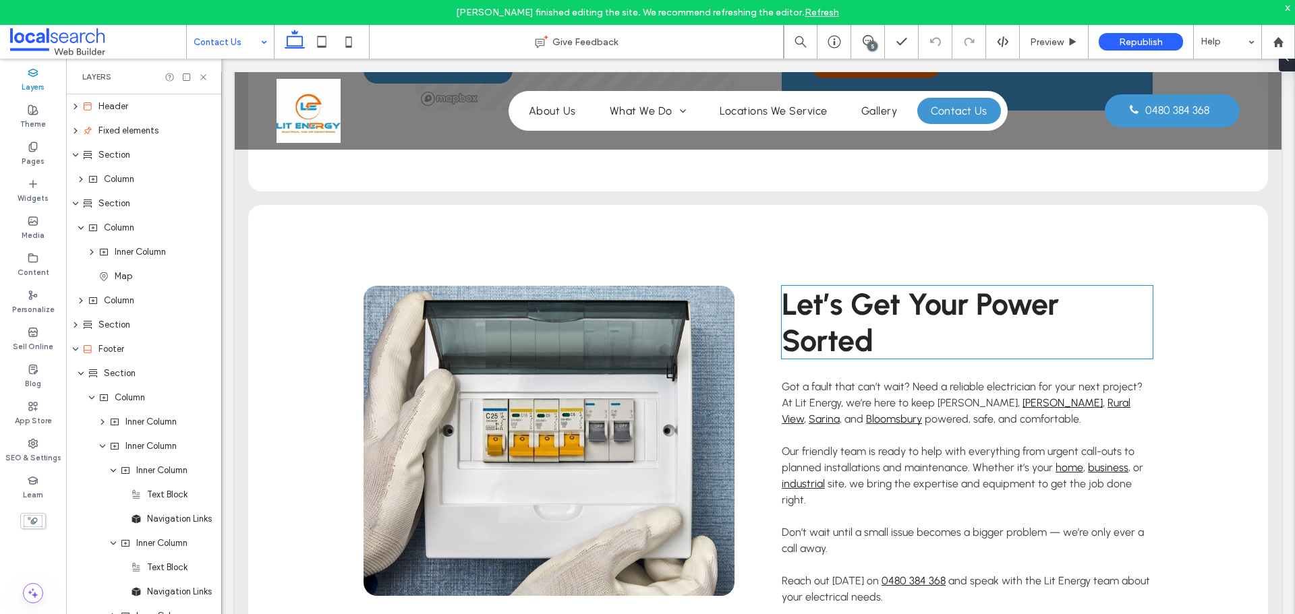
click at [861, 325] on span "Let’s Get Your Power Sorted" at bounding box center [920, 322] width 277 height 73
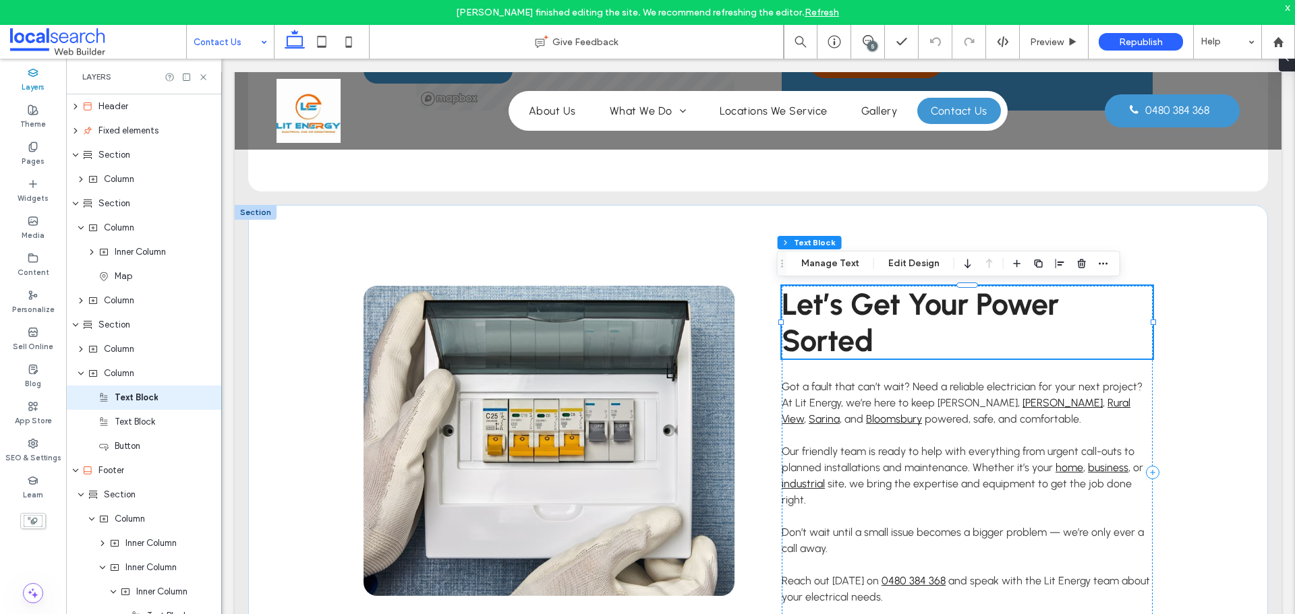
click at [861, 325] on span "Let’s Get Your Power Sorted" at bounding box center [920, 322] width 277 height 73
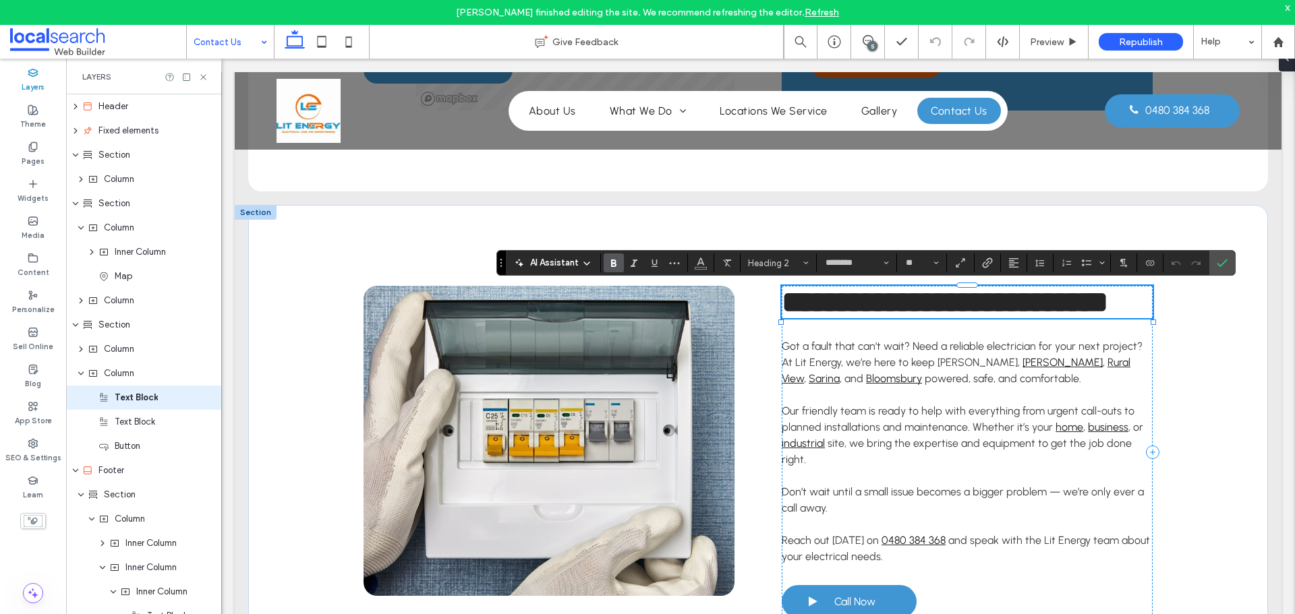
scroll to position [31, 0]
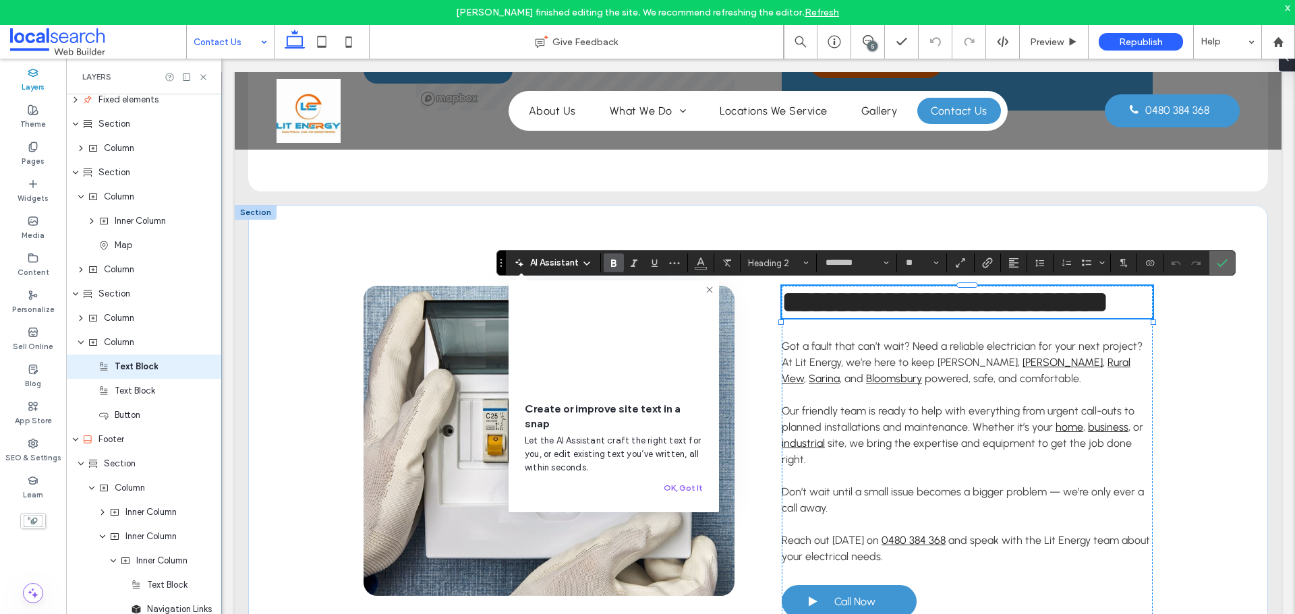
click at [1225, 264] on icon "Confirm" at bounding box center [1222, 263] width 11 height 11
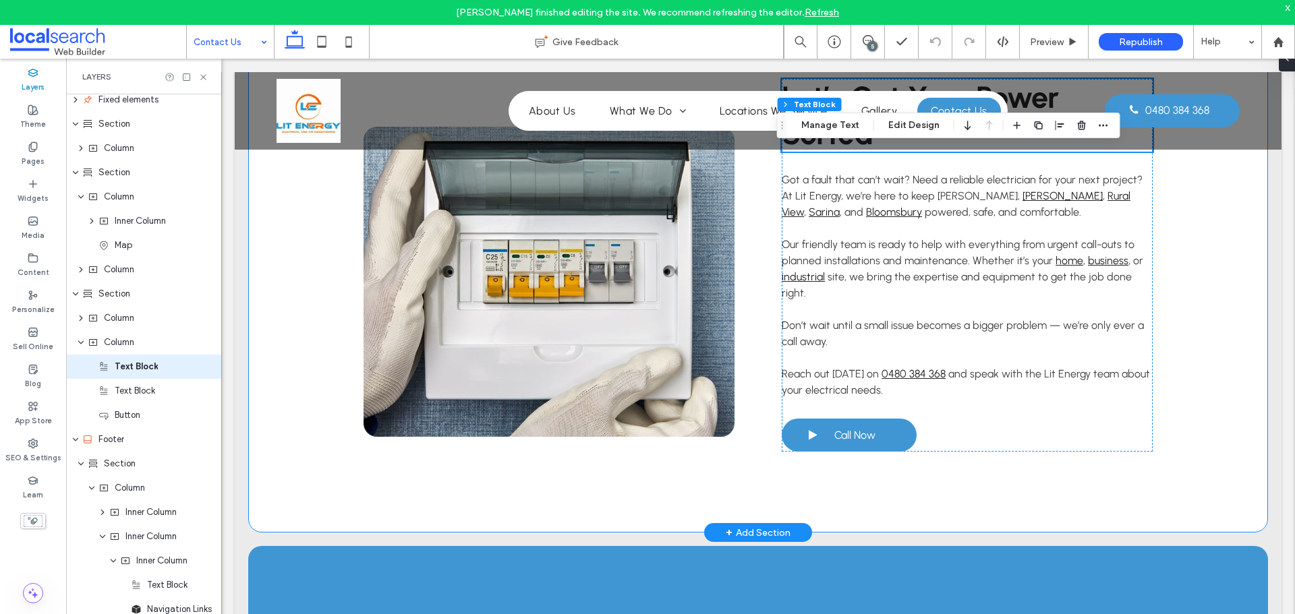
scroll to position [1072, 0]
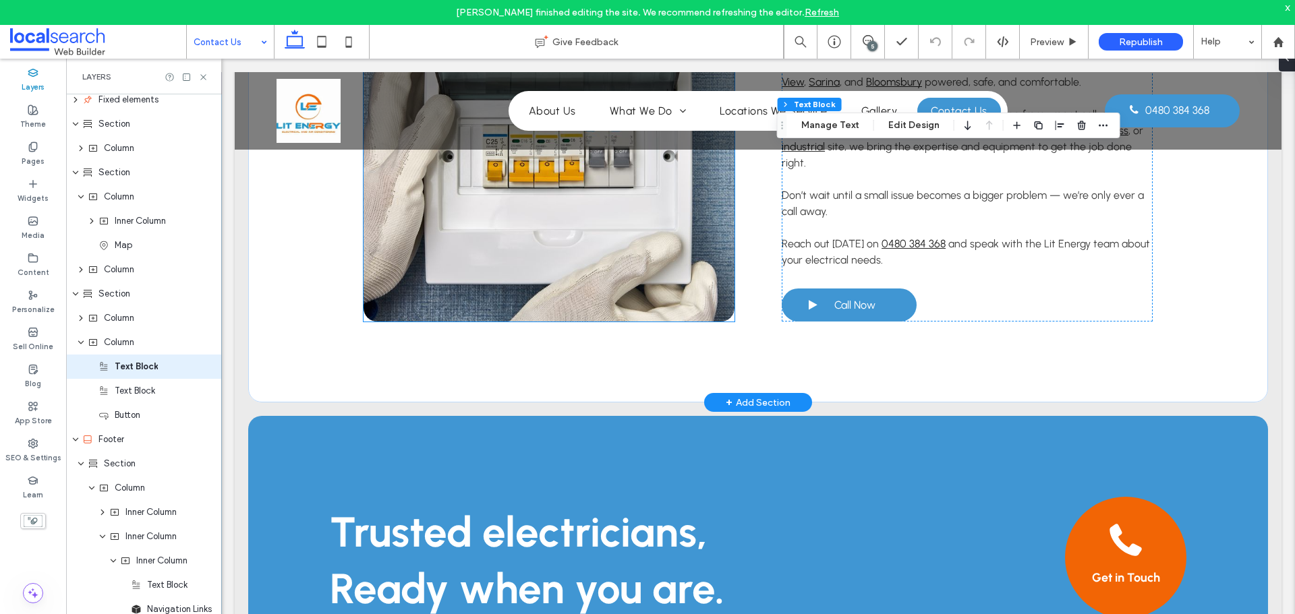
click at [513, 272] on link at bounding box center [549, 166] width 371 height 310
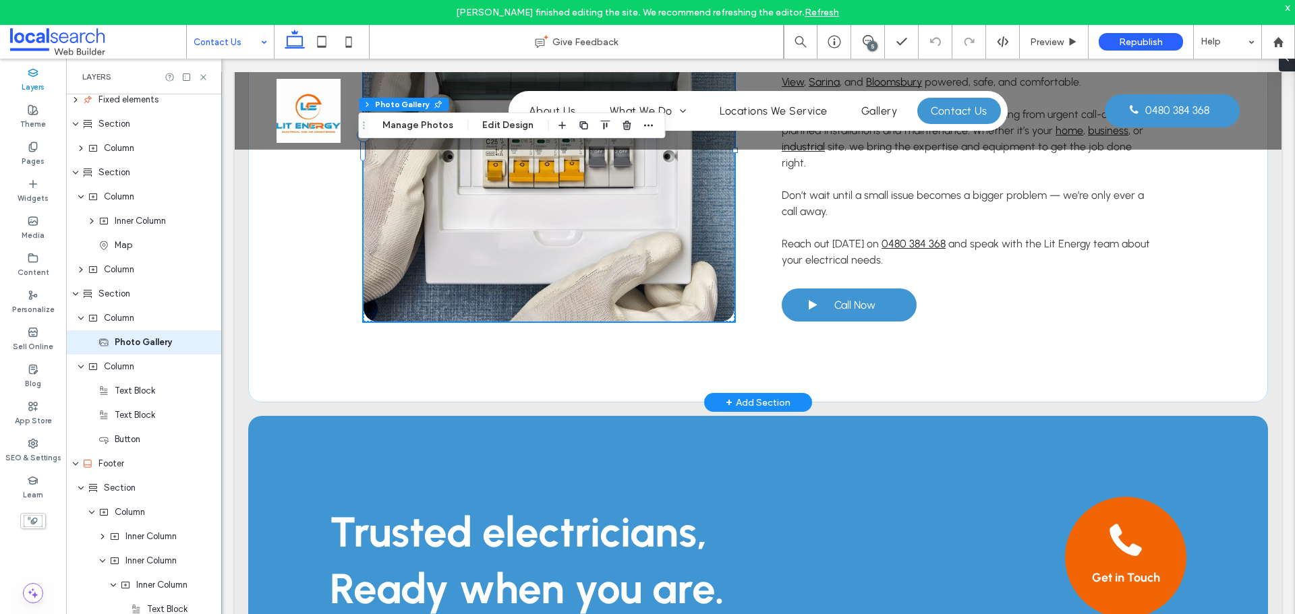
scroll to position [7, 0]
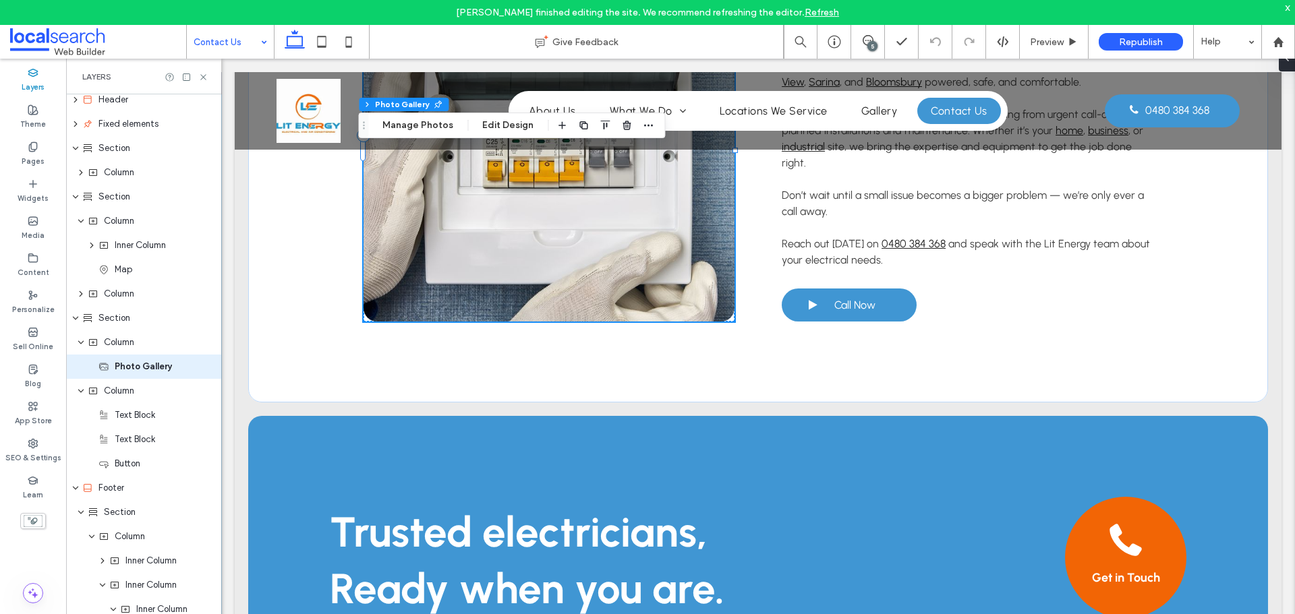
click at [430, 115] on div "Section Column Photo Gallery Manage Photos Edit Design" at bounding box center [511, 126] width 307 height 26
click at [429, 120] on button "Manage Photos" at bounding box center [418, 125] width 88 height 16
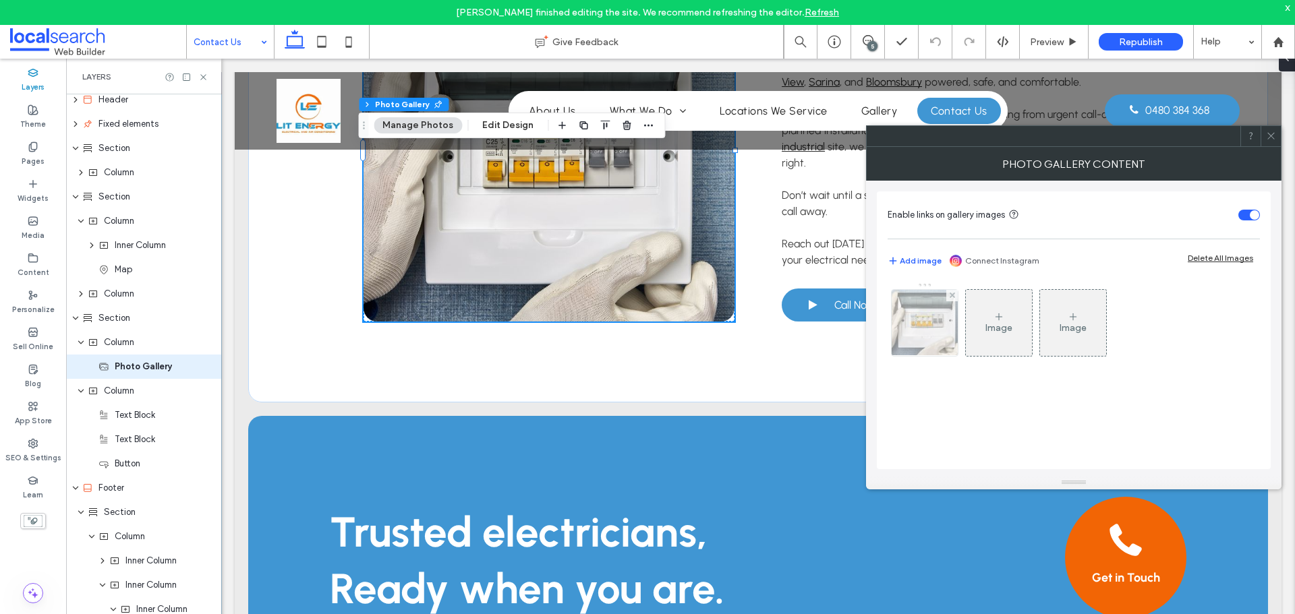
click at [921, 313] on img at bounding box center [925, 323] width 100 height 66
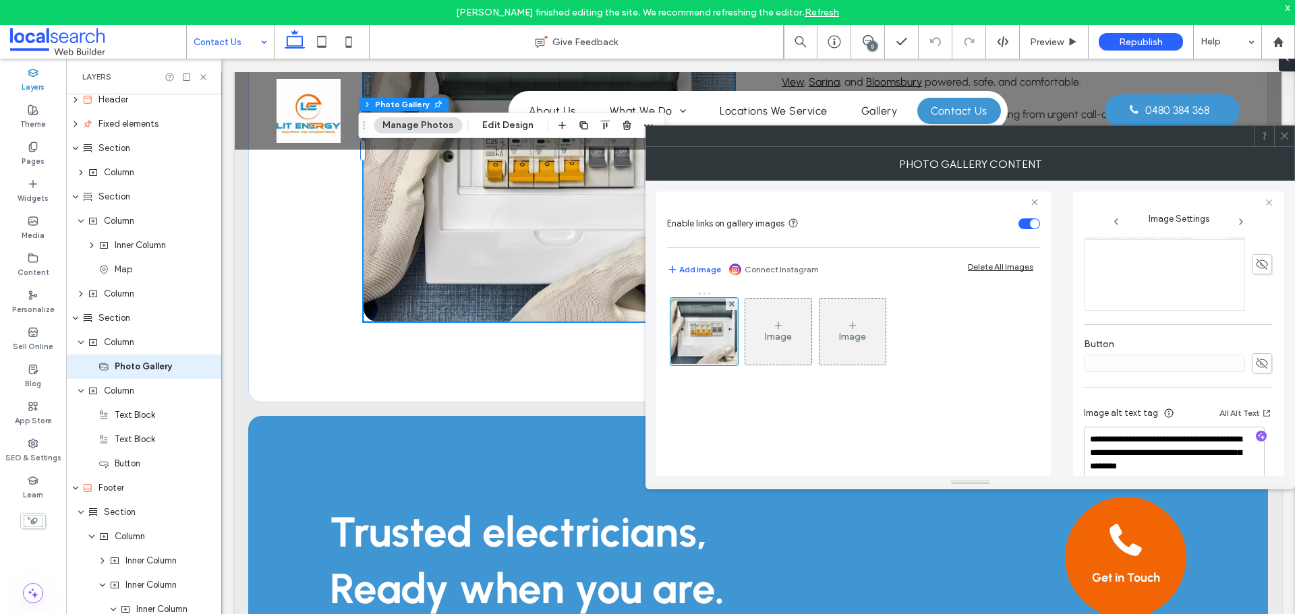
scroll to position [399, 0]
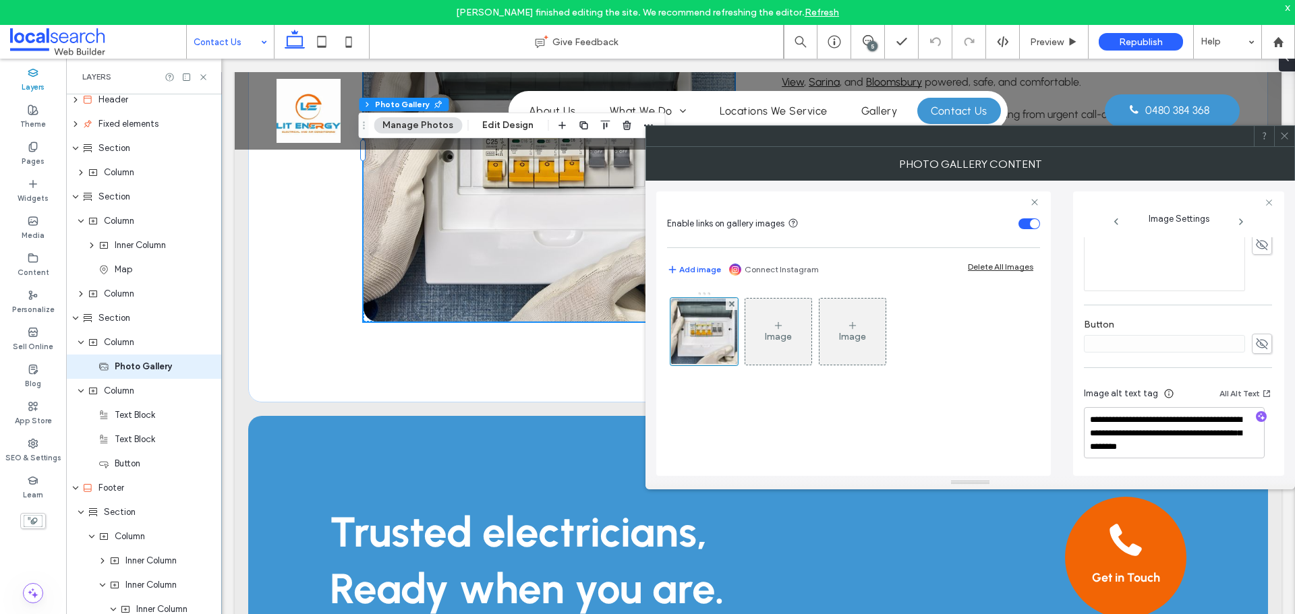
click at [1285, 138] on icon at bounding box center [1284, 136] width 10 height 10
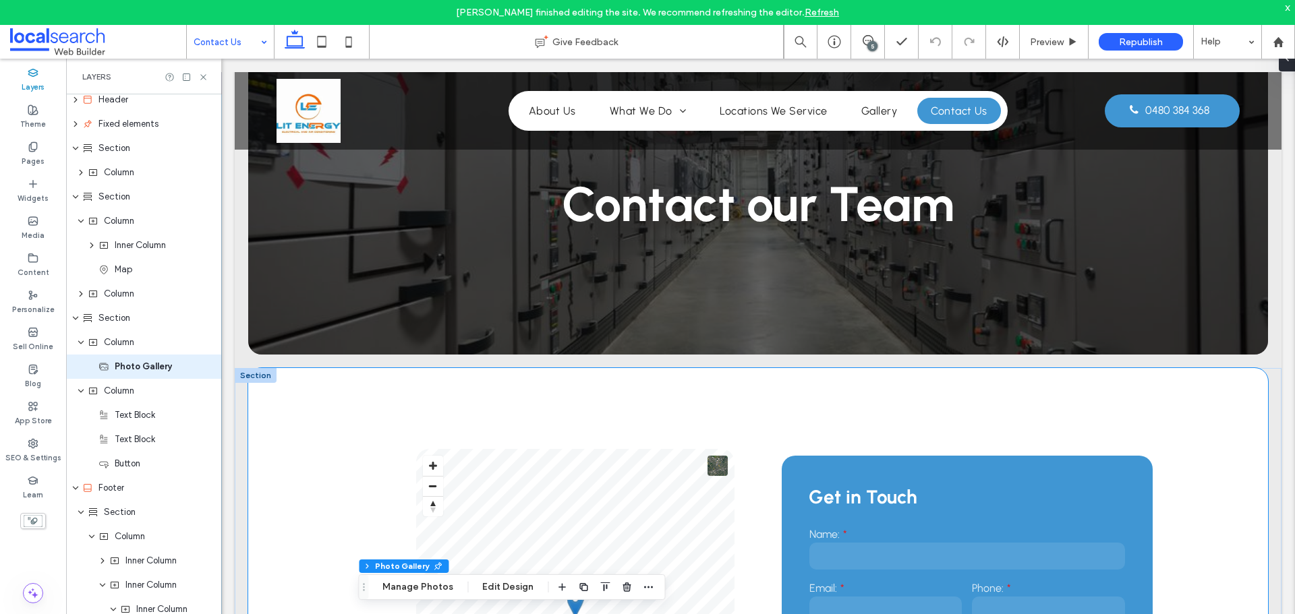
scroll to position [0, 0]
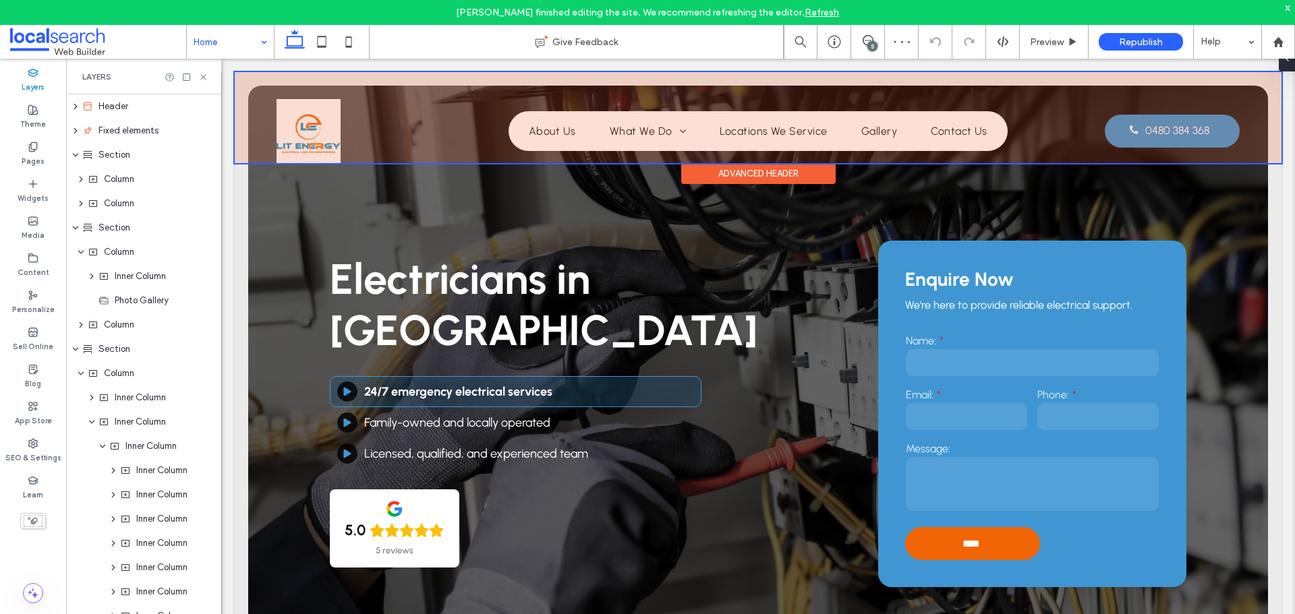
click at [301, 134] on div at bounding box center [758, 117] width 1047 height 91
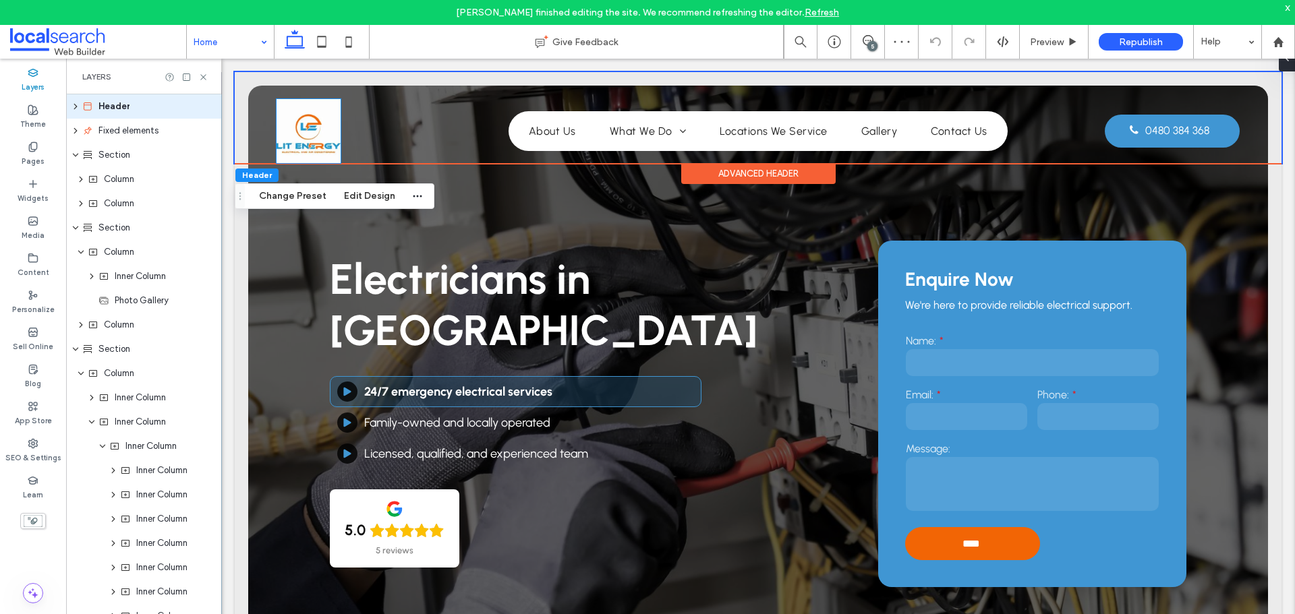
click at [301, 134] on img at bounding box center [309, 131] width 64 height 64
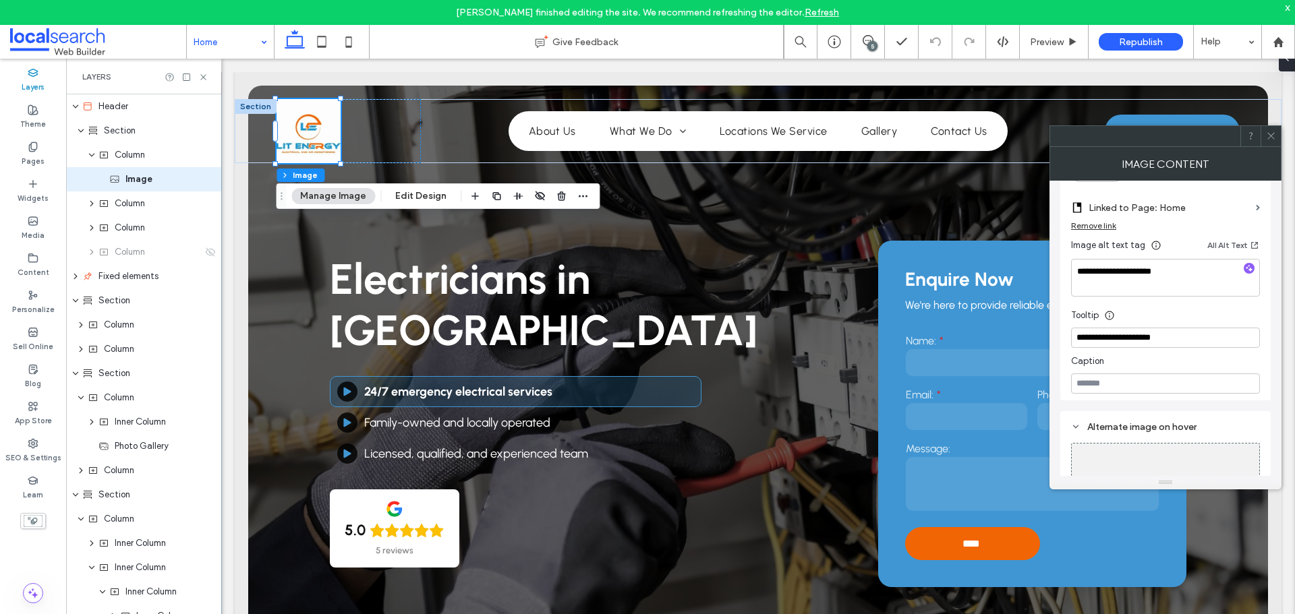
scroll to position [383, 0]
click at [1271, 132] on icon at bounding box center [1271, 136] width 10 height 10
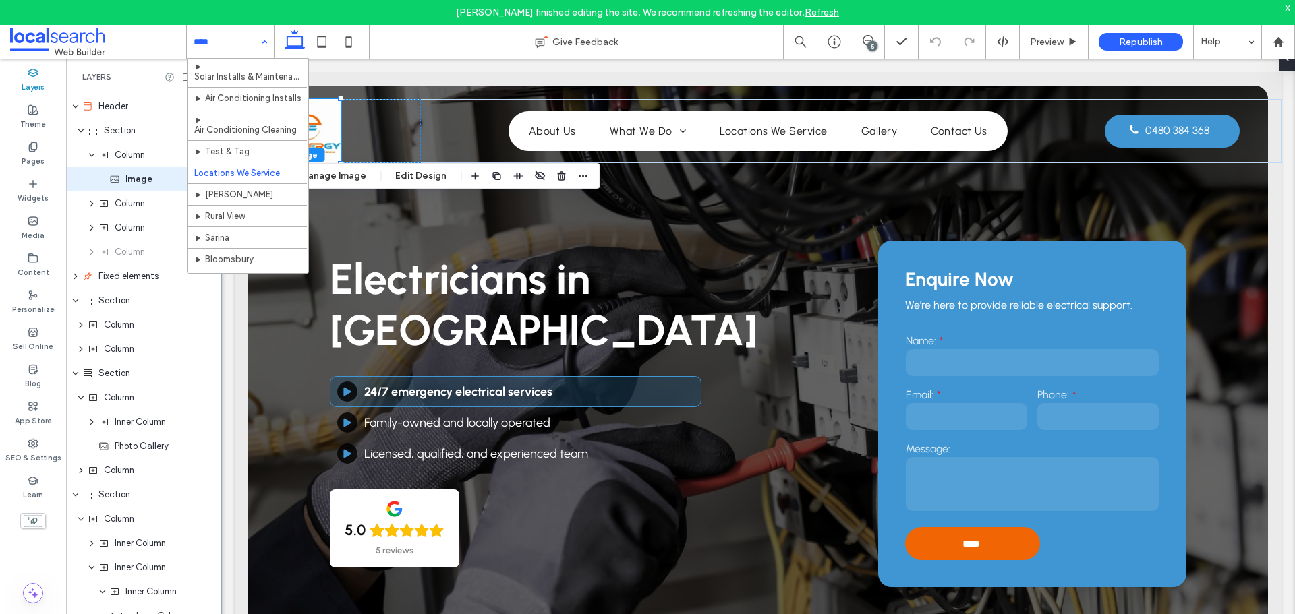
scroll to position [135, 0]
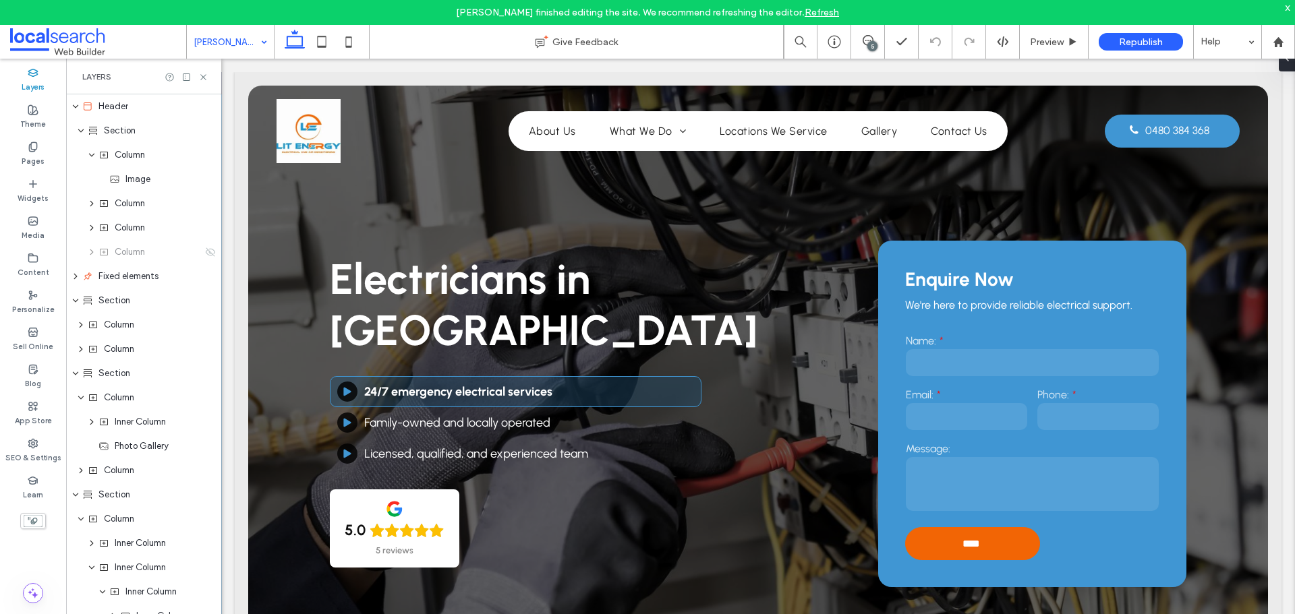
drag, startPoint x: 243, startPoint y: 206, endPoint x: 254, endPoint y: 202, distance: 11.5
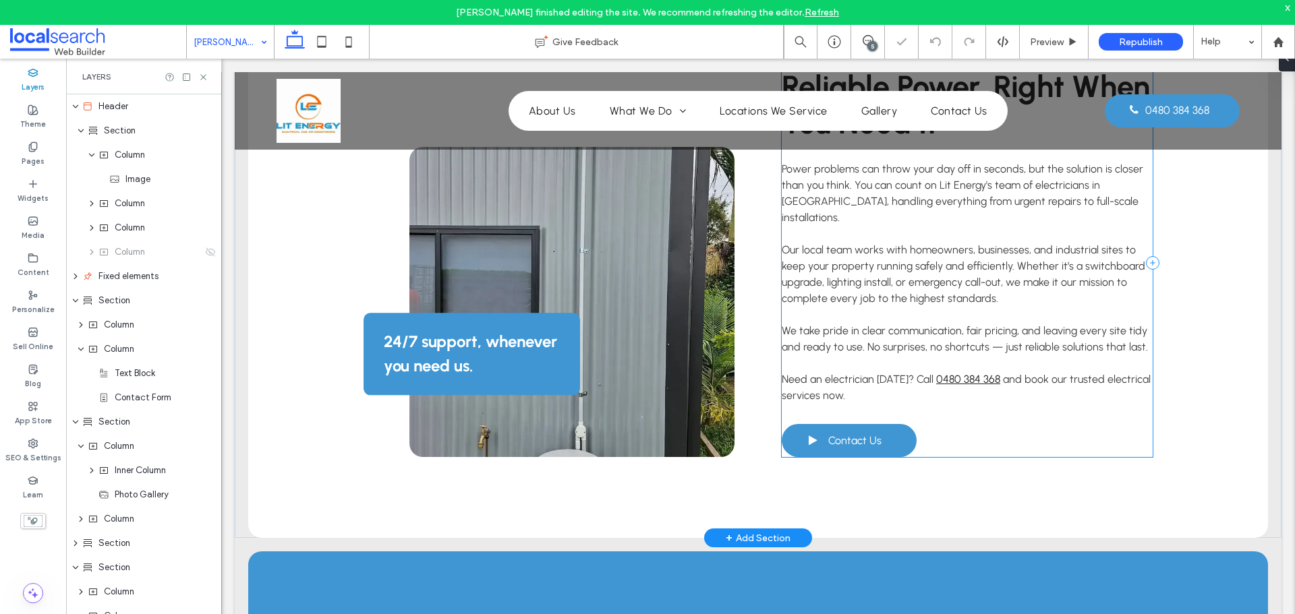
scroll to position [674, 0]
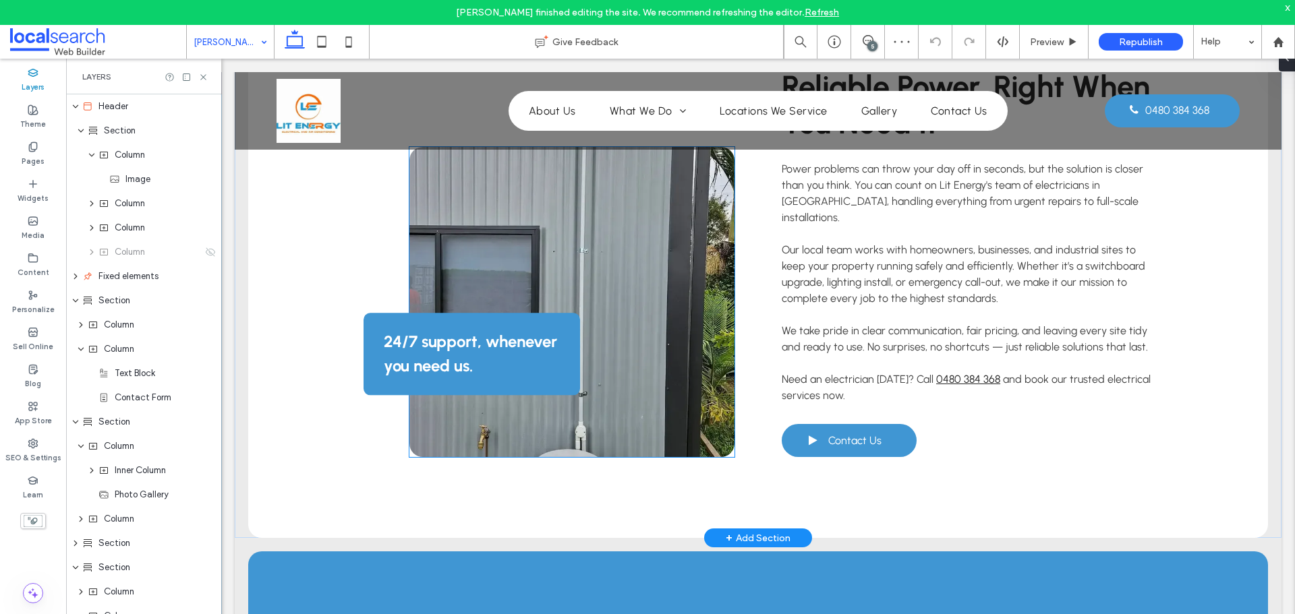
click at [664, 305] on link at bounding box center [571, 302] width 325 height 310
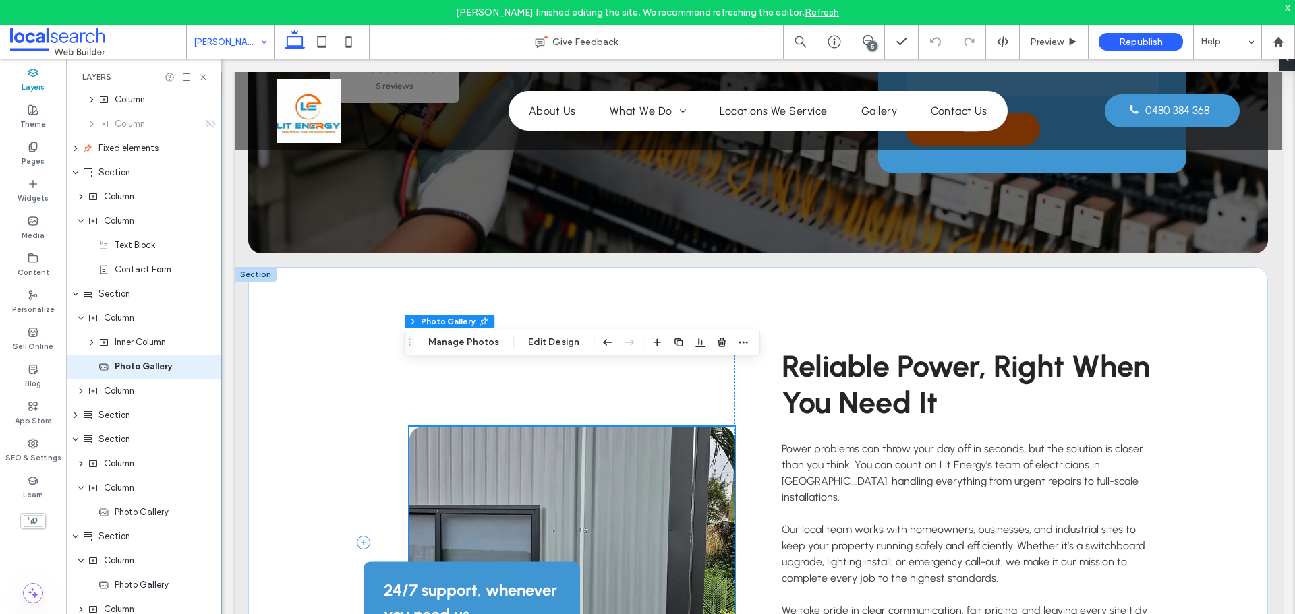
scroll to position [472, 0]
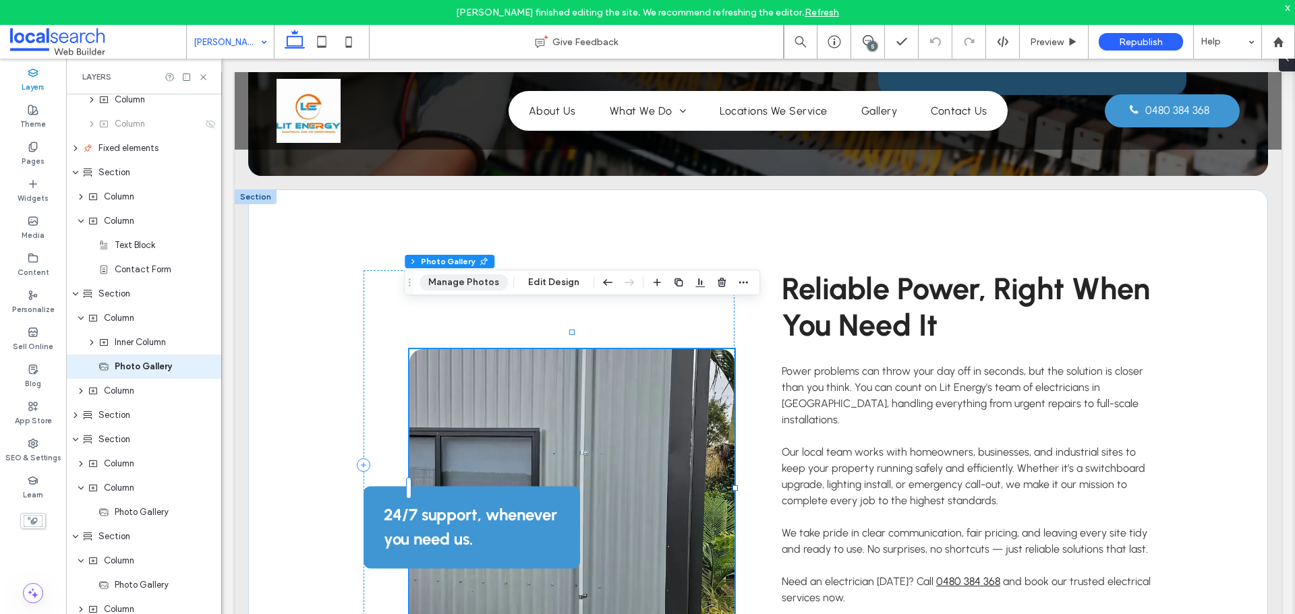
click at [457, 281] on button "Manage Photos" at bounding box center [464, 283] width 88 height 16
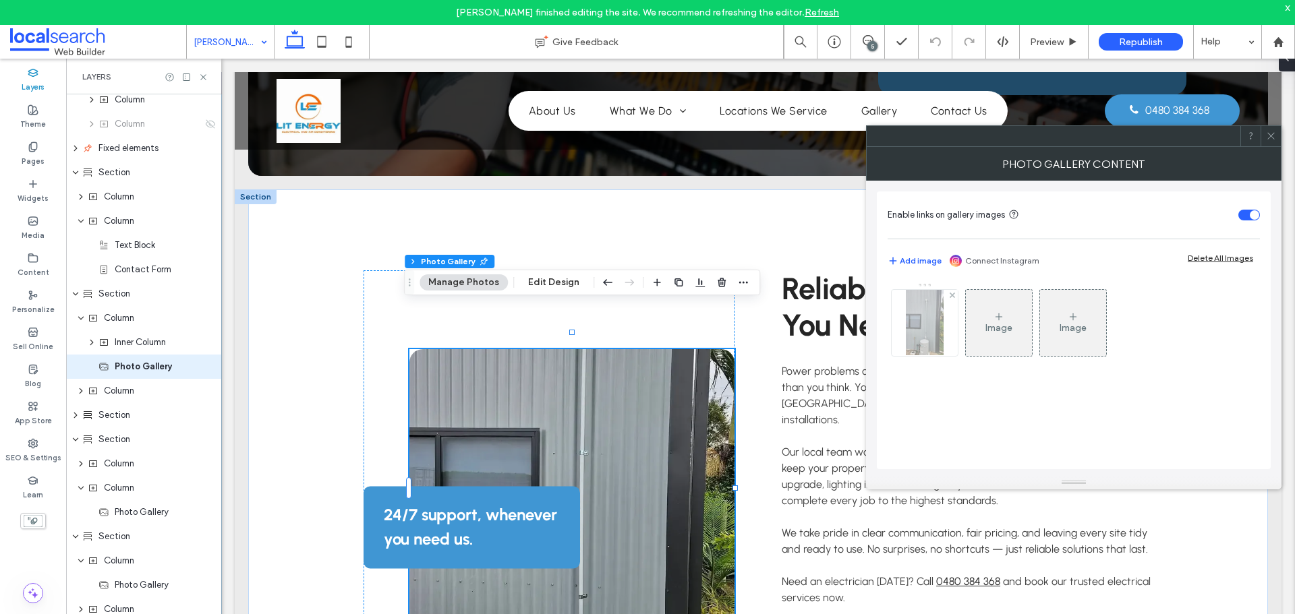
click at [938, 324] on img at bounding box center [924, 323] width 37 height 66
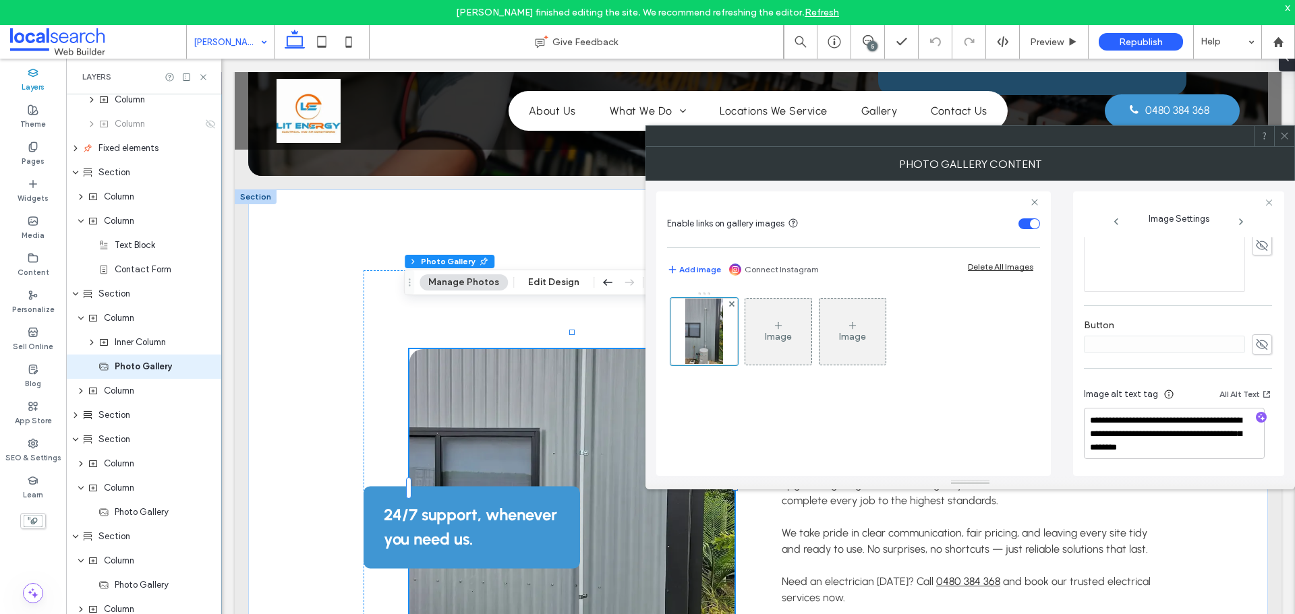
scroll to position [409, 0]
click at [1273, 137] on div at bounding box center [1264, 136] width 20 height 20
click at [1286, 141] on span at bounding box center [1284, 136] width 10 height 20
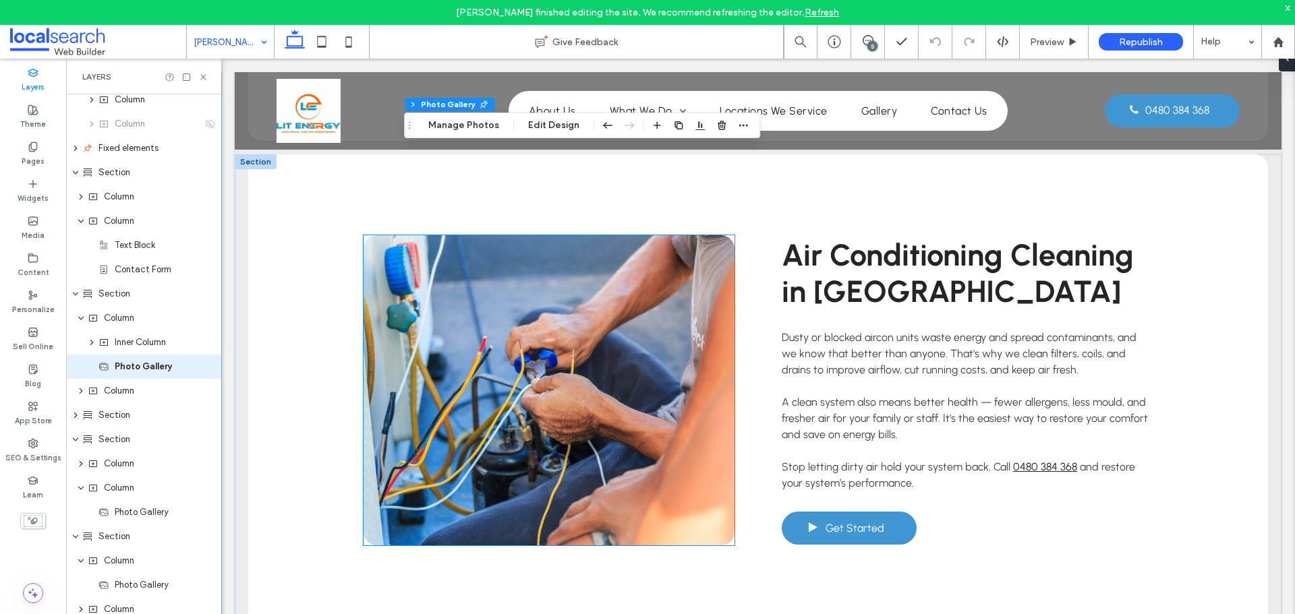
scroll to position [4182, 0]
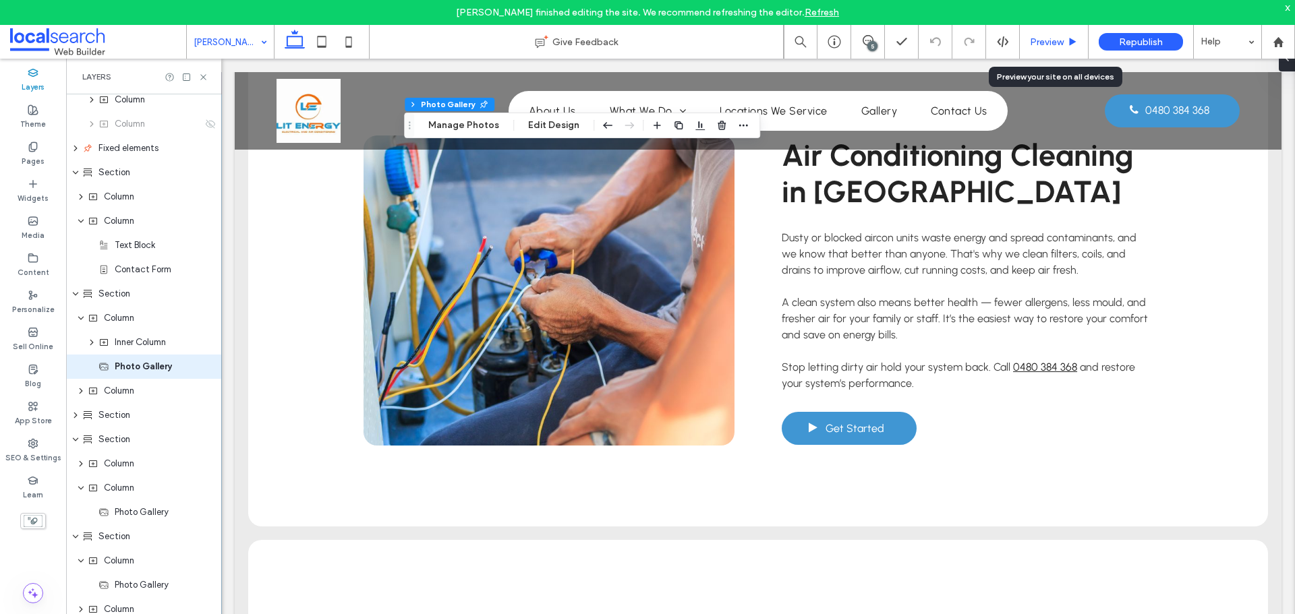
drag, startPoint x: 1039, startPoint y: 40, endPoint x: 895, endPoint y: 42, distance: 143.7
click at [1039, 40] on span "Preview" at bounding box center [1047, 41] width 34 height 11
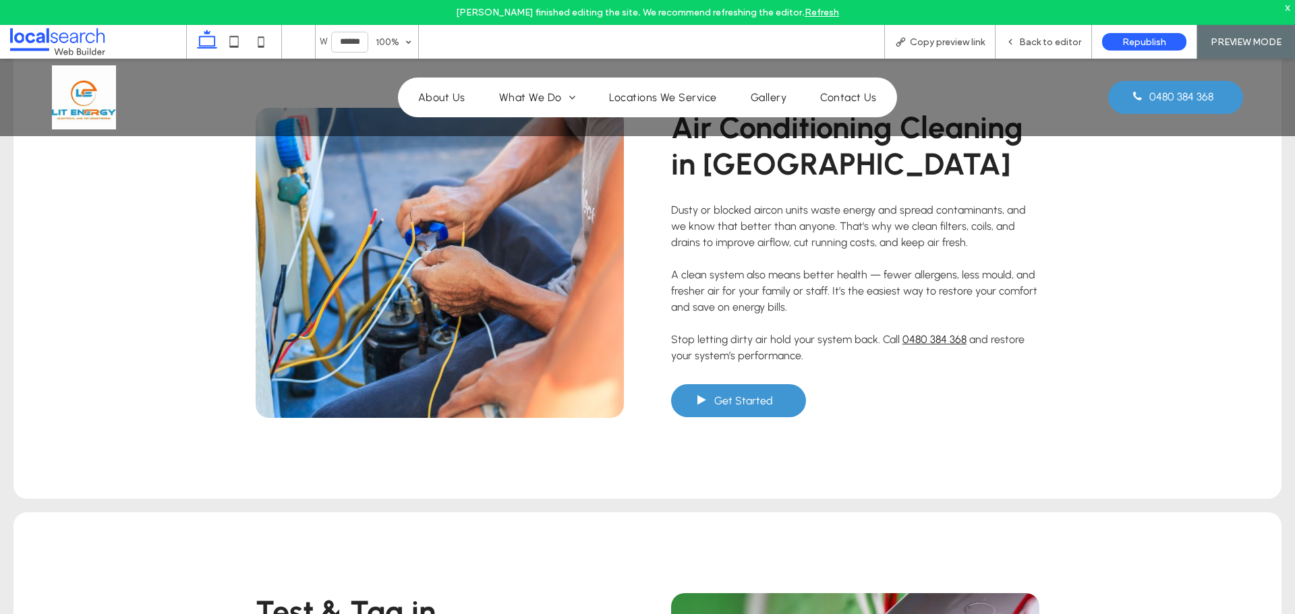
scroll to position [4168, 0]
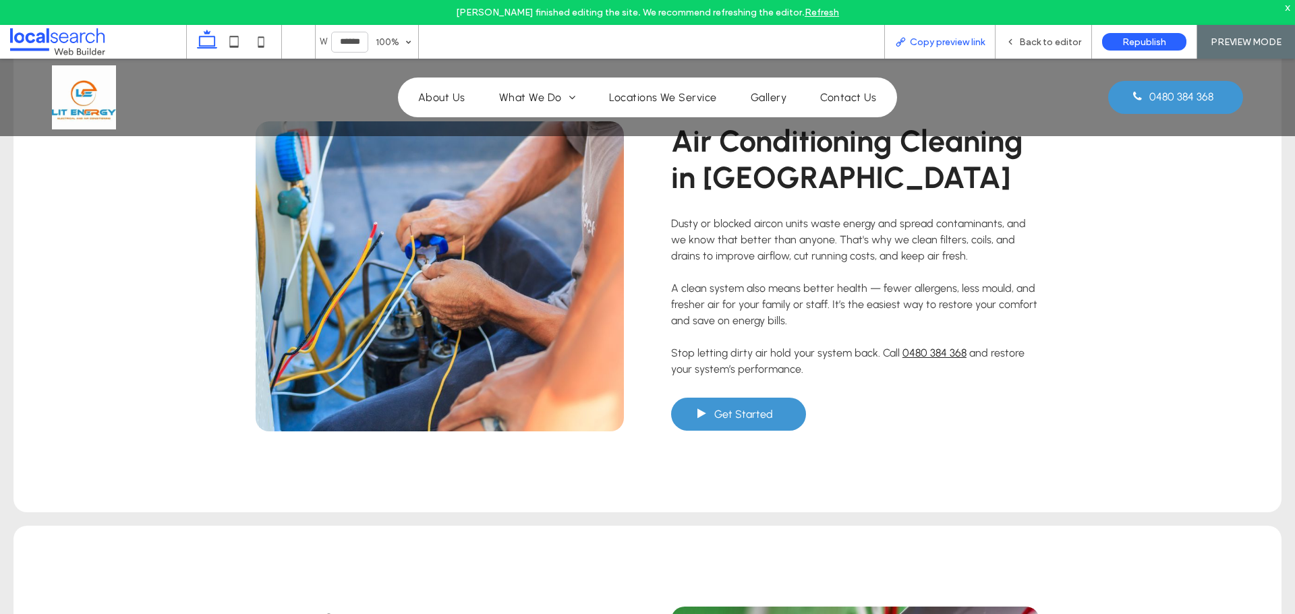
click at [928, 45] on span "Copy preview link" at bounding box center [947, 41] width 75 height 11
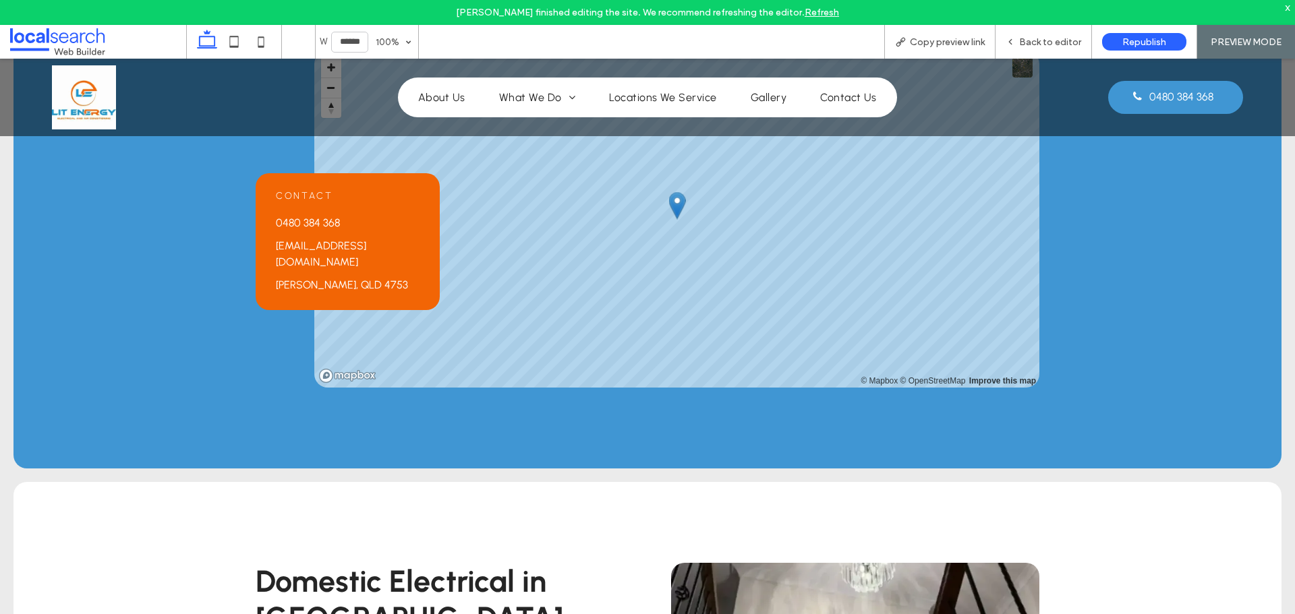
scroll to position [1062, 0]
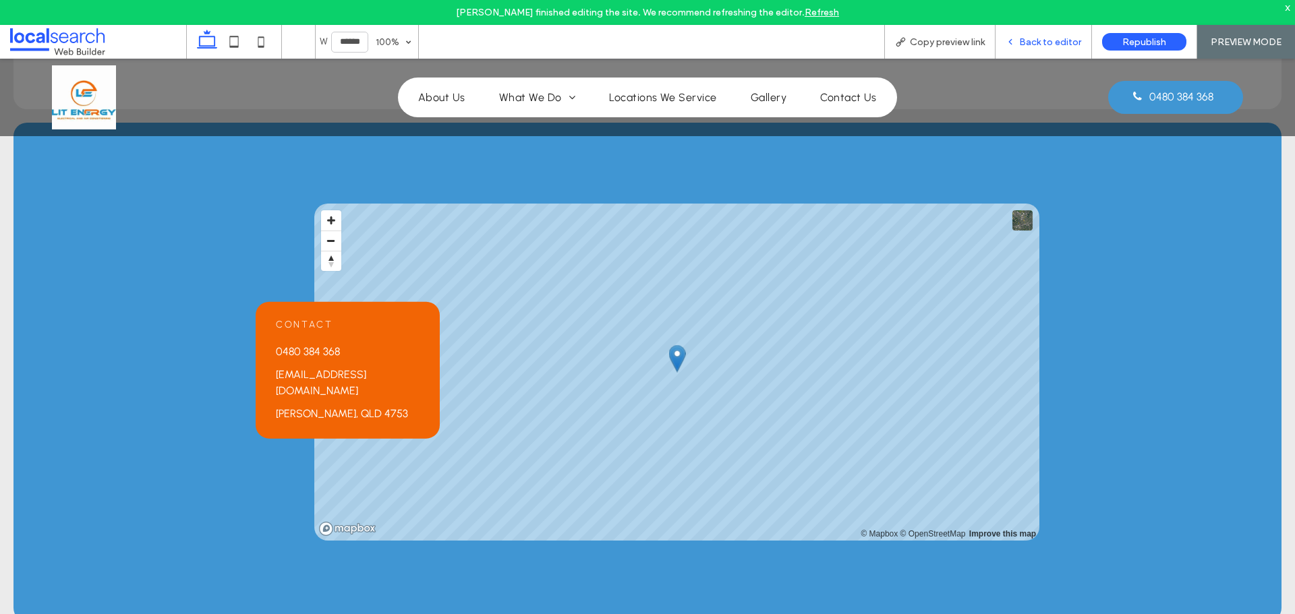
click at [1009, 45] on icon at bounding box center [1010, 41] width 9 height 9
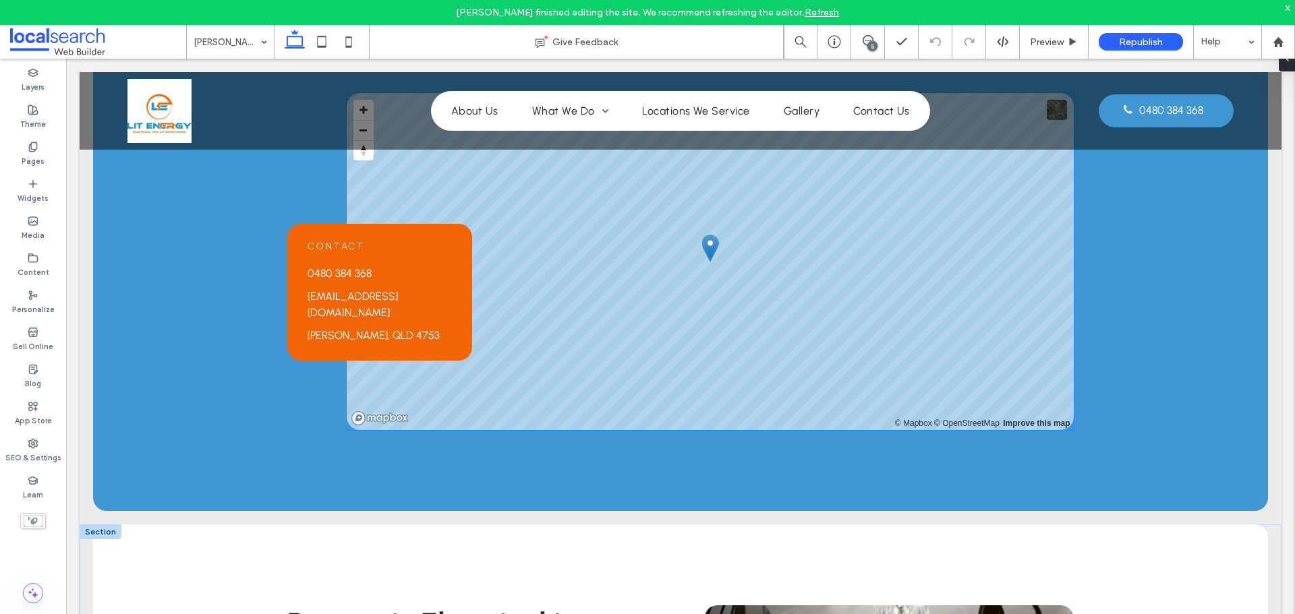
scroll to position [1551, 0]
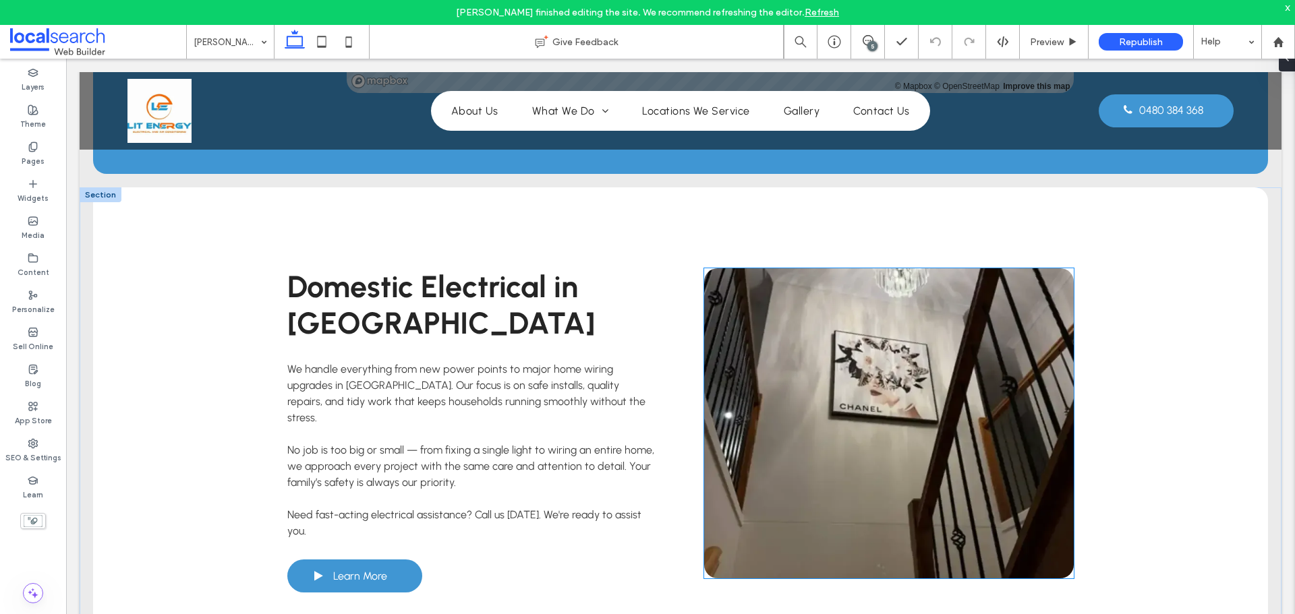
click at [759, 337] on link at bounding box center [889, 423] width 370 height 310
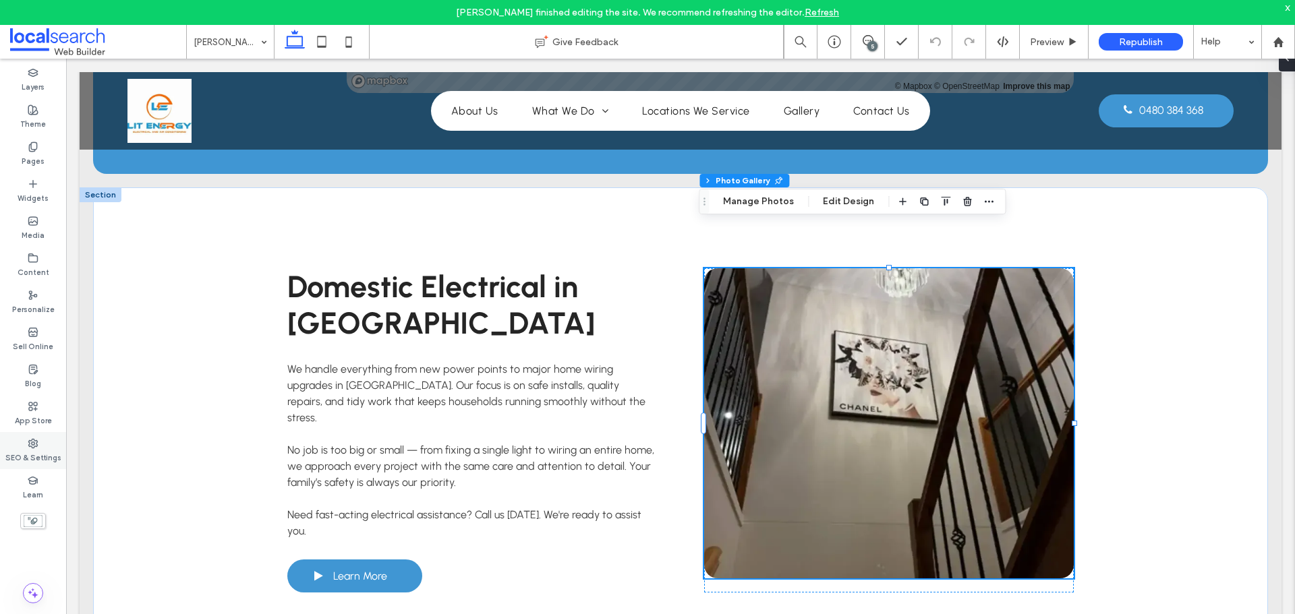
click at [28, 448] on icon at bounding box center [33, 443] width 11 height 11
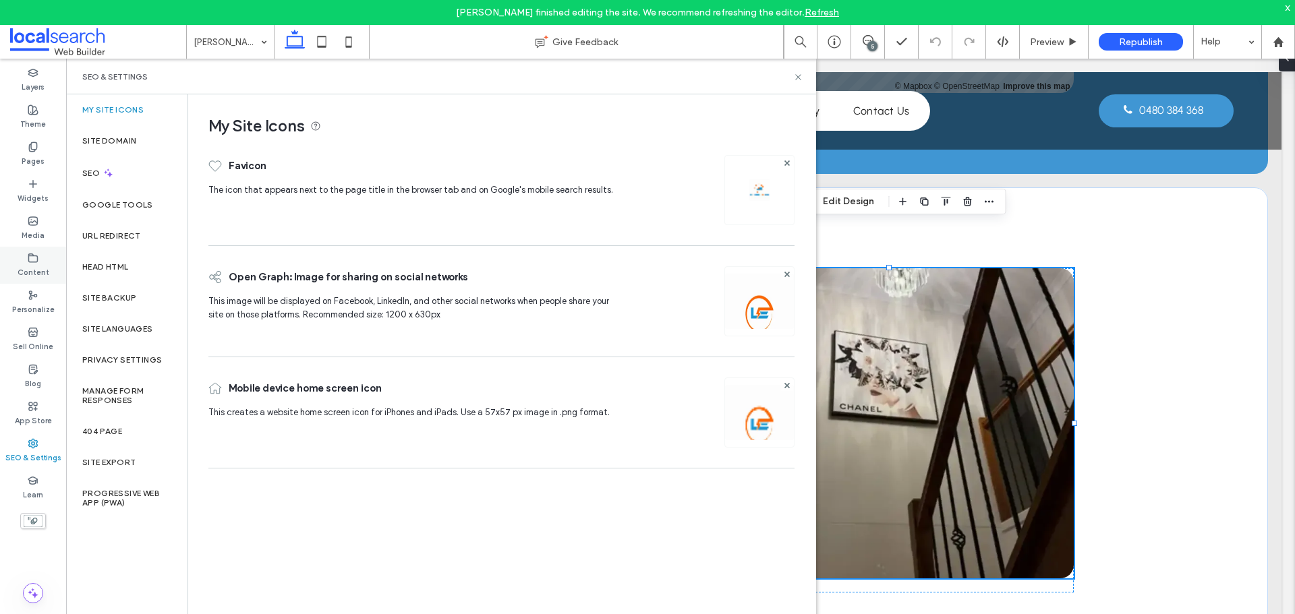
click at [34, 264] on label "Content" at bounding box center [34, 271] width 32 height 15
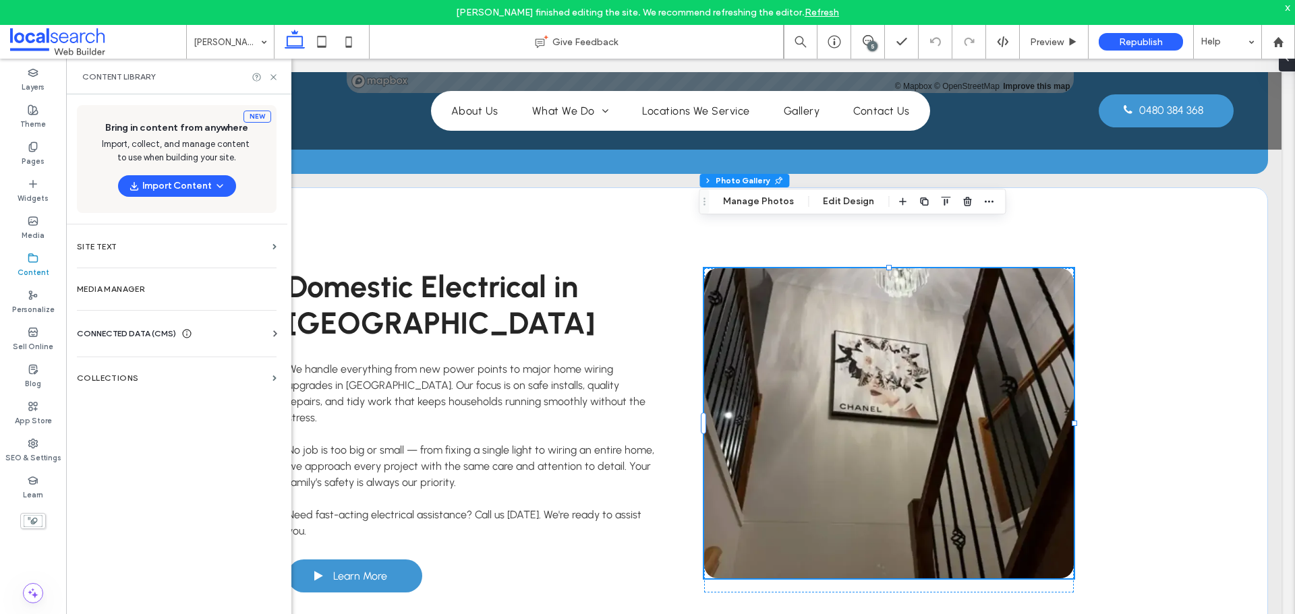
click at [139, 330] on span "CONNECTED DATA (CMS)" at bounding box center [126, 333] width 99 height 13
click at [129, 370] on label "Business Info" at bounding box center [179, 366] width 183 height 9
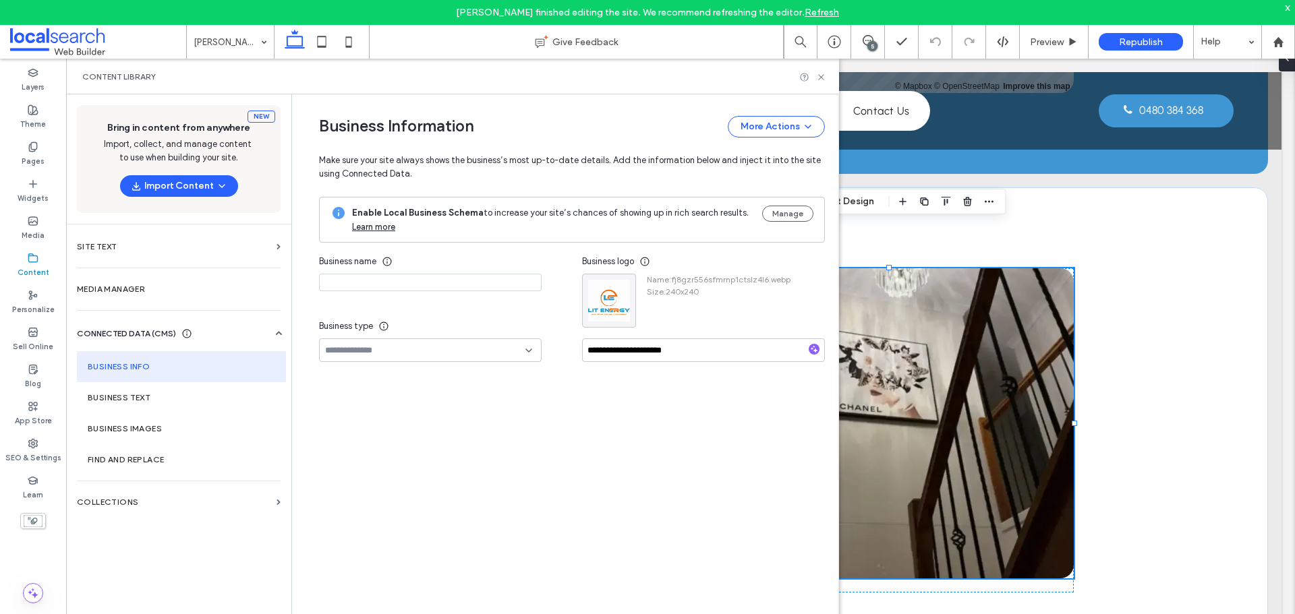
type input "**********"
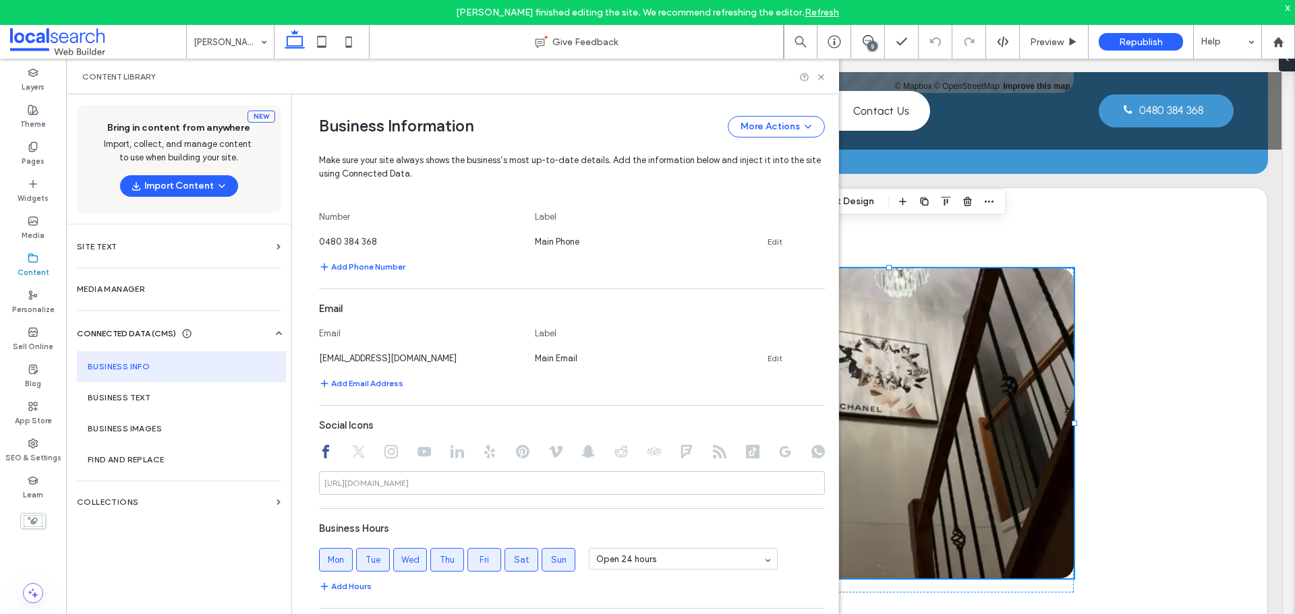
scroll to position [540, 0]
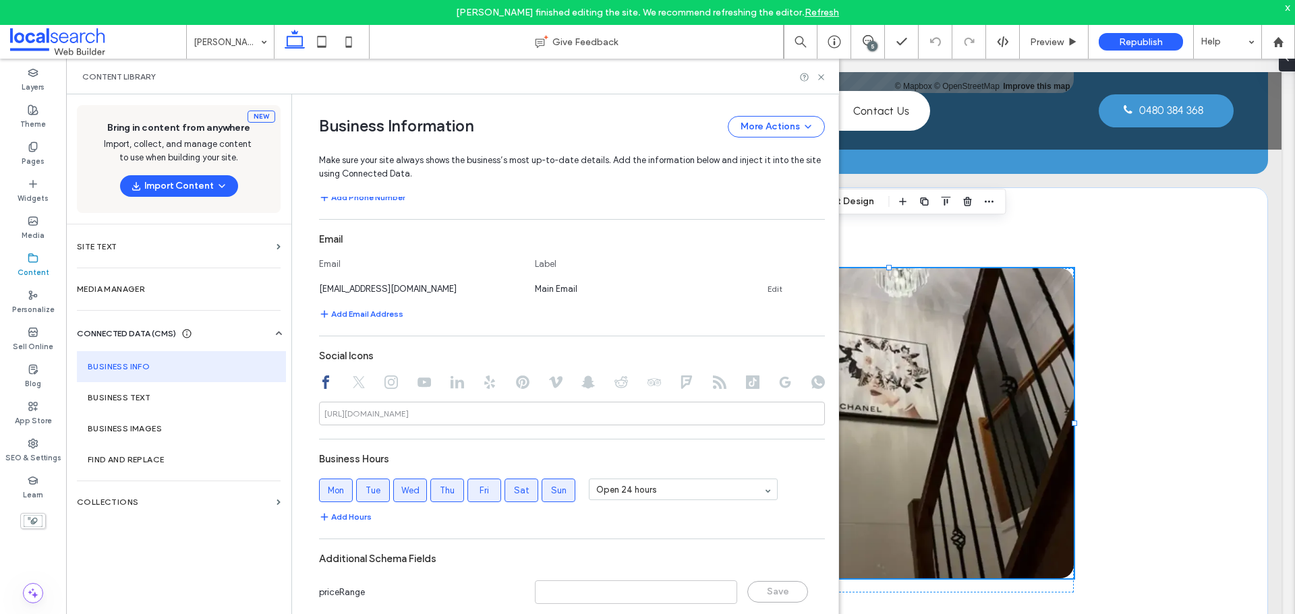
click at [820, 83] on div "Content Library" at bounding box center [452, 77] width 773 height 36
drag, startPoint x: 820, startPoint y: 78, endPoint x: 487, endPoint y: 121, distance: 336.0
click at [820, 78] on use at bounding box center [820, 76] width 5 height 5
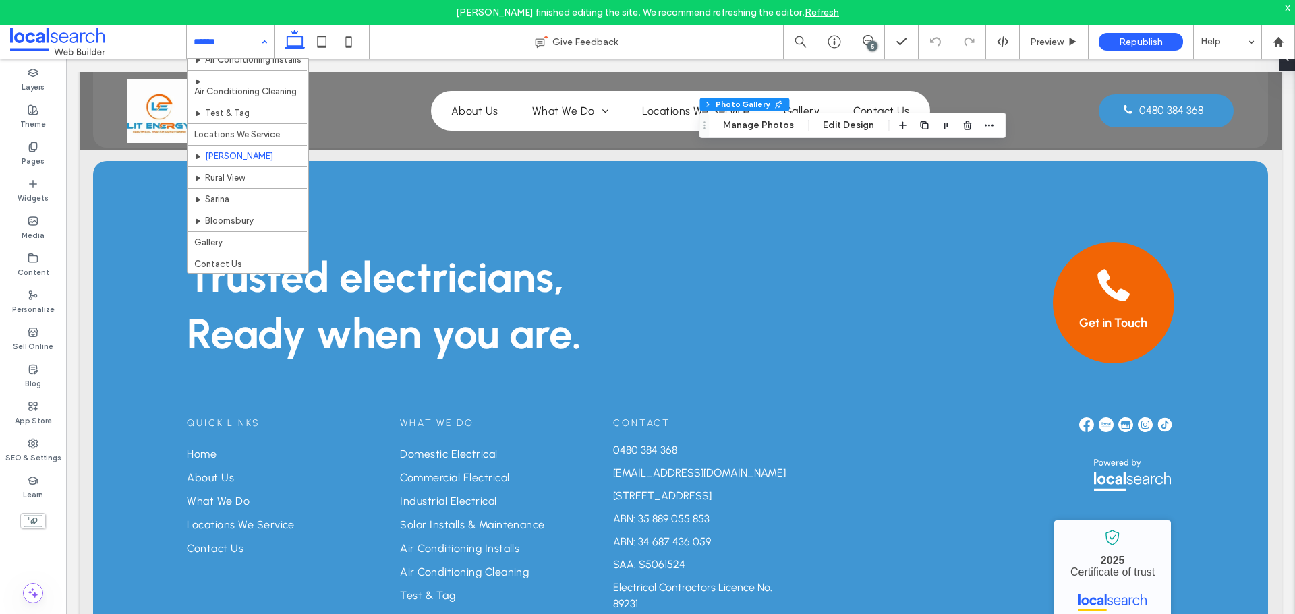
scroll to position [181, 0]
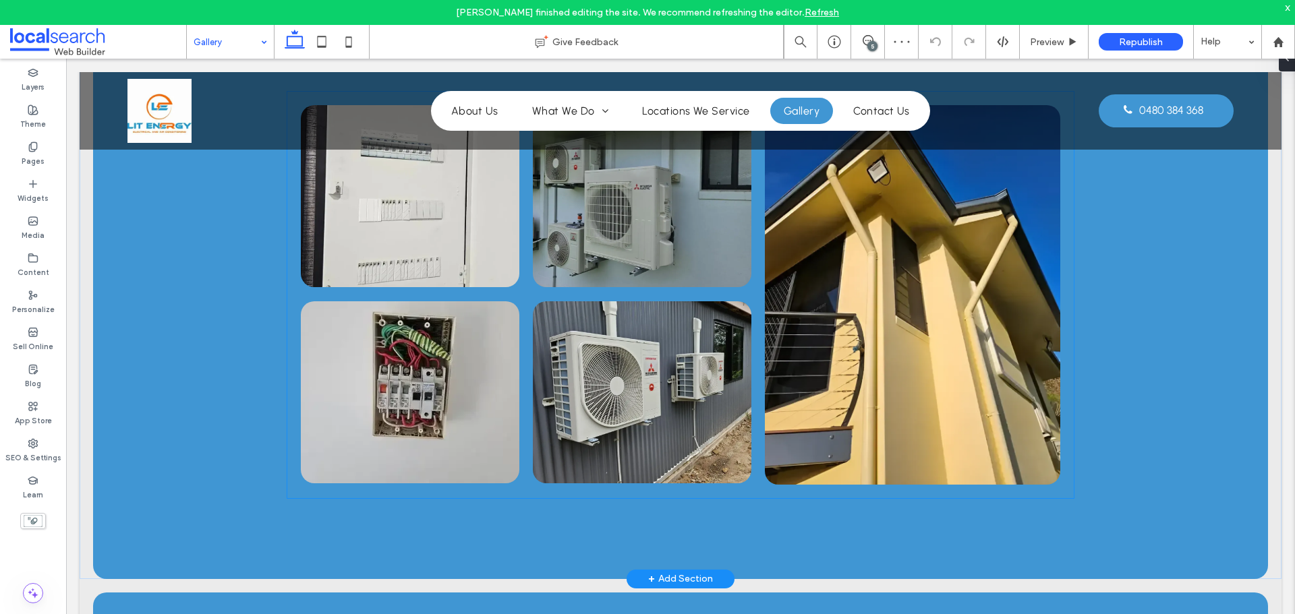
scroll to position [1281, 0]
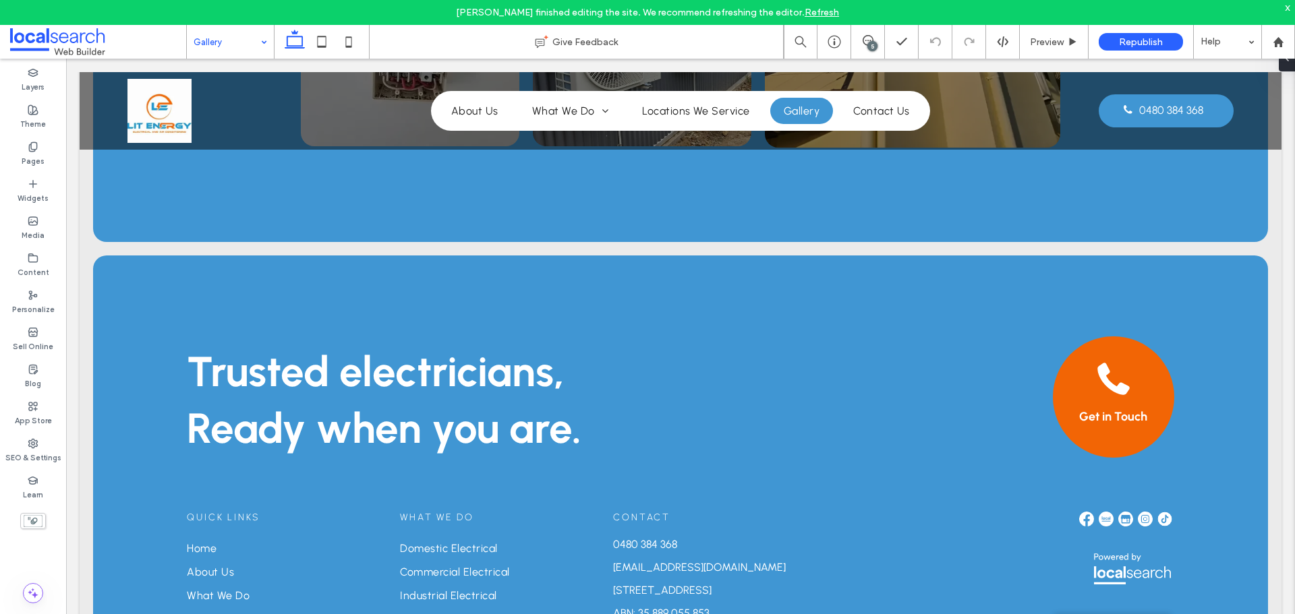
click at [228, 45] on input at bounding box center [227, 42] width 67 height 34
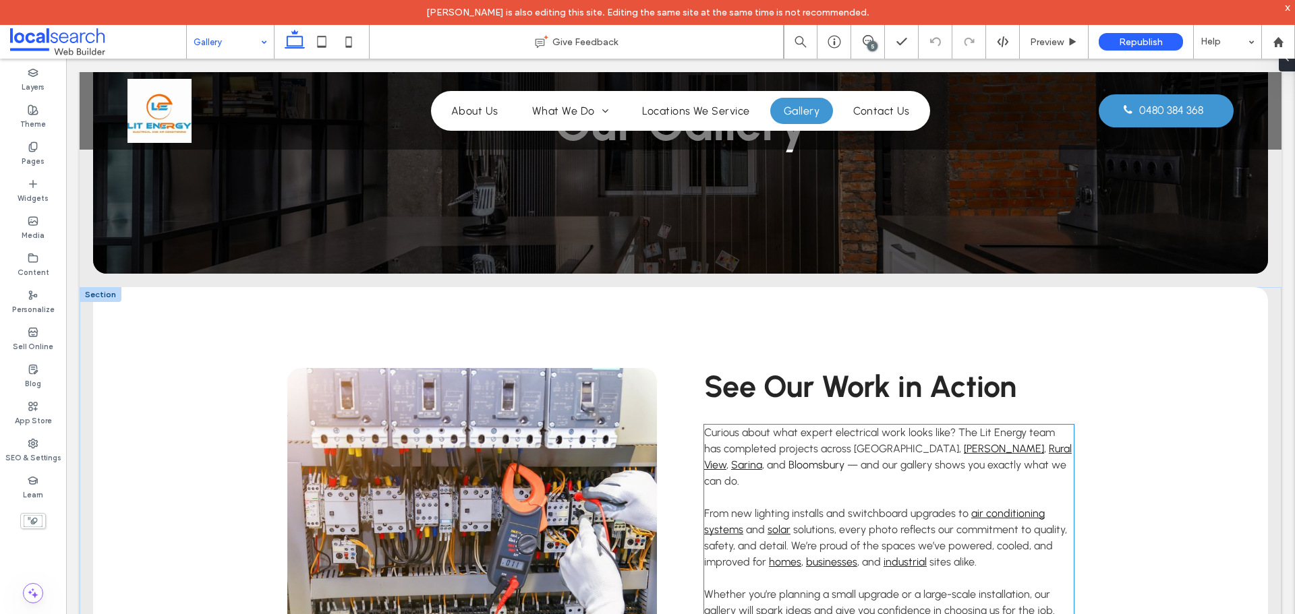
scroll to position [135, 0]
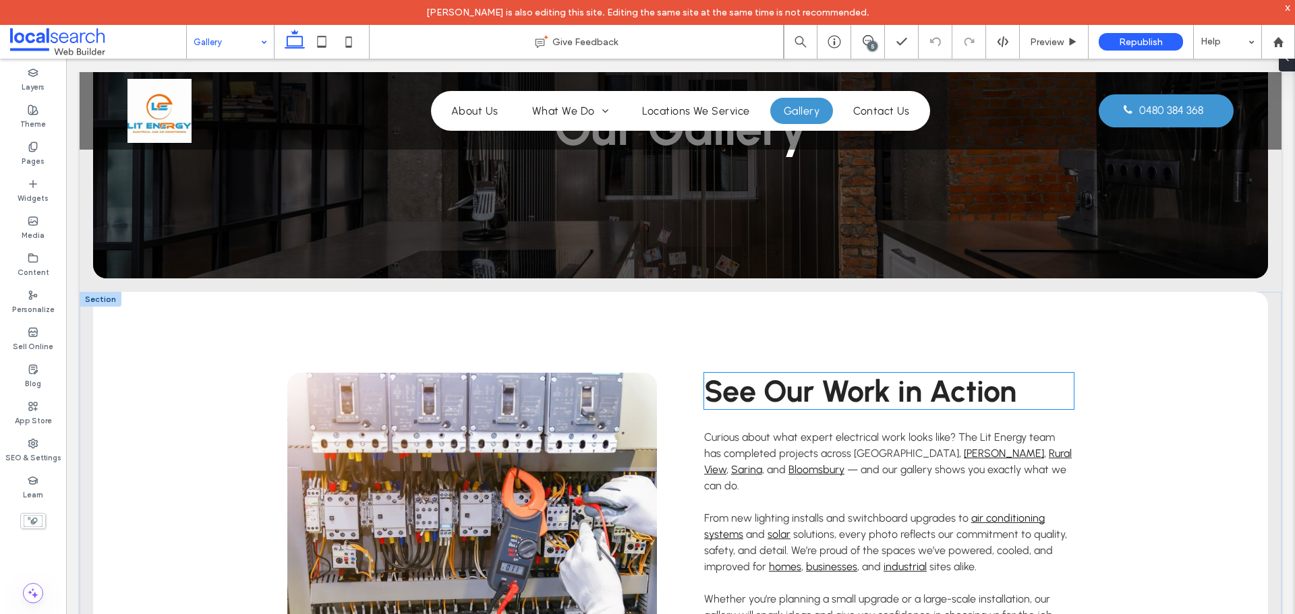
click at [790, 391] on span "See Our Work in Action" at bounding box center [860, 391] width 312 height 36
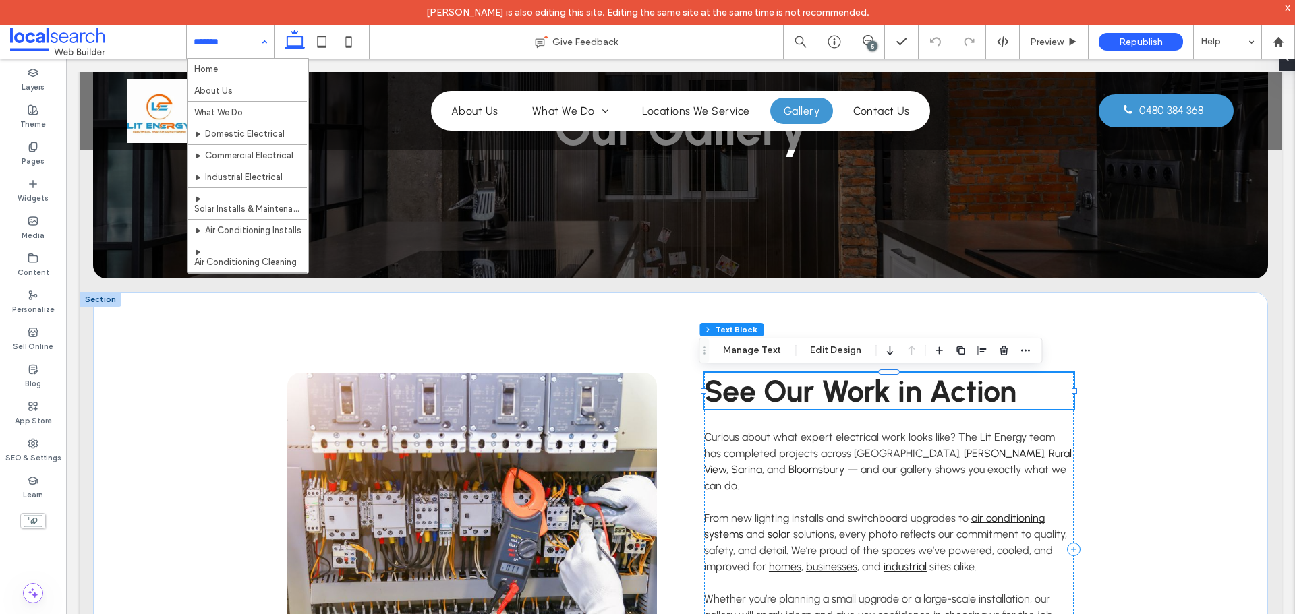
click at [790, 391] on span "See Our Work in Action" at bounding box center [860, 391] width 312 height 36
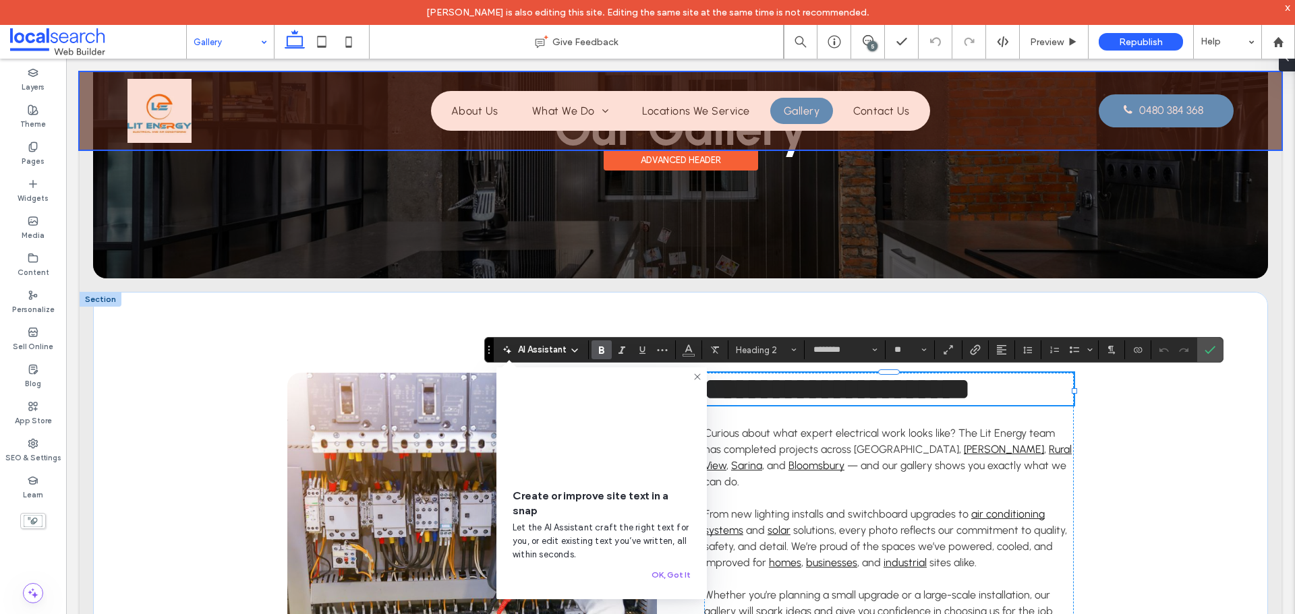
click at [1128, 115] on div at bounding box center [681, 111] width 1202 height 78
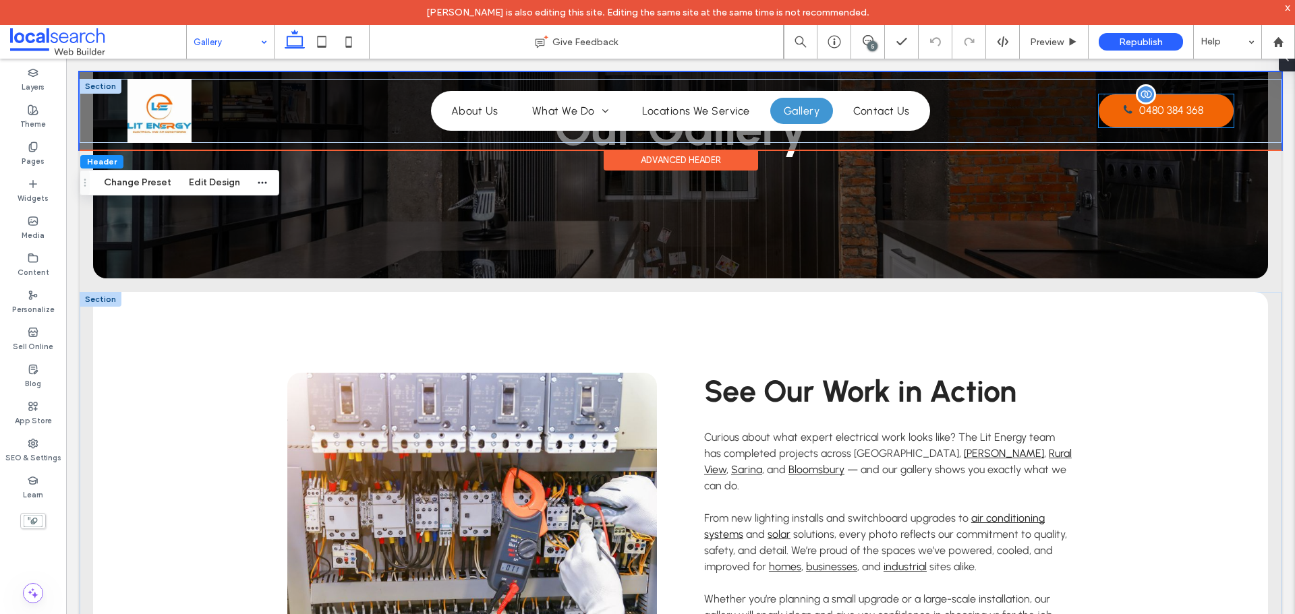
click at [1128, 115] on span at bounding box center [1129, 111] width 34 height 15
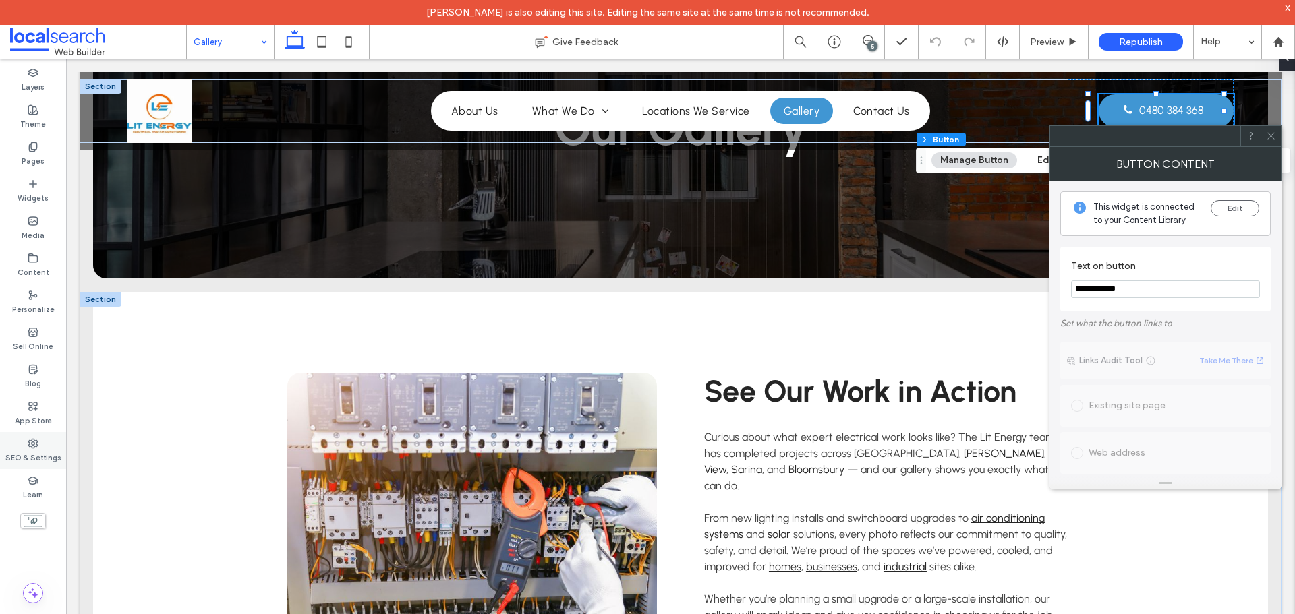
click at [38, 449] on icon at bounding box center [33, 443] width 11 height 11
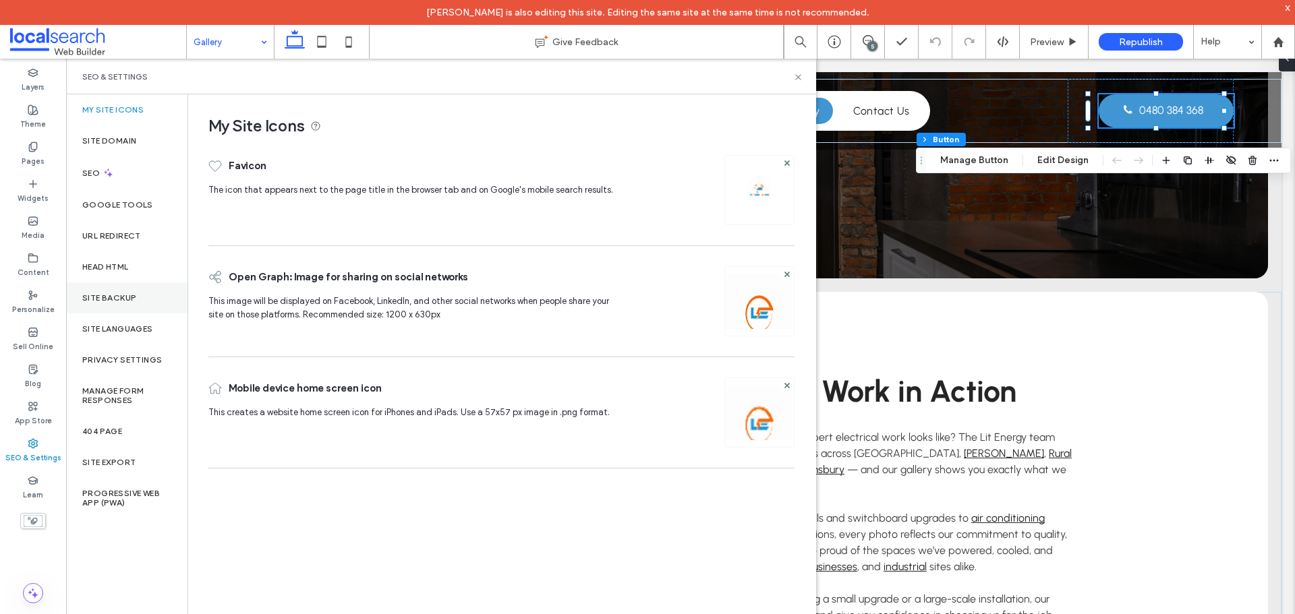
click at [98, 297] on label "Site Backup" at bounding box center [109, 297] width 54 height 9
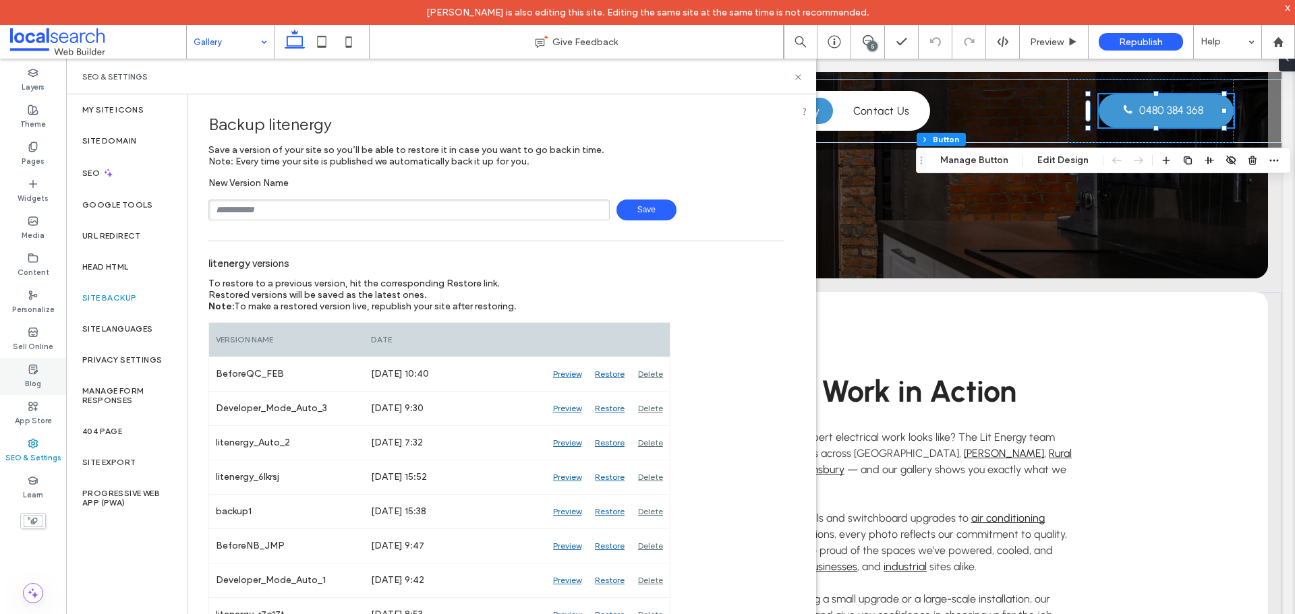
click at [36, 385] on label "Blog" at bounding box center [33, 382] width 16 height 15
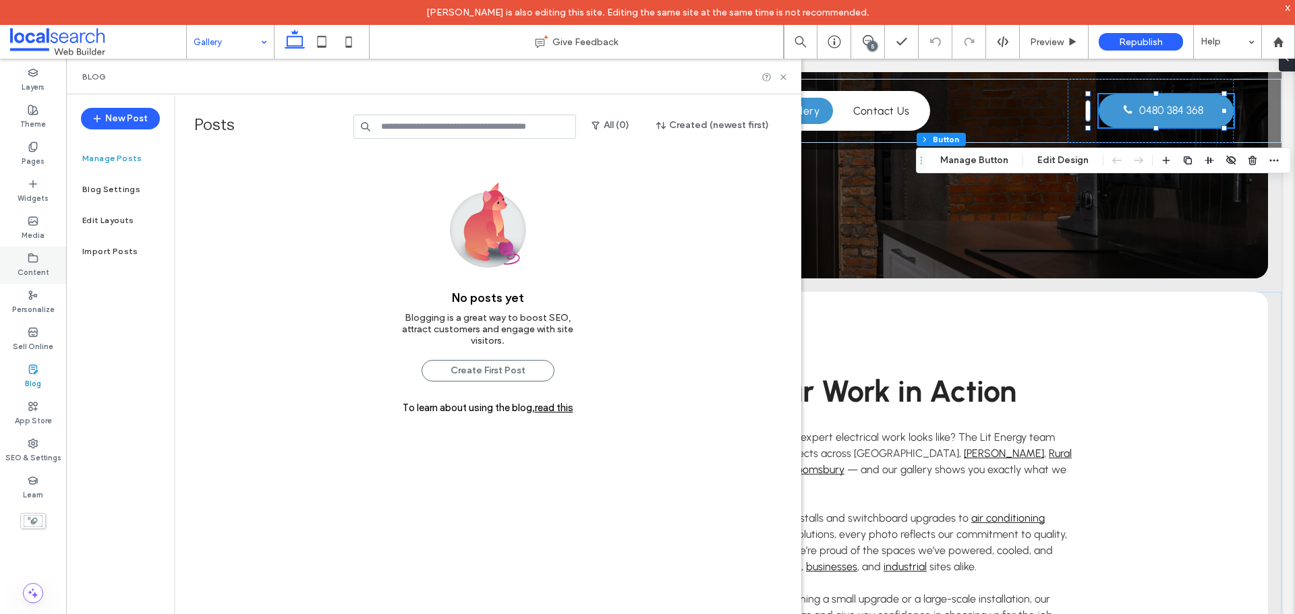
click at [31, 276] on label "Content" at bounding box center [34, 271] width 32 height 15
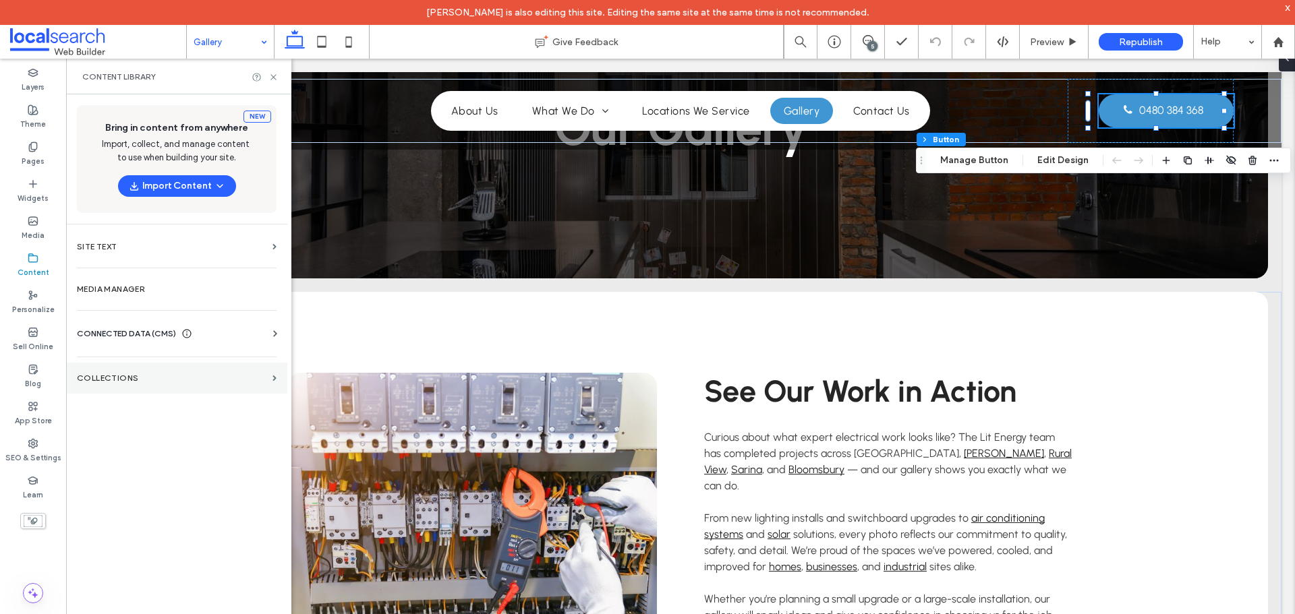
click at [189, 368] on section "Collections" at bounding box center [176, 378] width 221 height 31
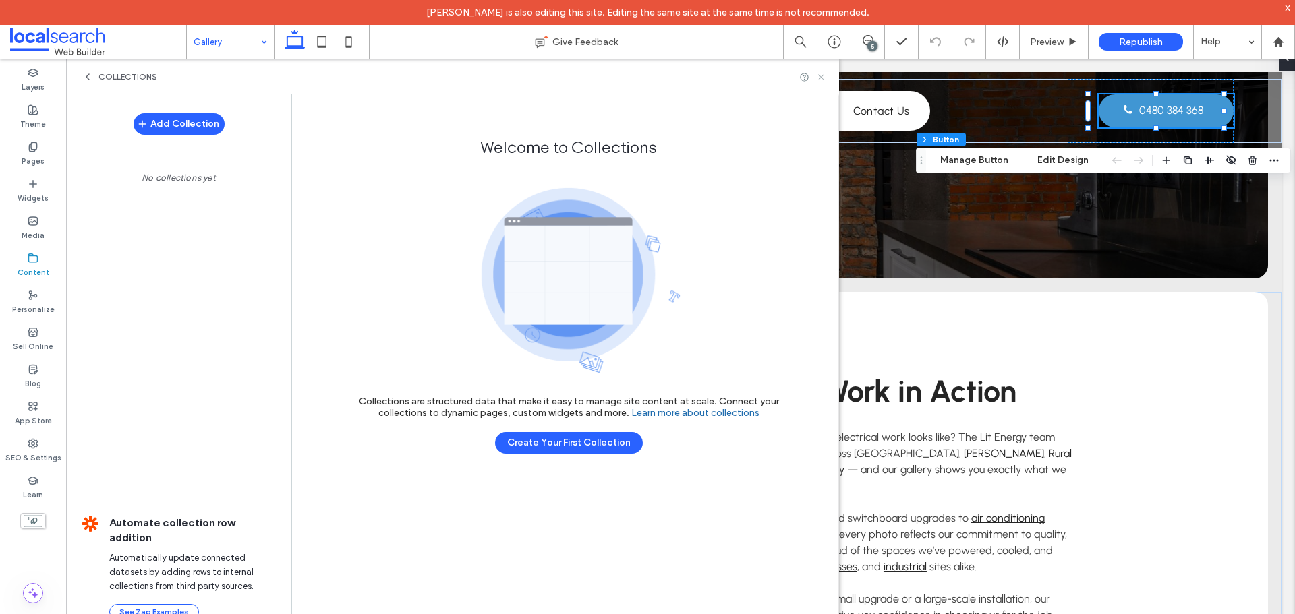
click at [821, 80] on icon at bounding box center [821, 77] width 10 height 10
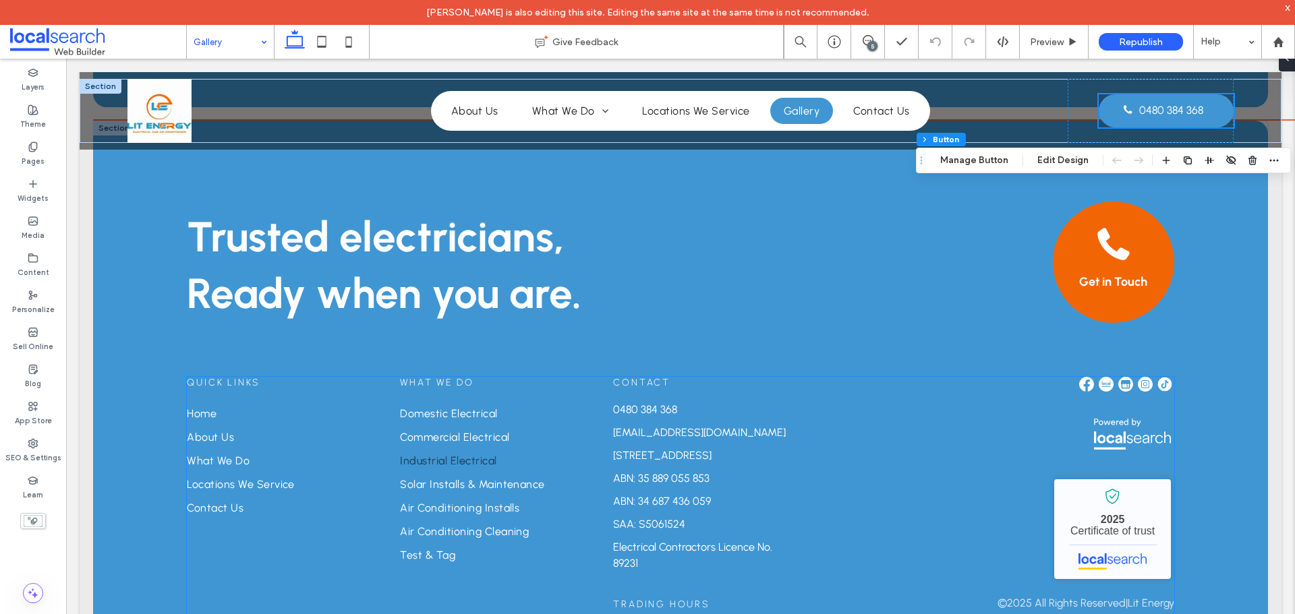
scroll to position [1472, 0]
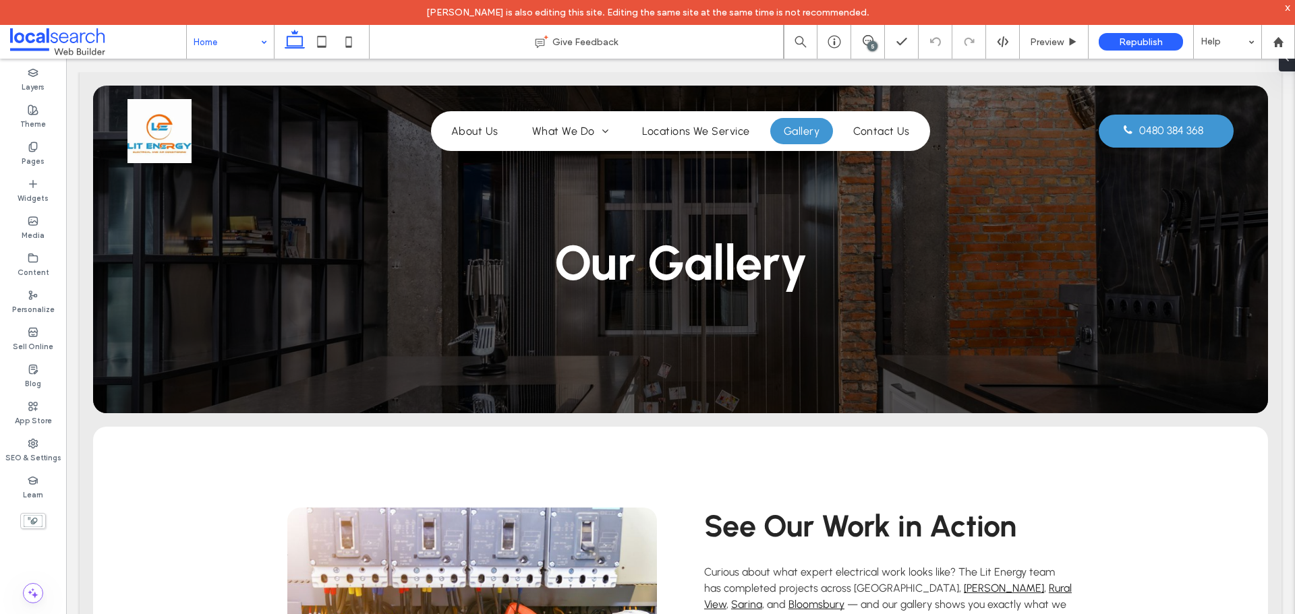
click at [246, 48] on input at bounding box center [227, 42] width 67 height 34
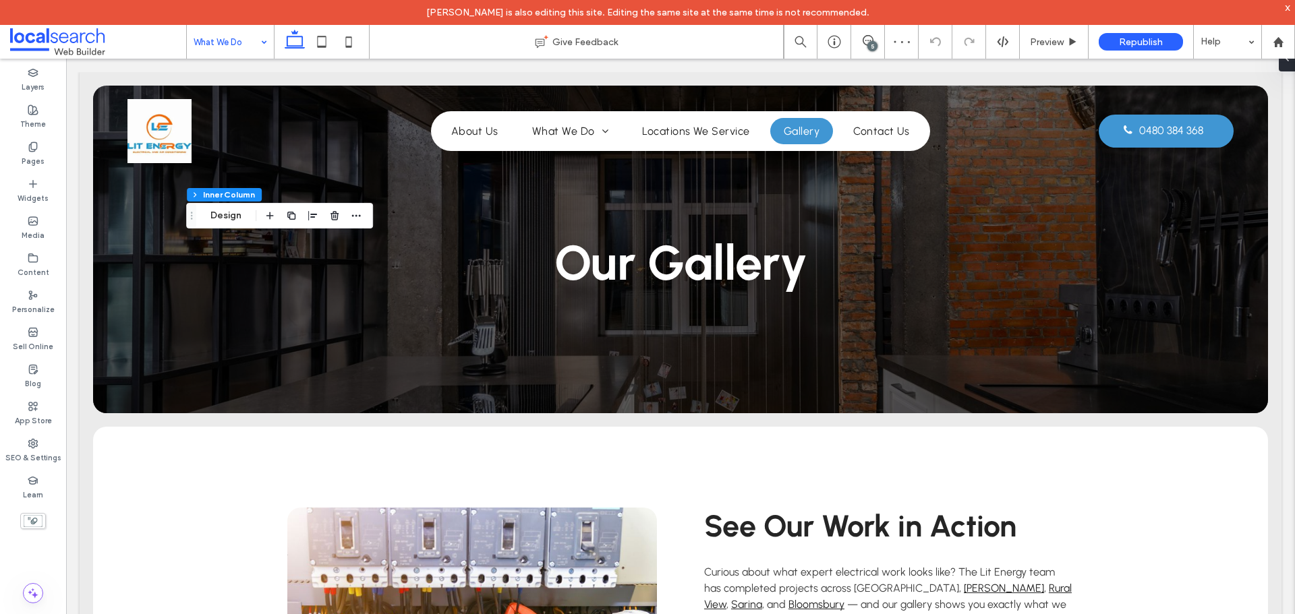
scroll to position [243, 0]
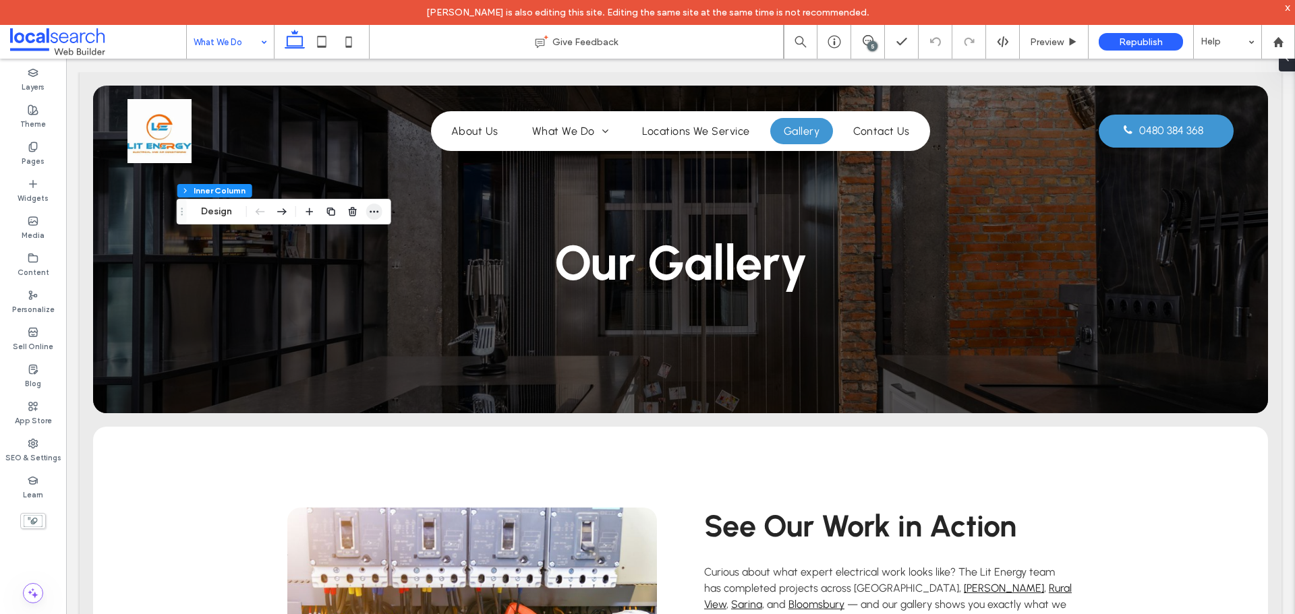
click at [382, 209] on span "button" at bounding box center [374, 212] width 16 height 16
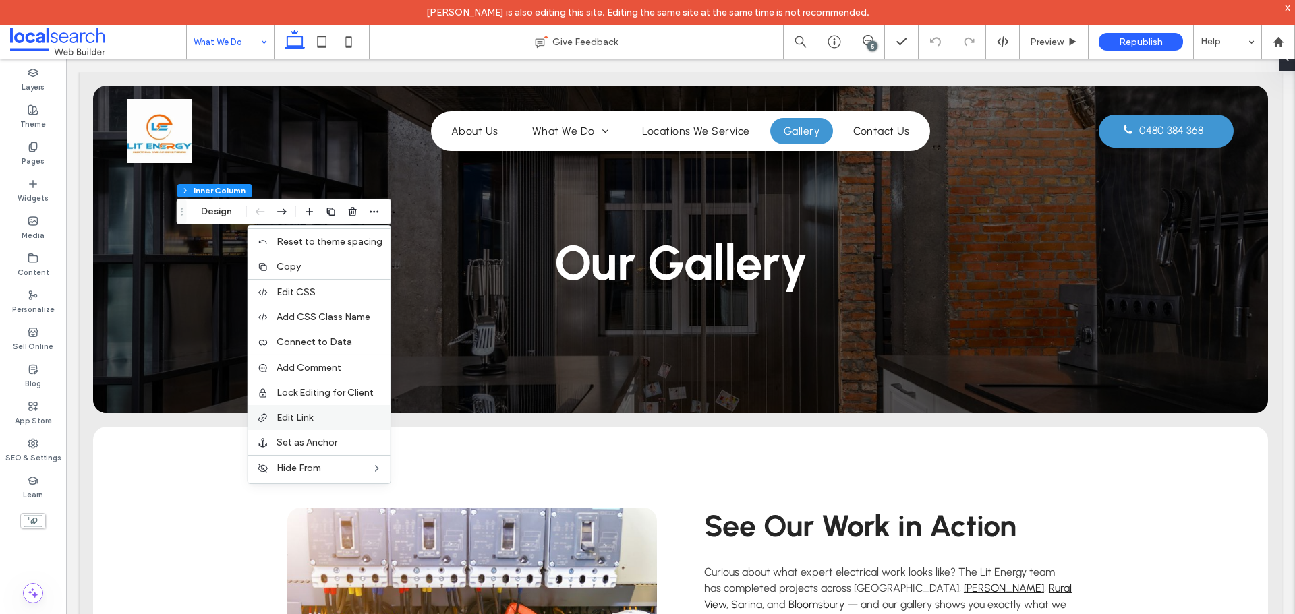
click at [299, 419] on span "Edit Link" at bounding box center [295, 417] width 36 height 11
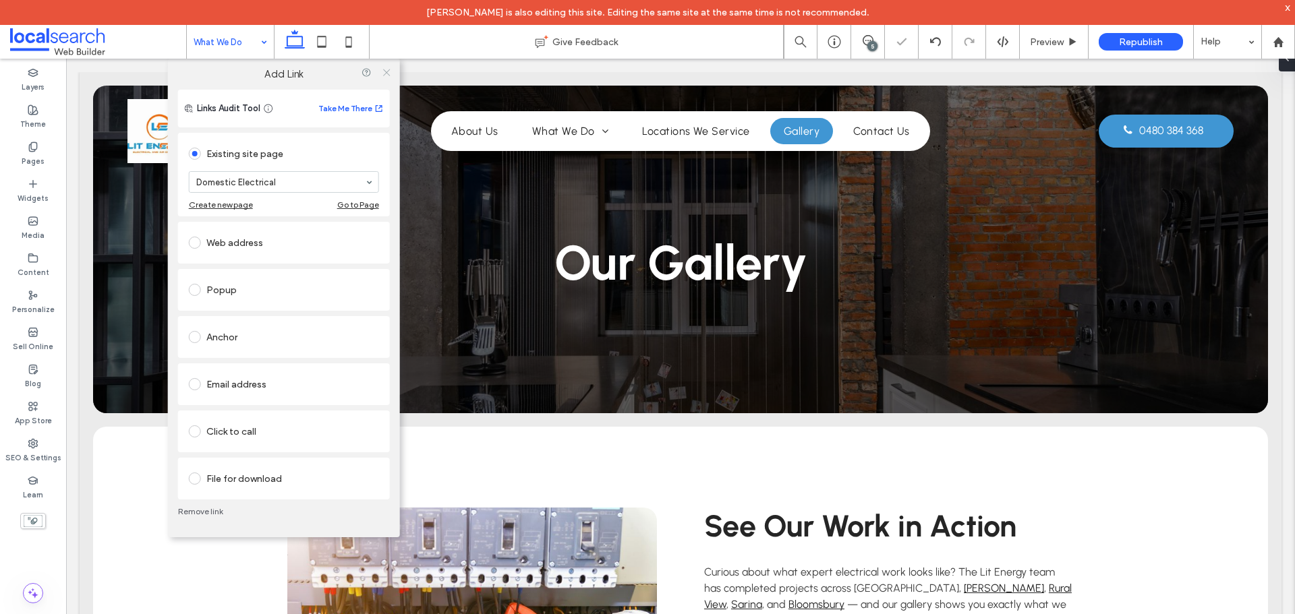
click at [385, 67] on icon at bounding box center [386, 72] width 10 height 10
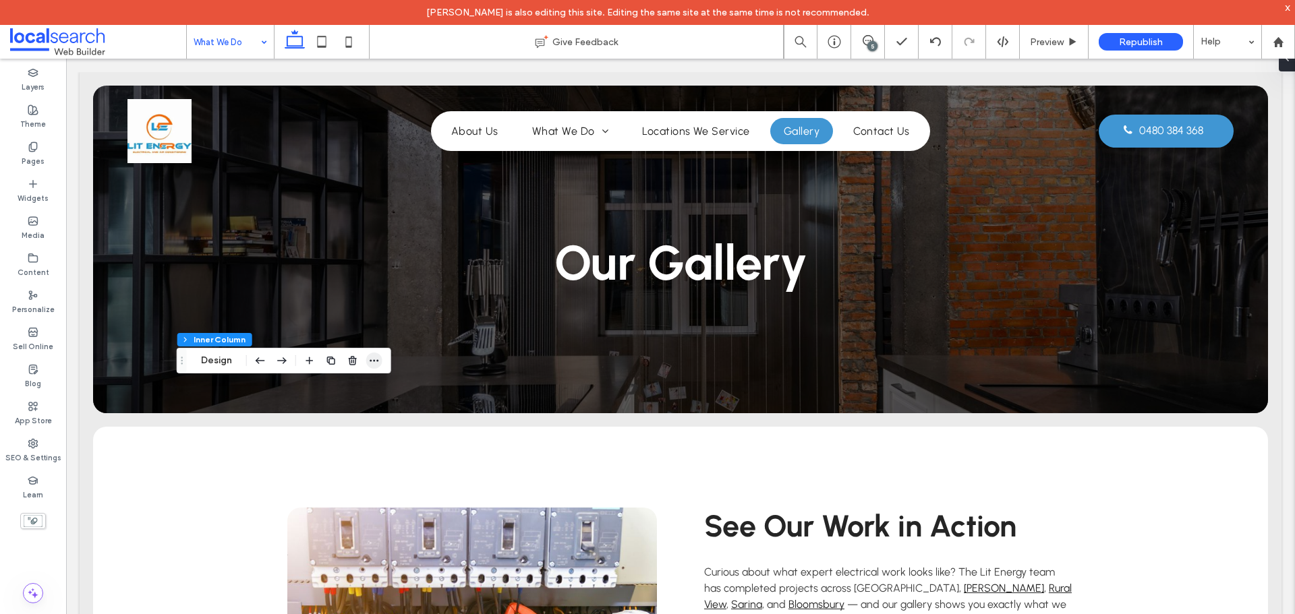
click at [379, 366] on span "button" at bounding box center [374, 361] width 16 height 16
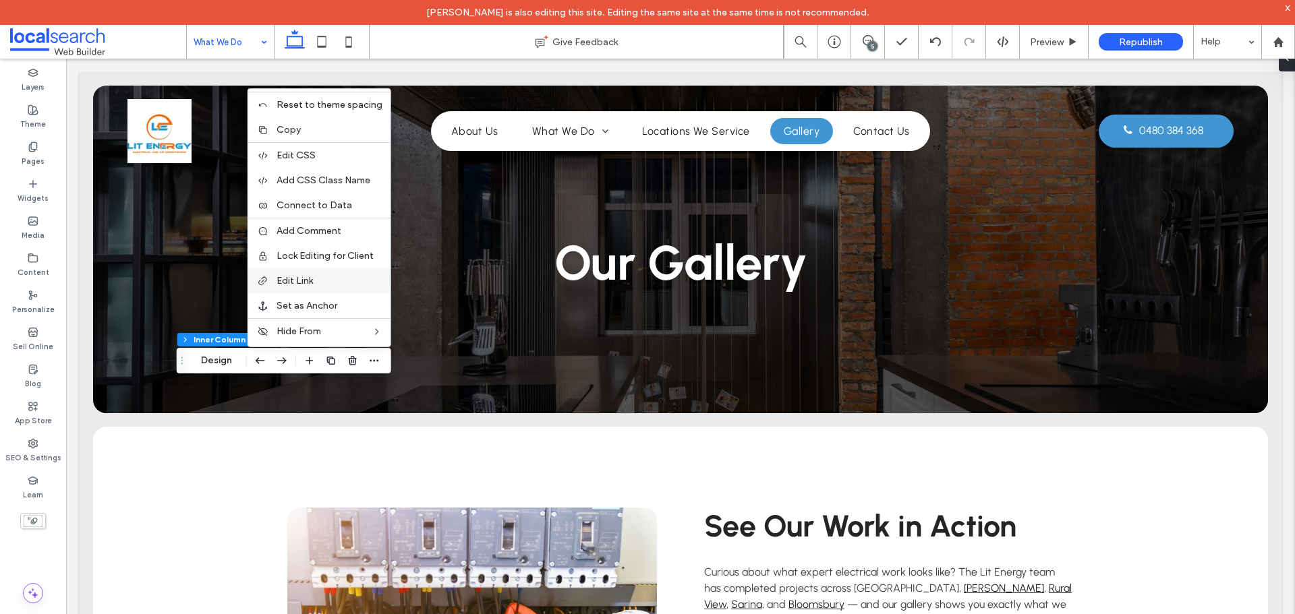
click at [317, 285] on label "Edit Link" at bounding box center [330, 280] width 106 height 11
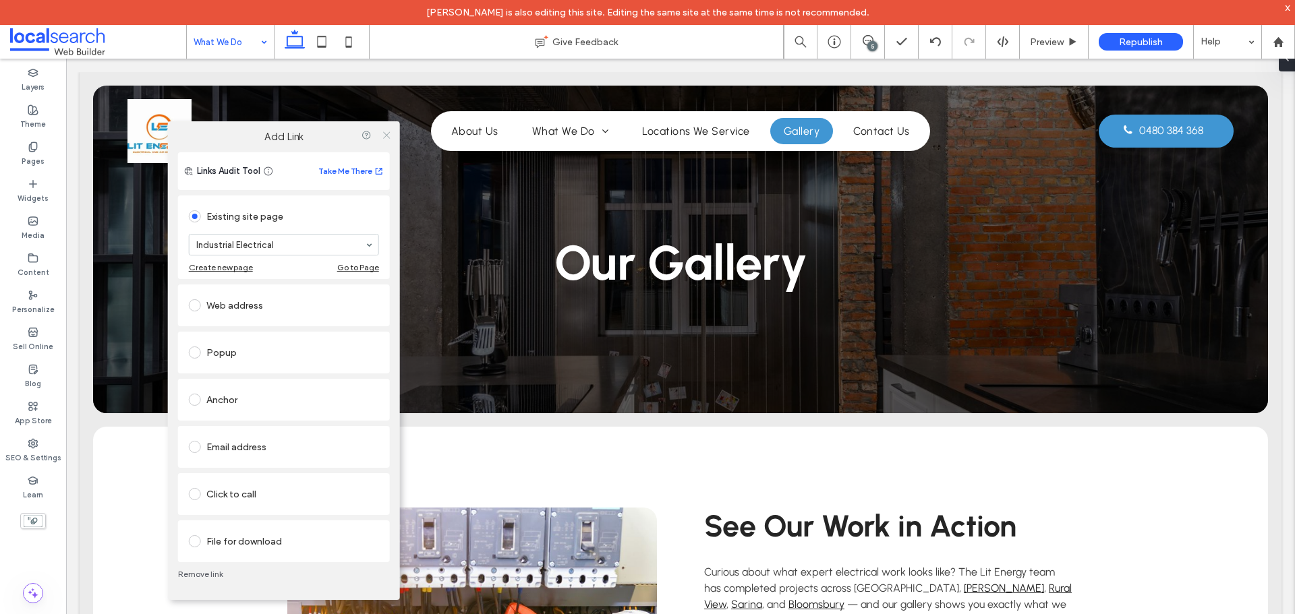
click at [382, 138] on icon at bounding box center [386, 134] width 10 height 10
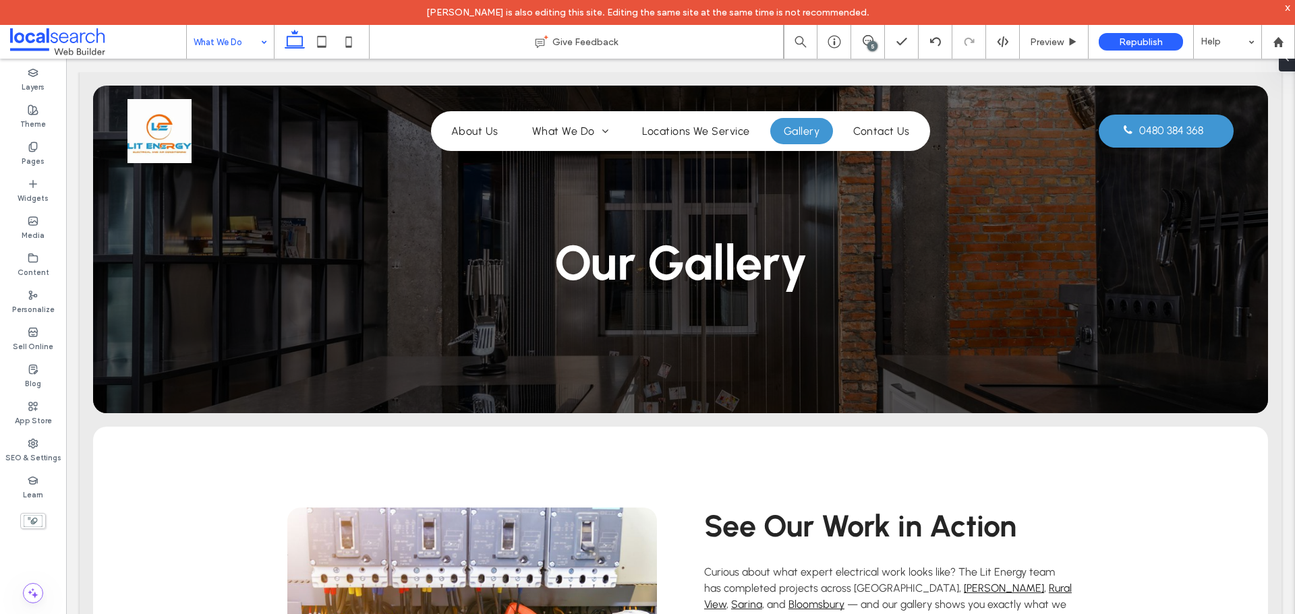
type input "***"
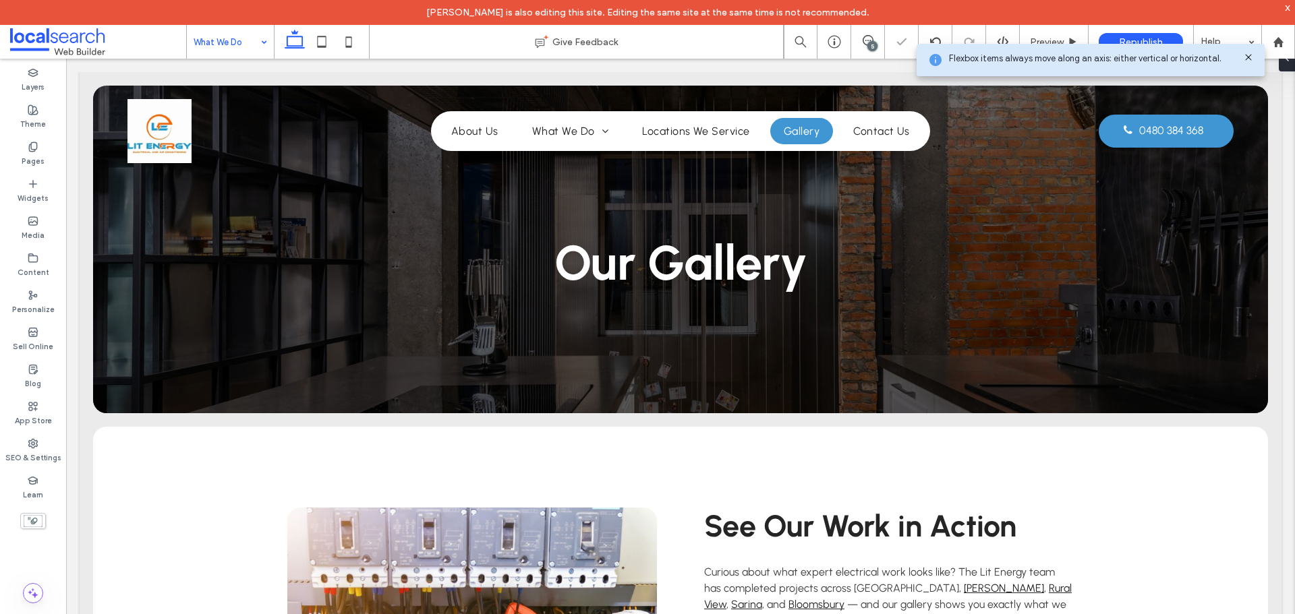
scroll to position [188, 0]
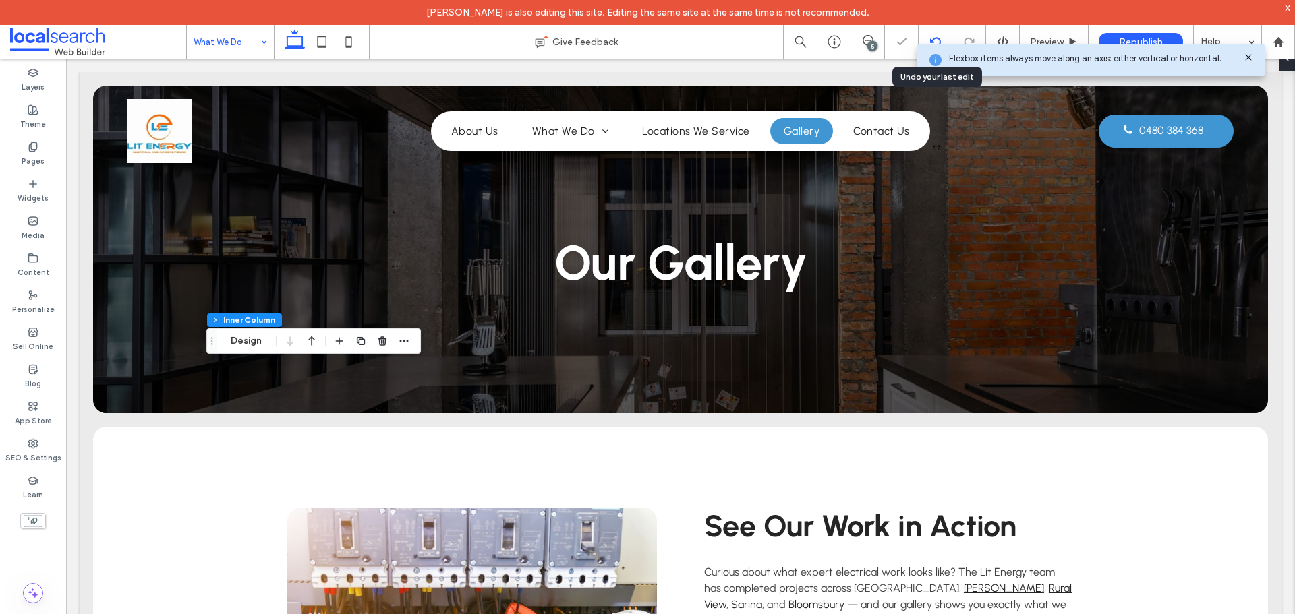
click at [939, 38] on use at bounding box center [934, 41] width 11 height 9
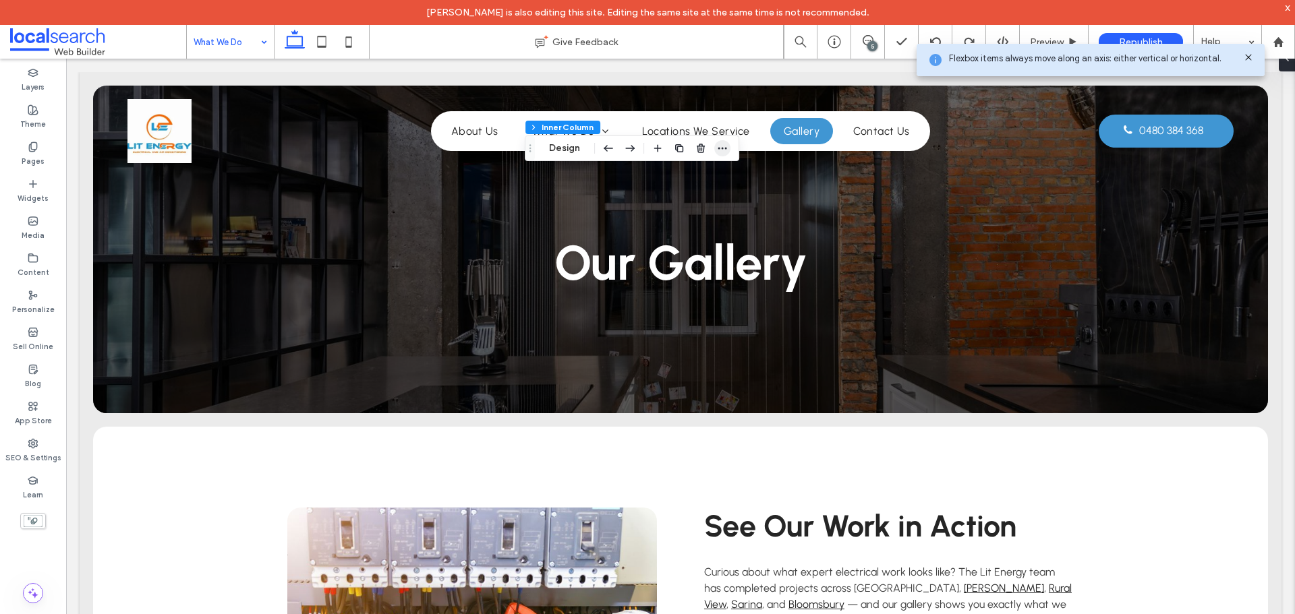
click at [724, 144] on icon "button" at bounding box center [722, 148] width 11 height 11
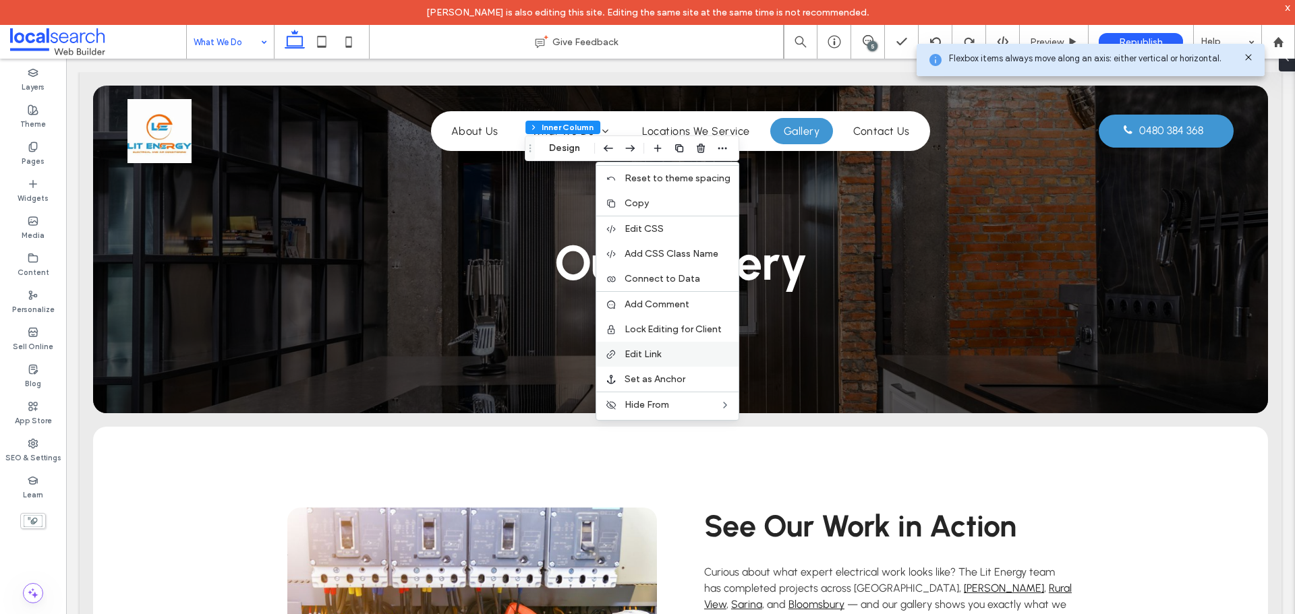
click at [651, 351] on span "Edit Link" at bounding box center [643, 354] width 36 height 11
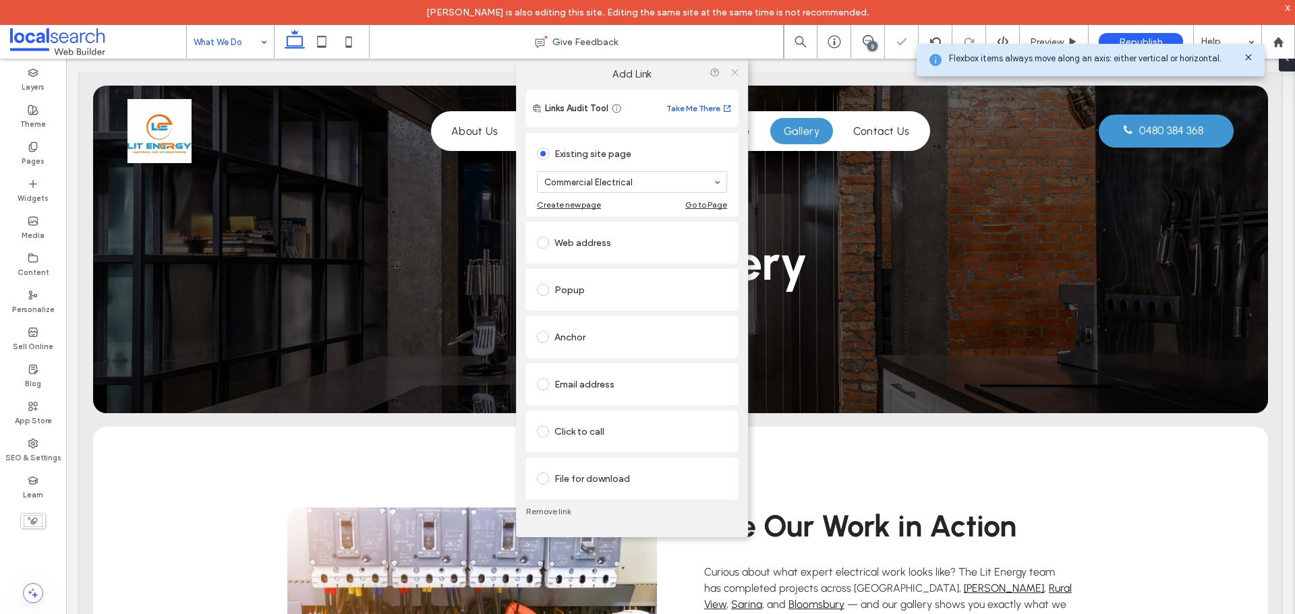
click at [730, 78] on span at bounding box center [735, 72] width 10 height 20
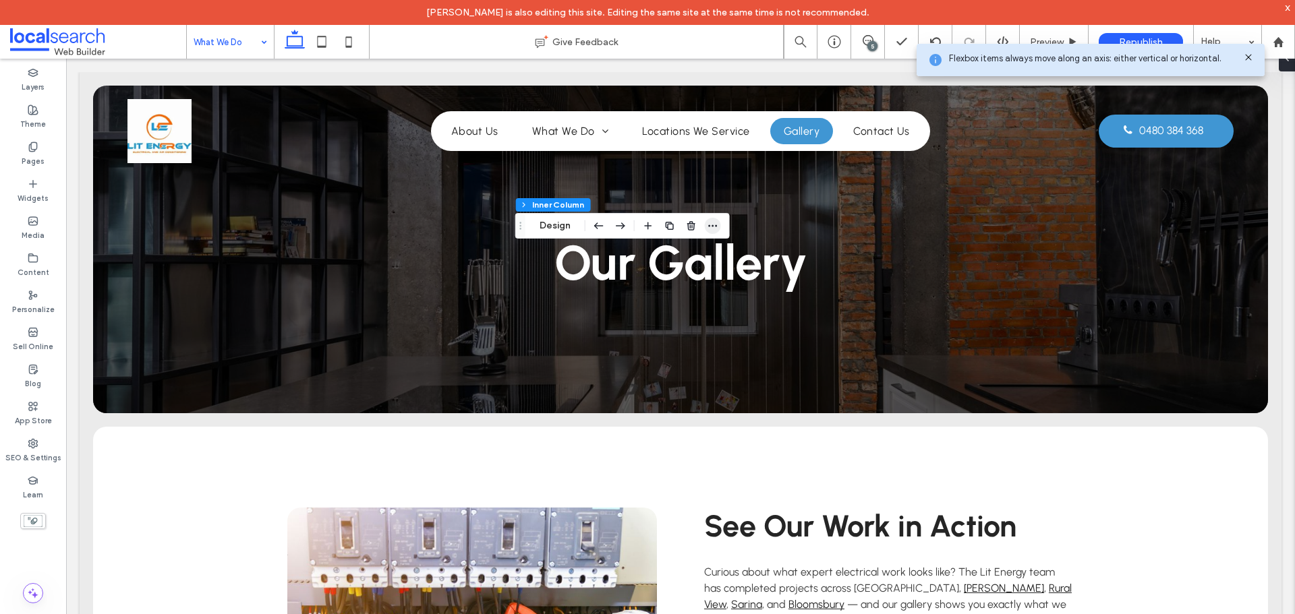
click at [718, 230] on span "button" at bounding box center [713, 226] width 16 height 16
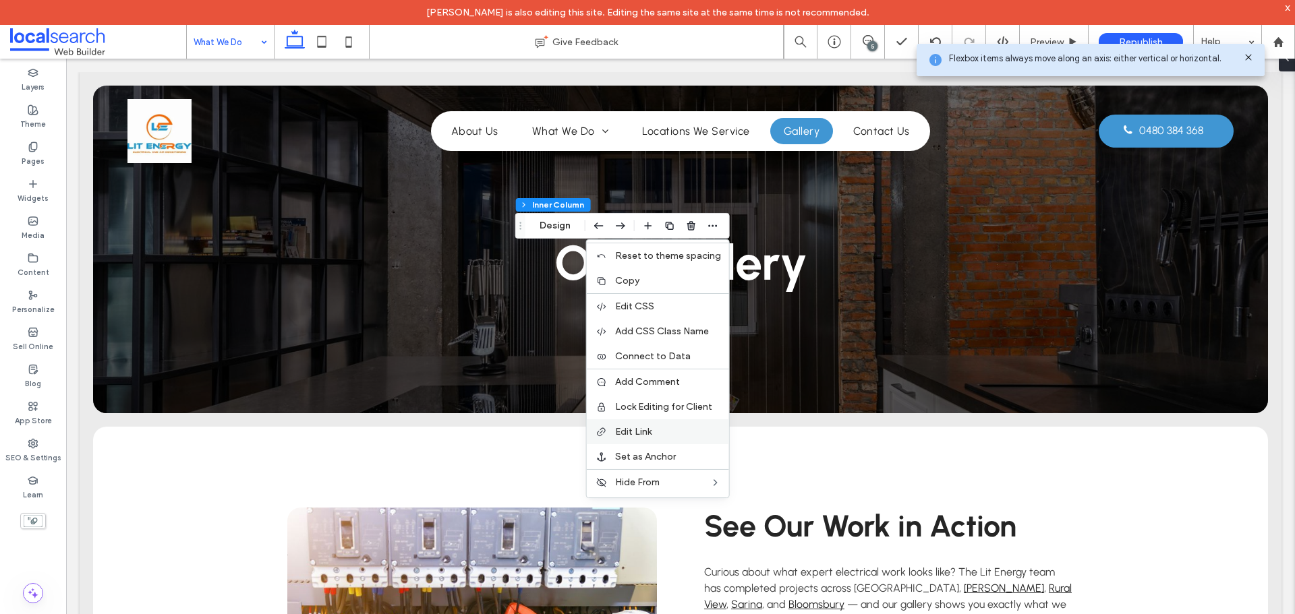
click at [647, 431] on span "Edit Link" at bounding box center [633, 431] width 36 height 11
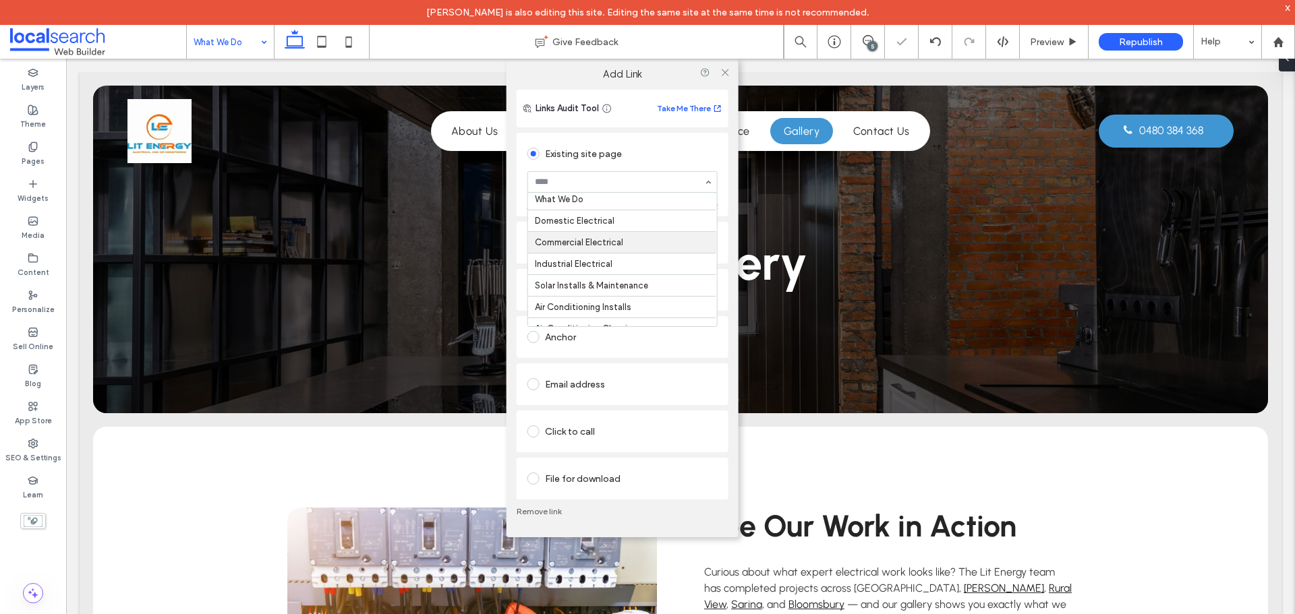
scroll to position [67, 0]
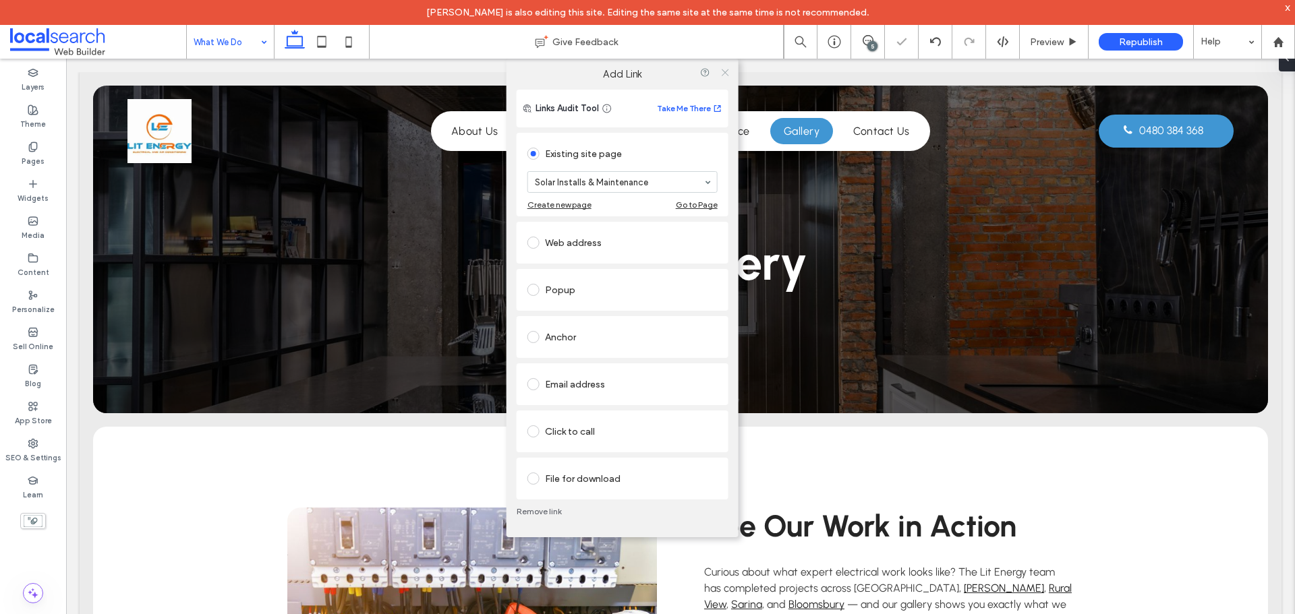
click at [724, 74] on icon at bounding box center [725, 72] width 10 height 10
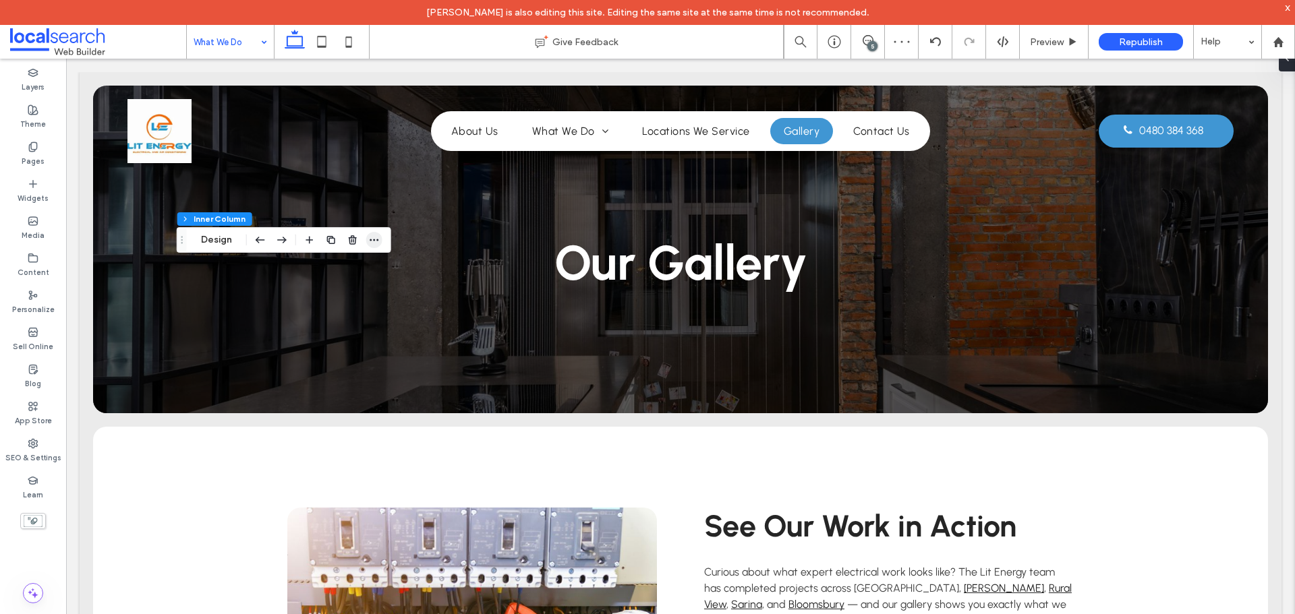
click at [380, 243] on span "button" at bounding box center [374, 240] width 16 height 16
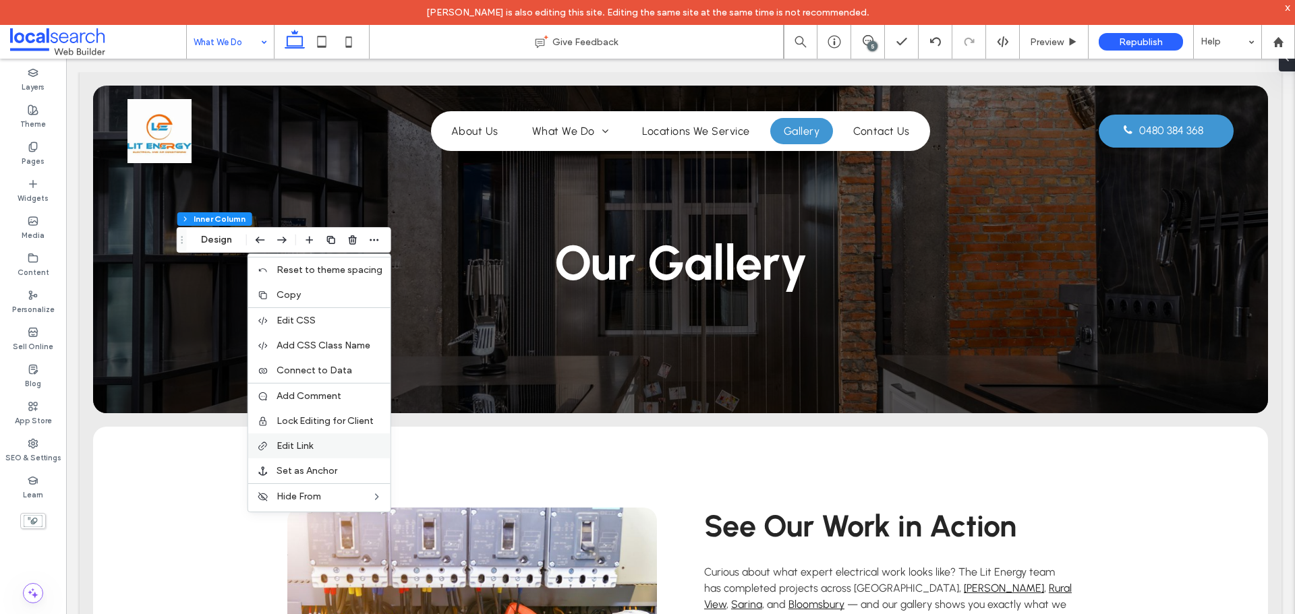
click at [323, 442] on label "Edit Link" at bounding box center [330, 445] width 106 height 11
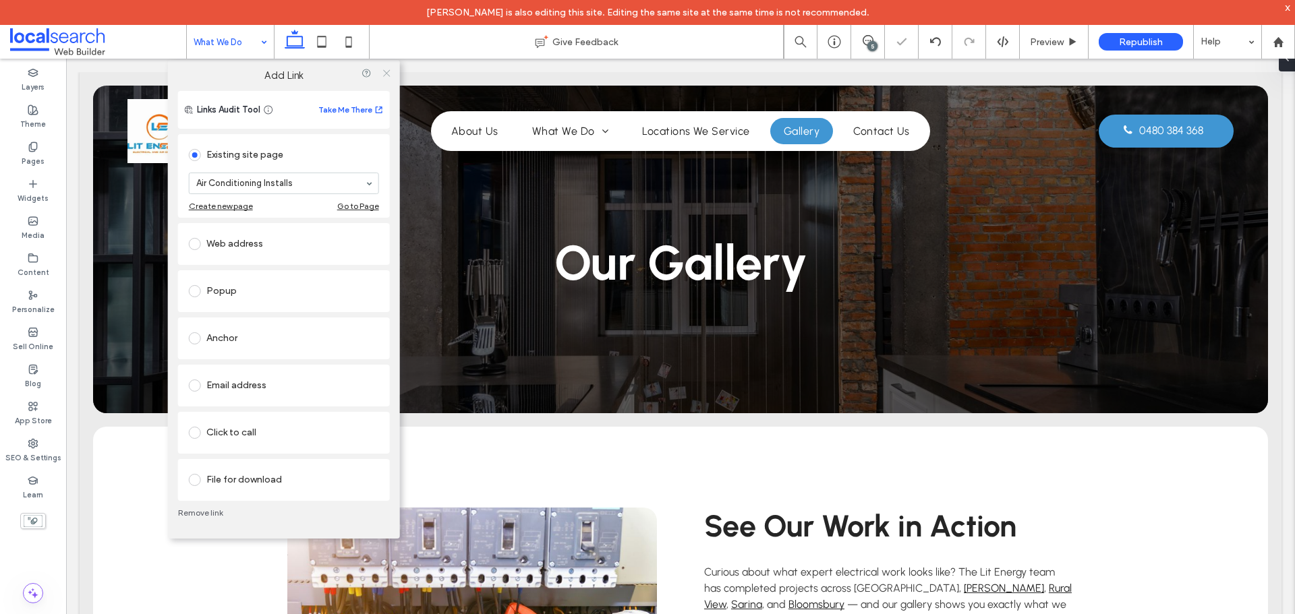
click at [388, 75] on icon at bounding box center [386, 73] width 10 height 10
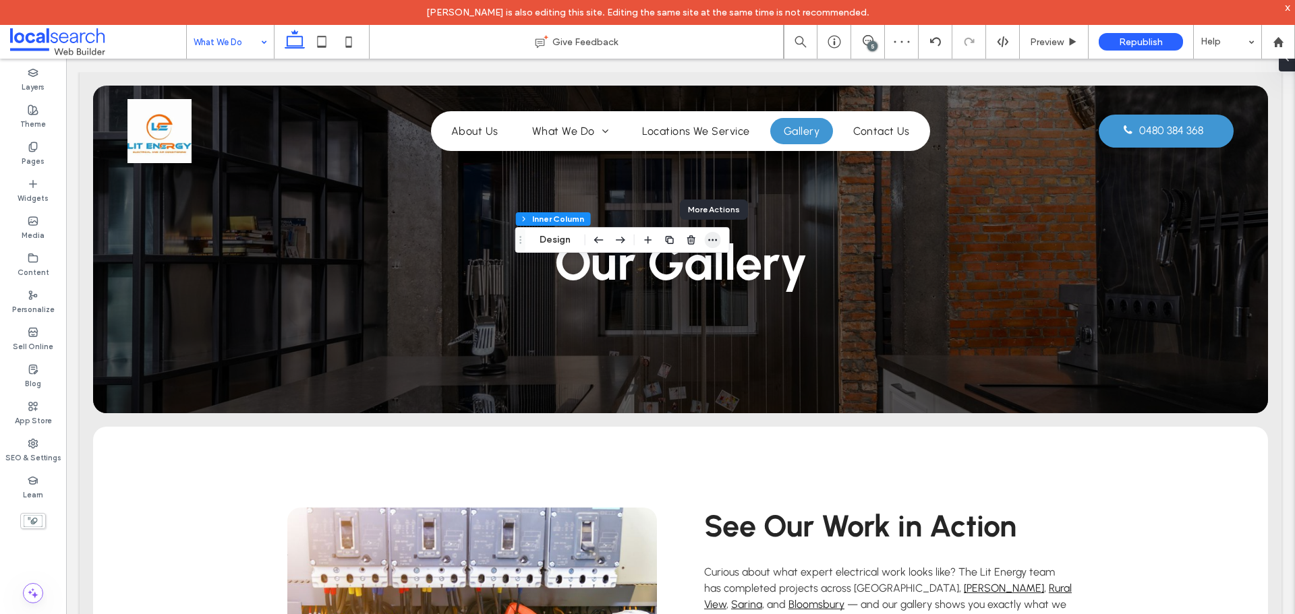
click at [719, 243] on span "button" at bounding box center [713, 240] width 16 height 16
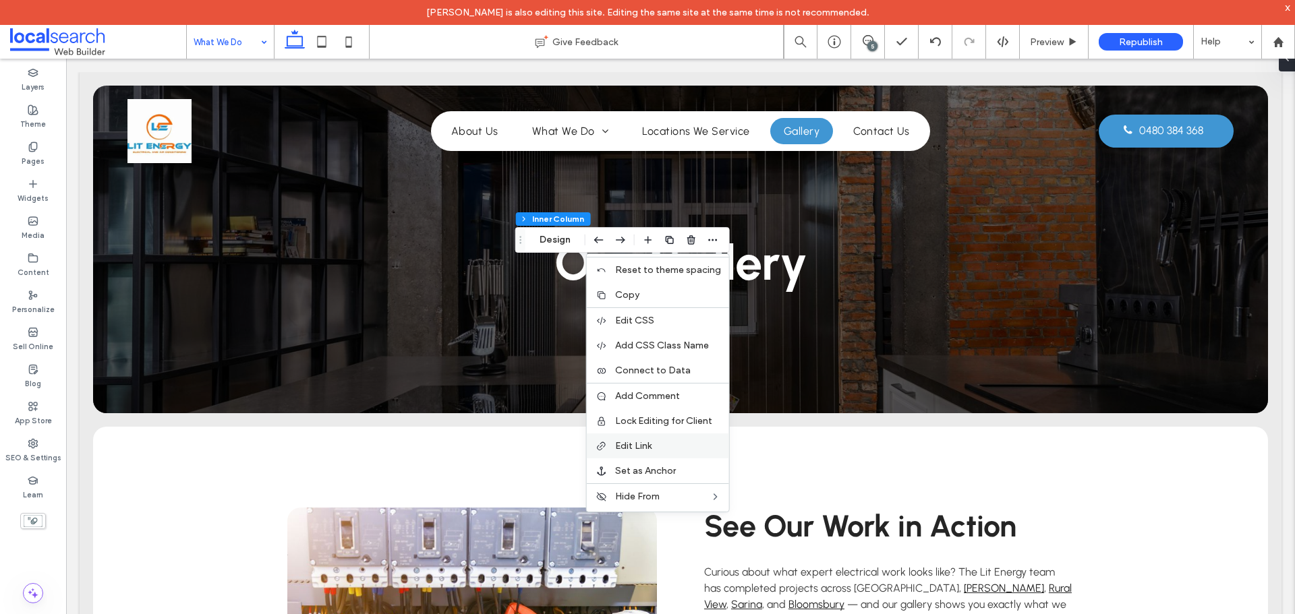
click at [623, 452] on div "Edit Link" at bounding box center [658, 446] width 142 height 25
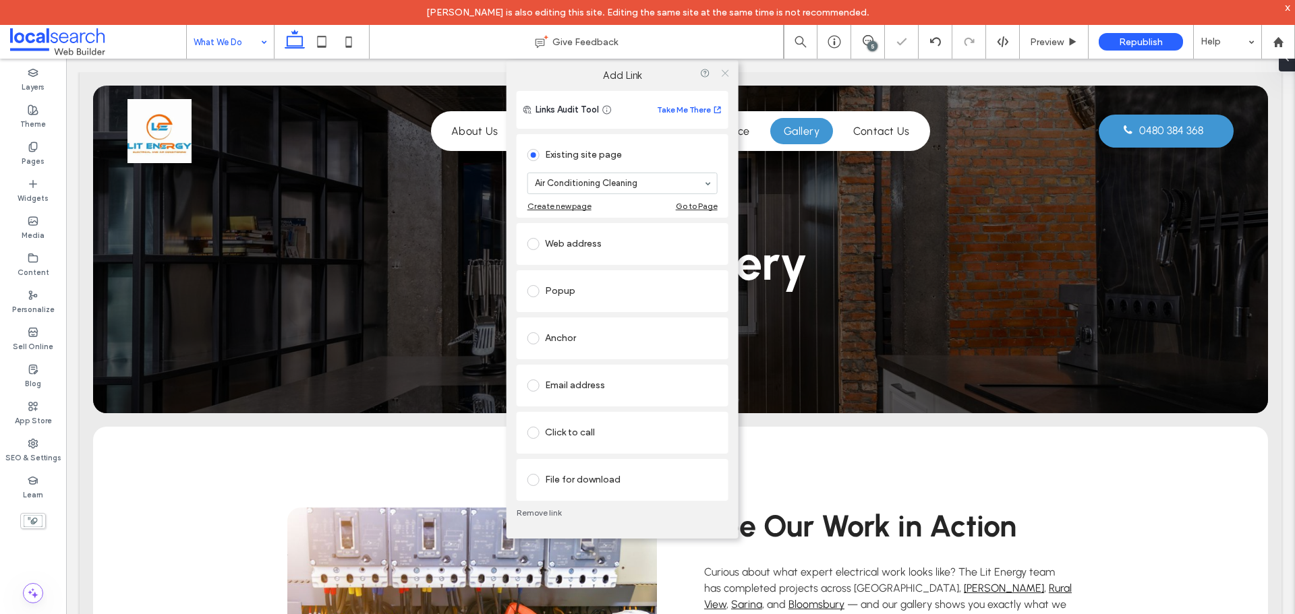
click at [724, 69] on icon at bounding box center [725, 73] width 10 height 10
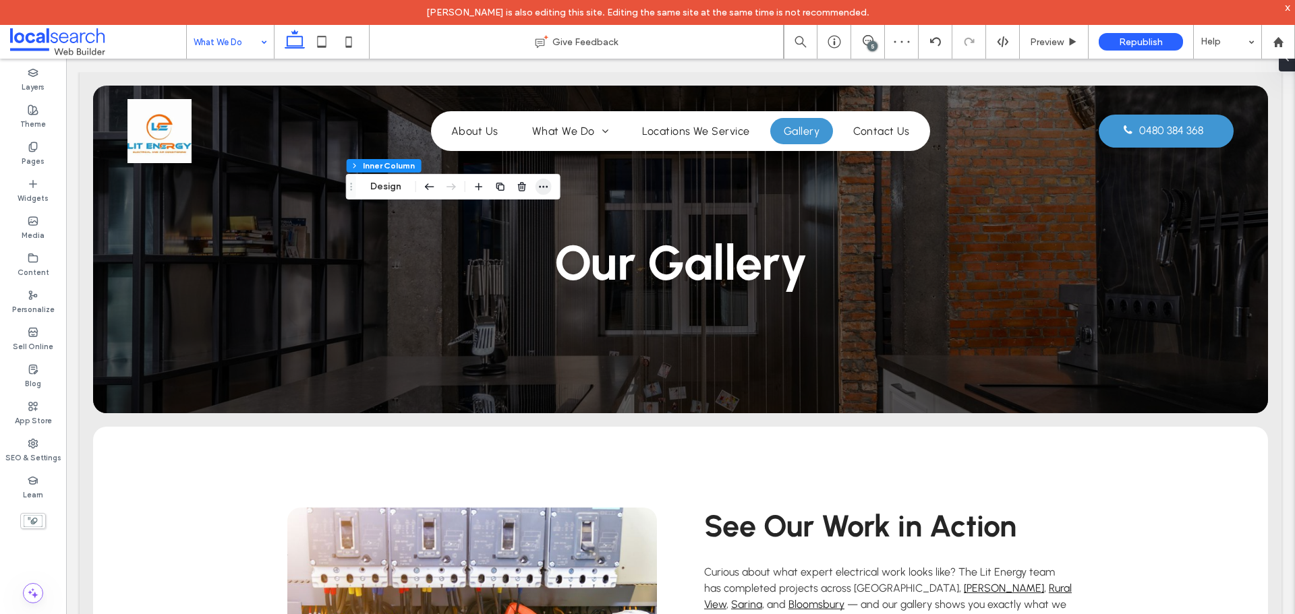
click at [539, 189] on icon "button" at bounding box center [543, 186] width 11 height 11
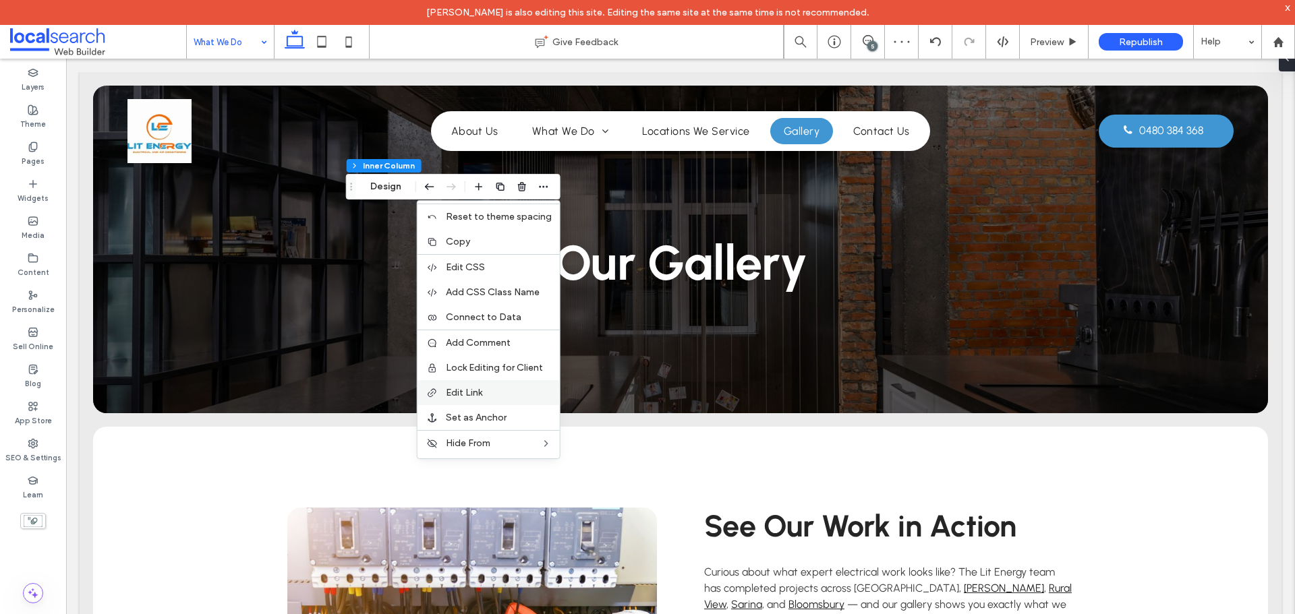
click at [495, 380] on div "Edit Link" at bounding box center [488, 392] width 142 height 25
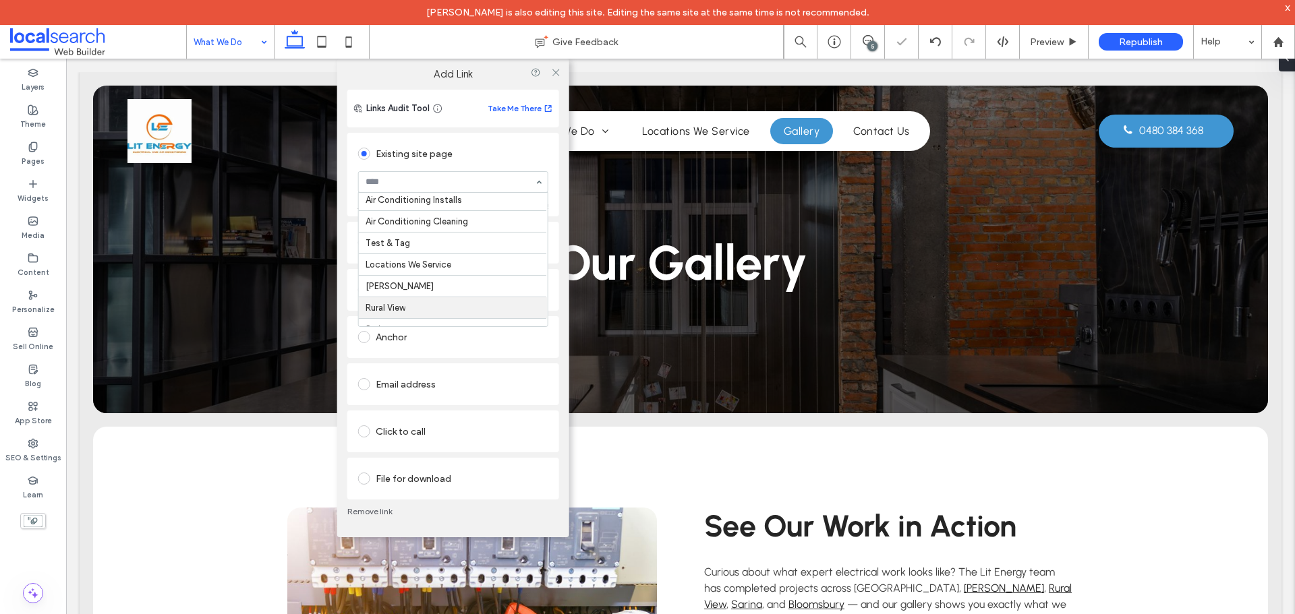
scroll to position [135, 0]
click at [554, 69] on icon at bounding box center [555, 72] width 10 height 10
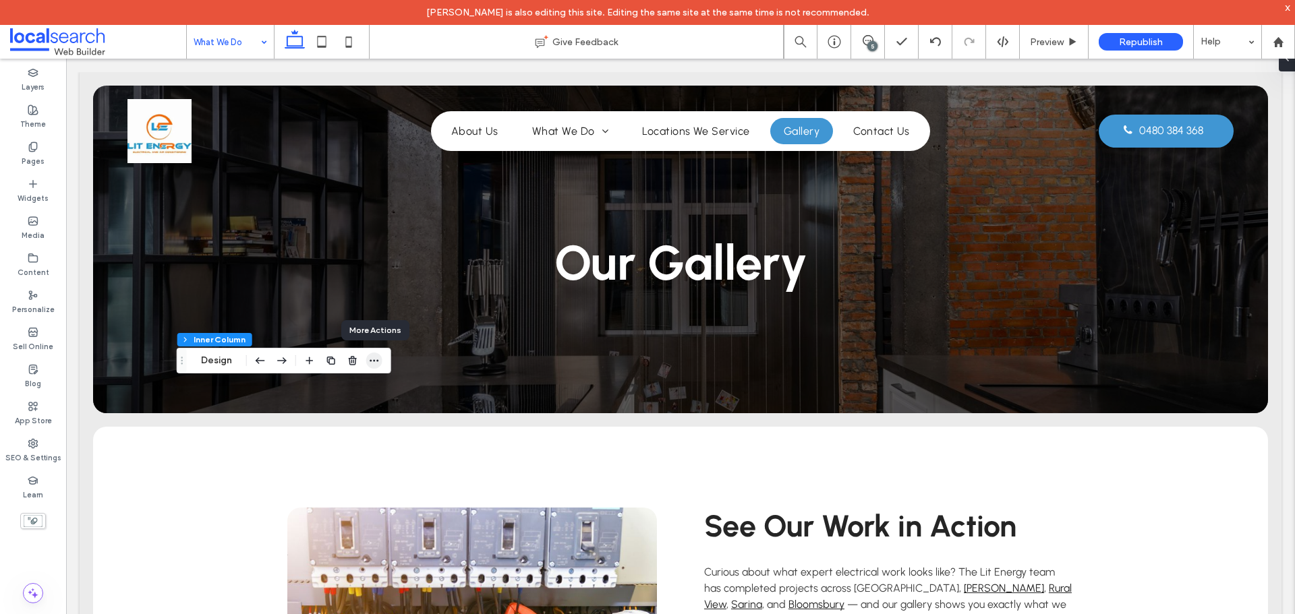
click at [377, 359] on icon "button" at bounding box center [374, 360] width 11 height 11
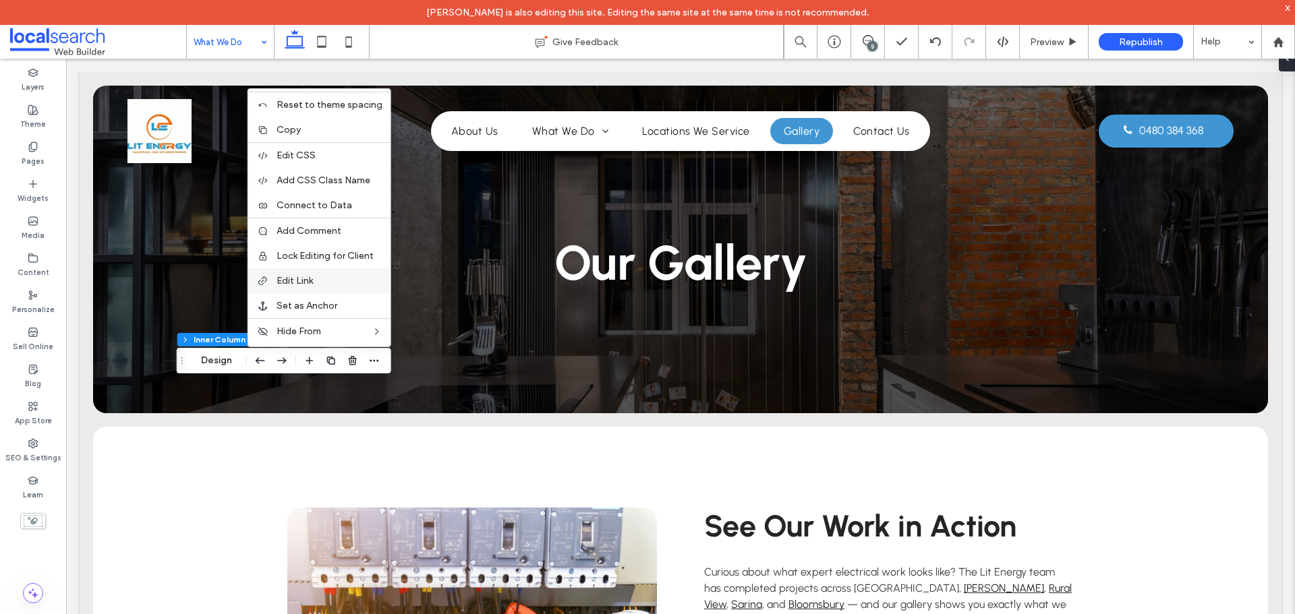
click at [326, 279] on label "Edit Link" at bounding box center [330, 280] width 106 height 11
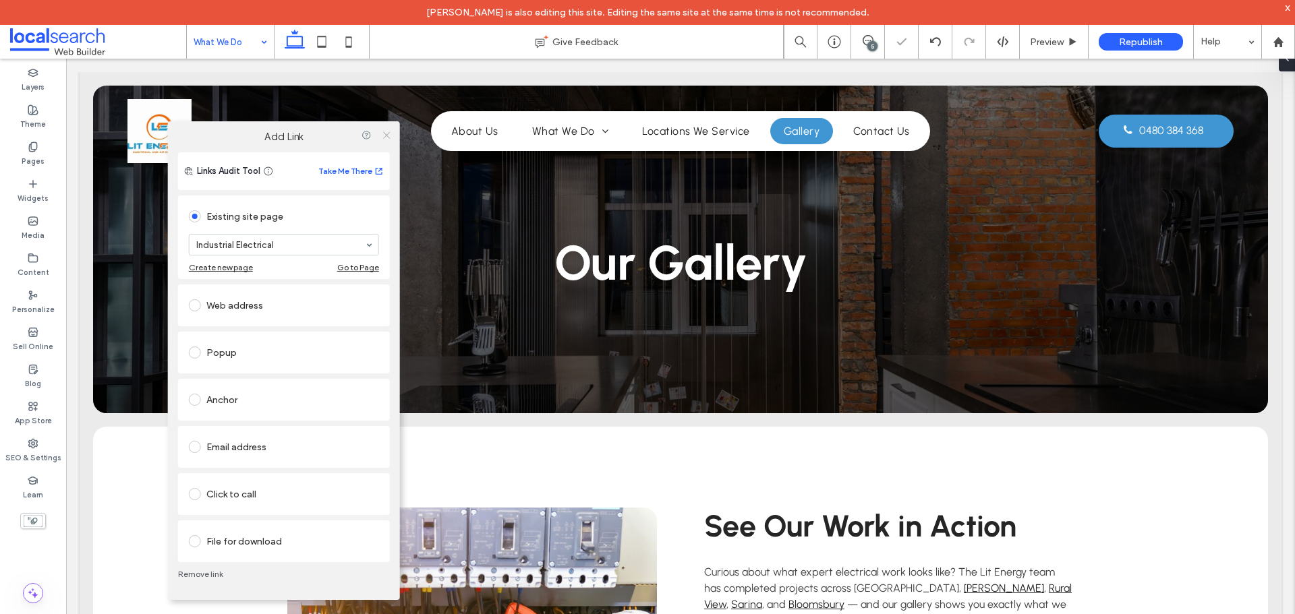
click at [387, 131] on icon at bounding box center [386, 134] width 10 height 10
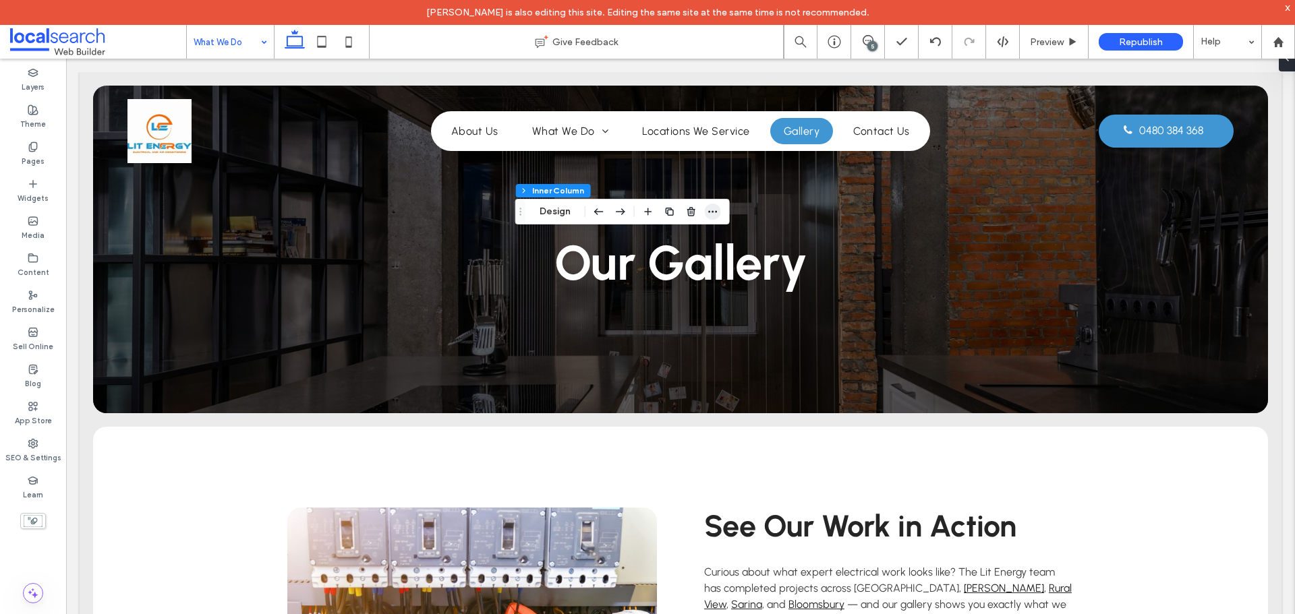
click at [710, 211] on icon "button" at bounding box center [713, 211] width 11 height 11
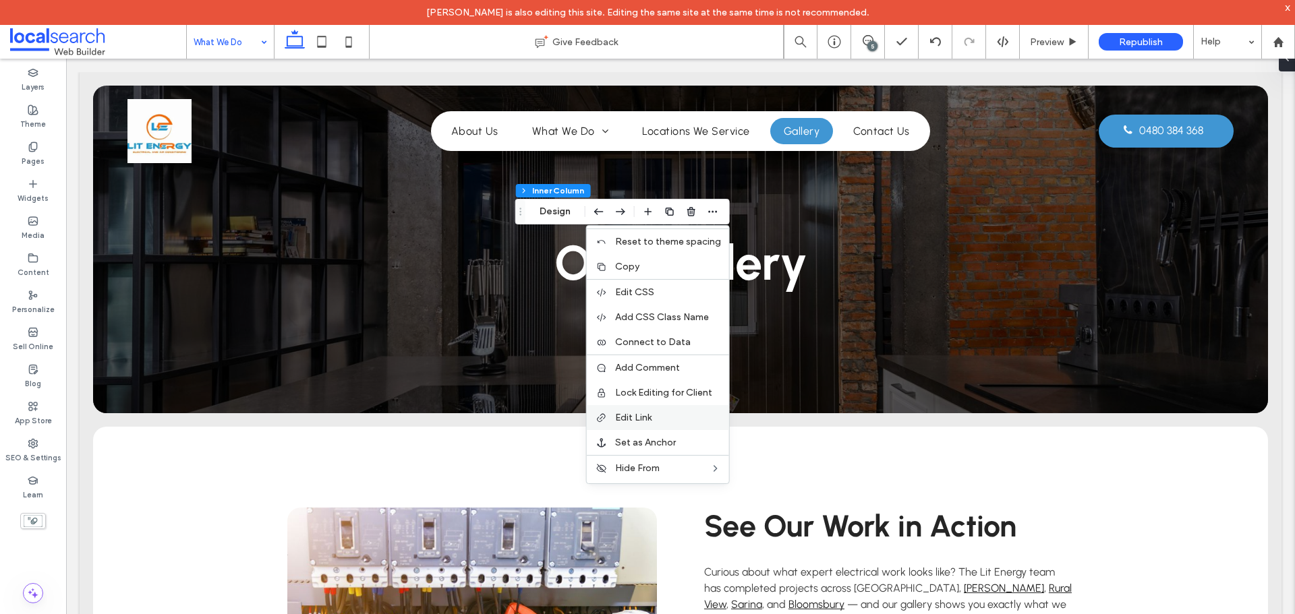
click at [645, 412] on span "Edit Link" at bounding box center [633, 417] width 36 height 11
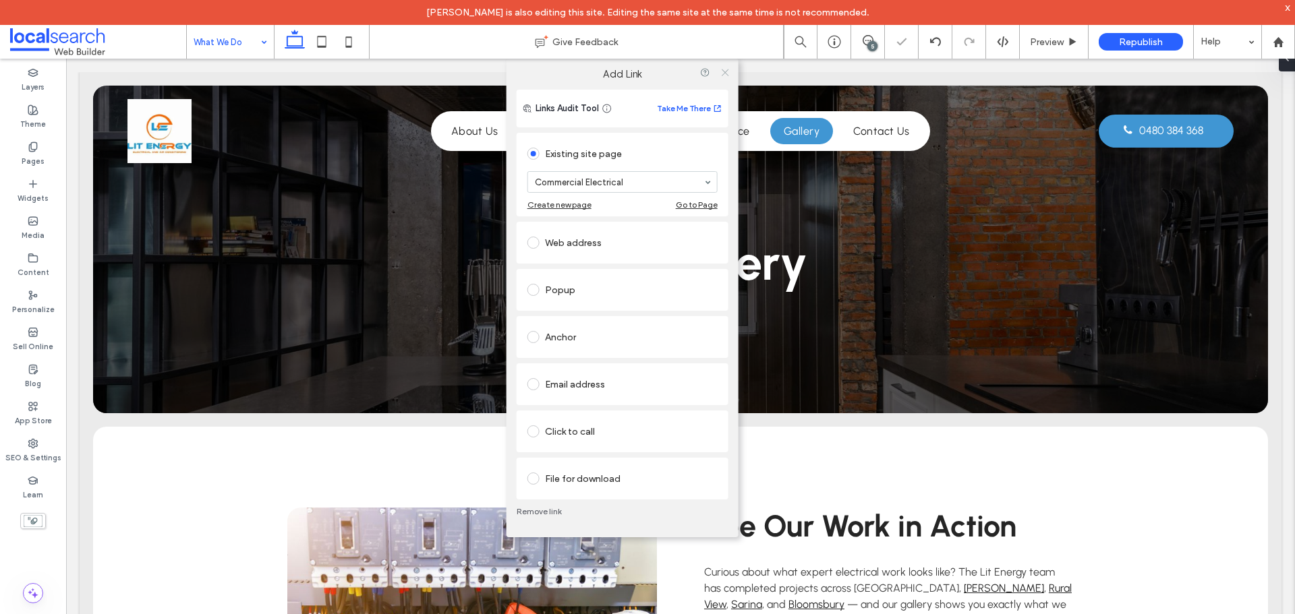
click at [726, 74] on use at bounding box center [724, 72] width 7 height 7
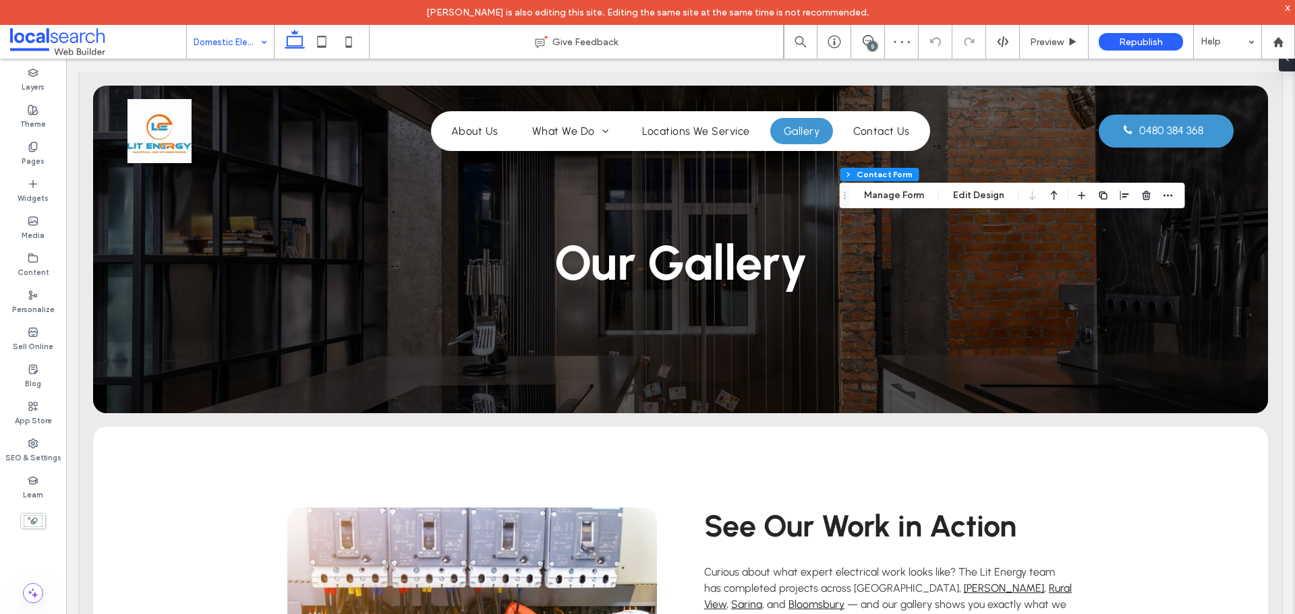
type input "**"
type input "*"
type input "***"
click at [892, 194] on button "Manage Form" at bounding box center [894, 195] width 78 height 16
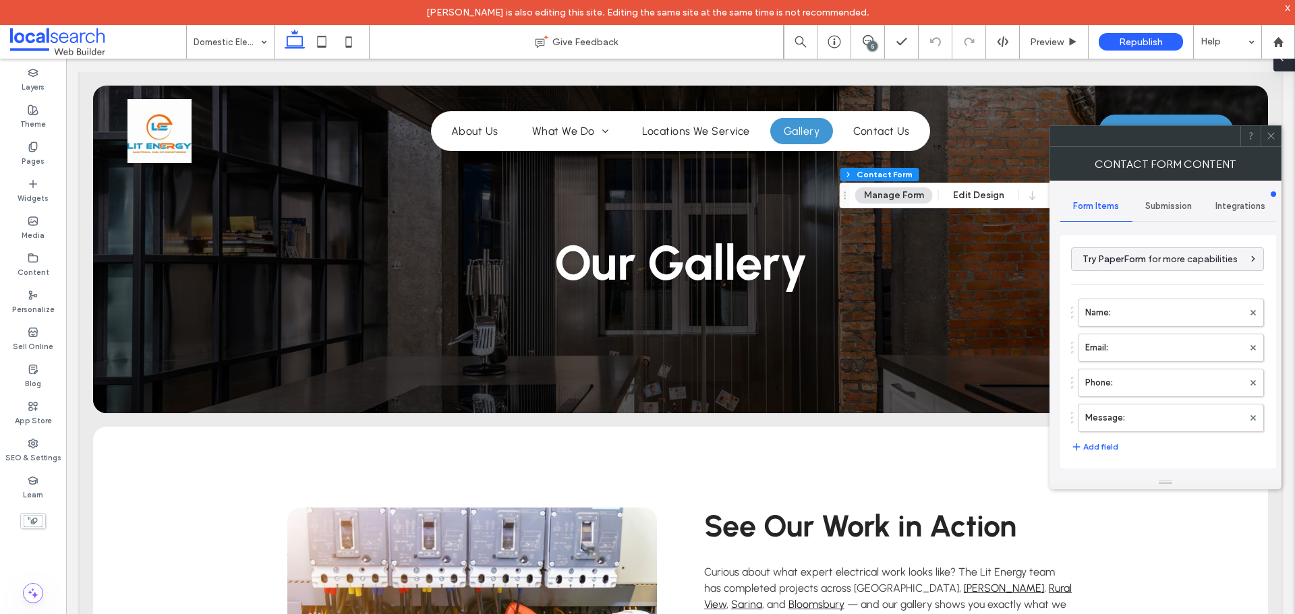
click at [1283, 67] on span at bounding box center [1281, 58] width 11 height 27
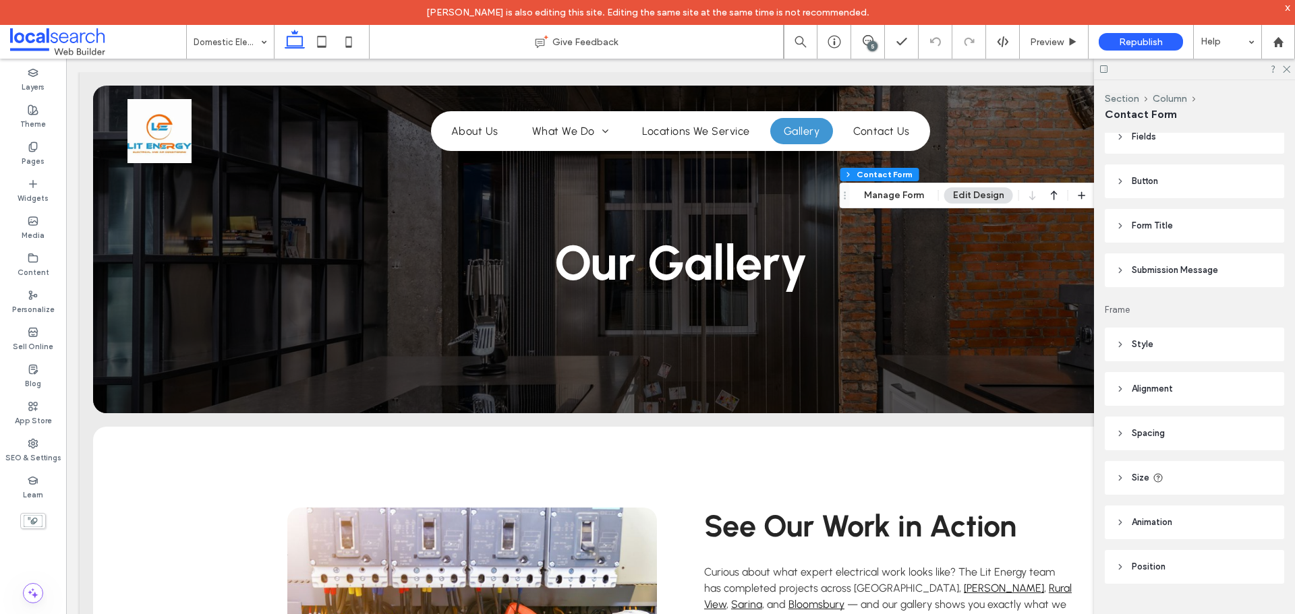
scroll to position [281, 0]
click at [1220, 269] on header "Submission Message" at bounding box center [1194, 267] width 179 height 34
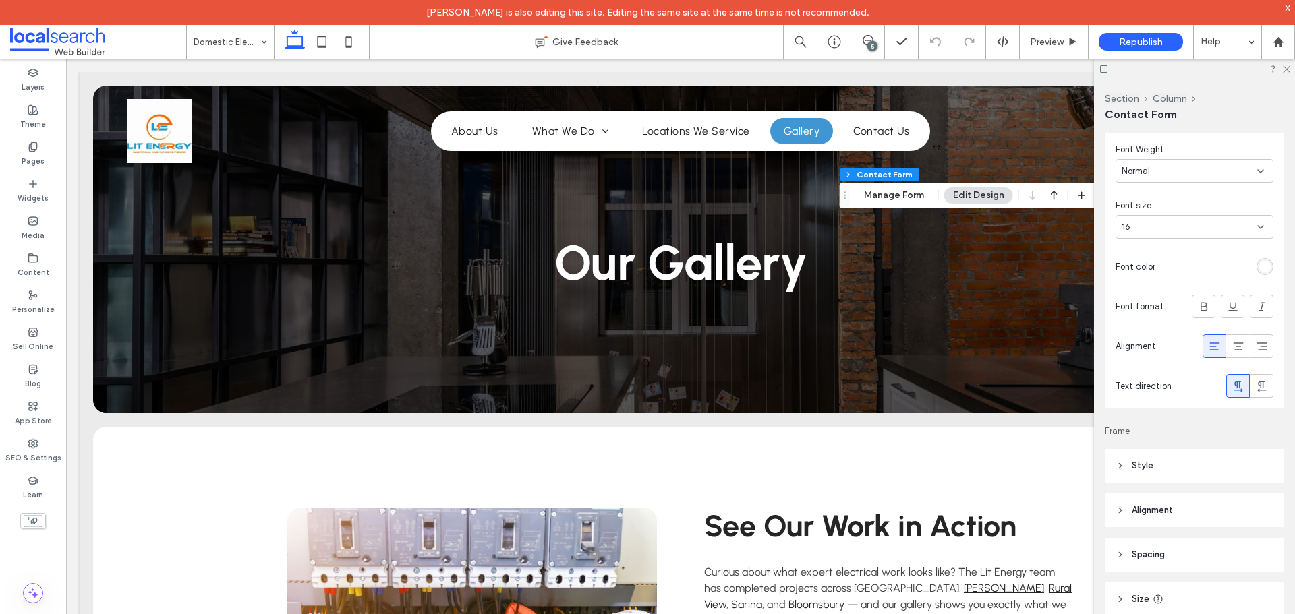
scroll to position [483, 0]
click at [916, 200] on button "Manage Form" at bounding box center [894, 195] width 78 height 16
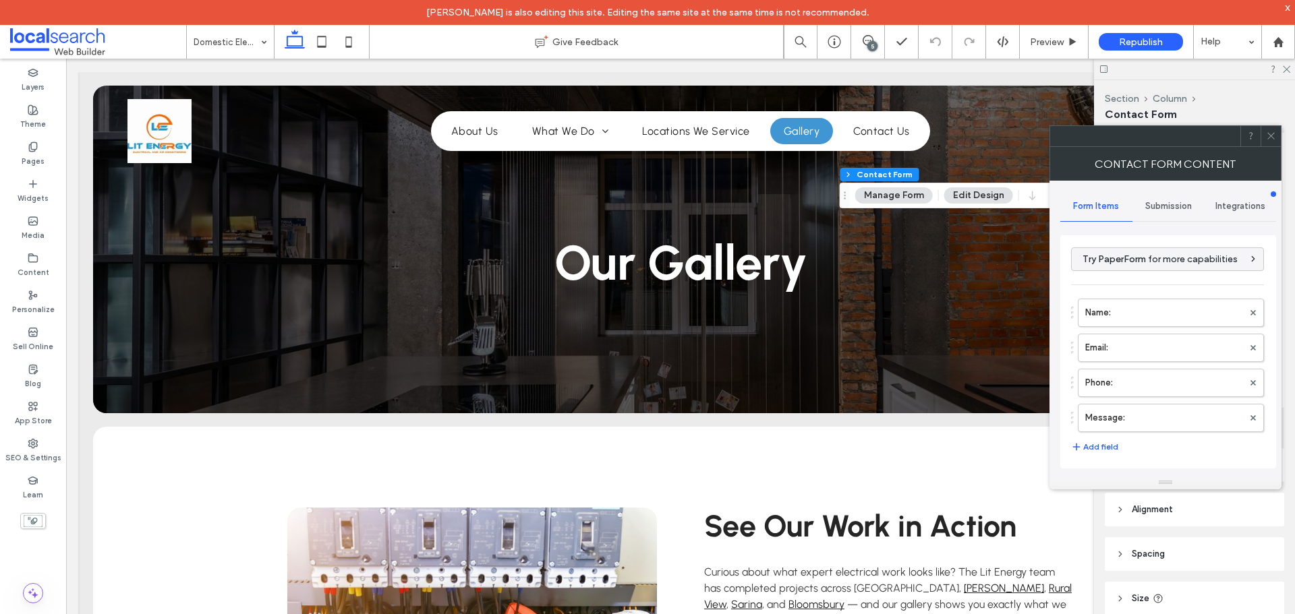
click at [1153, 202] on span "Submission" at bounding box center [1168, 206] width 47 height 11
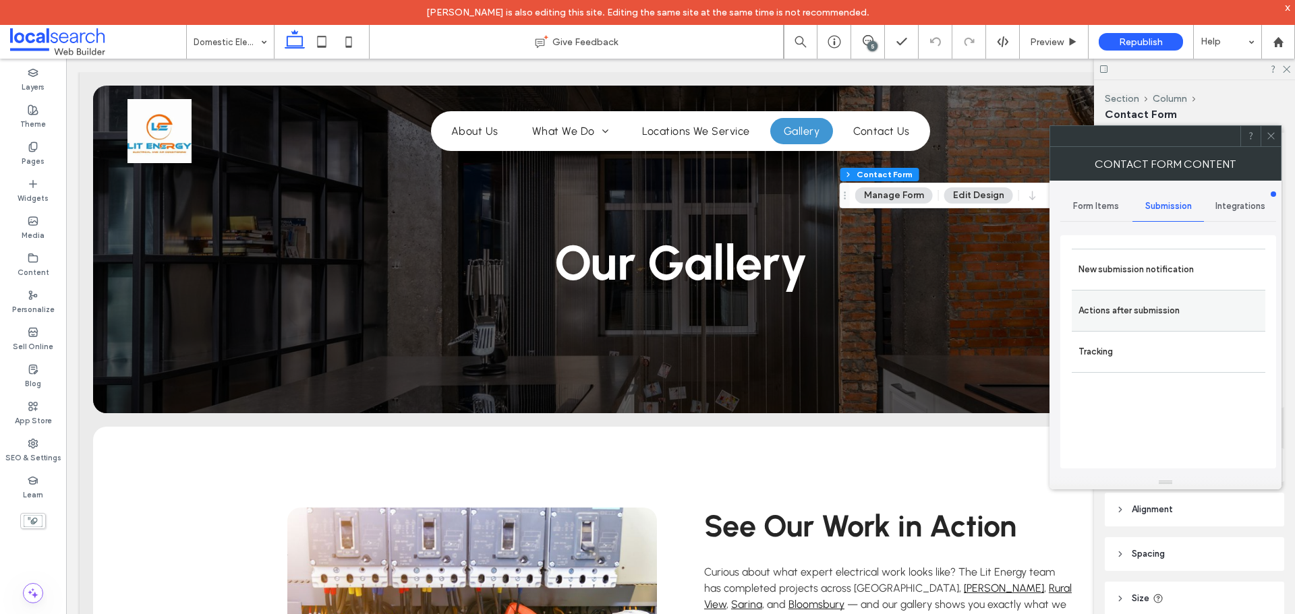
click at [1123, 302] on label "Actions after submission" at bounding box center [1168, 310] width 180 height 27
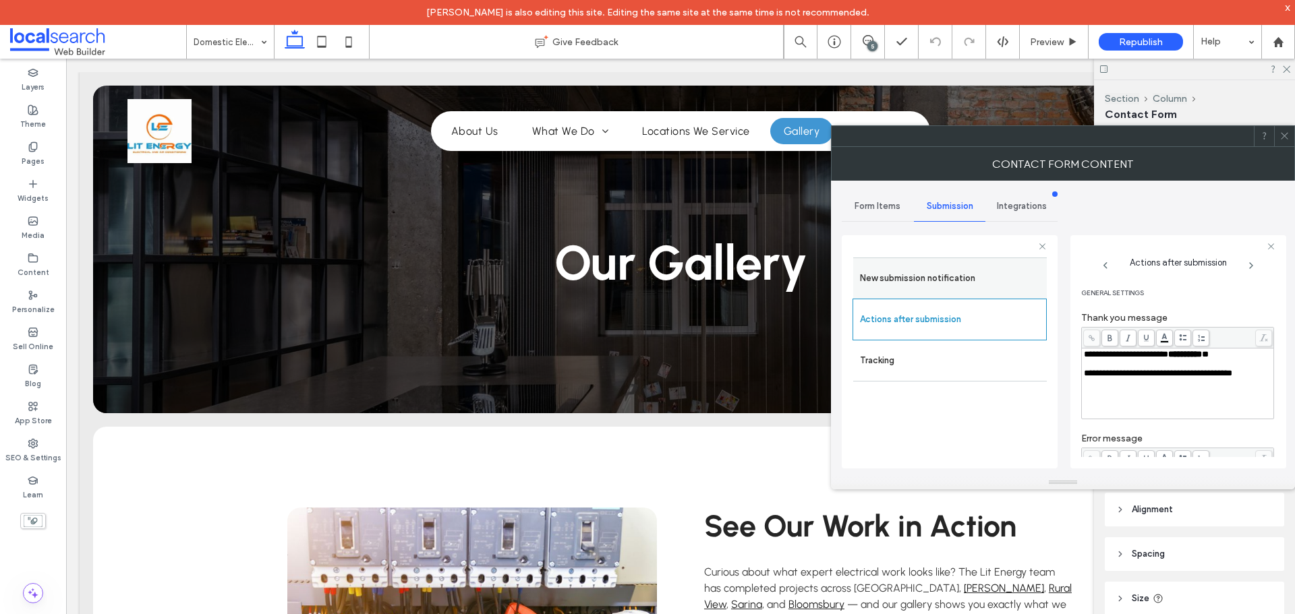
click at [951, 280] on label "New submission notification" at bounding box center [950, 278] width 180 height 27
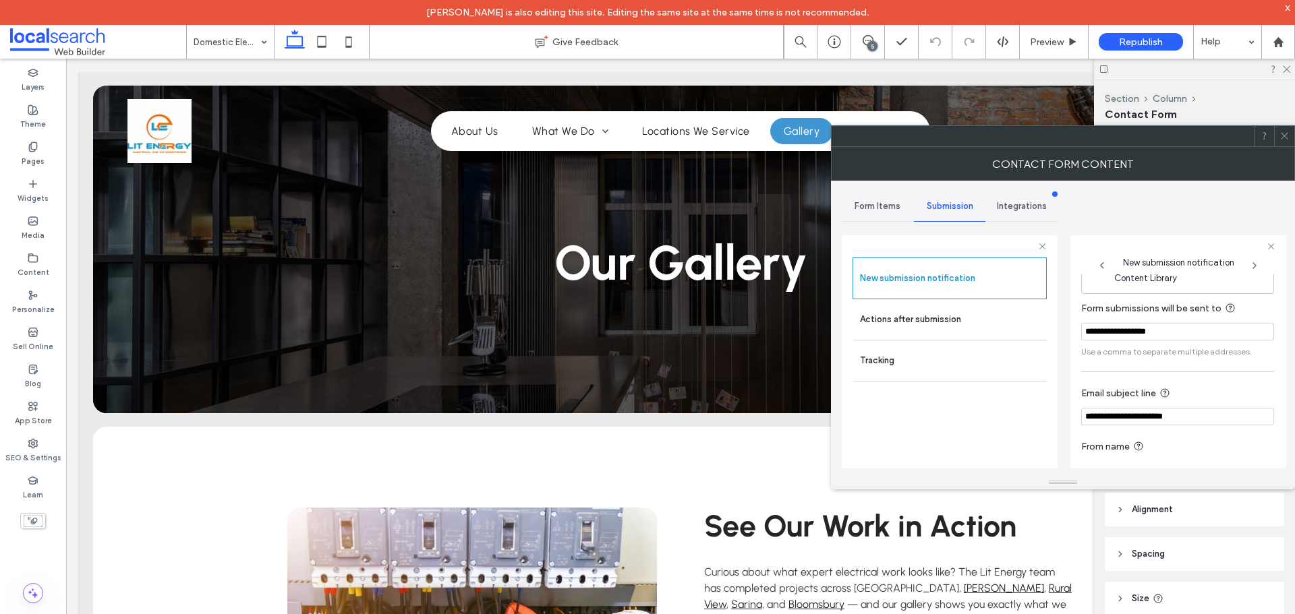
scroll to position [70, 0]
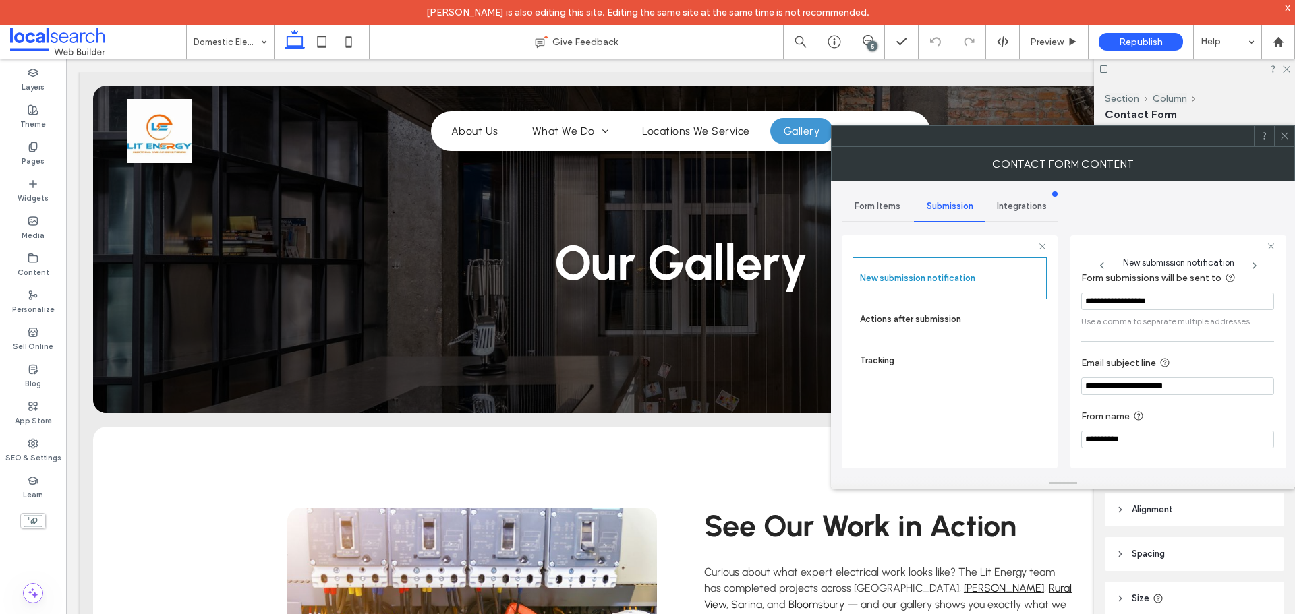
click at [1286, 132] on icon at bounding box center [1284, 136] width 10 height 10
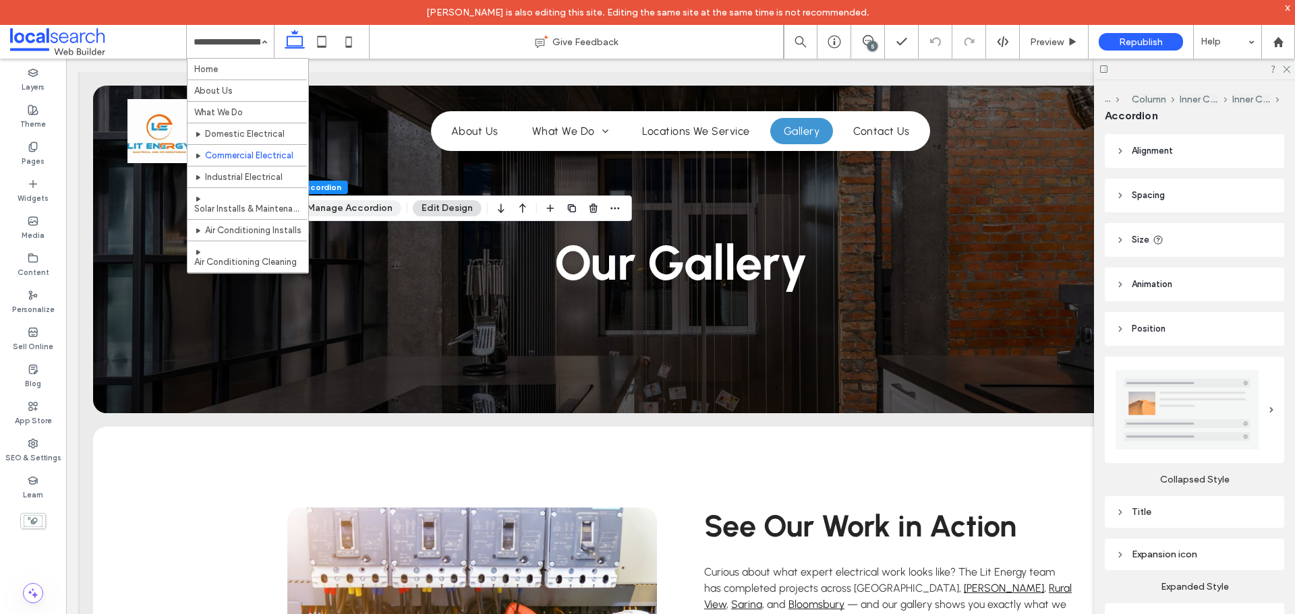
click at [371, 210] on button "Manage Accordion" at bounding box center [349, 208] width 103 height 16
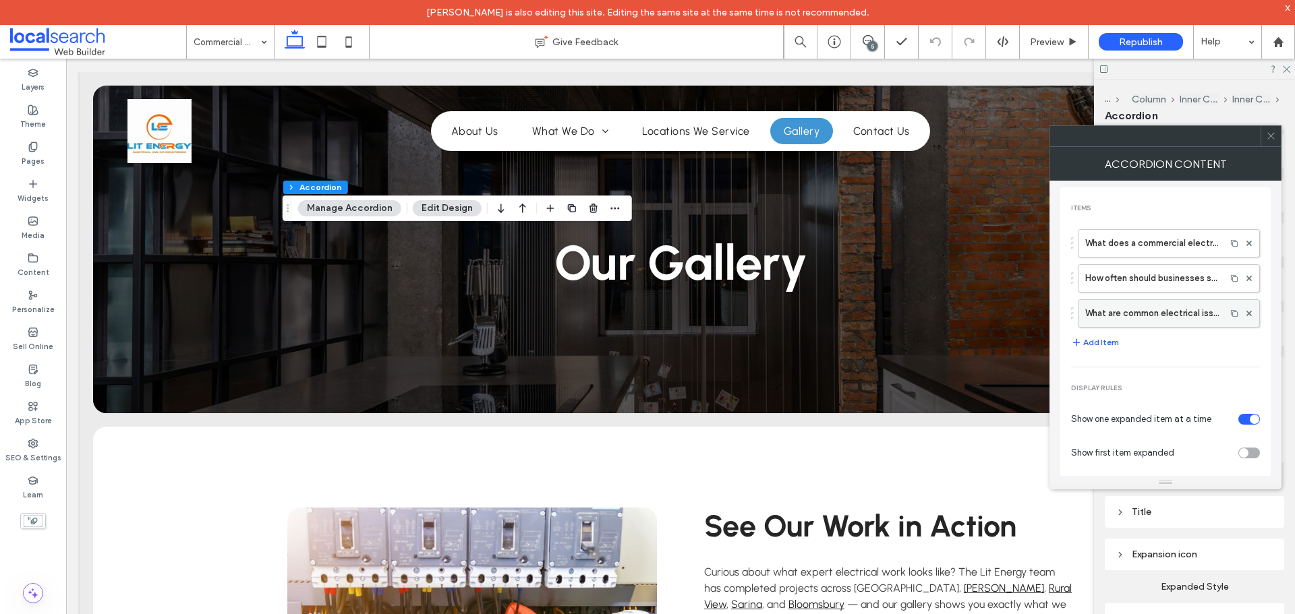
click at [1151, 326] on label "What are common electrical issues in commercial buildings?" at bounding box center [1152, 313] width 134 height 27
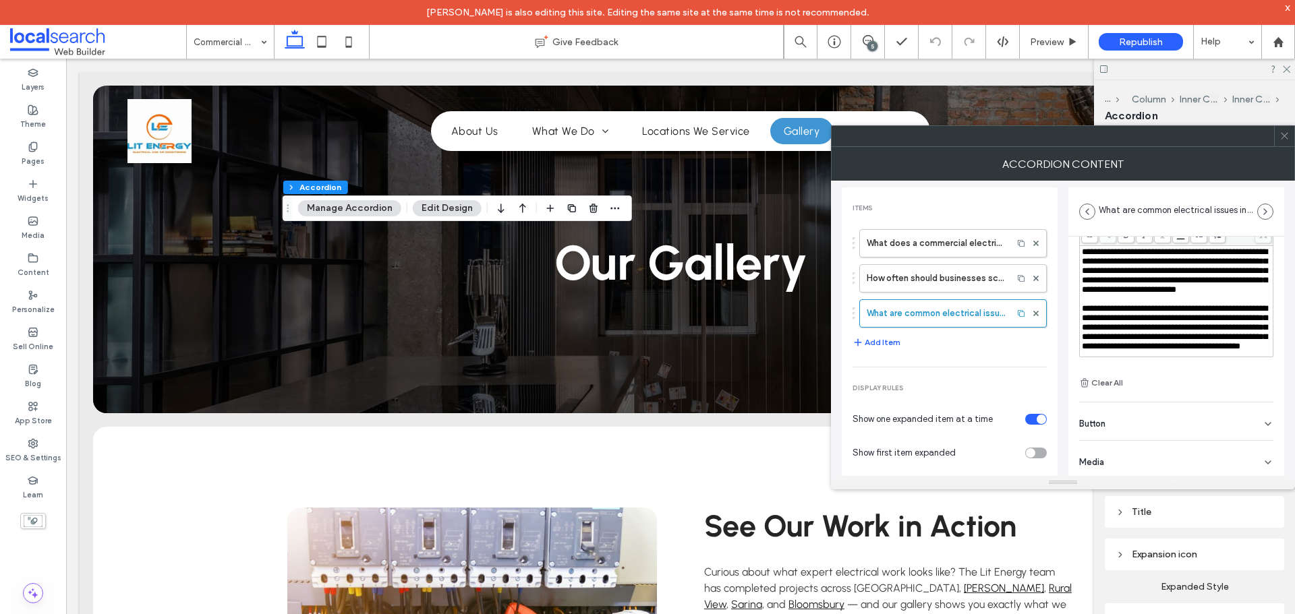
scroll to position [94, 0]
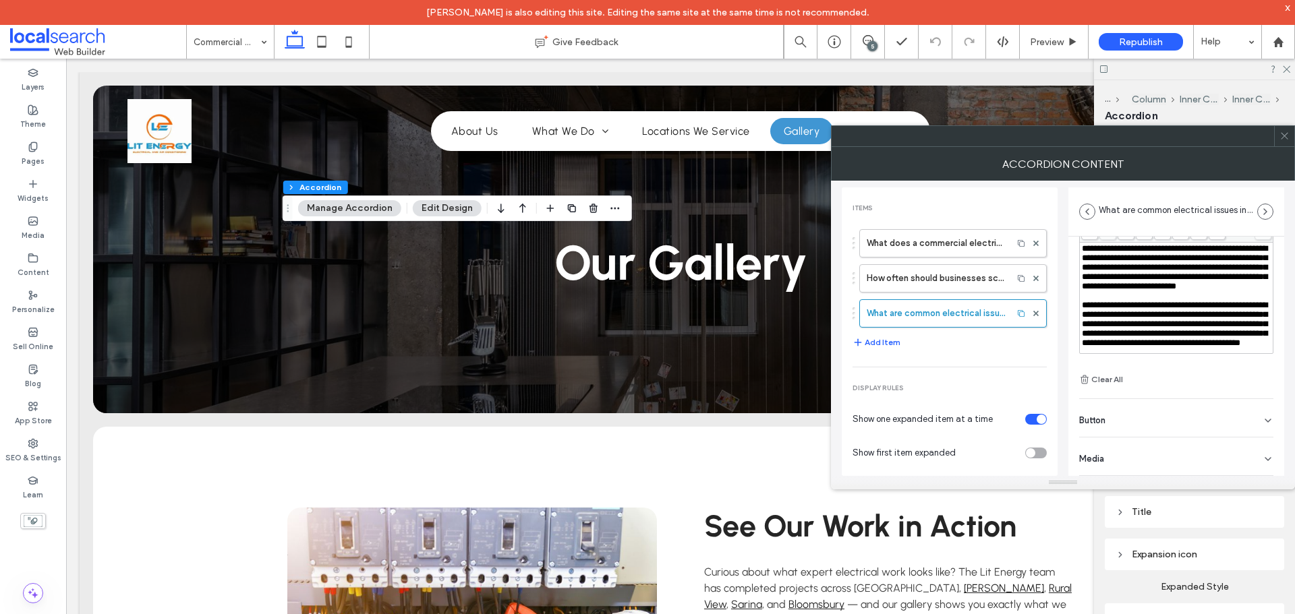
click at [1131, 427] on div "Button" at bounding box center [1176, 418] width 194 height 38
click at [943, 289] on label "How often should businesses schedule electrical maintenance?" at bounding box center [936, 278] width 139 height 27
click at [952, 243] on label "What does a commercial electrician do?" at bounding box center [936, 243] width 139 height 27
type input "**********"
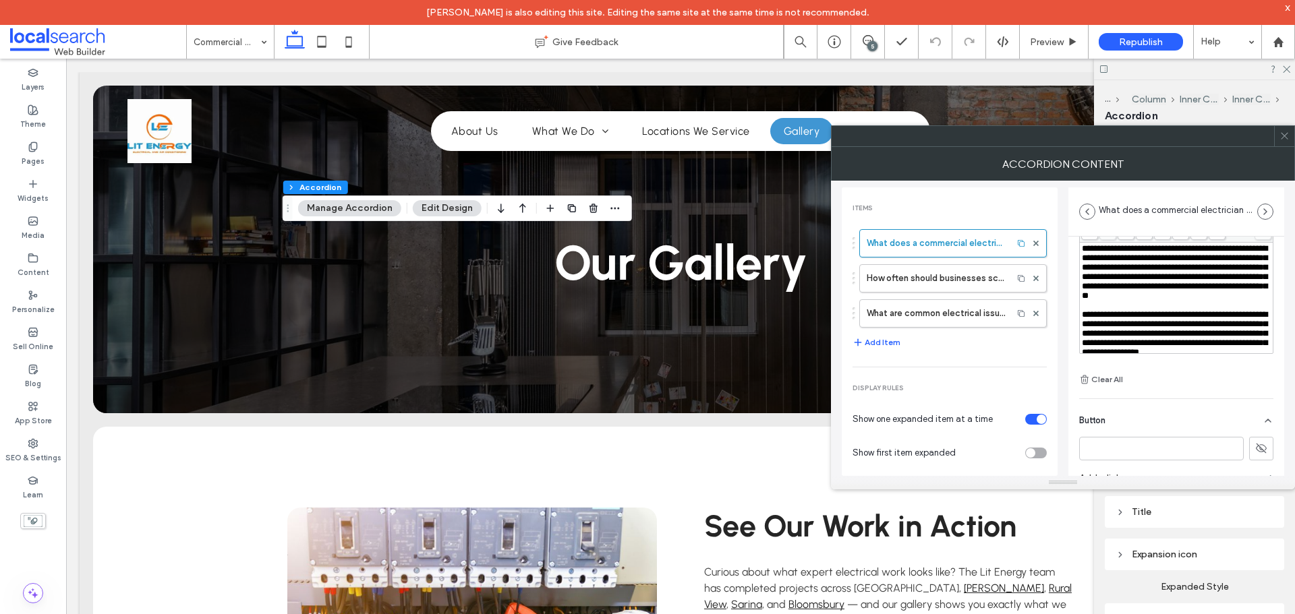
click at [1285, 138] on icon at bounding box center [1284, 136] width 10 height 10
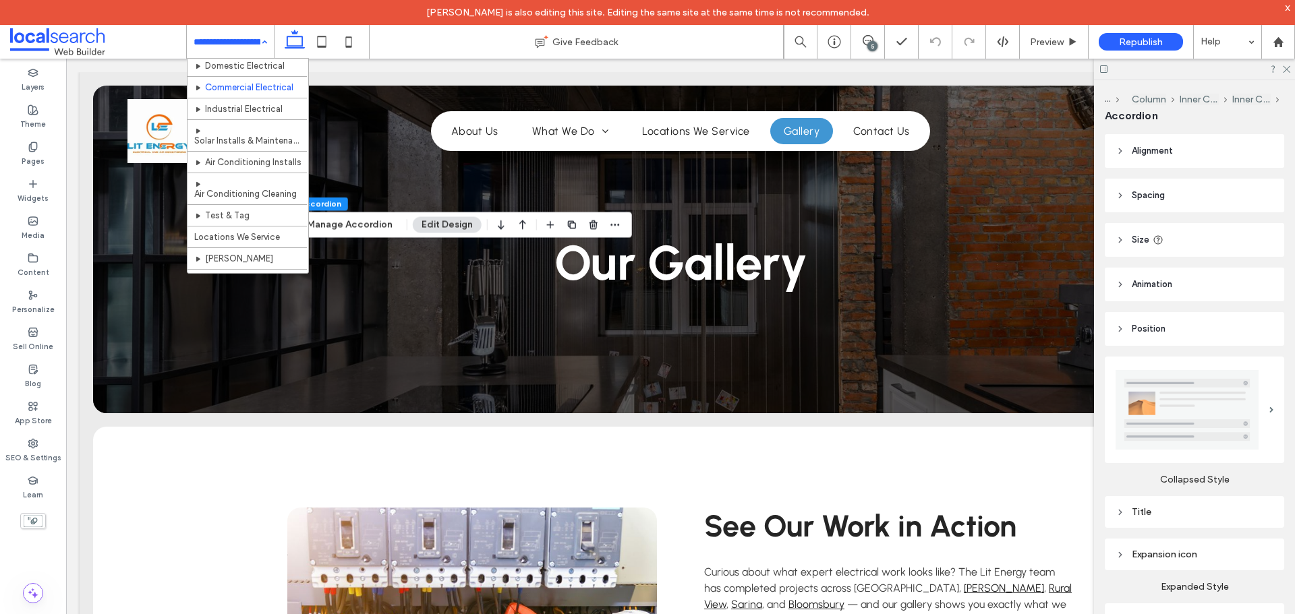
scroll to position [67, 0]
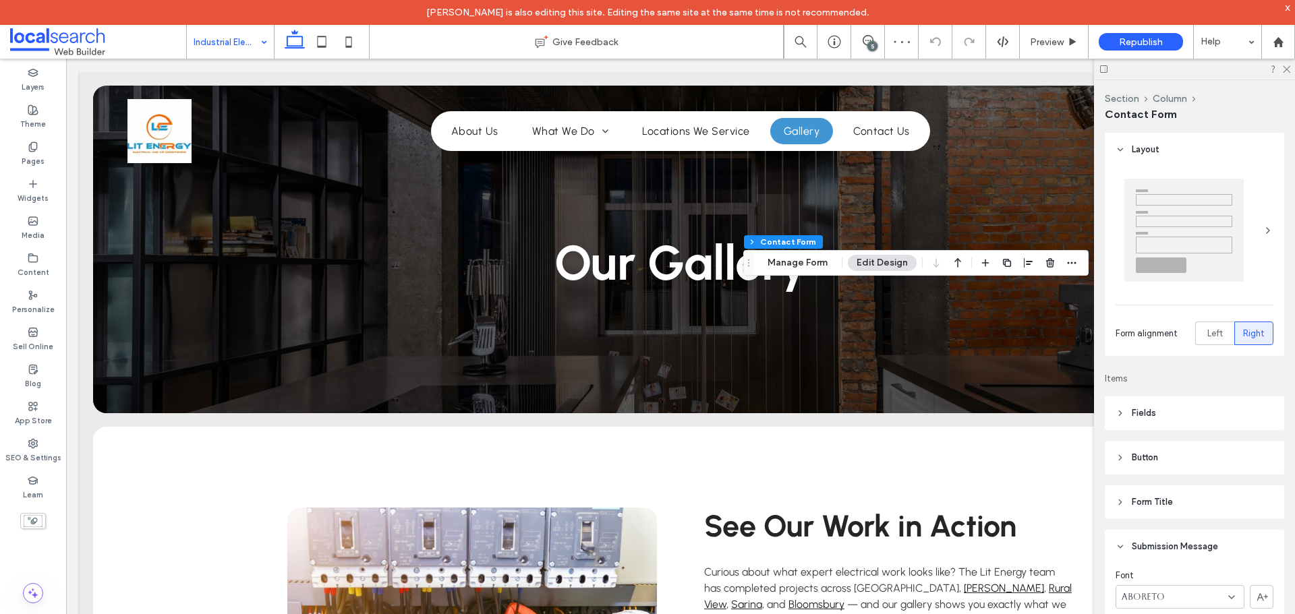
type input "**"
type input "*"
type input "***"
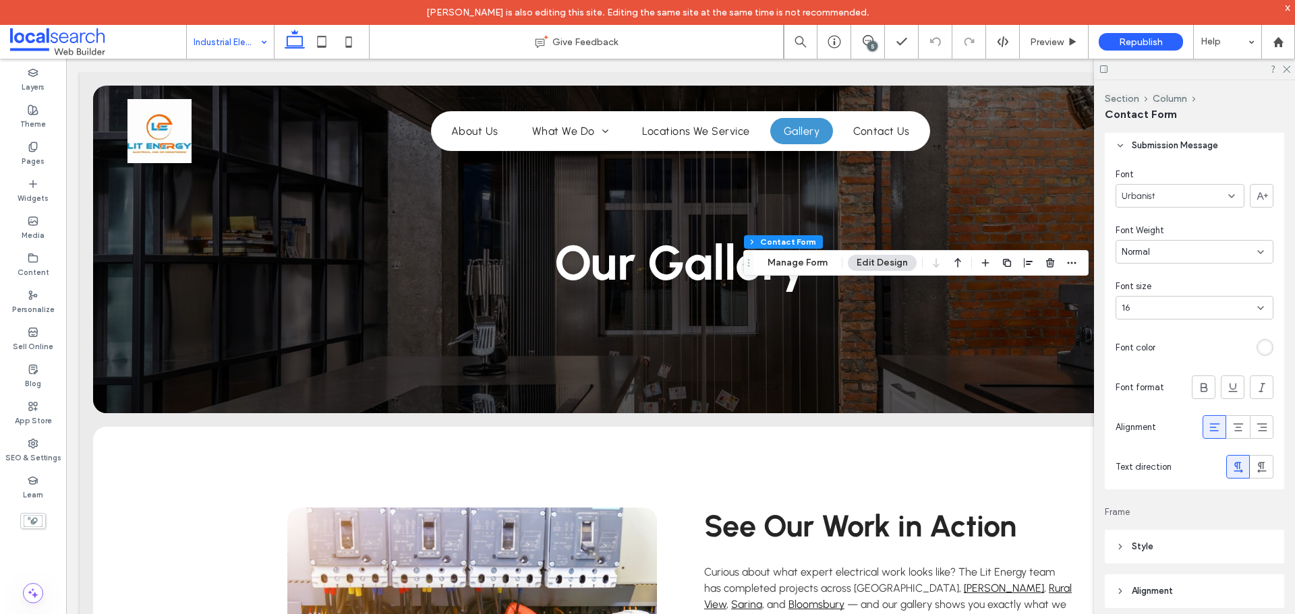
scroll to position [472, 0]
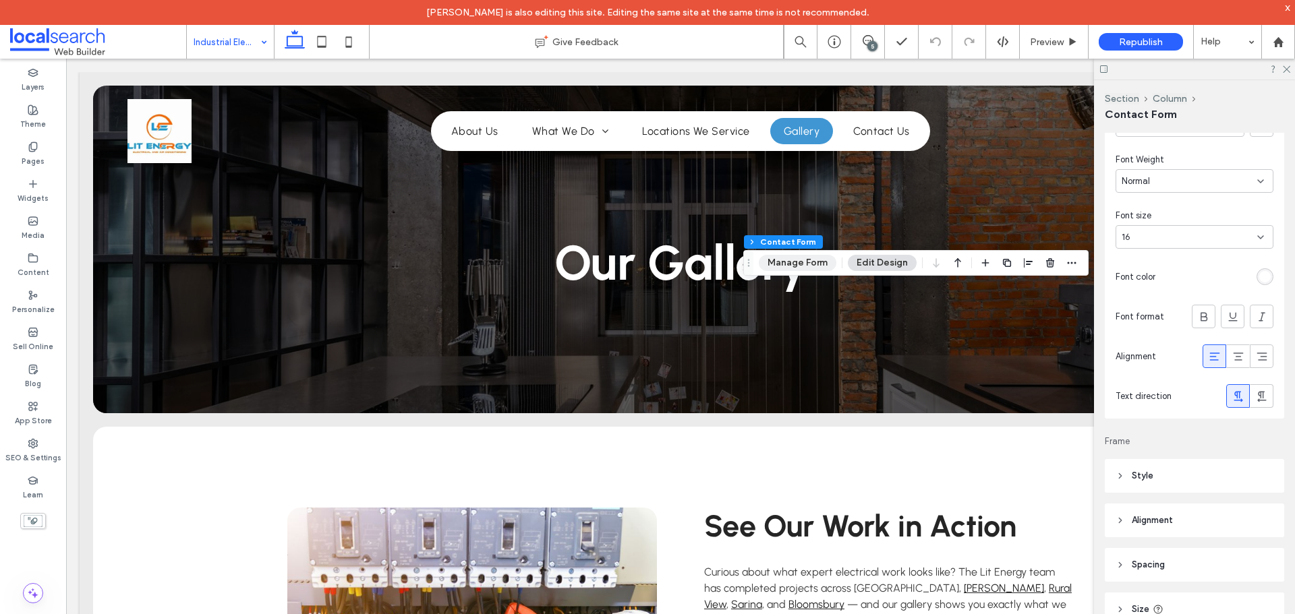
click at [801, 268] on button "Manage Form" at bounding box center [798, 263] width 78 height 16
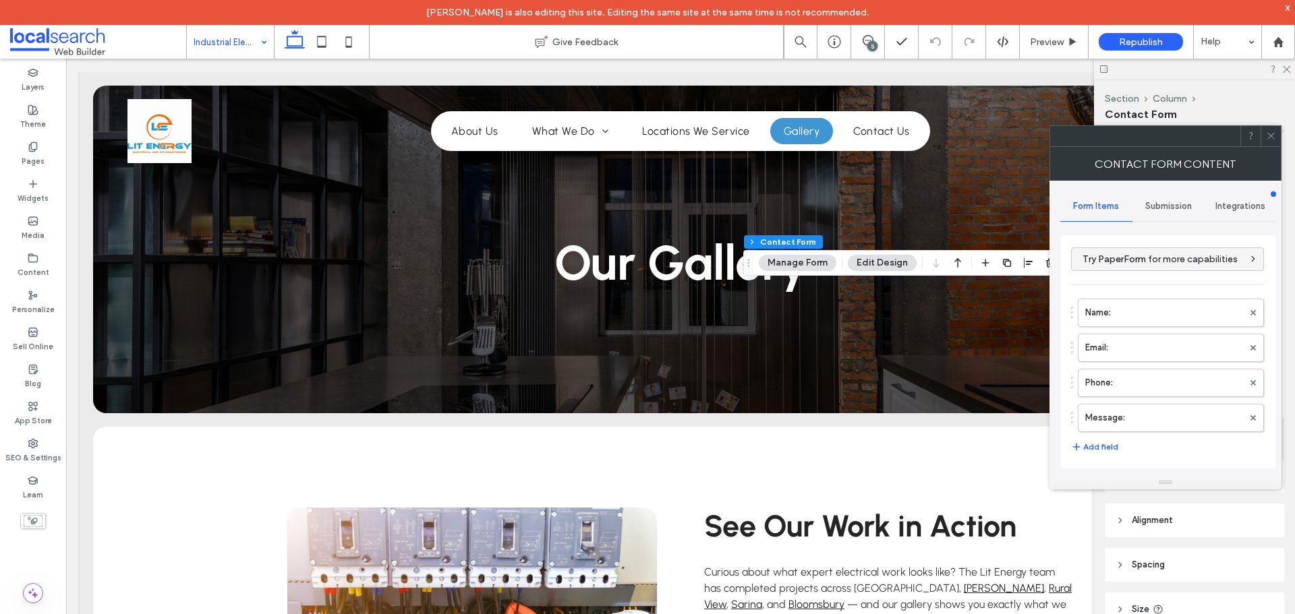
click at [1161, 207] on span "Submission" at bounding box center [1168, 206] width 47 height 11
click at [1150, 279] on label "New submission notification" at bounding box center [1168, 269] width 180 height 27
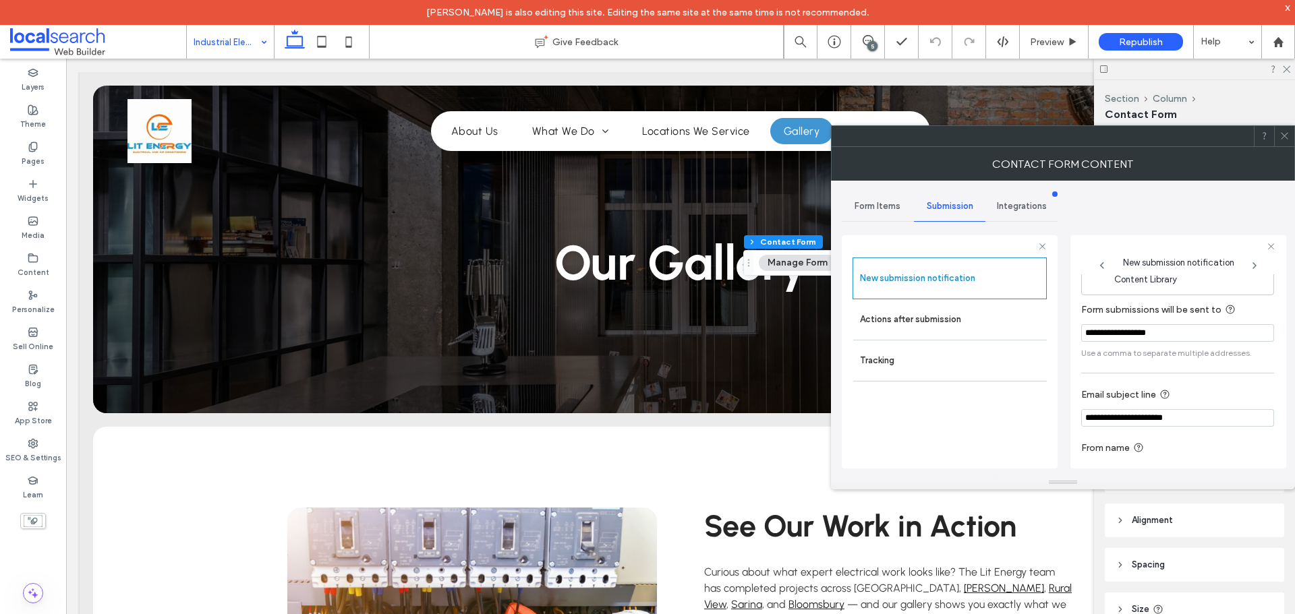
scroll to position [70, 0]
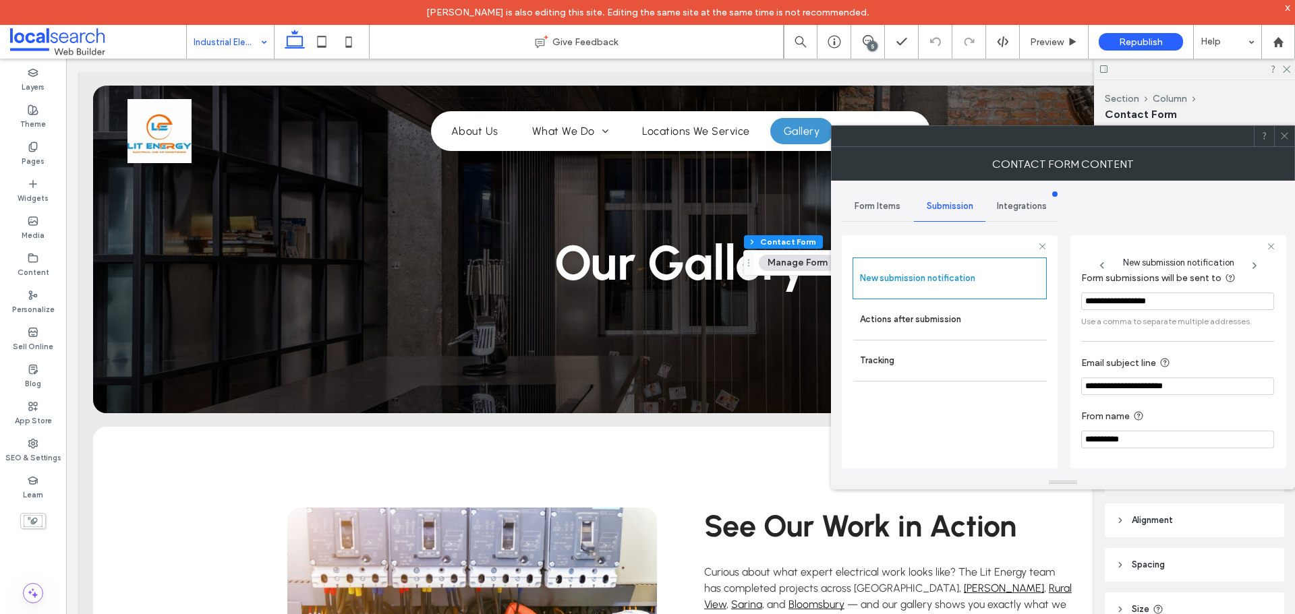
click at [1284, 141] on span at bounding box center [1284, 136] width 10 height 20
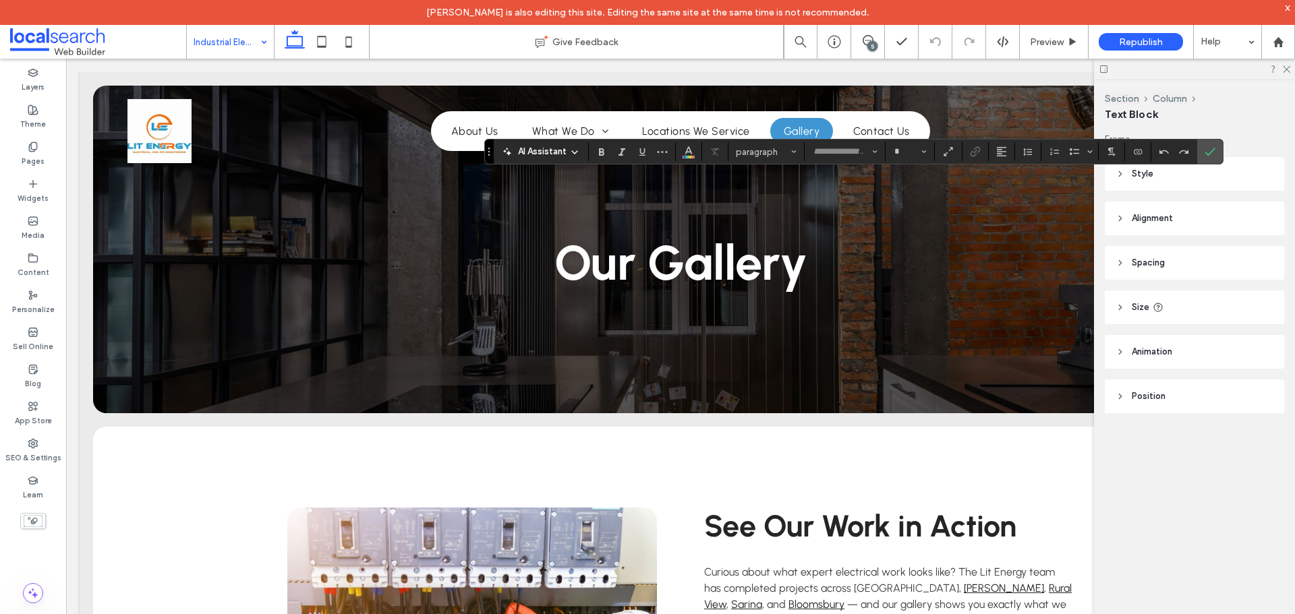
type input "********"
type input "**"
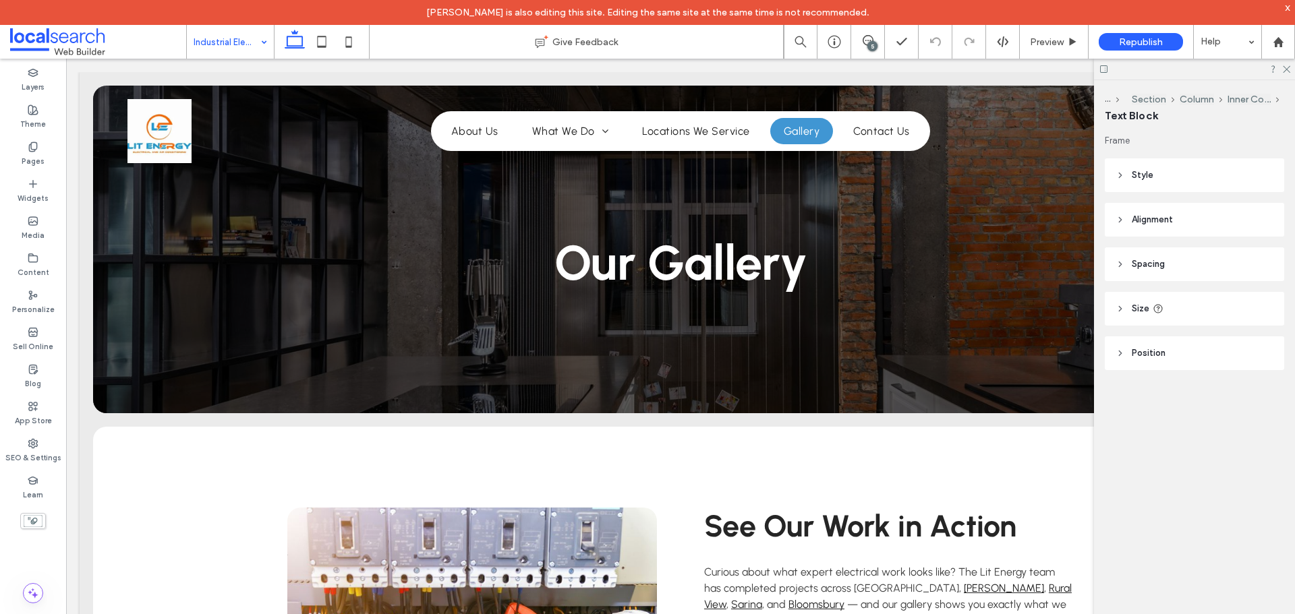
type input "********"
type input "**"
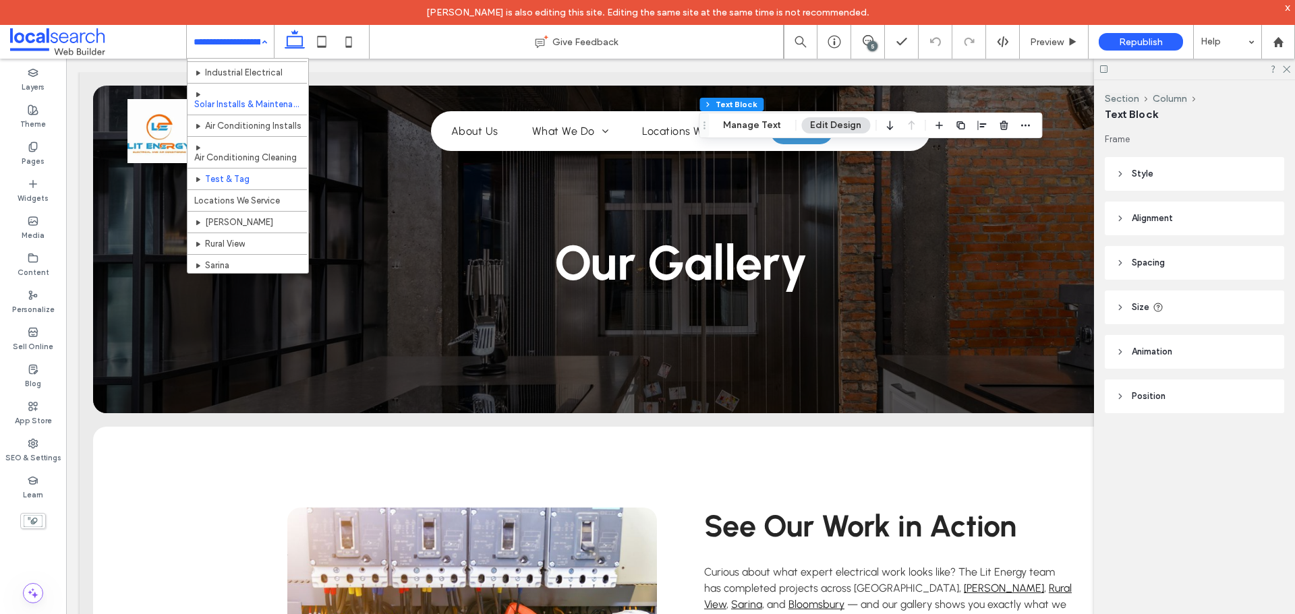
scroll to position [135, 0]
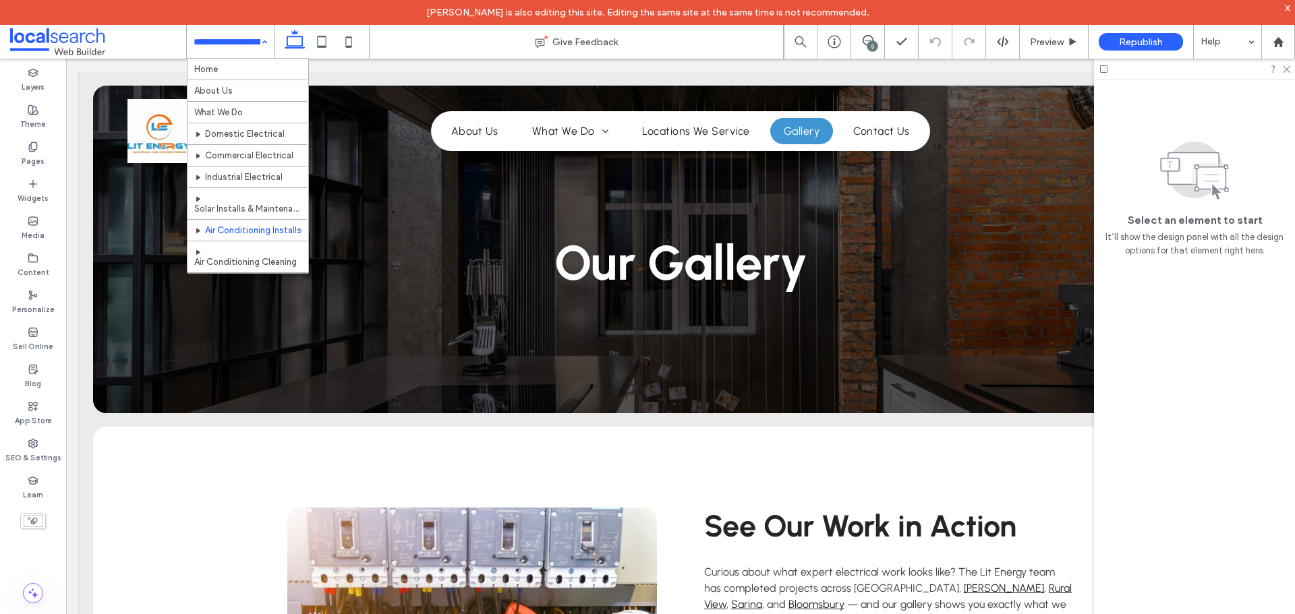
click at [235, 51] on input at bounding box center [227, 42] width 67 height 34
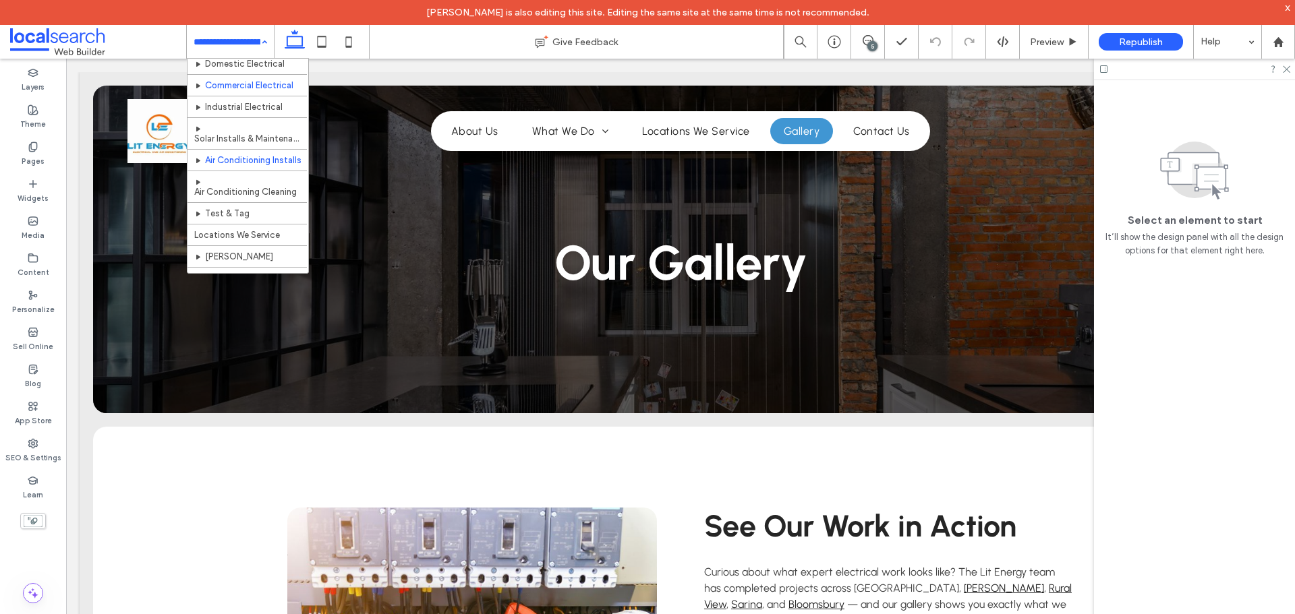
scroll to position [135, 0]
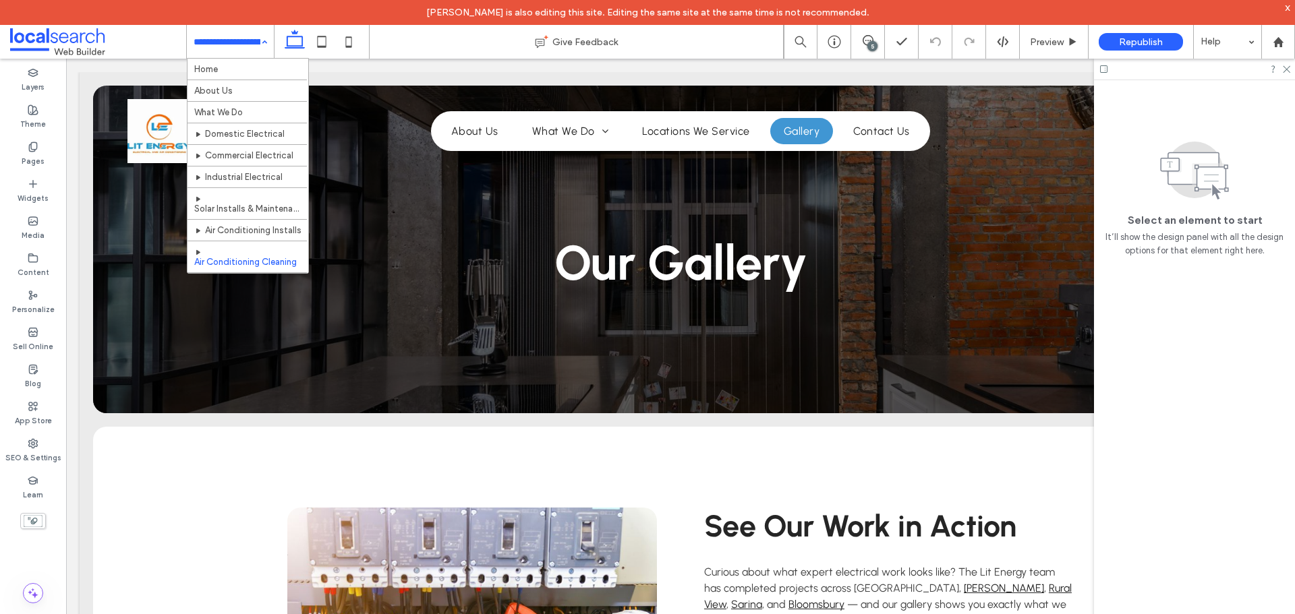
click at [243, 49] on input at bounding box center [227, 42] width 67 height 34
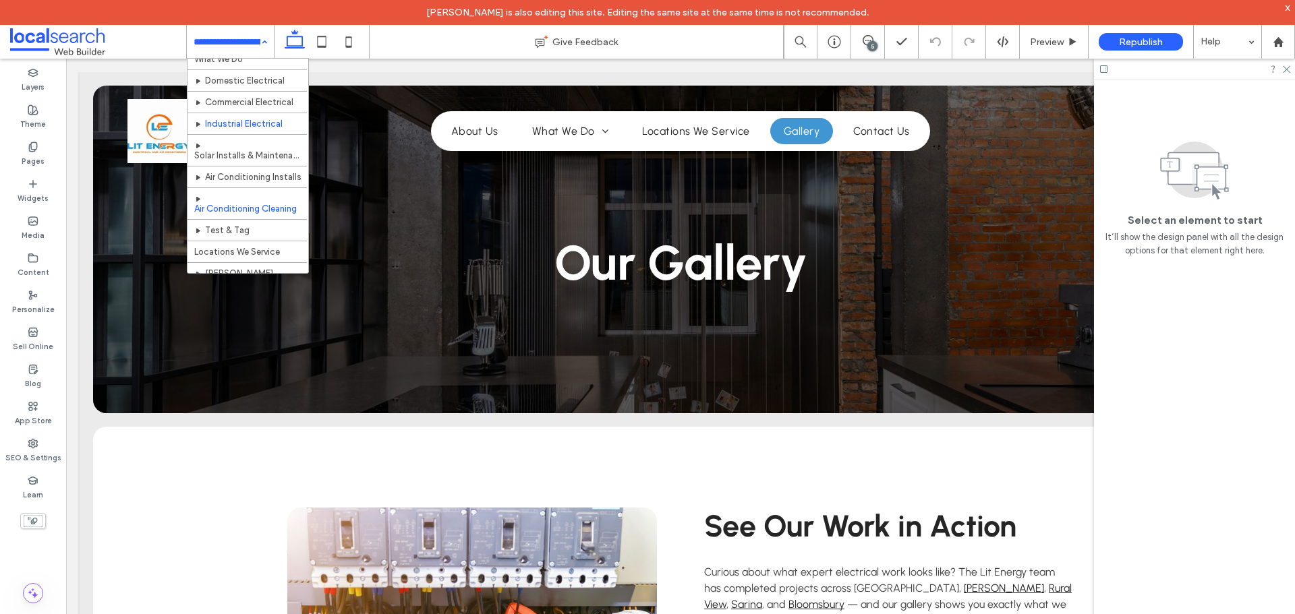
scroll to position [181, 0]
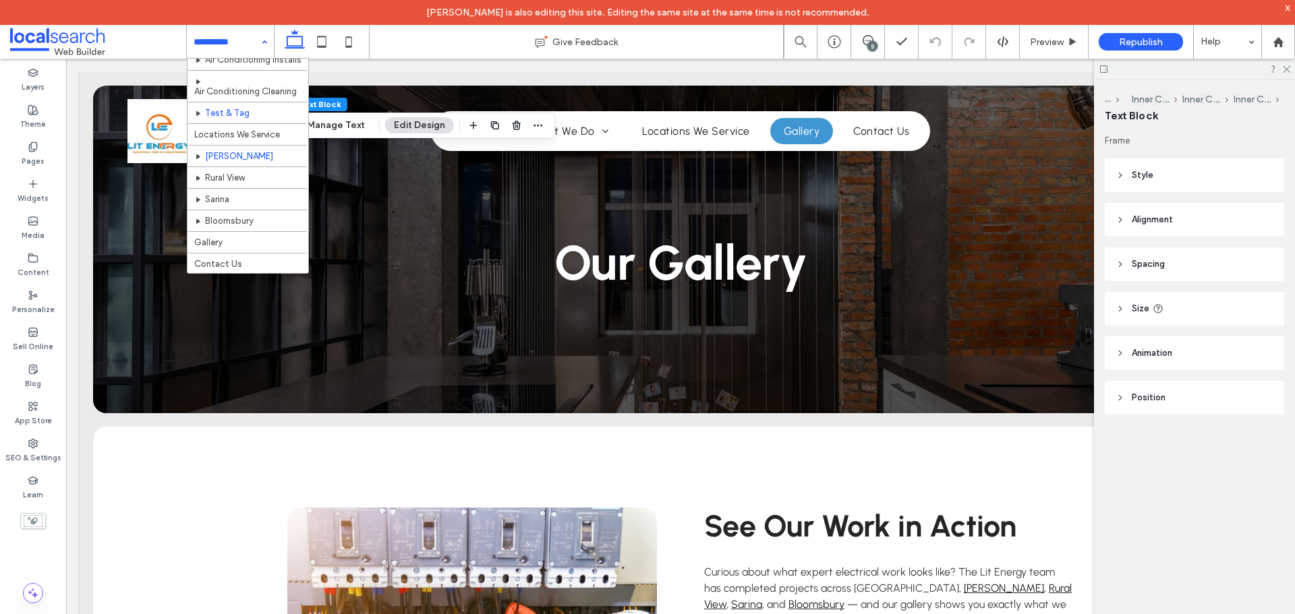
scroll to position [181, 0]
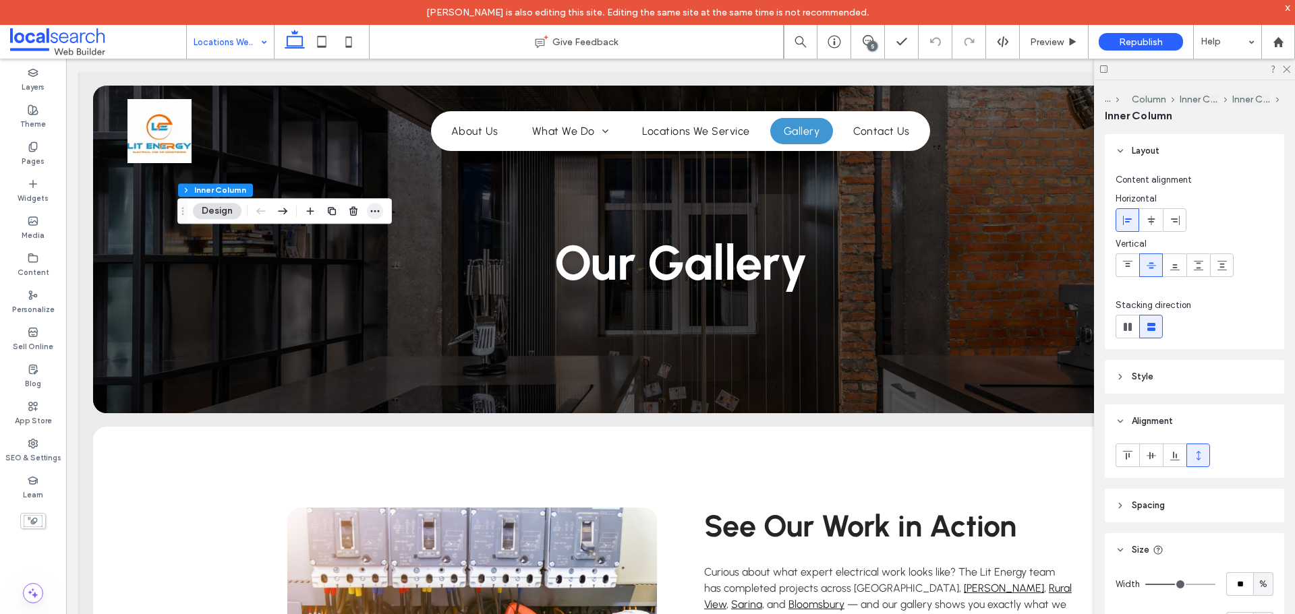
click at [378, 208] on icon "button" at bounding box center [375, 211] width 11 height 11
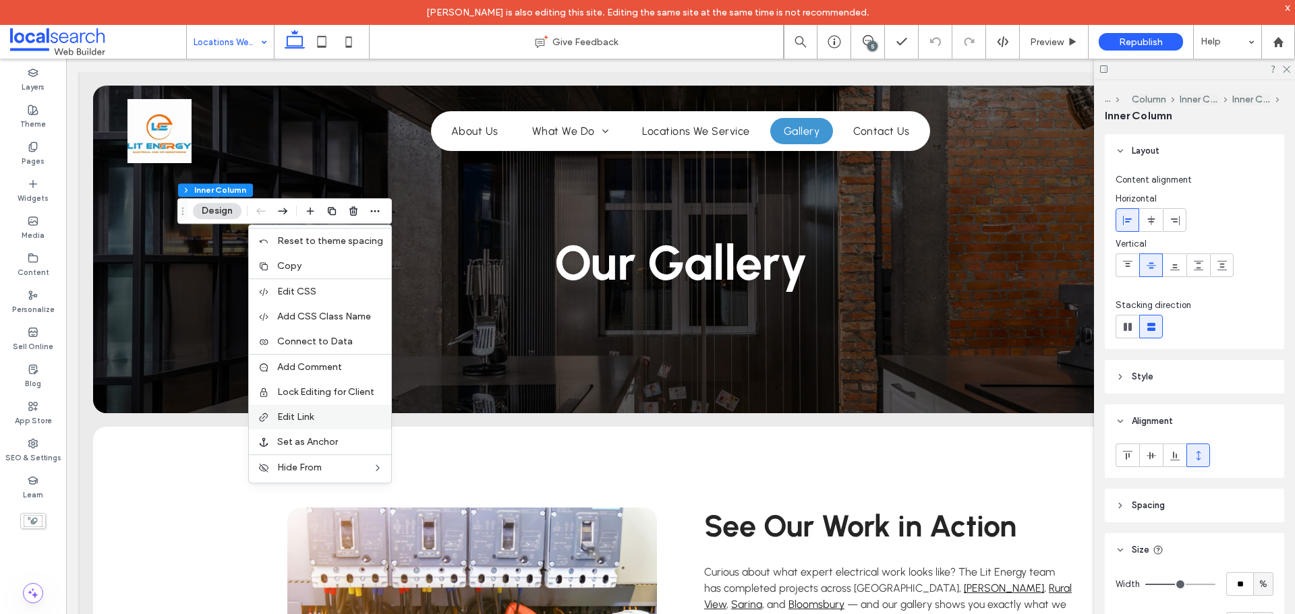
click at [333, 415] on label "Edit Link" at bounding box center [330, 416] width 106 height 11
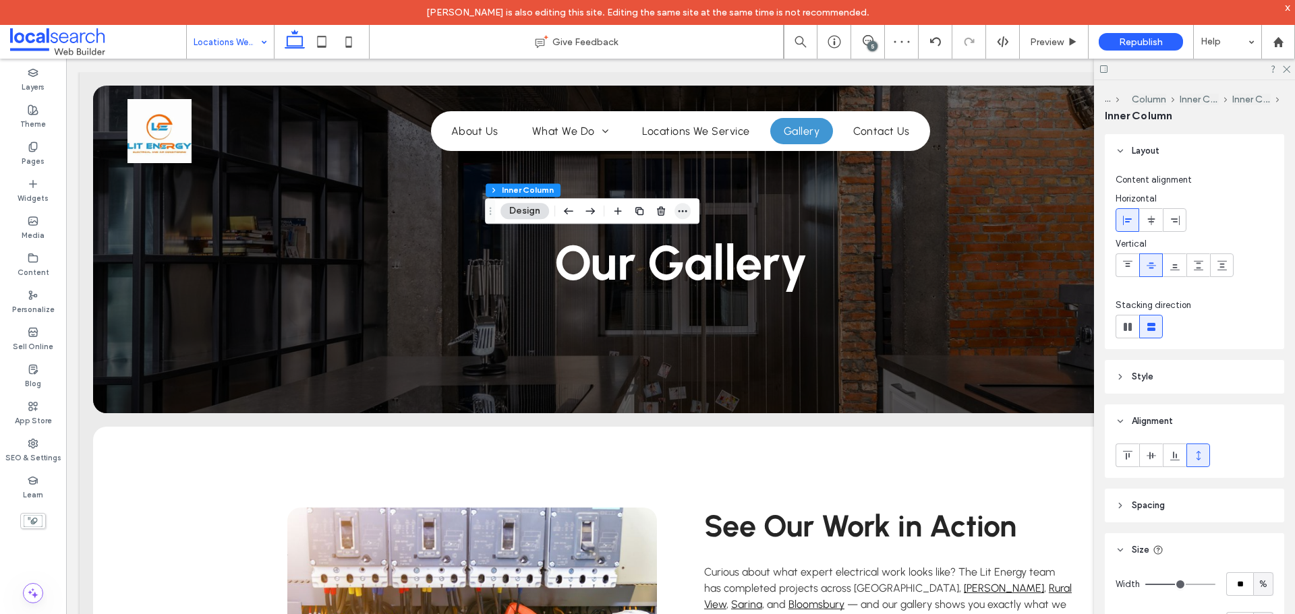
click at [674, 215] on span "button" at bounding box center [682, 211] width 16 height 16
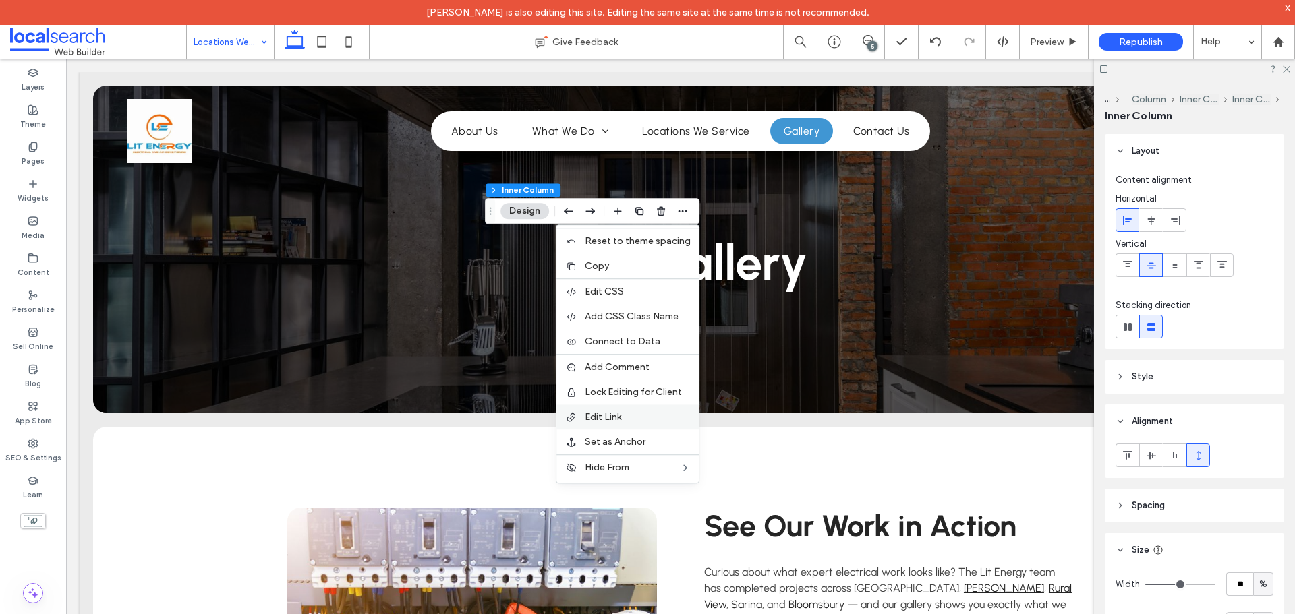
click at [612, 428] on div "Edit Link" at bounding box center [627, 417] width 142 height 25
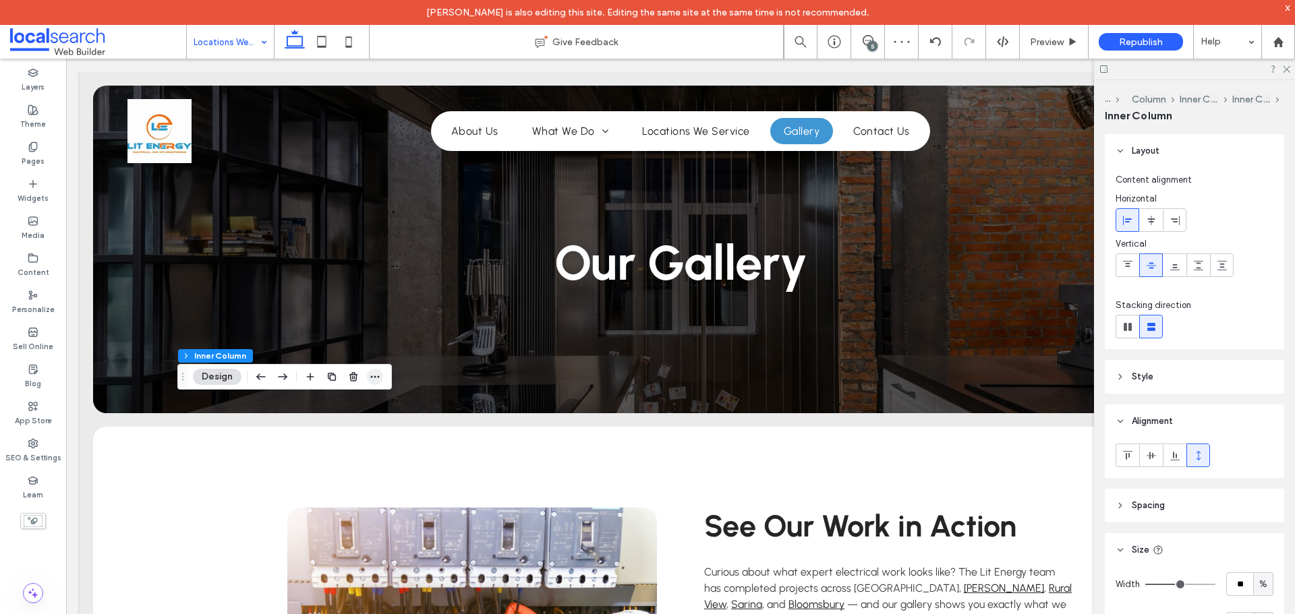
click at [381, 384] on span "button" at bounding box center [375, 377] width 16 height 16
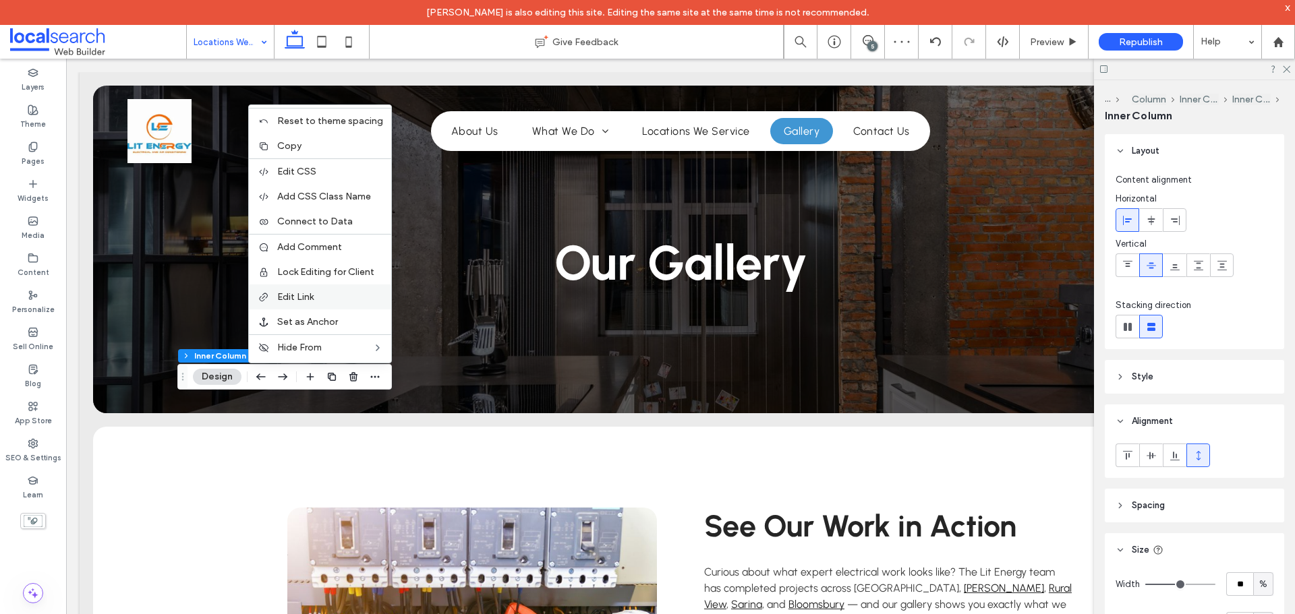
click at [328, 291] on label "Edit Link" at bounding box center [330, 296] width 106 height 11
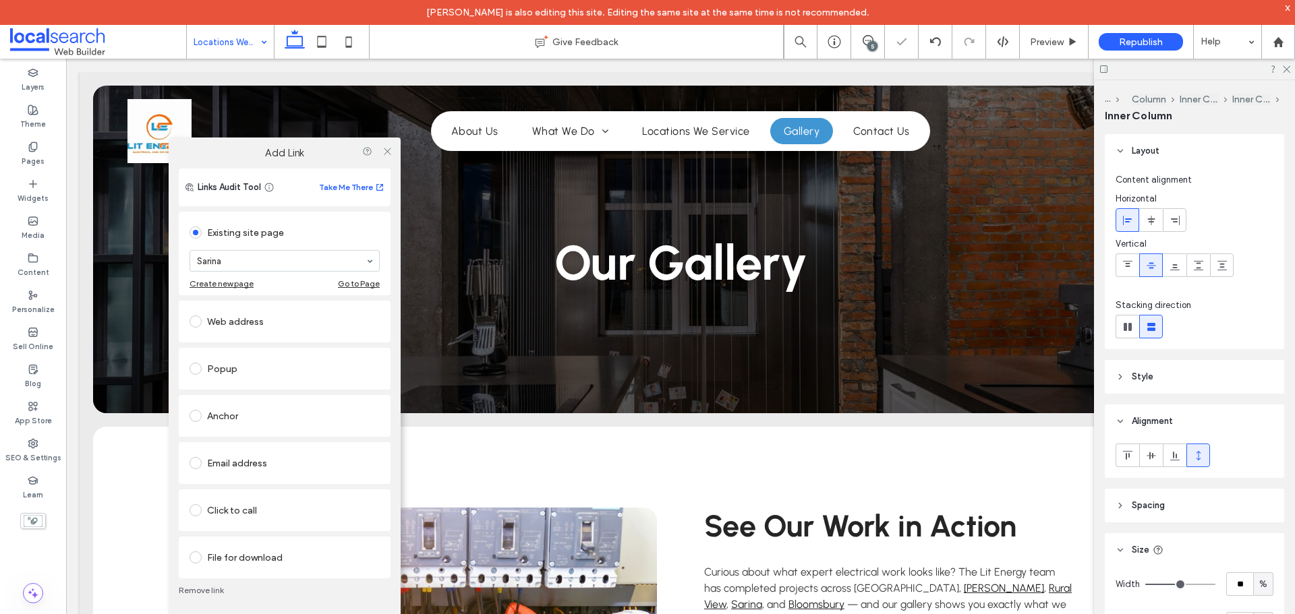
click at [393, 155] on div at bounding box center [387, 151] width 20 height 20
click at [386, 153] on icon at bounding box center [387, 151] width 10 height 10
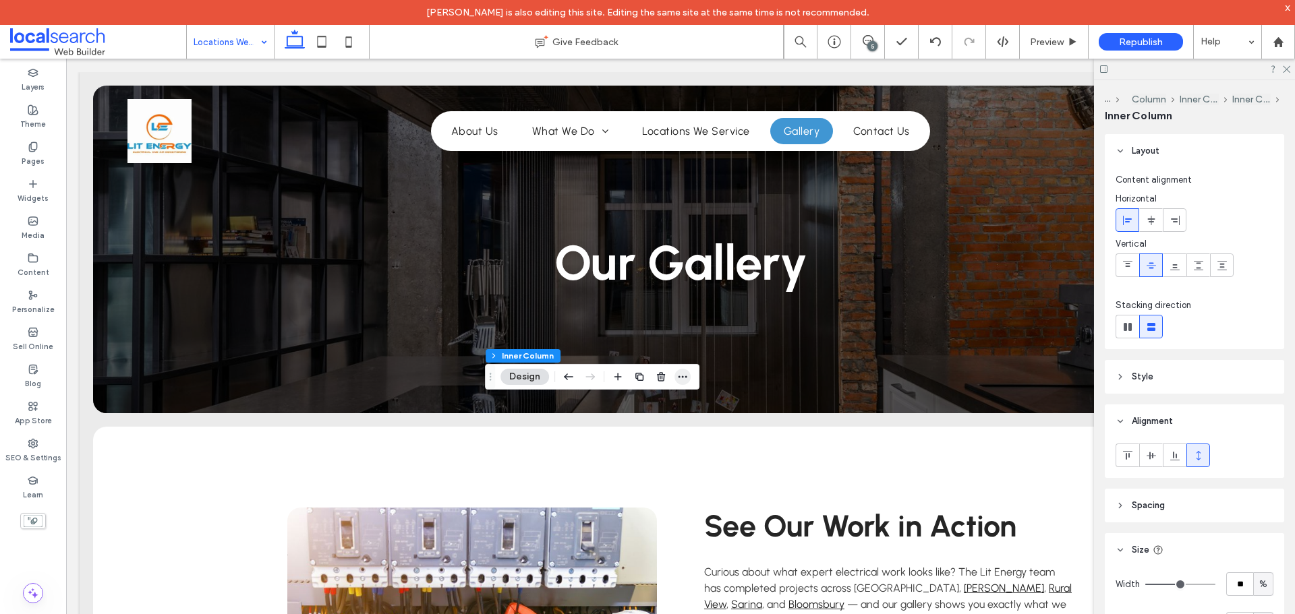
click at [683, 383] on span "button" at bounding box center [682, 377] width 16 height 16
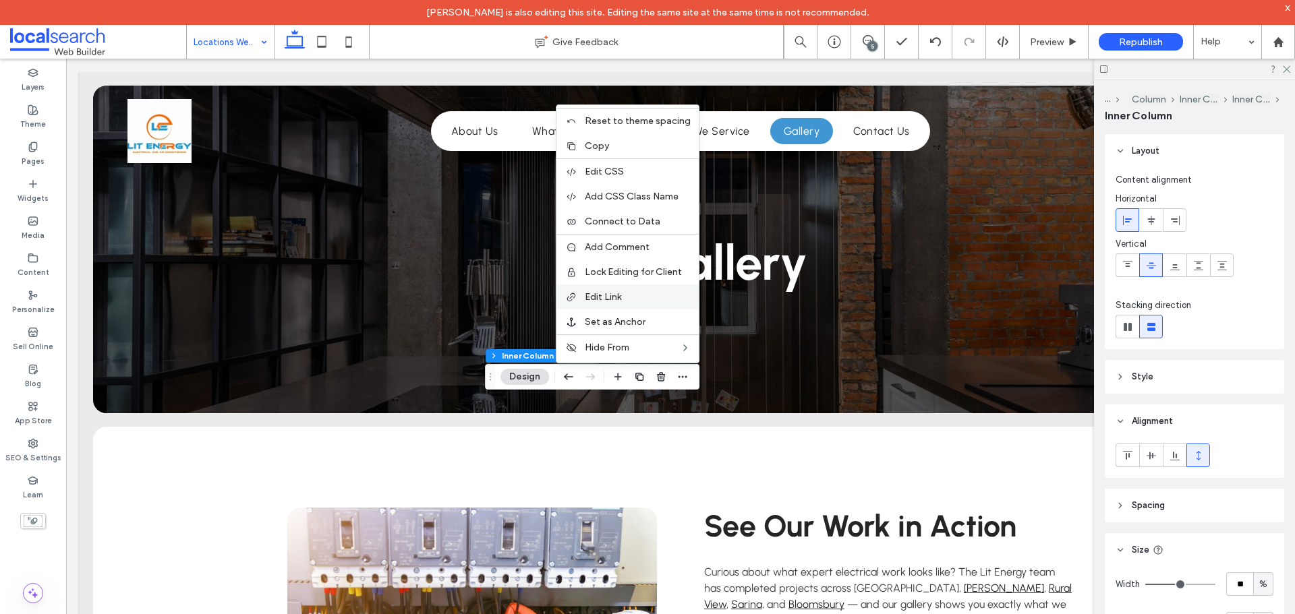
click at [621, 304] on div "Edit Link" at bounding box center [627, 297] width 142 height 25
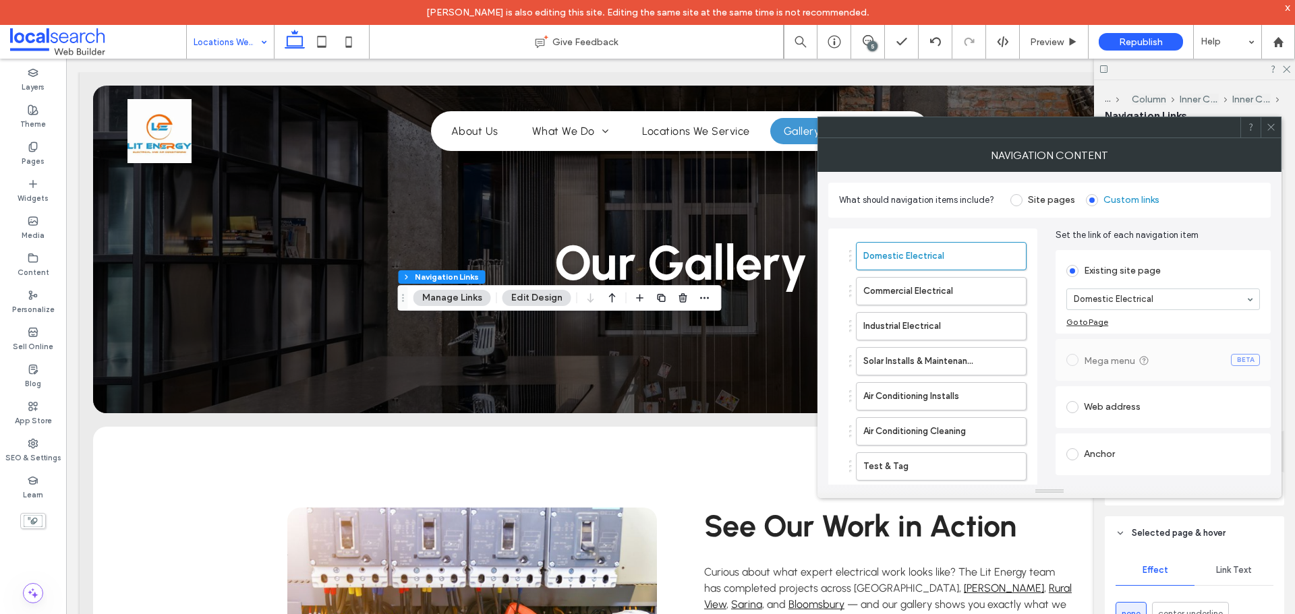
type input "***"
type input "****"
click at [1271, 127] on use at bounding box center [1270, 127] width 7 height 7
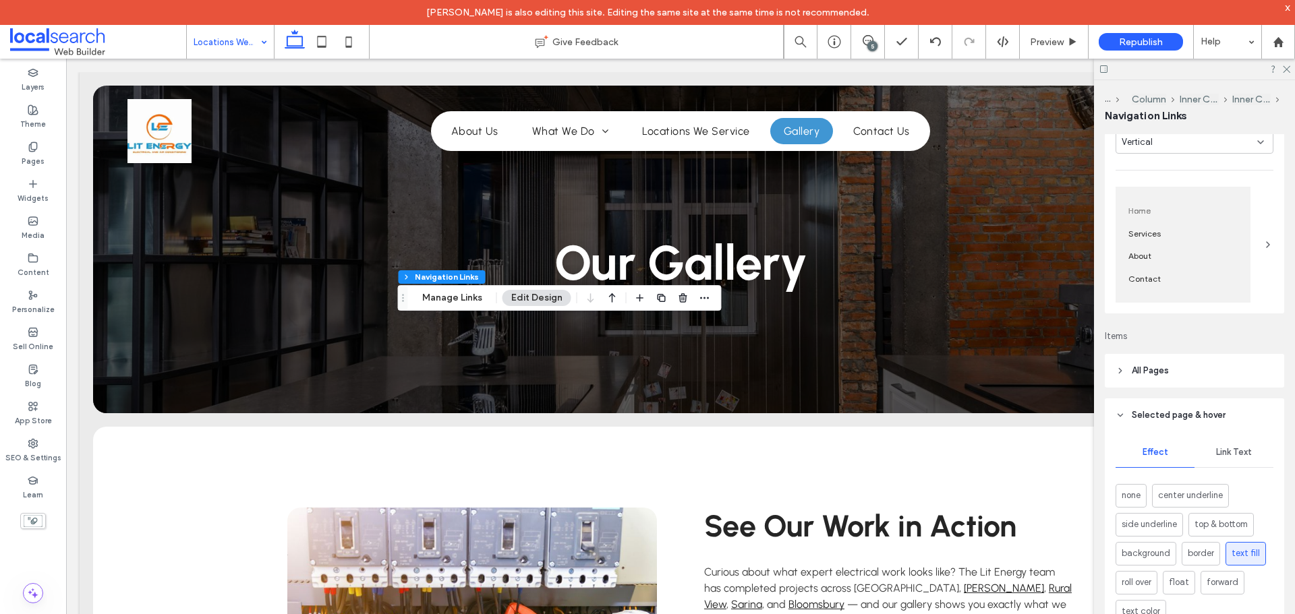
scroll to position [202, 0]
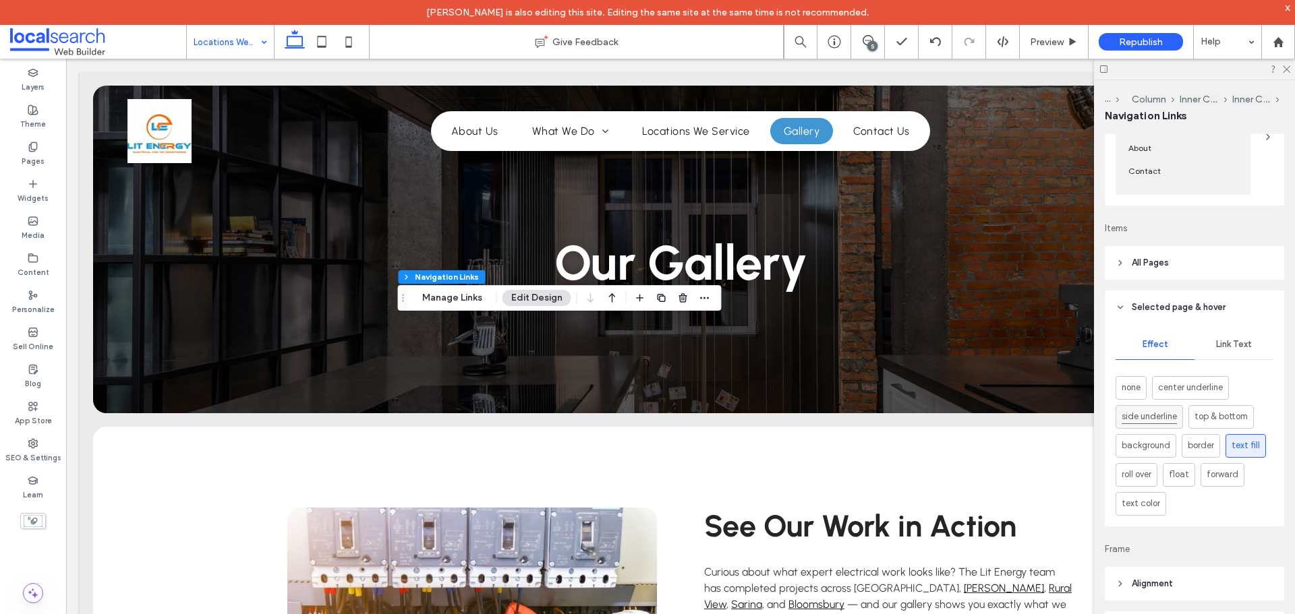
click at [1153, 415] on span "side underline" at bounding box center [1149, 416] width 55 height 15
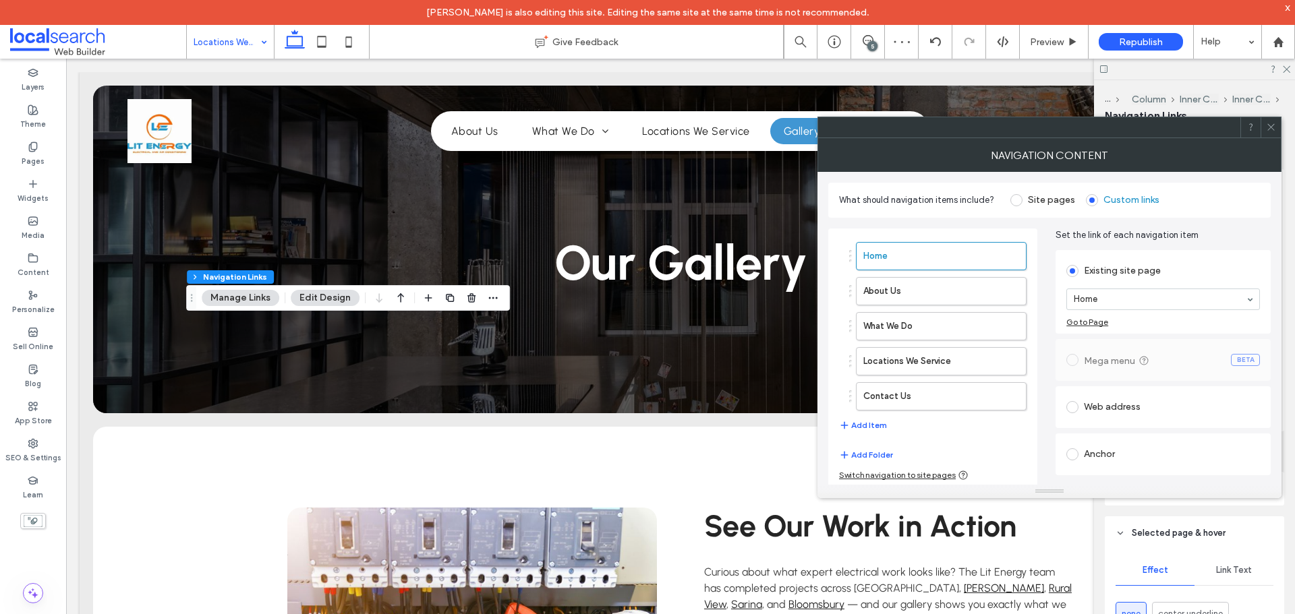
type input "***"
type input "****"
click at [1277, 136] on div at bounding box center [1271, 127] width 20 height 20
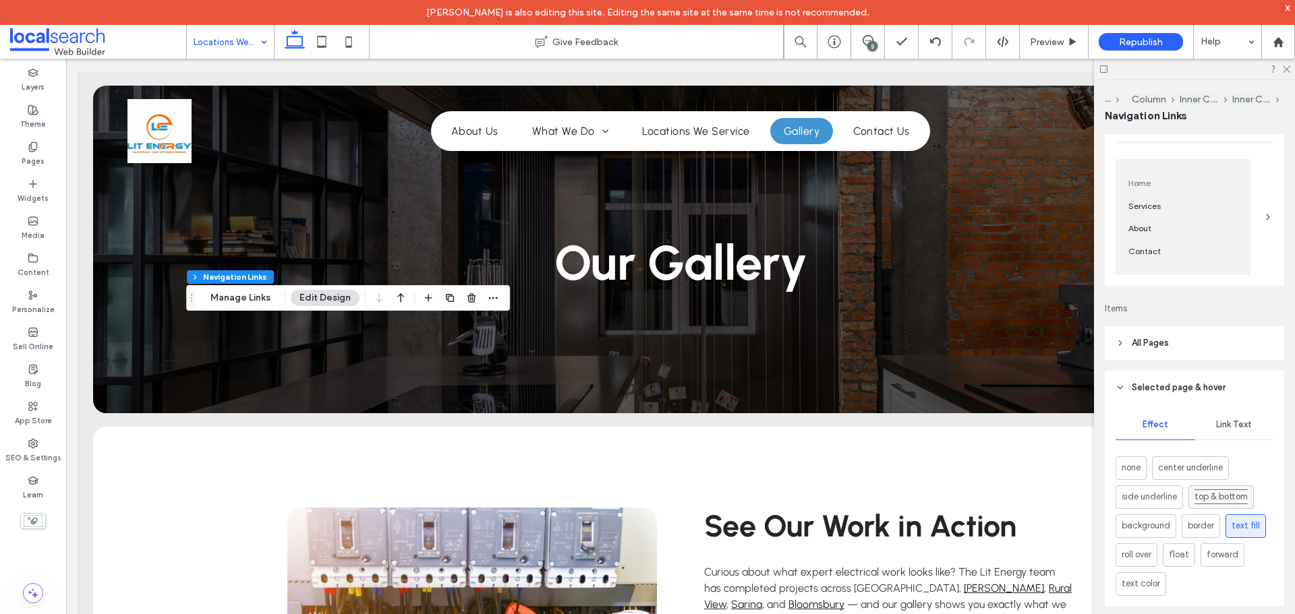
scroll to position [270, 0]
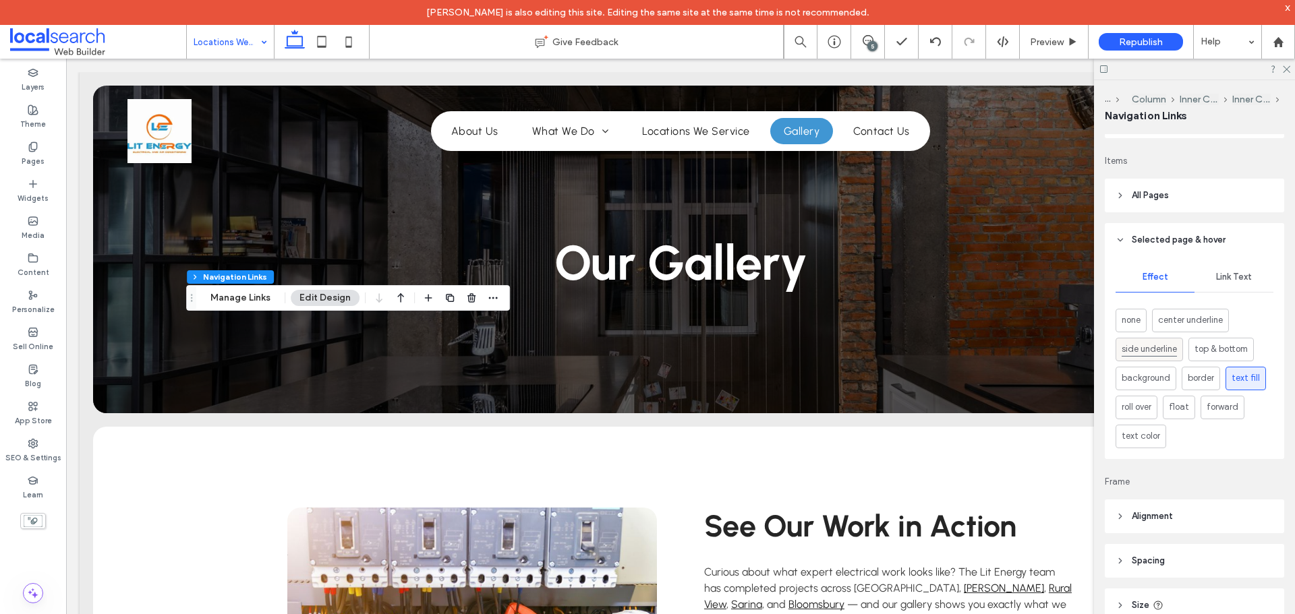
click at [1141, 357] on span "side underline" at bounding box center [1149, 349] width 55 height 15
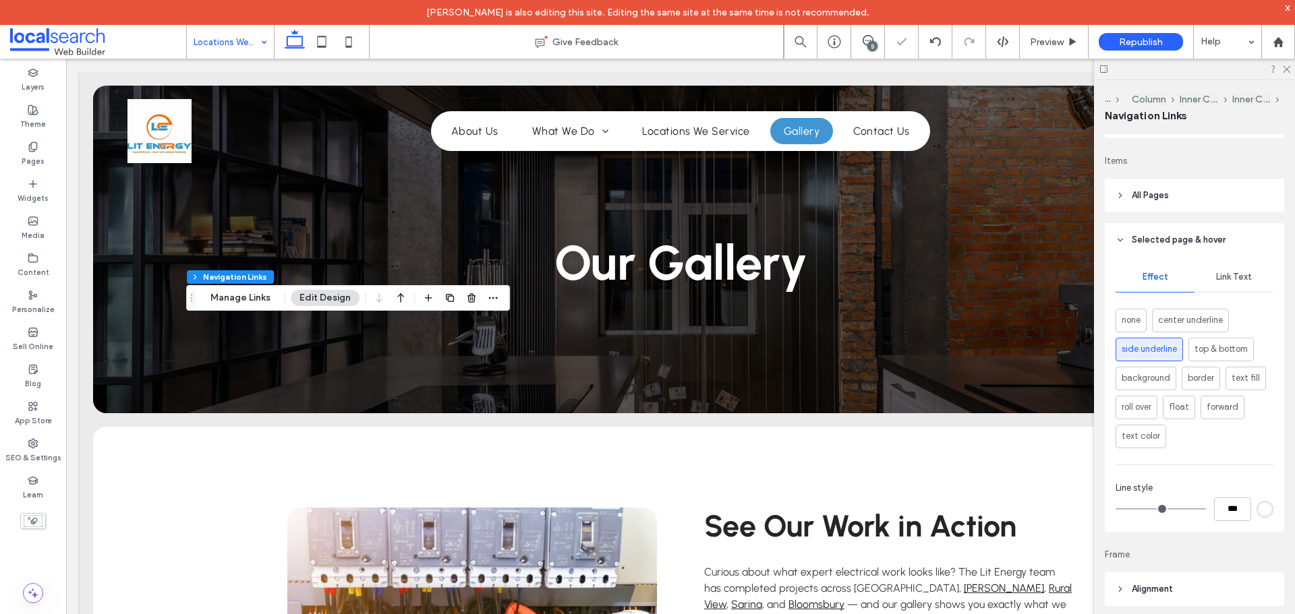
type input "*"
type input "***"
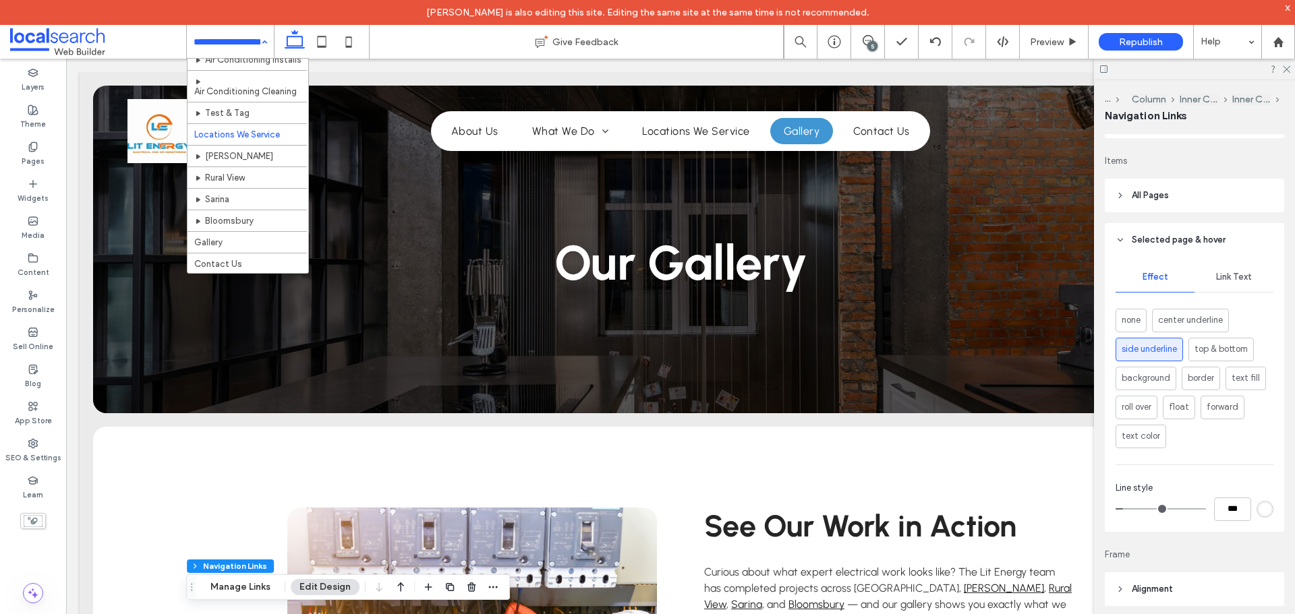
scroll to position [181, 0]
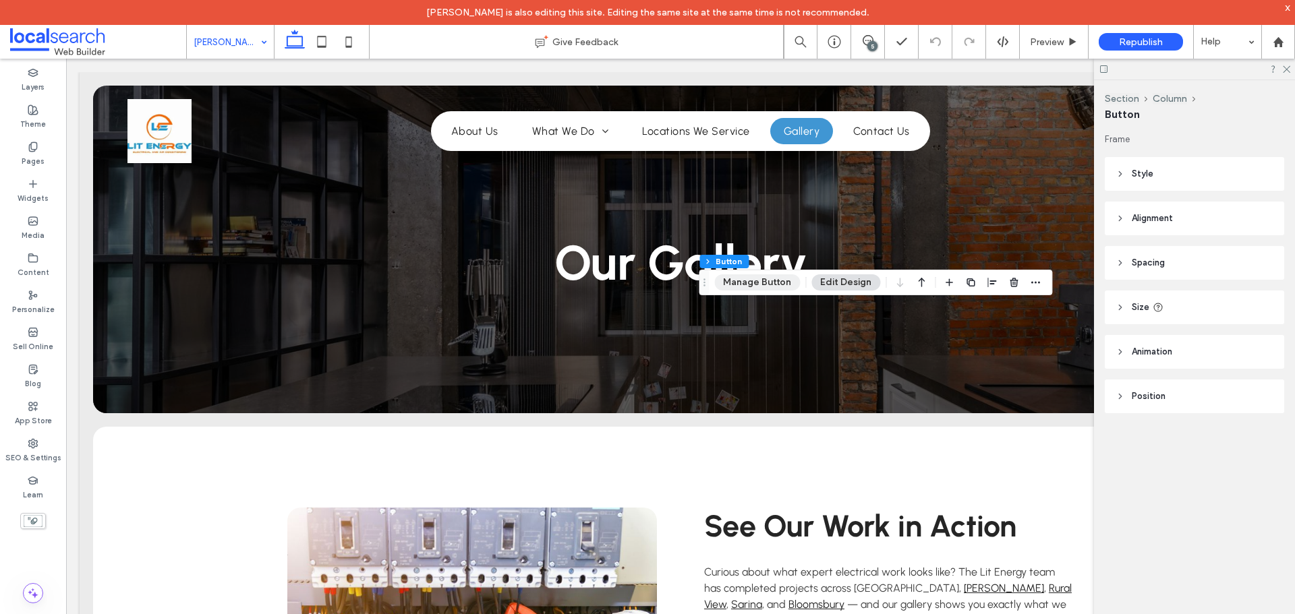
click at [768, 289] on button "Manage Button" at bounding box center [757, 283] width 86 height 16
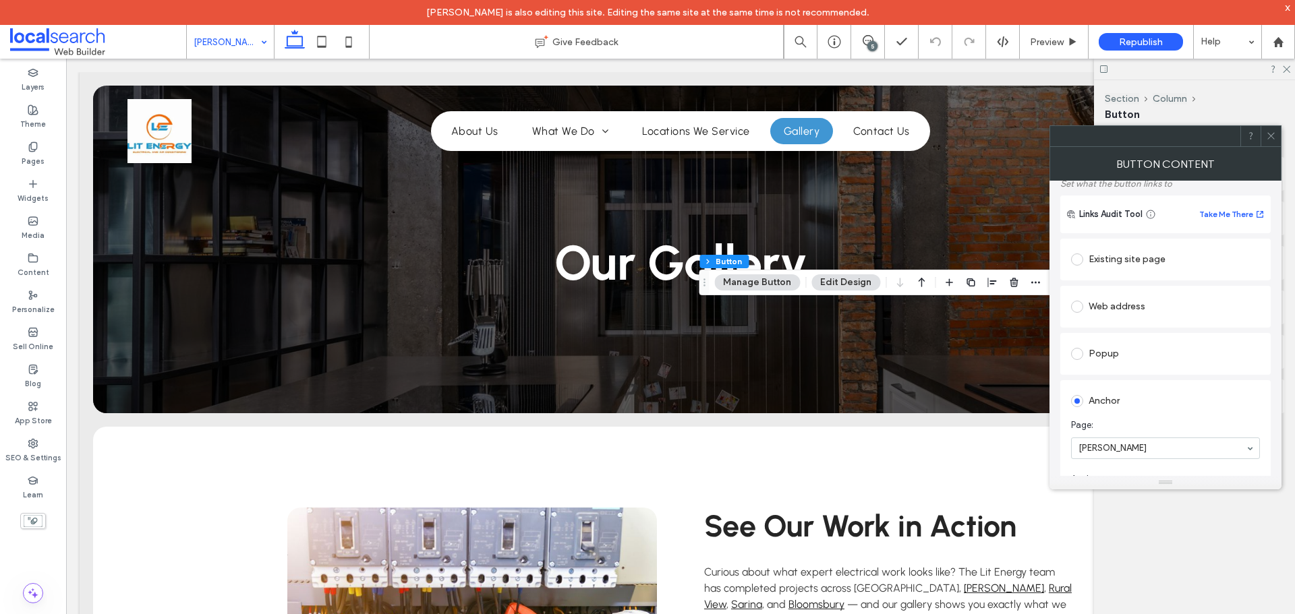
scroll to position [202, 0]
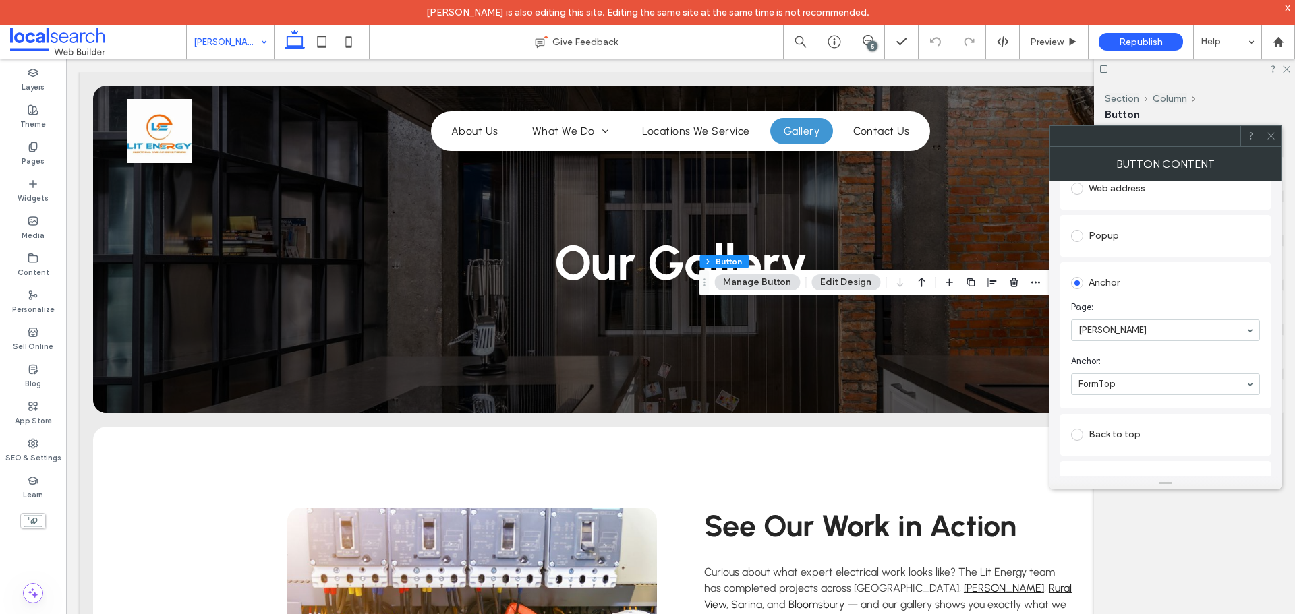
click at [1279, 136] on div at bounding box center [1271, 136] width 20 height 20
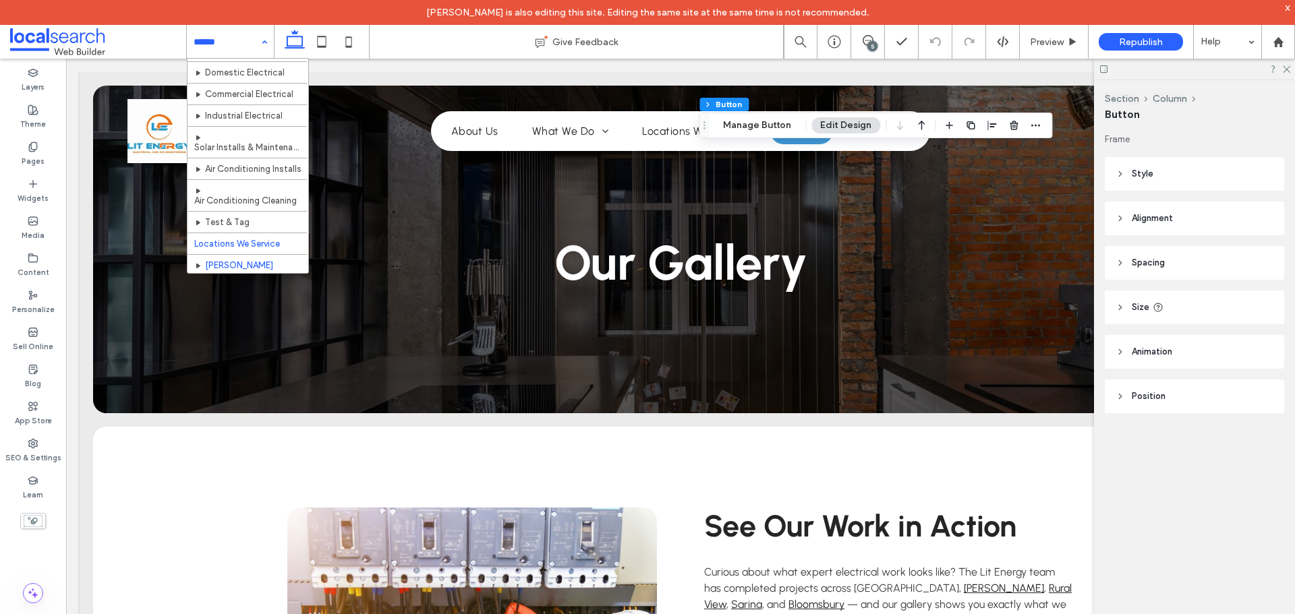
scroll to position [181, 0]
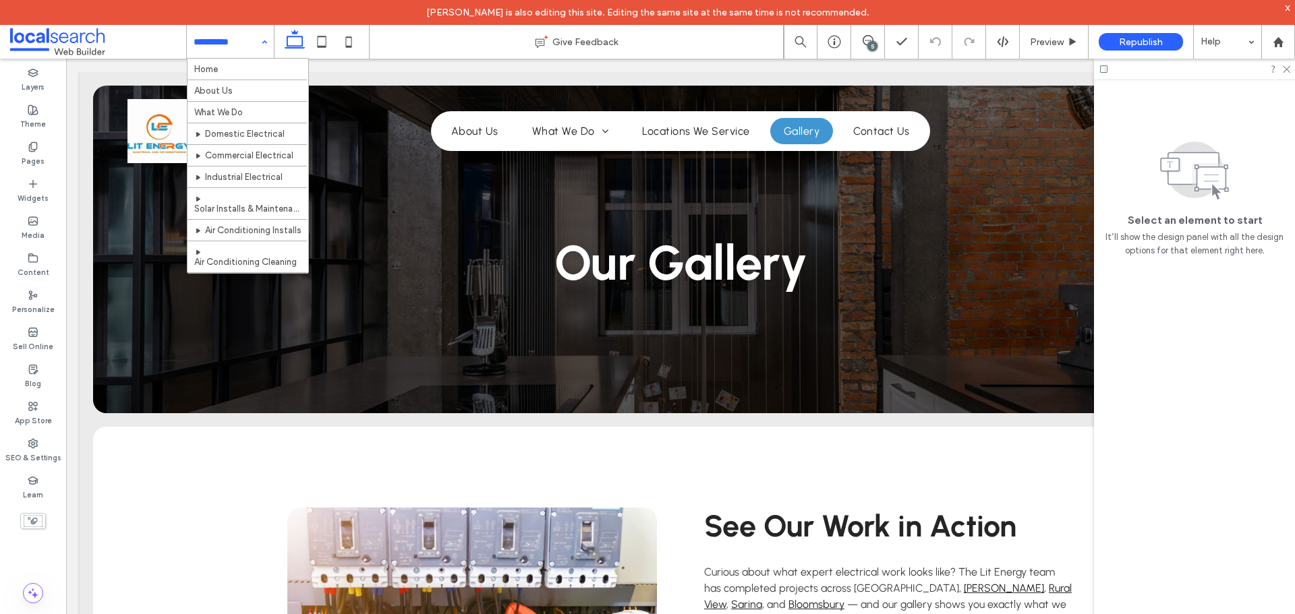
click at [221, 49] on input at bounding box center [227, 42] width 67 height 34
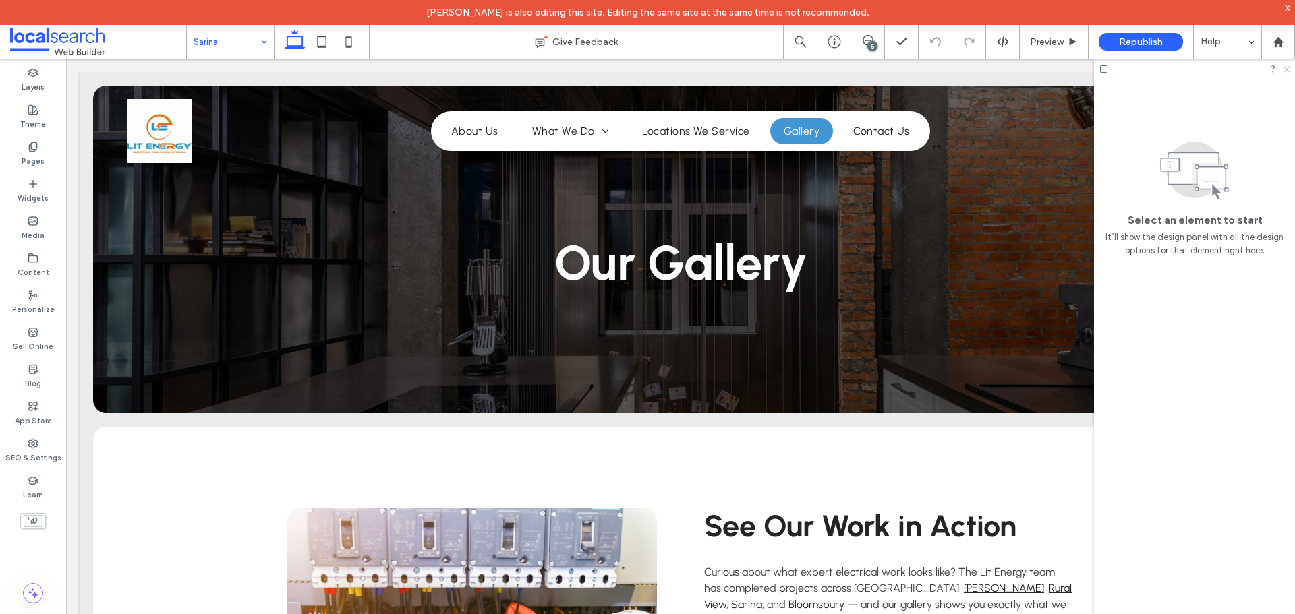
click at [1287, 71] on icon at bounding box center [1285, 68] width 9 height 9
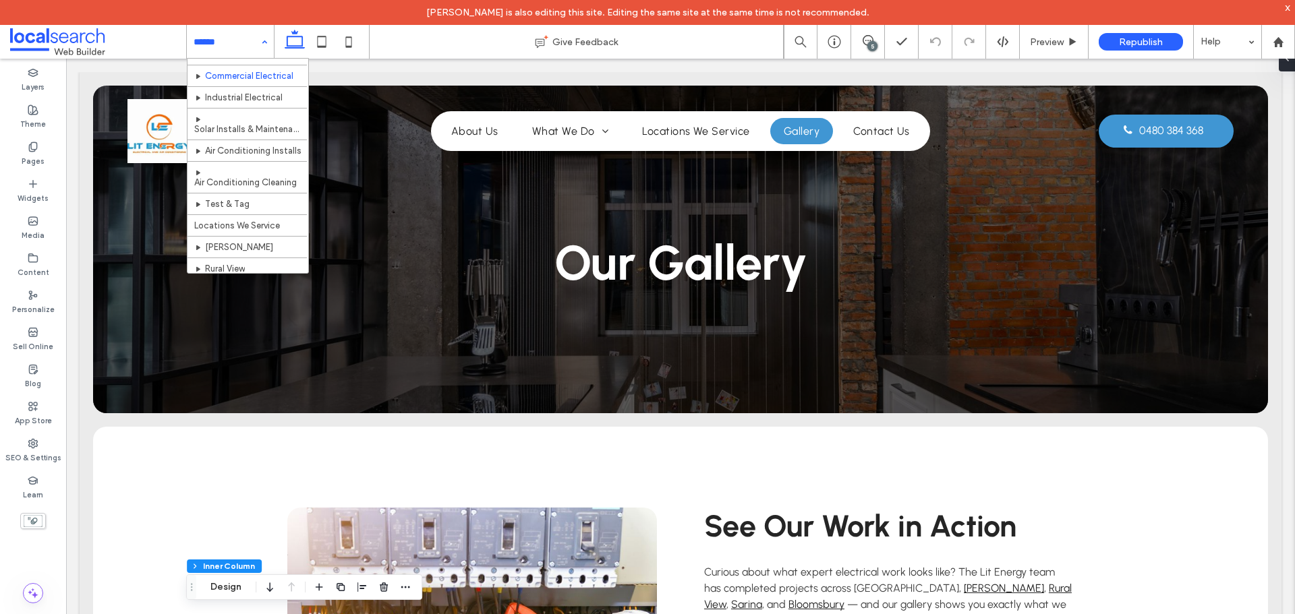
scroll to position [181, 0]
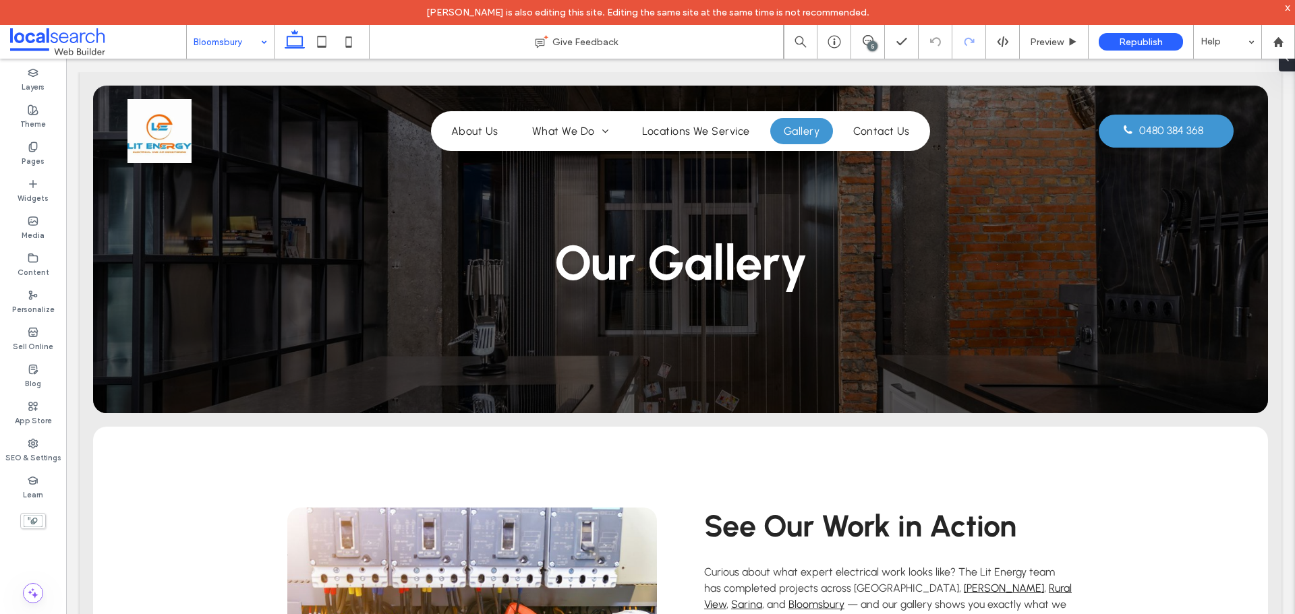
type input "********"
type input "**"
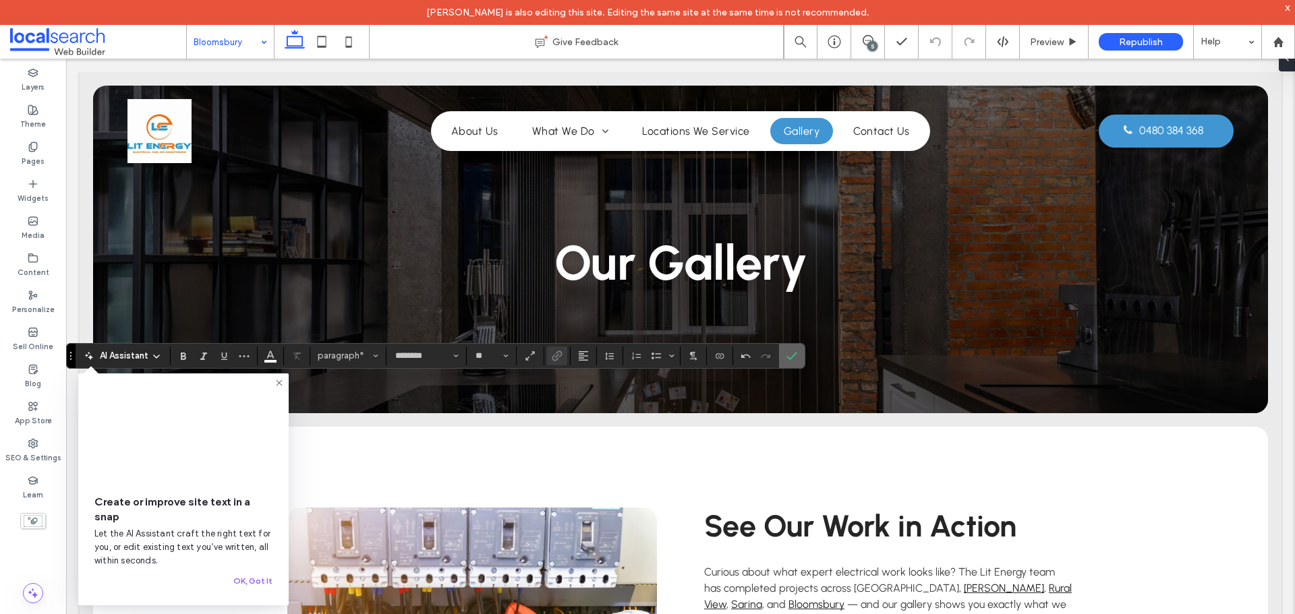
click at [793, 362] on span "Confirm" at bounding box center [791, 356] width 11 height 23
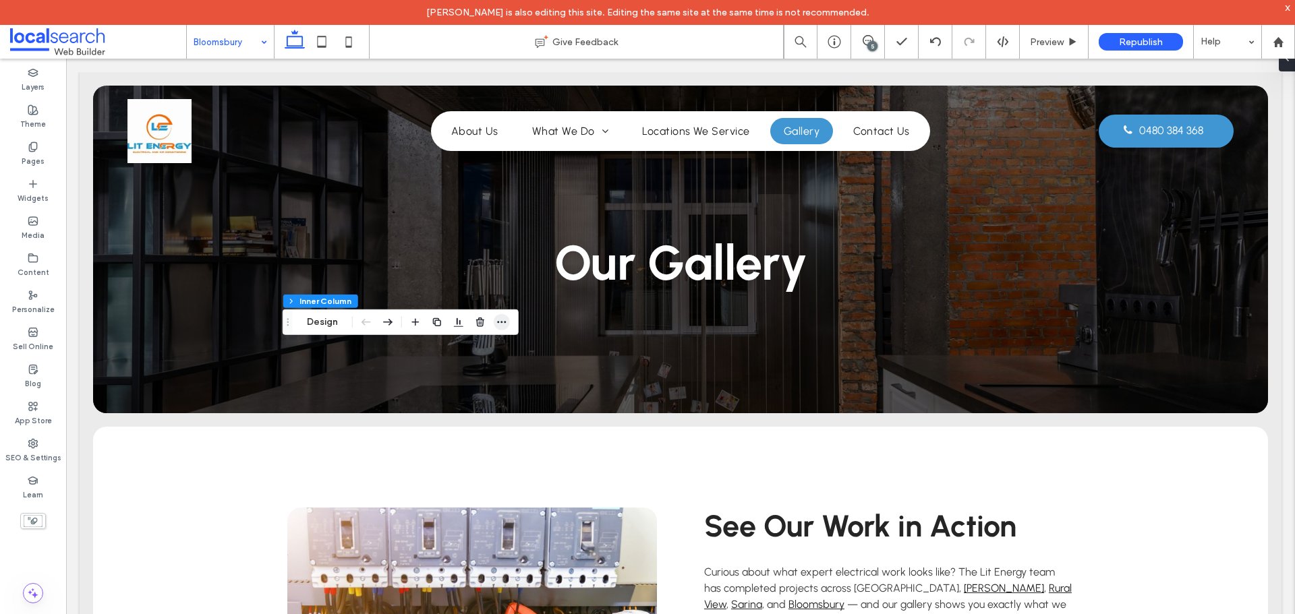
click at [504, 320] on icon "button" at bounding box center [501, 322] width 11 height 11
click at [1286, 64] on span at bounding box center [1281, 58] width 11 height 27
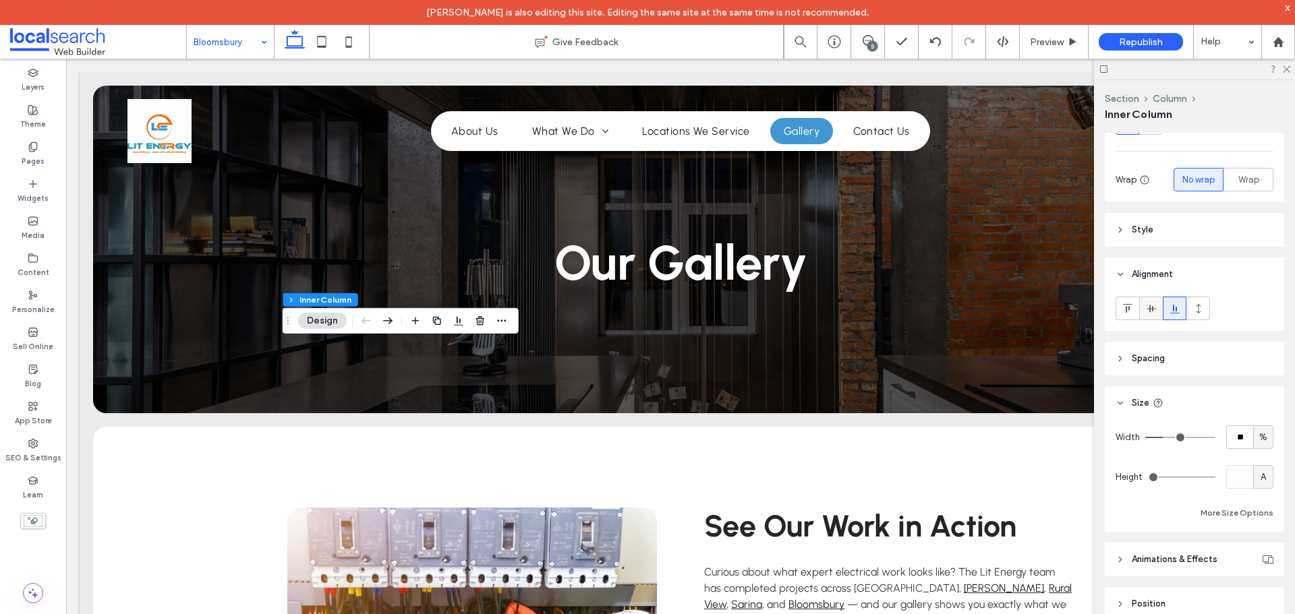
scroll to position [243, 0]
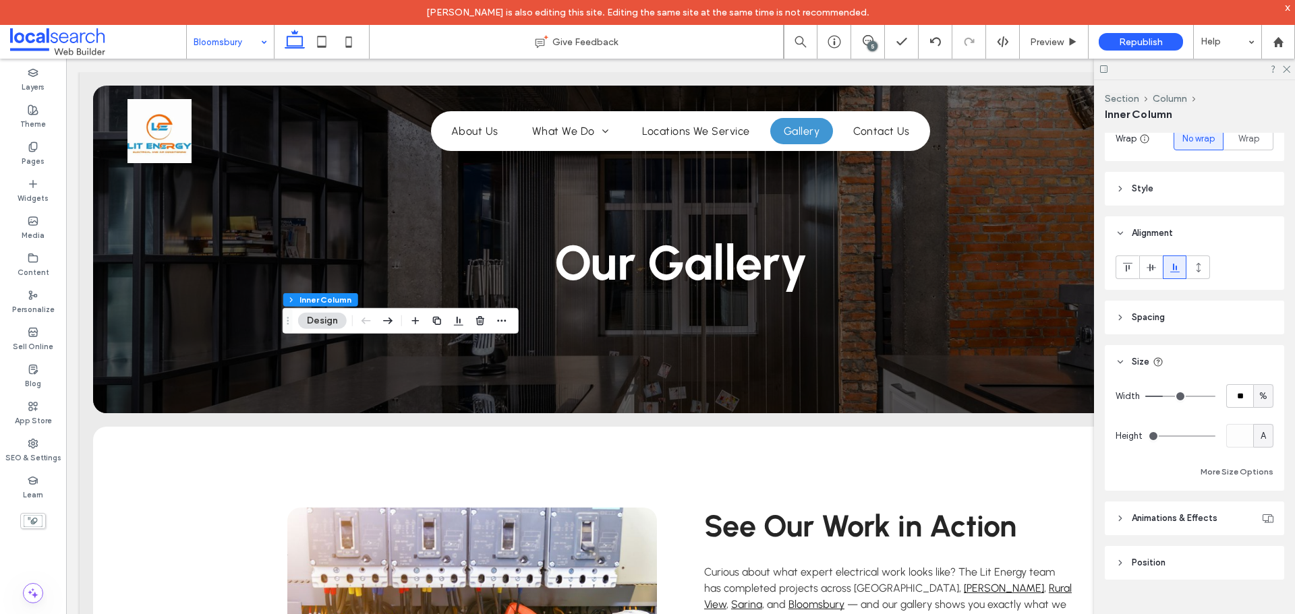
click at [1186, 314] on header "Spacing" at bounding box center [1194, 318] width 179 height 34
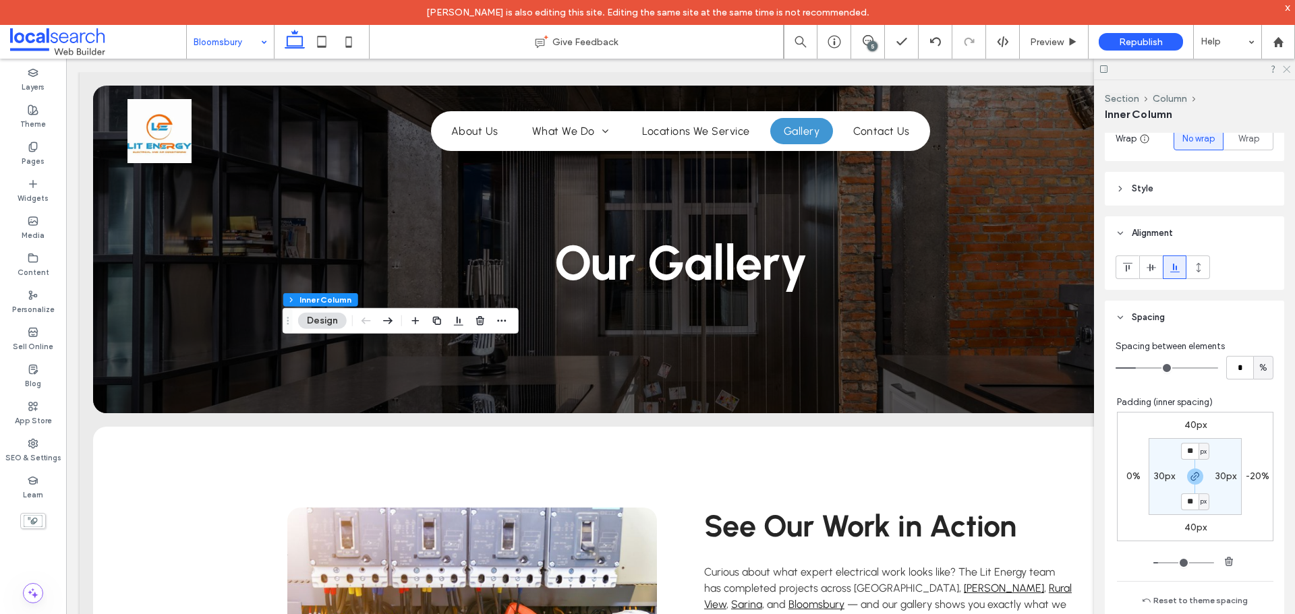
click at [1290, 72] on use at bounding box center [1286, 69] width 7 height 7
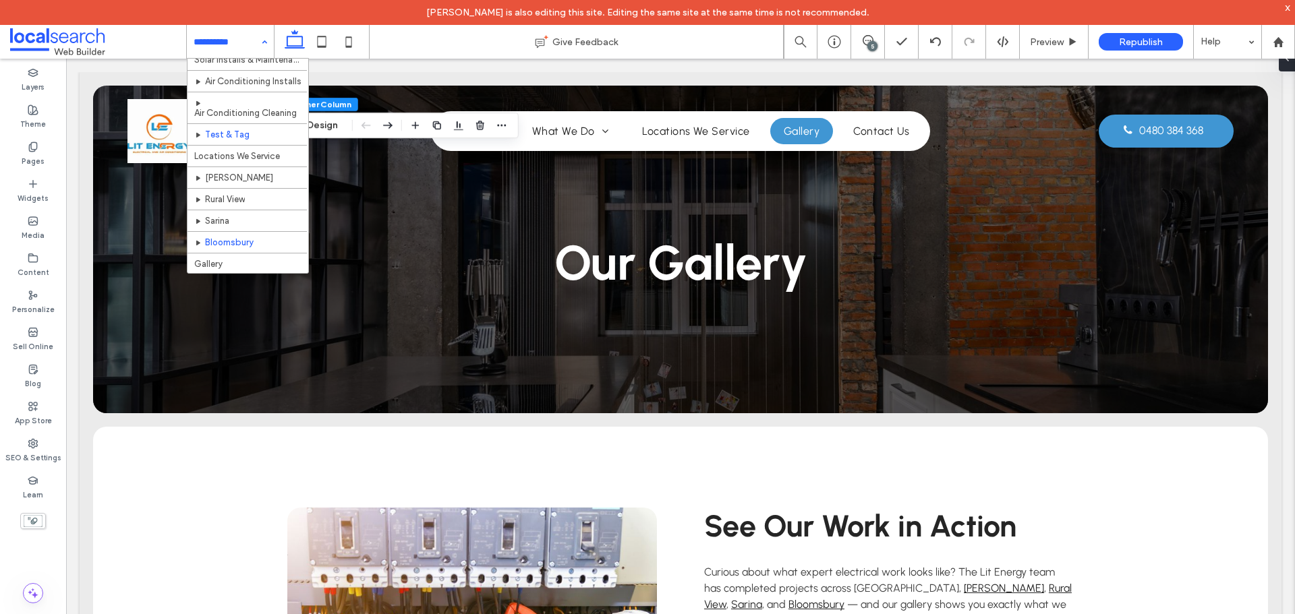
scroll to position [181, 0]
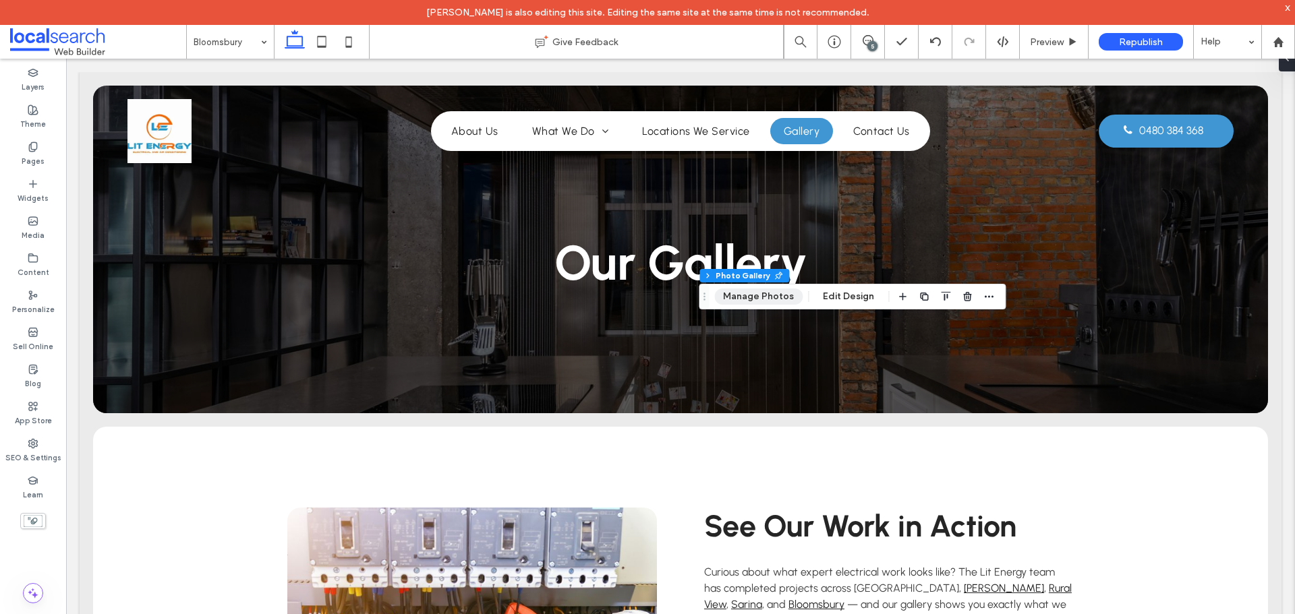
click at [747, 303] on button "Manage Photos" at bounding box center [758, 297] width 88 height 16
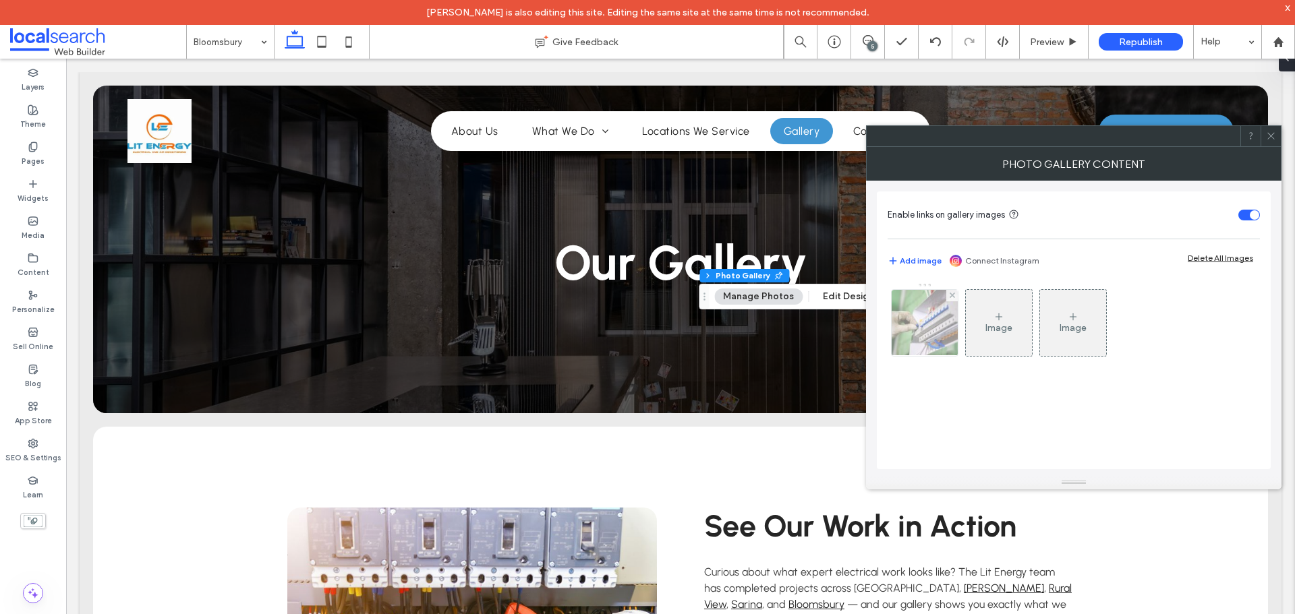
click at [926, 321] on img at bounding box center [925, 323] width 100 height 66
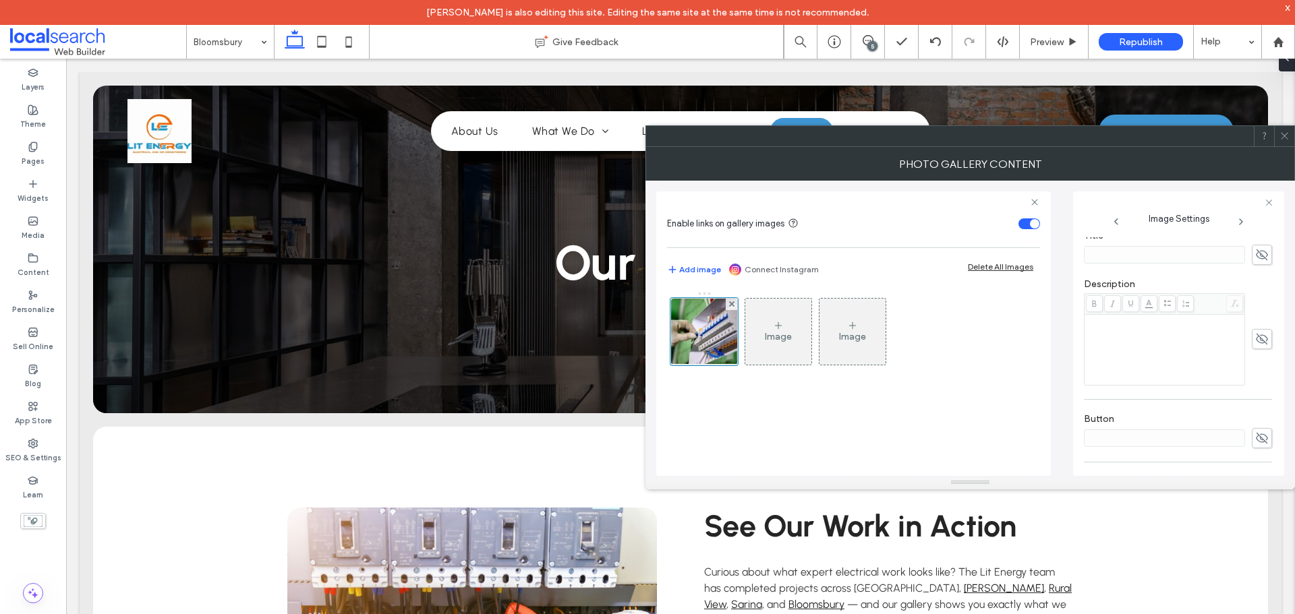
scroll to position [399, 0]
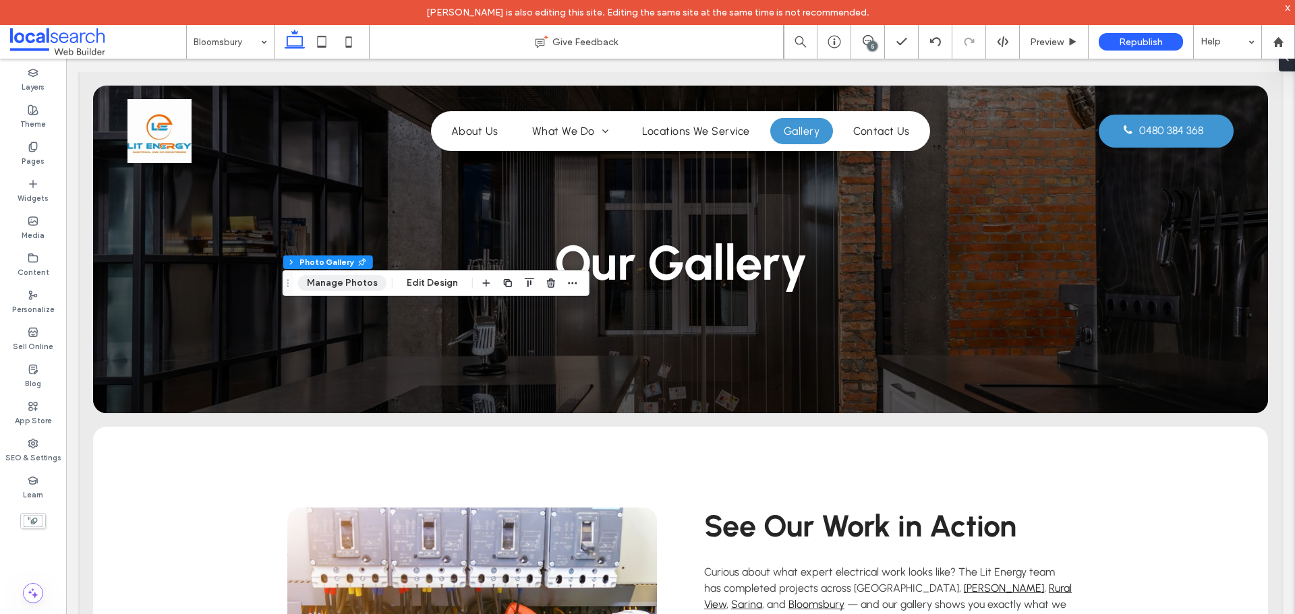
click at [347, 287] on button "Manage Photos" at bounding box center [342, 283] width 88 height 16
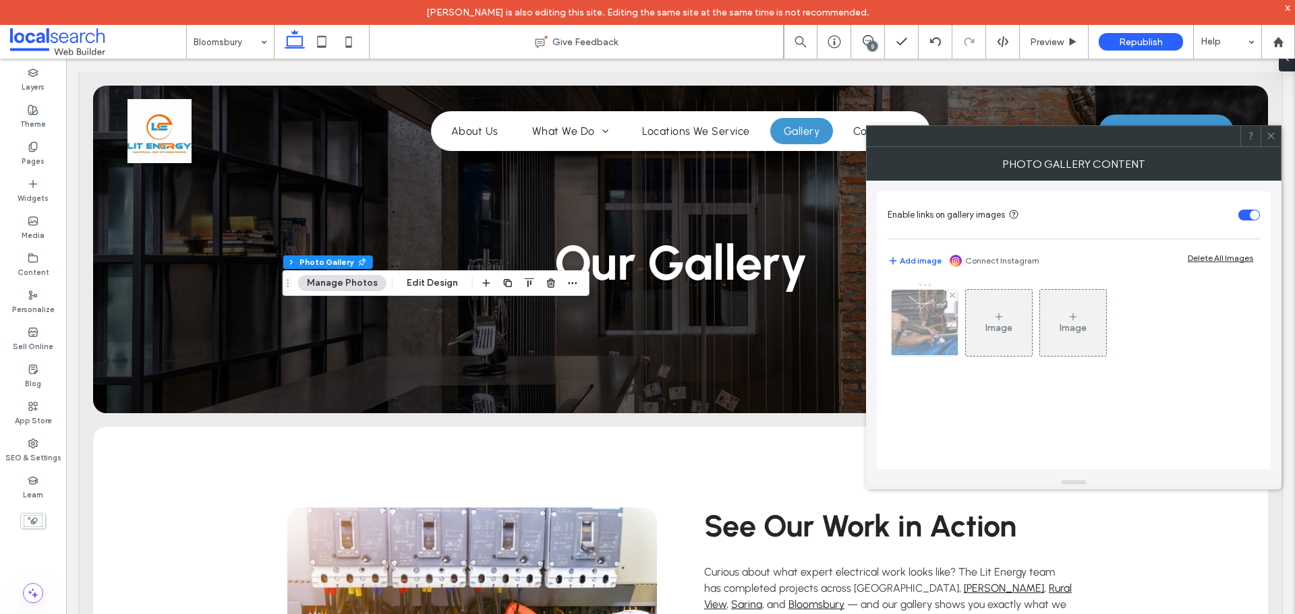
click at [927, 330] on img at bounding box center [925, 323] width 100 height 66
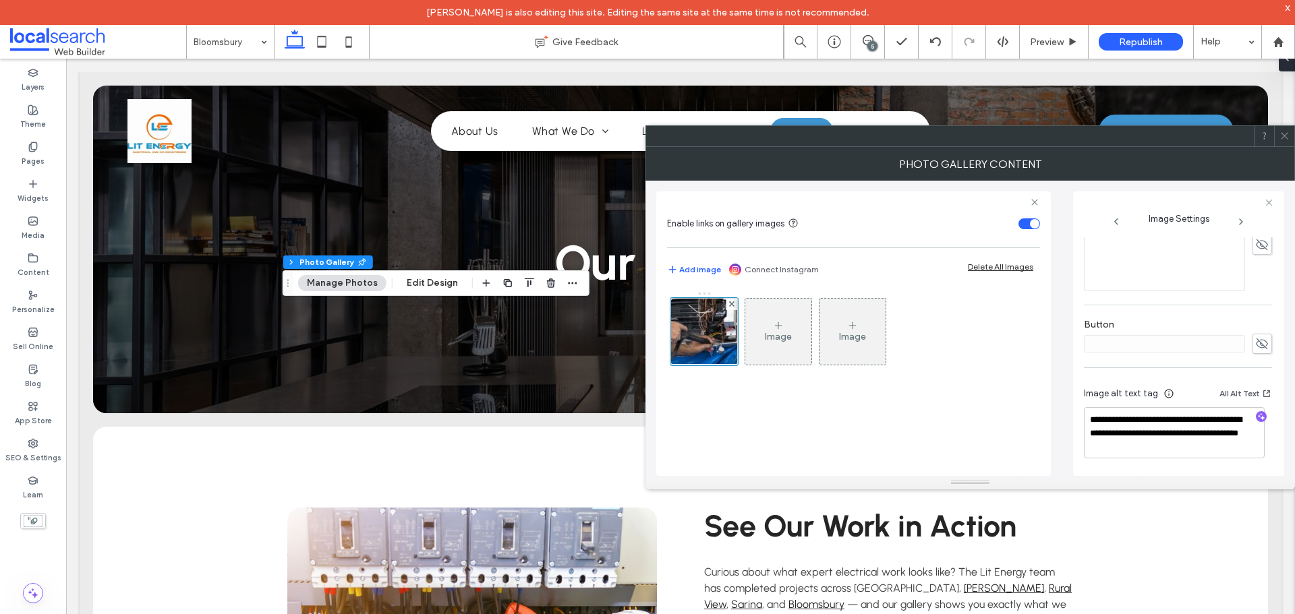
click at [1286, 138] on icon at bounding box center [1284, 136] width 10 height 10
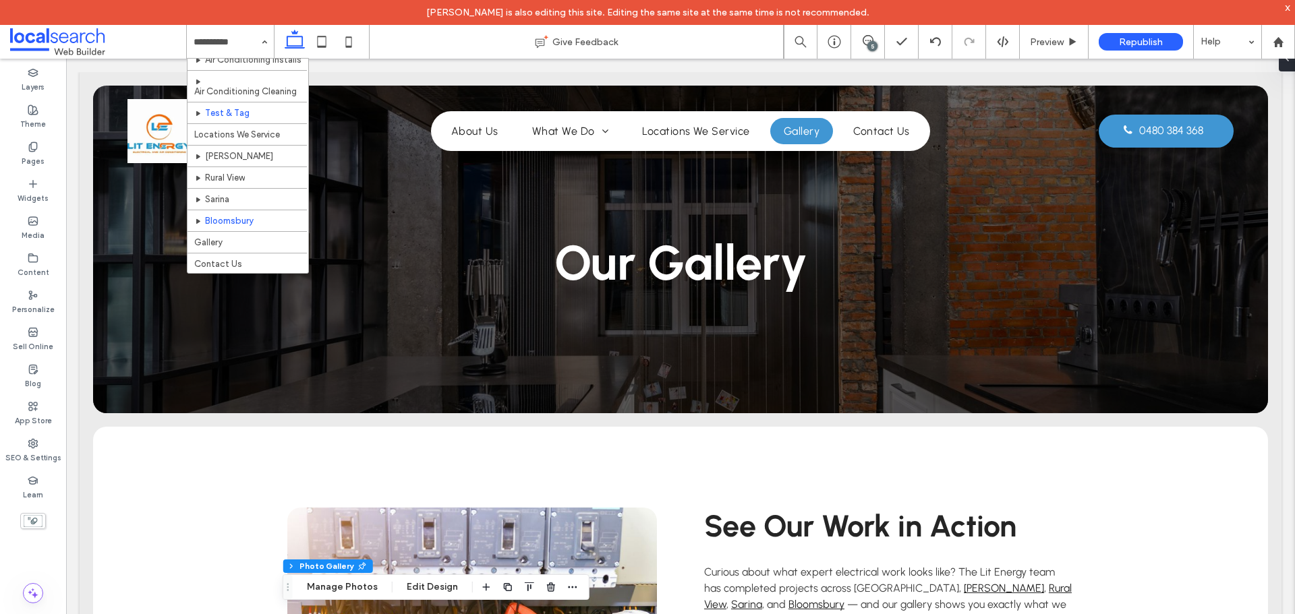
scroll to position [181, 0]
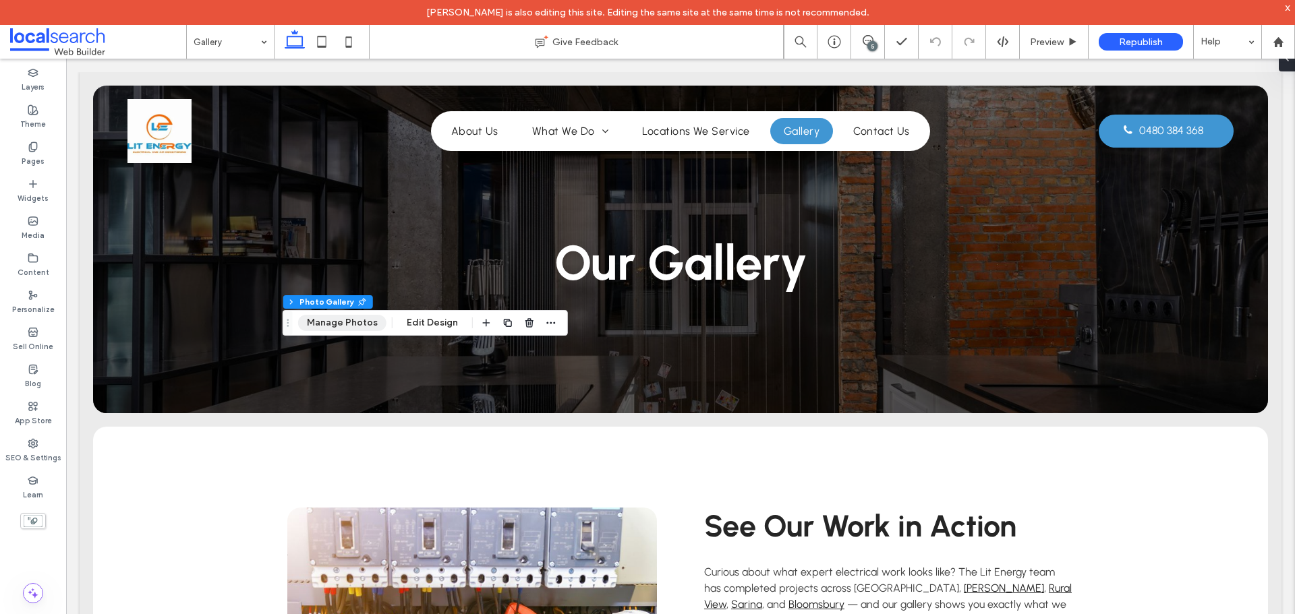
click at [326, 315] on button "Manage Photos" at bounding box center [342, 323] width 88 height 16
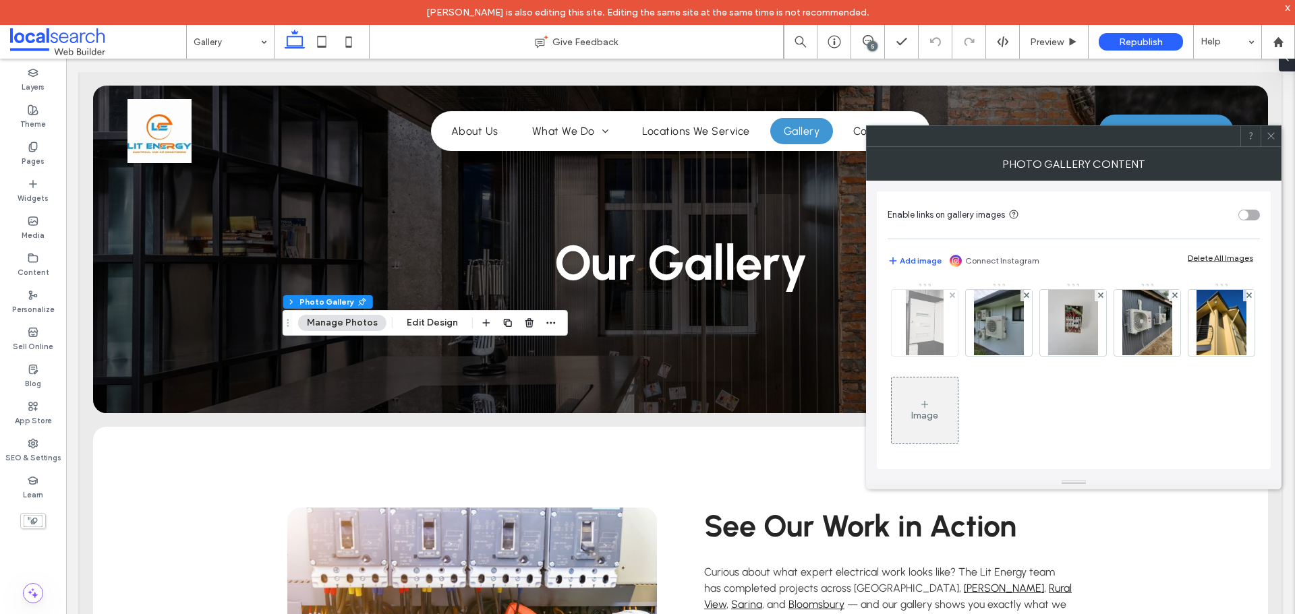
click at [917, 339] on img at bounding box center [924, 323] width 37 height 66
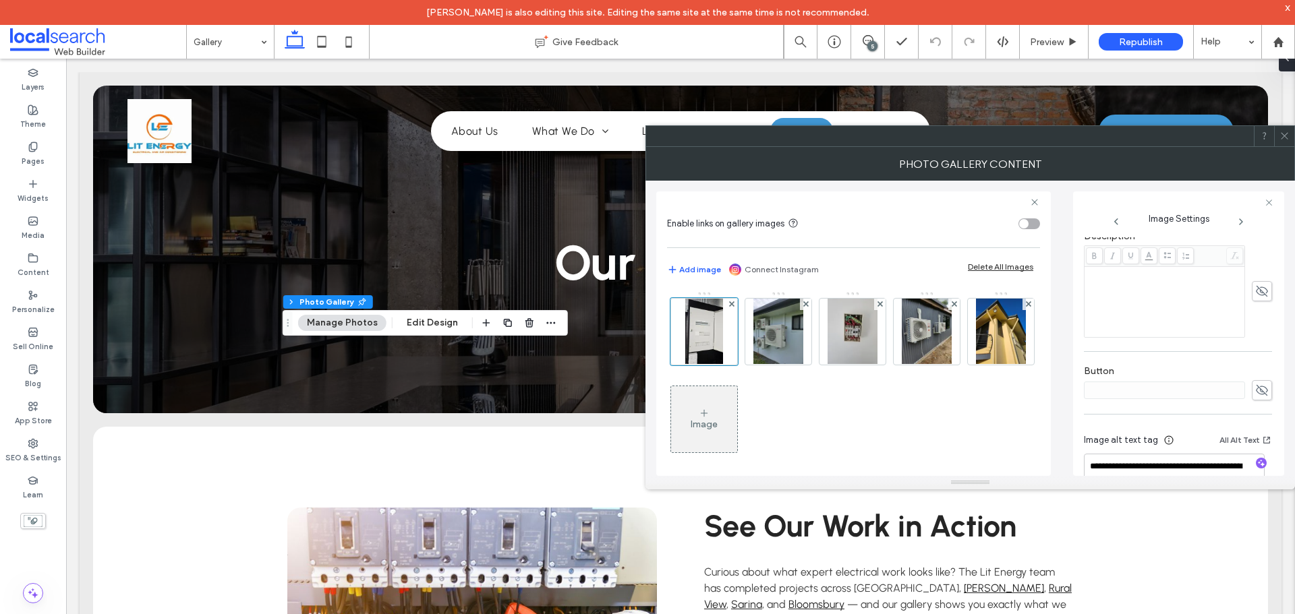
scroll to position [363, 0]
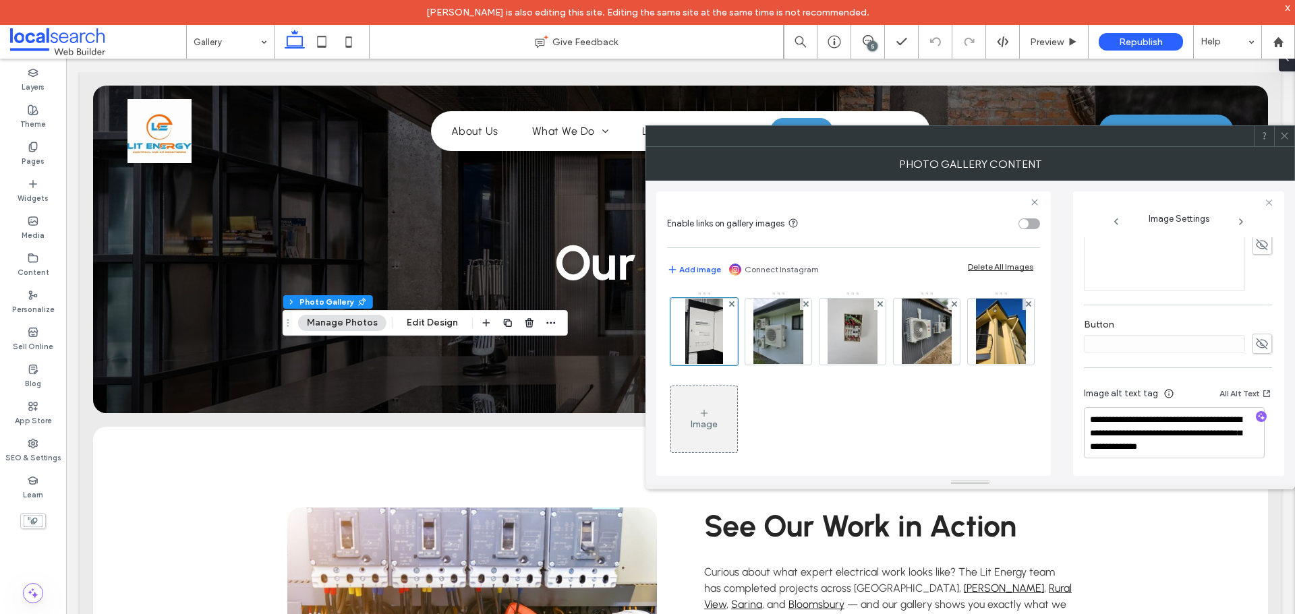
click at [1284, 141] on span at bounding box center [1284, 136] width 10 height 20
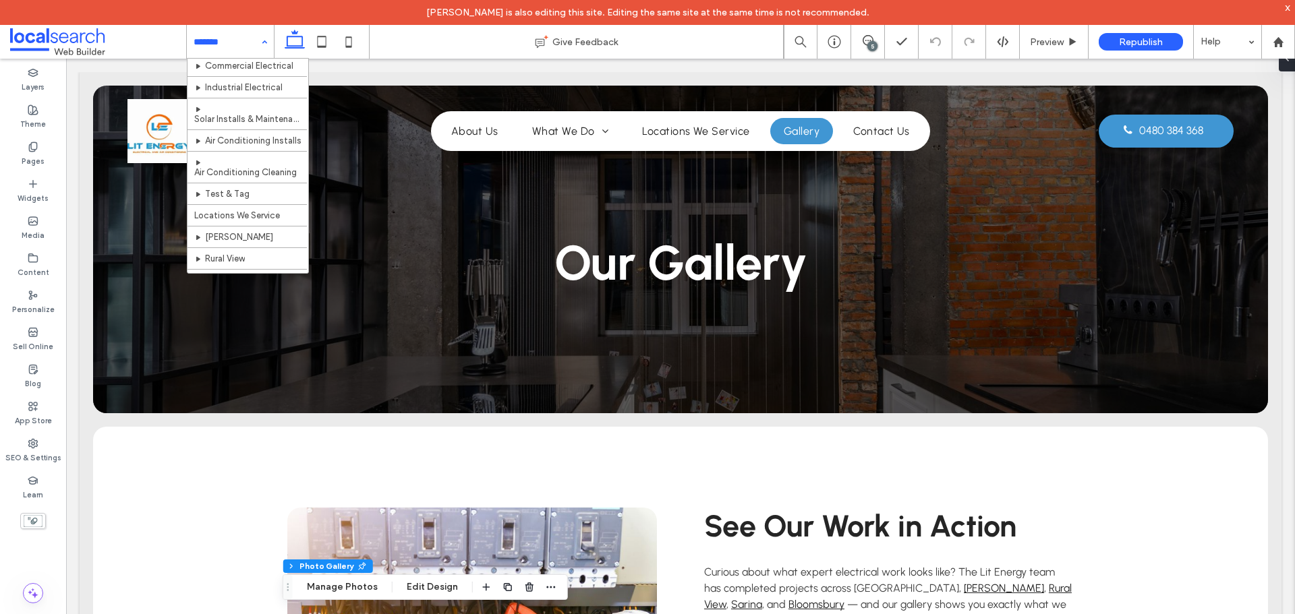
scroll to position [181, 0]
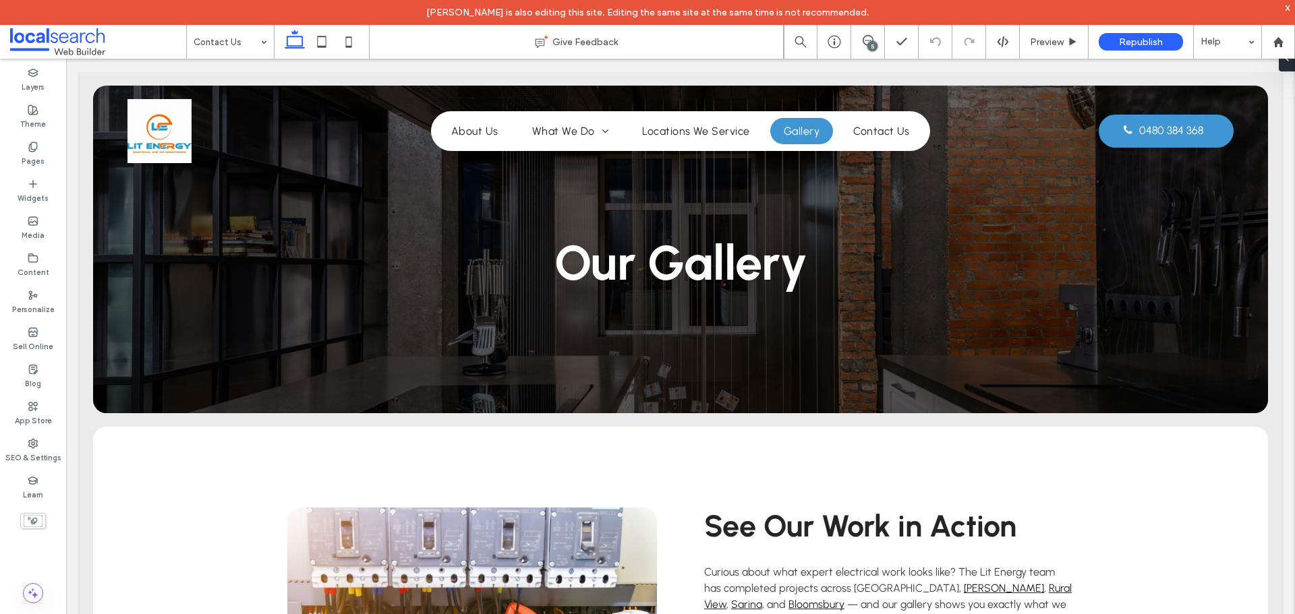
click at [233, 41] on input at bounding box center [227, 42] width 67 height 34
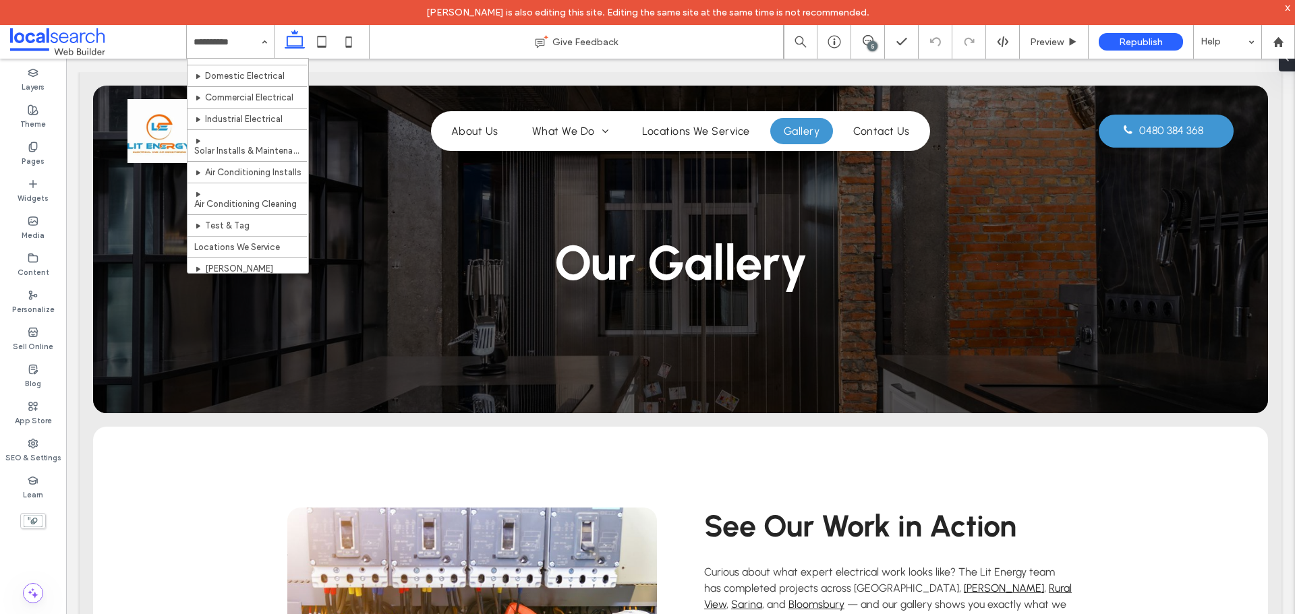
scroll to position [181, 0]
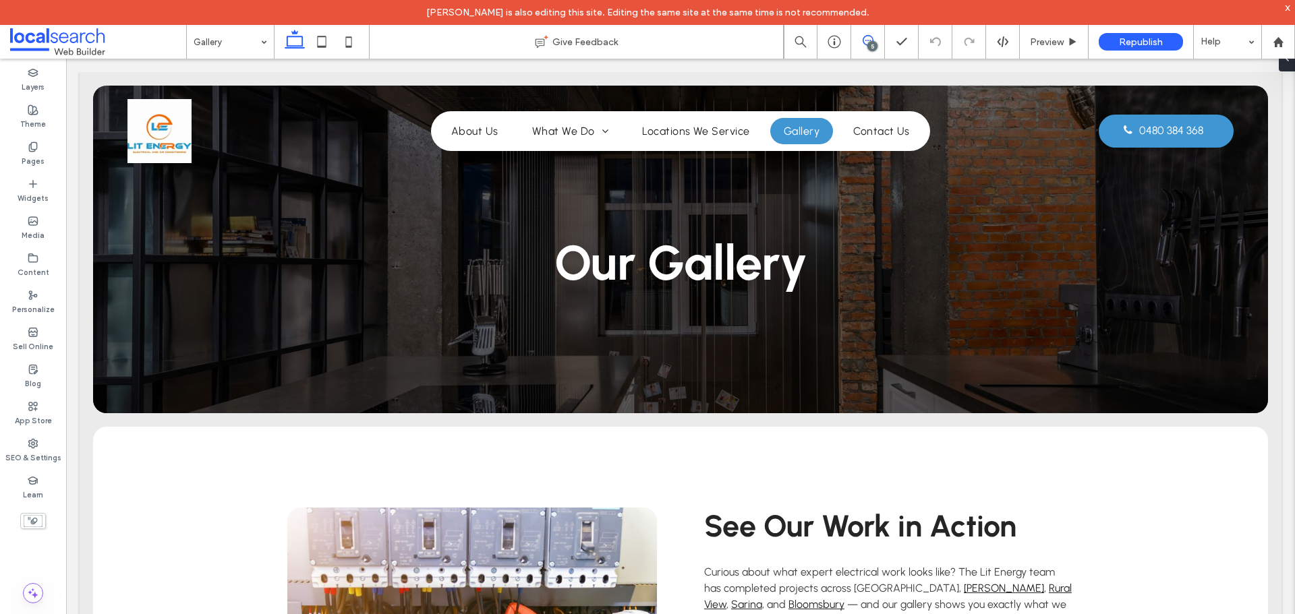
click at [864, 41] on icon at bounding box center [868, 40] width 11 height 11
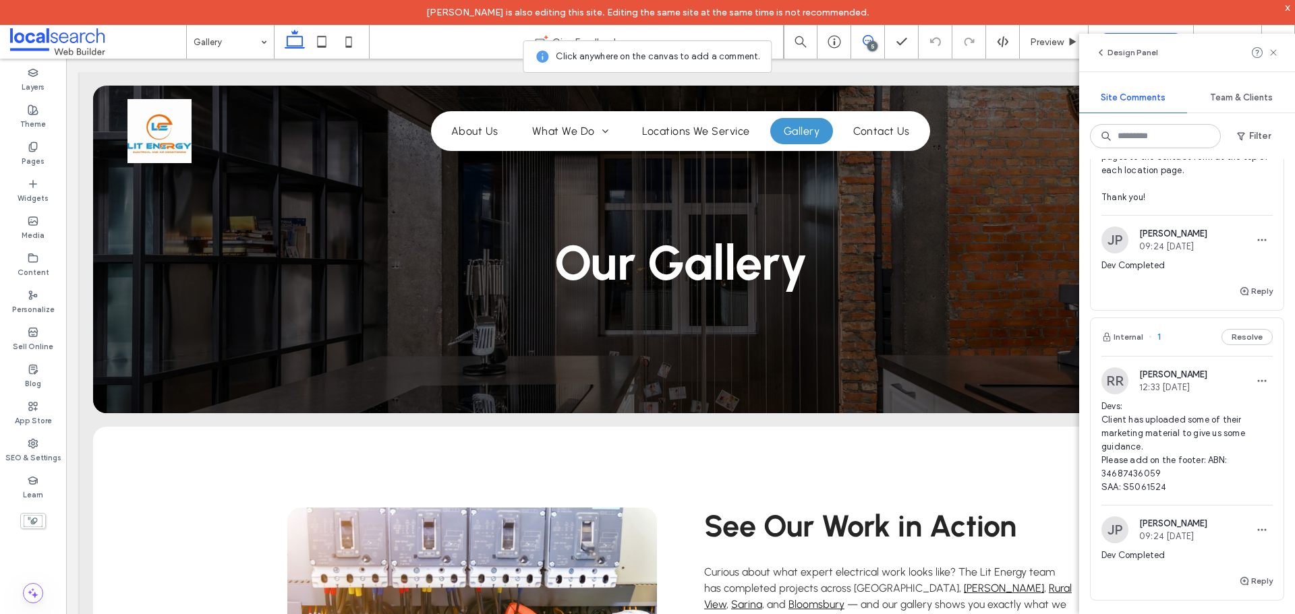
scroll to position [809, 0]
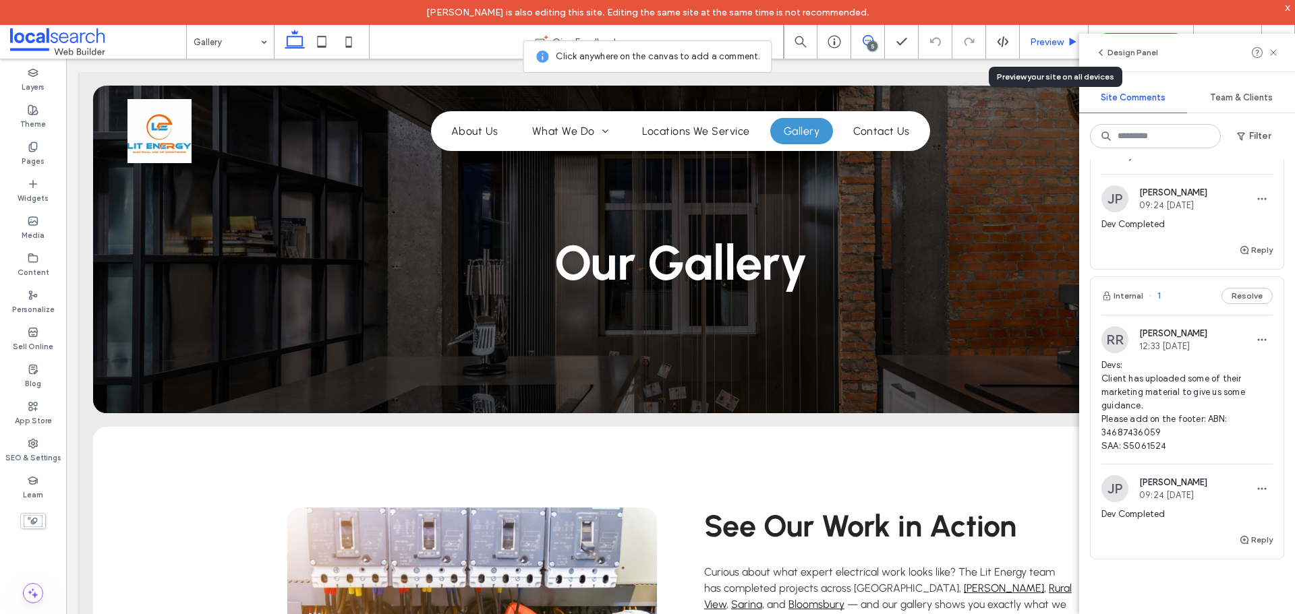
click at [1043, 37] on span "Preview" at bounding box center [1047, 41] width 34 height 11
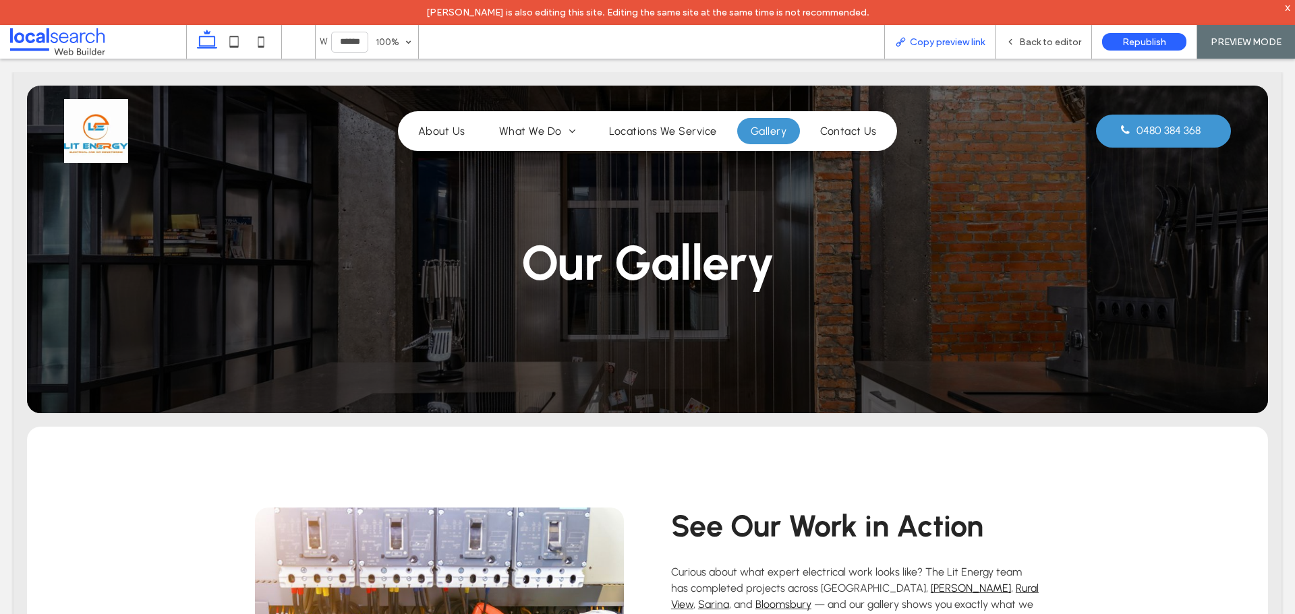
click at [915, 45] on span "Copy preview link" at bounding box center [947, 41] width 75 height 11
click at [1015, 39] on icon at bounding box center [1010, 41] width 9 height 9
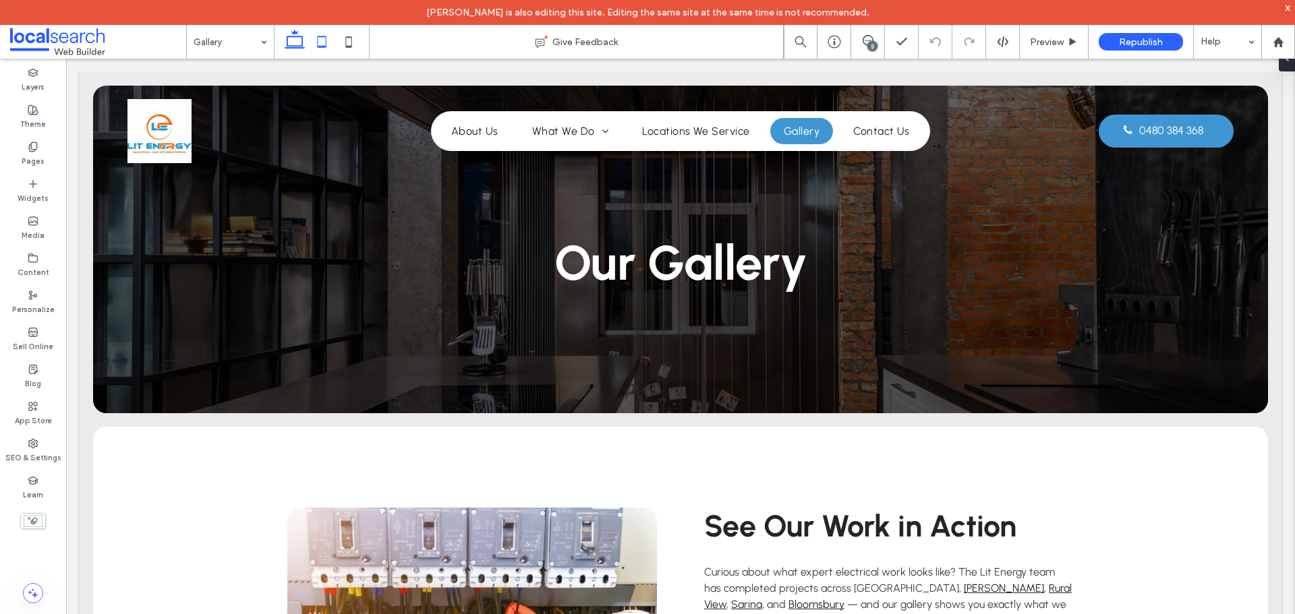
click at [318, 45] on icon at bounding box center [321, 41] width 27 height 27
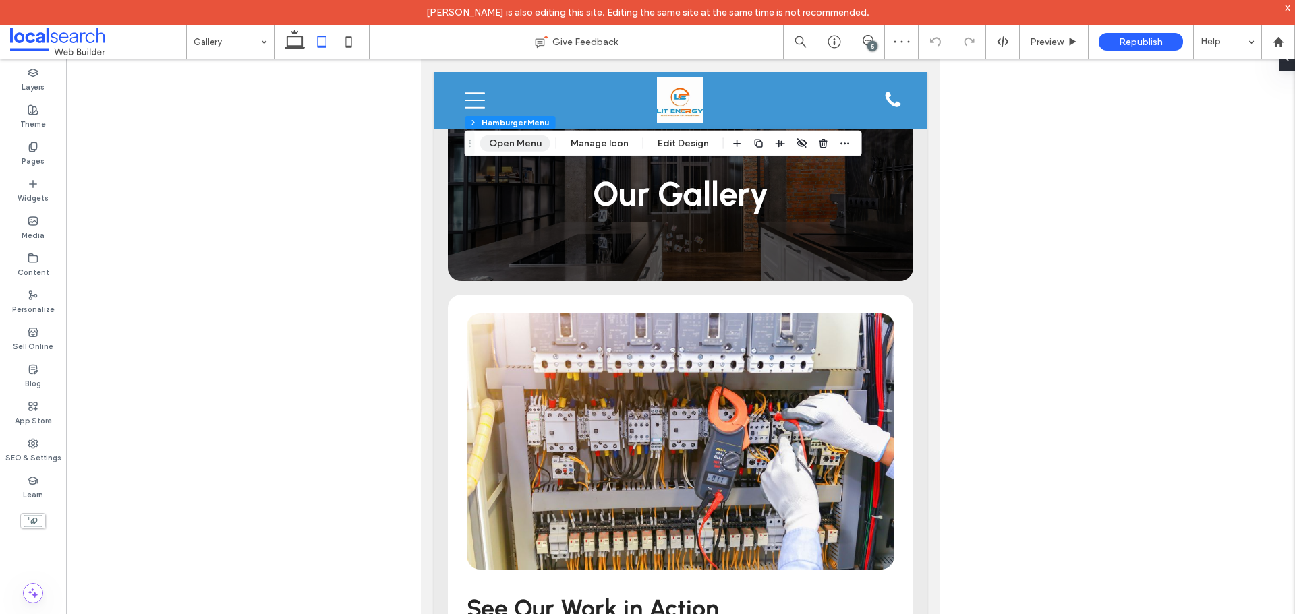
click at [498, 143] on button "Open Menu" at bounding box center [515, 144] width 70 height 16
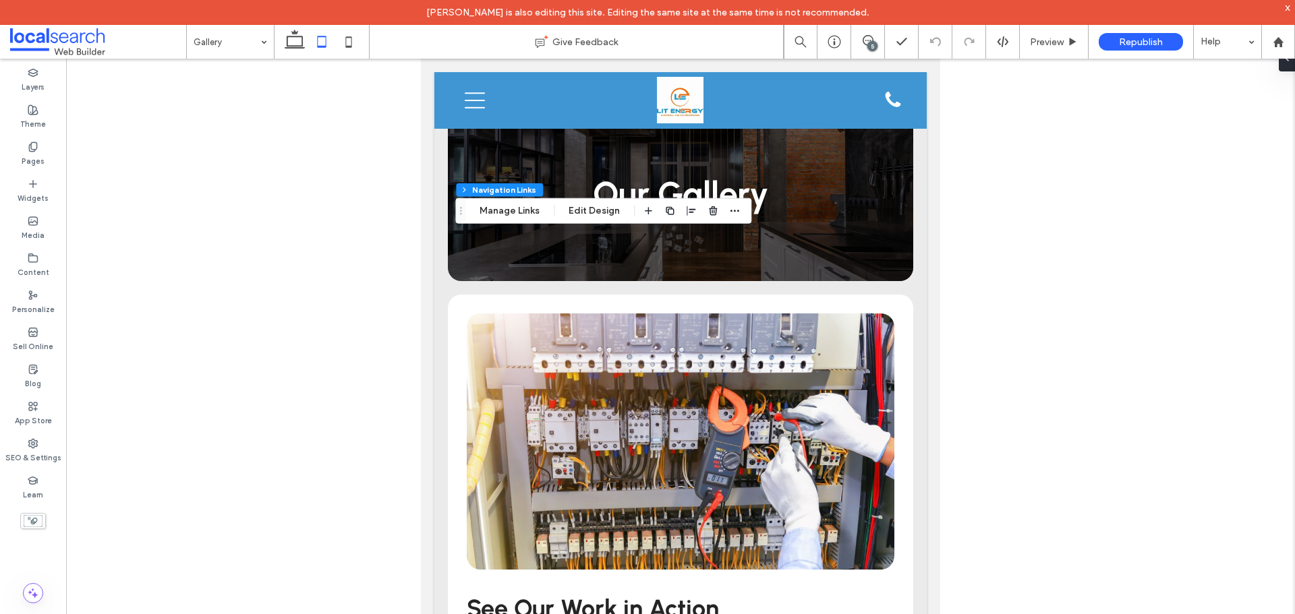
type input "***"
type input "****"
click at [1286, 65] on span at bounding box center [1281, 58] width 11 height 27
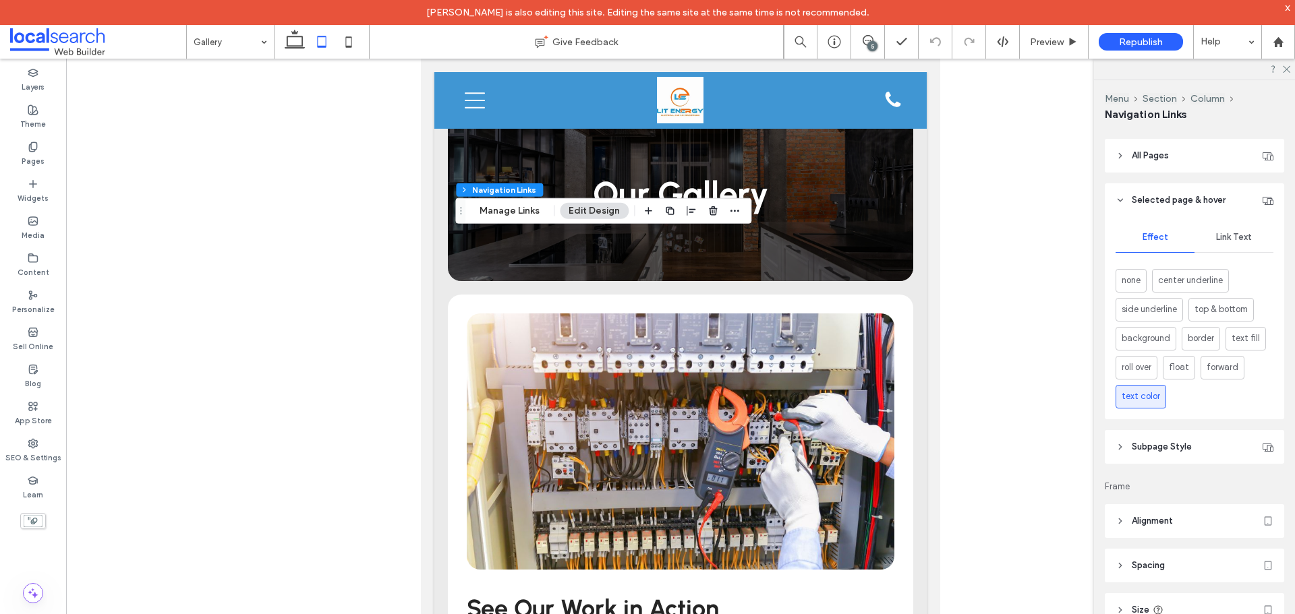
scroll to position [337, 0]
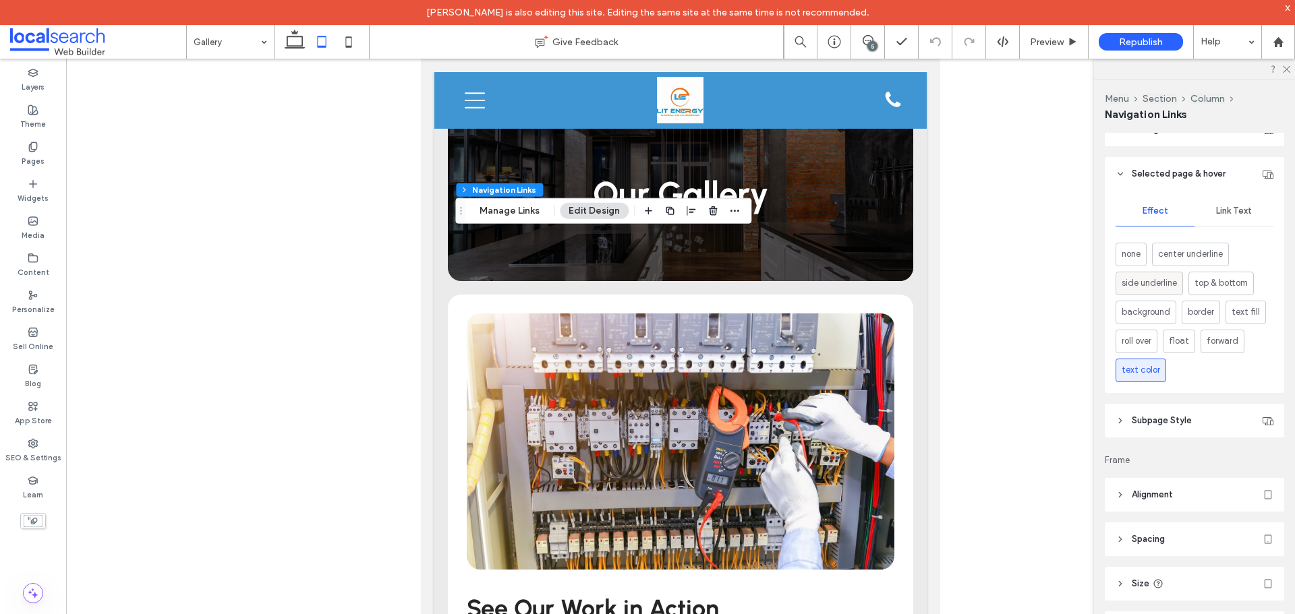
click at [1141, 275] on div "side underline" at bounding box center [1149, 283] width 55 height 22
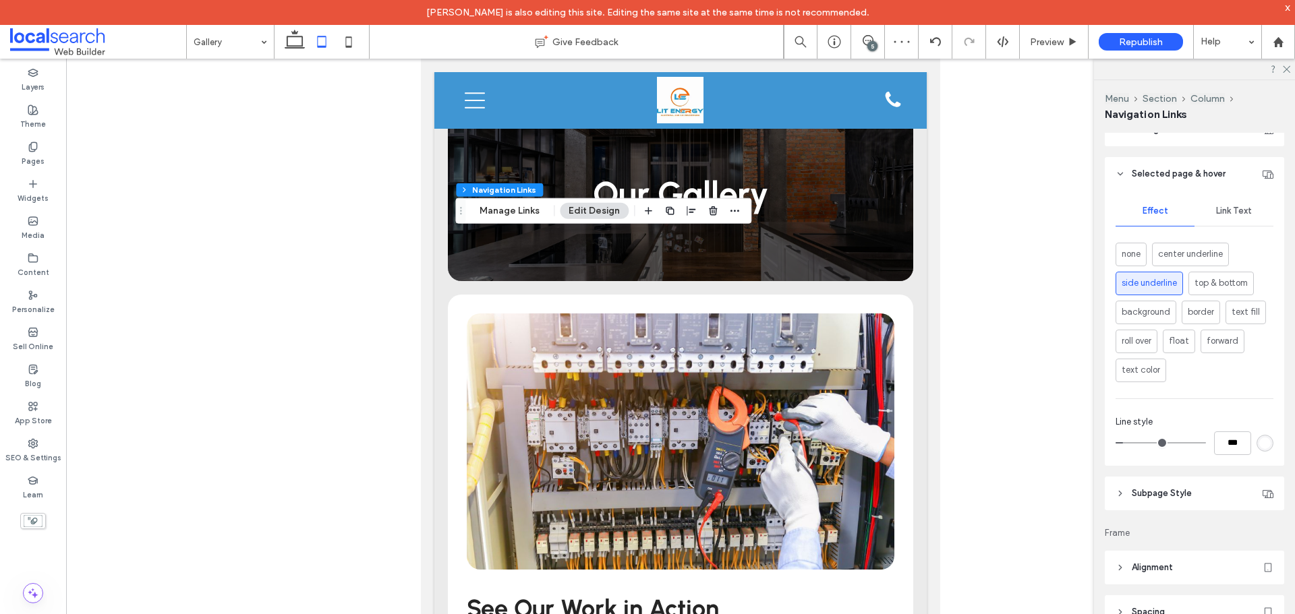
click at [1240, 210] on span "Link Text" at bounding box center [1234, 211] width 36 height 11
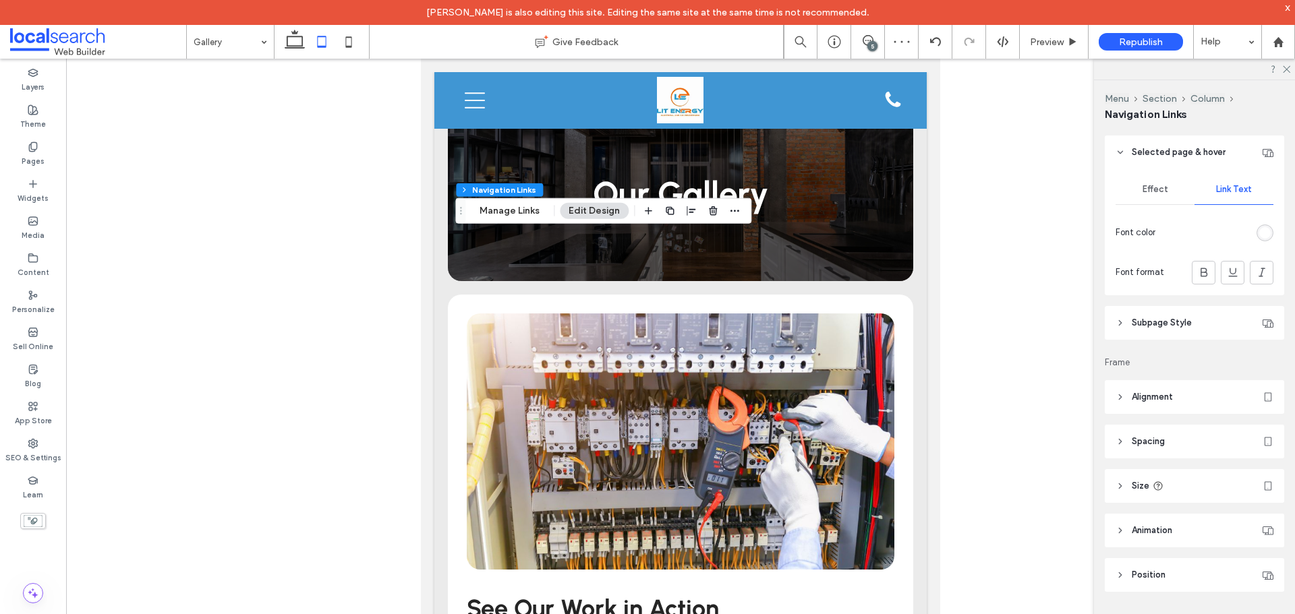
scroll to position [371, 0]
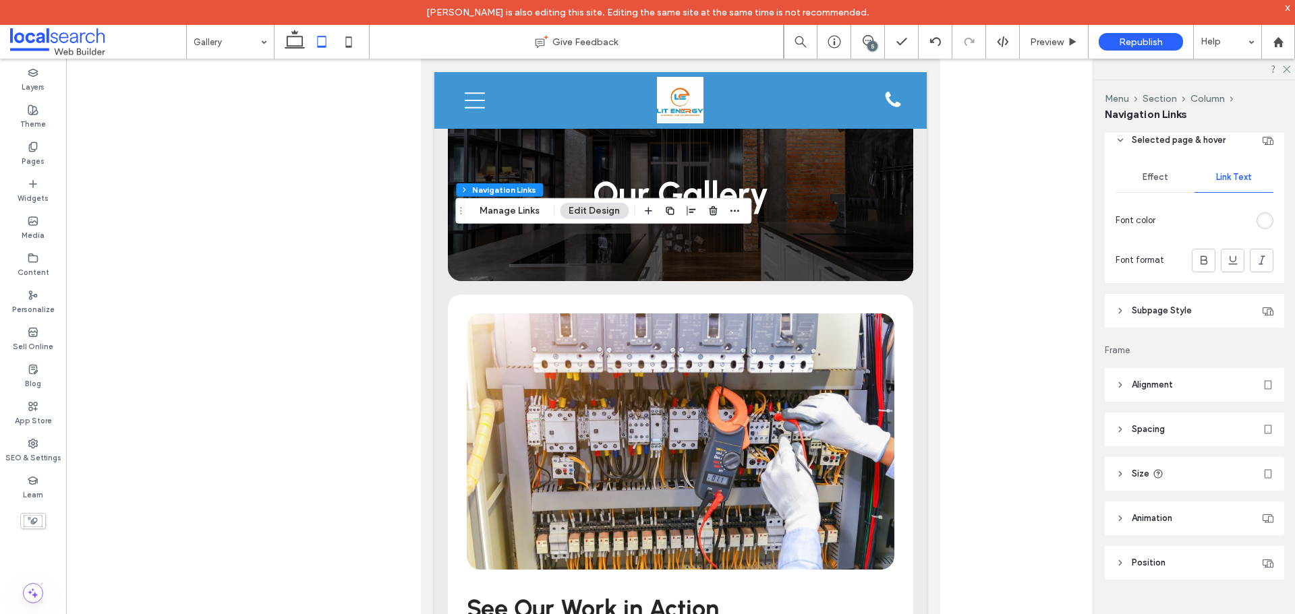
click at [1205, 323] on header "Subpage Style" at bounding box center [1194, 311] width 179 height 34
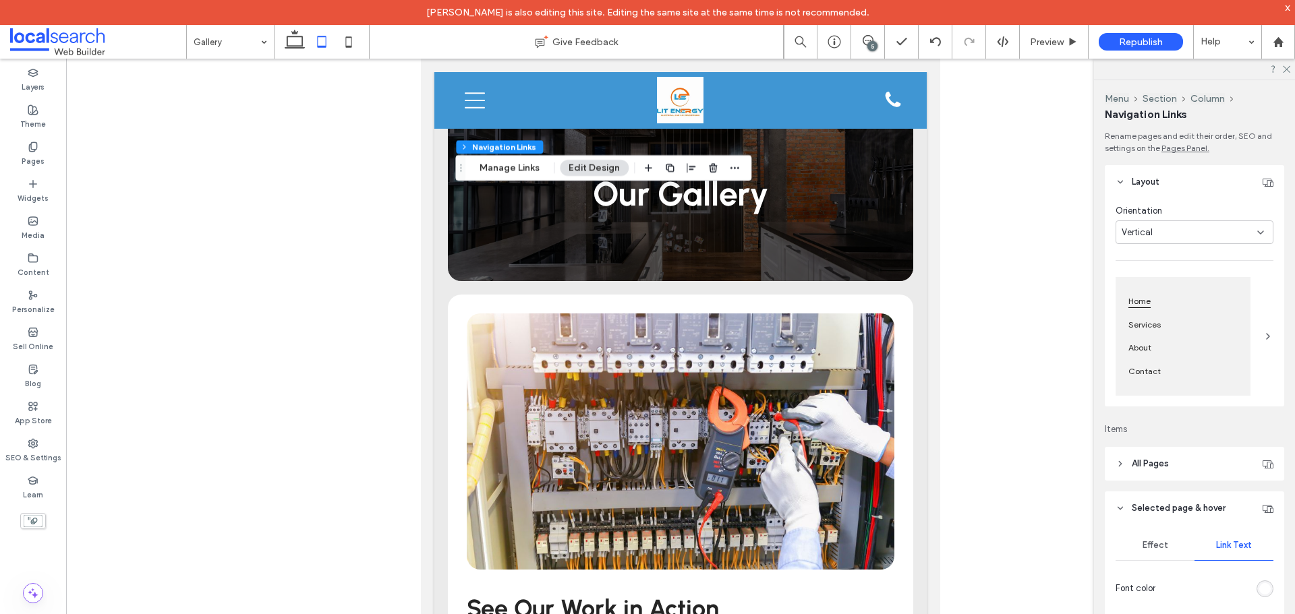
scroll to position [0, 0]
click at [1170, 473] on header "All Pages" at bounding box center [1194, 467] width 179 height 34
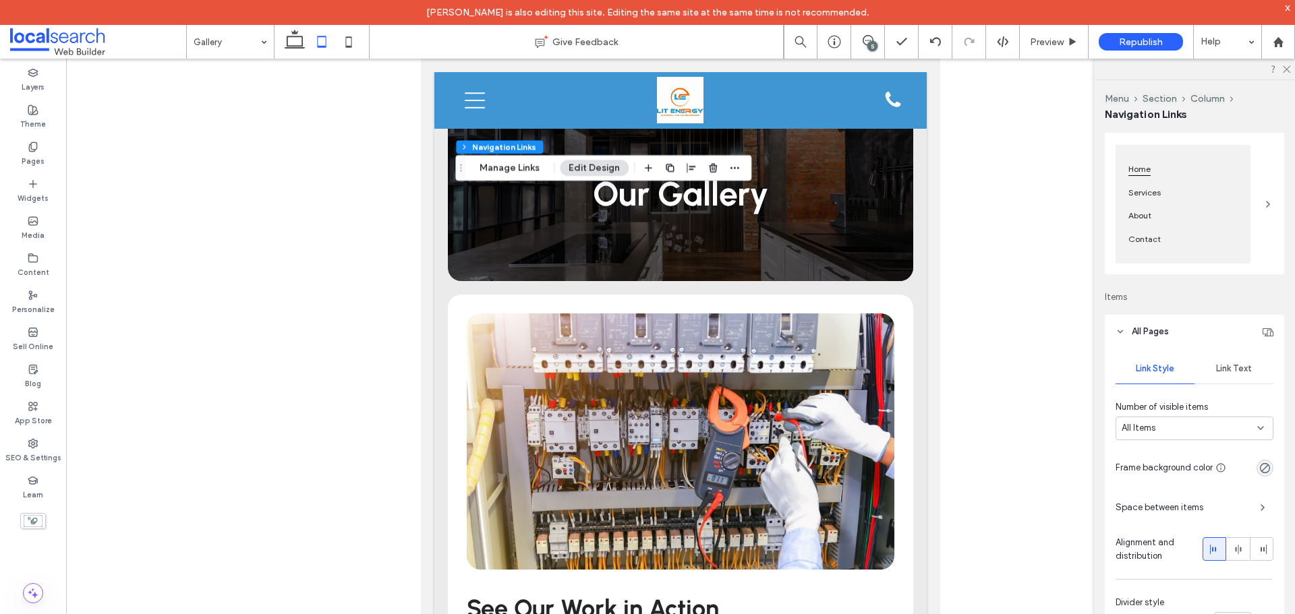
click at [1237, 367] on span "Link Text" at bounding box center [1234, 369] width 36 height 11
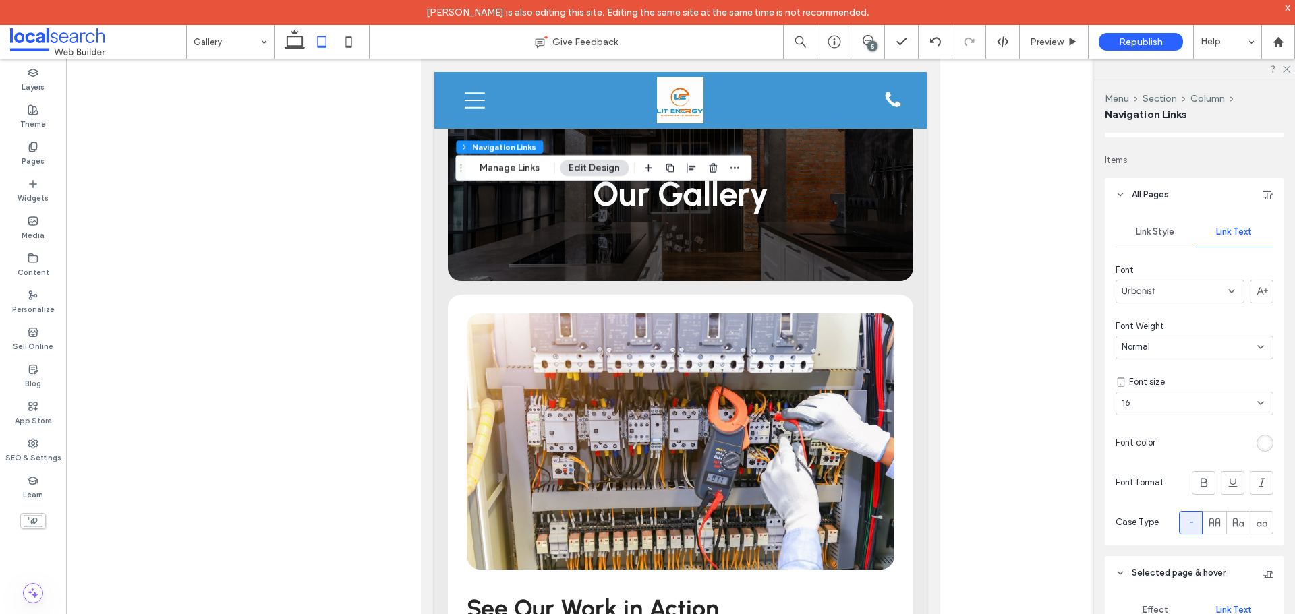
scroll to position [270, 0]
click at [1153, 236] on span "Link Style" at bounding box center [1155, 234] width 38 height 11
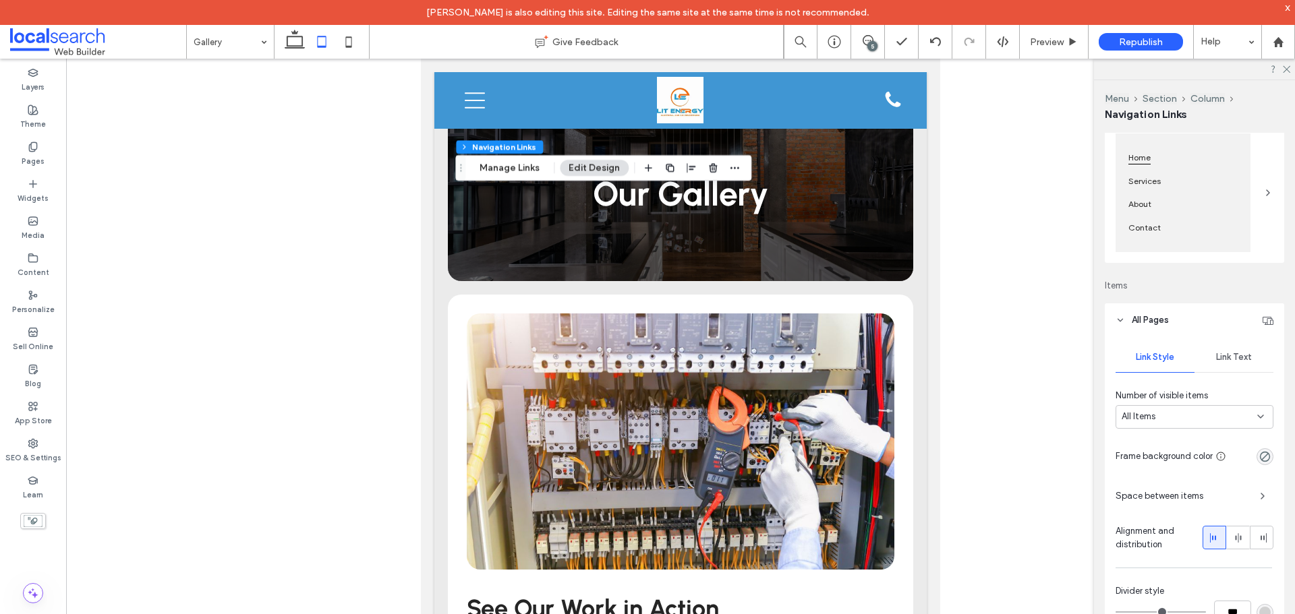
scroll to position [135, 0]
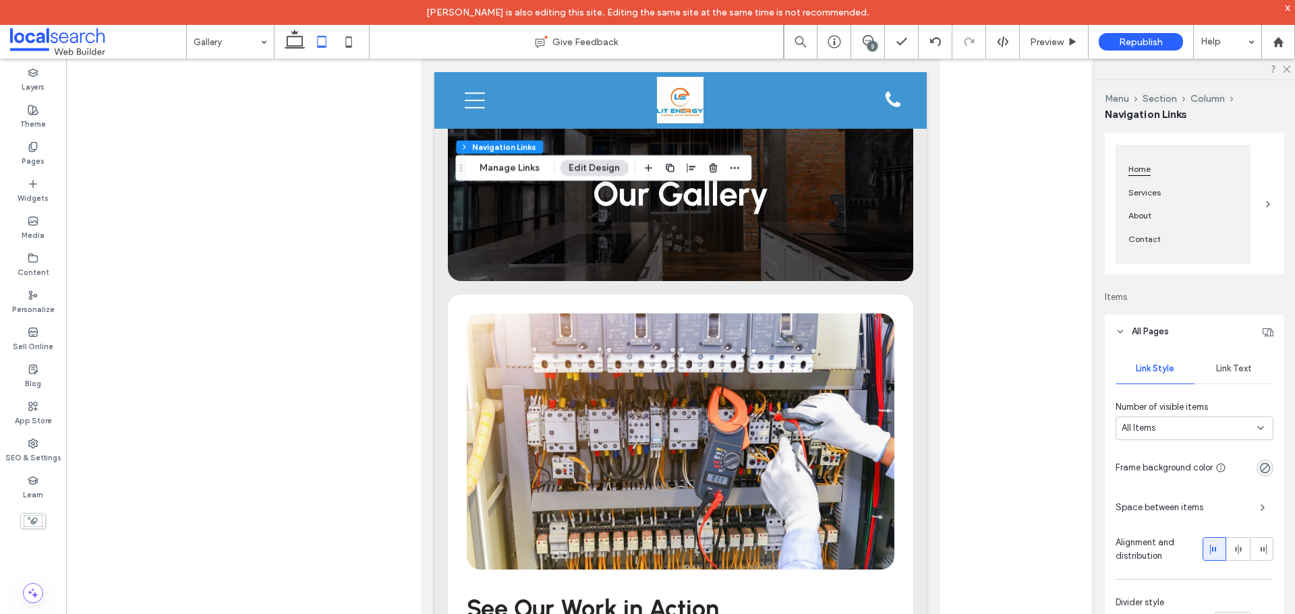
click at [1218, 368] on span "Link Text" at bounding box center [1234, 369] width 36 height 11
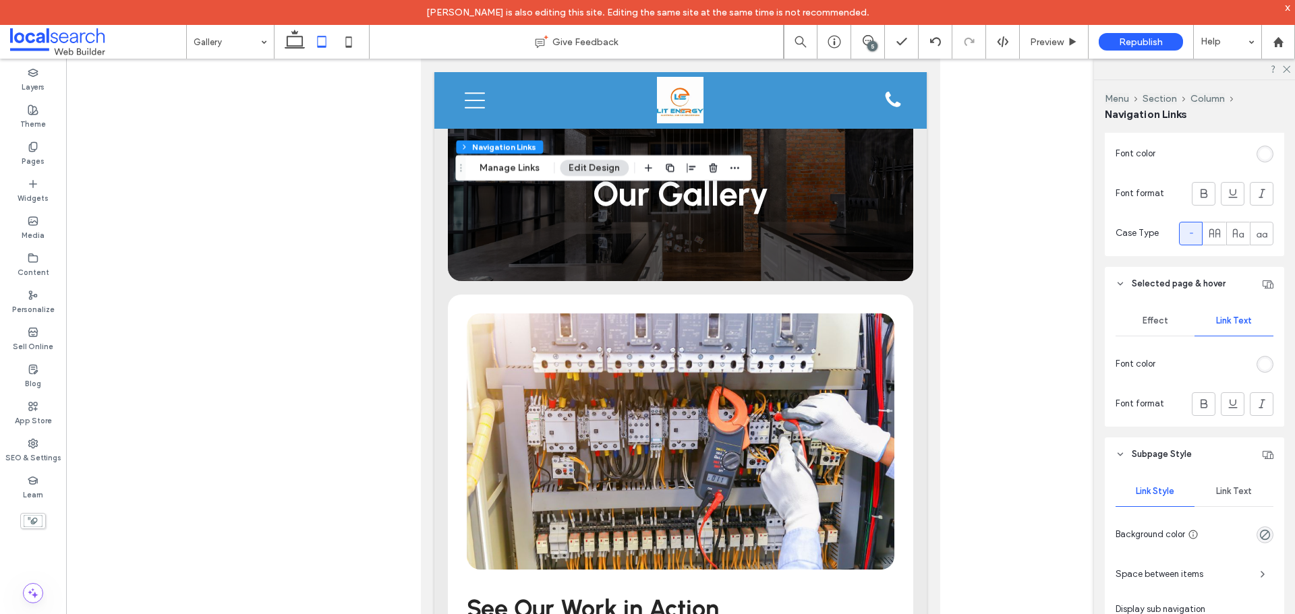
scroll to position [607, 0]
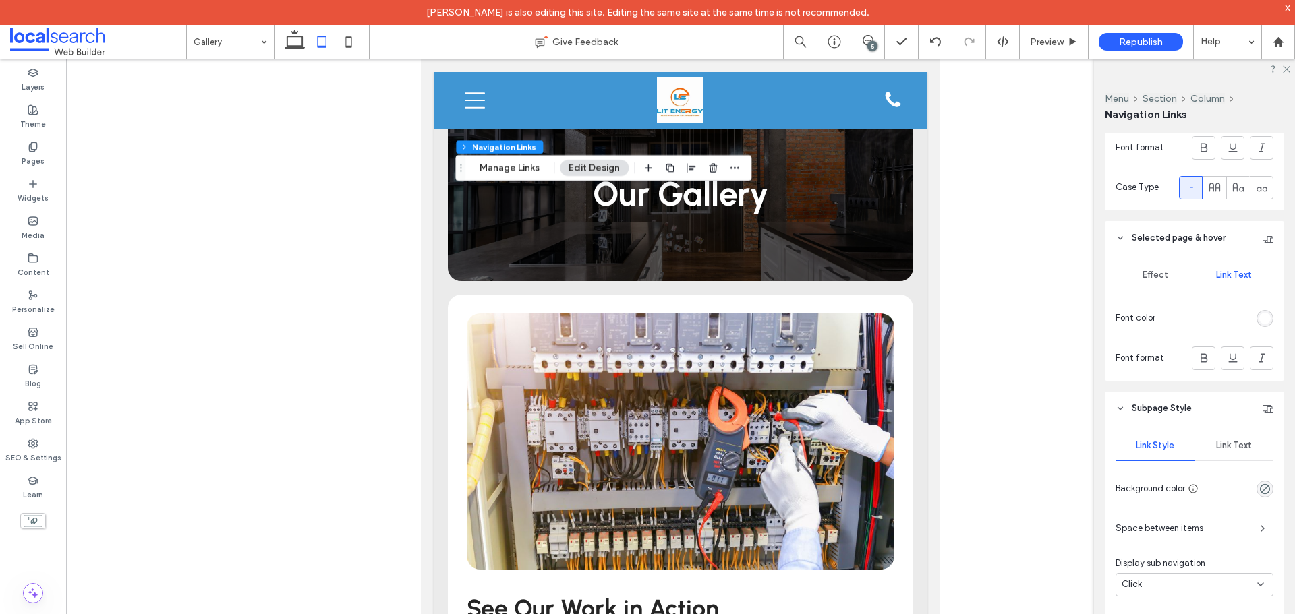
click at [1259, 318] on div "rgb(255, 255, 255)" at bounding box center [1264, 318] width 11 height 11
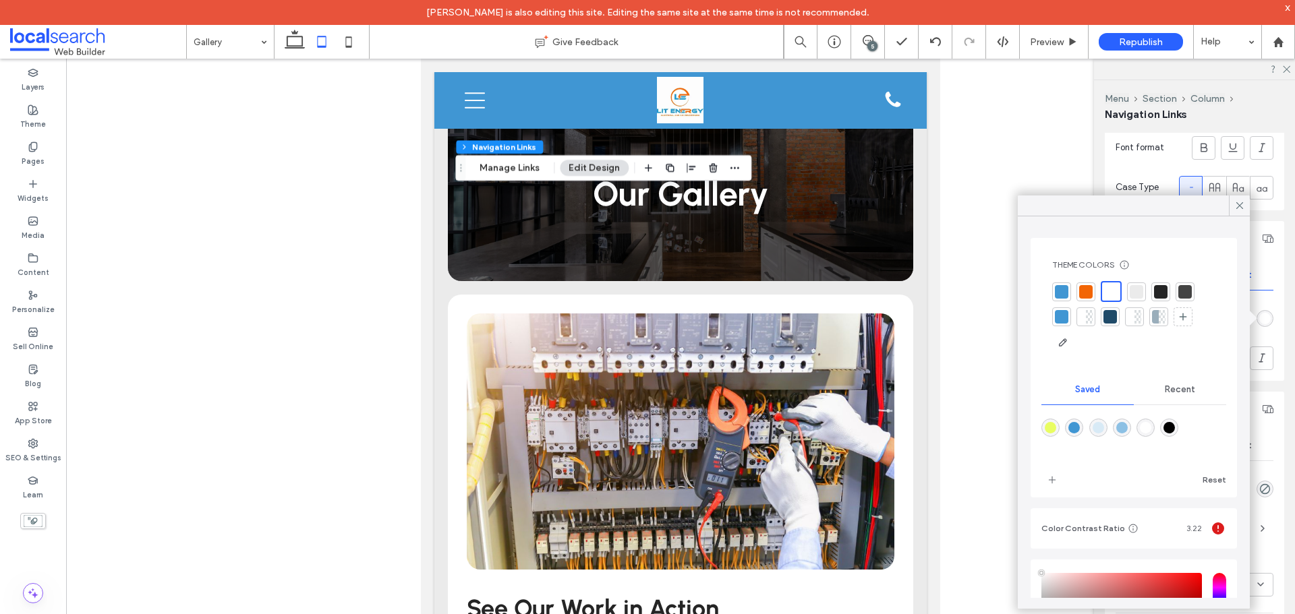
click at [1122, 293] on div at bounding box center [1133, 317] width 163 height 72
click at [1234, 205] on icon at bounding box center [1240, 206] width 12 height 12
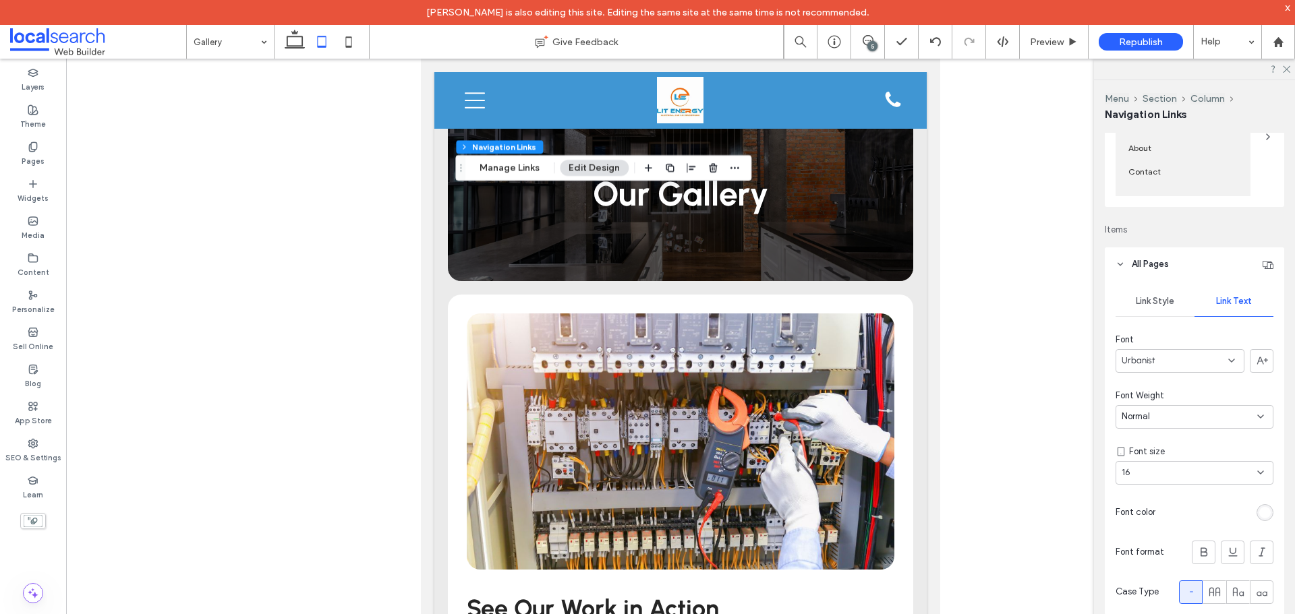
scroll to position [135, 0]
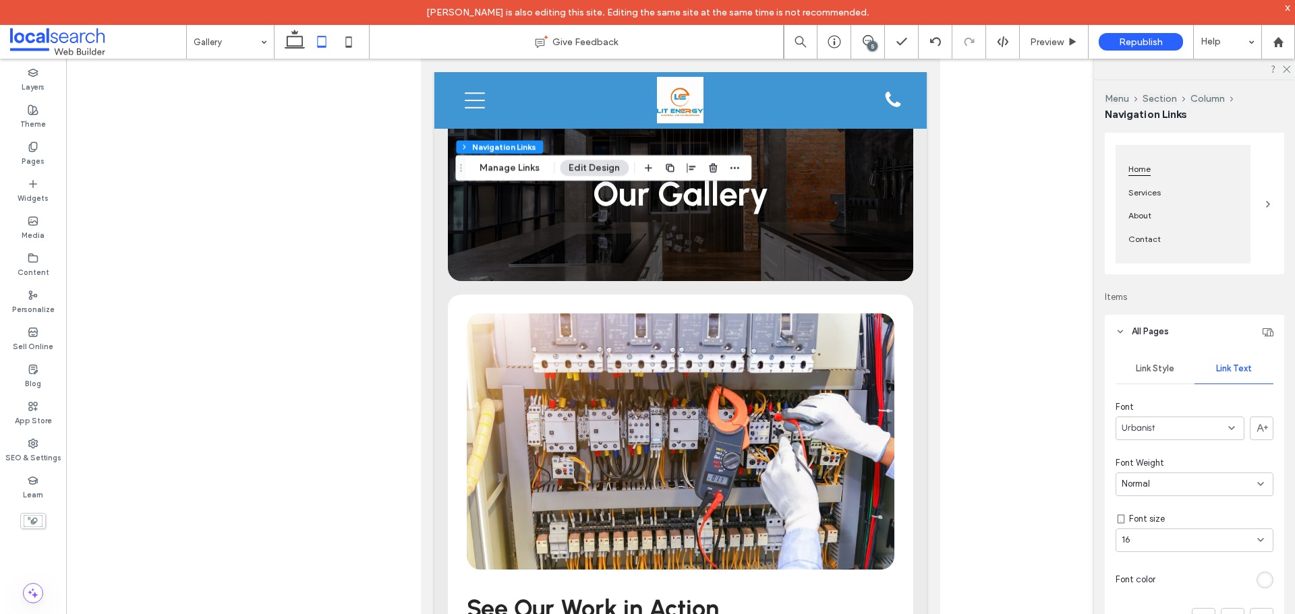
click at [1143, 371] on span "Link Style" at bounding box center [1155, 369] width 38 height 11
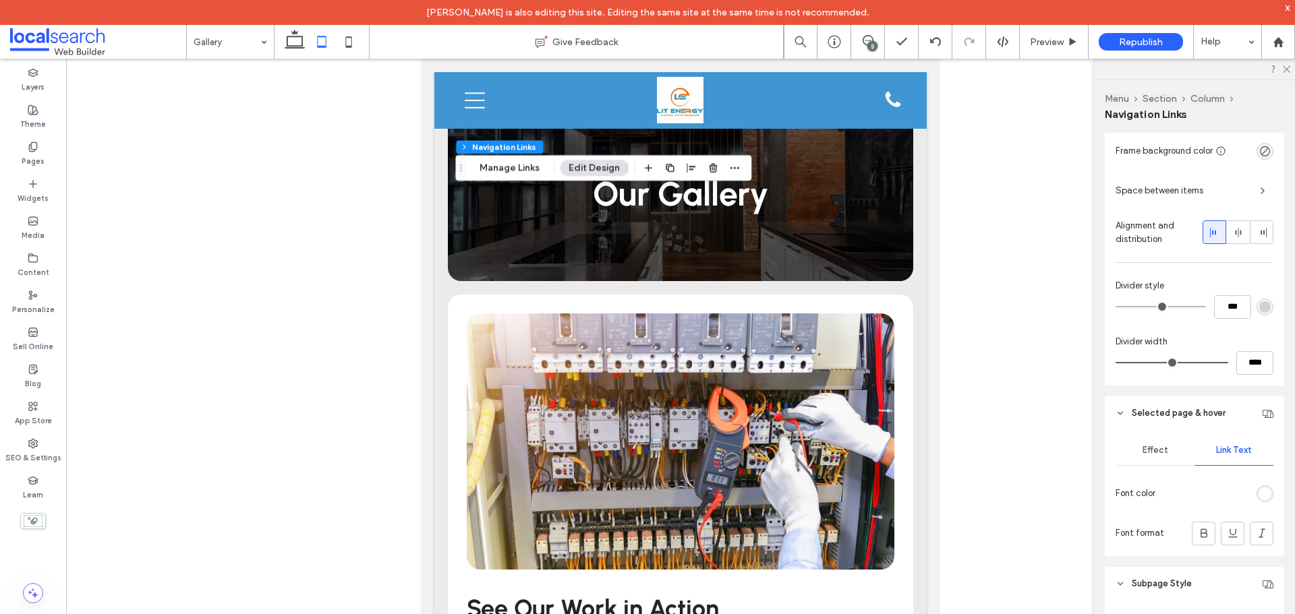
scroll to position [472, 0]
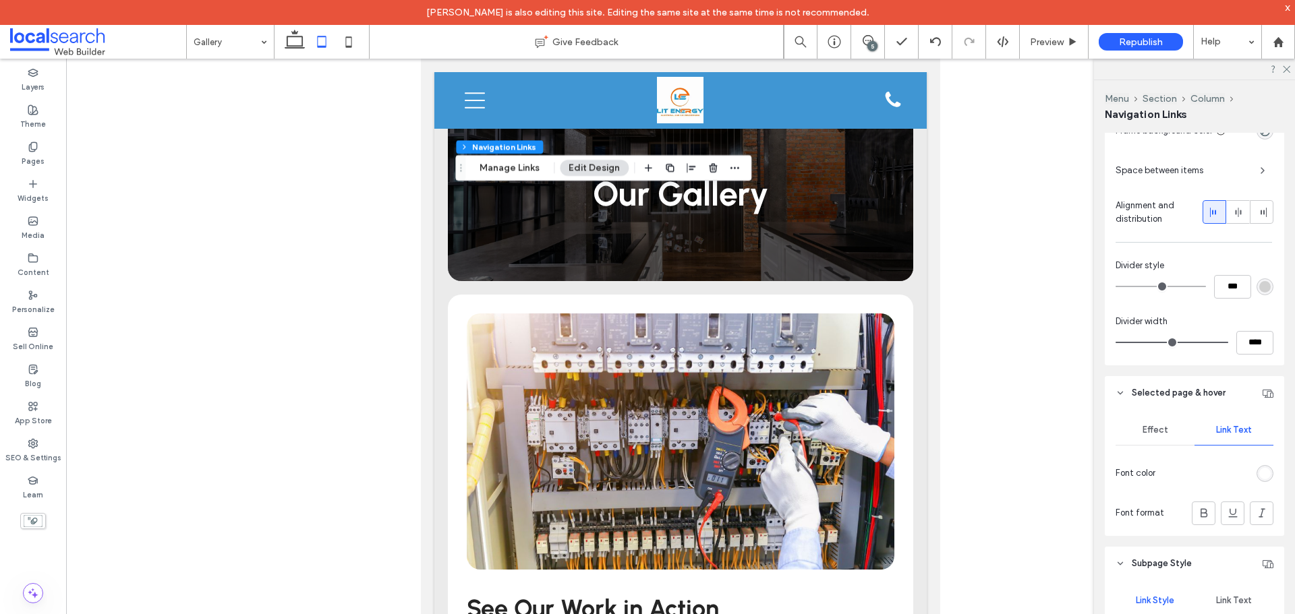
click at [1165, 422] on div "Effect" at bounding box center [1155, 430] width 79 height 30
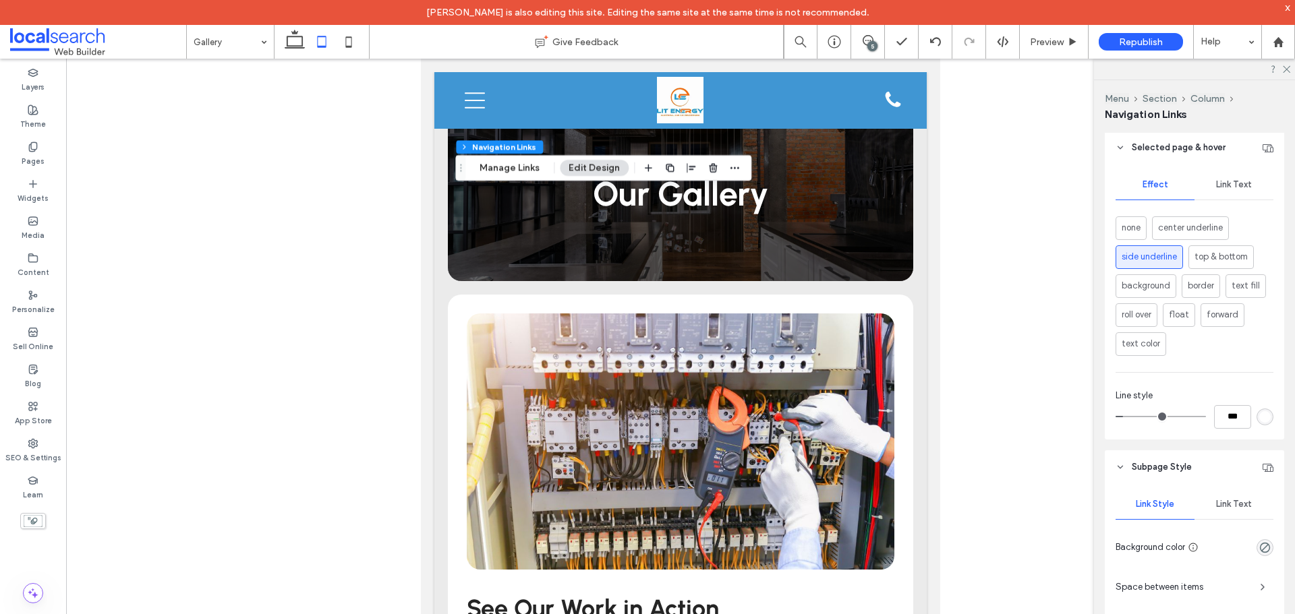
scroll to position [742, 0]
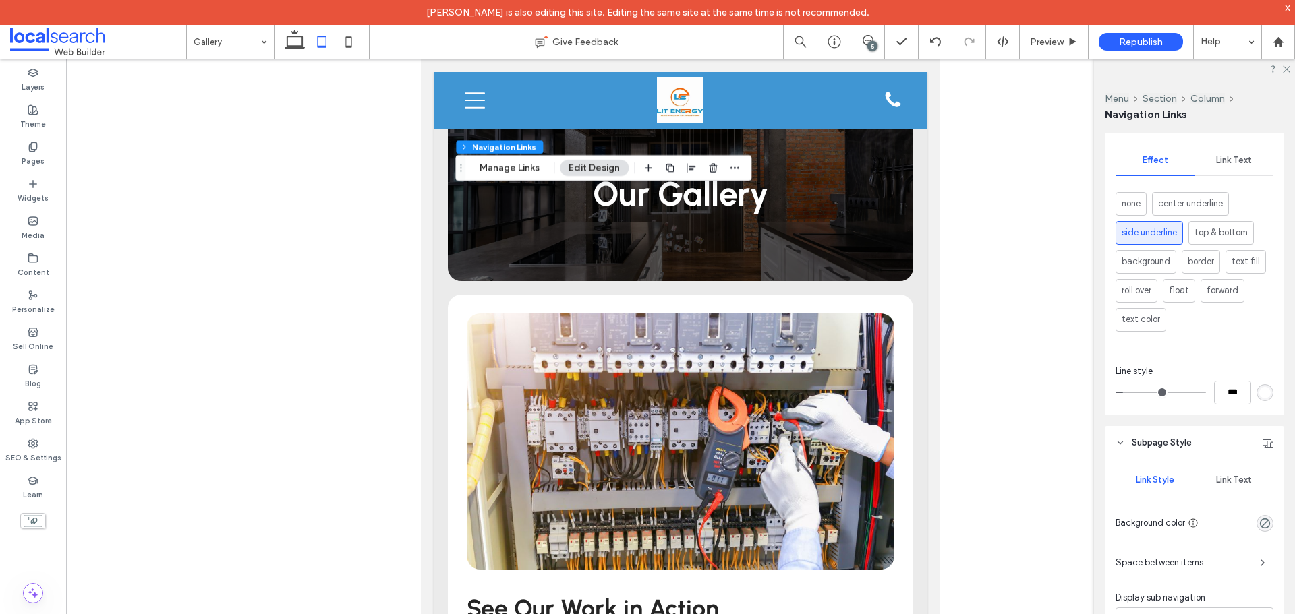
click at [1261, 399] on div "rgb(255, 255, 255)" at bounding box center [1265, 392] width 17 height 17
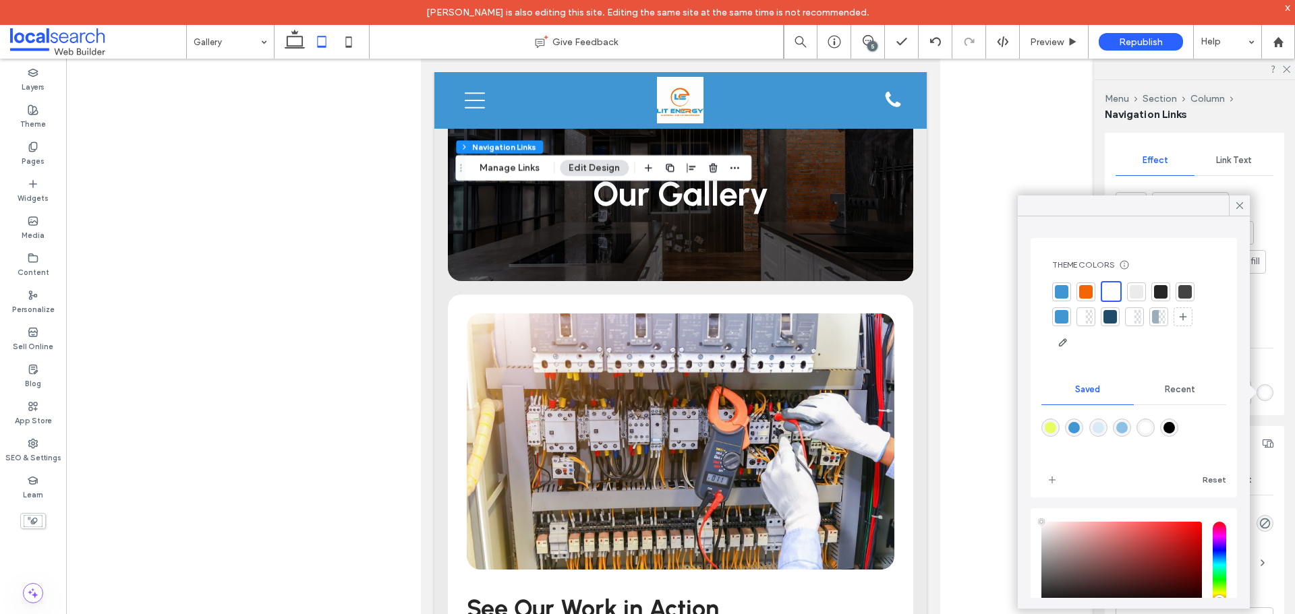
click at [1092, 292] on div at bounding box center [1085, 291] width 13 height 13
click at [1116, 292] on div at bounding box center [1111, 291] width 13 height 13
click at [1243, 211] on icon at bounding box center [1240, 206] width 12 height 12
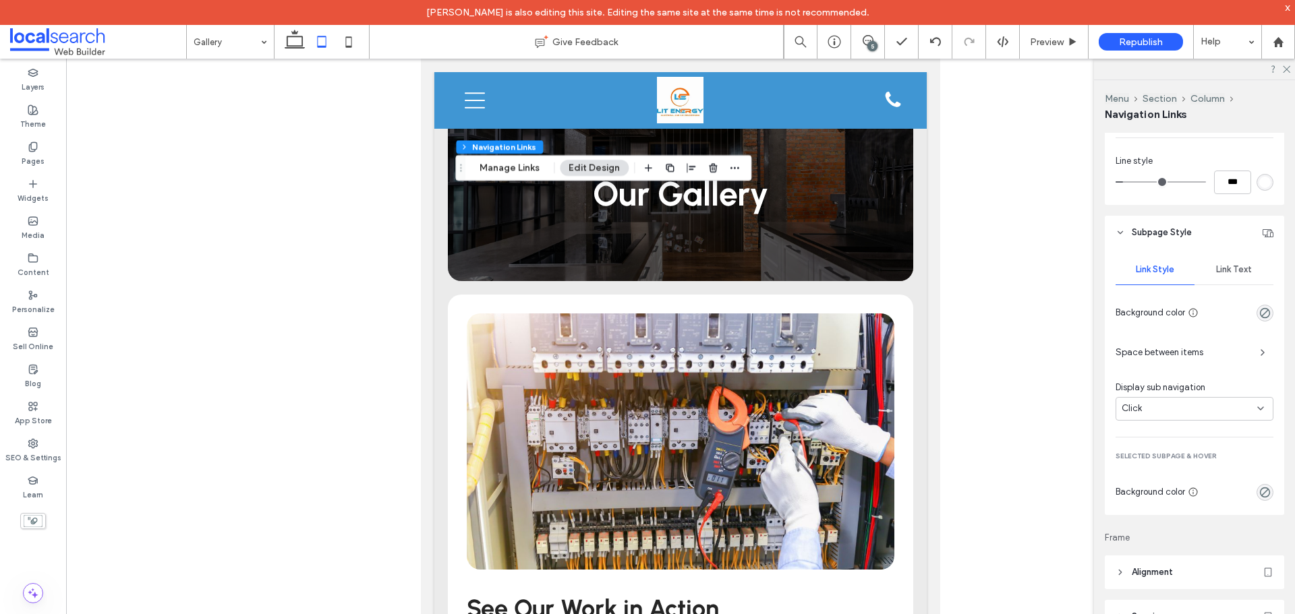
scroll to position [803, 0]
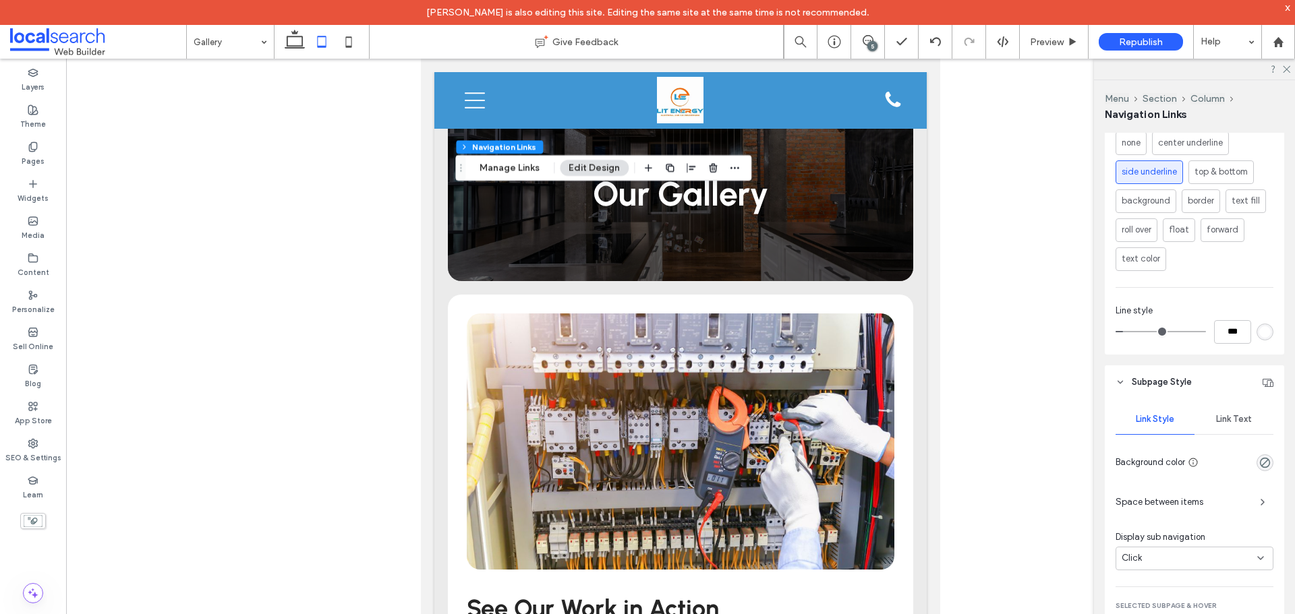
click at [1223, 407] on div "Link Text" at bounding box center [1233, 420] width 79 height 30
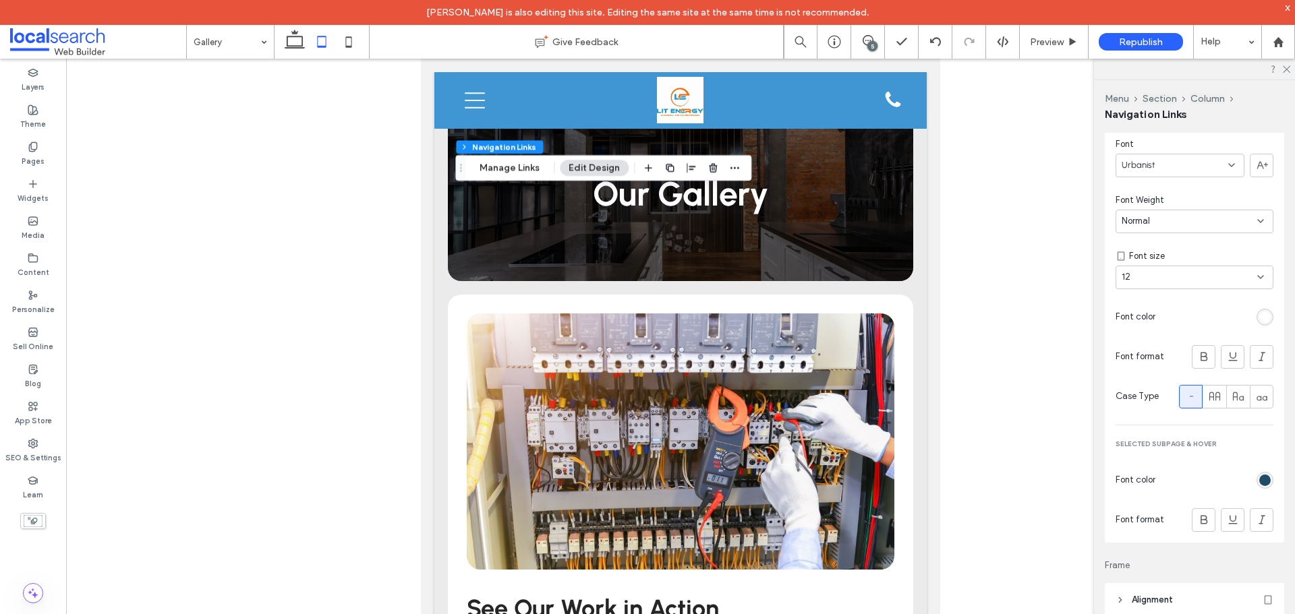
scroll to position [1140, 0]
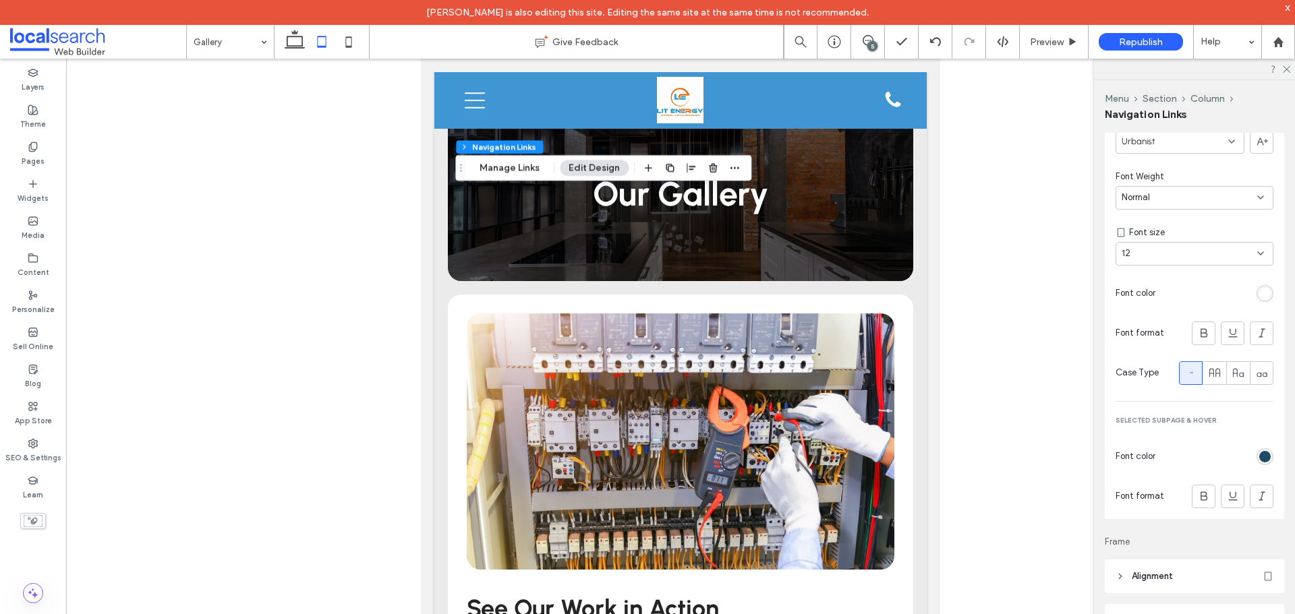
click at [1259, 458] on div "rgb(32, 75, 105)" at bounding box center [1264, 456] width 11 height 11
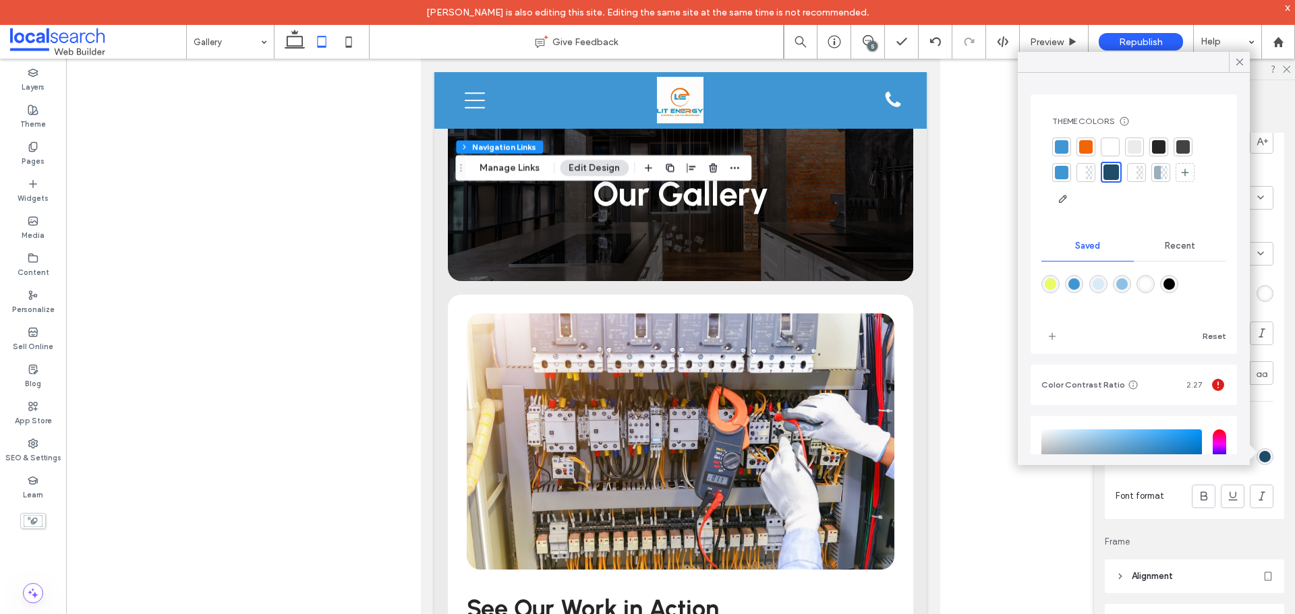
click at [1107, 144] on div at bounding box center [1109, 146] width 13 height 13
click at [1241, 66] on icon at bounding box center [1240, 62] width 12 height 12
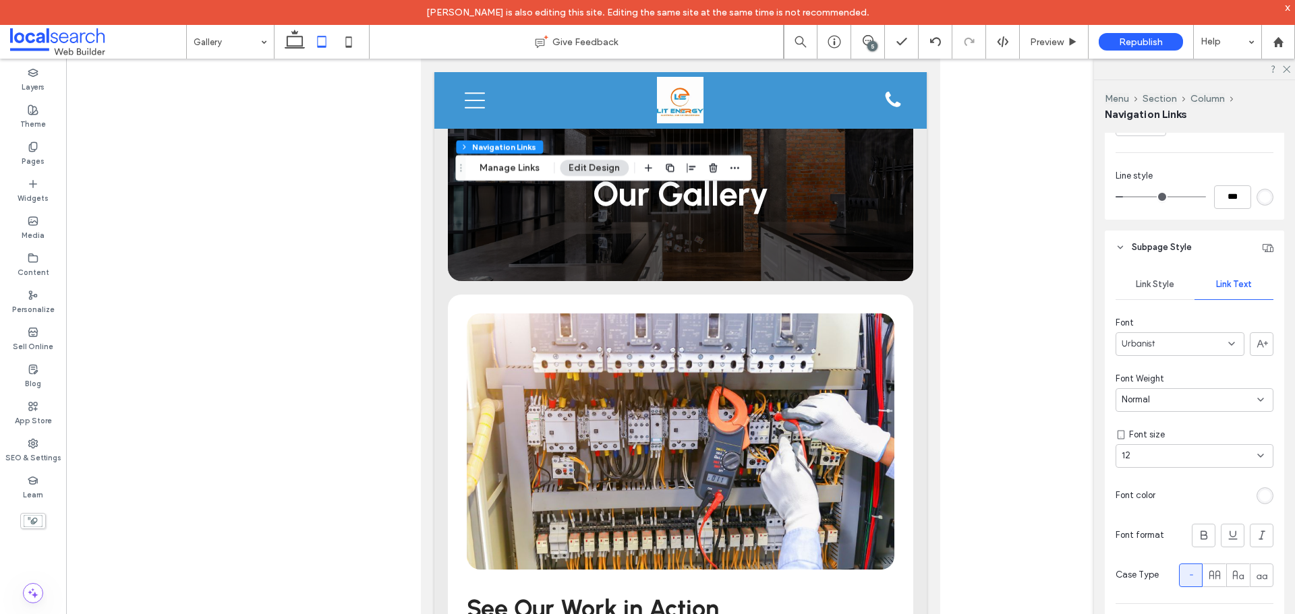
scroll to position [803, 0]
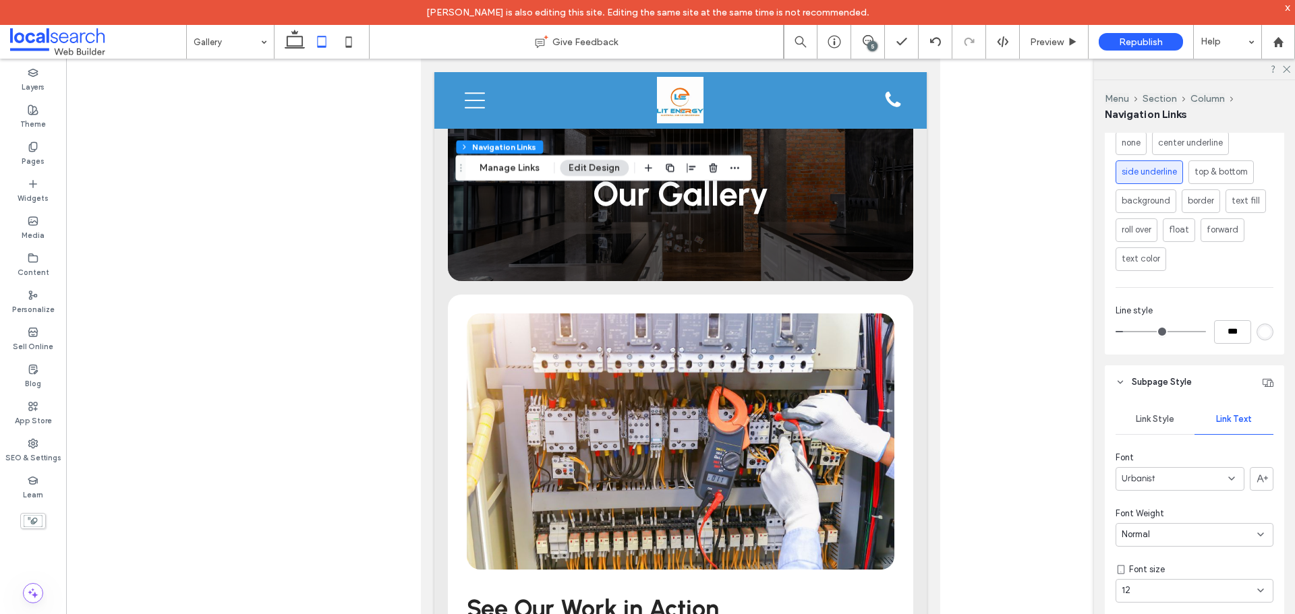
click at [1173, 420] on span "Link Style" at bounding box center [1155, 419] width 38 height 11
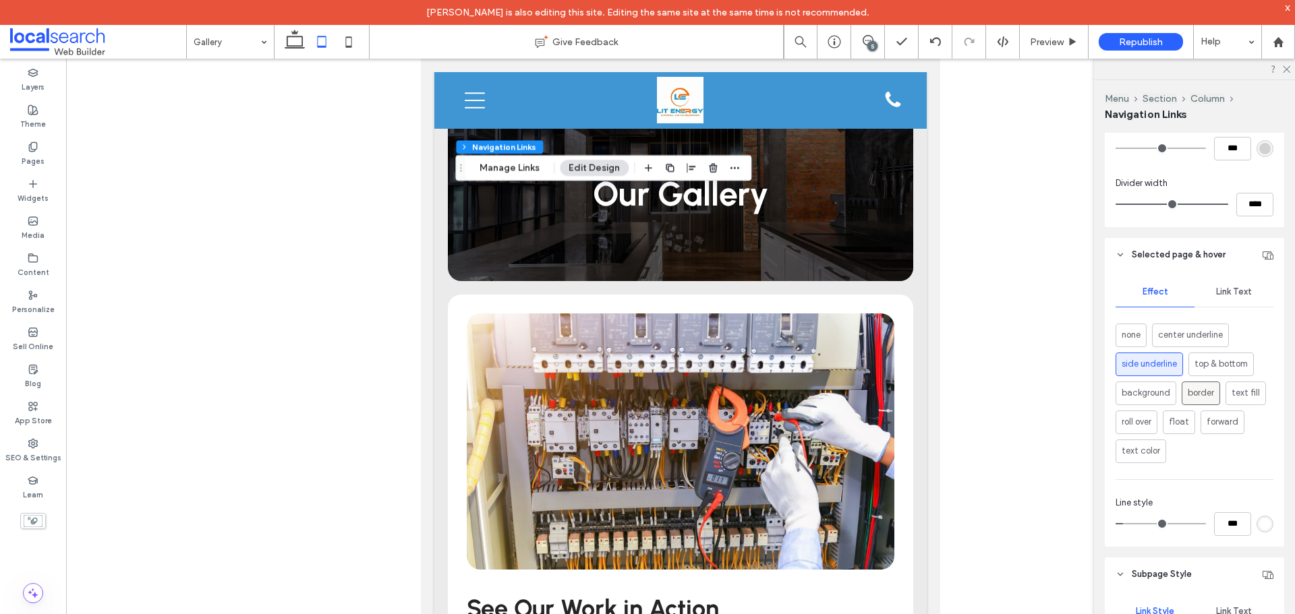
scroll to position [600, 0]
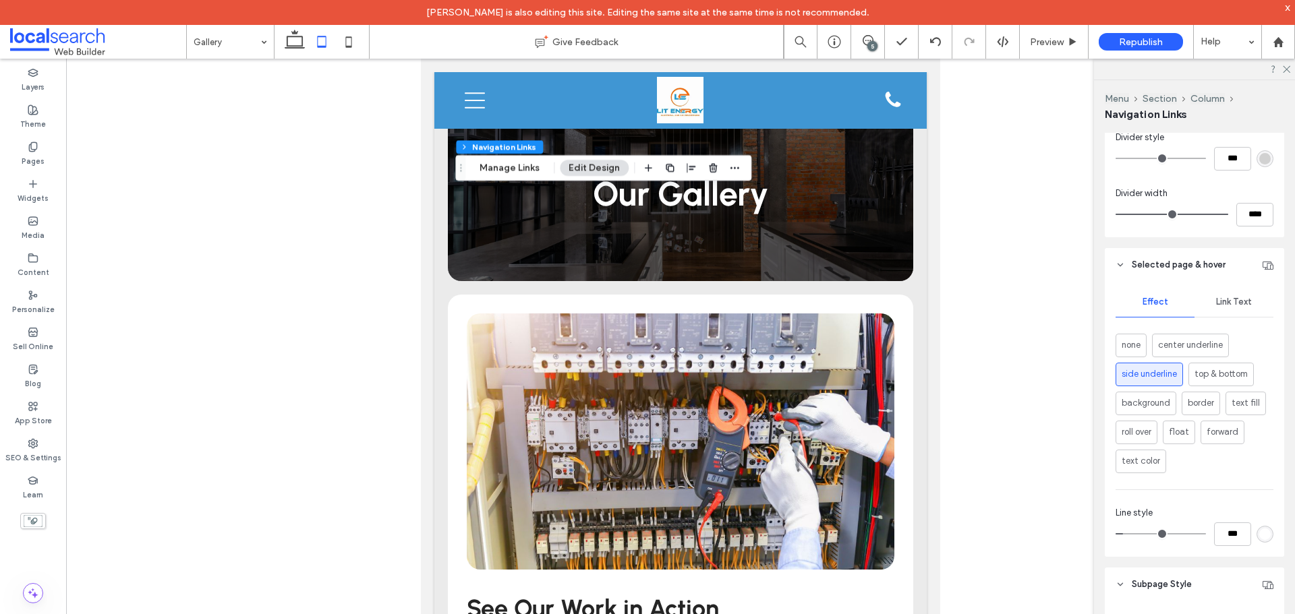
click at [1220, 305] on span "Link Text" at bounding box center [1234, 302] width 36 height 11
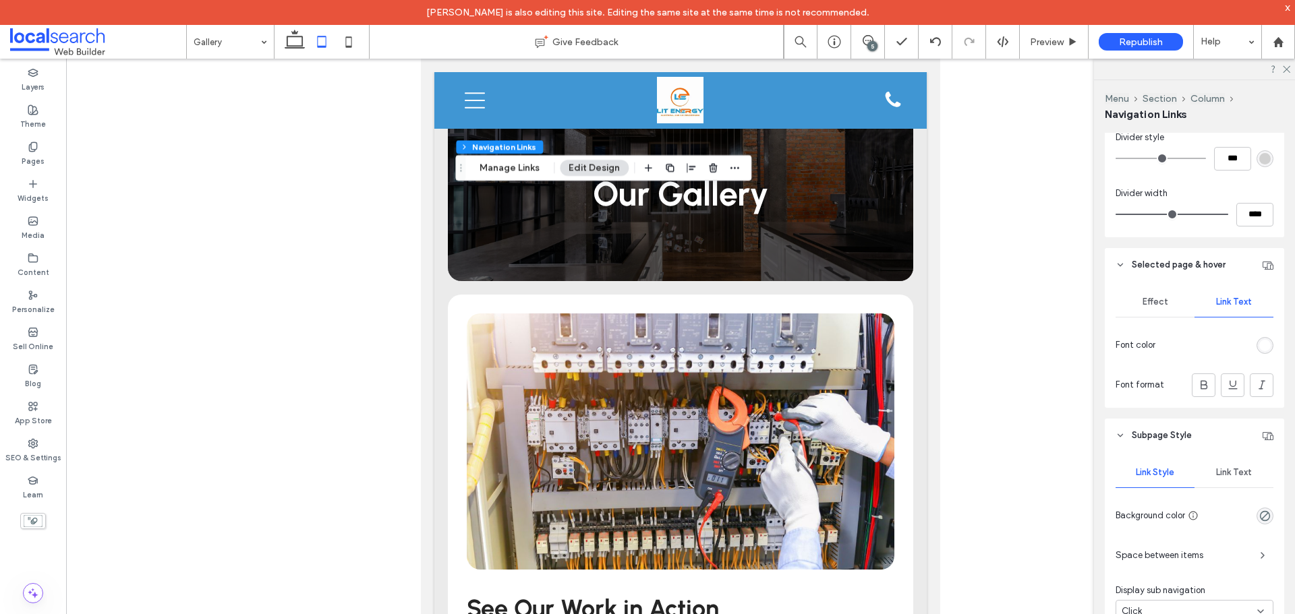
click at [1261, 349] on div "rgb(255, 255, 255)" at bounding box center [1264, 345] width 11 height 11
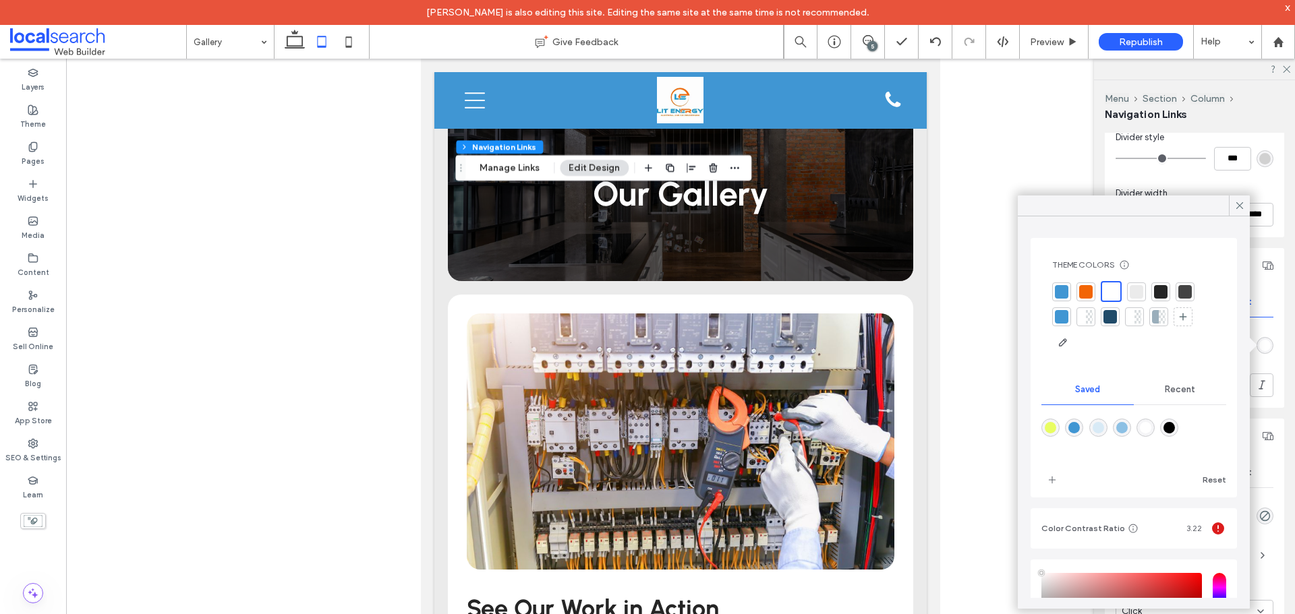
click at [1095, 297] on div at bounding box center [1085, 292] width 19 height 19
click at [1119, 295] on div at bounding box center [1112, 292] width 19 height 19
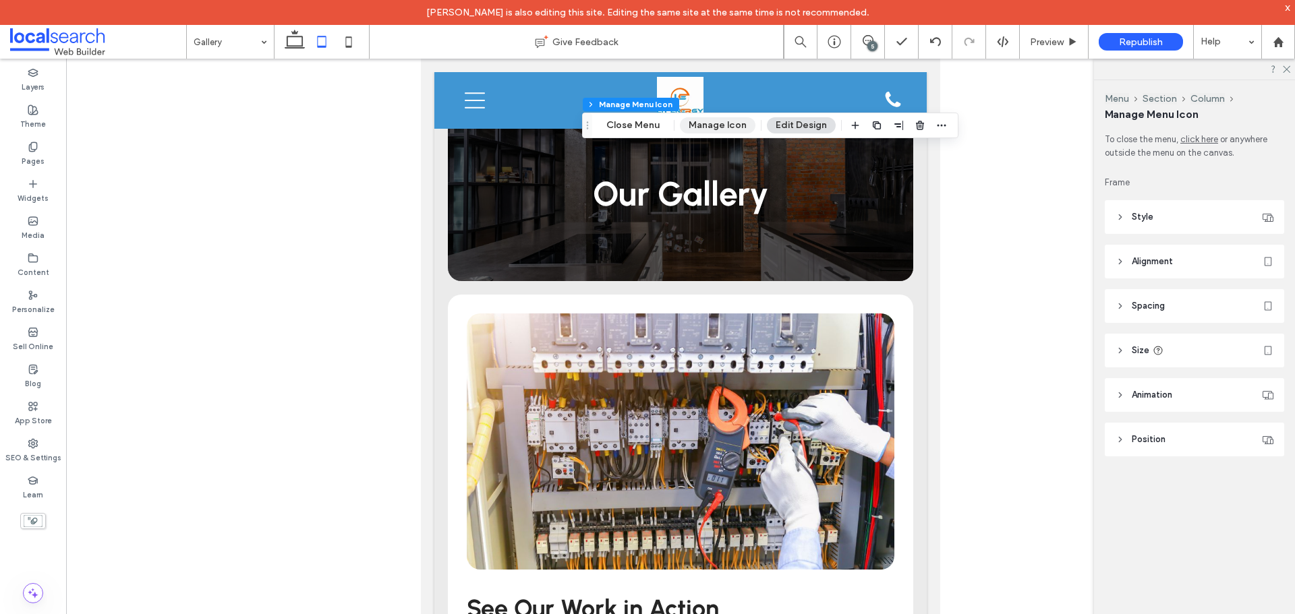
click at [705, 122] on button "Manage Icon" at bounding box center [718, 125] width 76 height 16
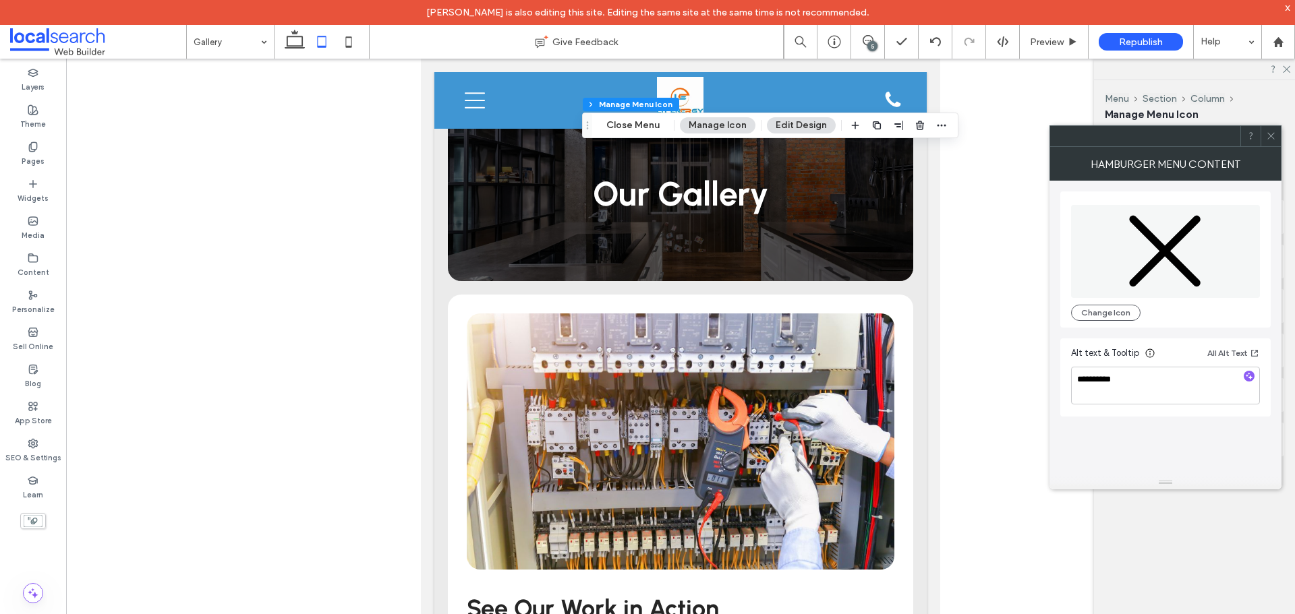
click at [1273, 134] on icon at bounding box center [1271, 136] width 10 height 10
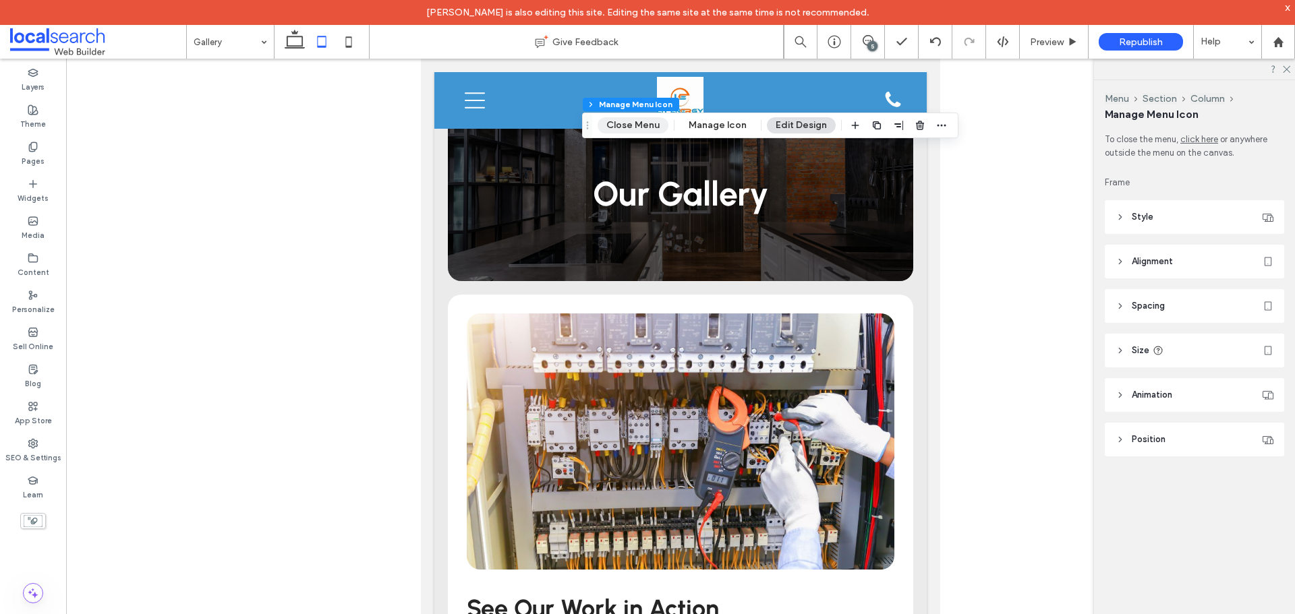
click at [624, 127] on button "Close Menu" at bounding box center [633, 125] width 71 height 16
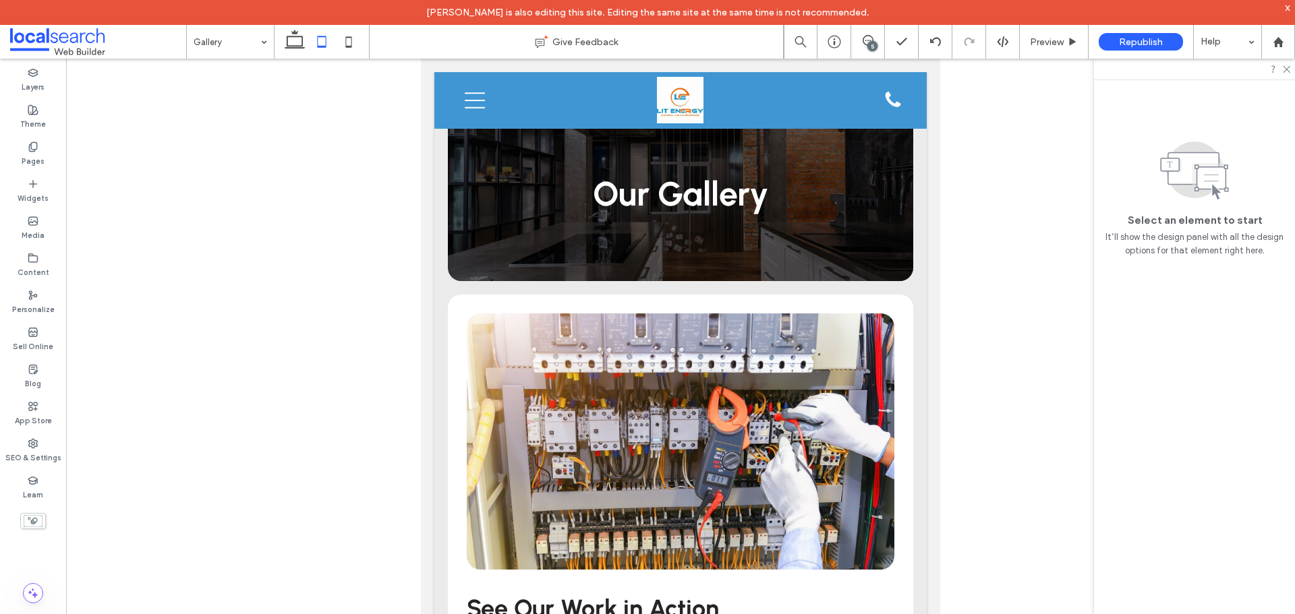
click at [1053, 276] on div at bounding box center [680, 347] width 1229 height 577
drag, startPoint x: 300, startPoint y: 53, endPoint x: 314, endPoint y: 52, distance: 14.2
click at [300, 53] on icon at bounding box center [294, 41] width 27 height 27
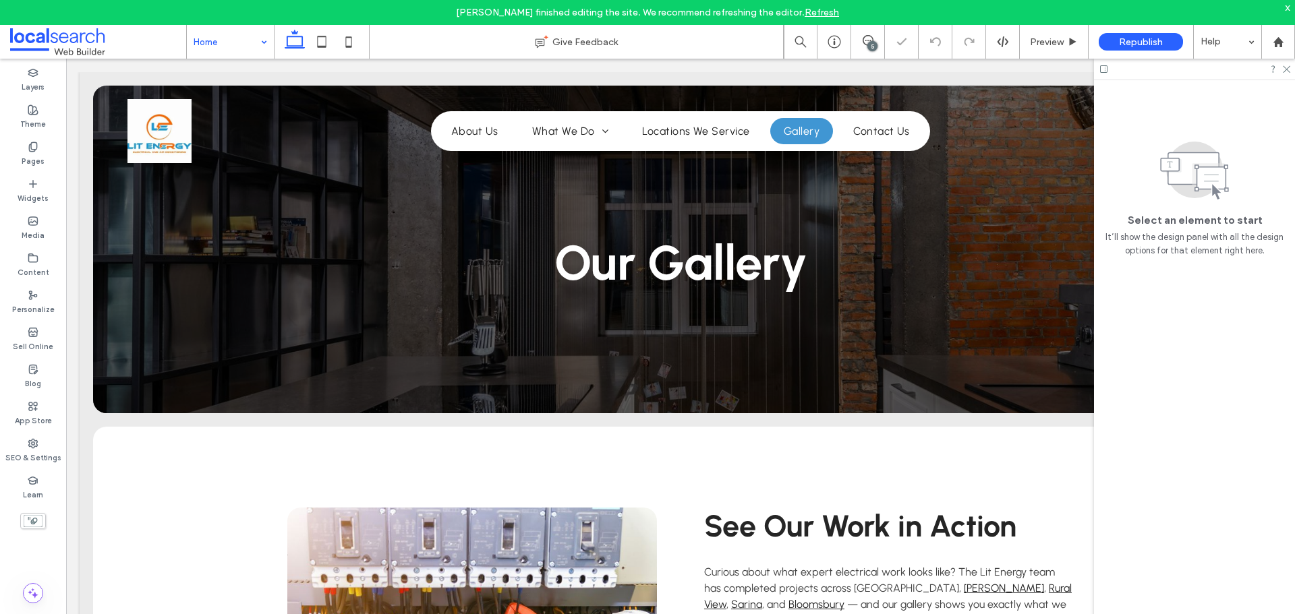
click at [246, 48] on input at bounding box center [227, 42] width 67 height 34
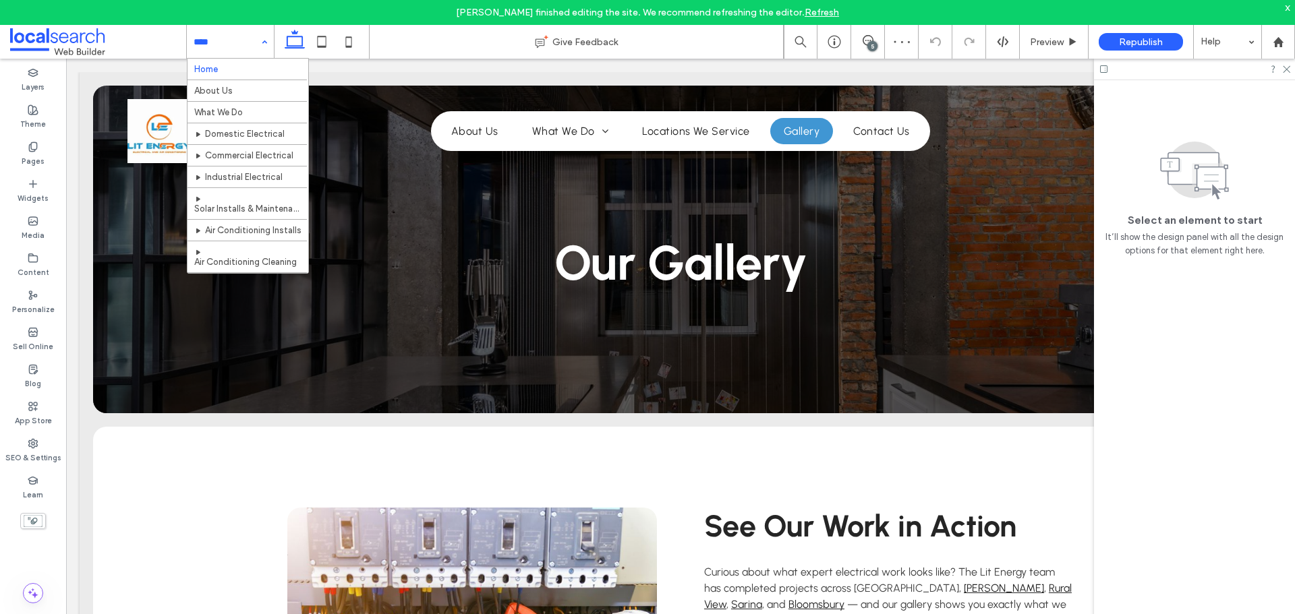
scroll to position [181, 0]
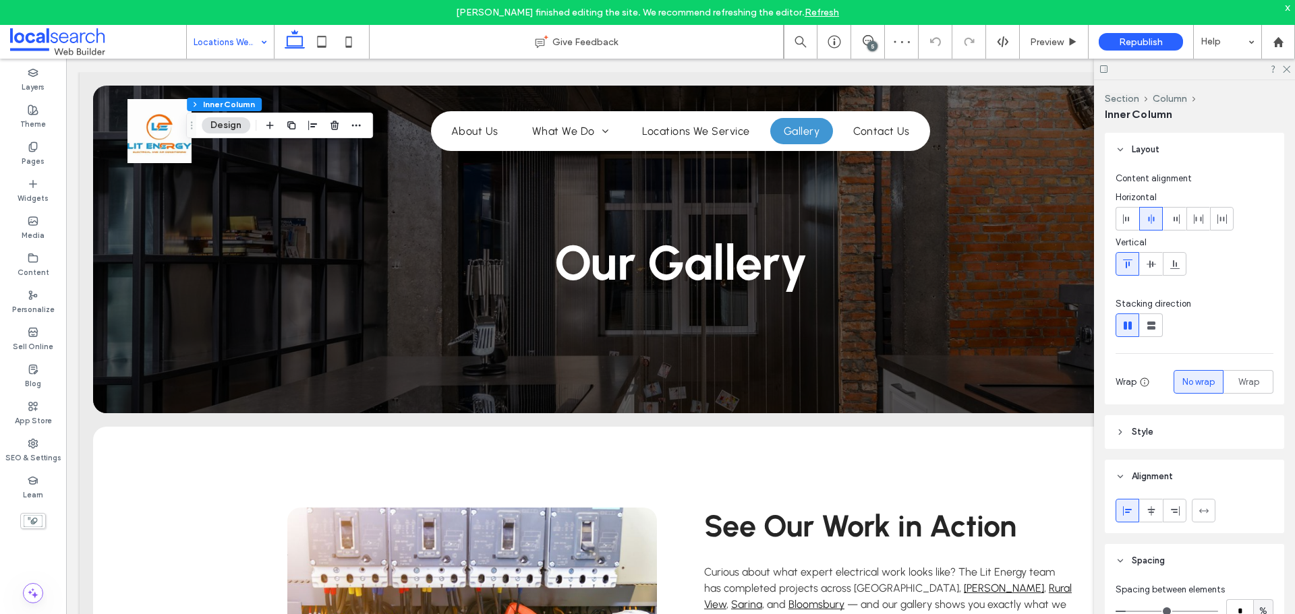
scroll to position [337, 0]
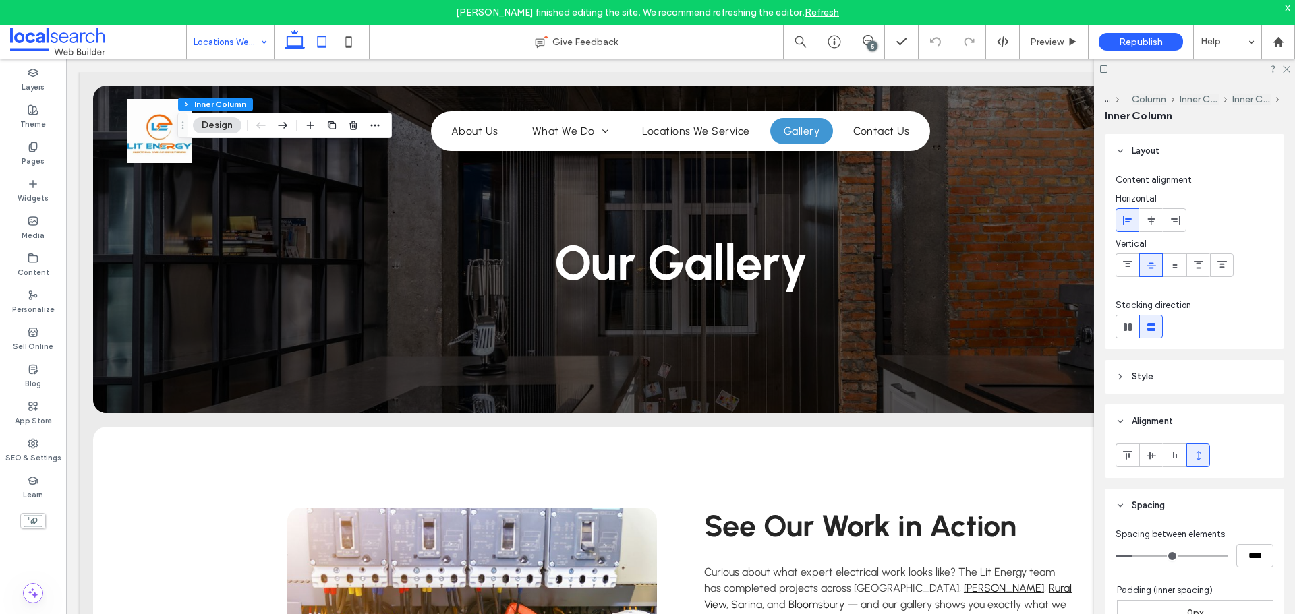
click at [322, 51] on icon at bounding box center [321, 41] width 27 height 27
type input "*"
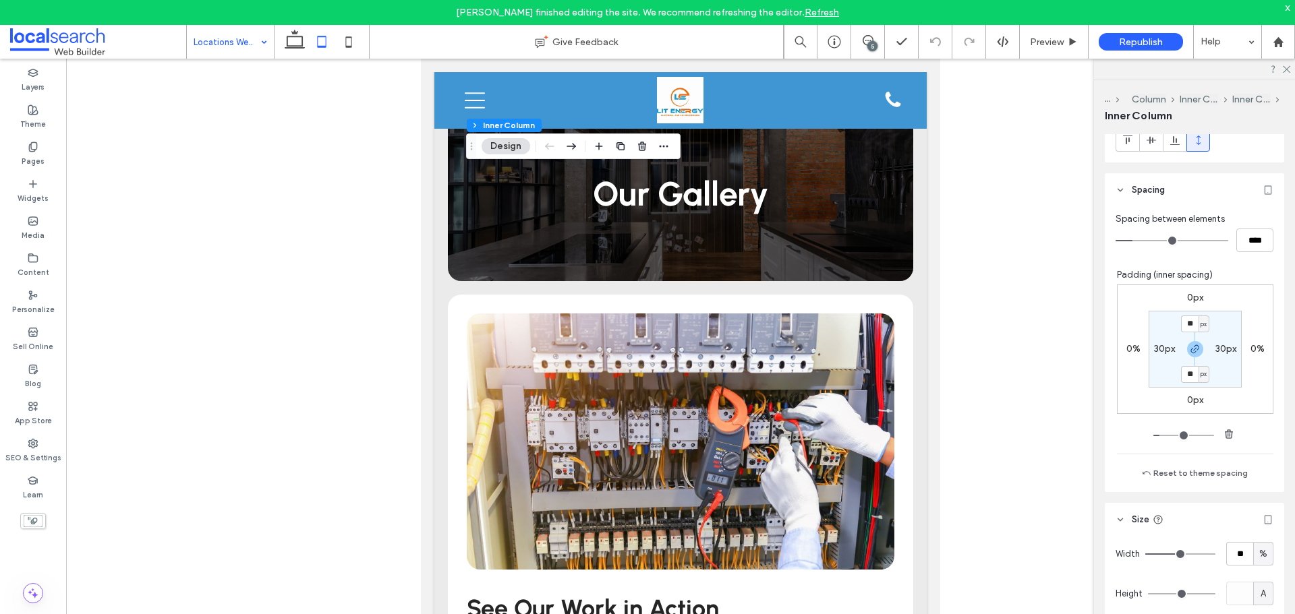
scroll to position [472, 0]
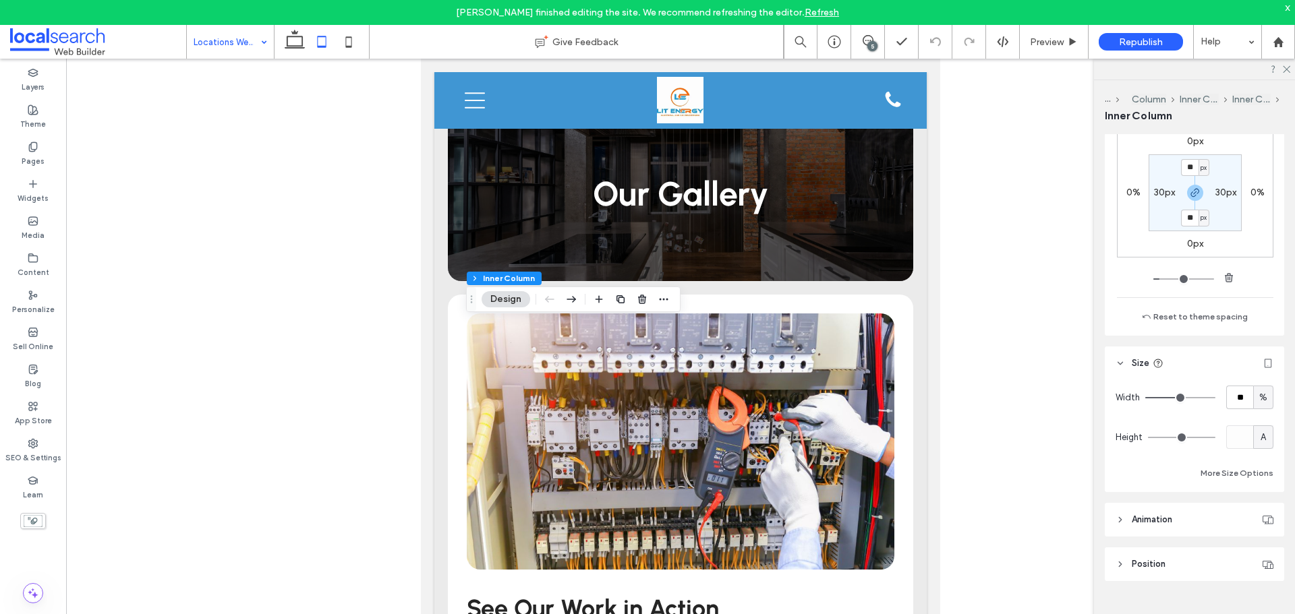
click at [1004, 126] on div at bounding box center [680, 347] width 1229 height 577
click at [285, 39] on icon at bounding box center [294, 41] width 27 height 27
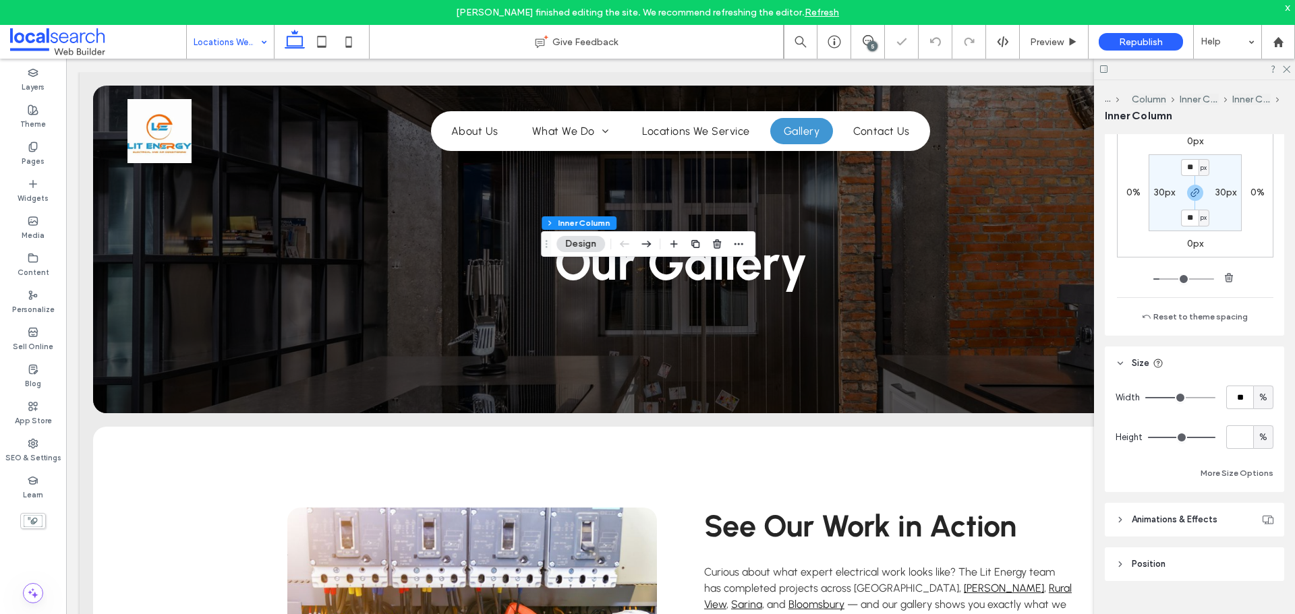
type input "***"
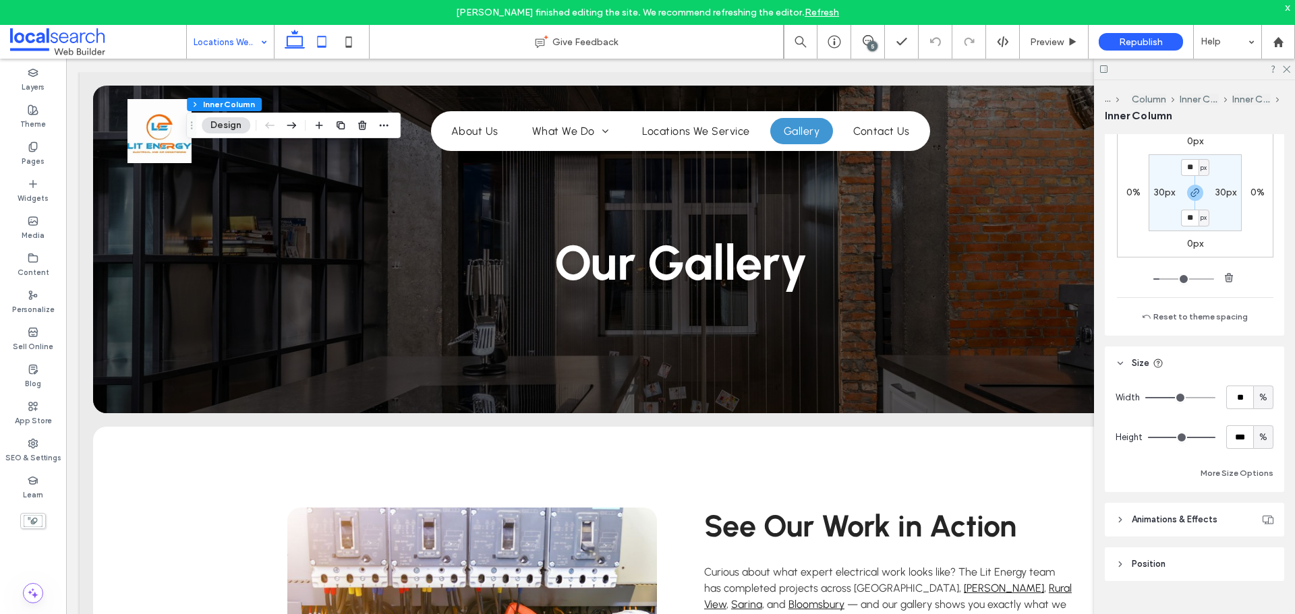
click at [329, 47] on icon at bounding box center [321, 41] width 27 height 27
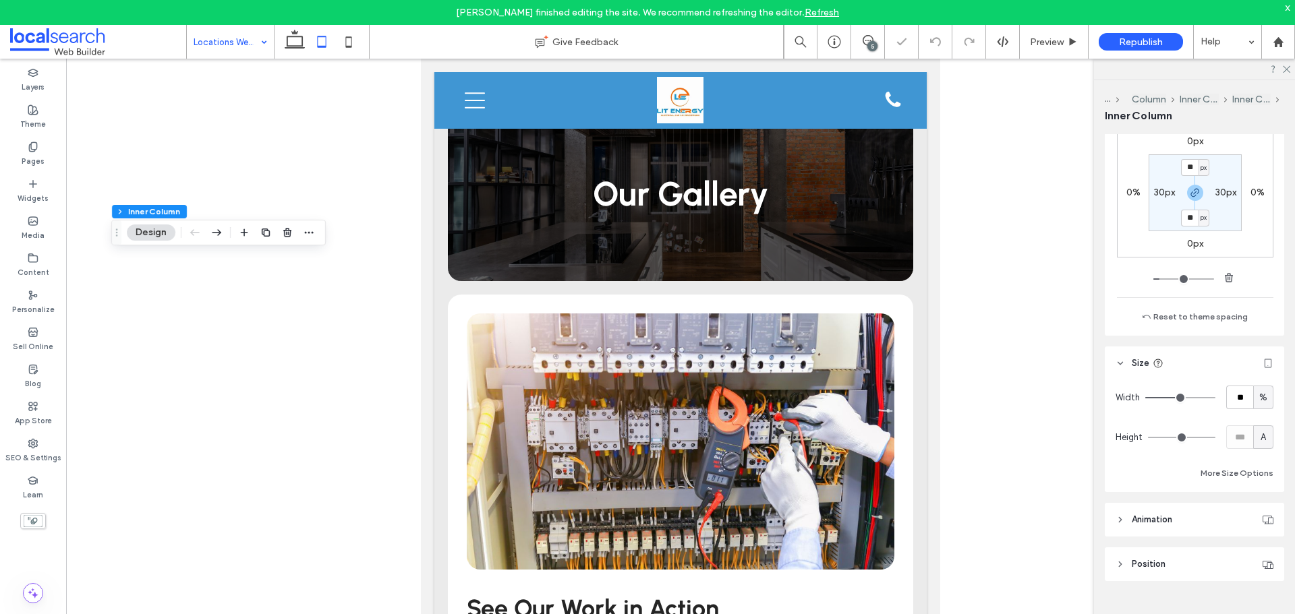
type input "*"
click at [304, 47] on icon at bounding box center [294, 41] width 27 height 27
type input "***"
